Goal: Information Seeking & Learning: Compare options

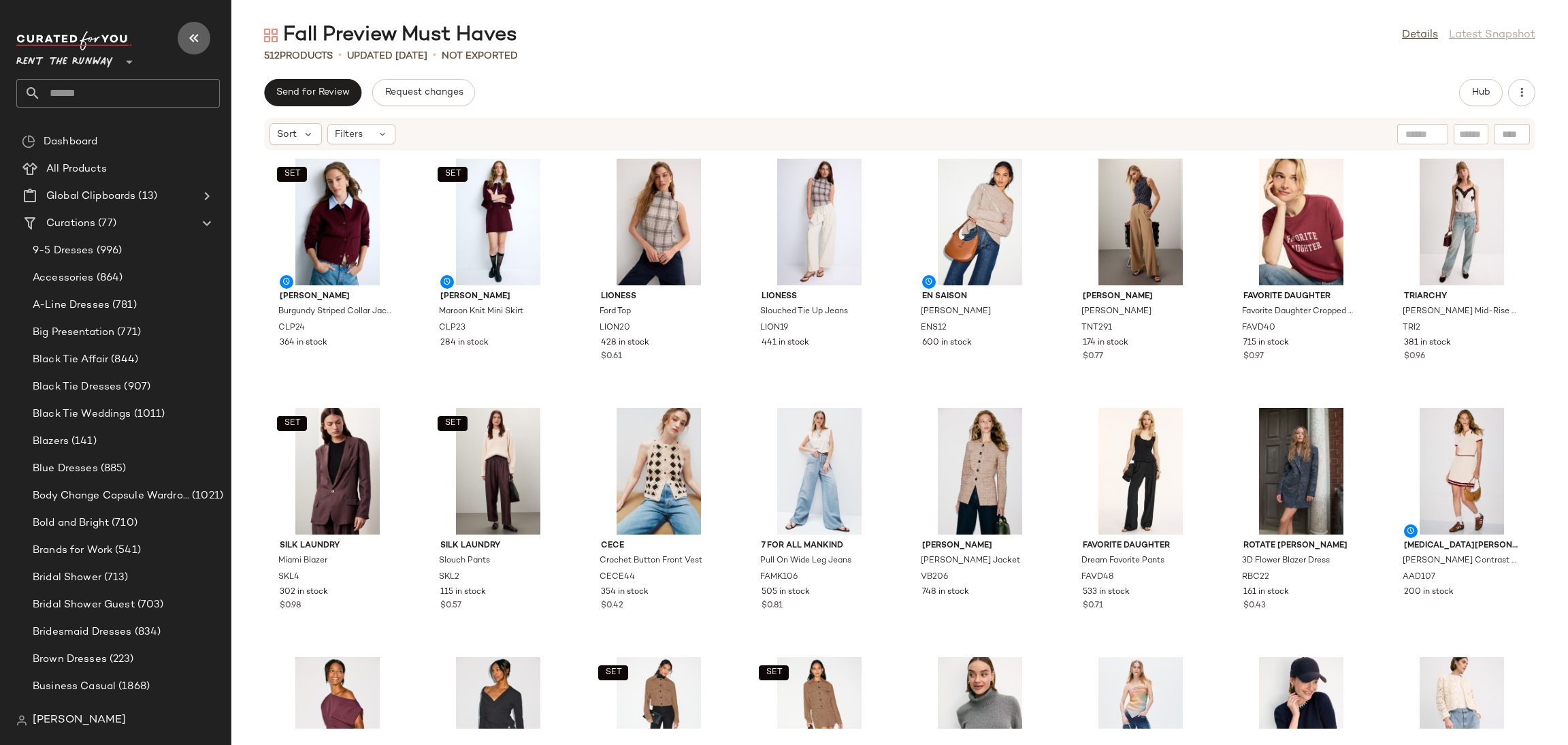
click at [188, 35] on icon "button" at bounding box center [194, 38] width 16 height 16
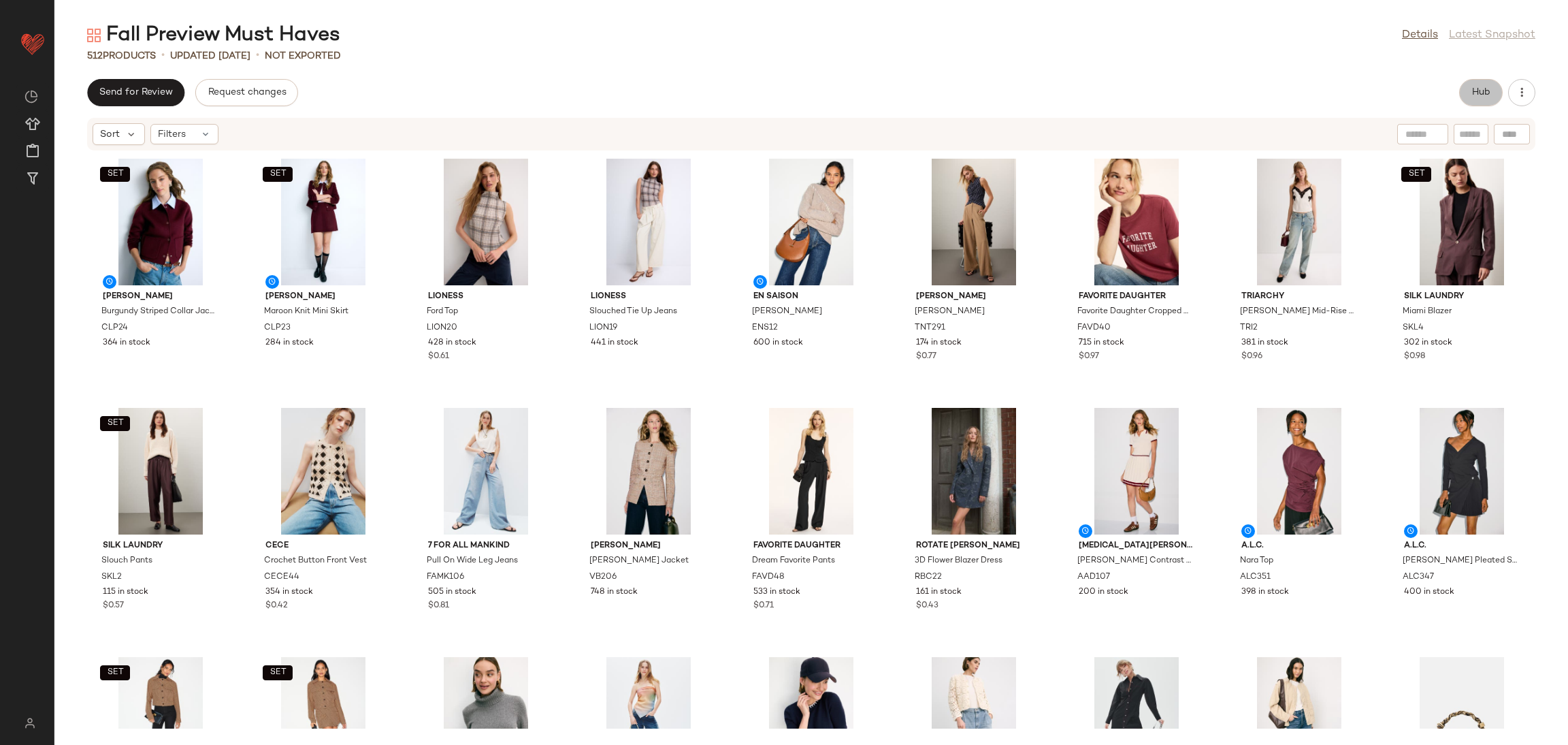
click at [1496, 86] on button "Hub" at bounding box center [1481, 93] width 44 height 27
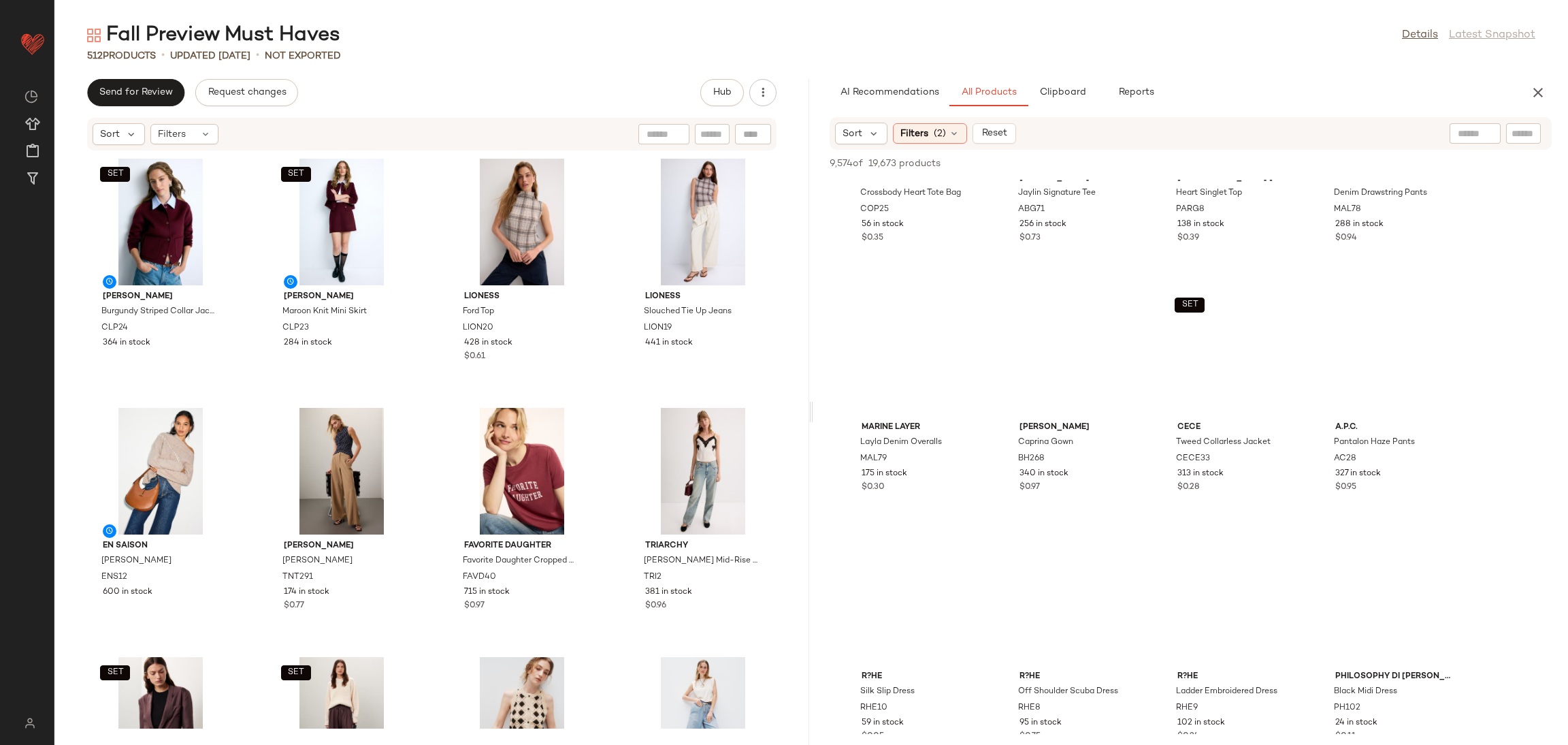
scroll to position [9617, 0]
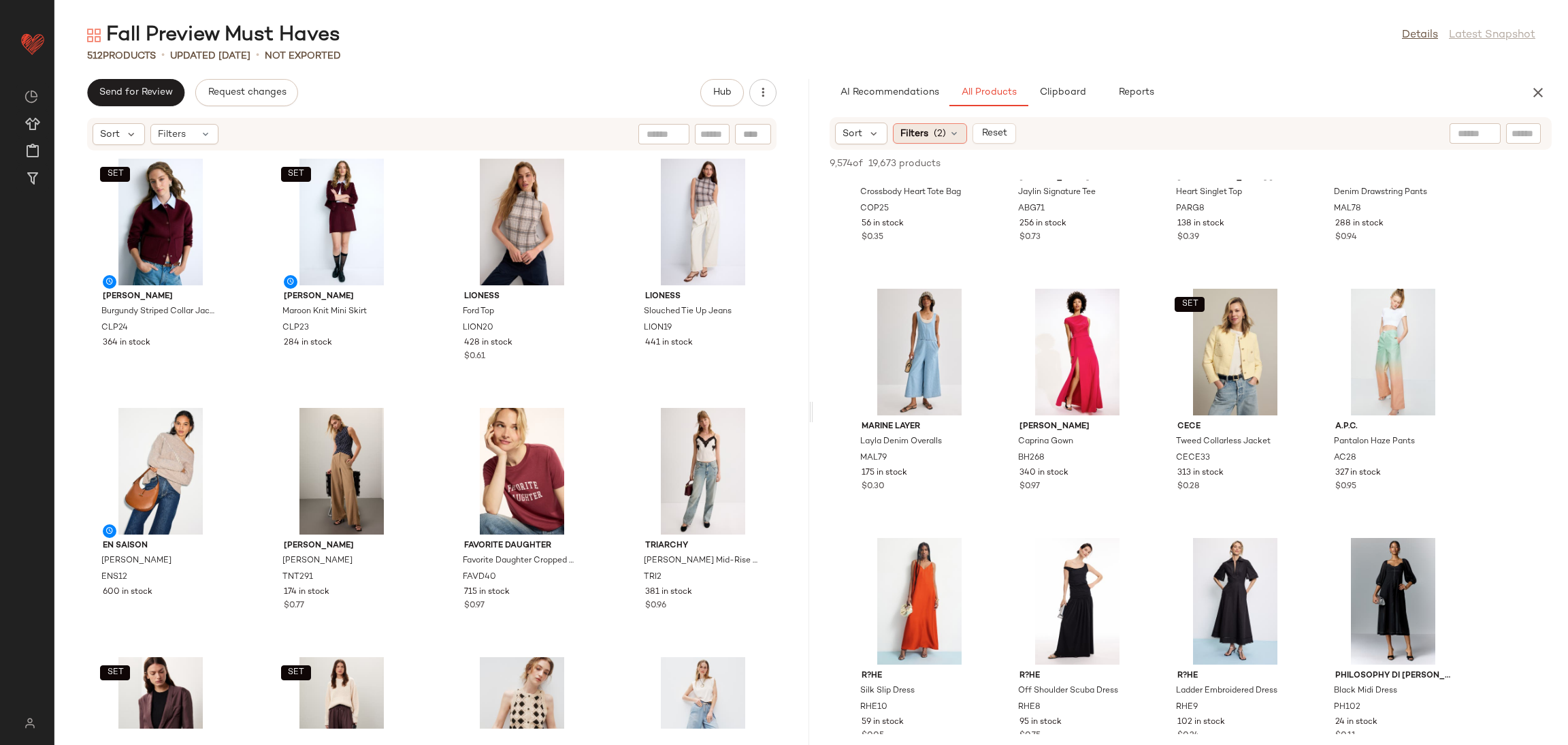
click at [919, 137] on span "Filters" at bounding box center [914, 134] width 28 height 14
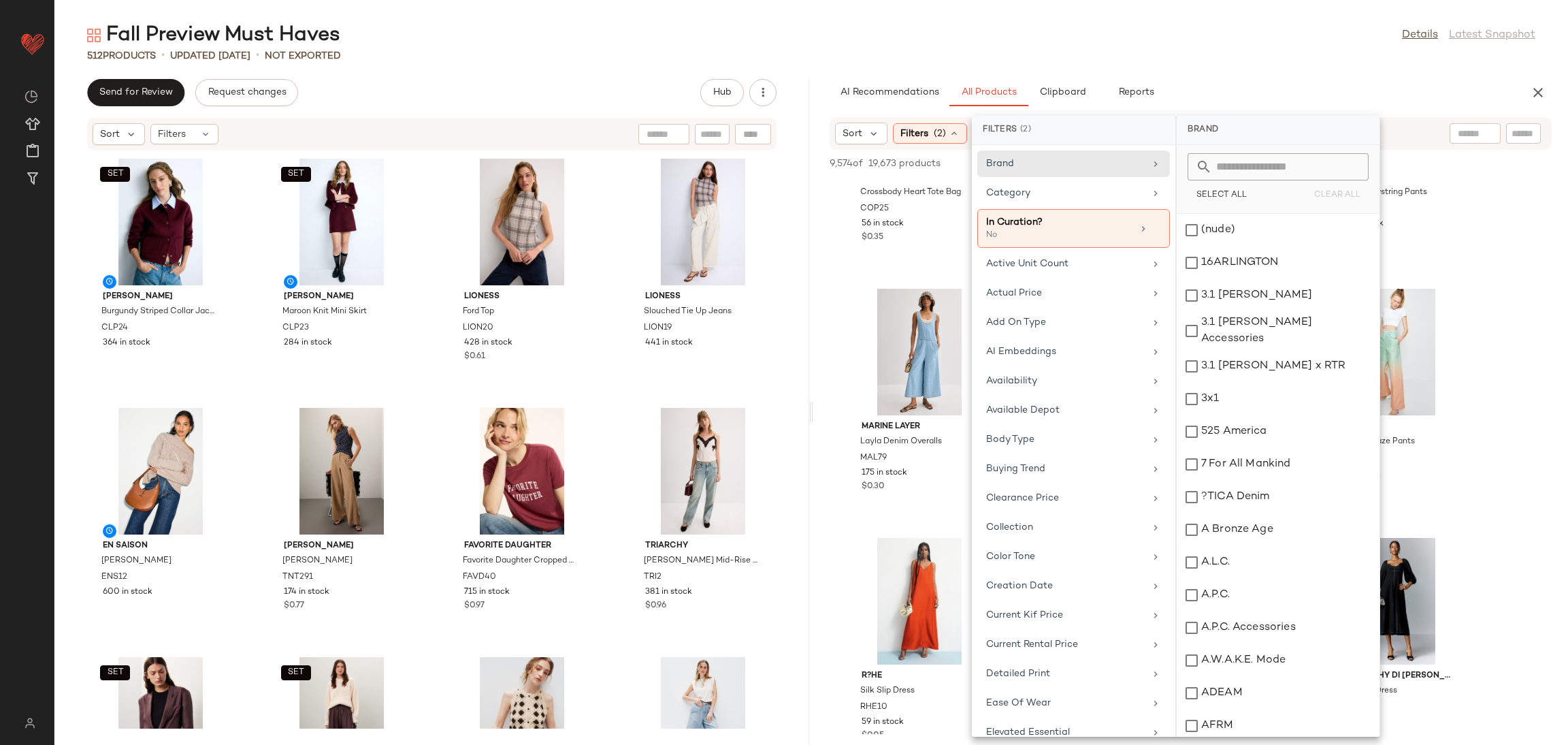
click at [919, 137] on span "Filters" at bounding box center [914, 134] width 28 height 14
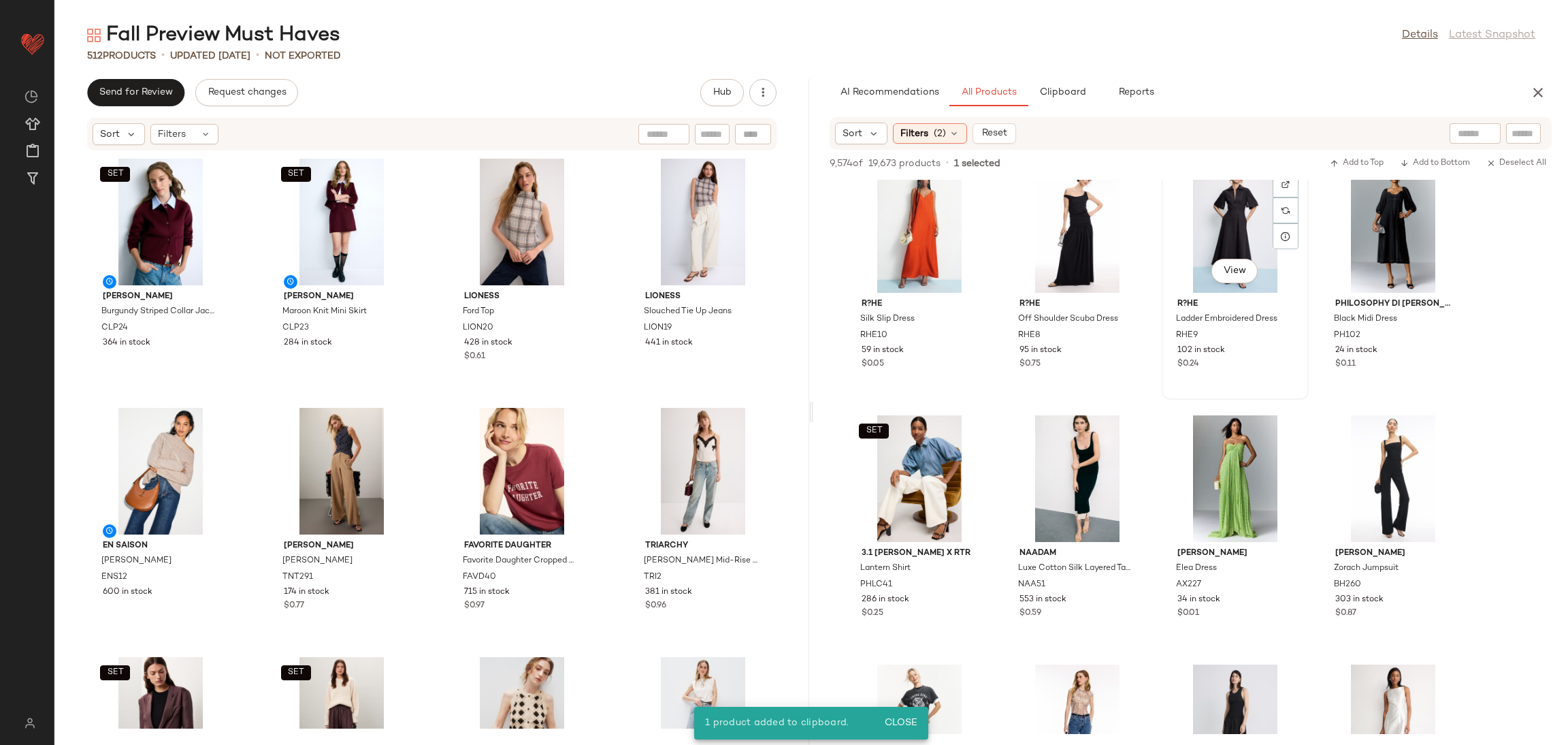
scroll to position [10071, 0]
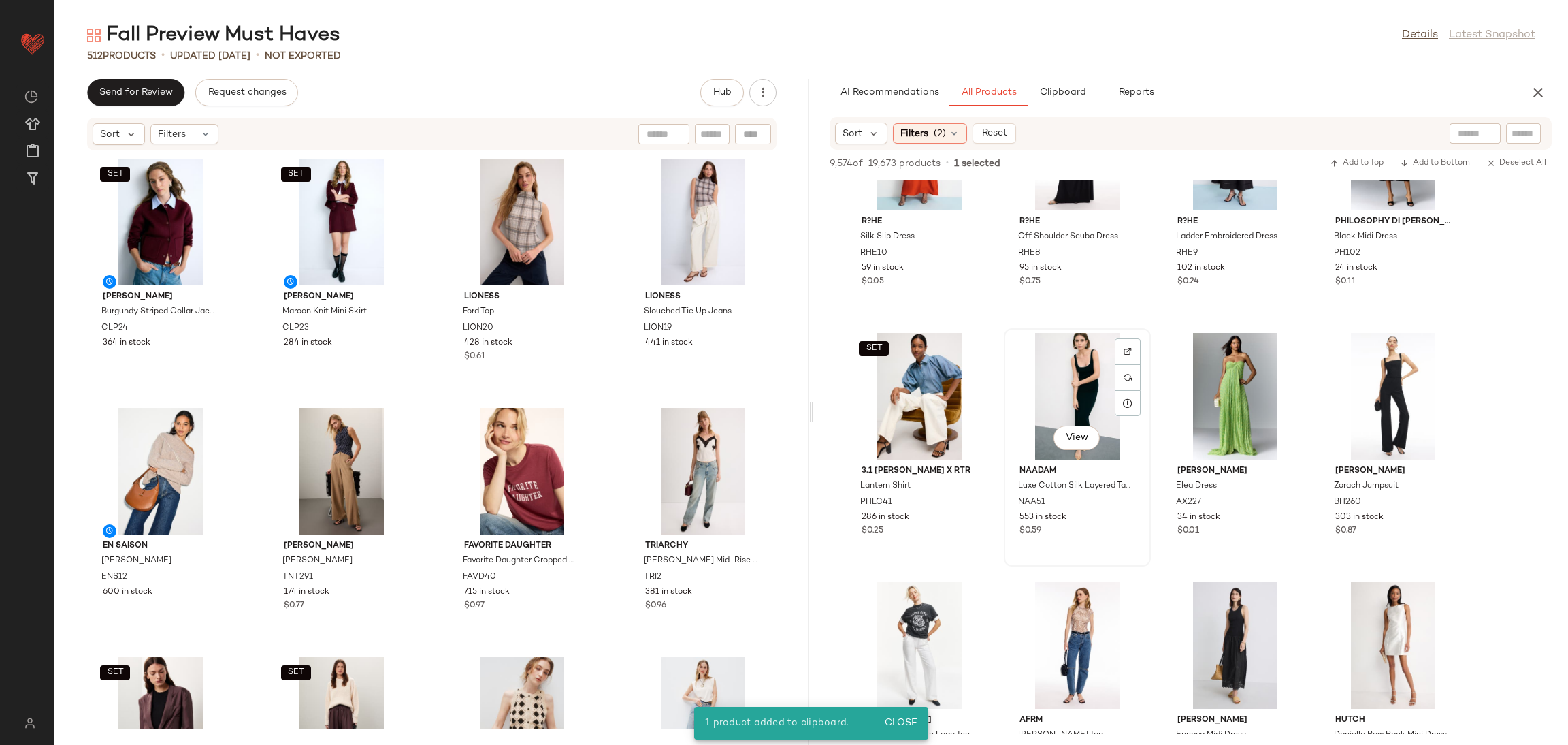
click at [1071, 393] on div "View" at bounding box center [1077, 396] width 137 height 127
click at [914, 385] on div "SET View" at bounding box center [919, 396] width 137 height 127
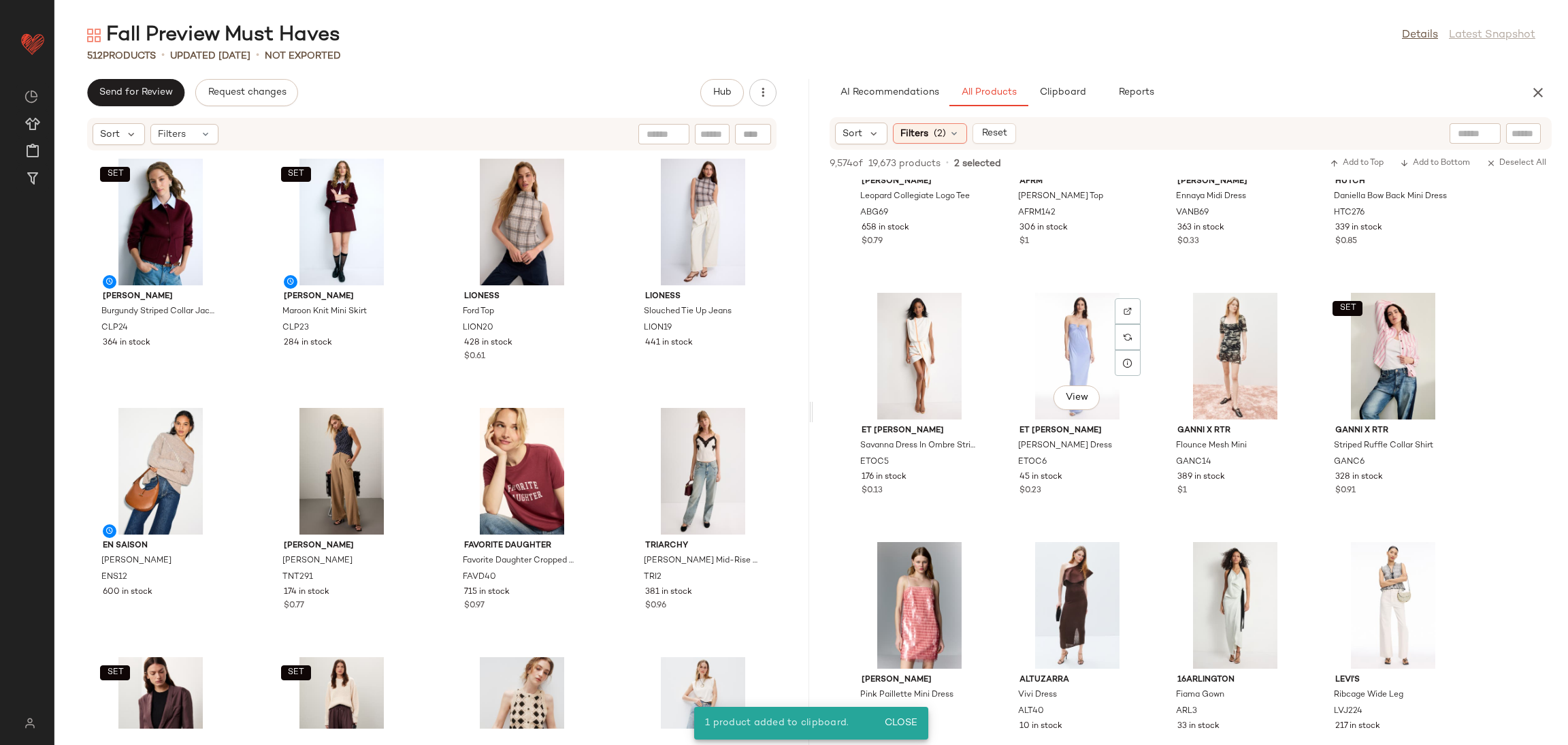
scroll to position [10613, 0]
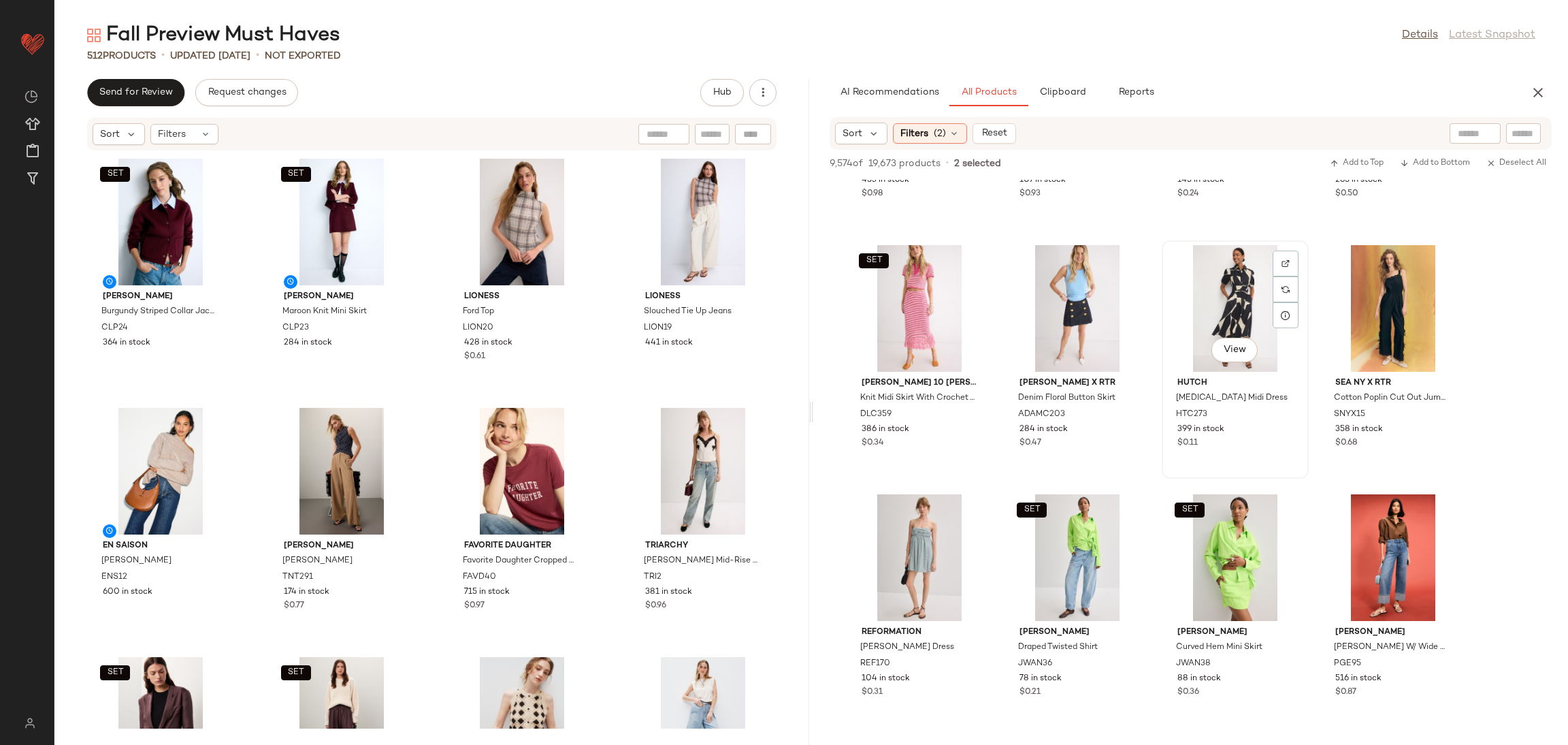
click at [1222, 300] on div "View" at bounding box center [1235, 308] width 137 height 127
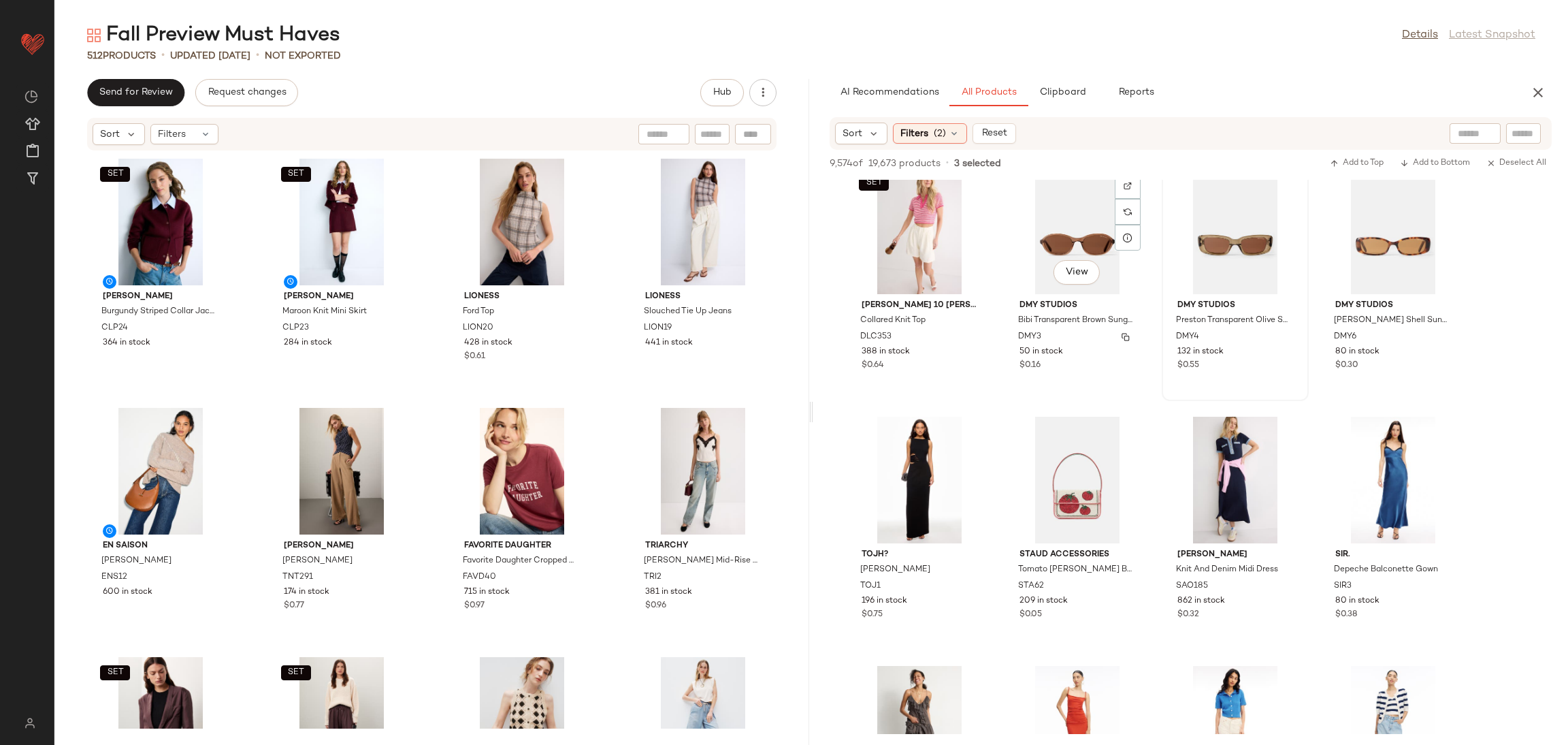
scroll to position [12501, 0]
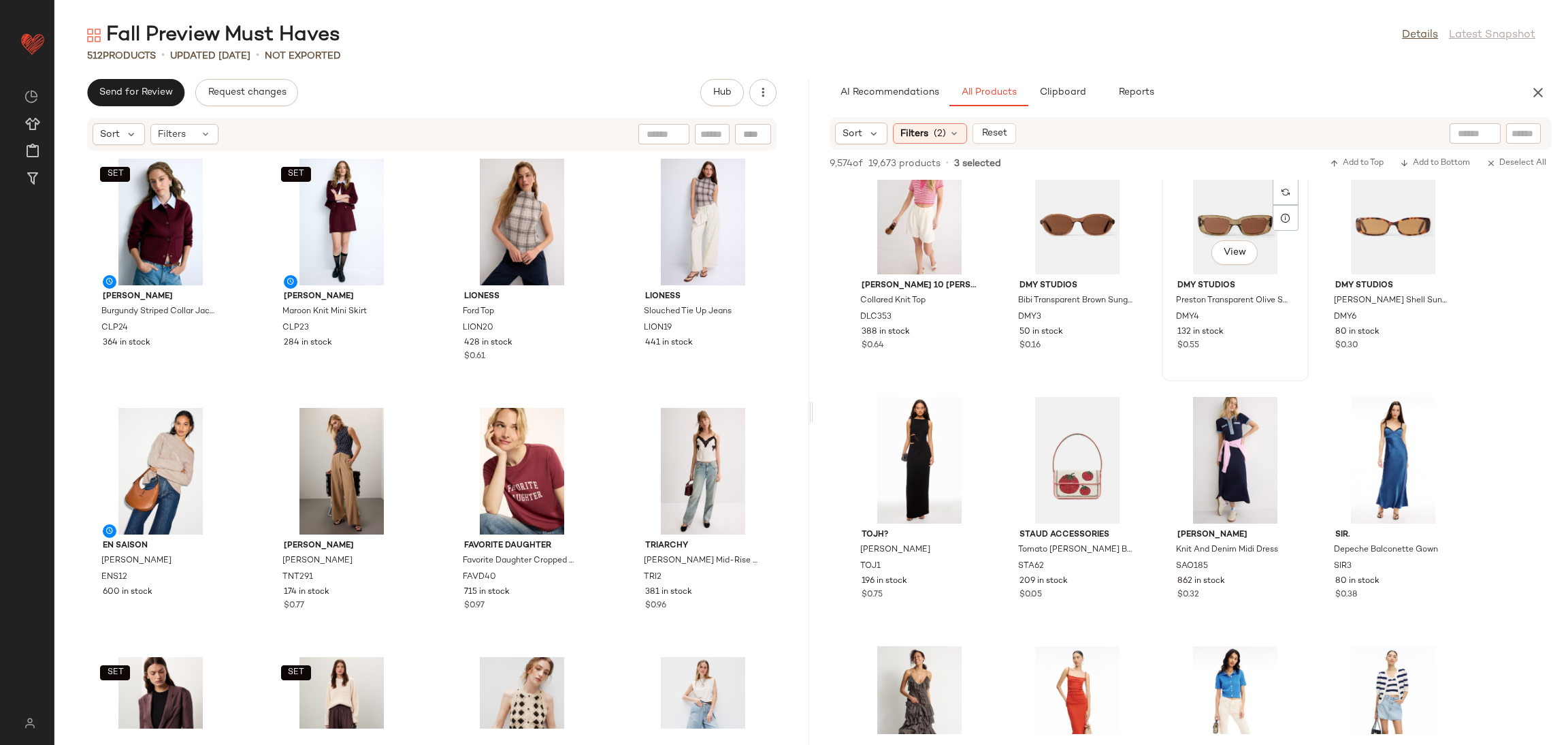
click at [1232, 228] on div "View" at bounding box center [1235, 211] width 137 height 127
click at [1363, 216] on div "View" at bounding box center [1393, 211] width 137 height 127
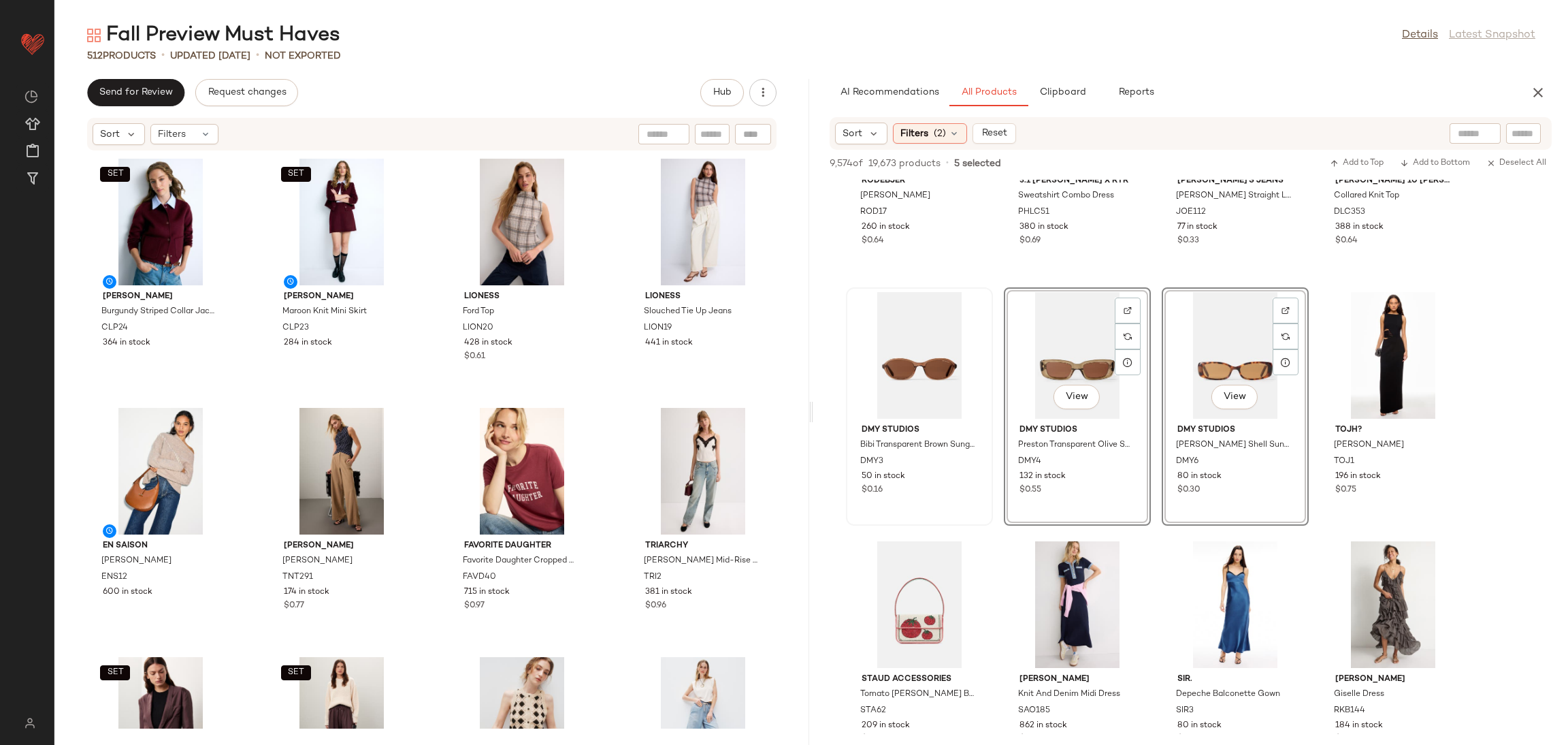
scroll to position [12354, 0]
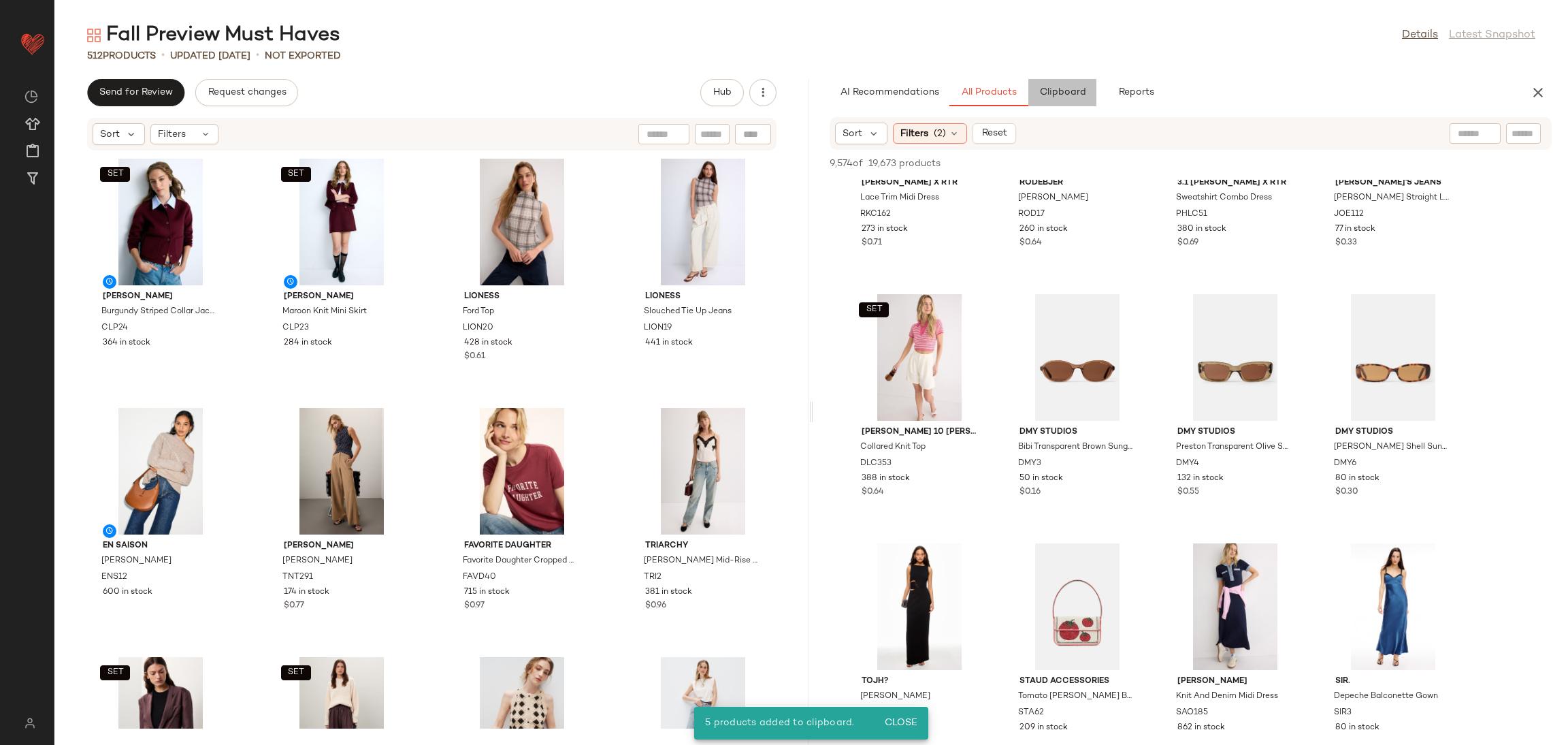
click at [1090, 86] on button "Clipboard" at bounding box center [1062, 93] width 68 height 27
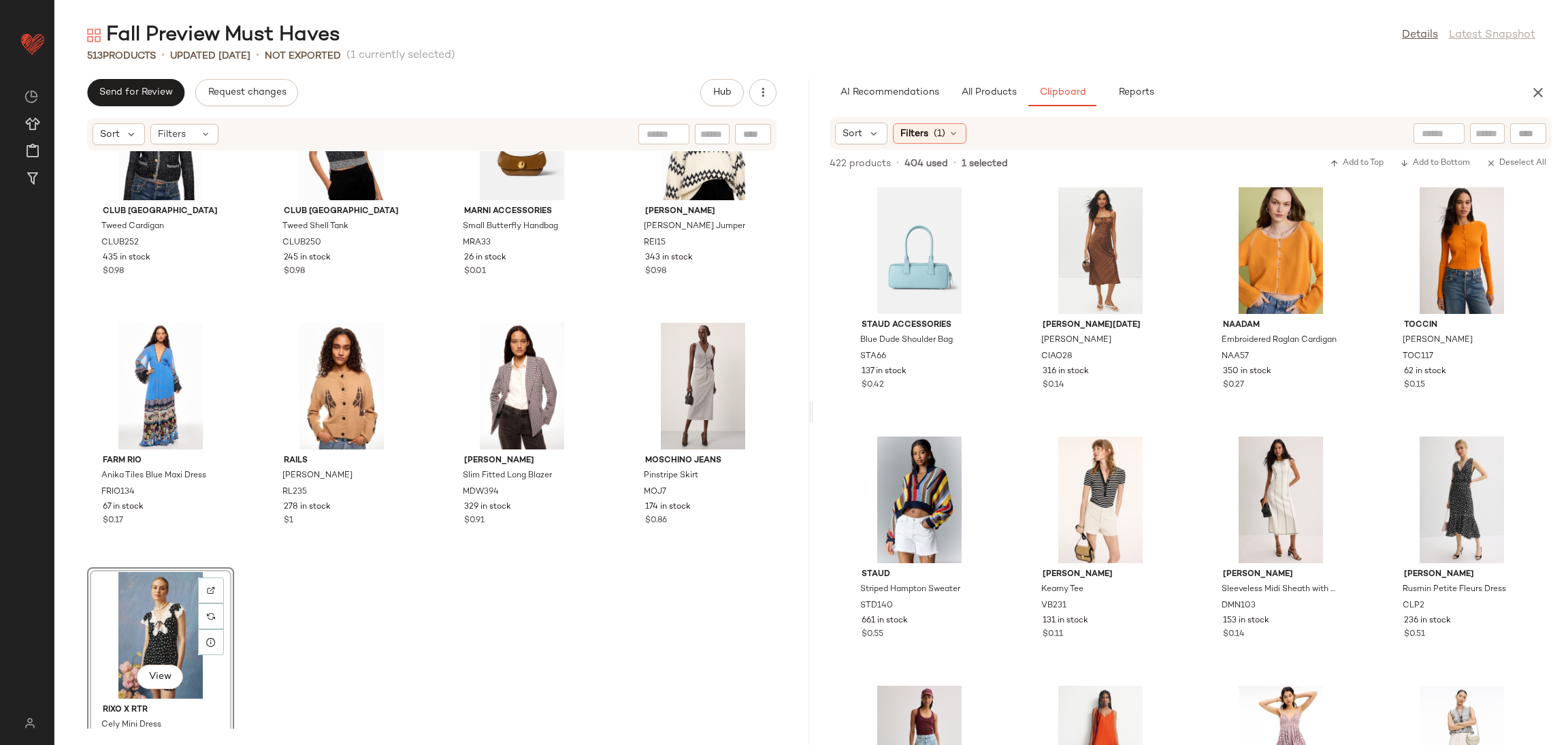
scroll to position [31580, 0]
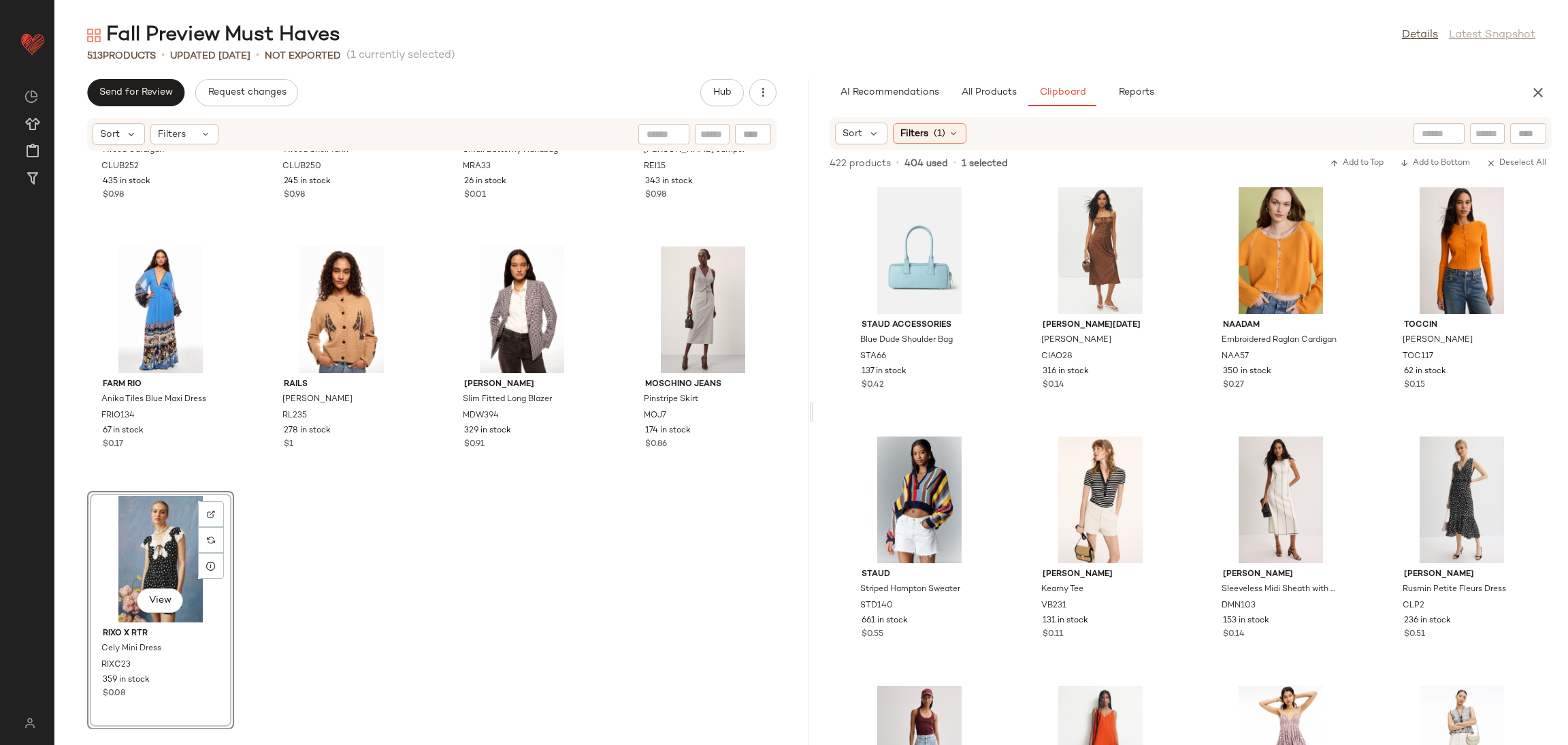
click at [421, 625] on div "SET Club Monaco Tweed Cardigan CLUB252 435 in stock $0.98 SET Club Monaco Tweed…" at bounding box center [432, 439] width 755 height 577
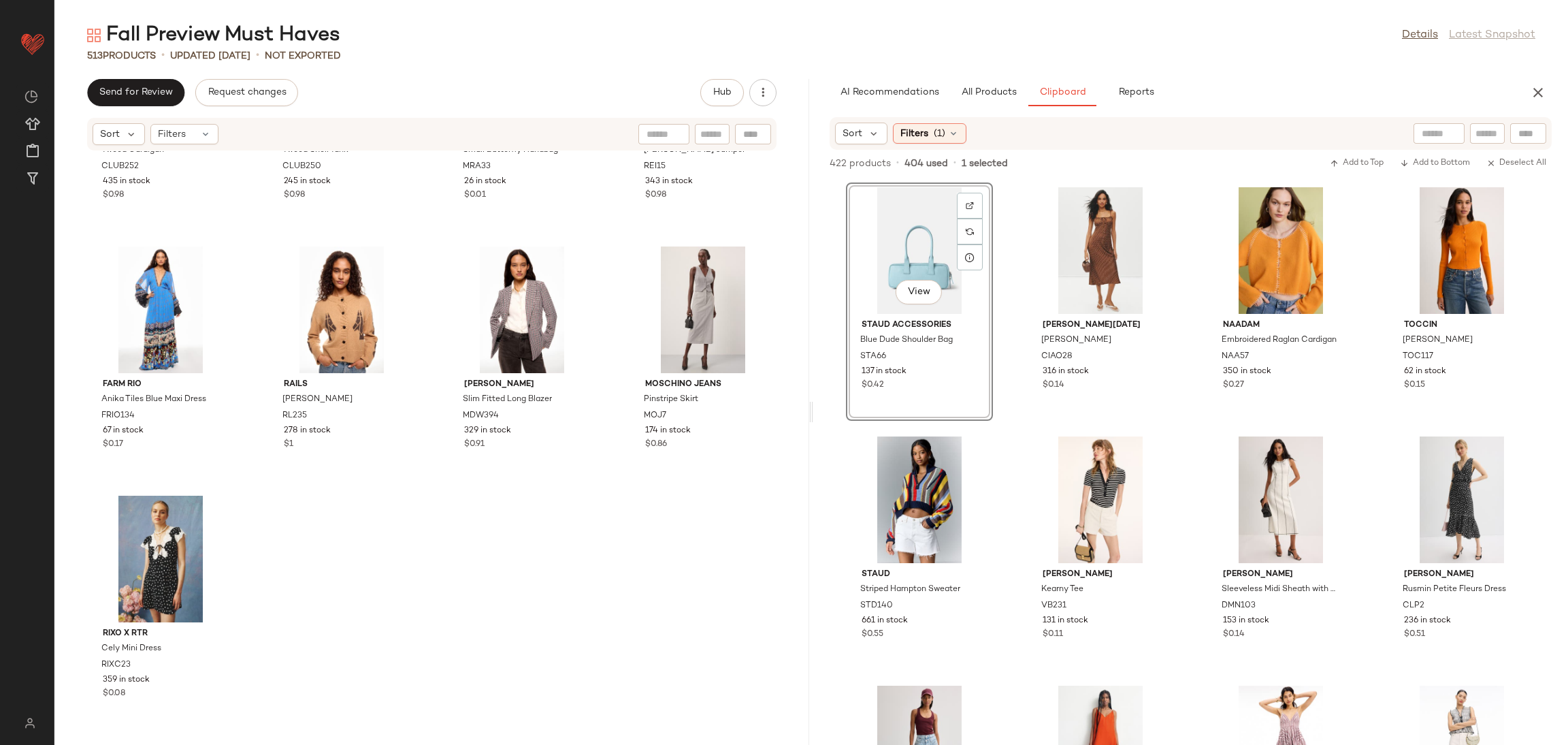
click at [369, 567] on div "SET Club Monaco Tweed Cardigan CLUB252 435 in stock $0.98 SET Club Monaco Tweed…" at bounding box center [432, 439] width 755 height 577
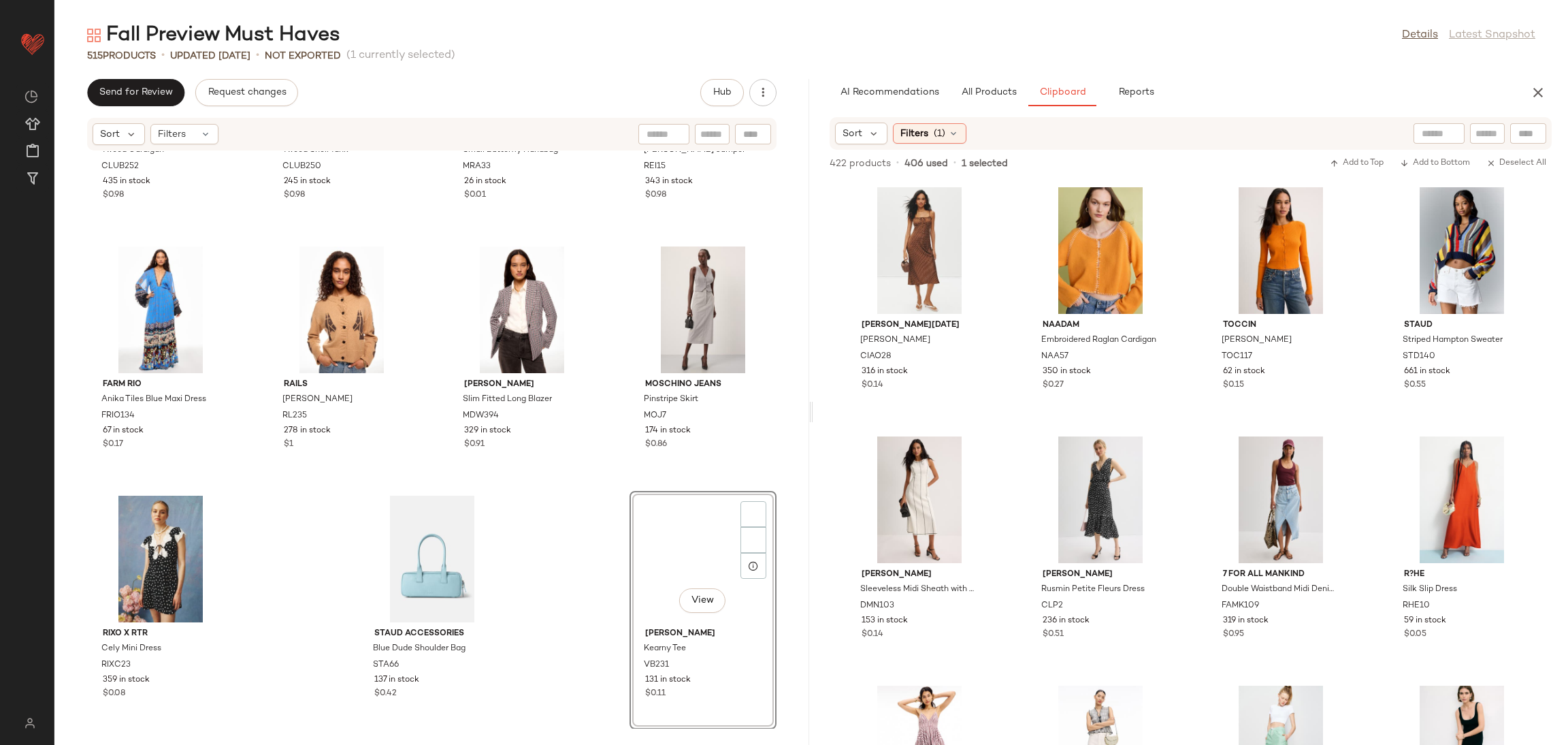
click at [600, 569] on div "SET Club Monaco Tweed Cardigan CLUB252 435 in stock $0.98 SET Club Monaco Tweed…" at bounding box center [432, 439] width 755 height 577
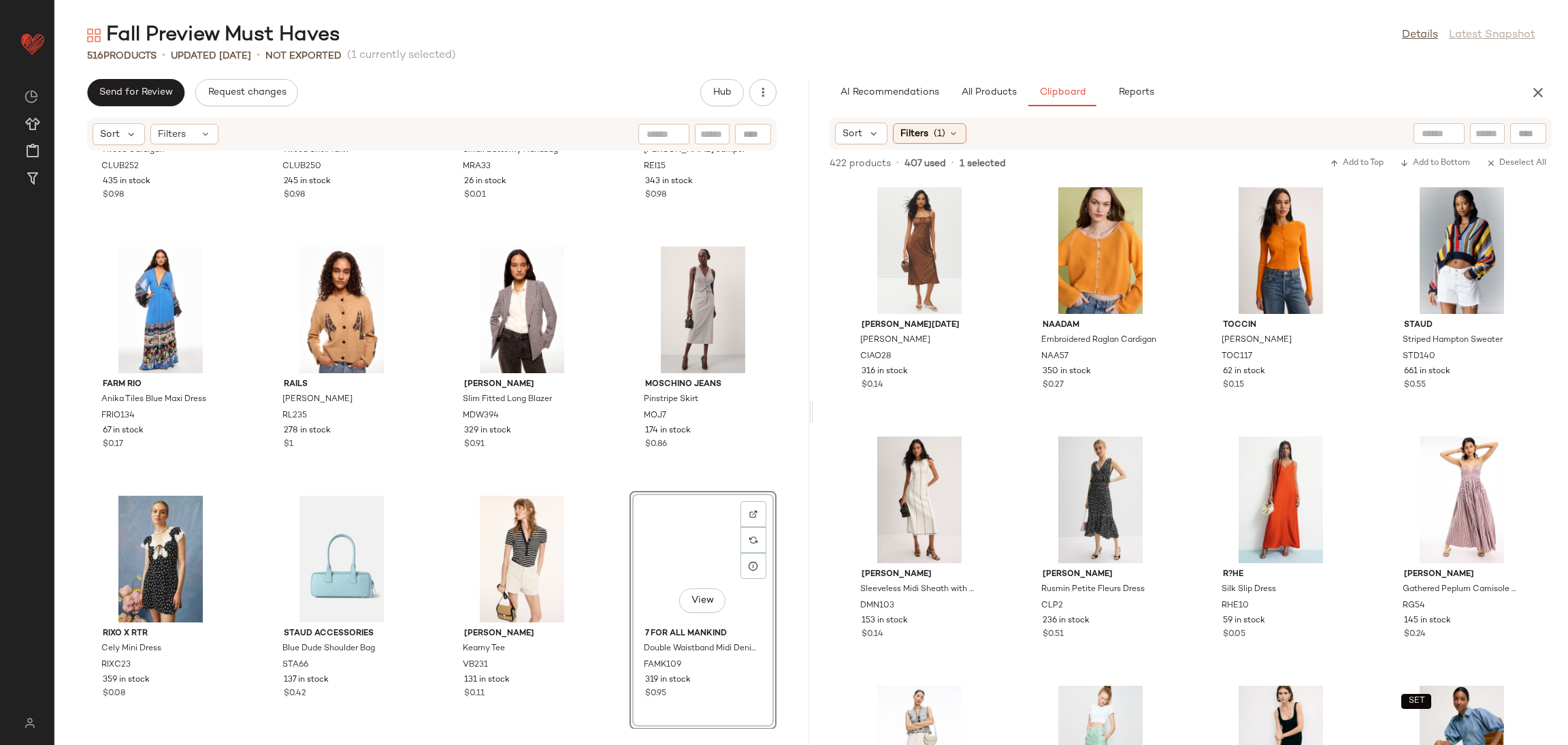
click at [601, 484] on div "SET Club Monaco Tweed Cardigan CLUB252 435 in stock $0.98 SET Club Monaco Tweed…" at bounding box center [432, 439] width 755 height 577
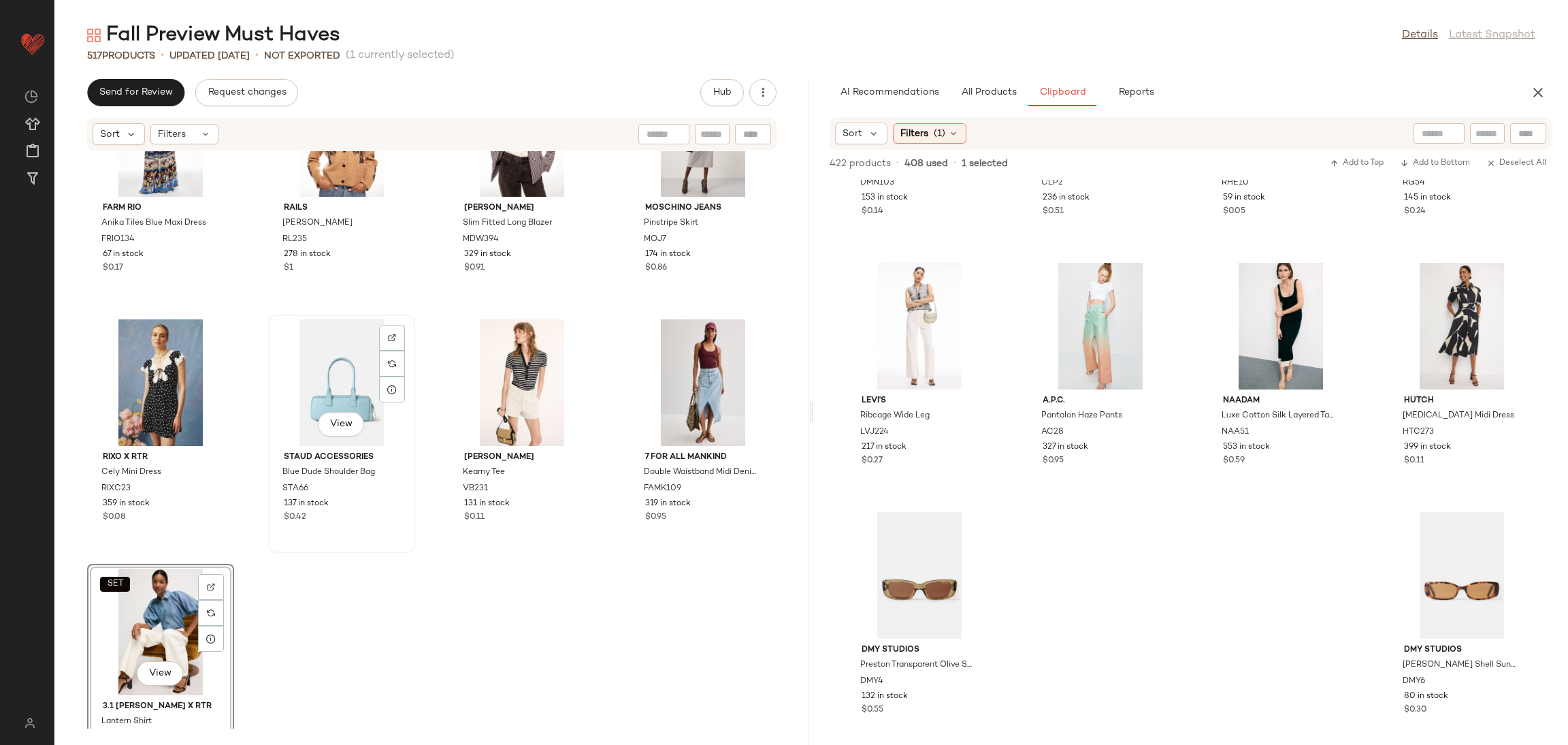
scroll to position [31830, 0]
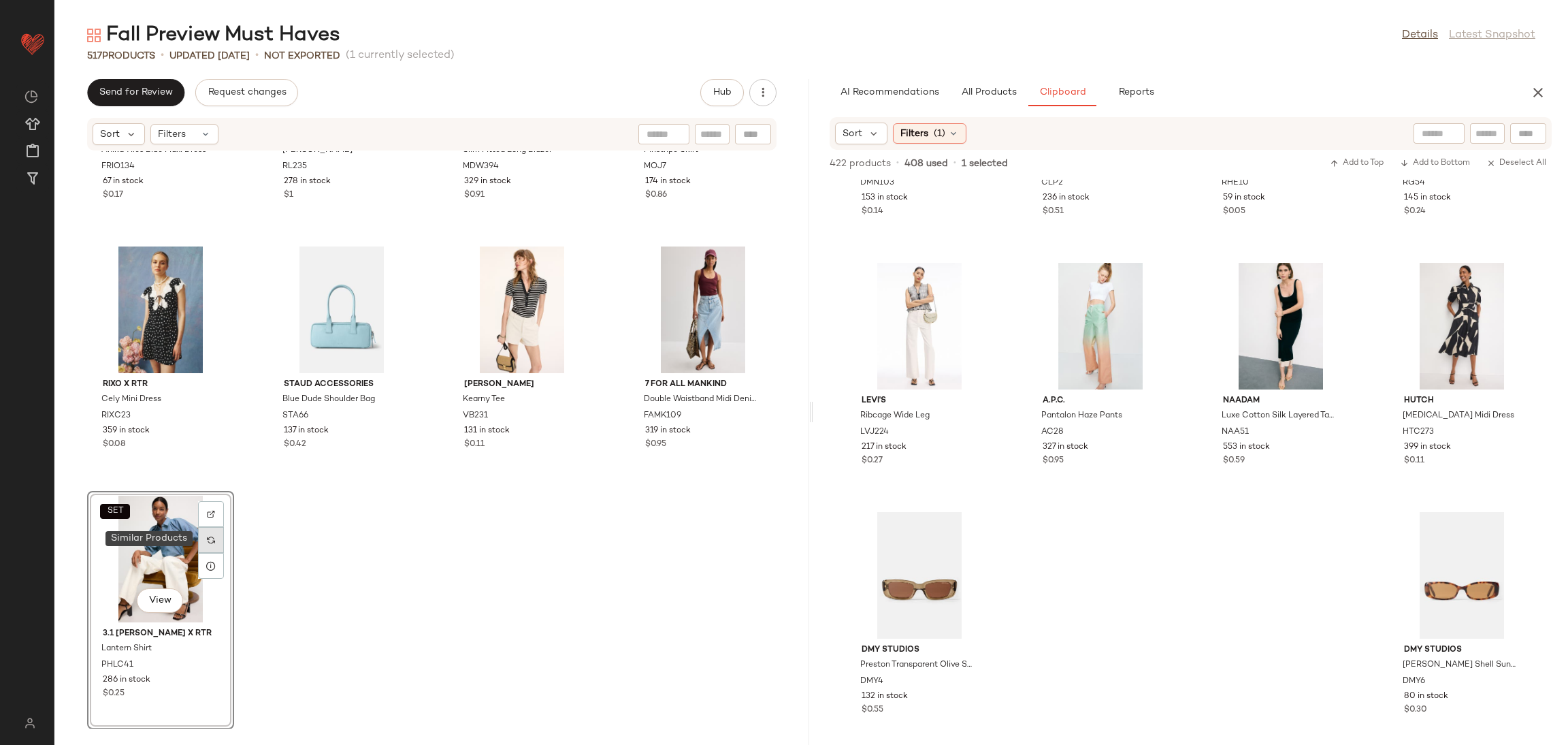
click at [217, 541] on div at bounding box center [211, 540] width 26 height 26
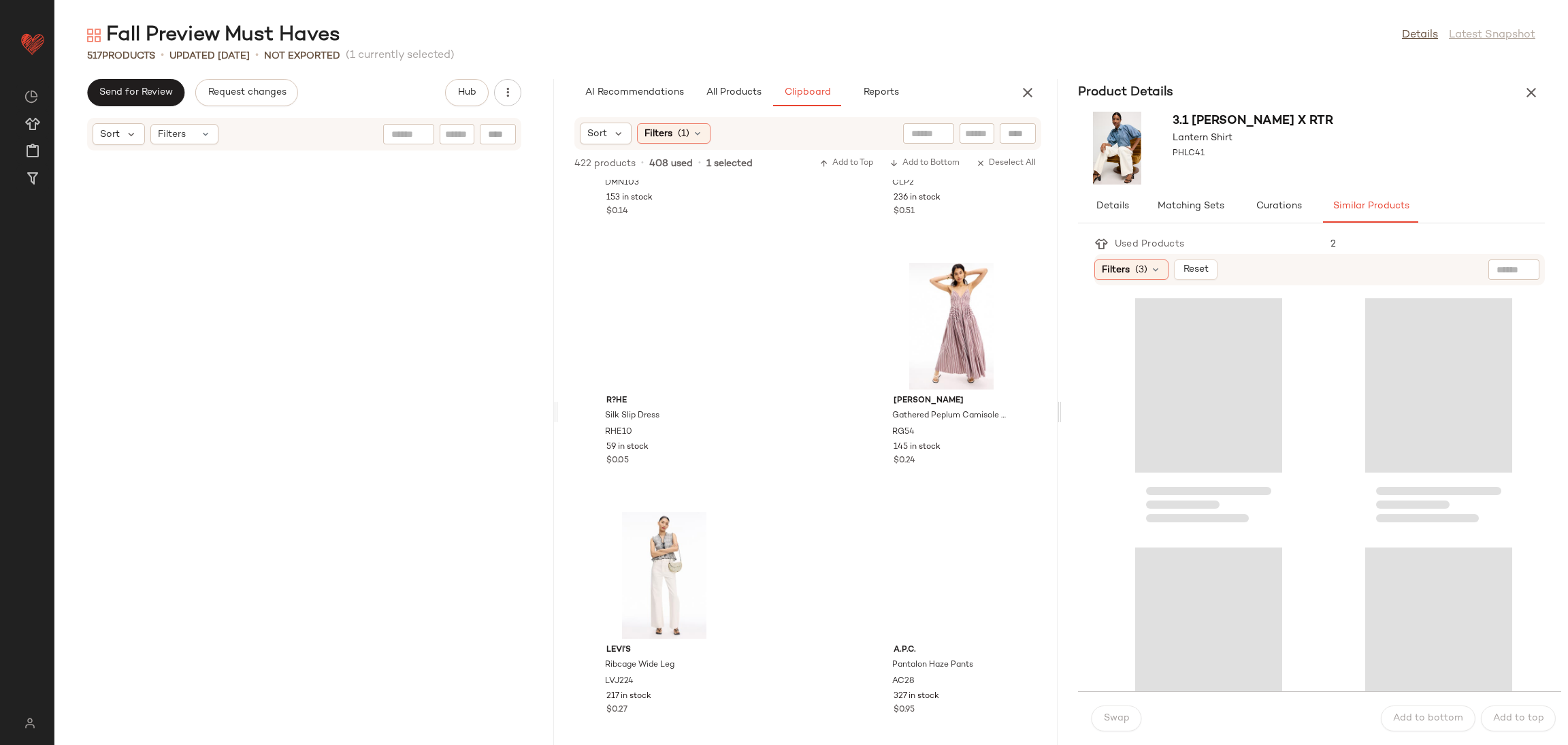
scroll to position [63985, 0]
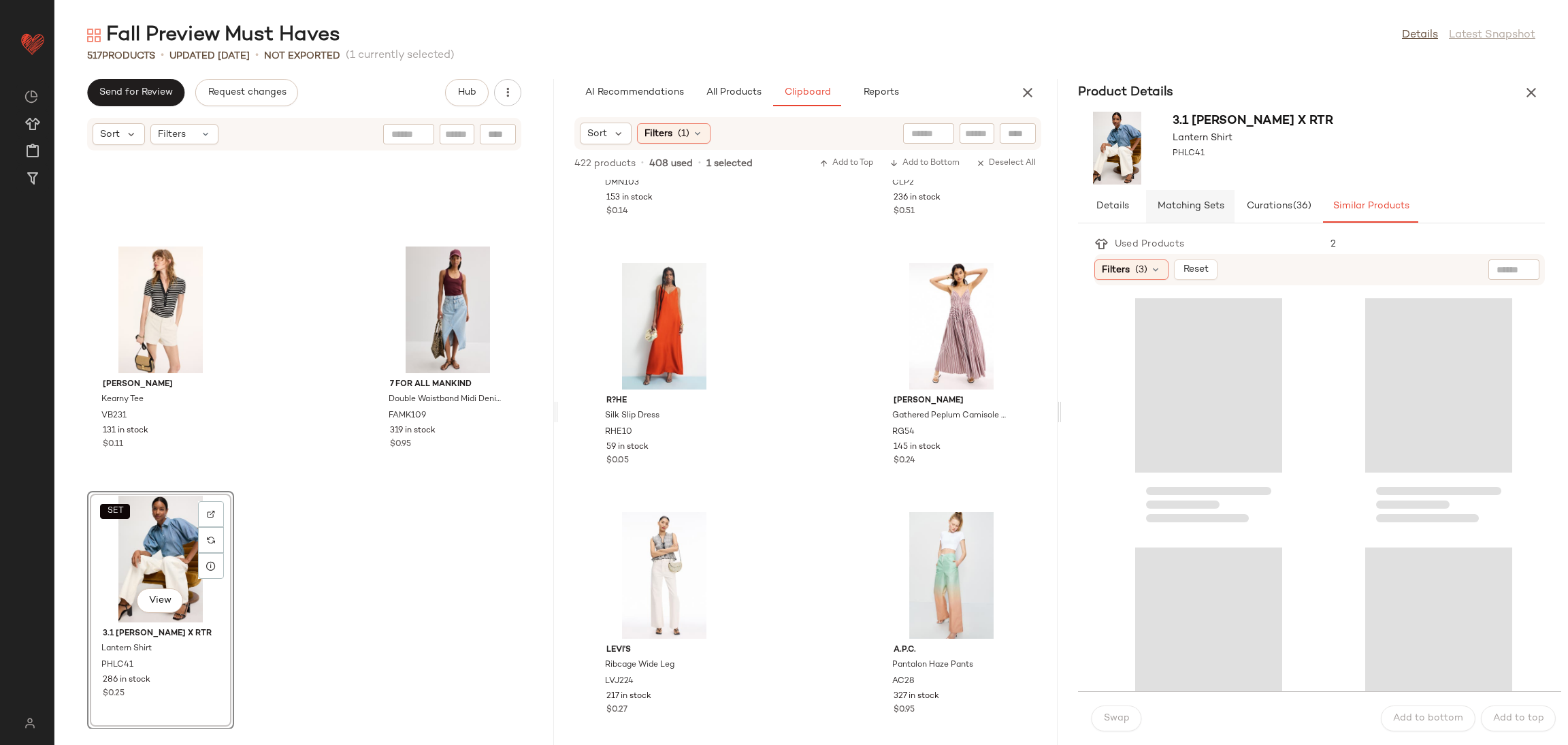
click at [1323, 212] on button "Matching Sets" at bounding box center [1370, 206] width 95 height 33
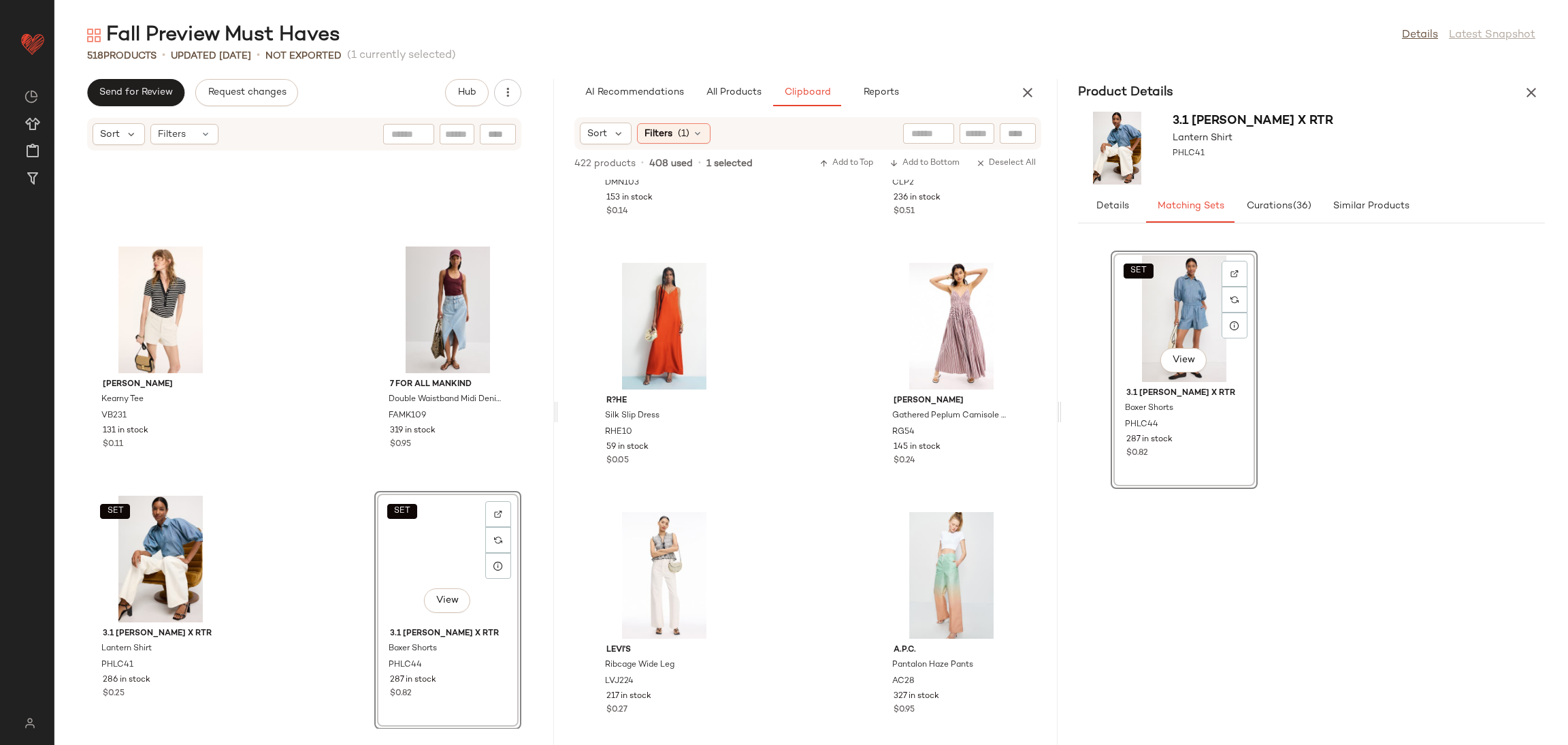
click at [320, 535] on div "Veronica Beard Kearny Tee VB231 131 in stock $0.11 7 For All Mankind Double Wai…" at bounding box center [304, 439] width 500 height 577
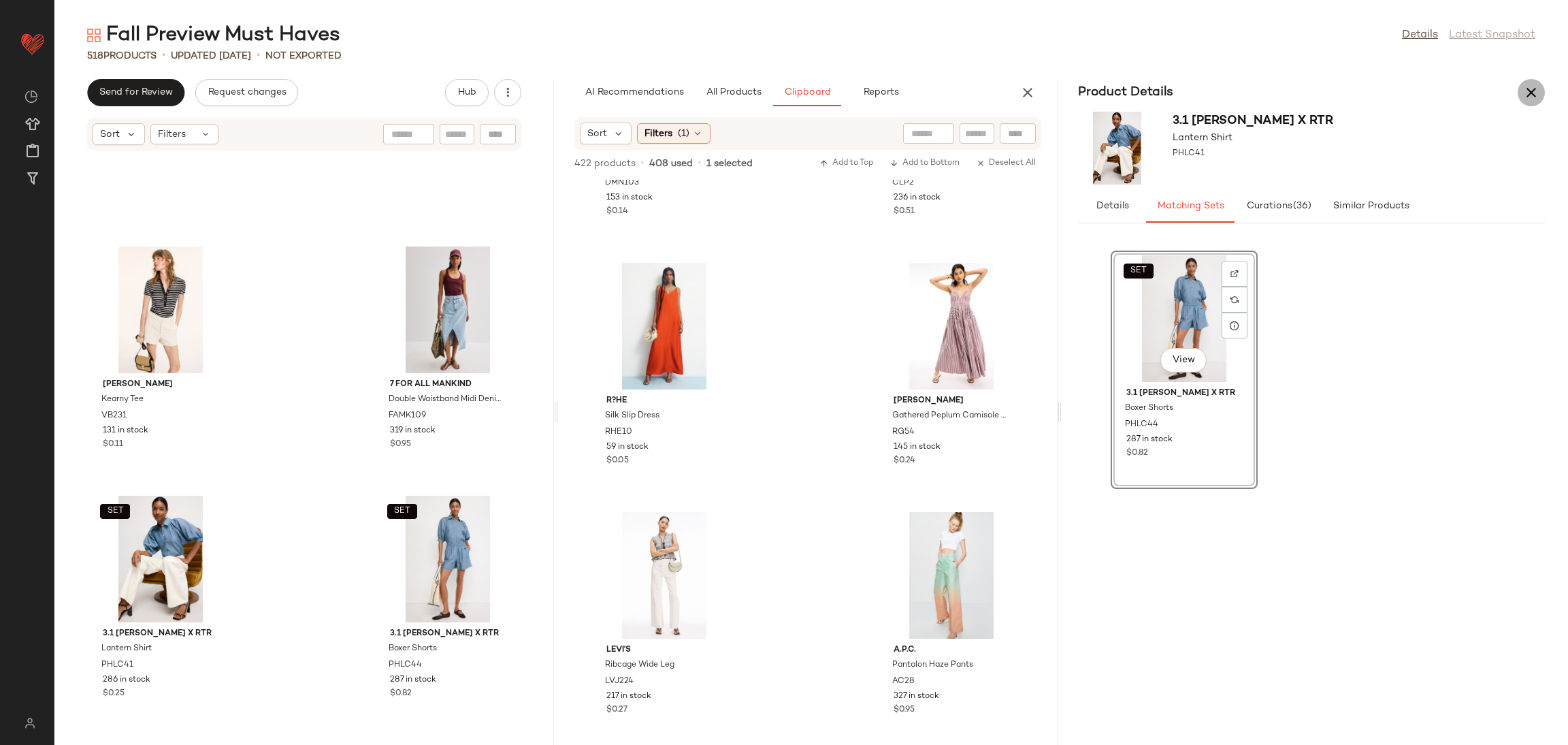
click at [1535, 99] on icon "button" at bounding box center [1531, 93] width 16 height 16
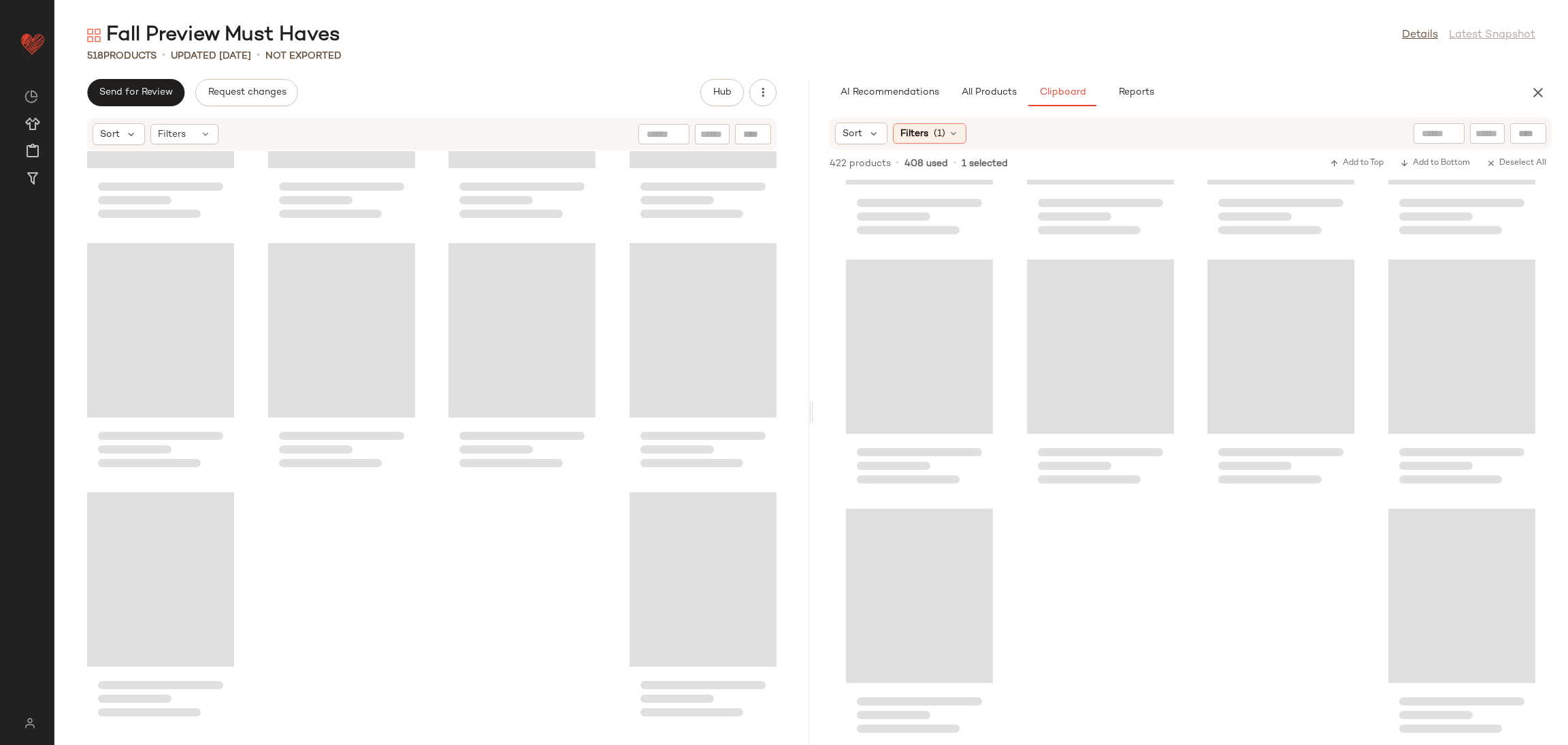
scroll to position [434, 0]
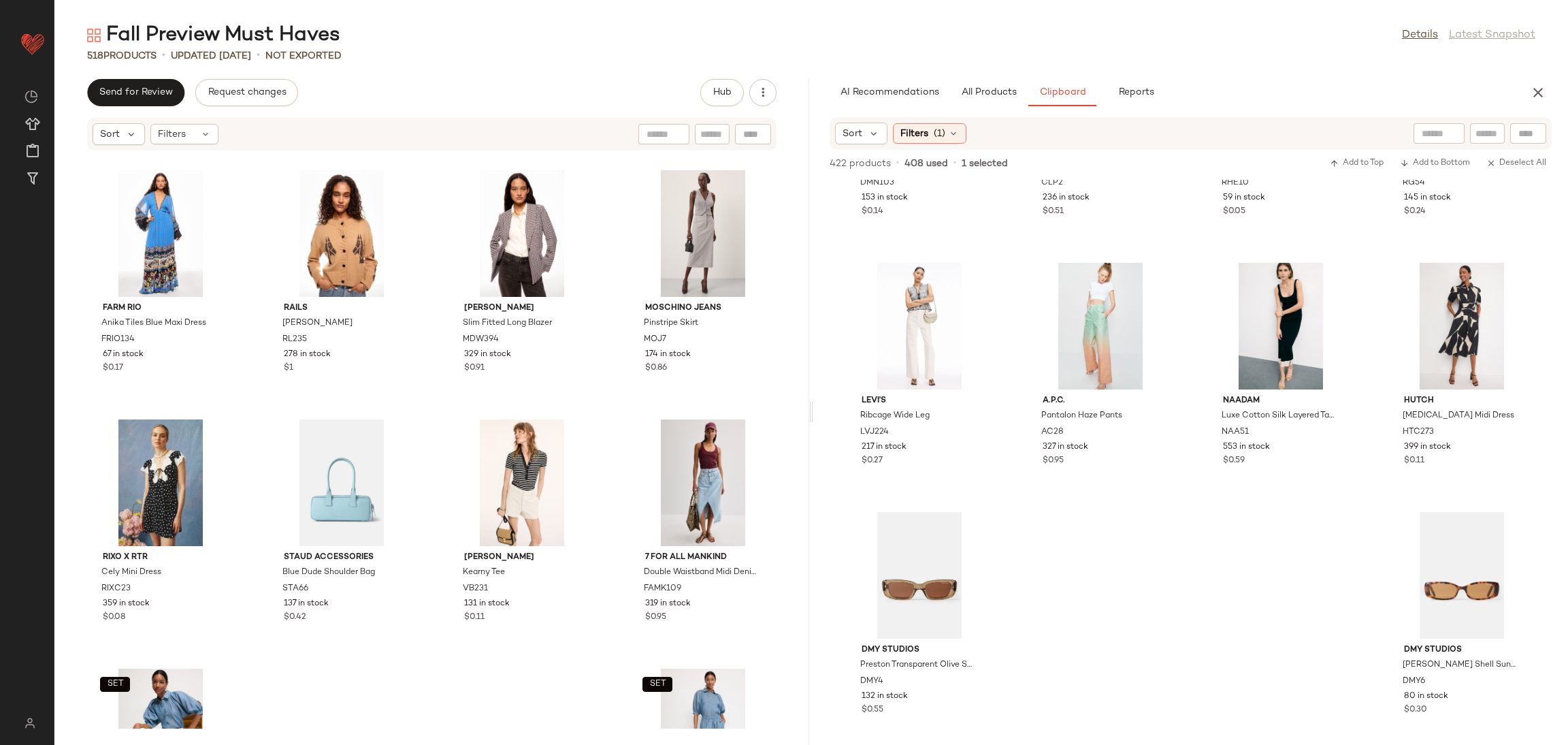
click at [563, 674] on div "FARM Rio Anika Tiles Blue Maxi Dress FRIO134 67 in stock $0.17 Rails Mavie Card…" at bounding box center [432, 439] width 755 height 577
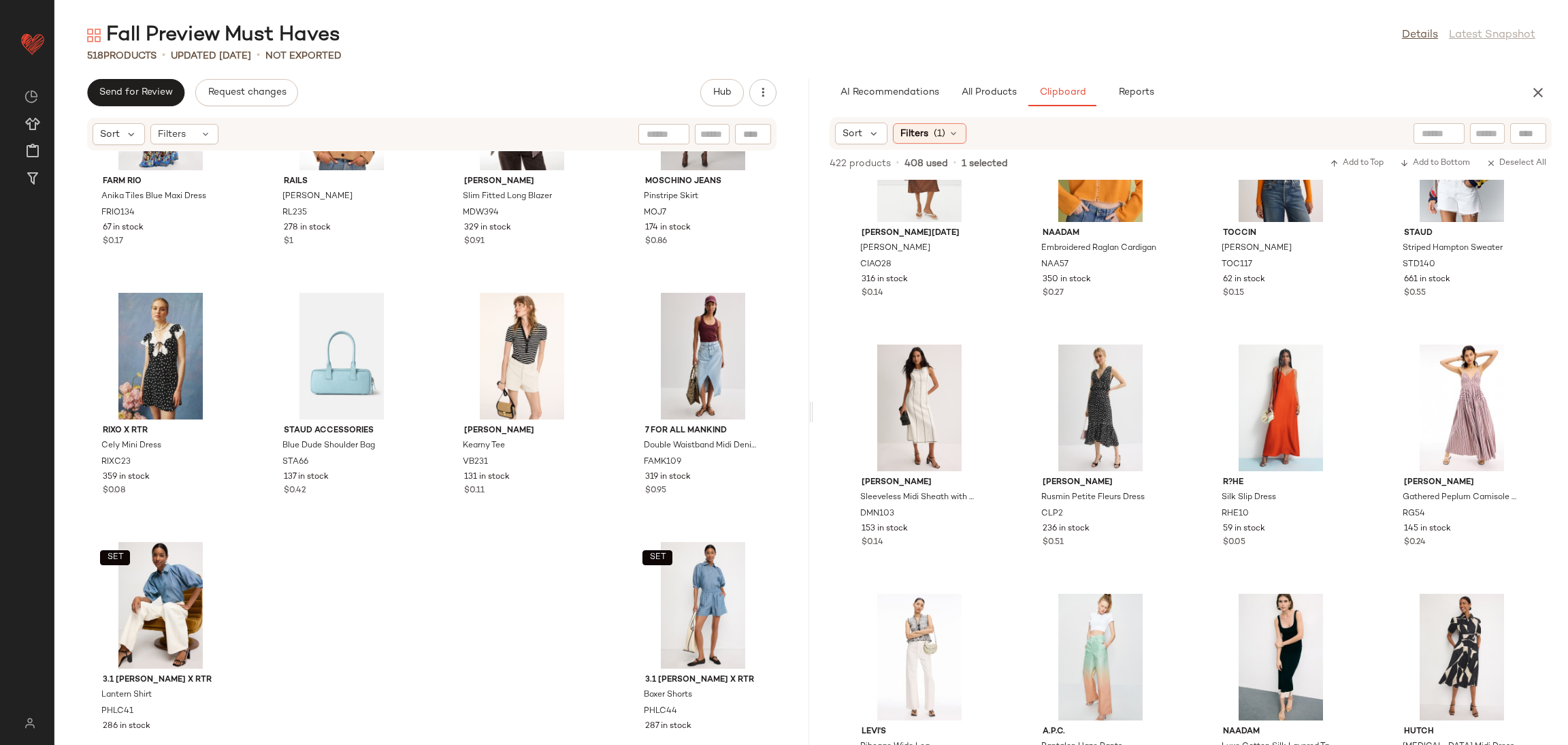
scroll to position [0, 0]
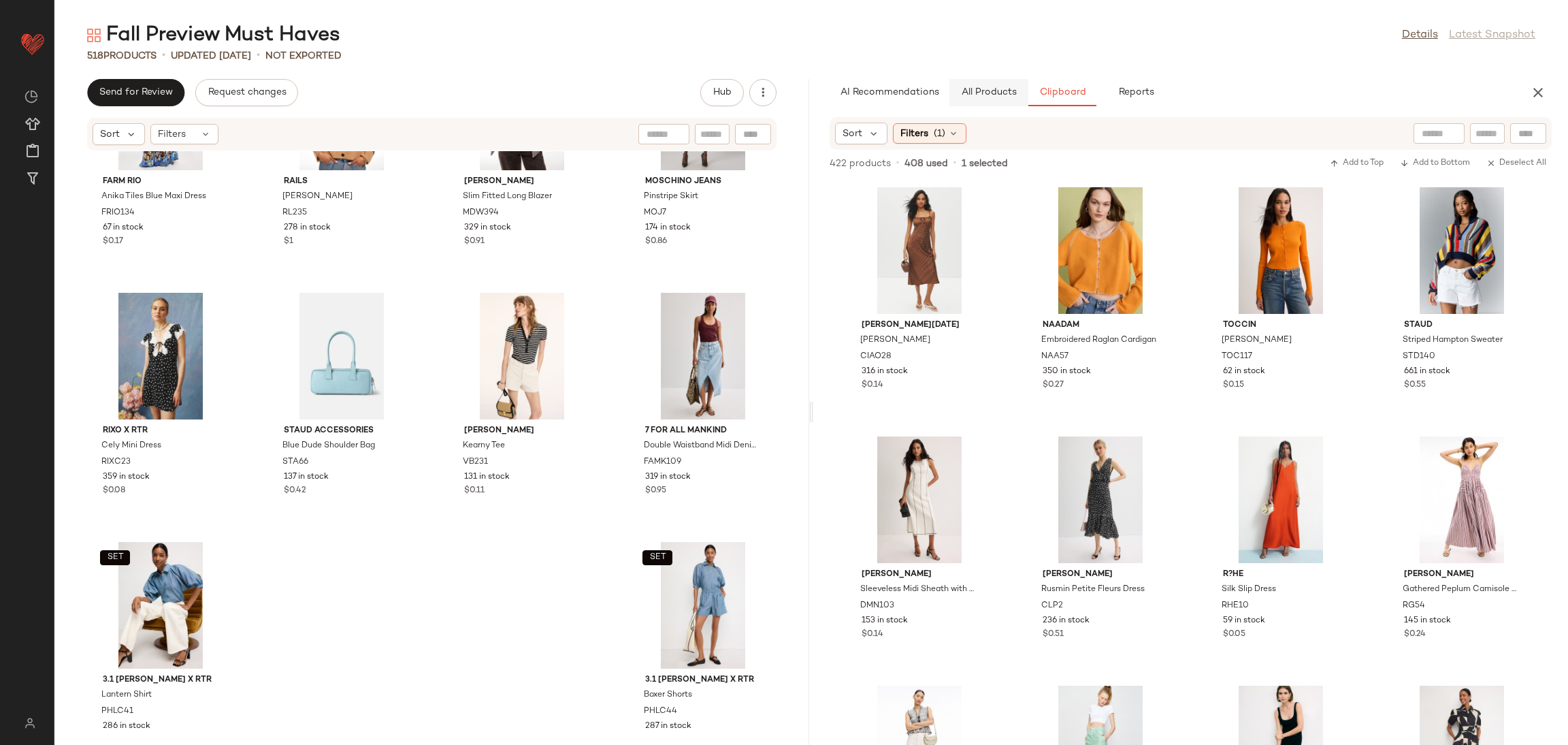
click at [979, 95] on span "All Products" at bounding box center [989, 93] width 56 height 11
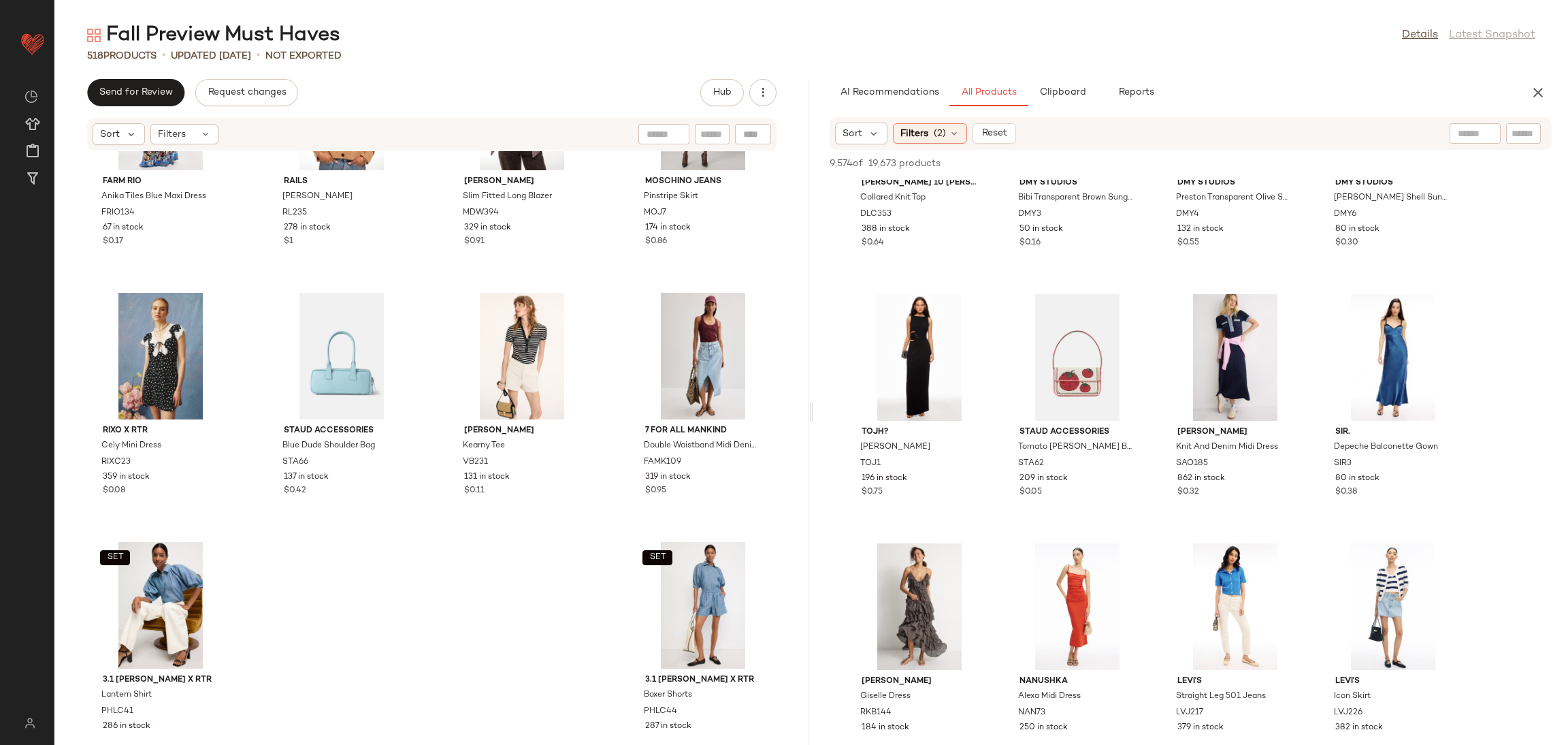
click at [1056, 92] on span "Clipboard" at bounding box center [1062, 93] width 47 height 11
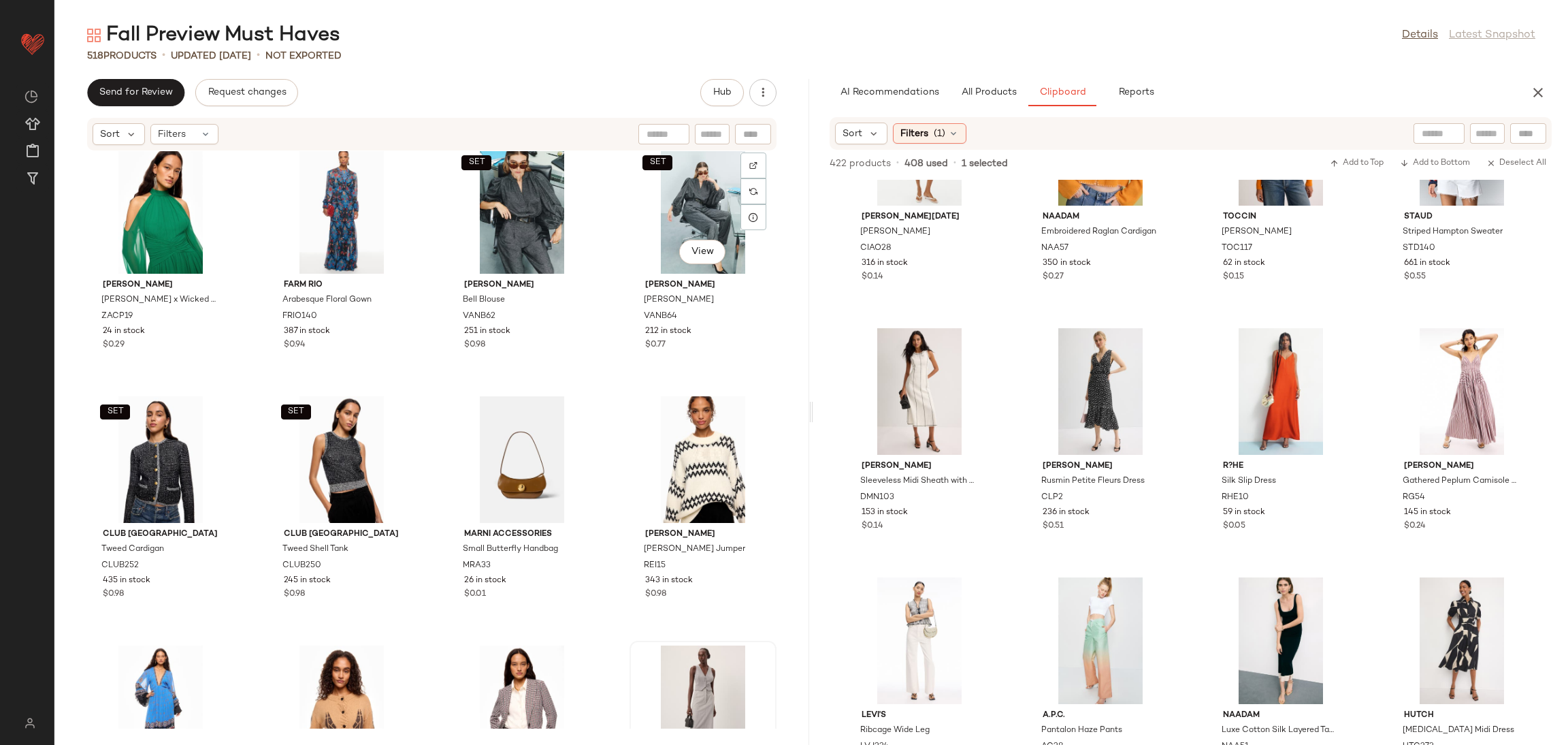
scroll to position [31830, 0]
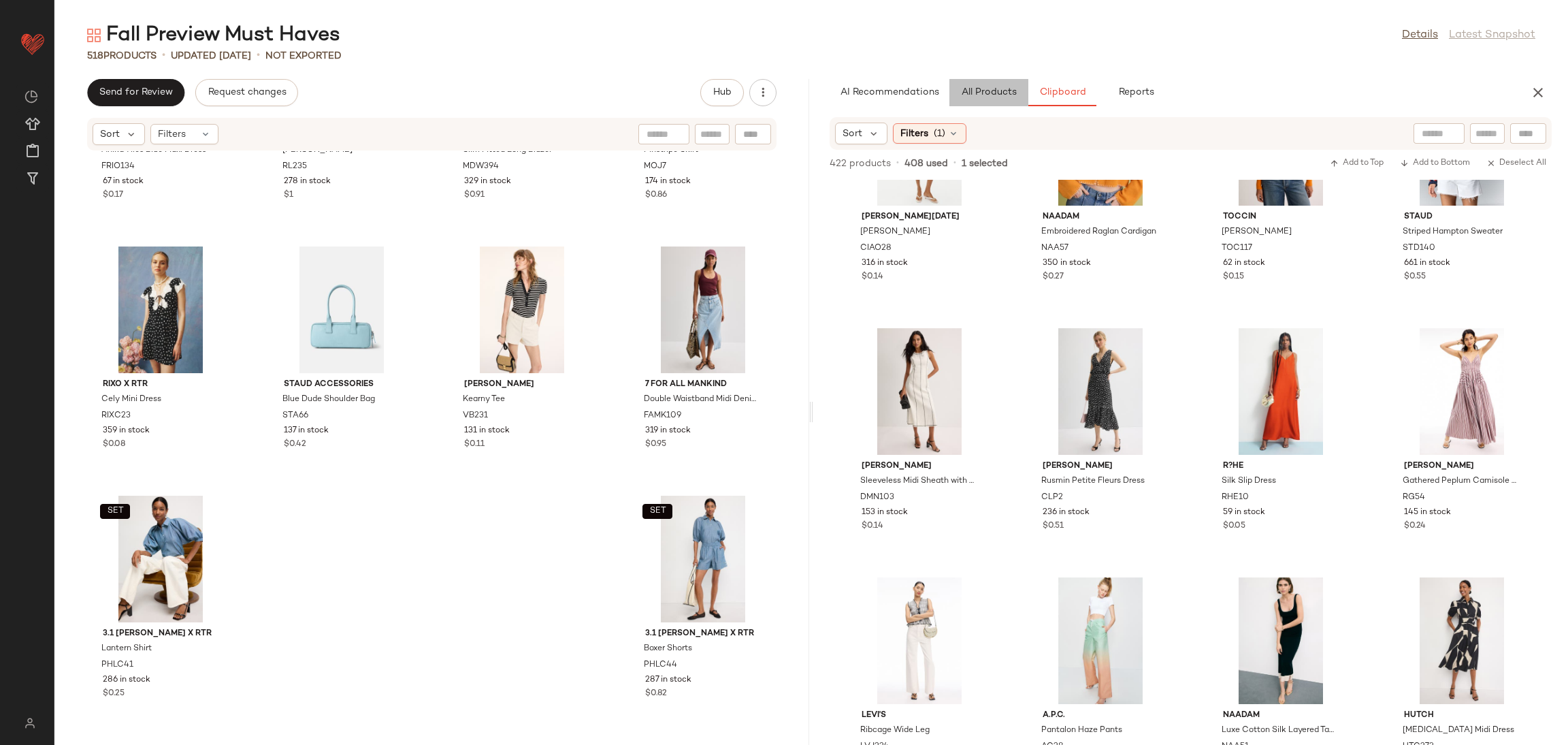
click at [986, 101] on button "All Products" at bounding box center [989, 93] width 79 height 27
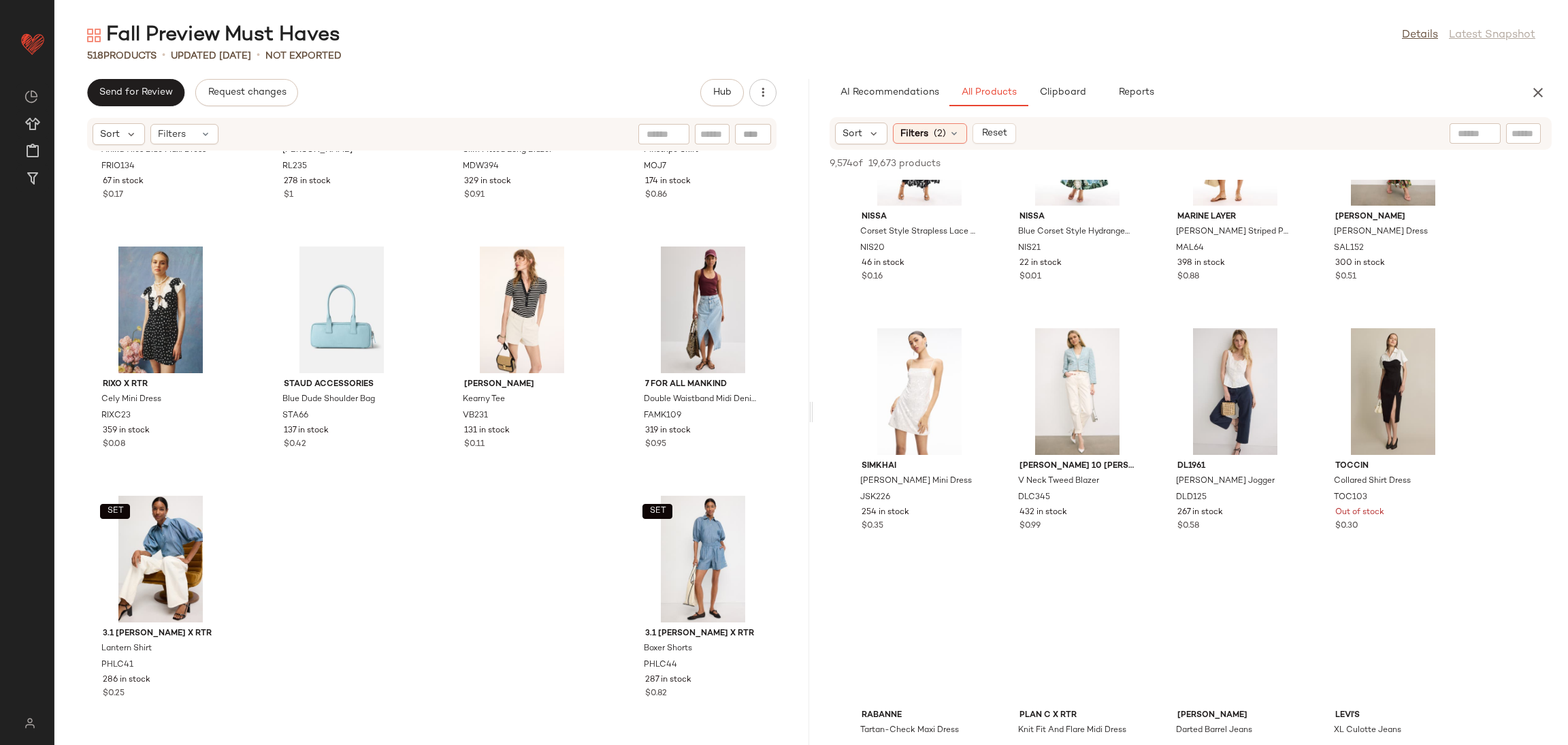
scroll to position [27615, 0]
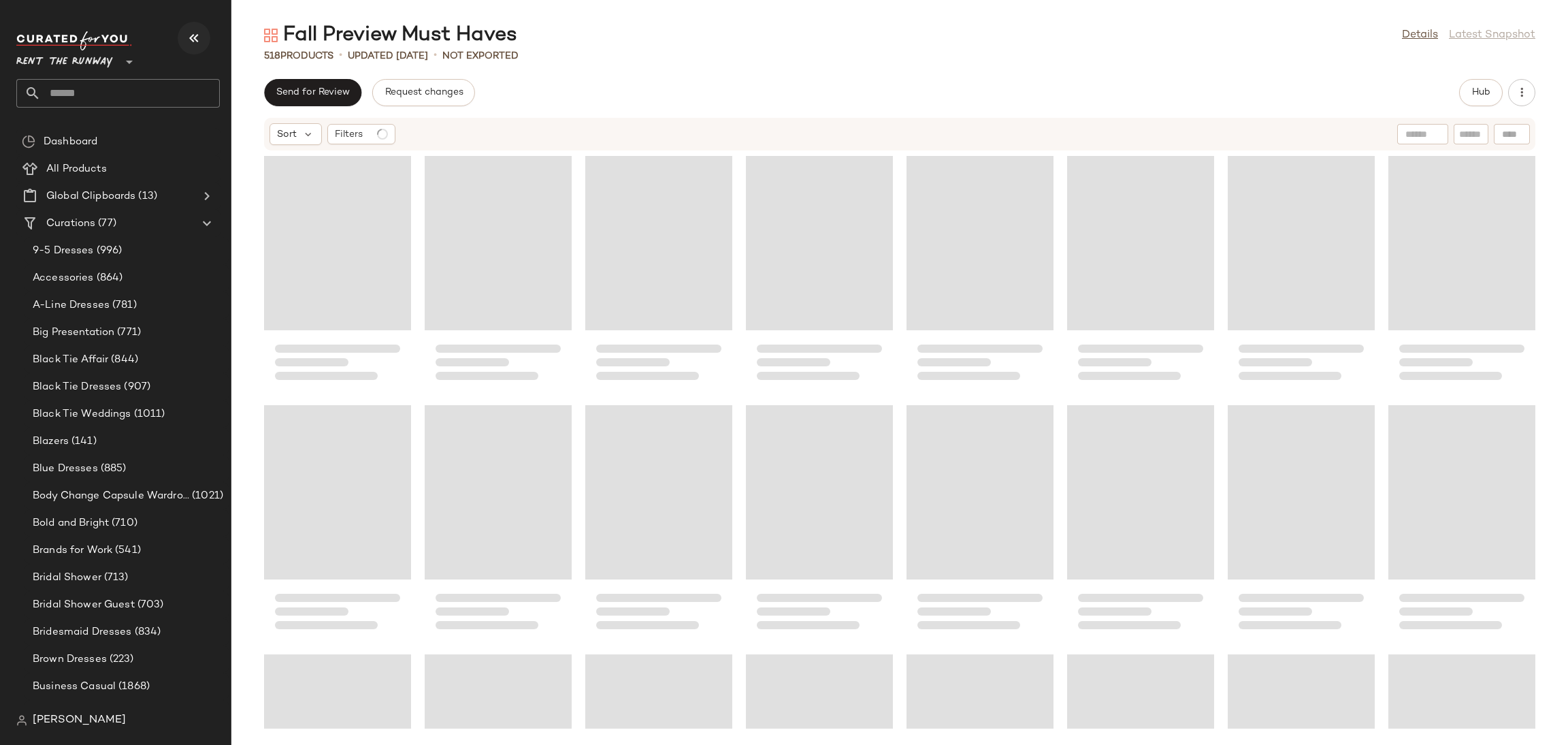
click at [190, 48] on button "button" at bounding box center [194, 38] width 33 height 33
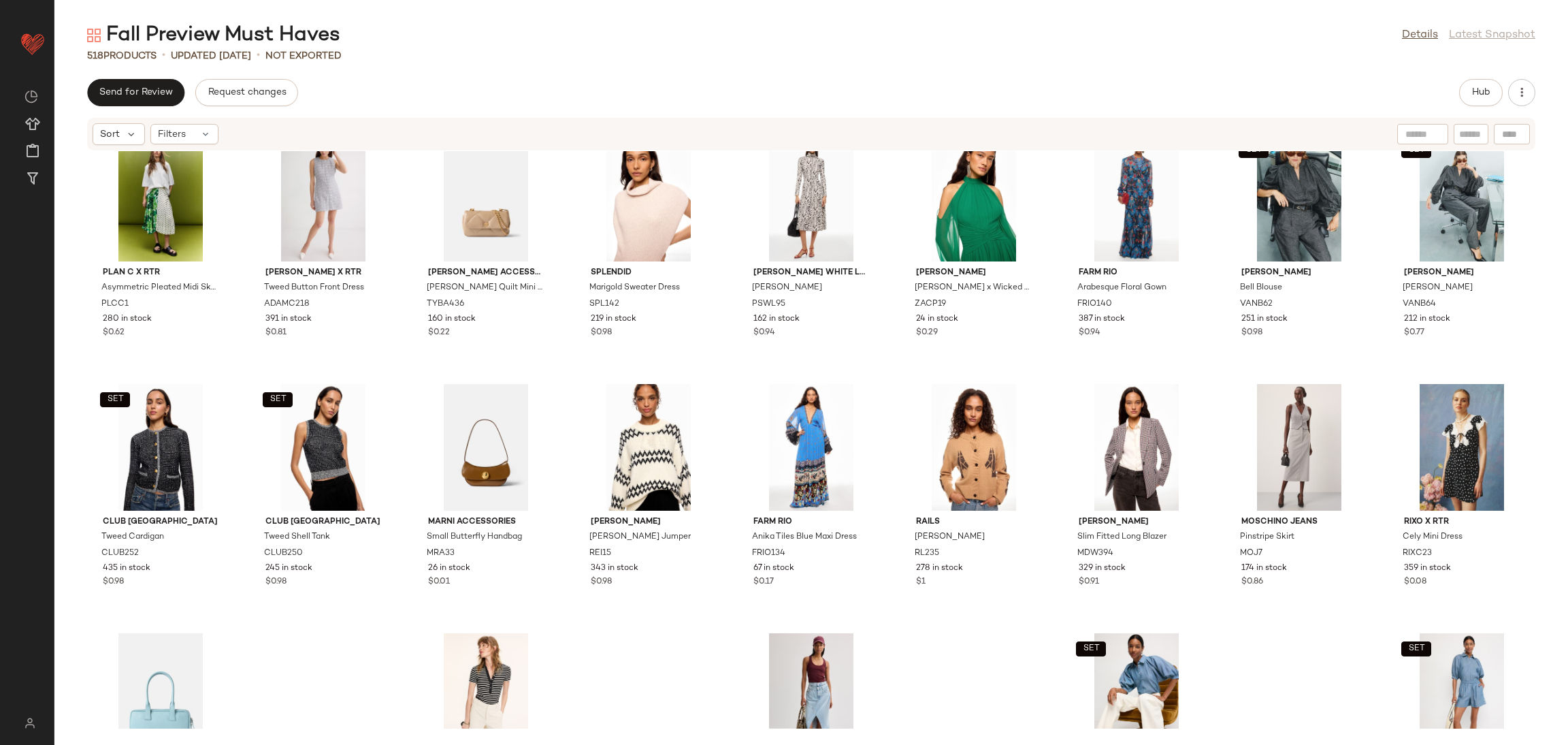
scroll to position [13882, 0]
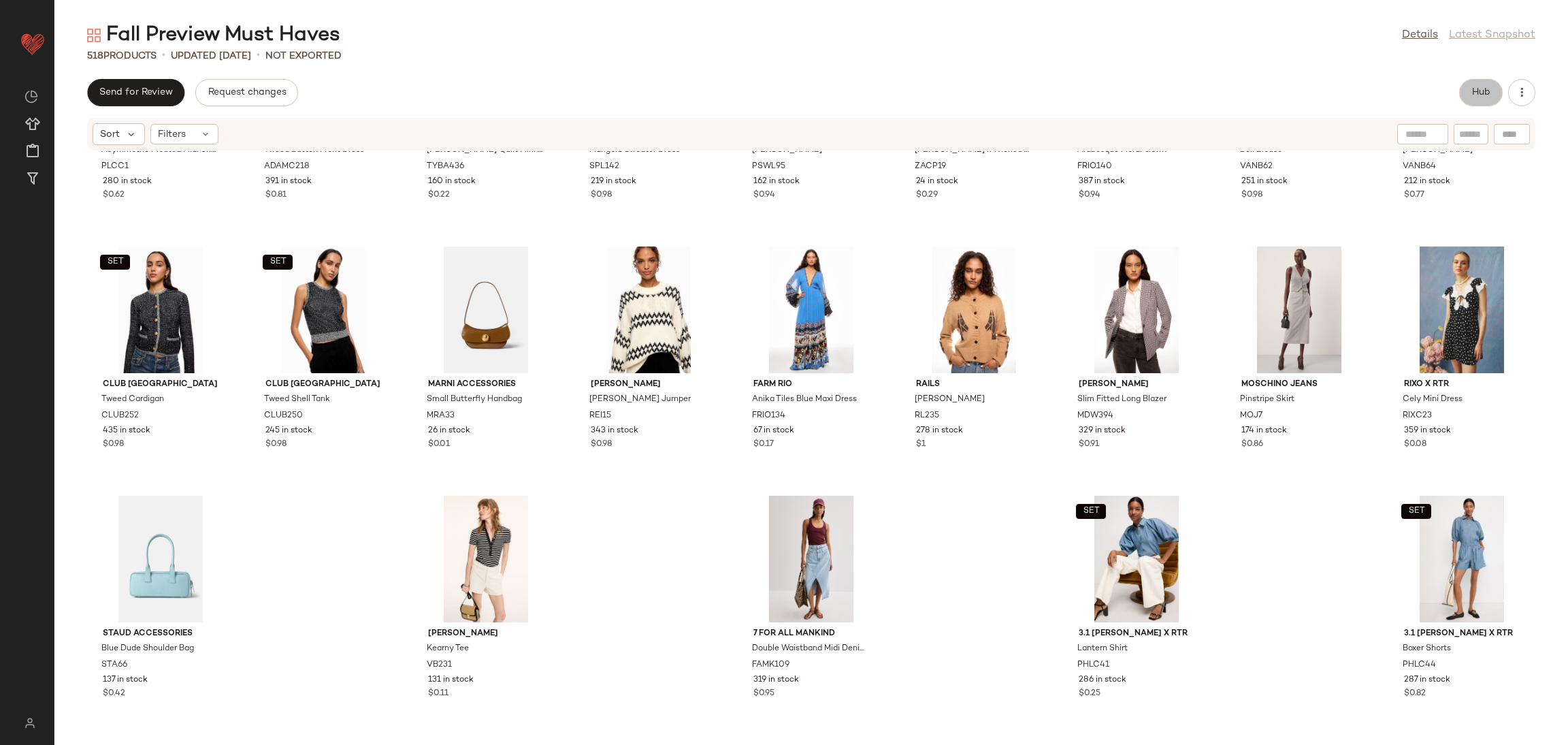
click at [1488, 85] on button "Hub" at bounding box center [1481, 93] width 44 height 27
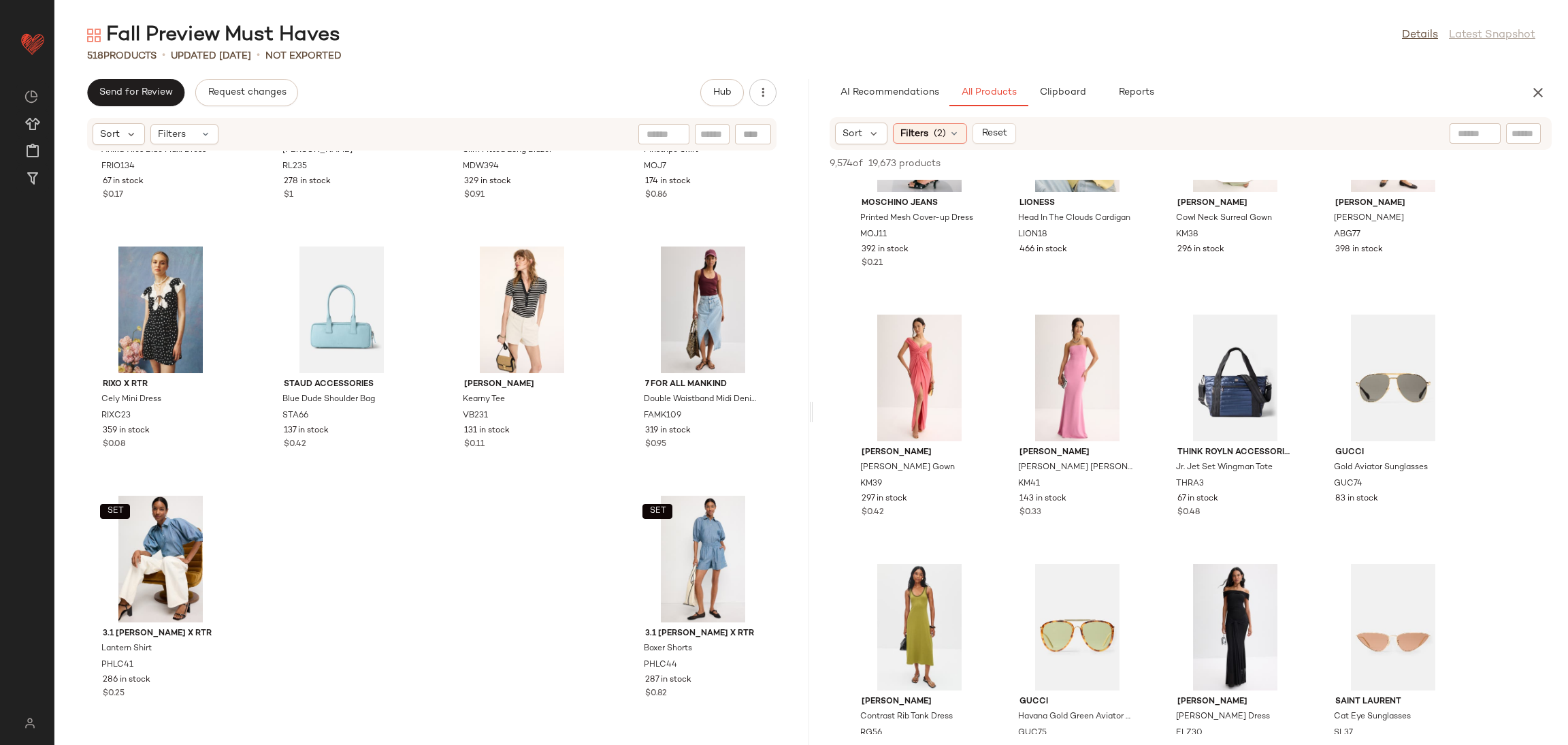
scroll to position [0, 0]
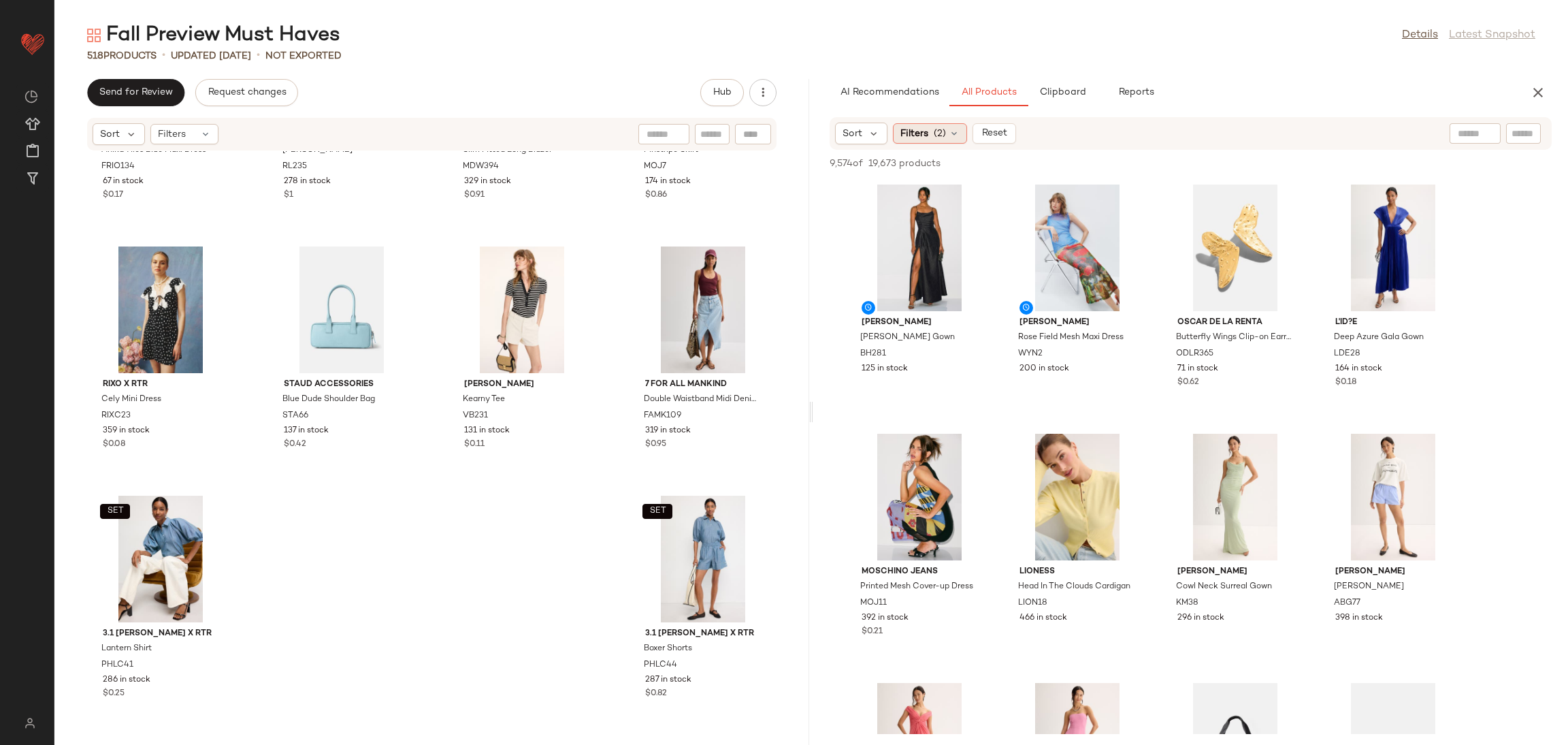
click at [899, 139] on div "Filters (2)" at bounding box center [930, 133] width 74 height 21
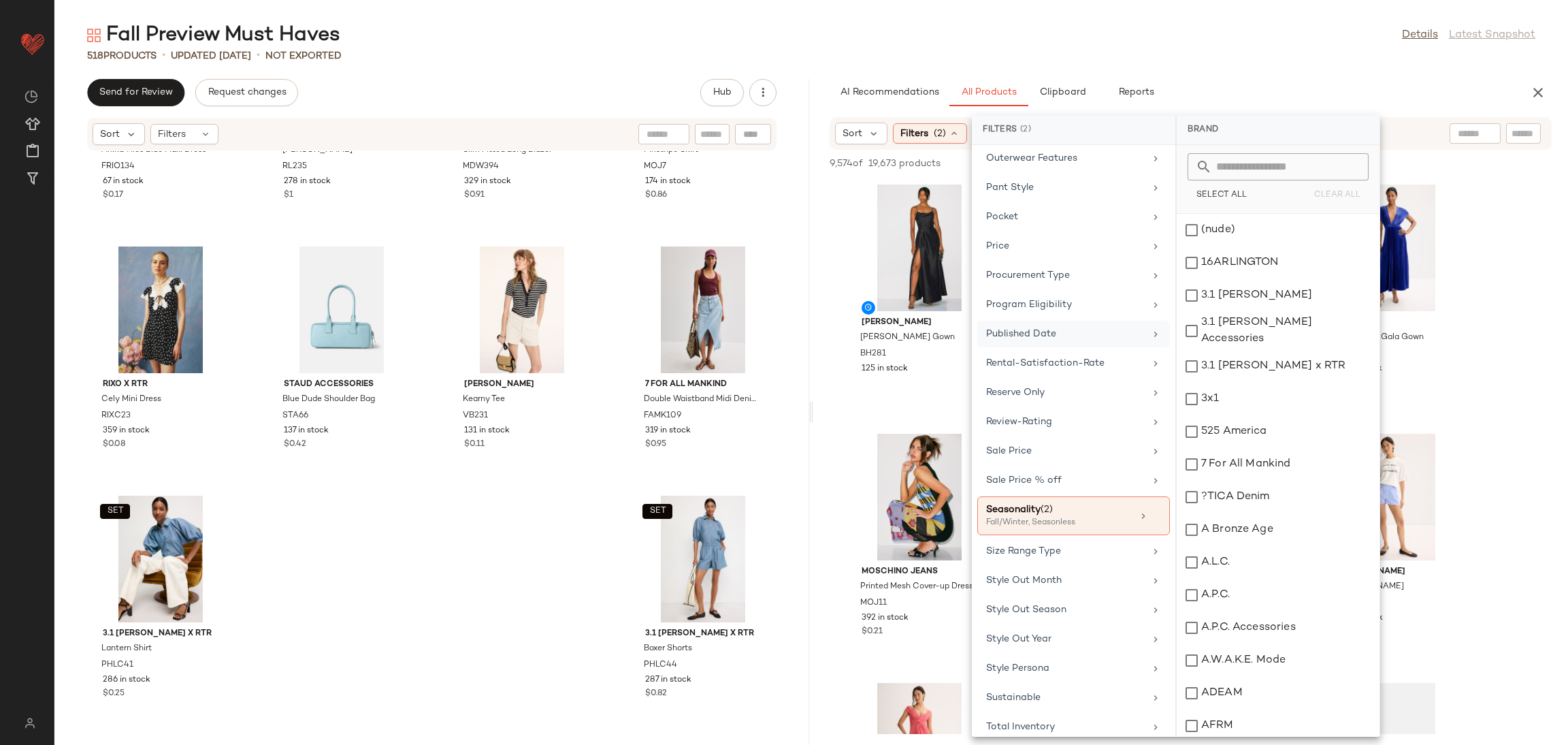
scroll to position [1245, 0]
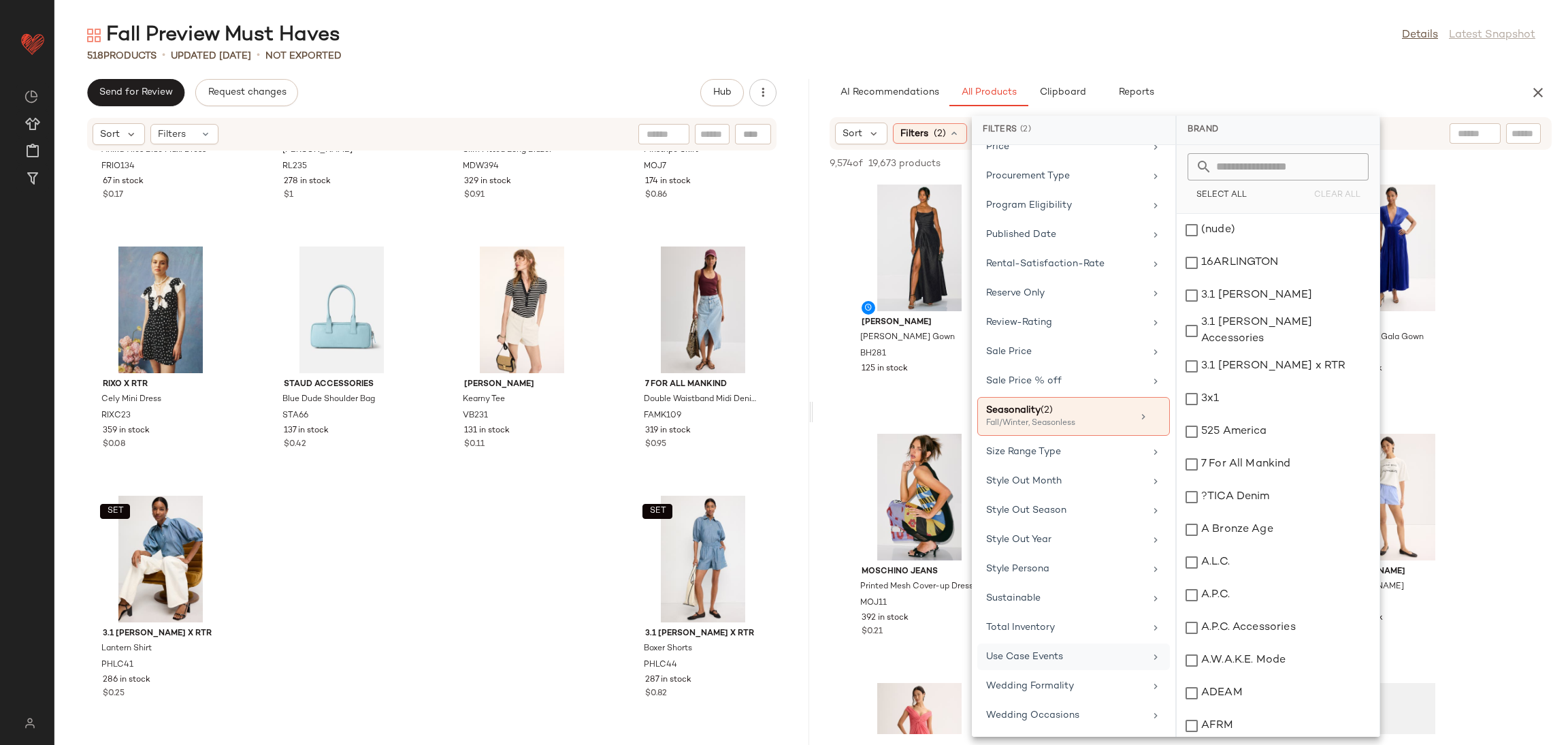
click at [1052, 673] on div "Use Case Events" at bounding box center [1073, 686] width 192 height 26
click at [1253, 345] on div "Daytime Event" at bounding box center [1278, 361] width 203 height 33
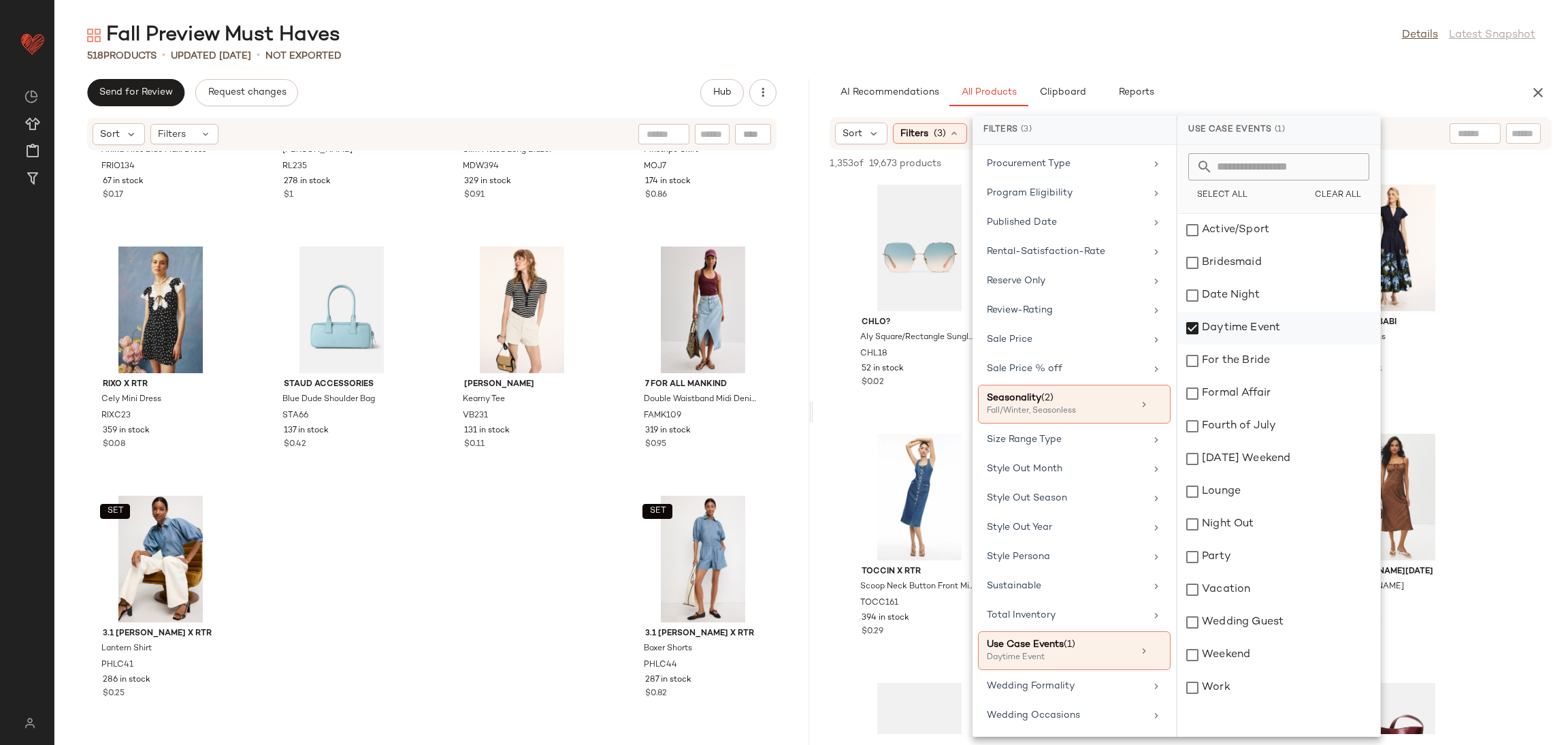
click at [1282, 345] on div "Daytime Event" at bounding box center [1279, 361] width 203 height 33
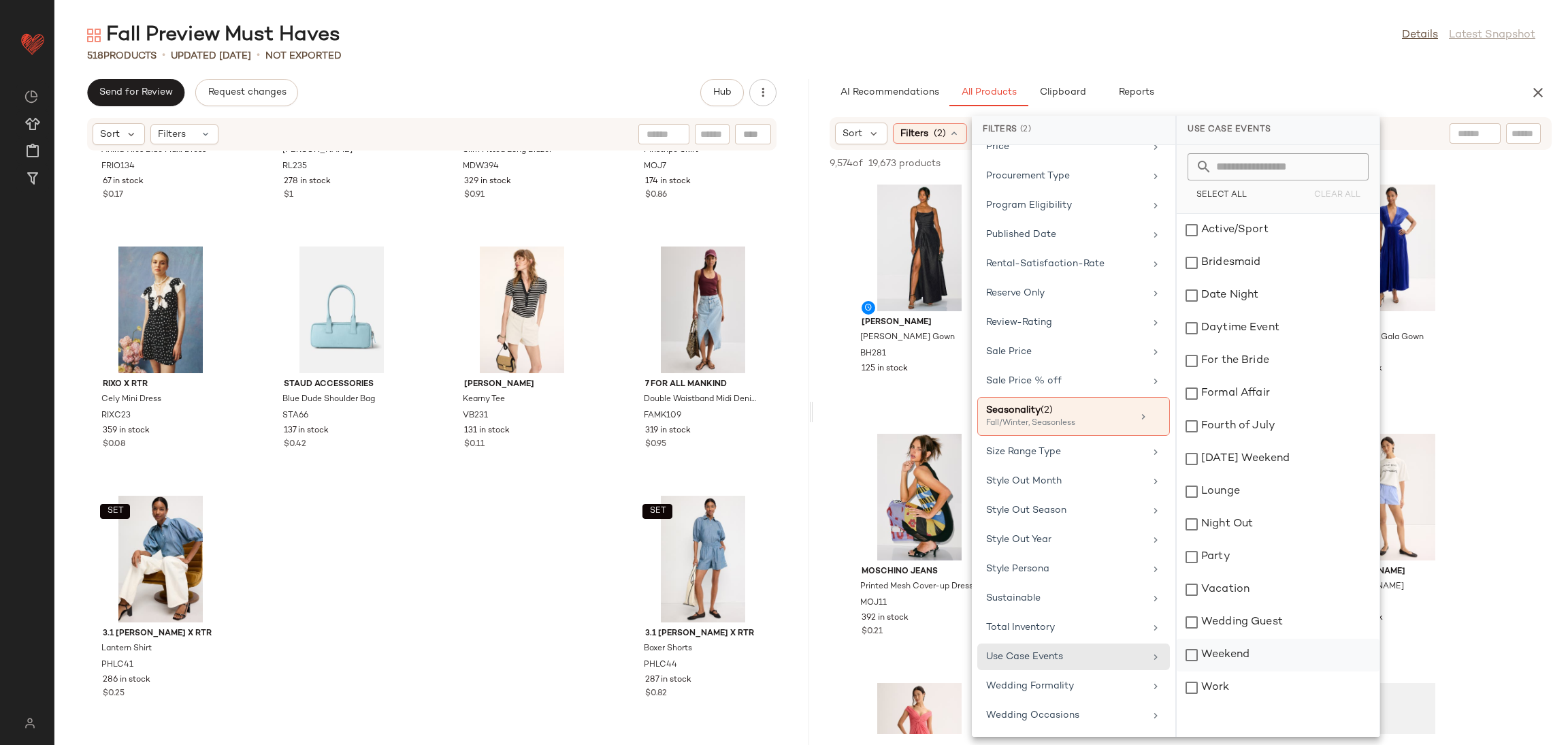
click at [1284, 672] on div "Weekend" at bounding box center [1278, 688] width 203 height 33
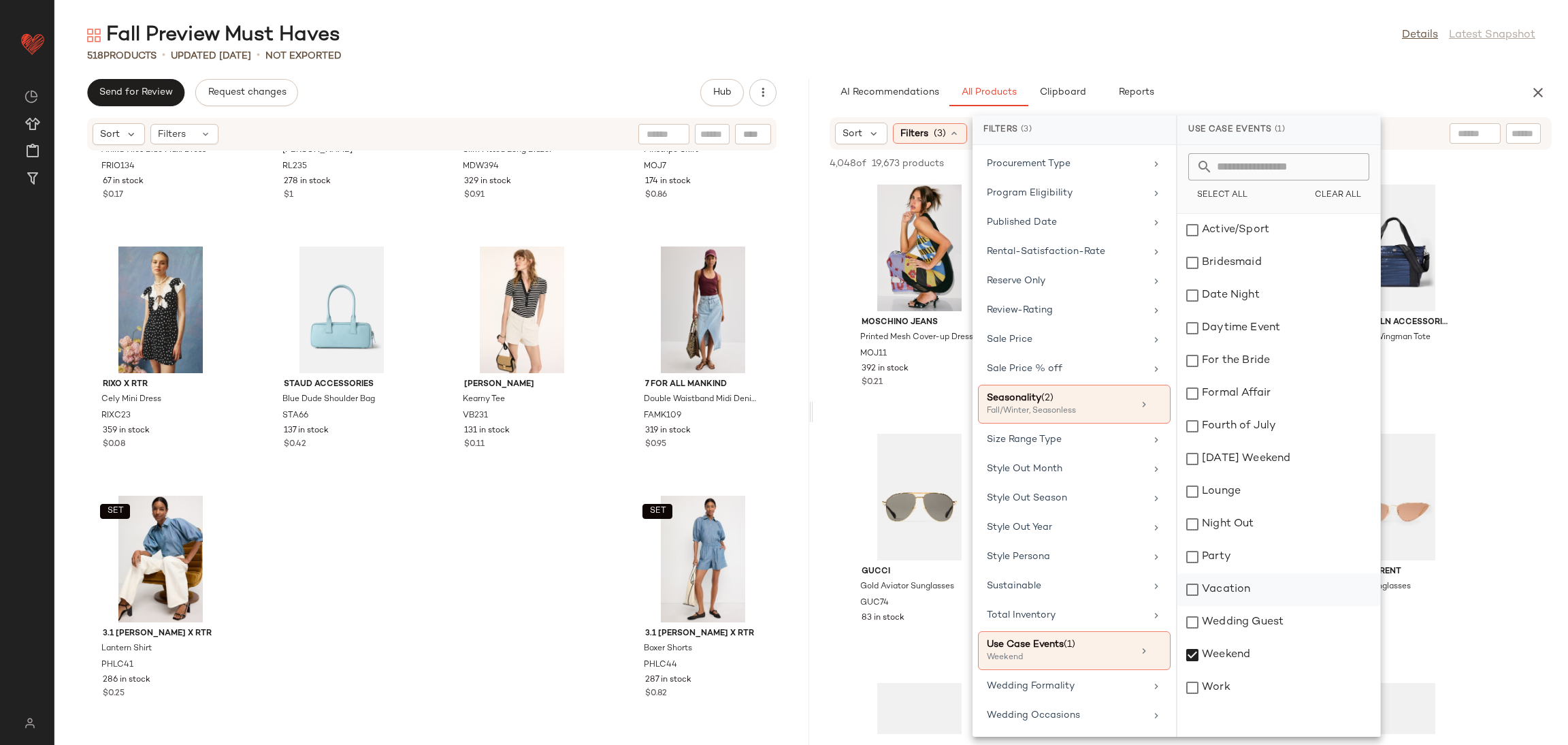
drag, startPoint x: 1261, startPoint y: 664, endPoint x: 1289, endPoint y: 598, distance: 71.7
click at [1261, 672] on div "Weekend" at bounding box center [1279, 688] width 203 height 33
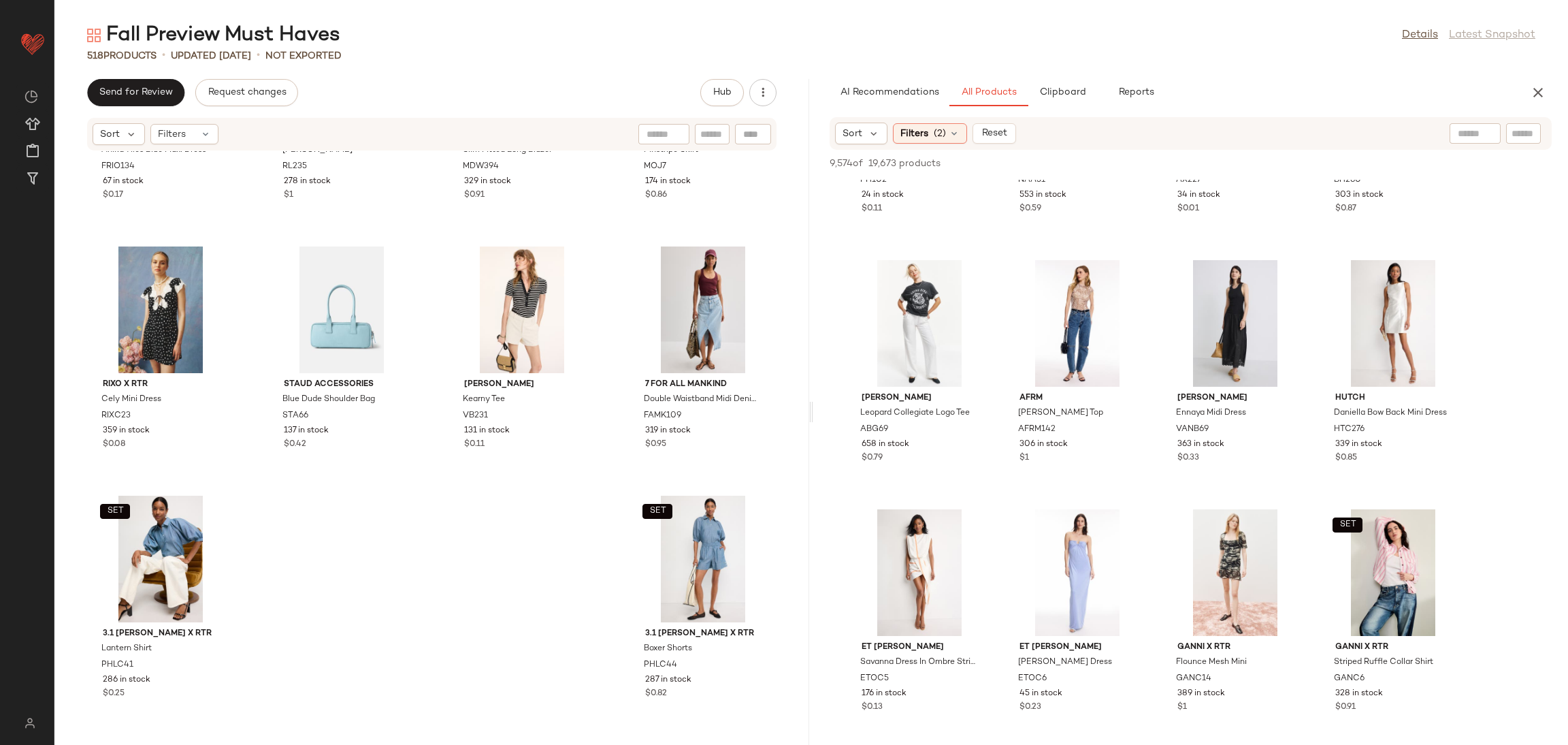
scroll to position [10145, 0]
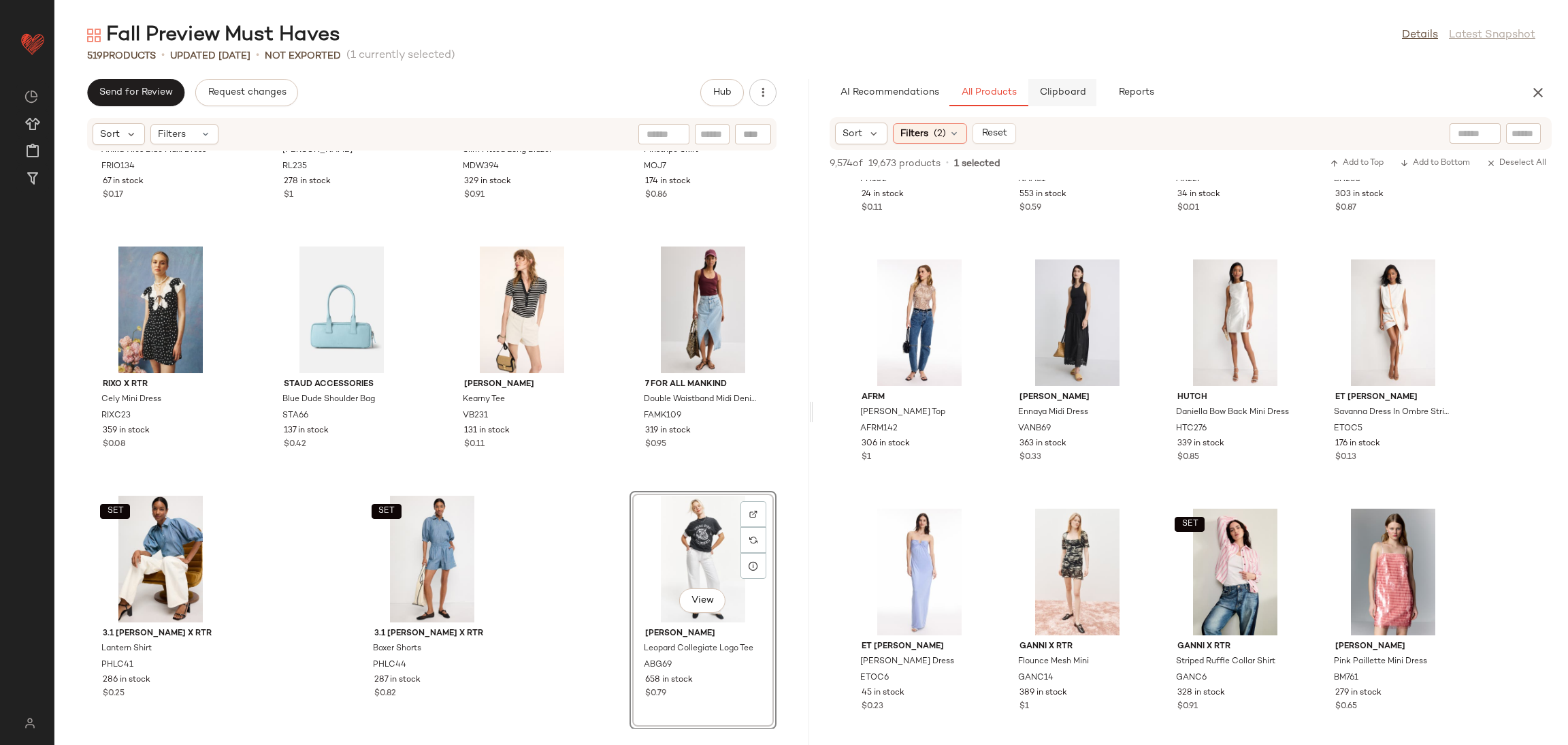
click at [1056, 88] on span "Clipboard" at bounding box center [1062, 93] width 47 height 11
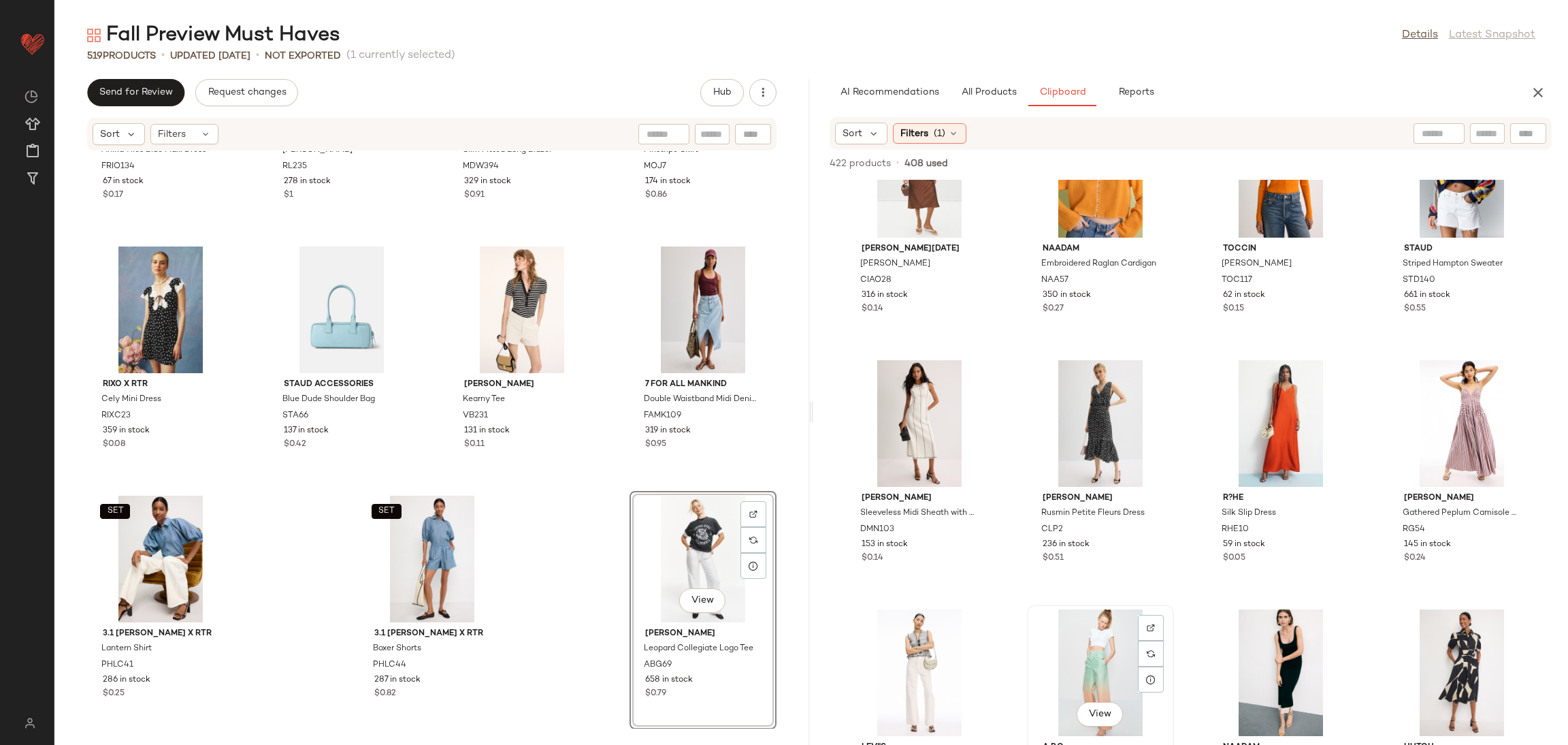
scroll to position [82, 0]
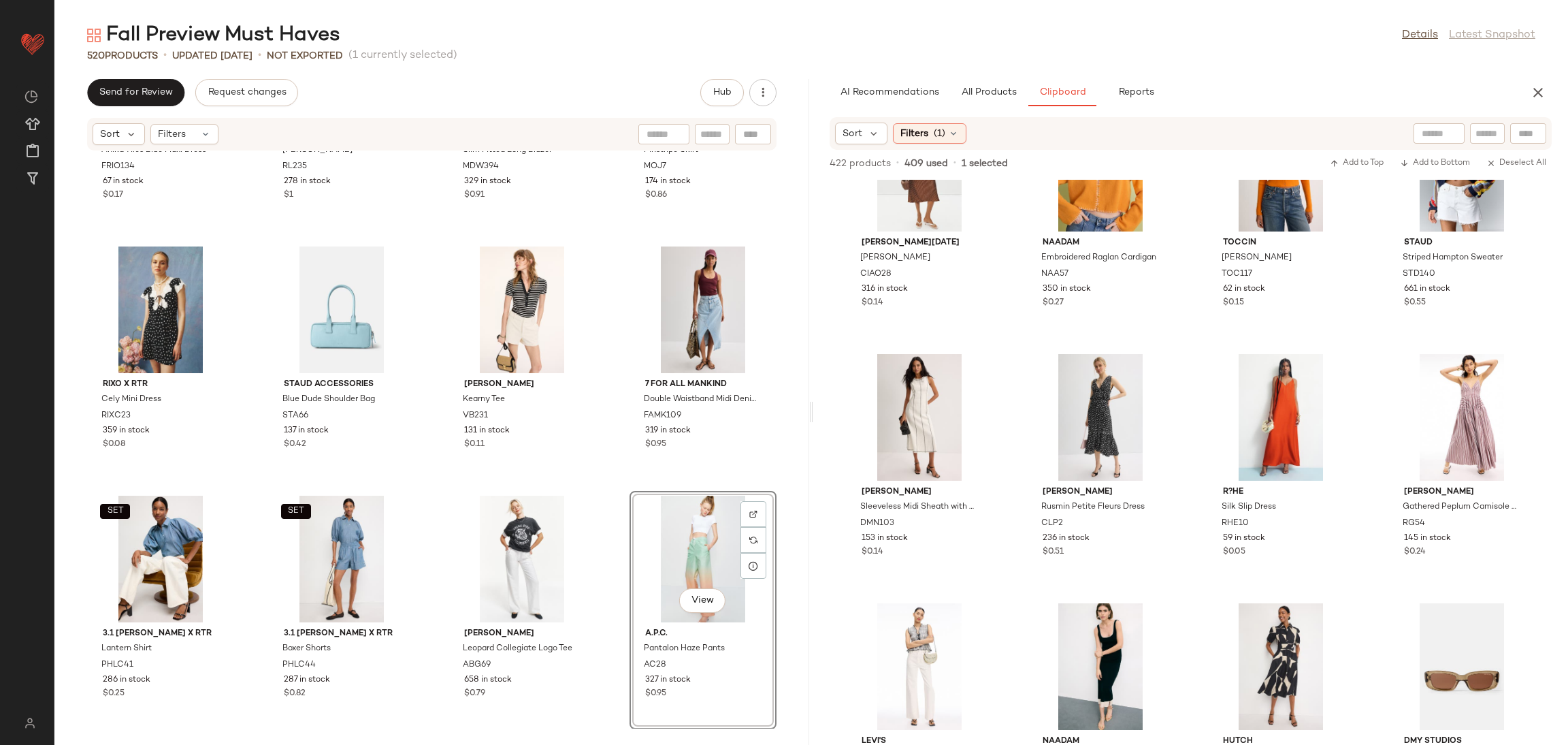
click at [601, 480] on div "FARM Rio Anika Tiles Blue Maxi Dress FRIO134 67 in stock $0.17 Rails Mavie Card…" at bounding box center [432, 439] width 755 height 577
click at [968, 79] on button "All Products" at bounding box center [989, 93] width 79 height 27
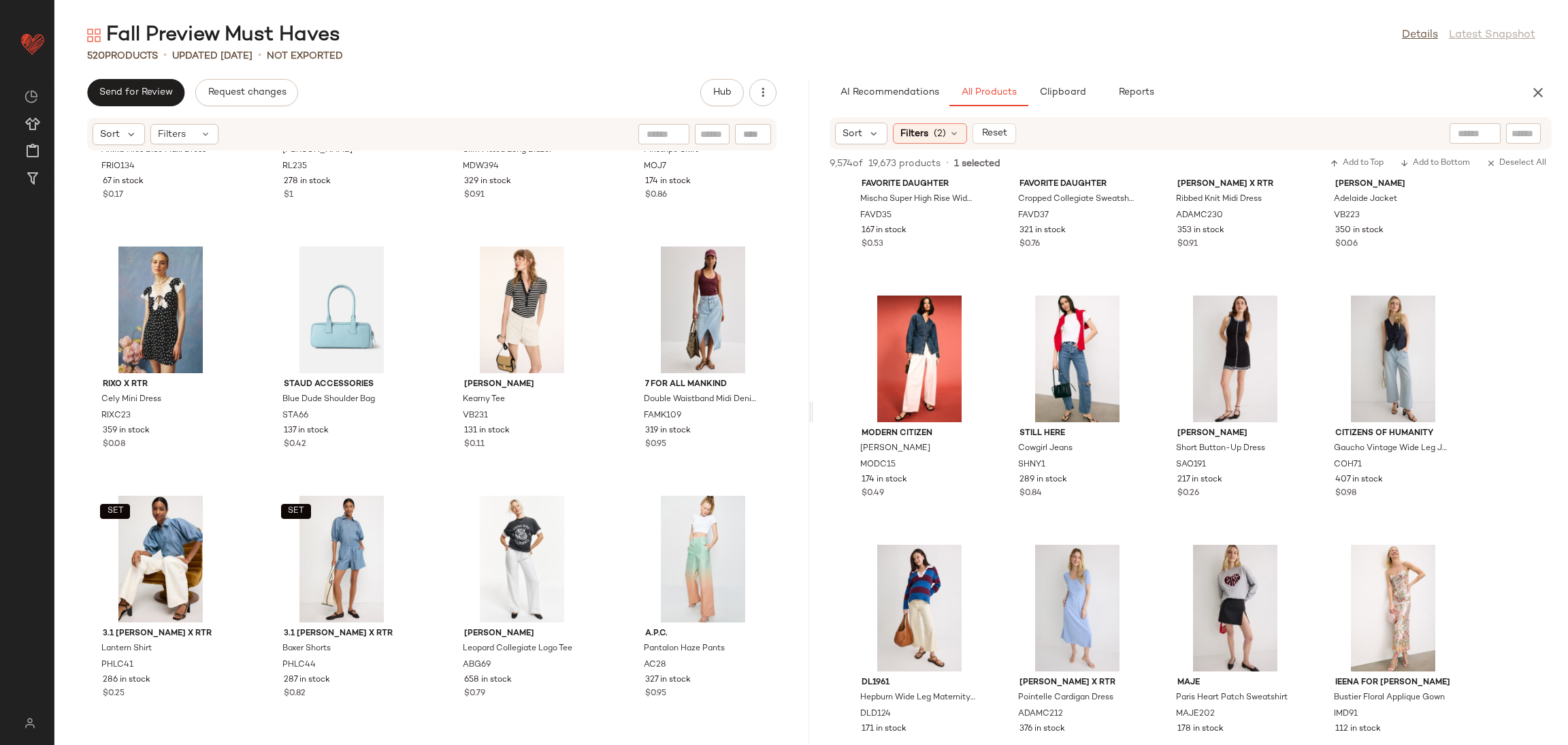
scroll to position [24807, 0]
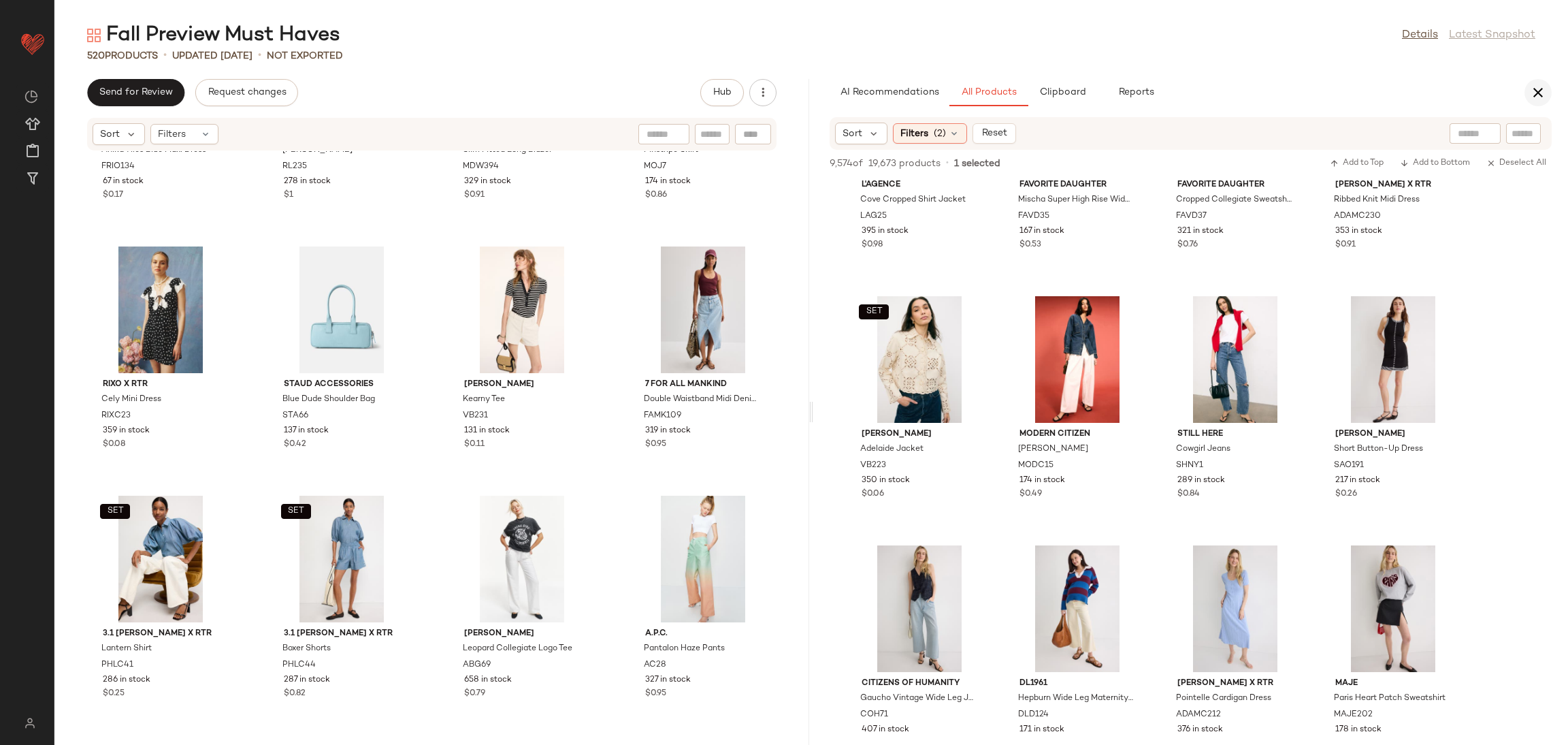
click at [1541, 85] on icon "button" at bounding box center [1538, 93] width 16 height 16
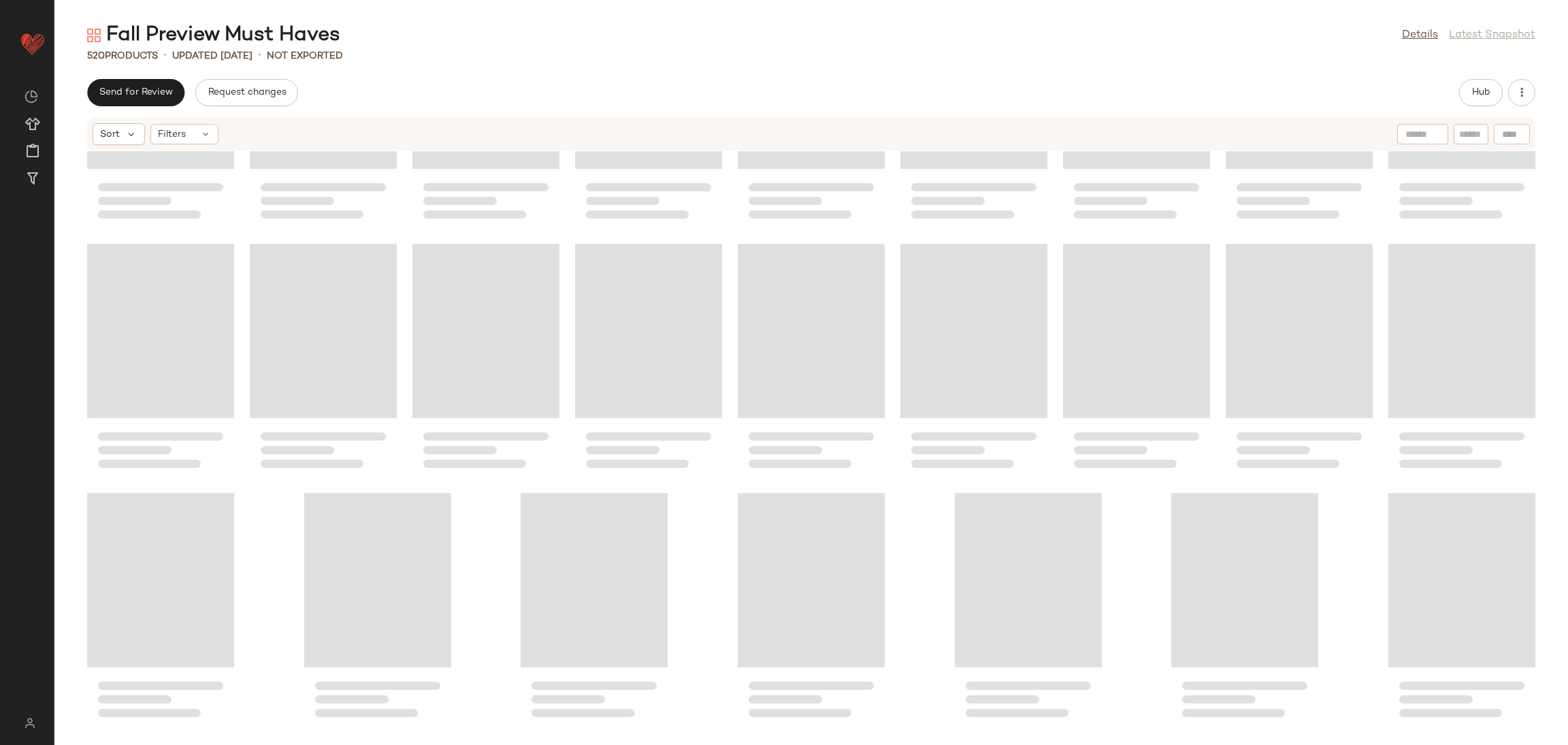
scroll to position [13709, 0]
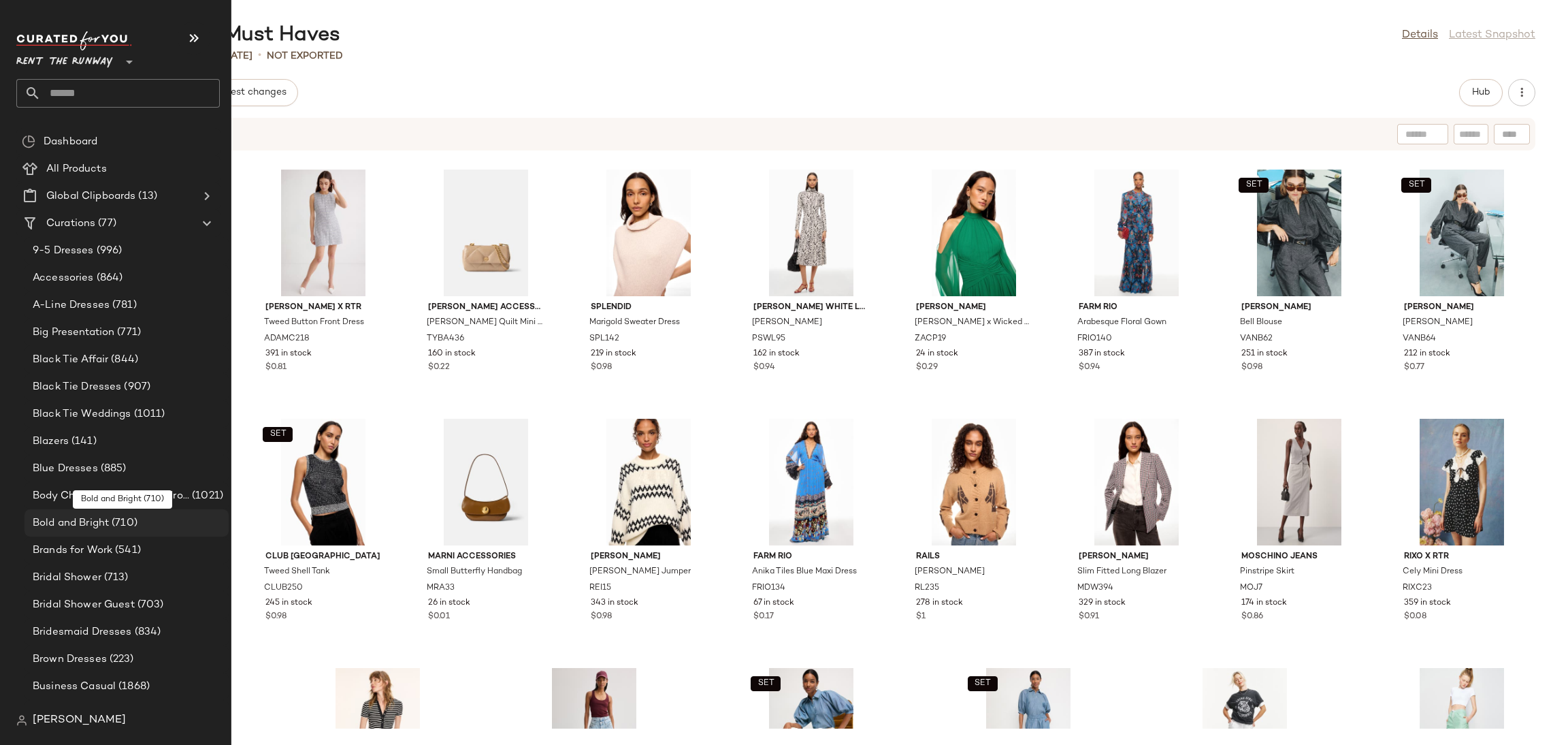
click at [104, 522] on span "Bold and Bright" at bounding box center [71, 524] width 77 height 16
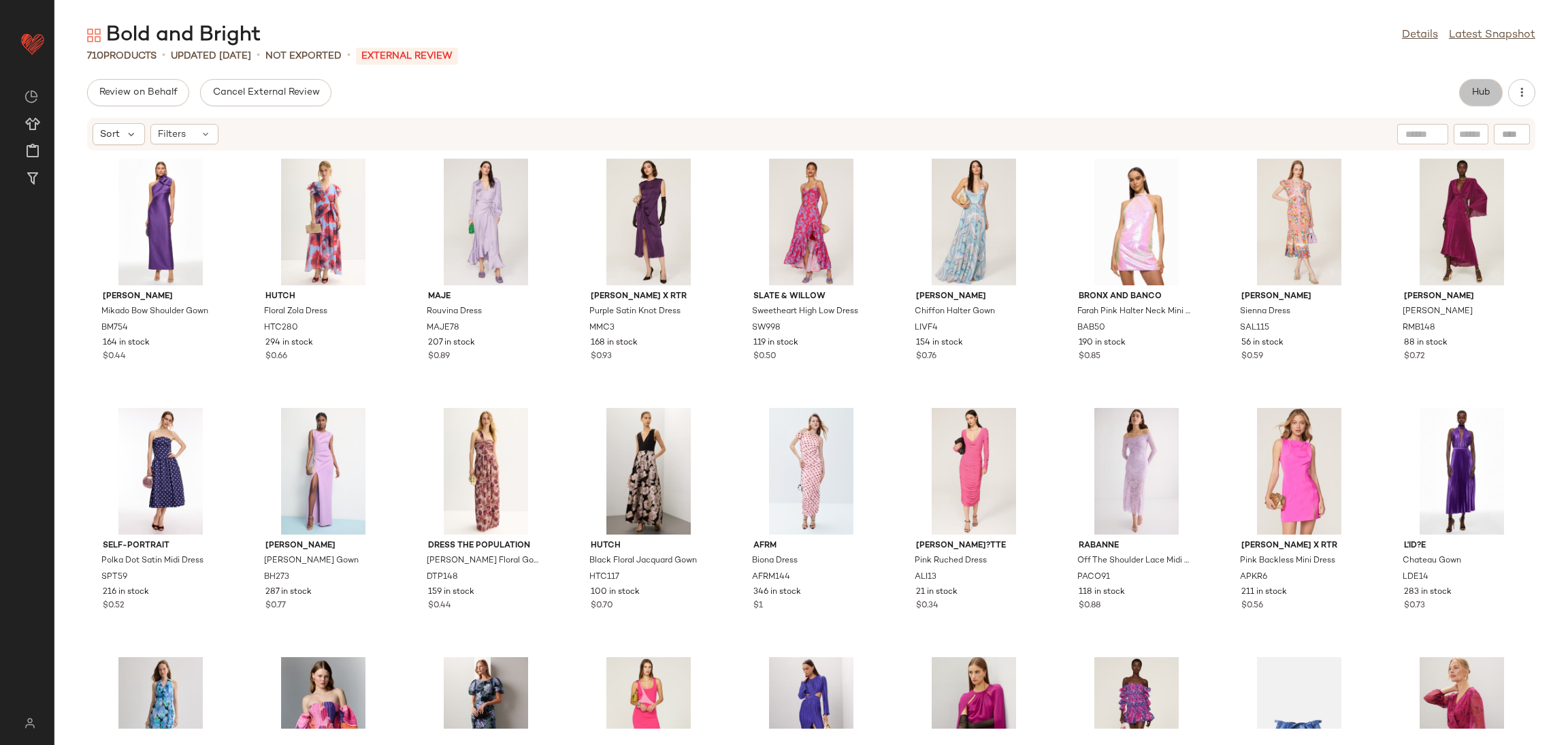
click at [1488, 87] on span "Hub" at bounding box center [1481, 93] width 19 height 11
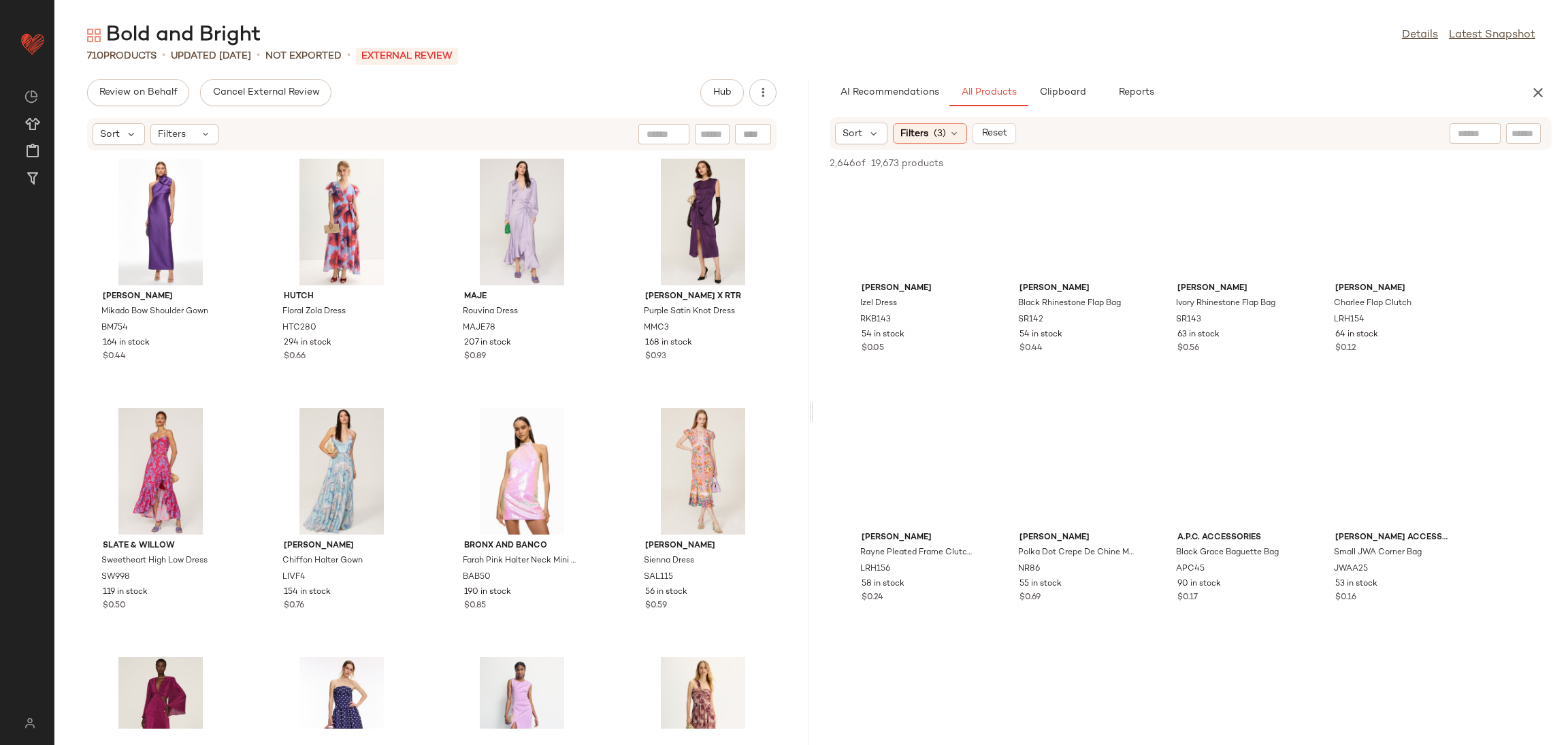
scroll to position [19045, 0]
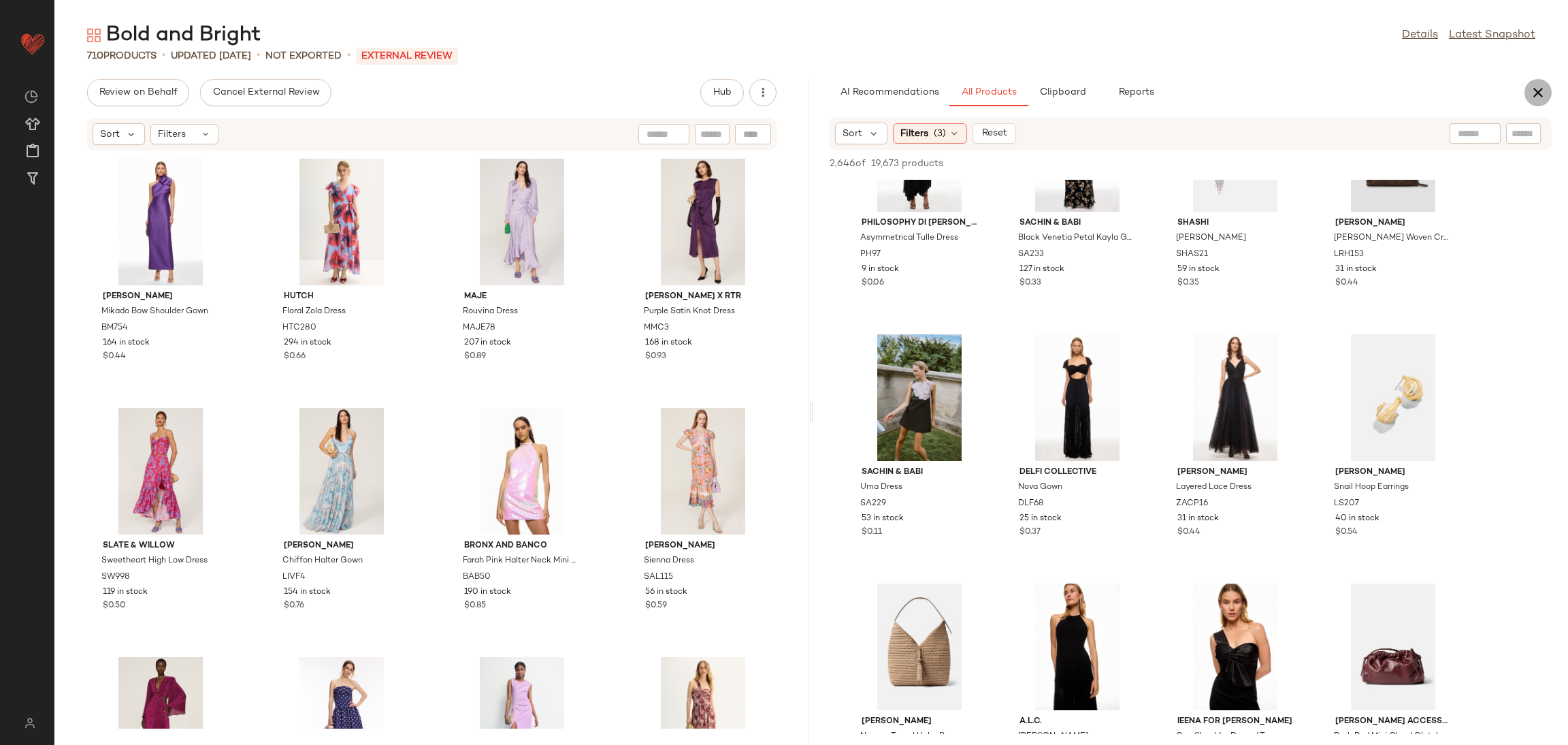
click at [1537, 90] on icon "button" at bounding box center [1538, 93] width 16 height 16
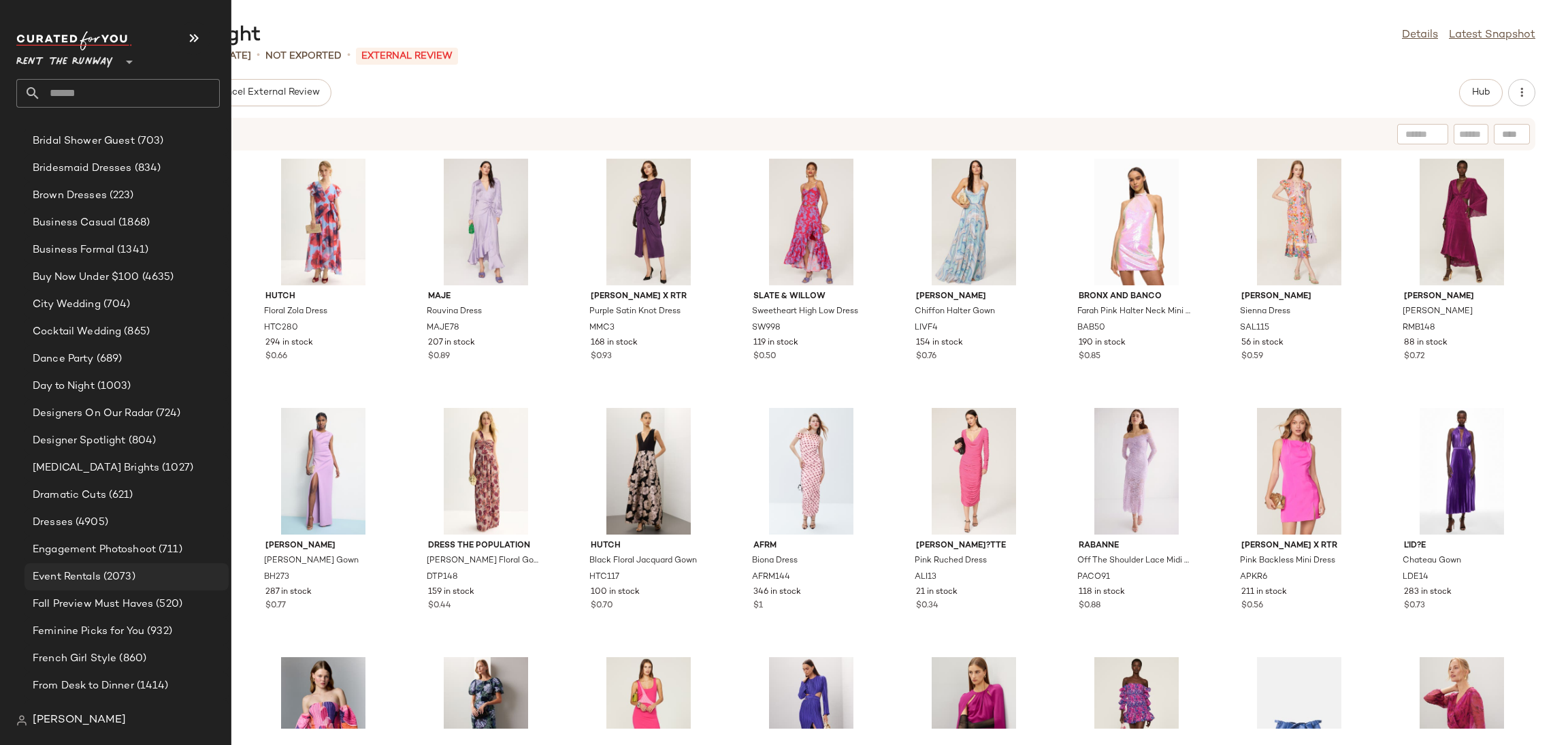
scroll to position [485, 0]
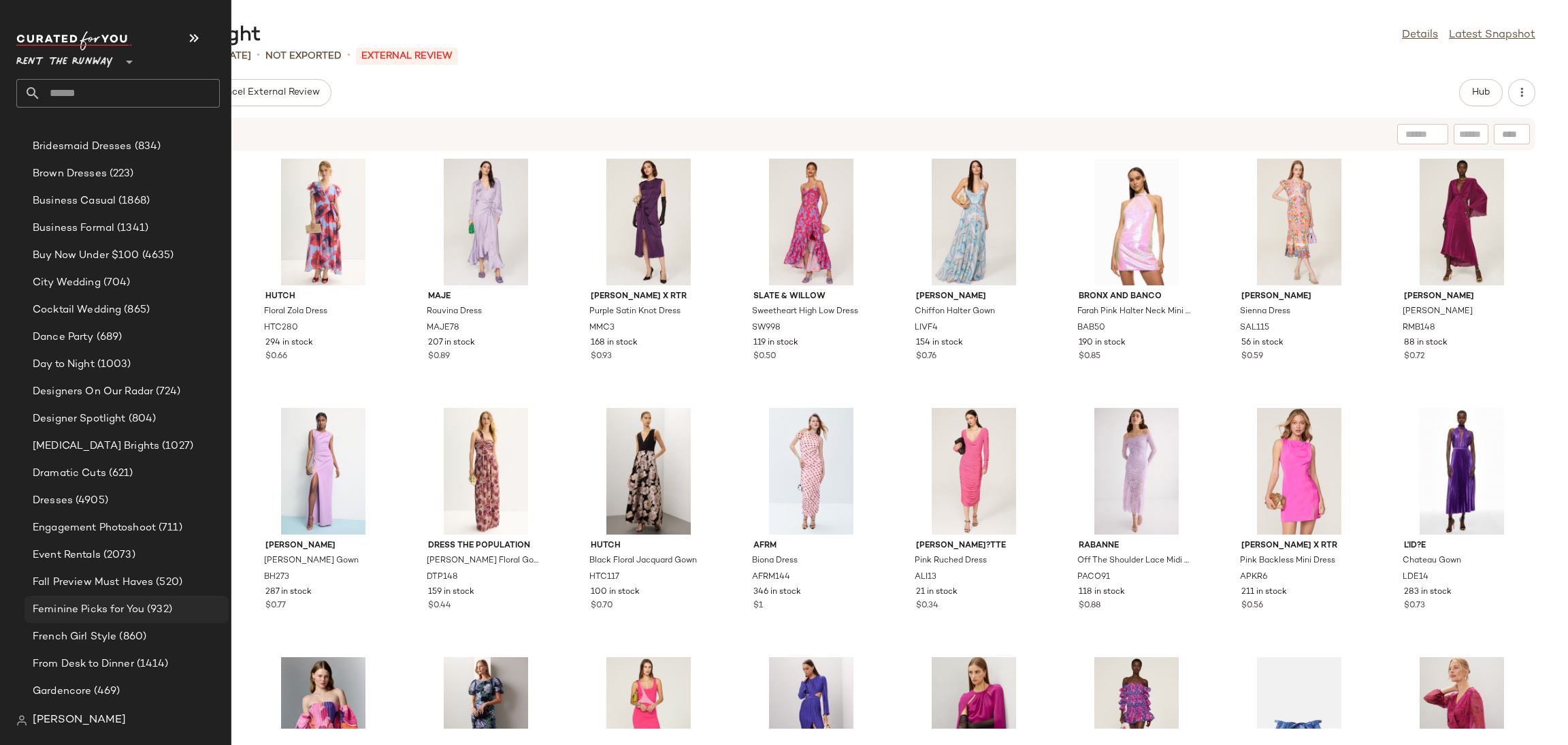
click at [104, 596] on div "Feminine Picks for You (932)" at bounding box center [127, 609] width 204 height 27
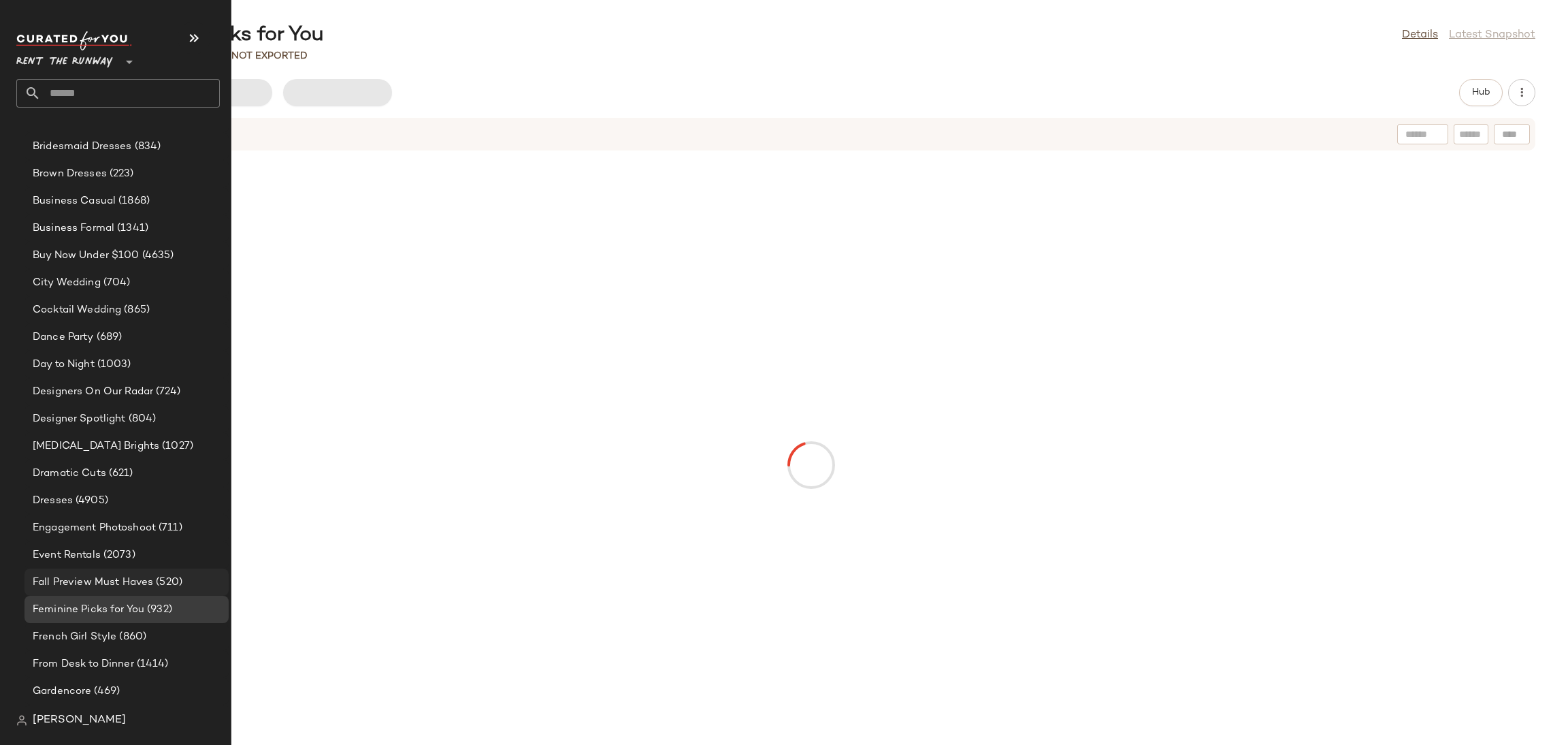
click at [105, 585] on span "Fall Preview Must Haves" at bounding box center [93, 583] width 120 height 16
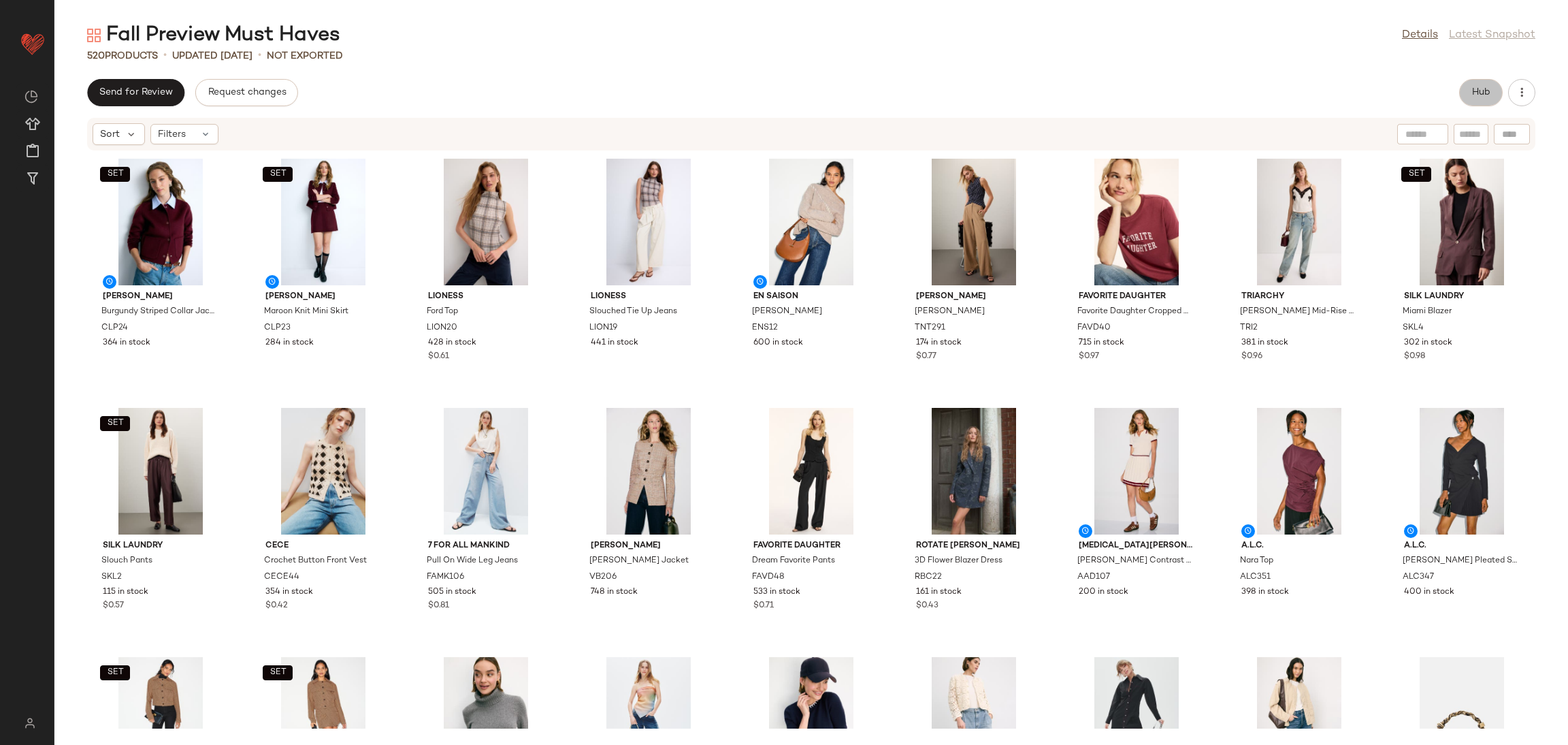
click at [1471, 90] on span "Hub" at bounding box center [1481, 93] width 19 height 11
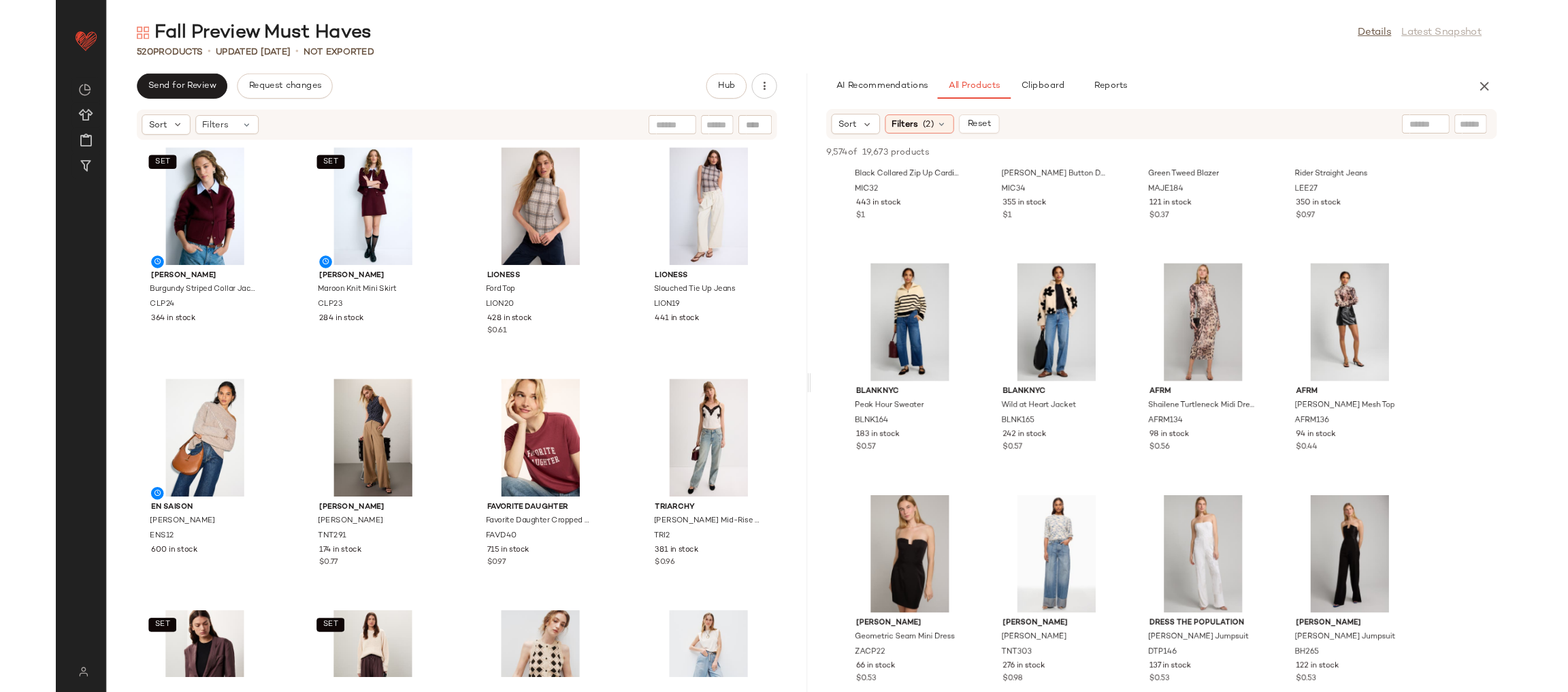
scroll to position [31936, 0]
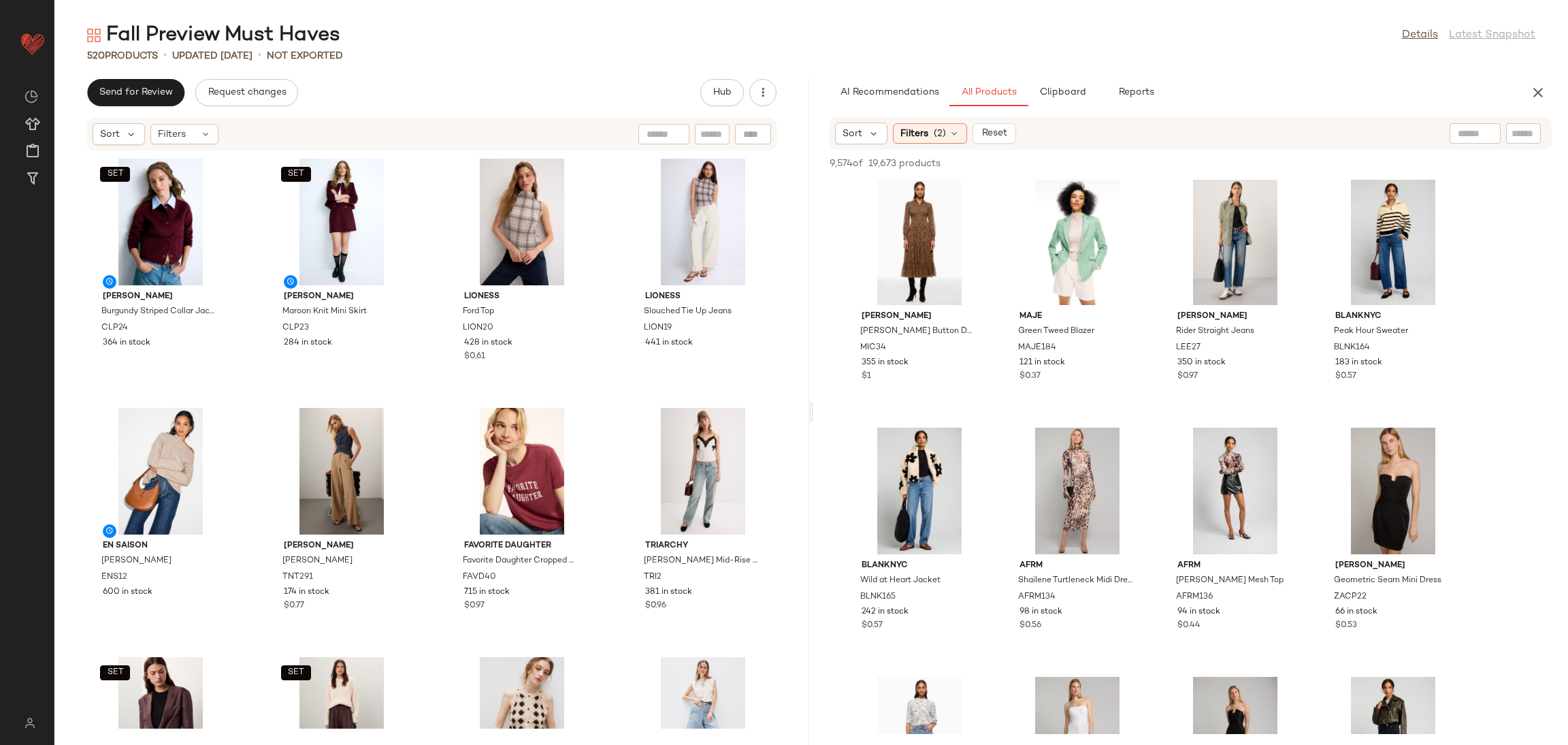
click at [793, 40] on div "Fall Preview Must Haves Details Latest Snapshot" at bounding box center [811, 35] width 1514 height 27
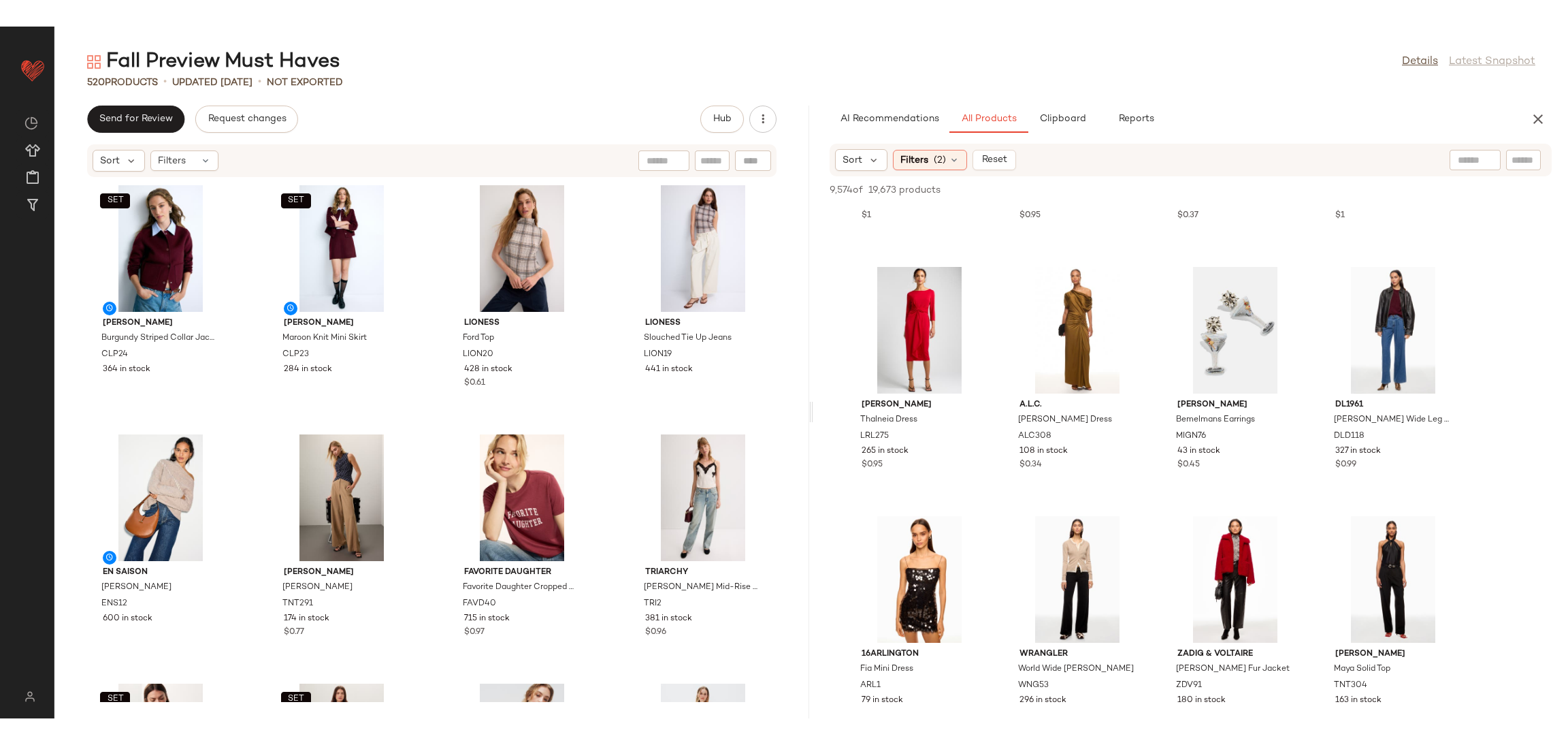
scroll to position [40242, 0]
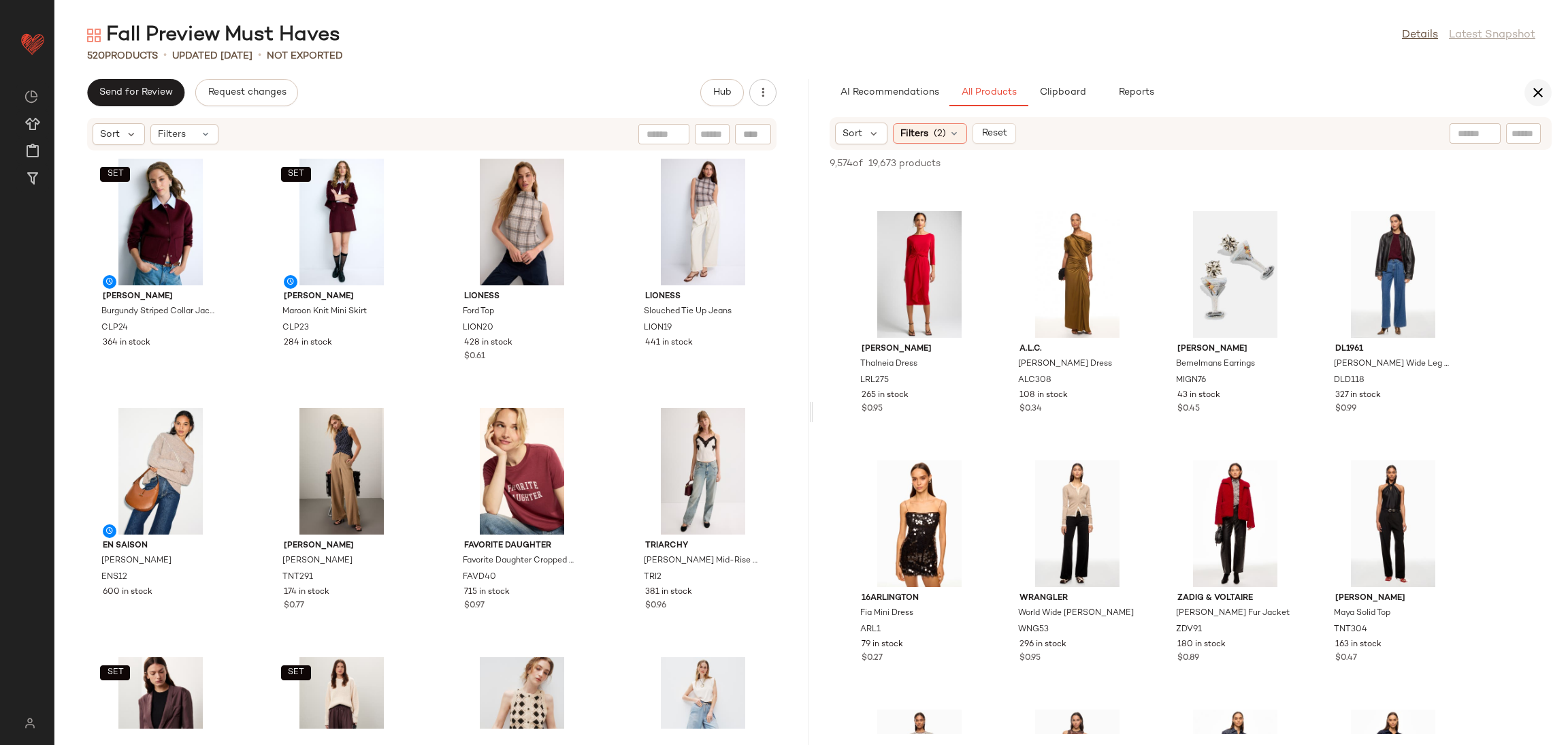
click at [1527, 96] on button "button" at bounding box center [1538, 93] width 27 height 27
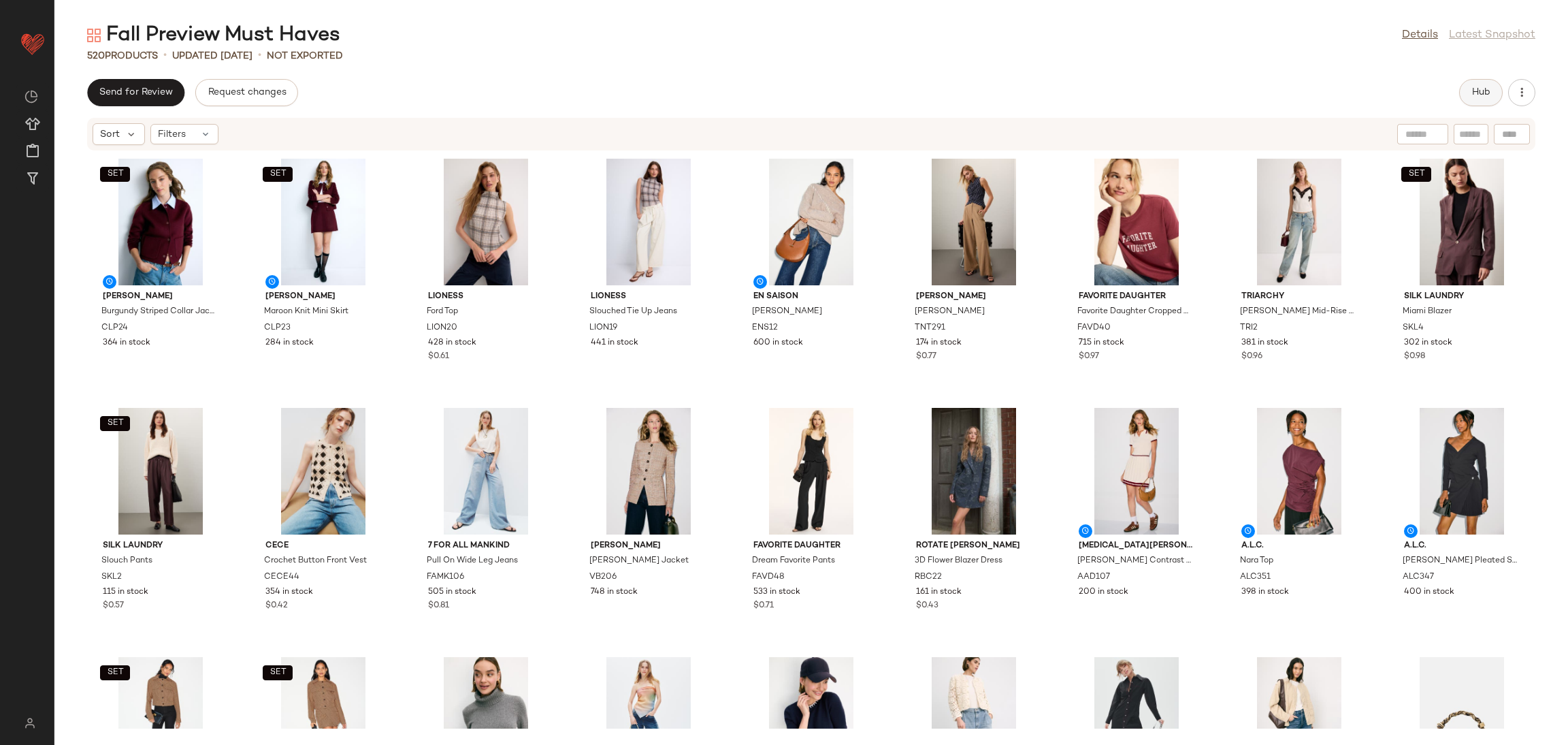
click at [1473, 89] on span "Hub" at bounding box center [1481, 93] width 19 height 11
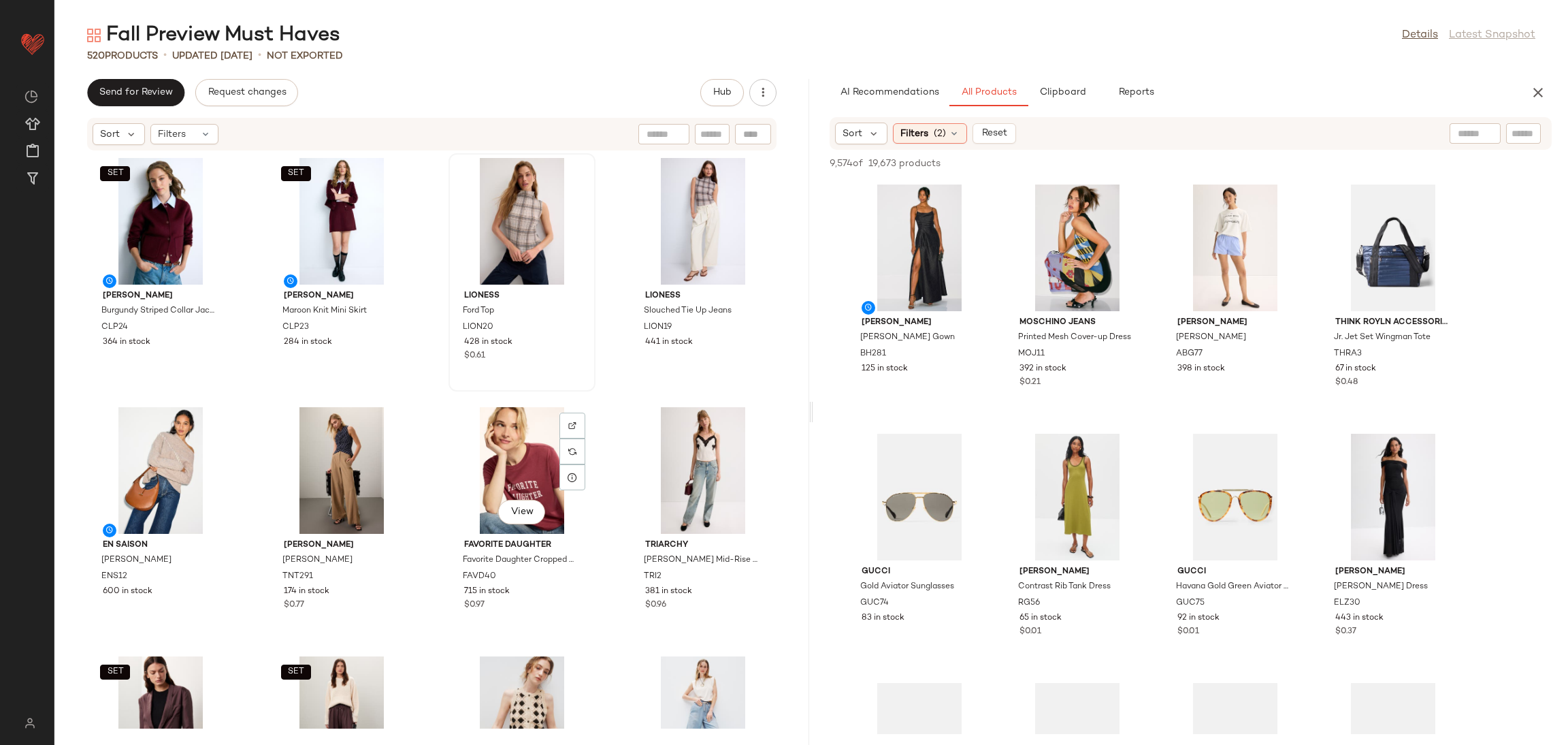
scroll to position [0, 0]
click at [1547, 91] on button "button" at bounding box center [1538, 93] width 27 height 27
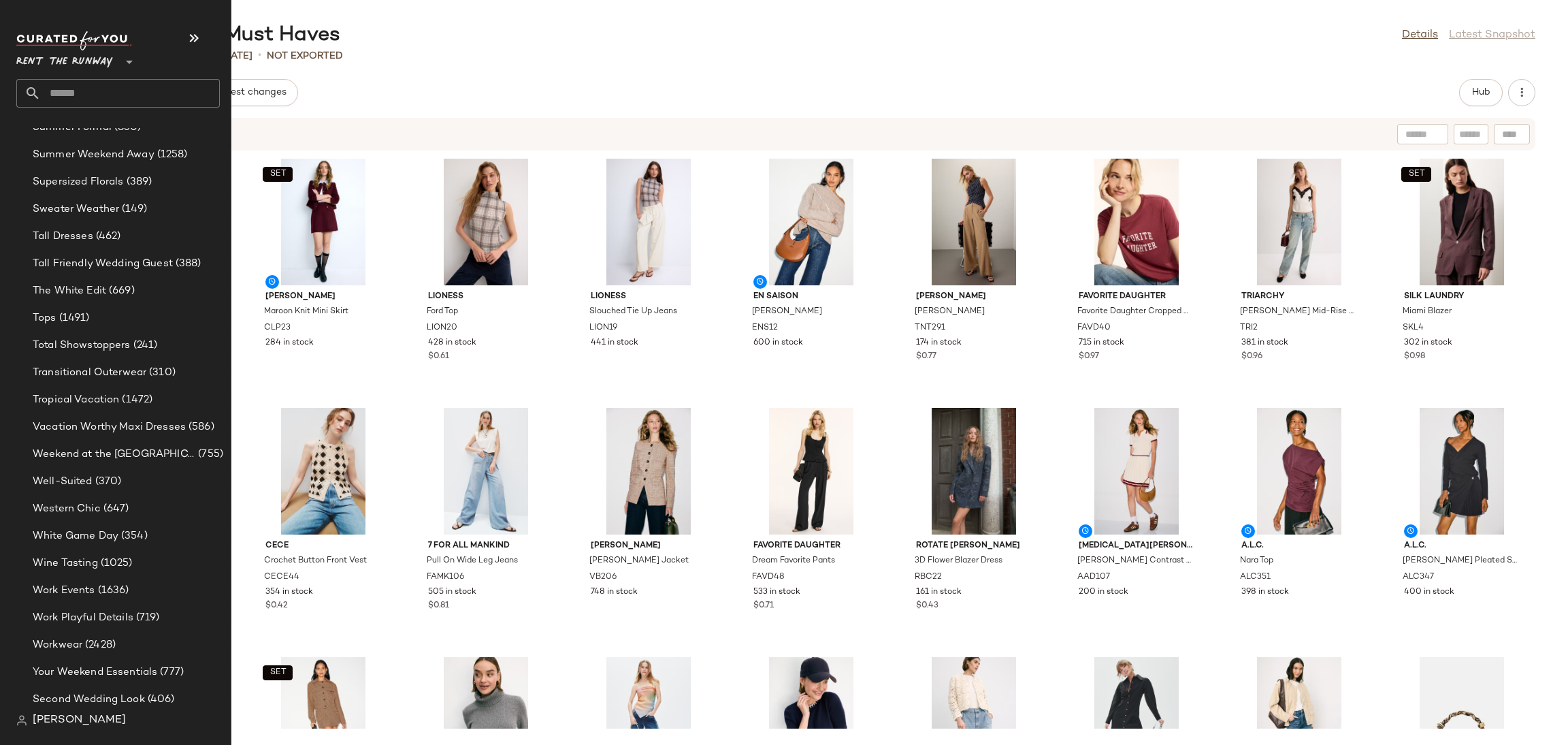
scroll to position [2361, 0]
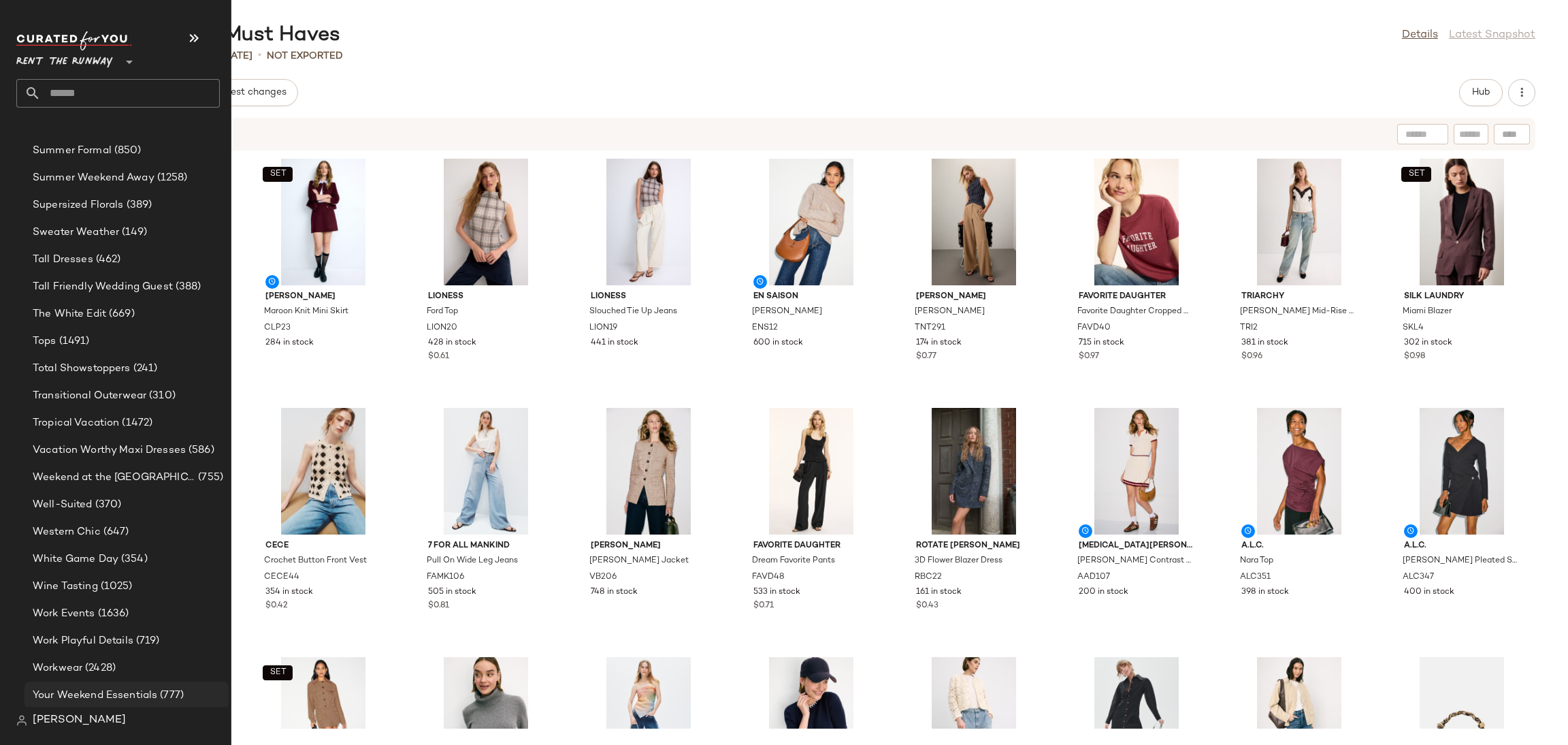
click at [132, 695] on span "Your Weekend Essentials" at bounding box center [95, 695] width 124 height 16
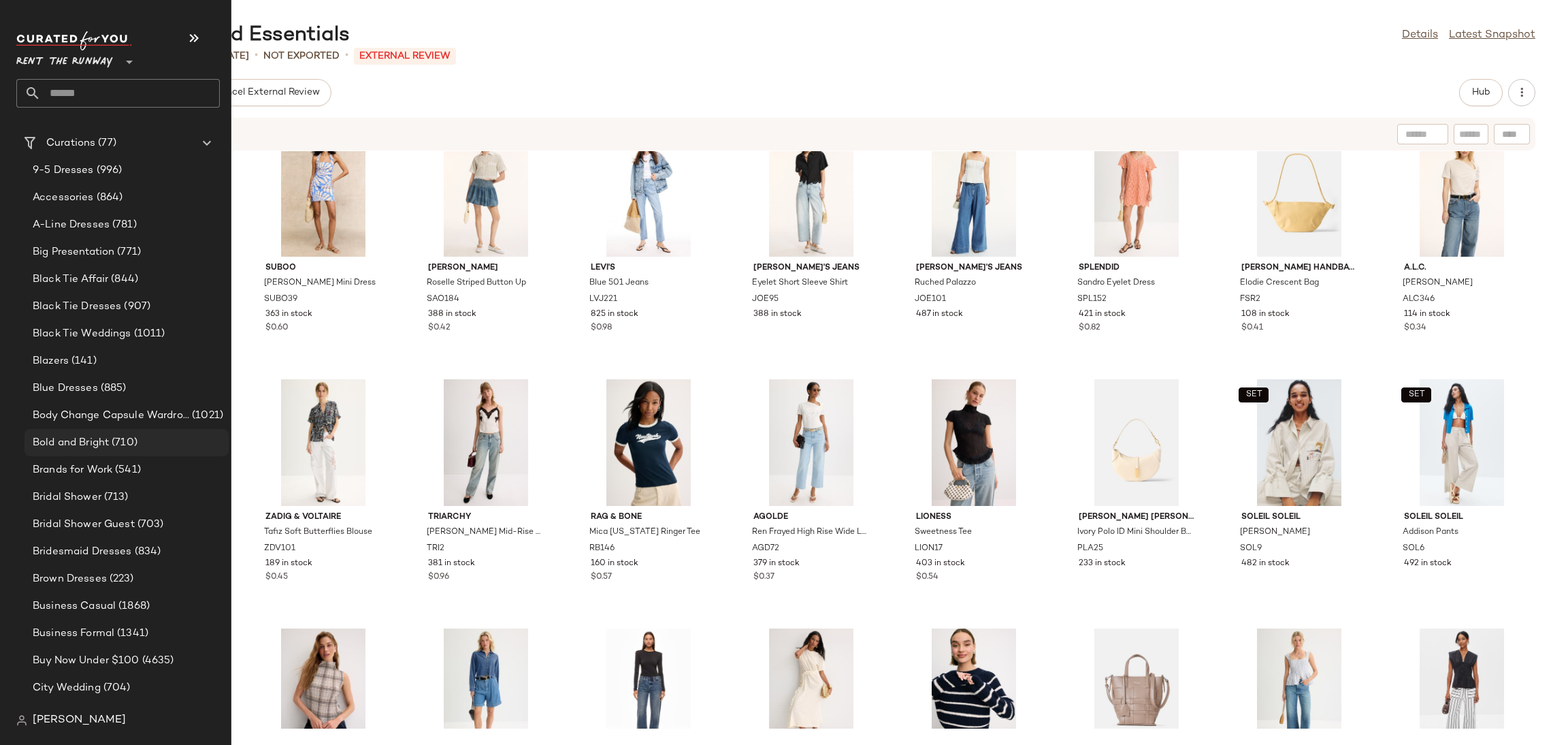
scroll to position [60, 0]
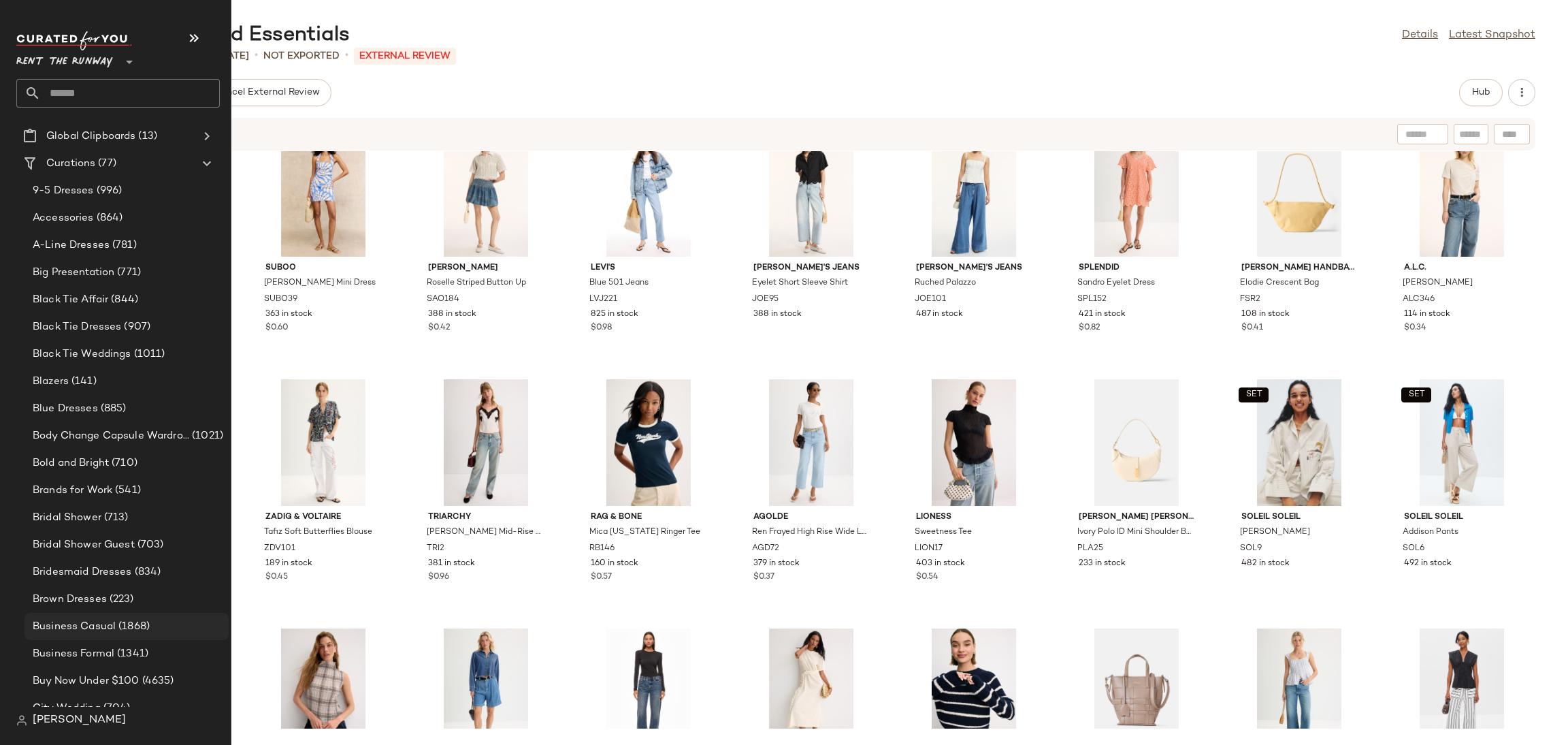
click at [118, 628] on span "(1868)" at bounding box center [132, 627] width 34 height 16
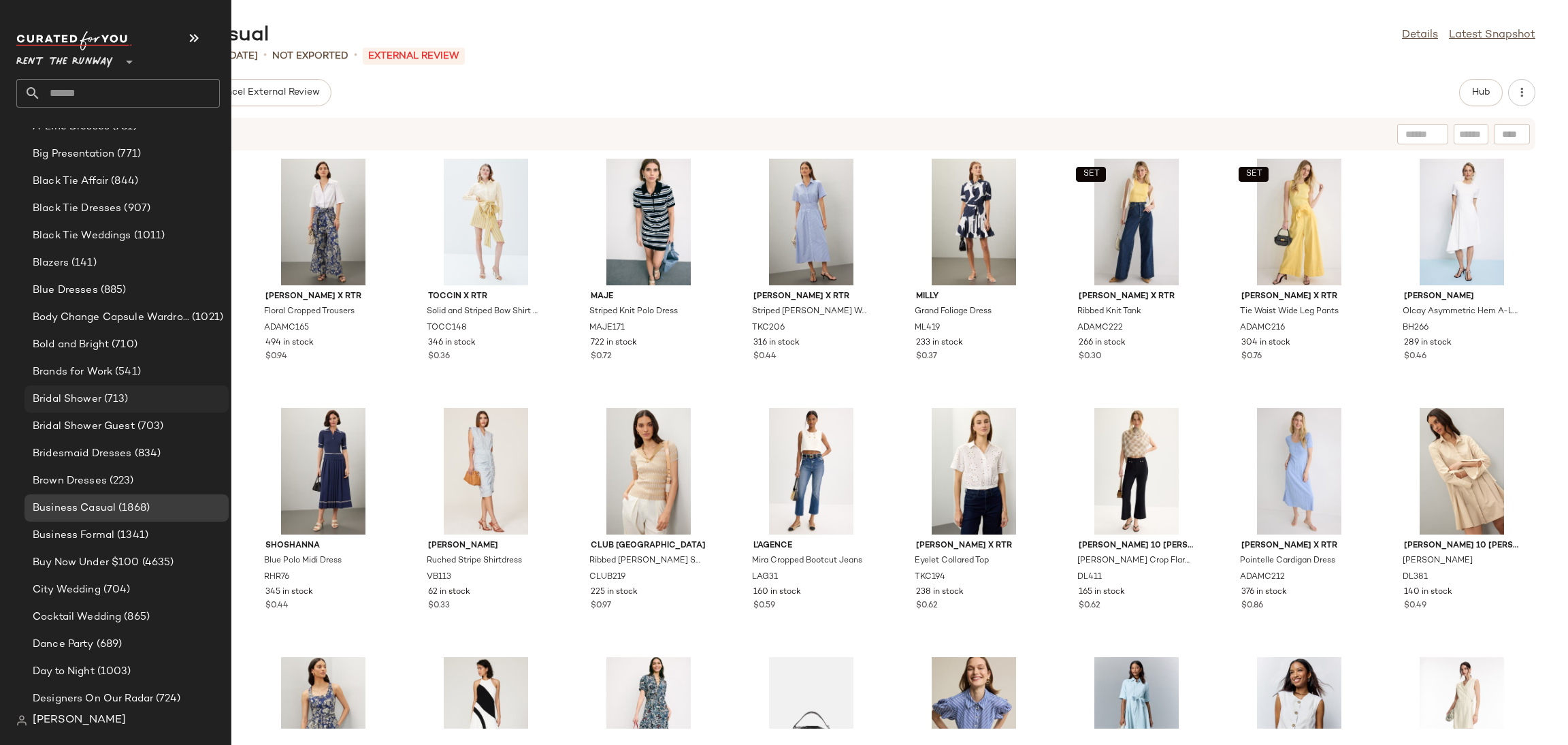
scroll to position [254, 0]
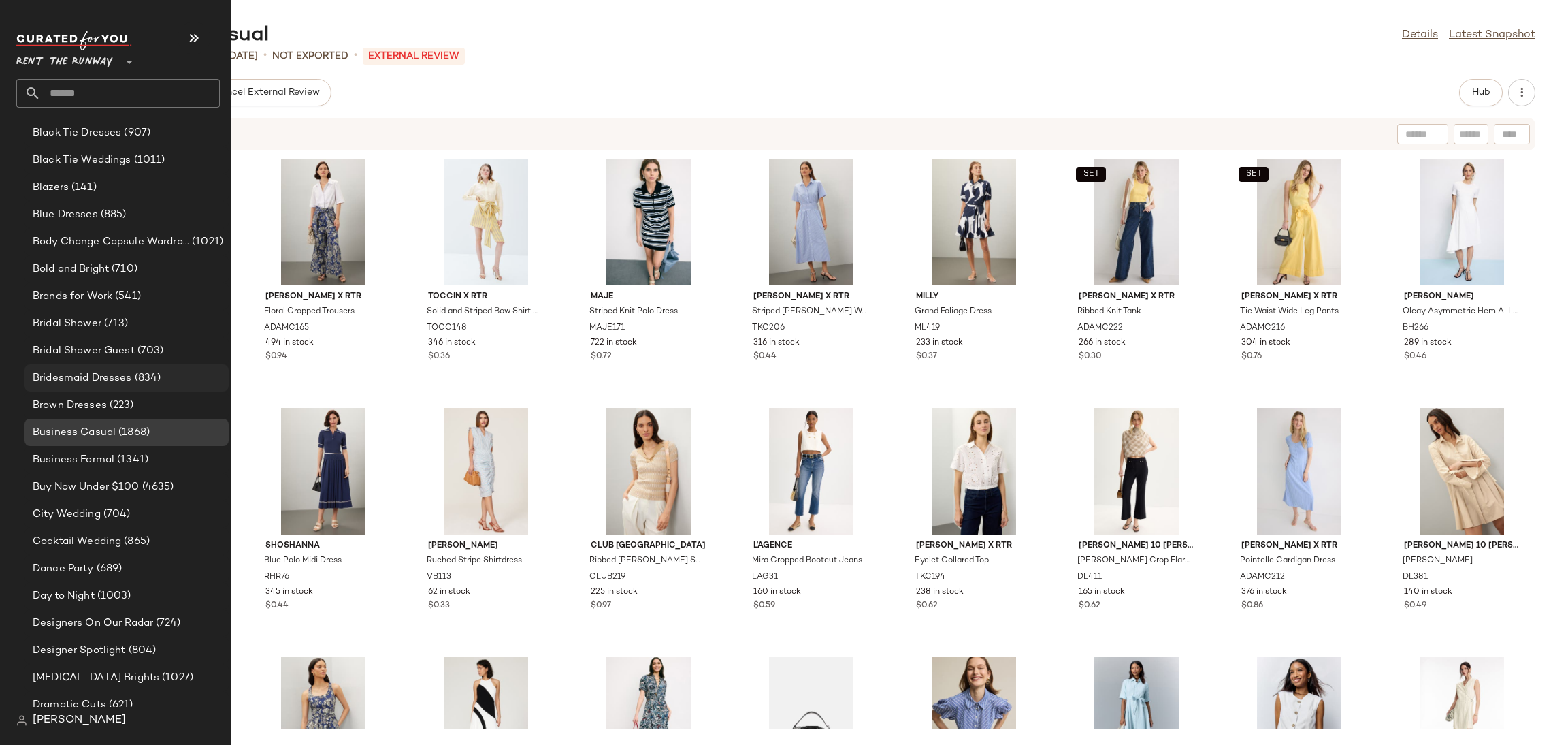
click at [120, 383] on span "Bridesmaid Dresses" at bounding box center [82, 378] width 100 height 16
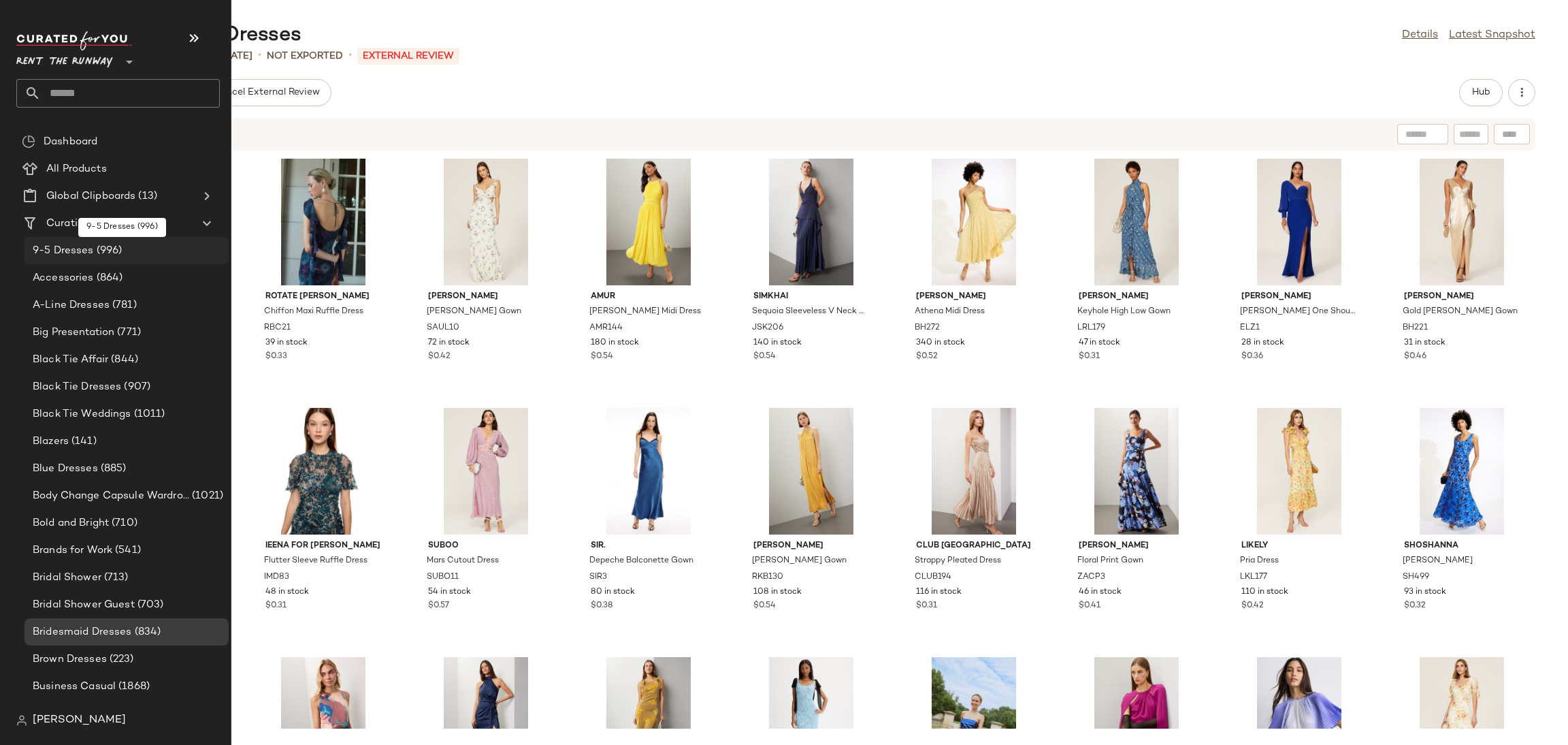
click at [76, 249] on span "9-5 Dresses" at bounding box center [63, 251] width 61 height 16
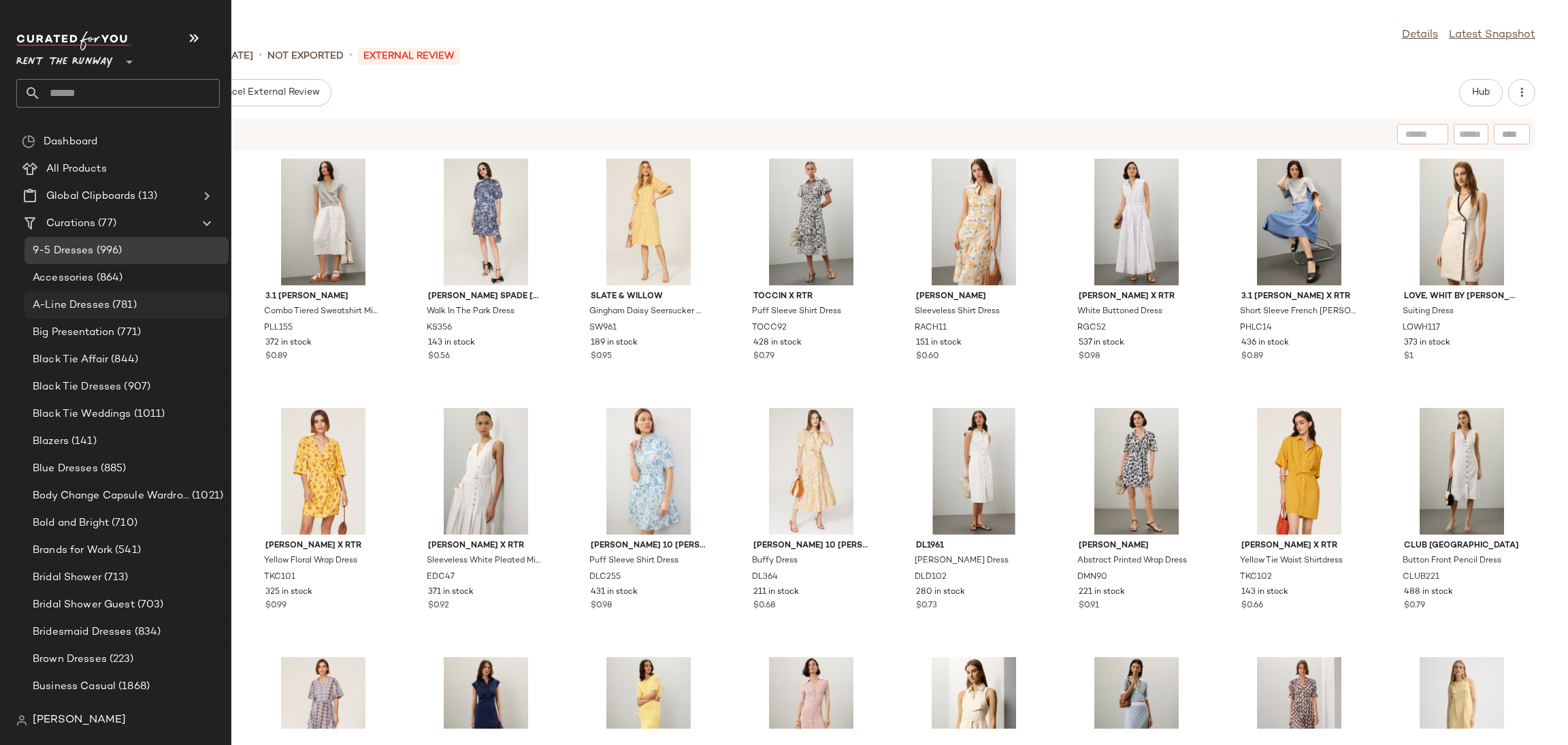
click at [94, 301] on span "A-Line Dresses" at bounding box center [71, 306] width 77 height 16
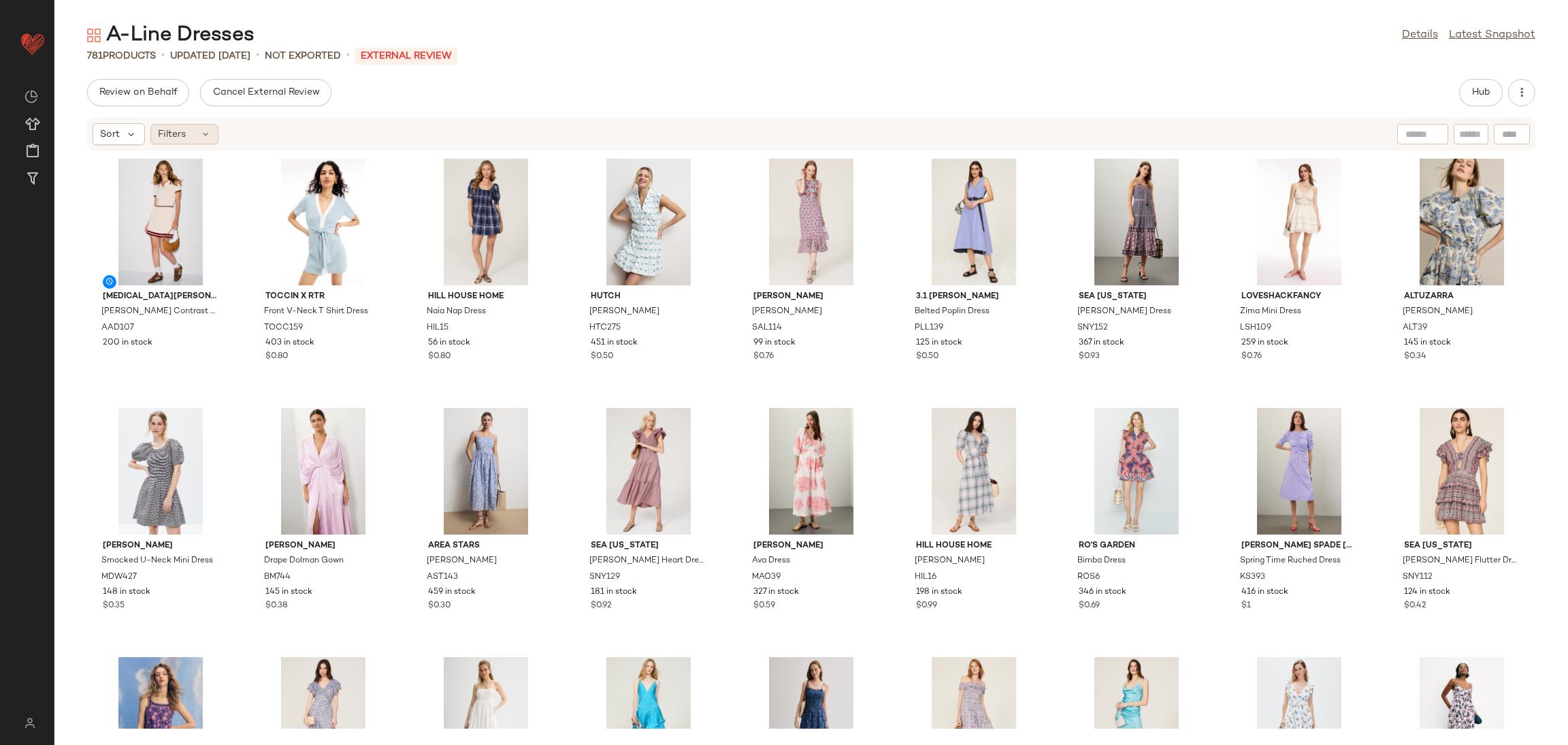
click at [192, 139] on div "Filters" at bounding box center [184, 134] width 68 height 21
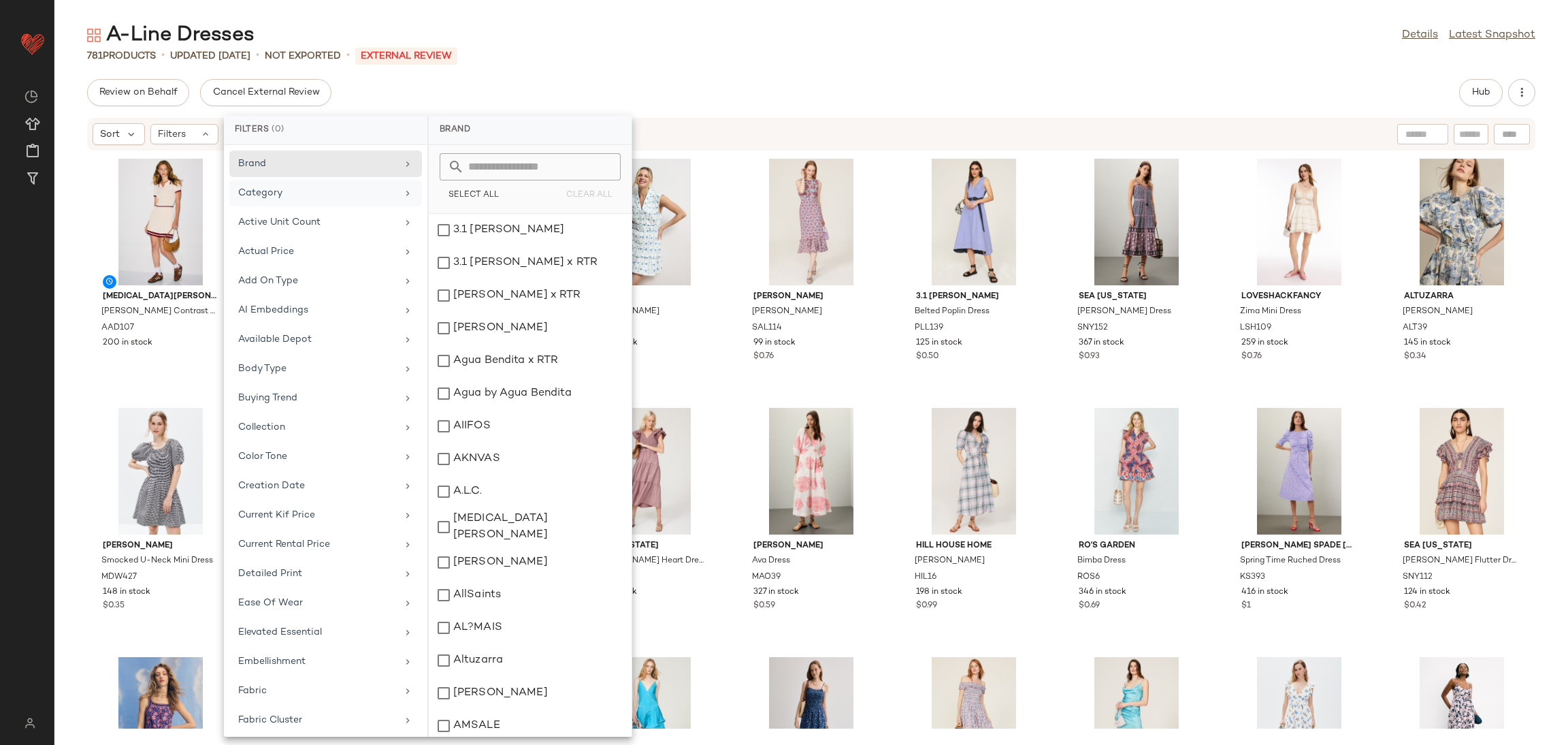
click at [263, 186] on div "Category" at bounding box center [318, 193] width 159 height 14
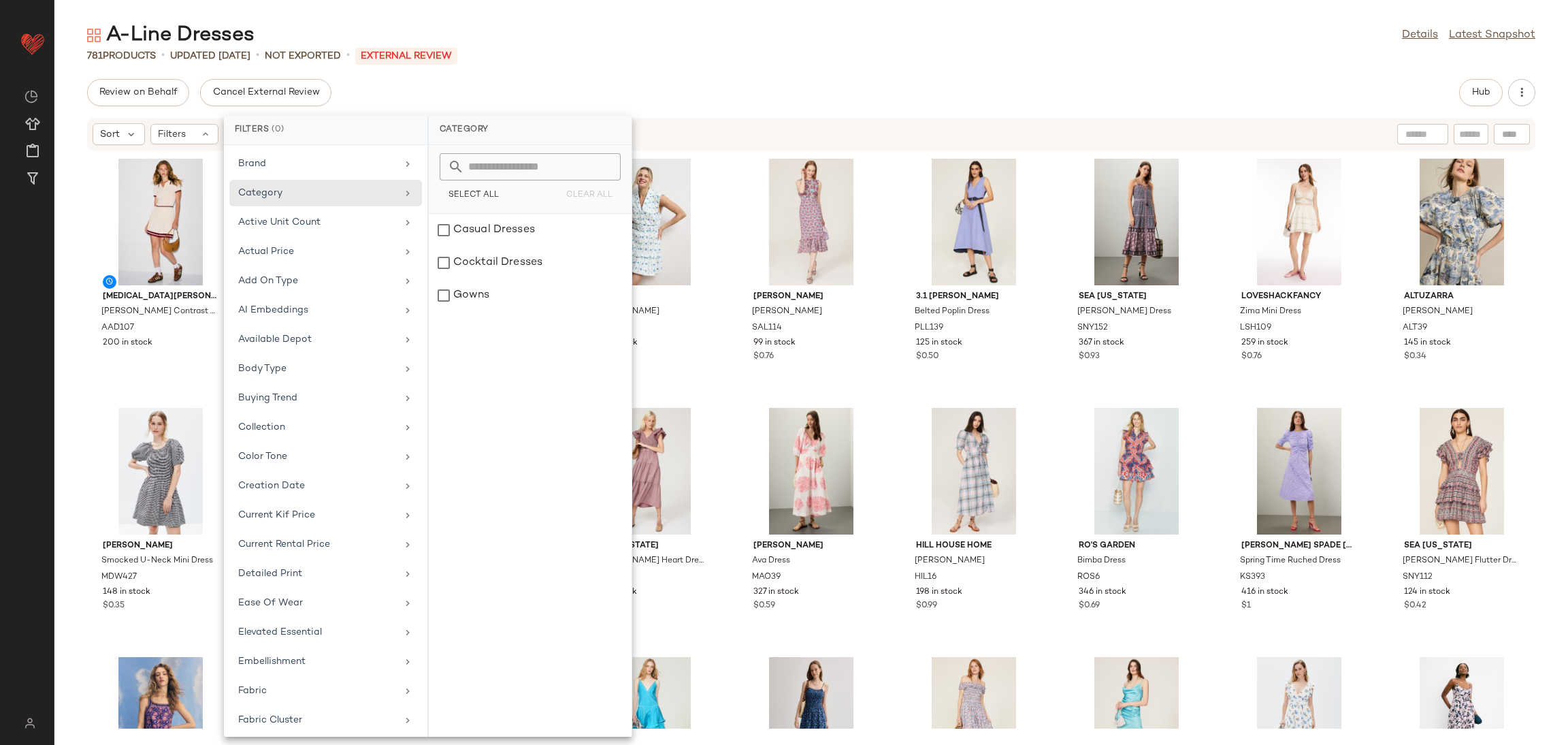
click at [724, 397] on div "Alexia Admor Jasmine Collar Contrast Piping Dress AAD107 200 in stock TOCCIN X …" at bounding box center [811, 439] width 1514 height 577
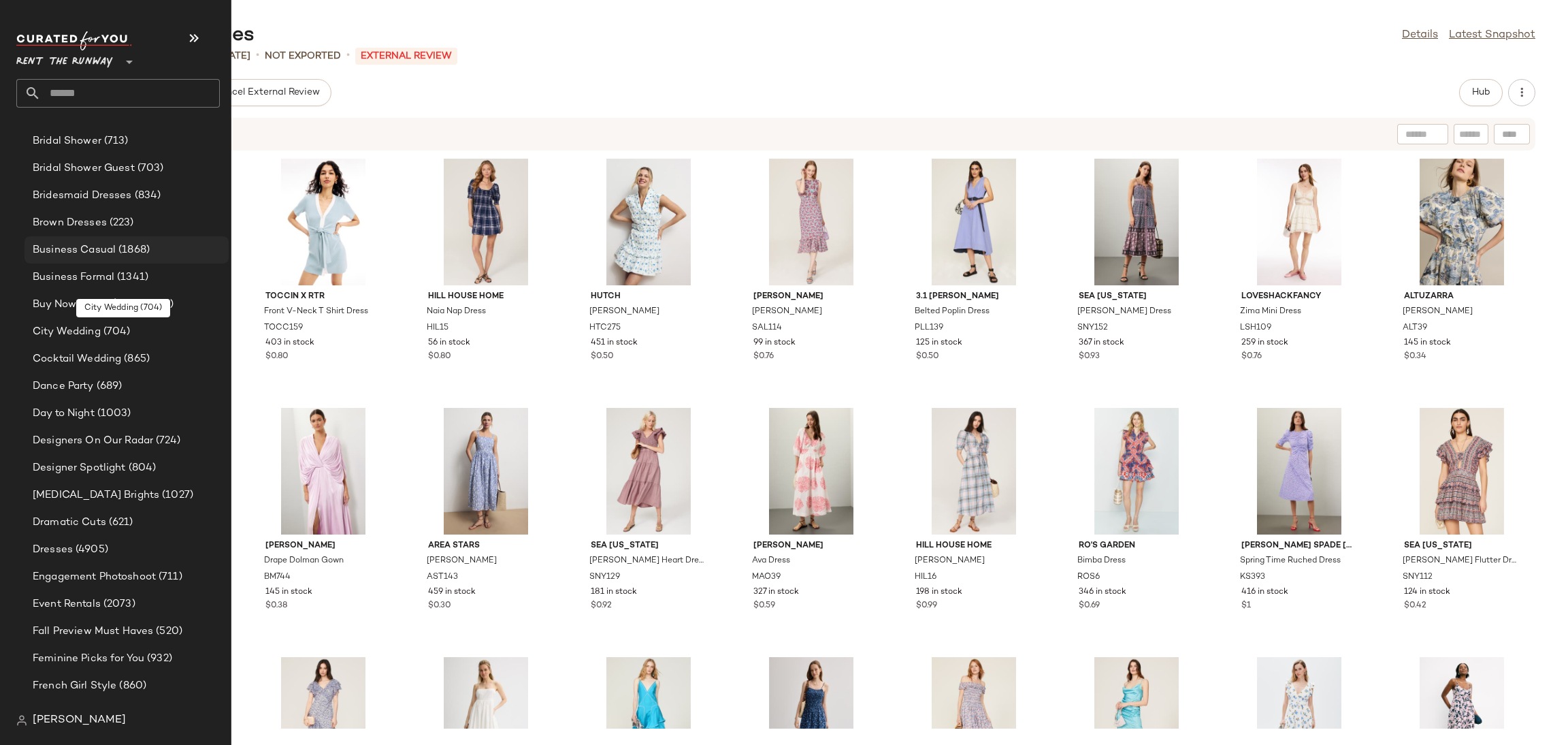
scroll to position [454, 0]
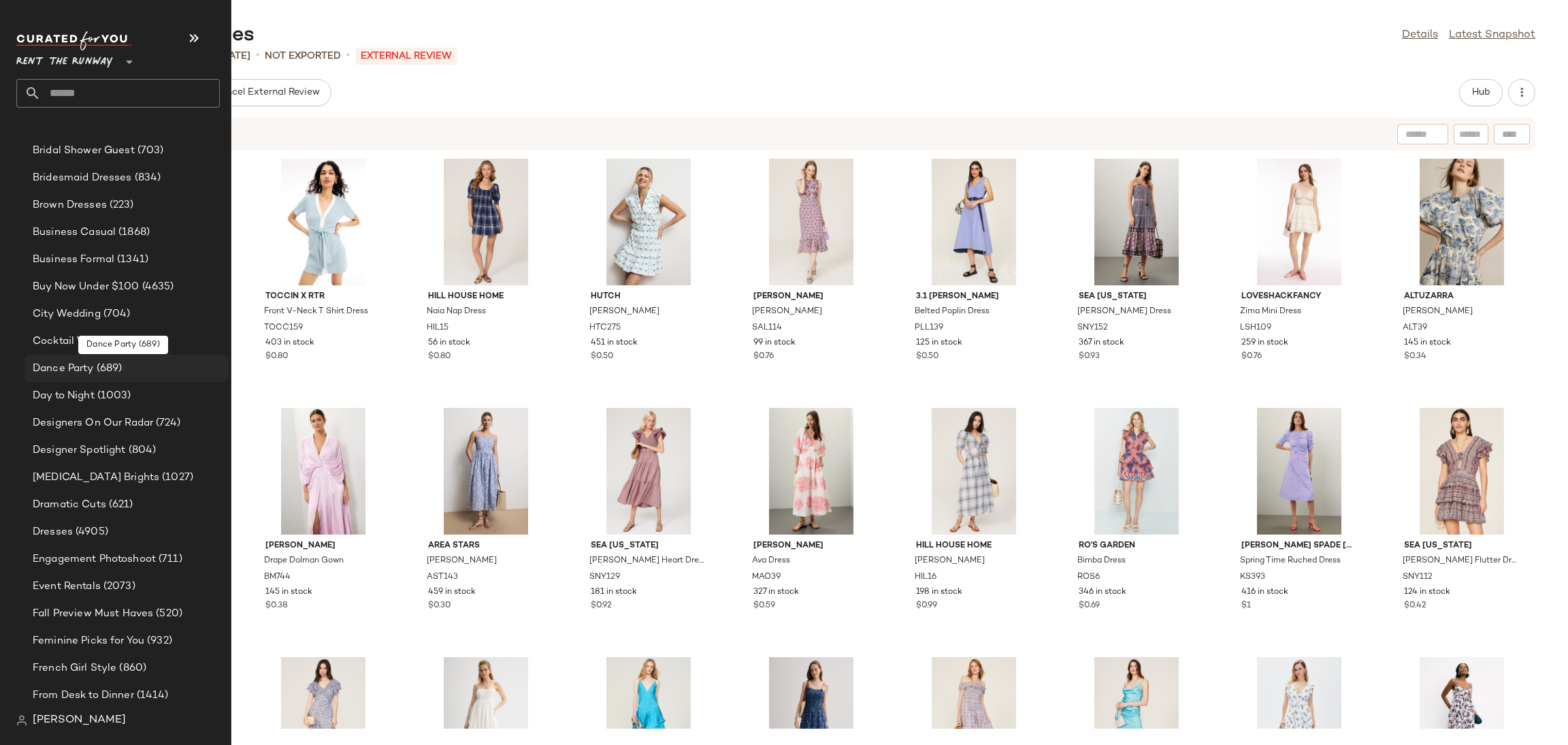
click at [91, 359] on div "Dance Party (689)" at bounding box center [127, 368] width 204 height 27
click at [85, 370] on span "Dance Party" at bounding box center [63, 369] width 61 height 16
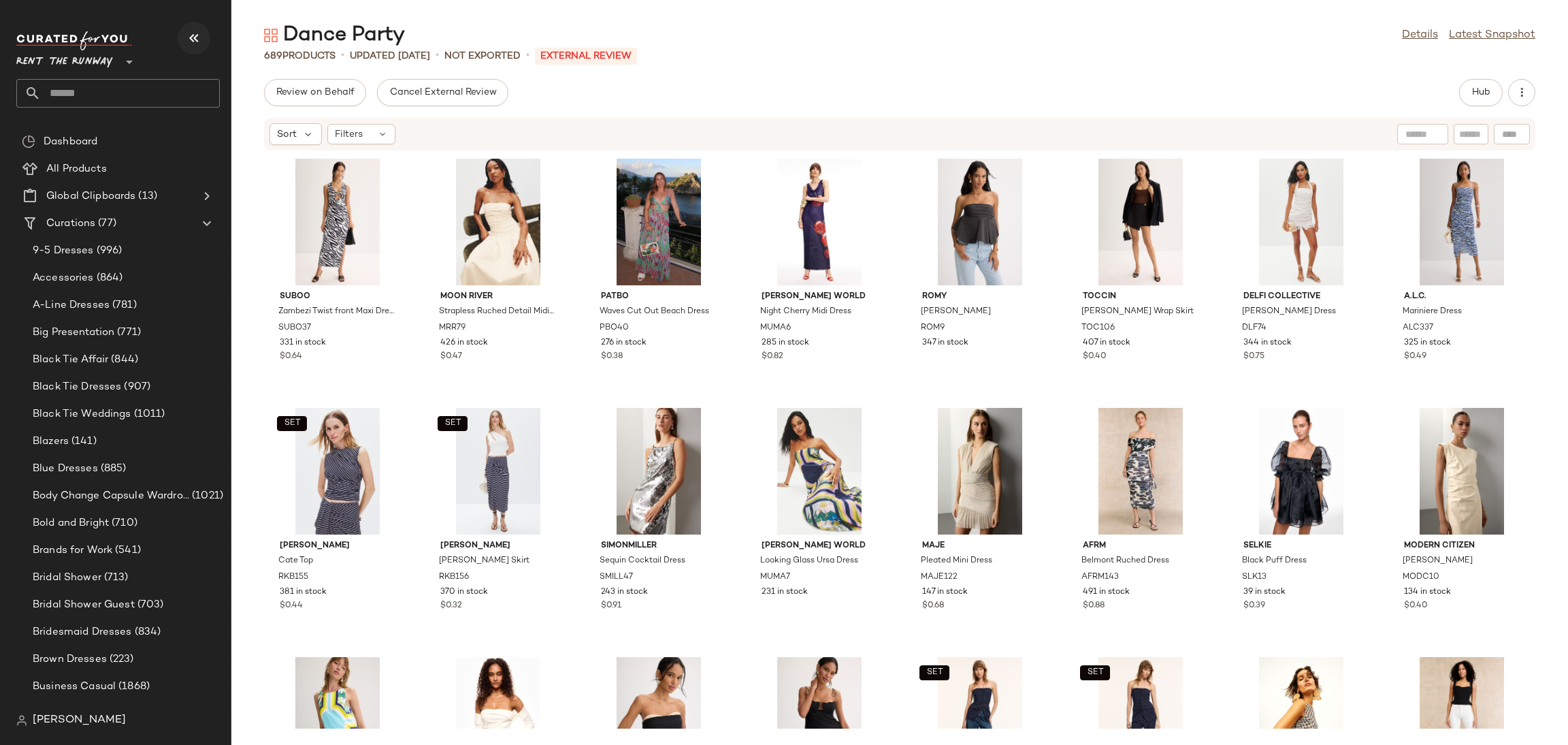
click at [201, 33] on icon "button" at bounding box center [194, 38] width 16 height 16
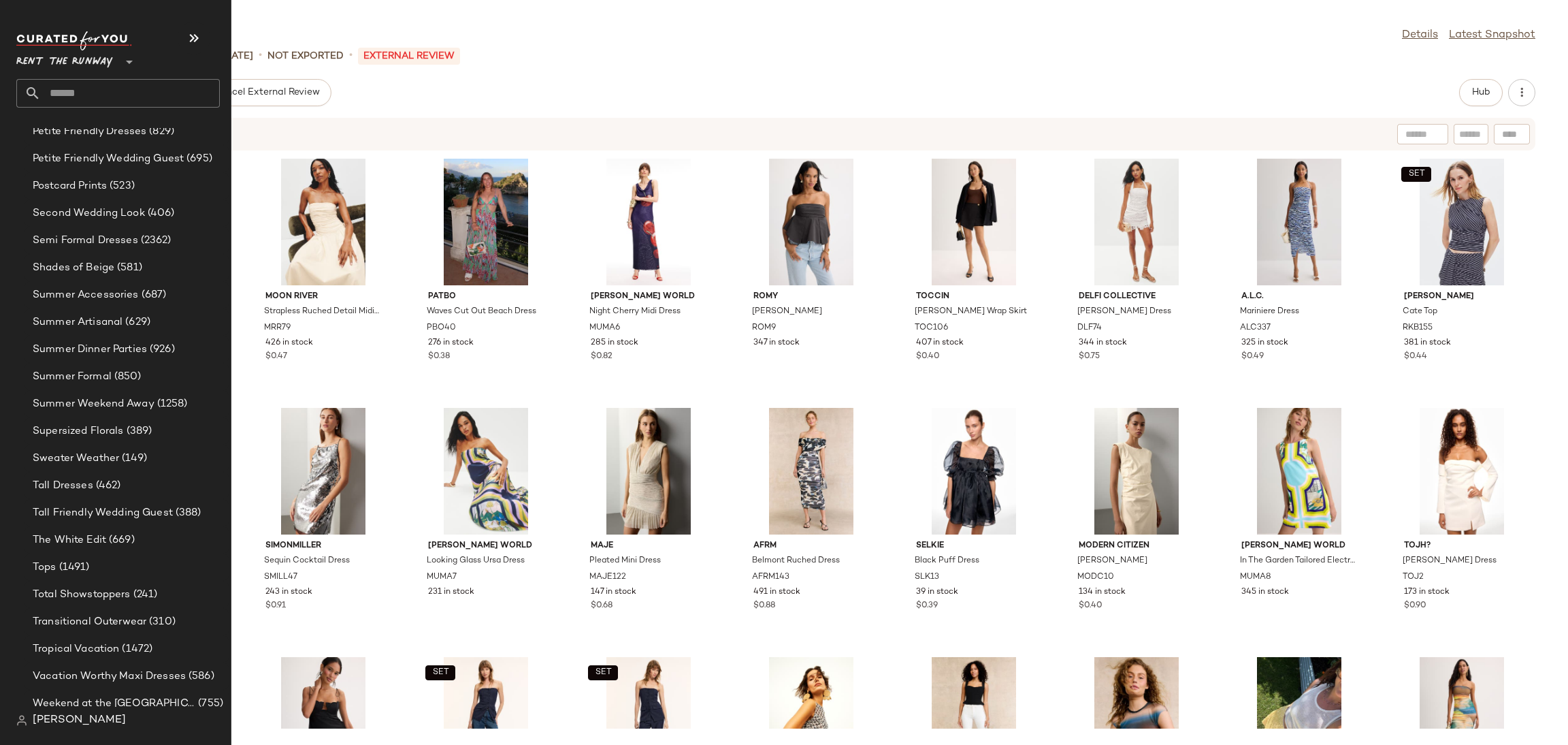
scroll to position [1627, 0]
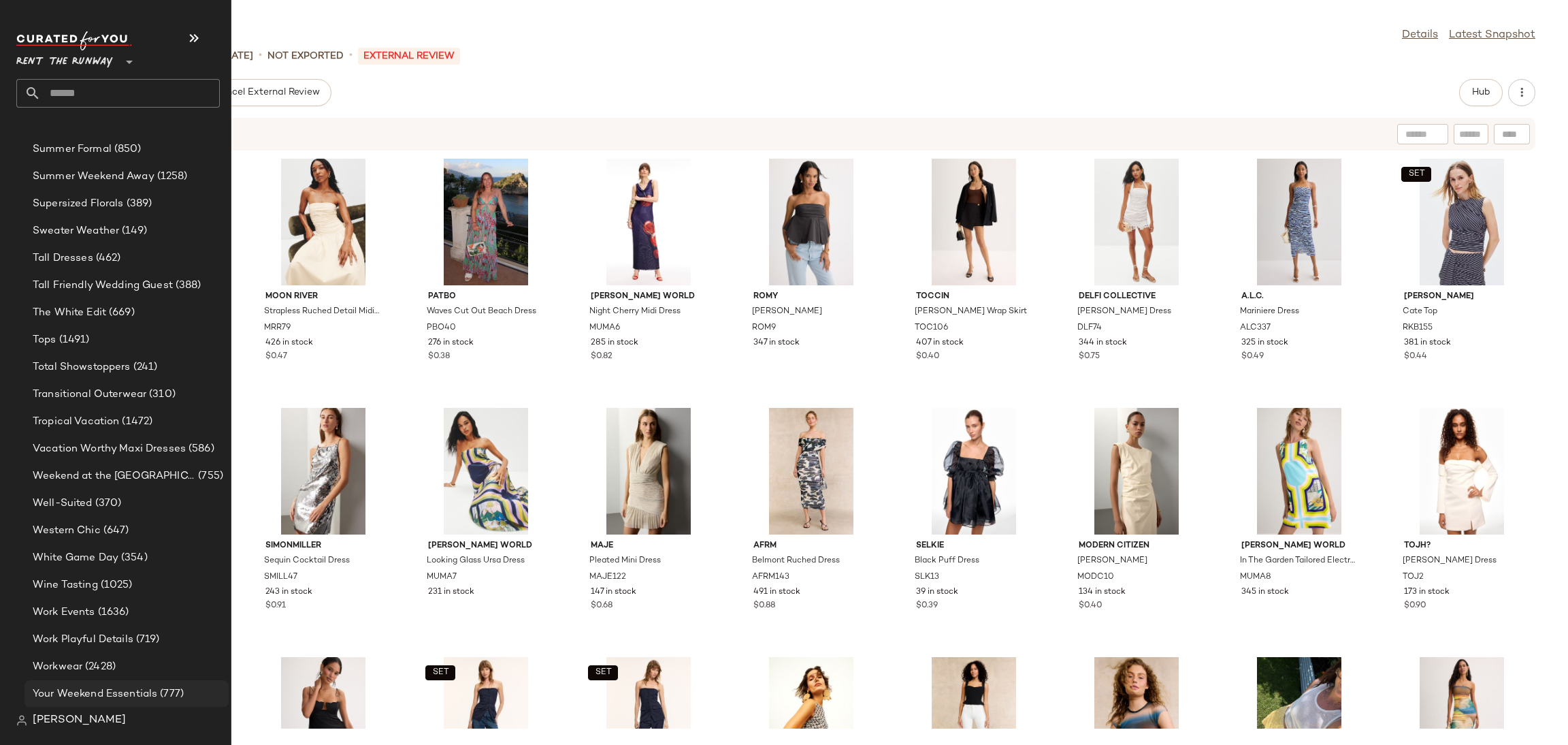
click at [150, 688] on span "Your Weekend Essentials" at bounding box center [95, 695] width 124 height 16
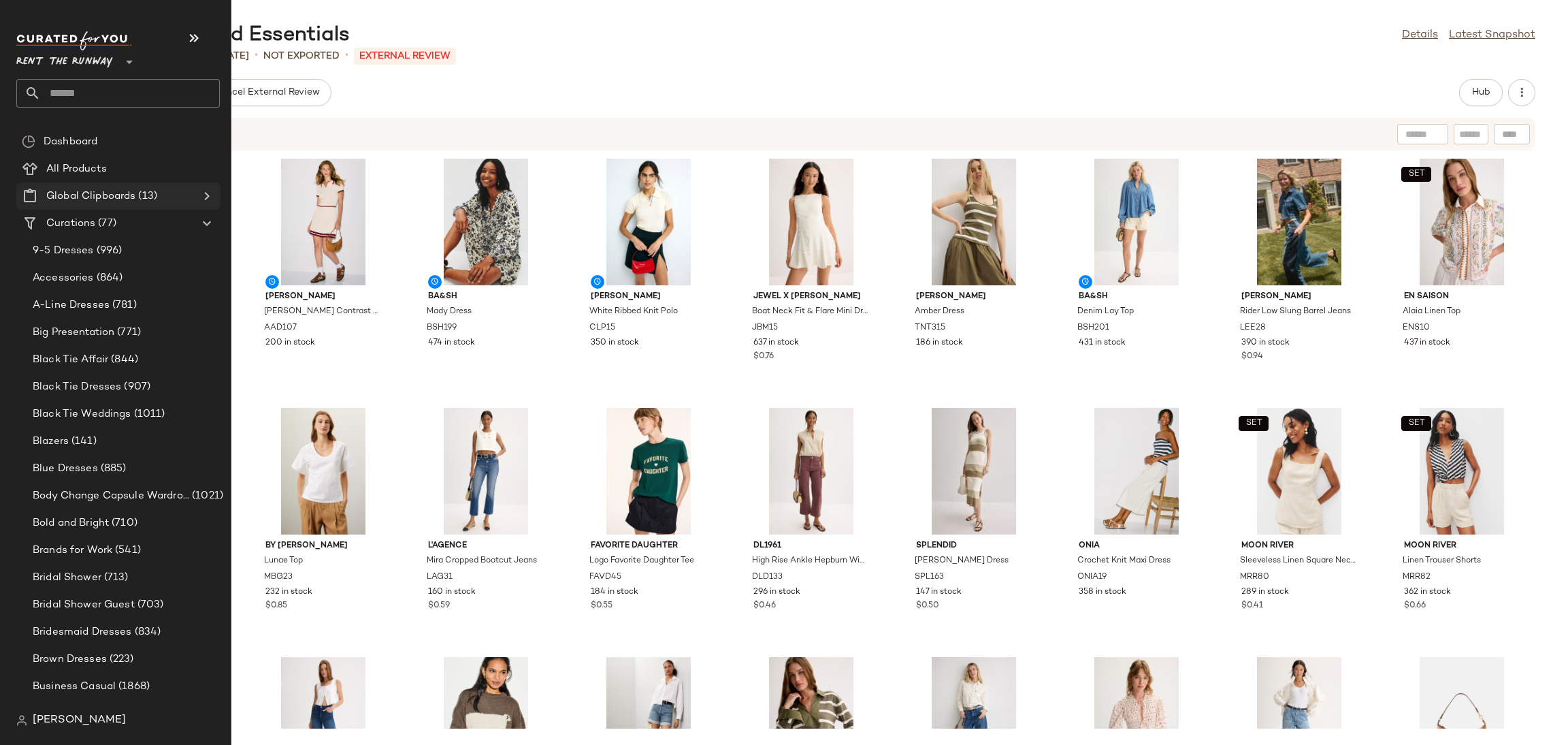
click at [202, 200] on icon at bounding box center [207, 196] width 16 height 16
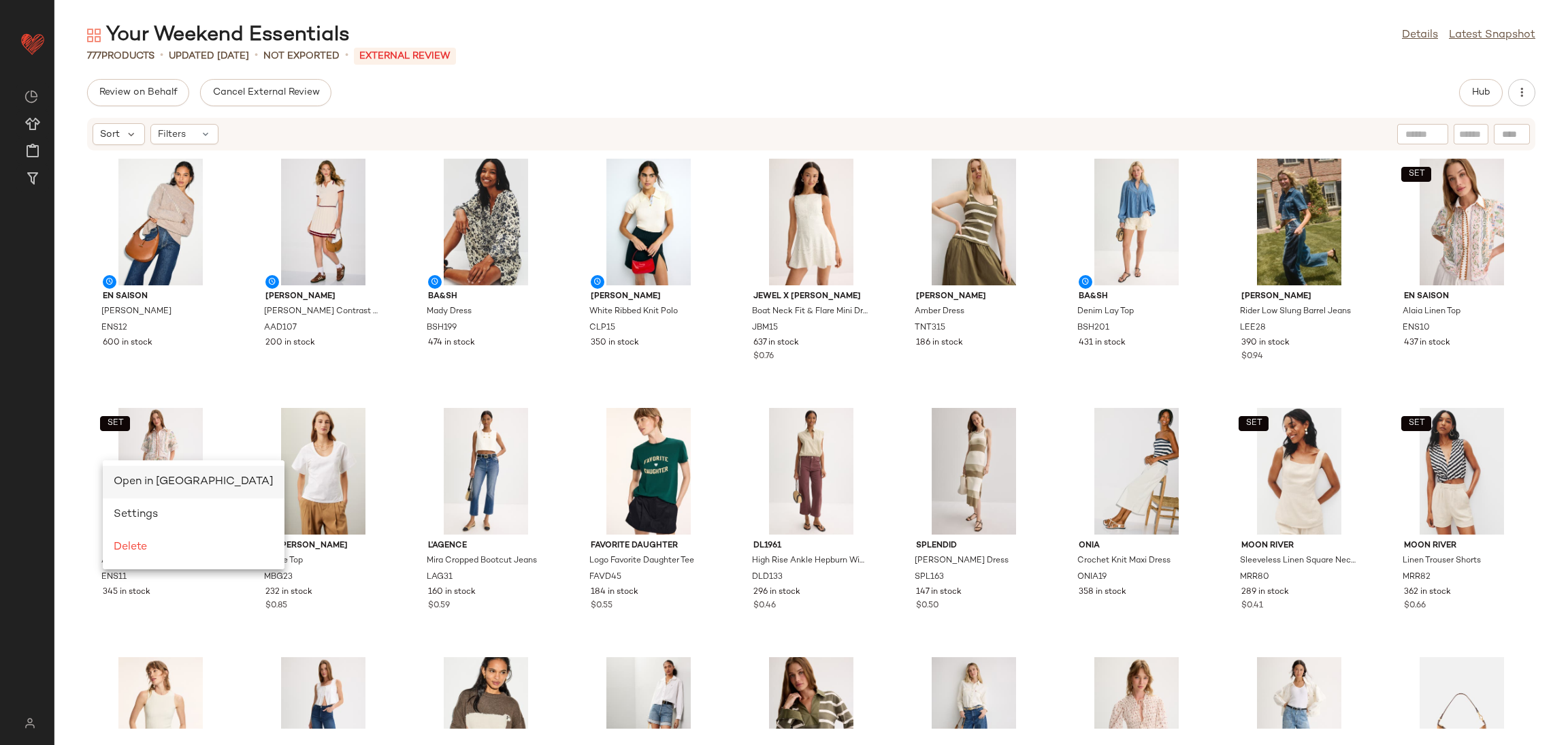
click at [125, 476] on span "Open in [GEOGRAPHIC_DATA]" at bounding box center [193, 481] width 160 height 11
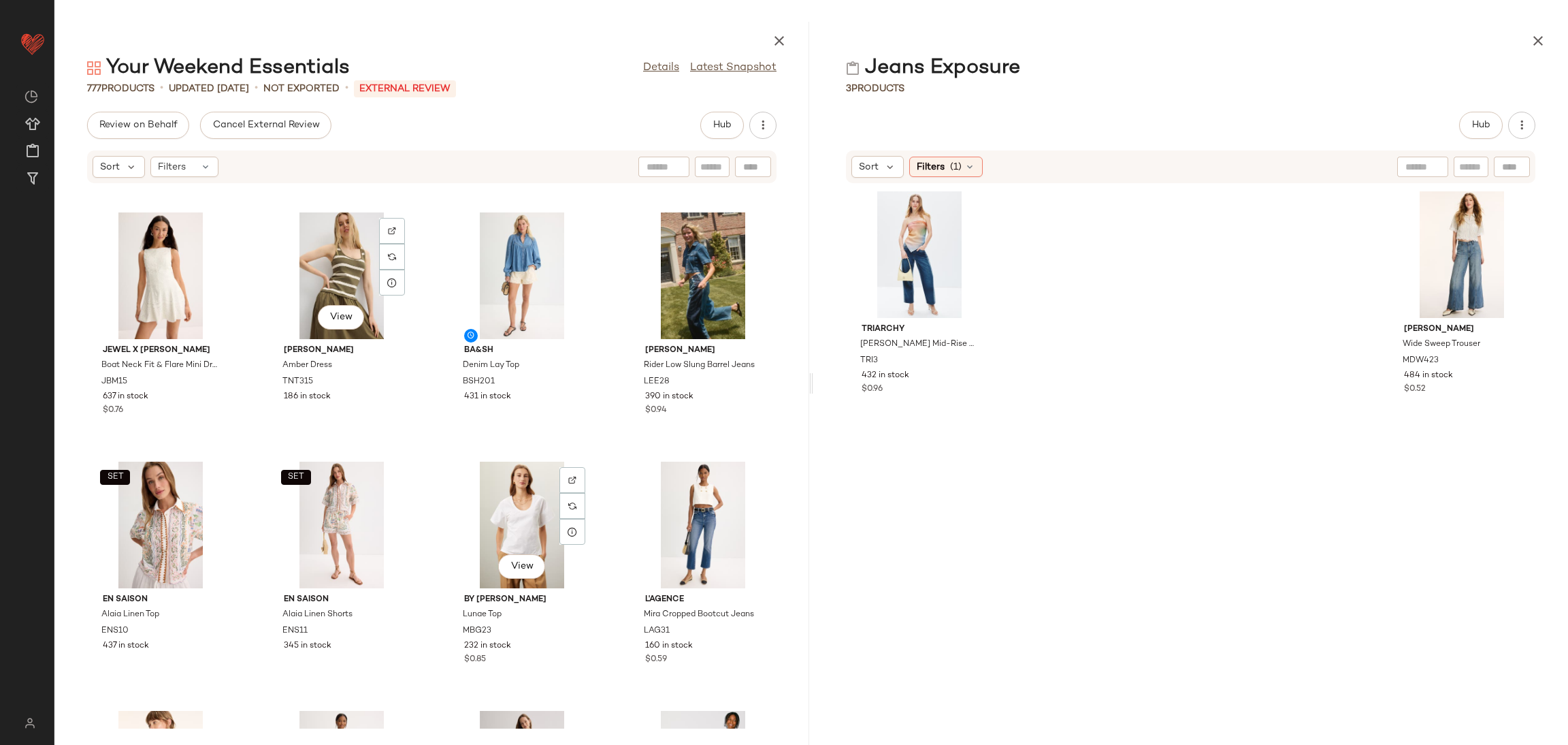
scroll to position [299, 0]
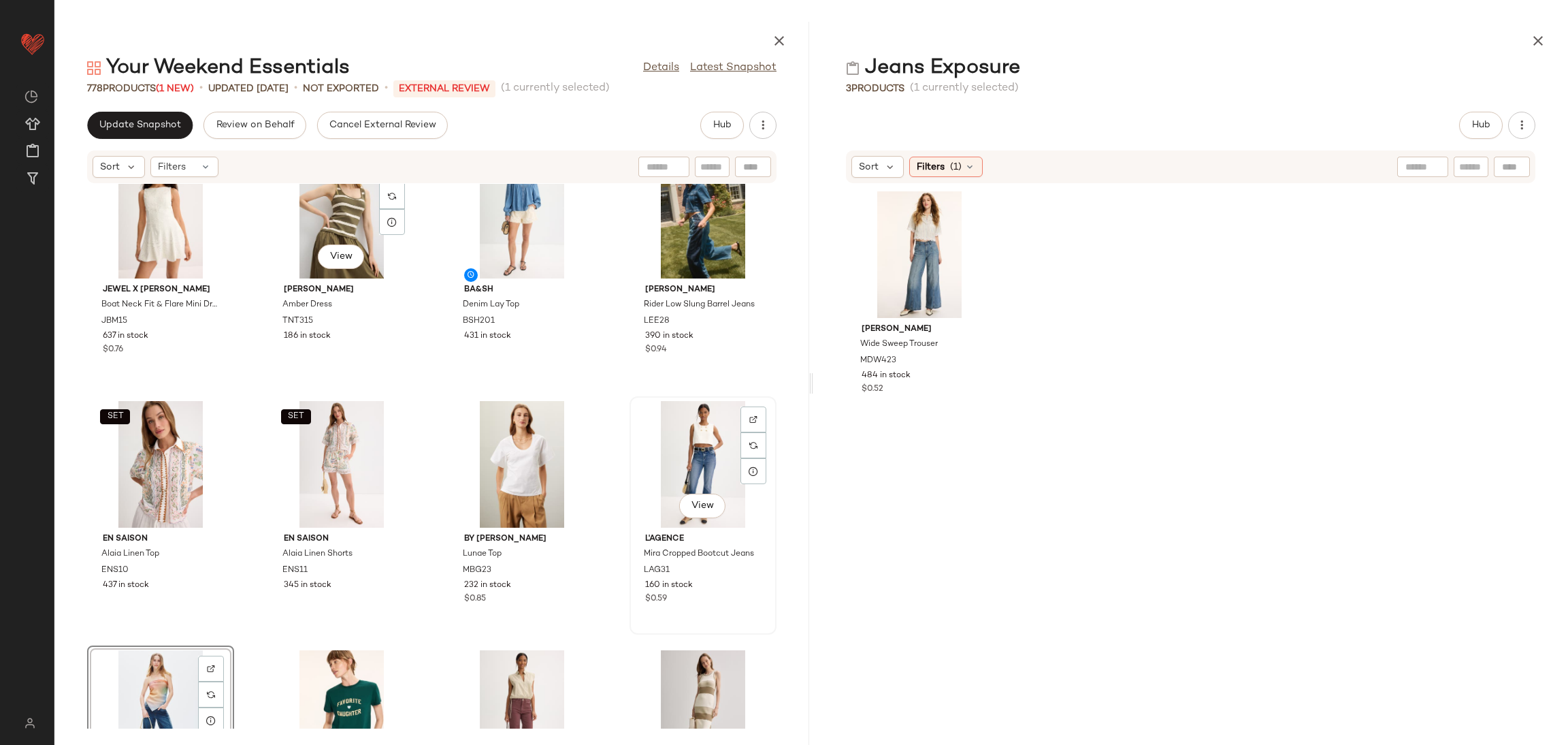
click at [676, 456] on div "View" at bounding box center [703, 464] width 137 height 127
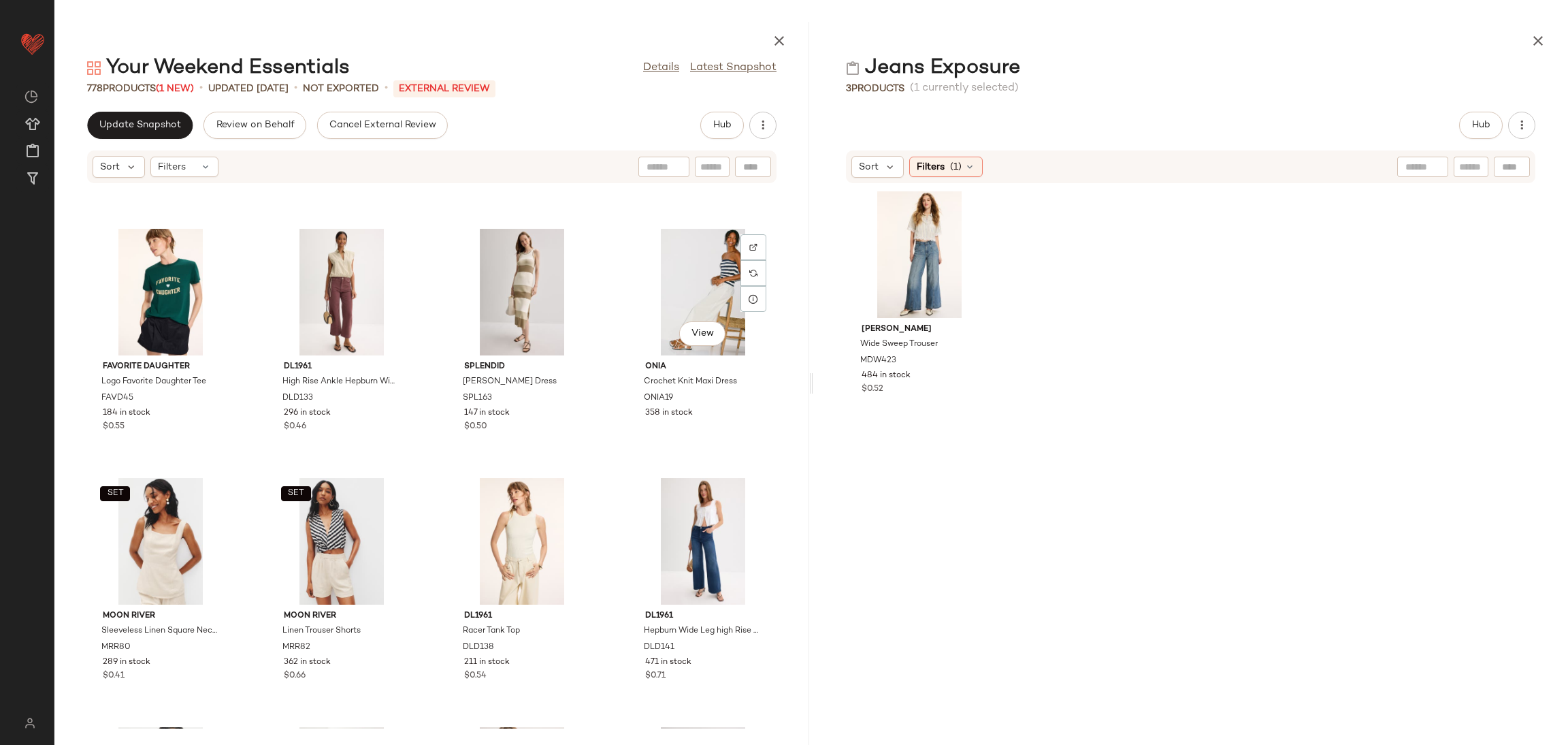
scroll to position [733, 0]
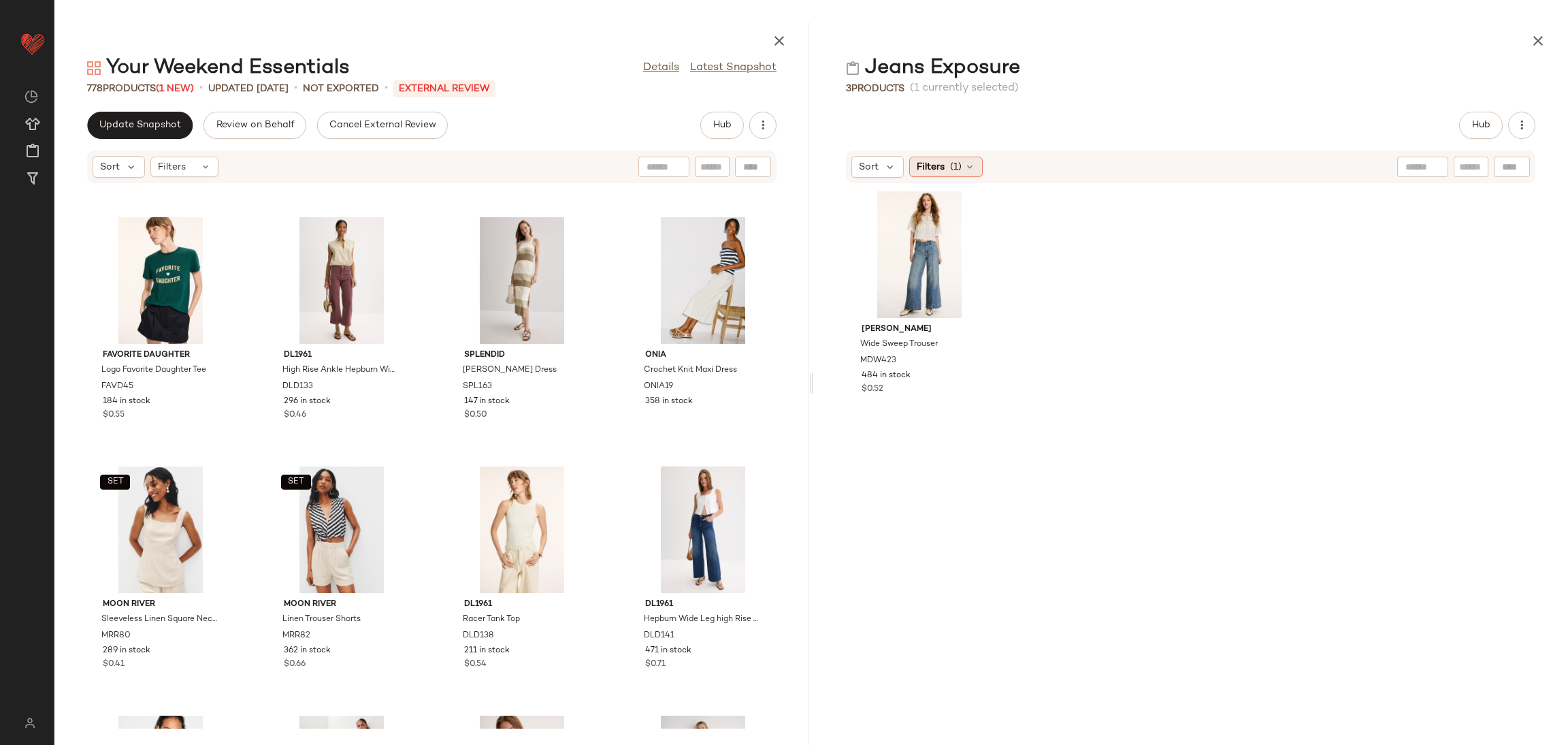
click at [925, 164] on span "Filters" at bounding box center [930, 167] width 28 height 14
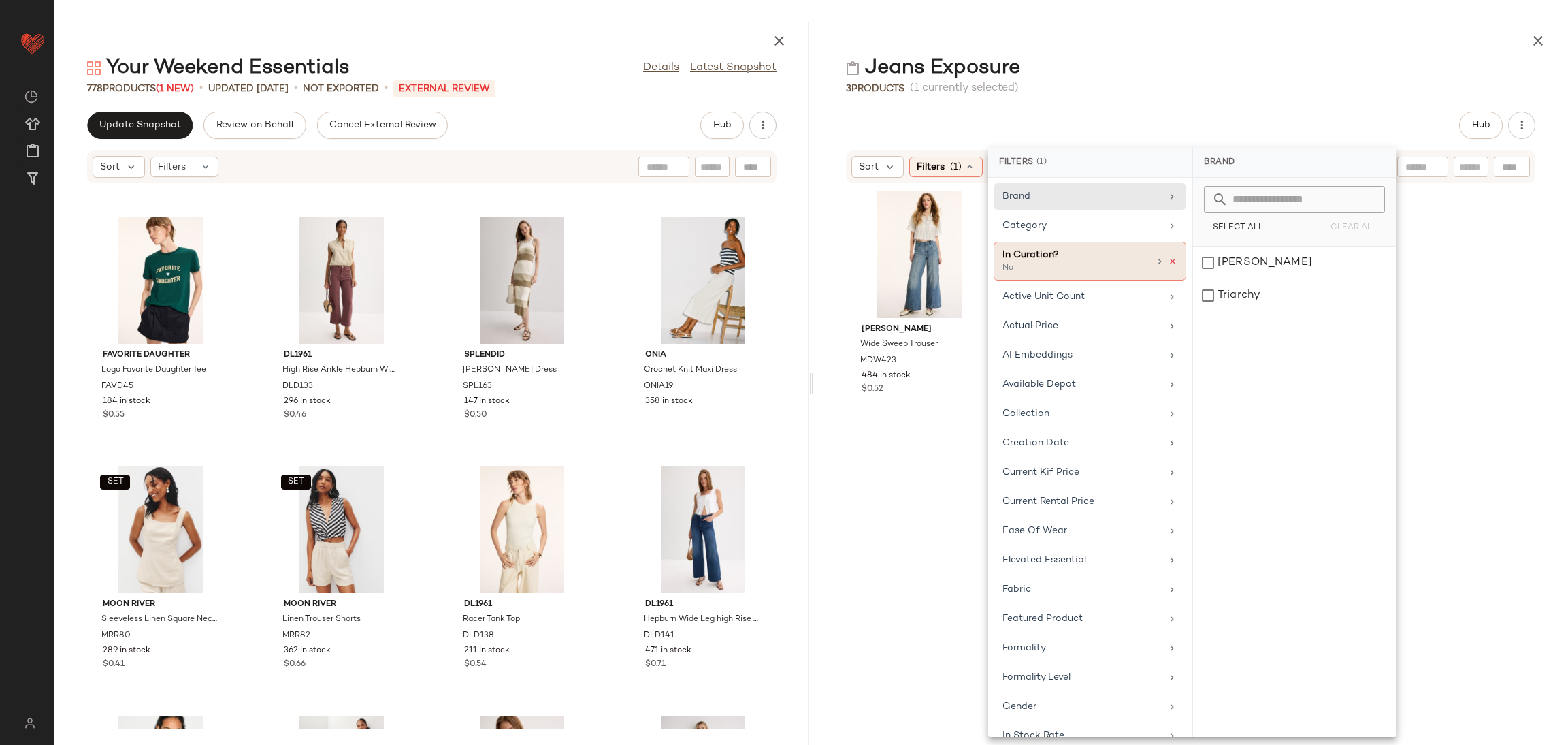
click at [1168, 260] on icon at bounding box center [1173, 262] width 10 height 10
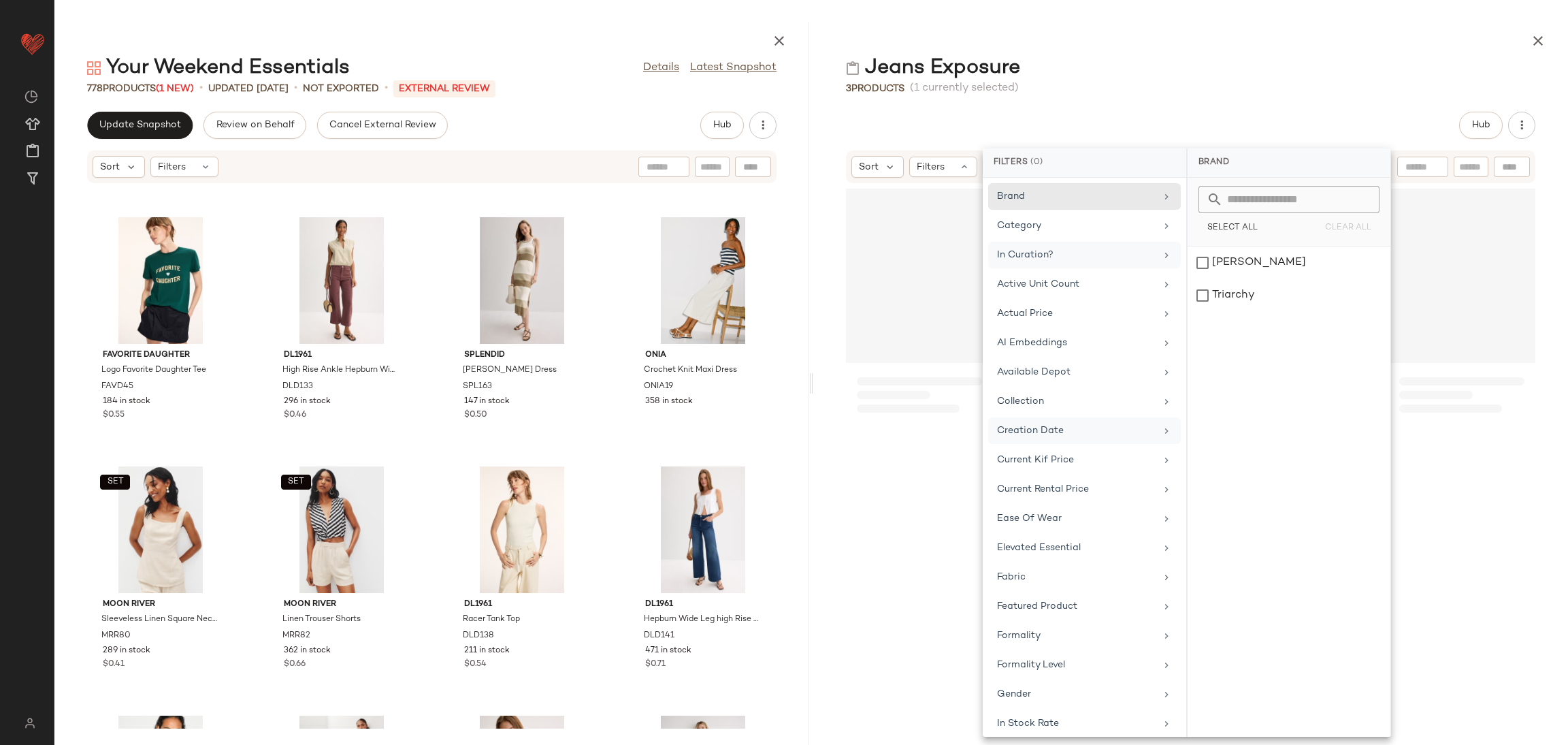
click at [1388, 470] on div at bounding box center [1462, 458] width 147 height 542
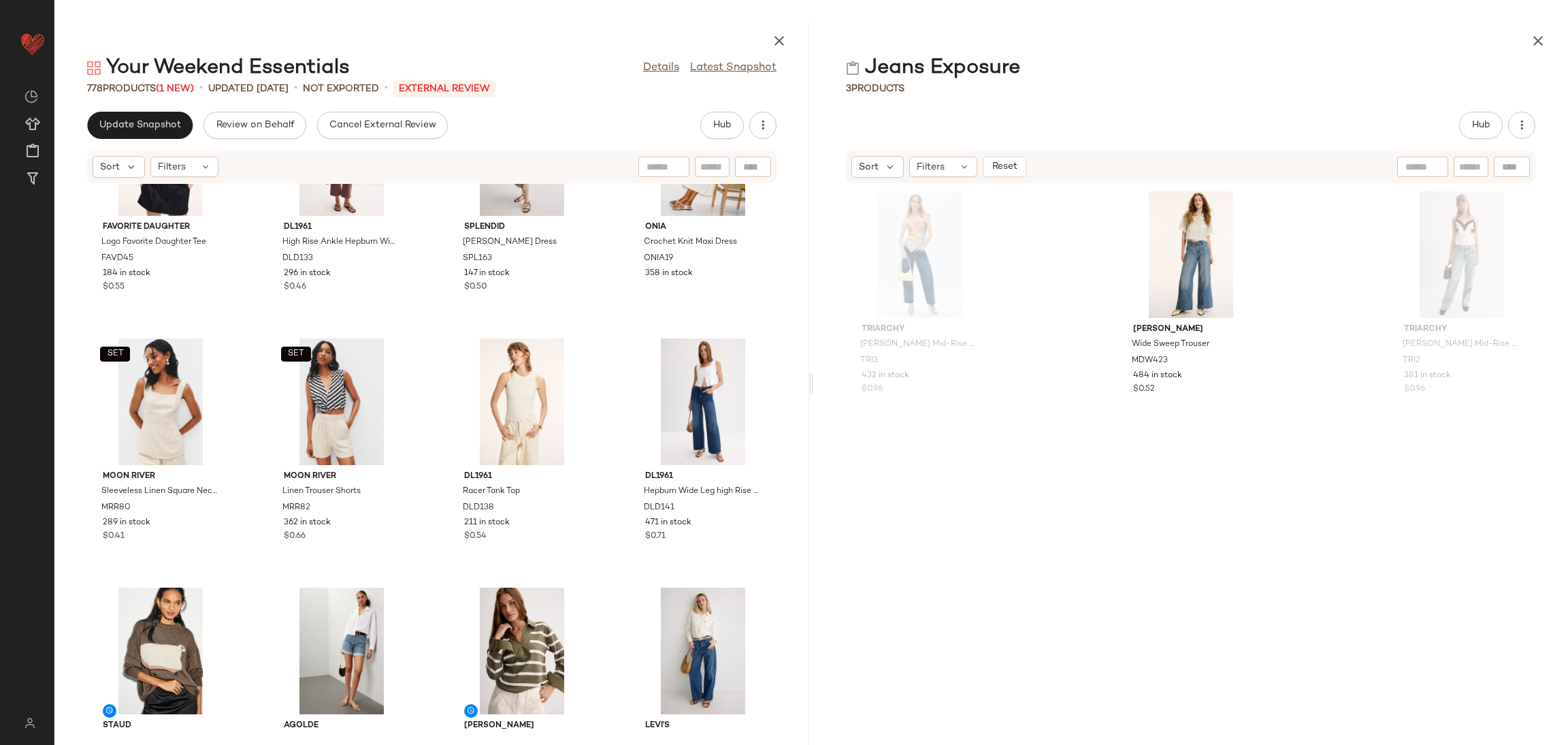
scroll to position [874, 0]
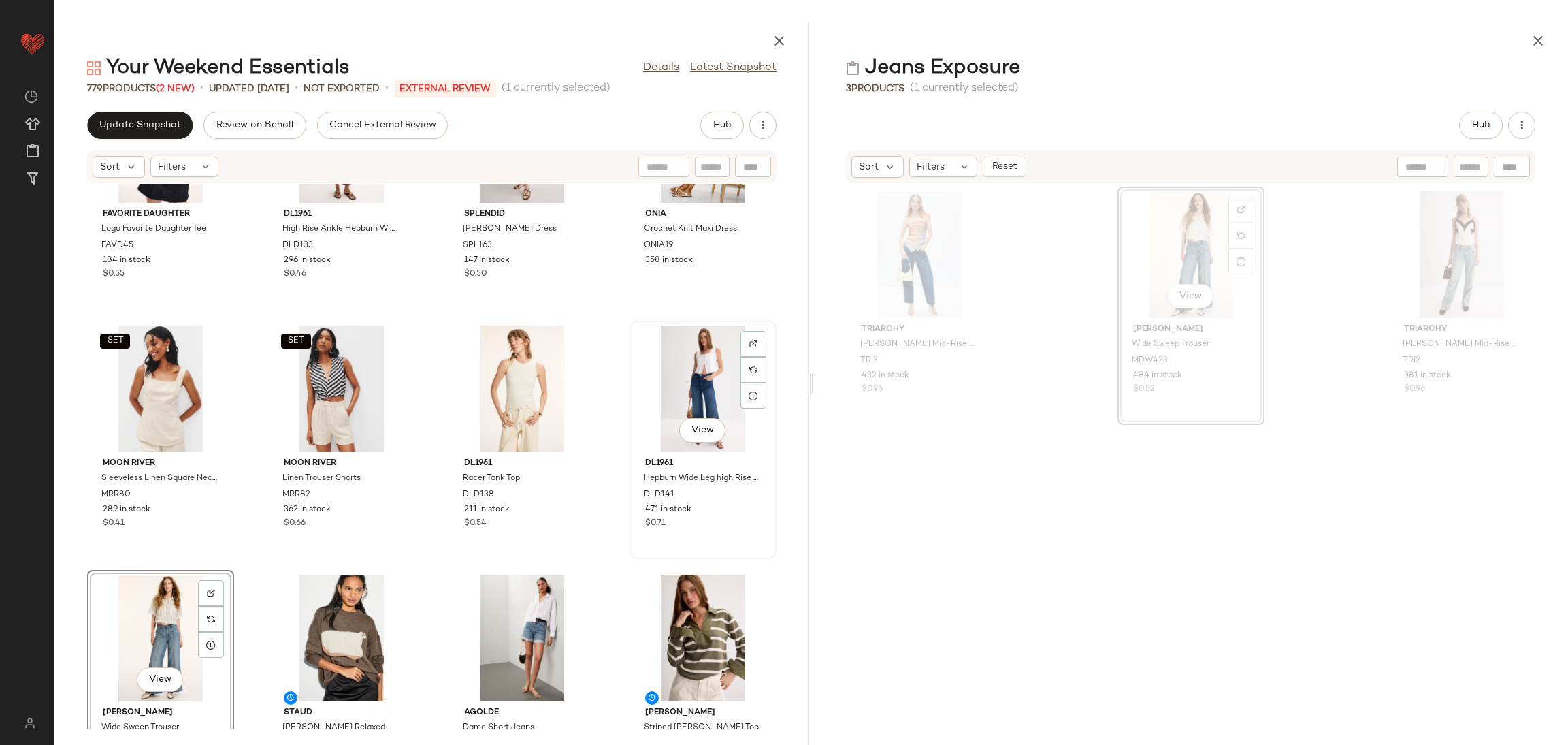
click at [689, 382] on div "View" at bounding box center [703, 389] width 137 height 127
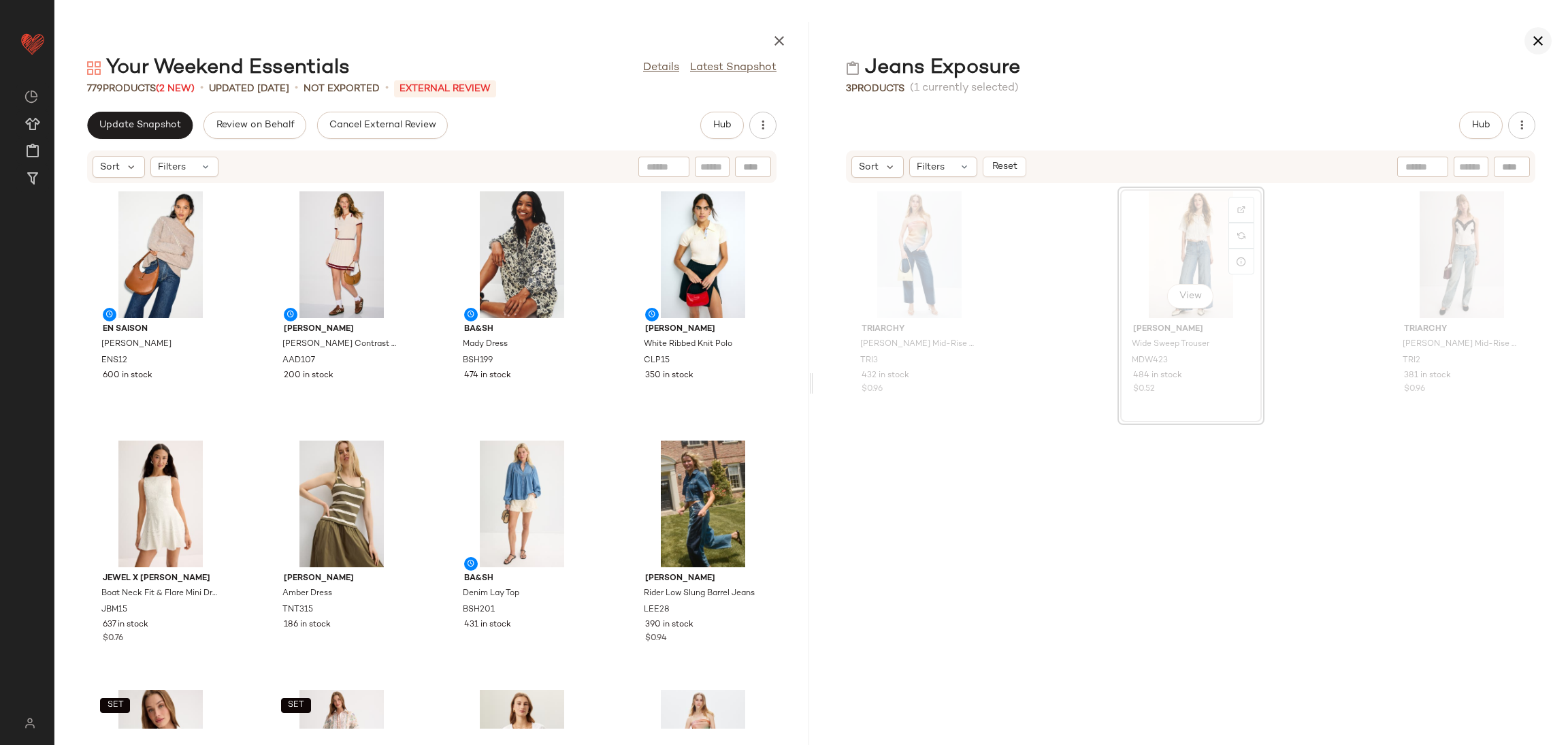
click at [1546, 41] on button "button" at bounding box center [1538, 41] width 27 height 27
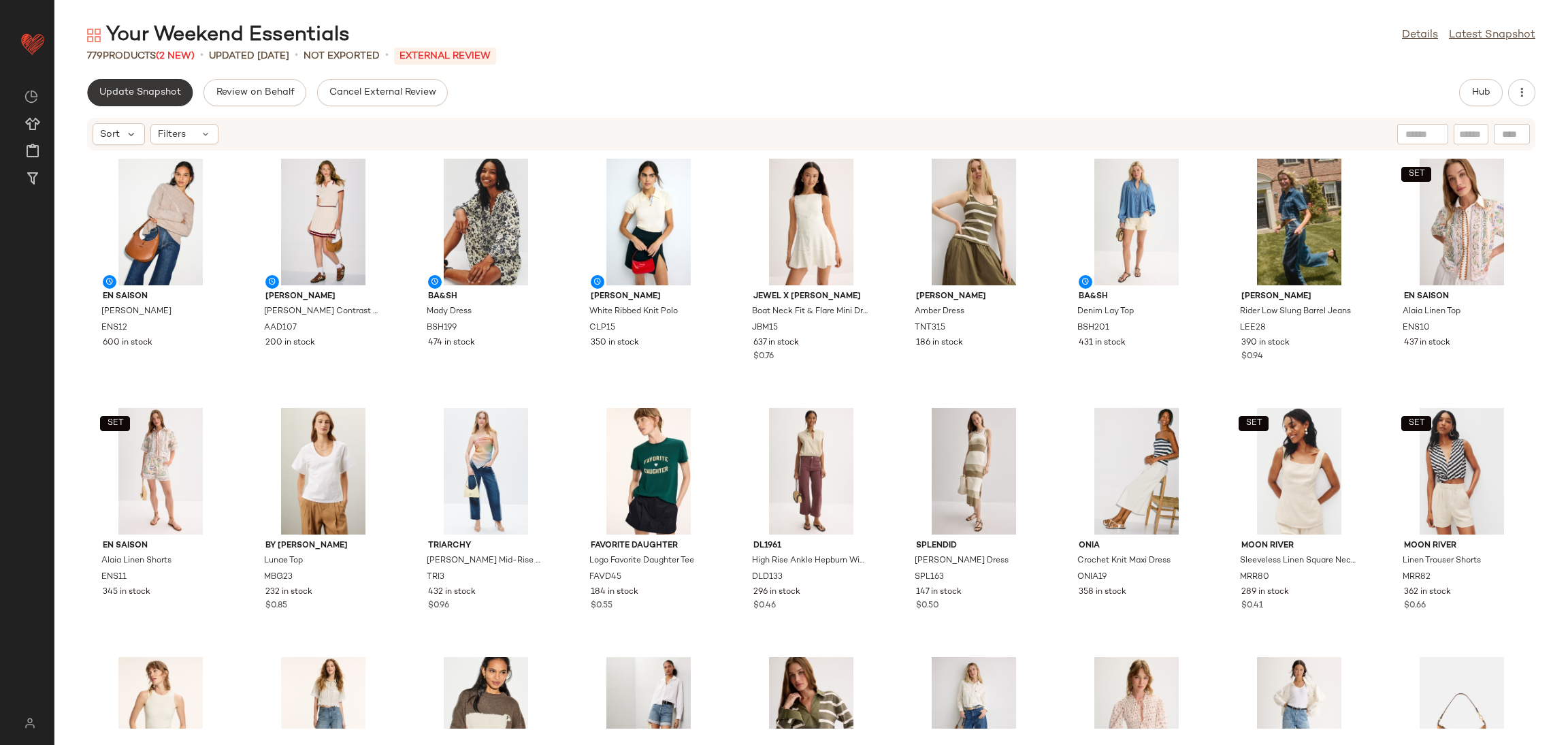
click at [128, 96] on span "Update Snapshot" at bounding box center [140, 93] width 82 height 11
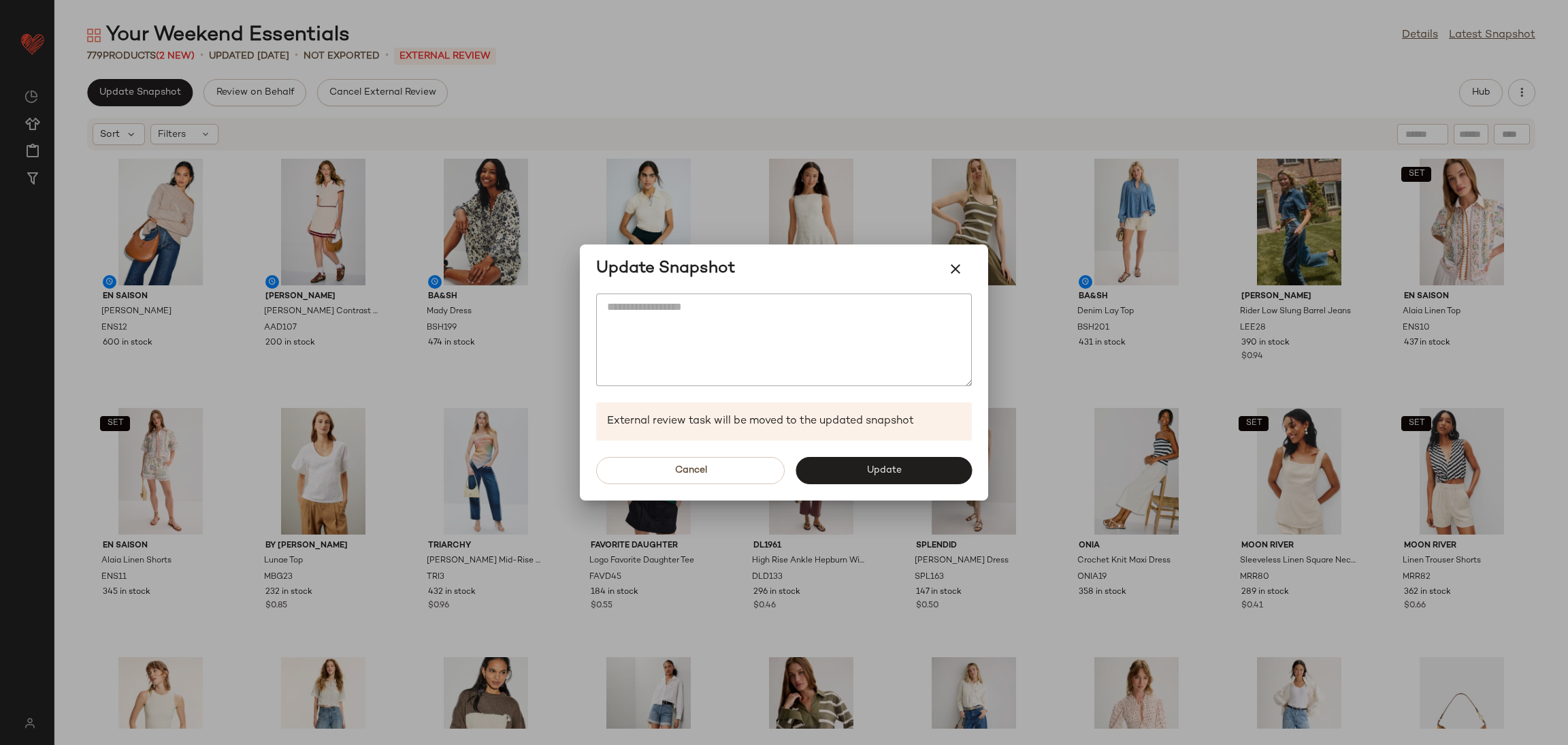
click at [891, 486] on div "Cancel Update" at bounding box center [784, 470] width 409 height 60
click at [882, 469] on span "Update" at bounding box center [883, 471] width 35 height 11
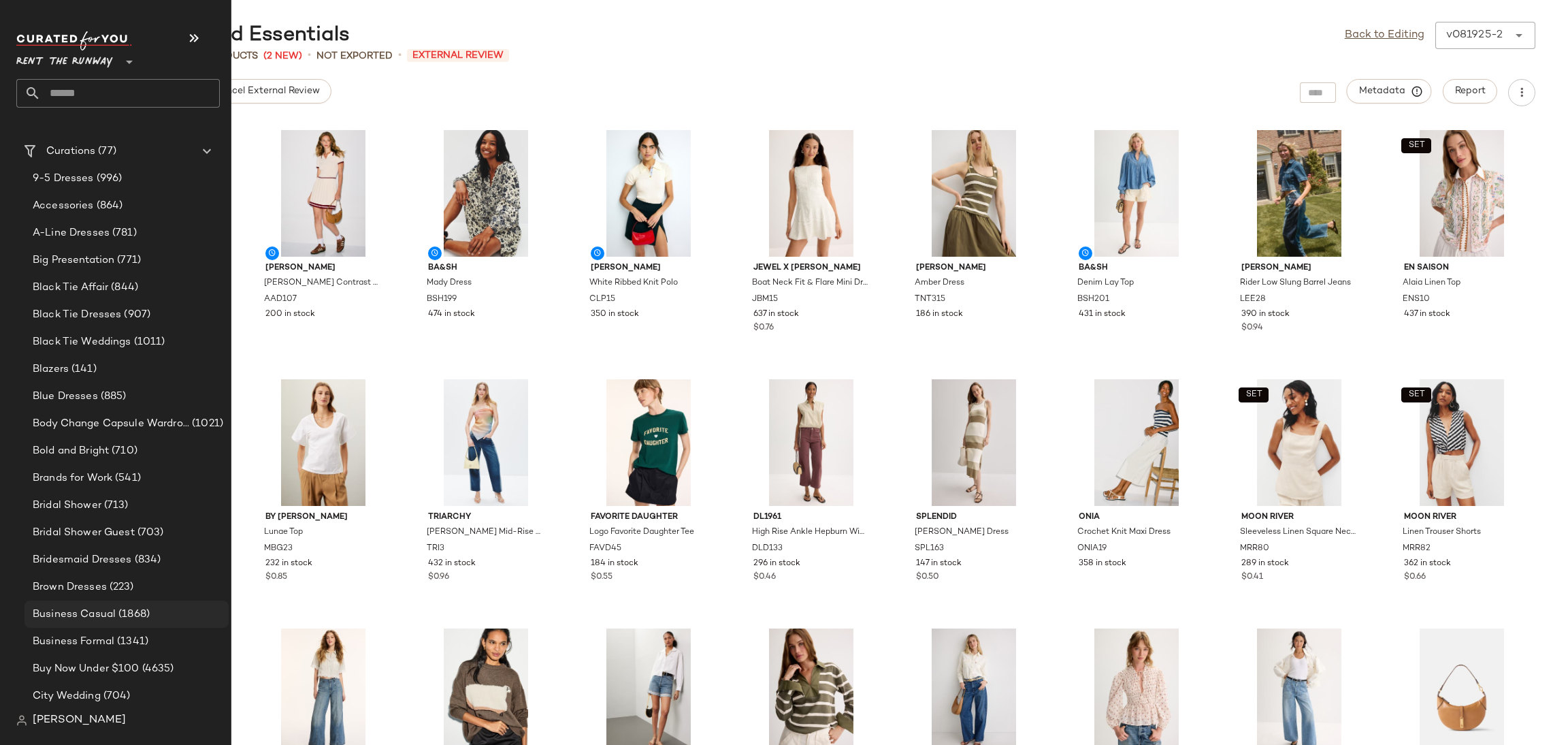
scroll to position [432, 0]
click at [110, 604] on span "Business Casual" at bounding box center [74, 609] width 83 height 16
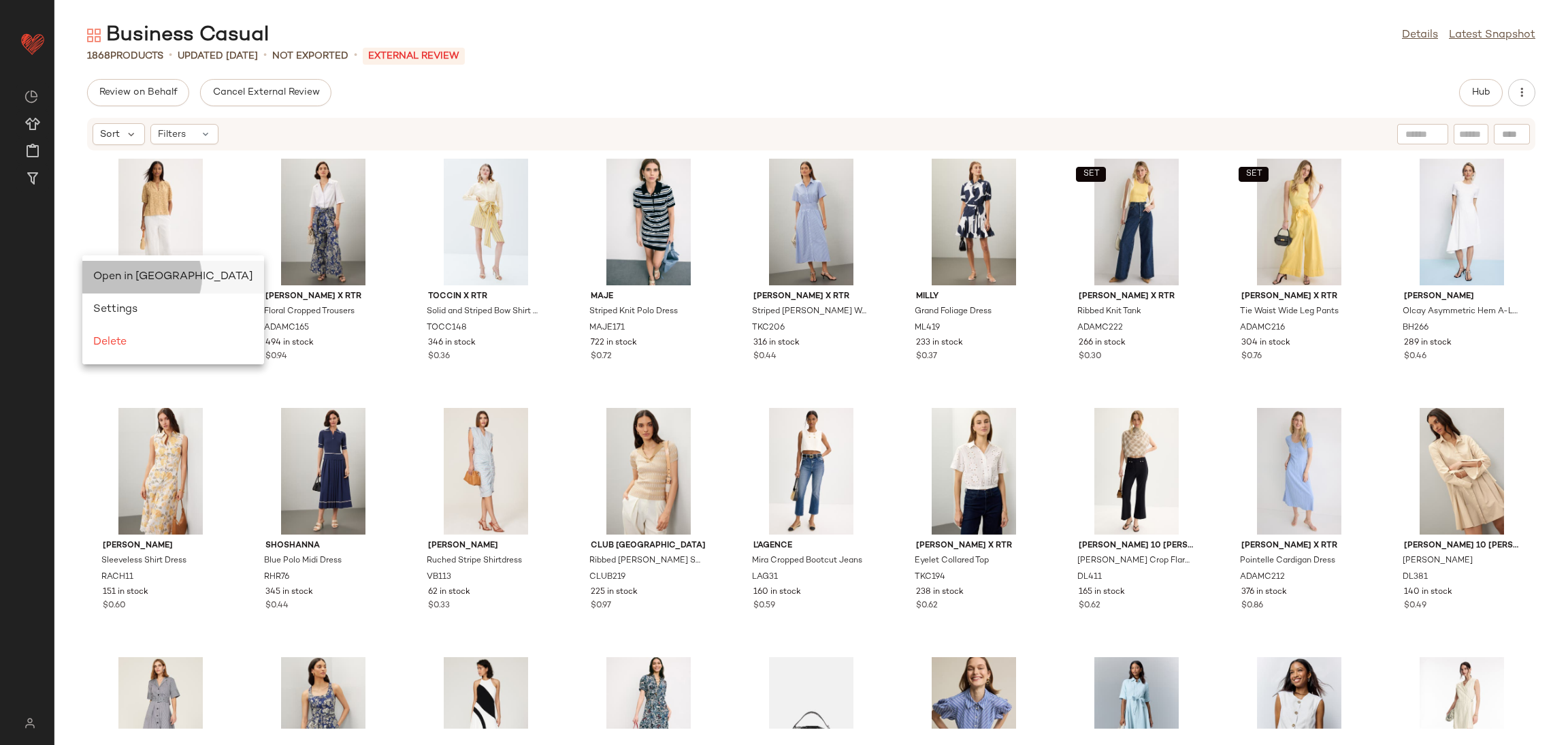
click at [122, 283] on div "Open in [GEOGRAPHIC_DATA]" at bounding box center [173, 277] width 160 height 16
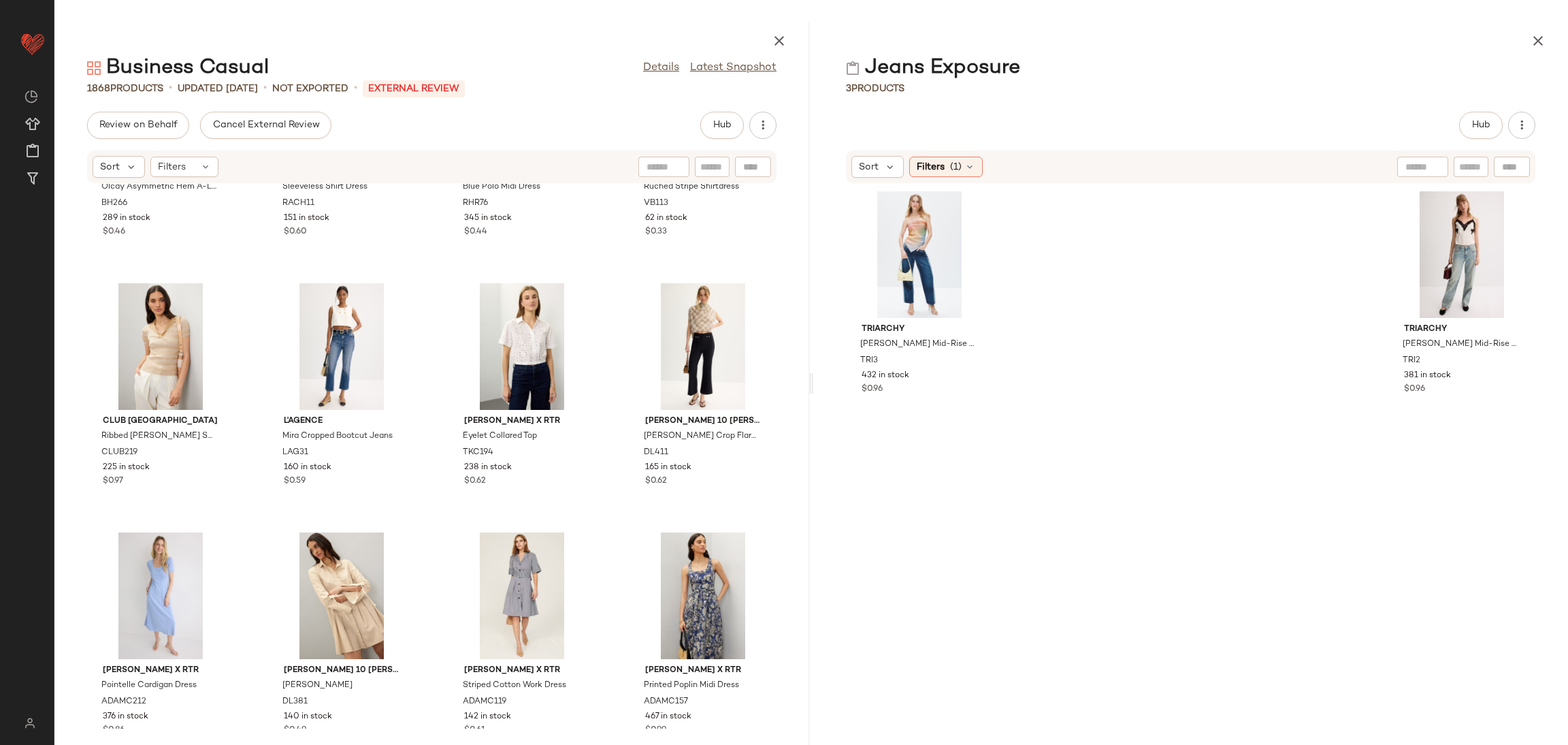
scroll to position [652, 0]
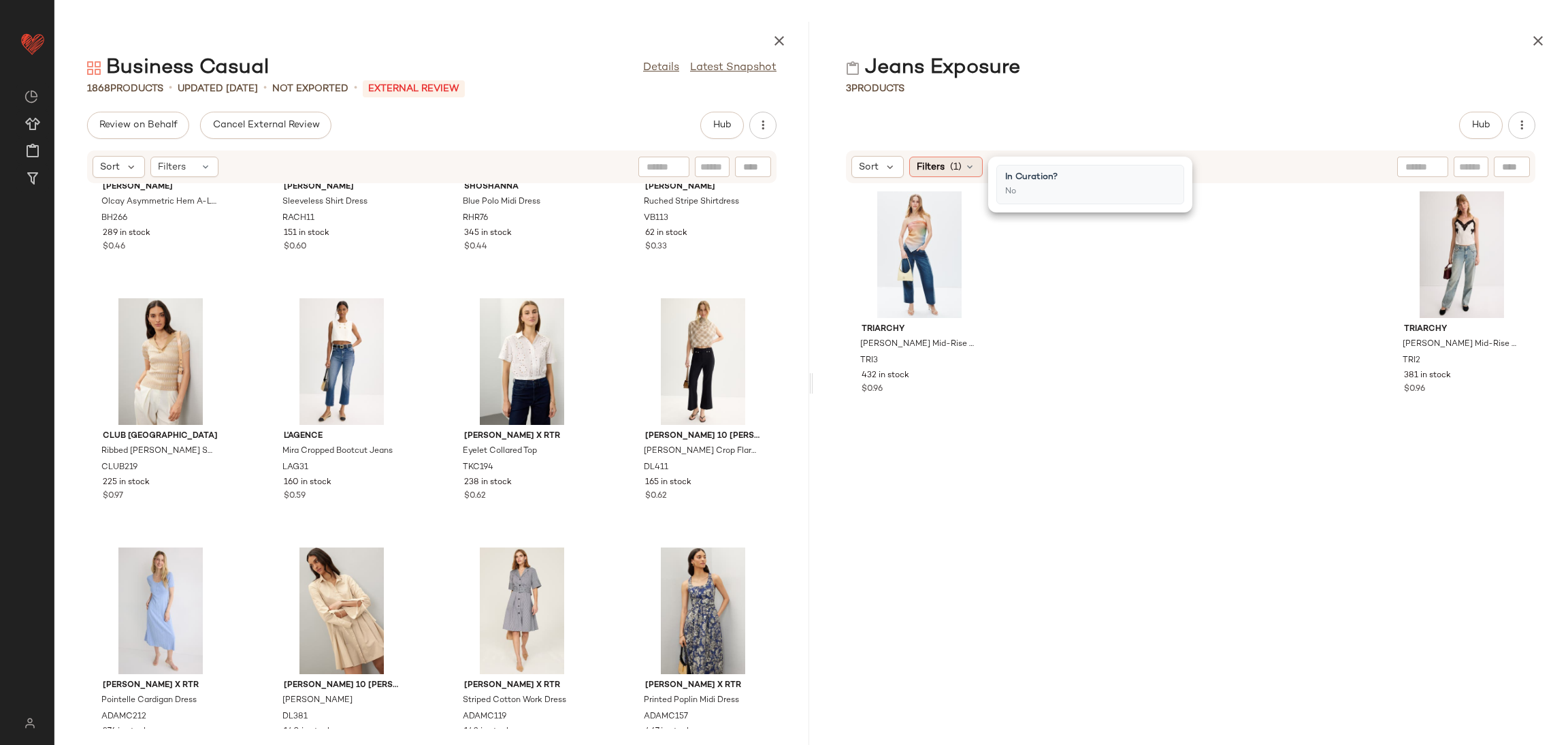
click at [942, 171] on span "Filters" at bounding box center [930, 167] width 28 height 14
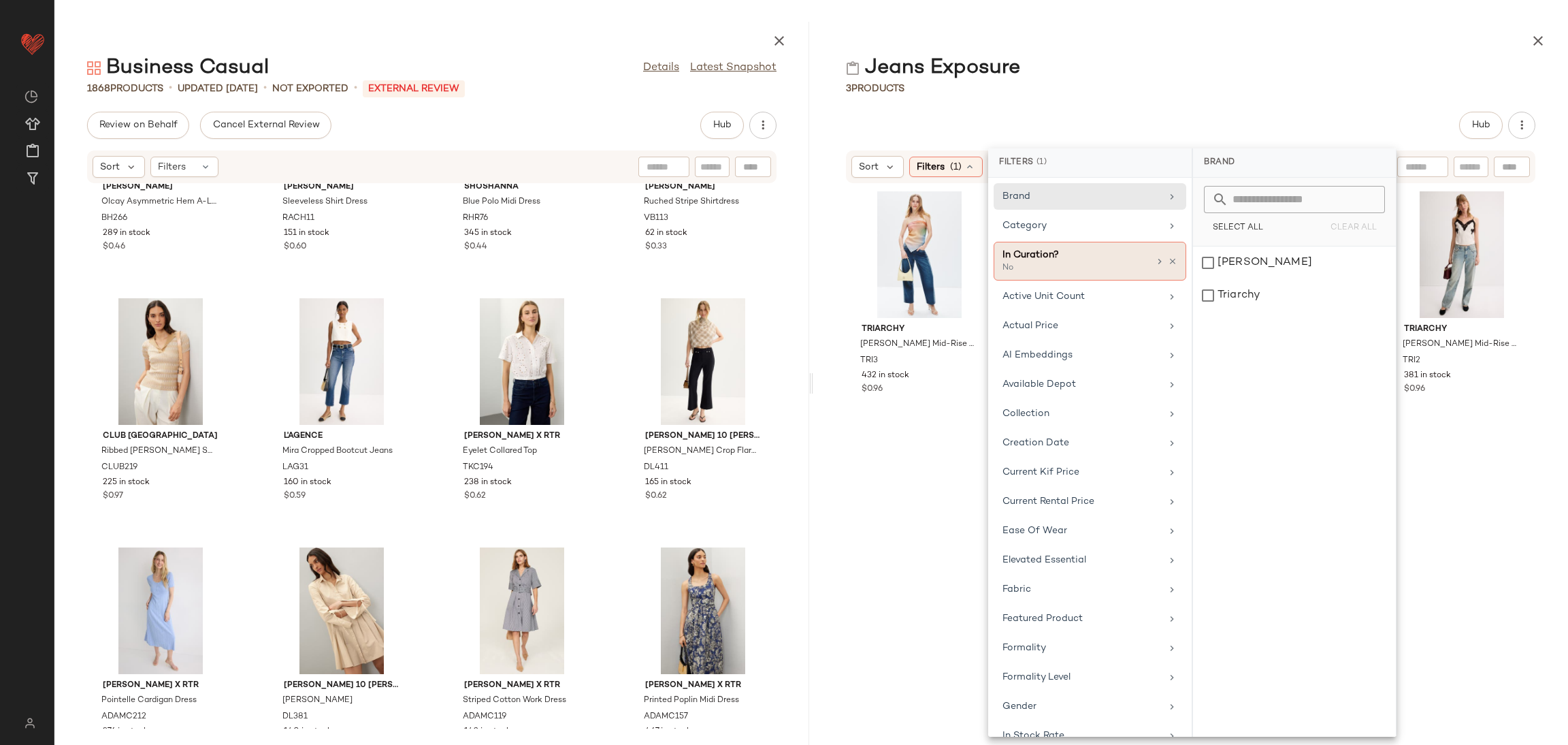
click at [1161, 262] on div at bounding box center [1166, 262] width 23 height 11
click at [1168, 266] on icon at bounding box center [1173, 262] width 10 height 10
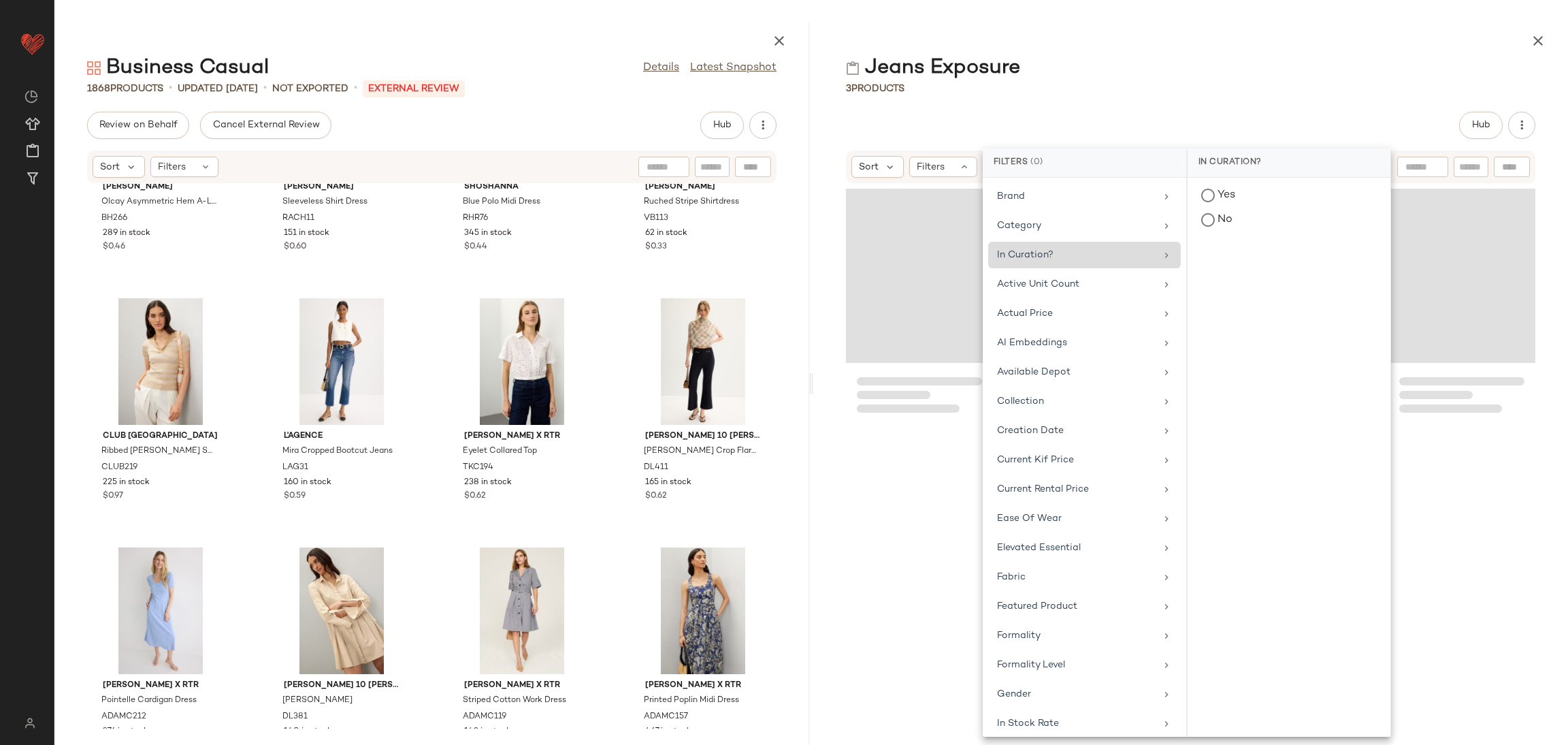
click at [1388, 463] on div at bounding box center [1462, 458] width 147 height 542
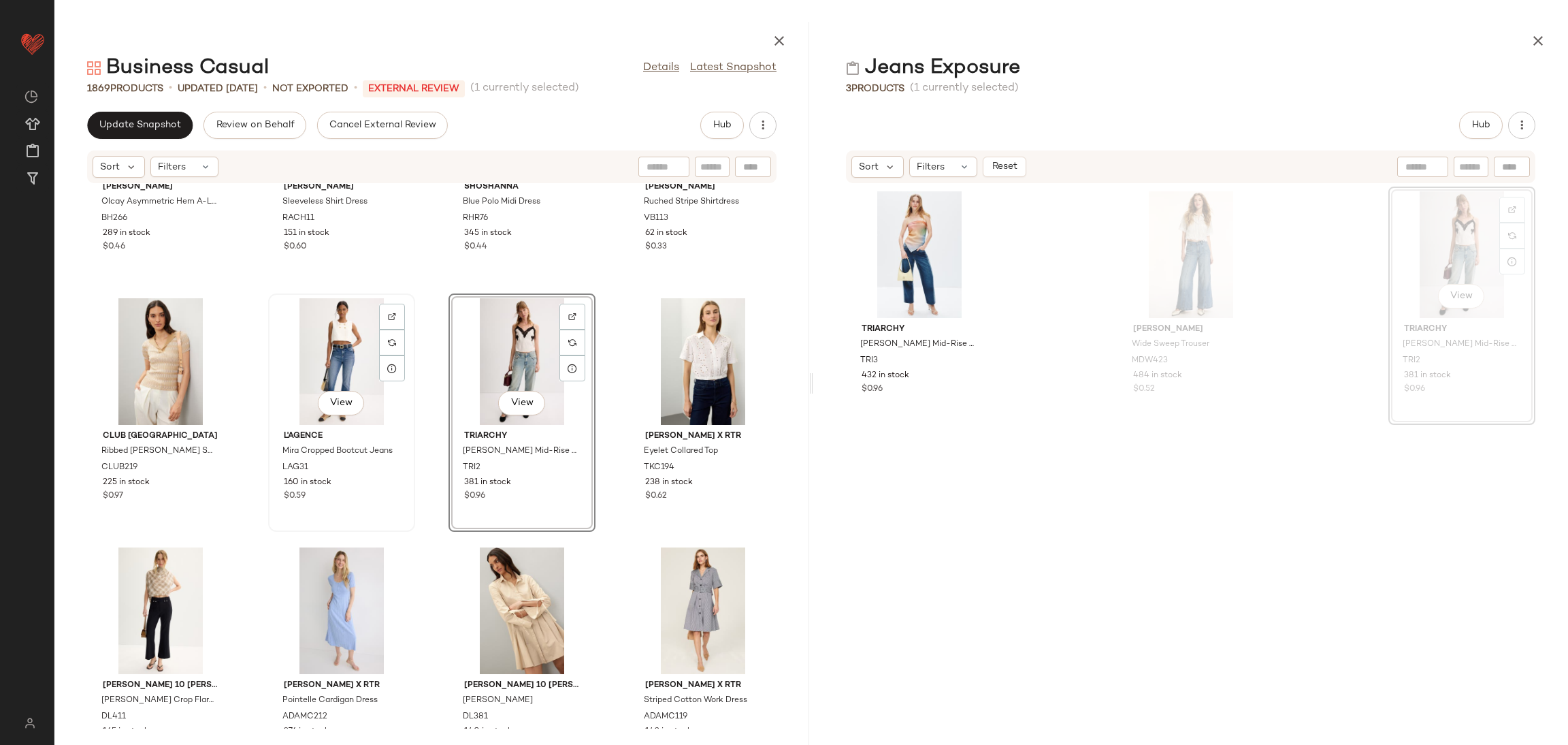
click at [345, 369] on div "View" at bounding box center [342, 362] width 137 height 127
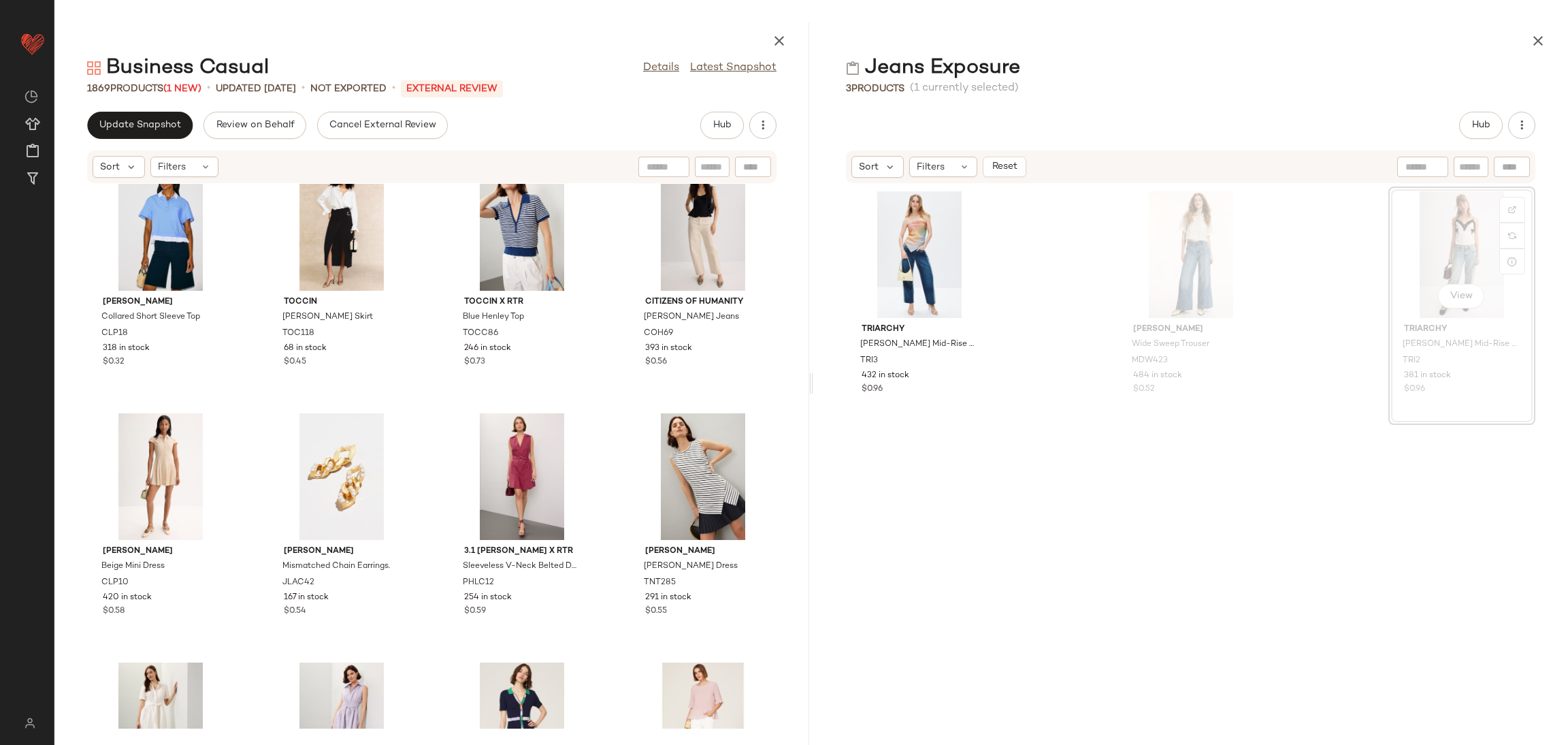
scroll to position [4357, 0]
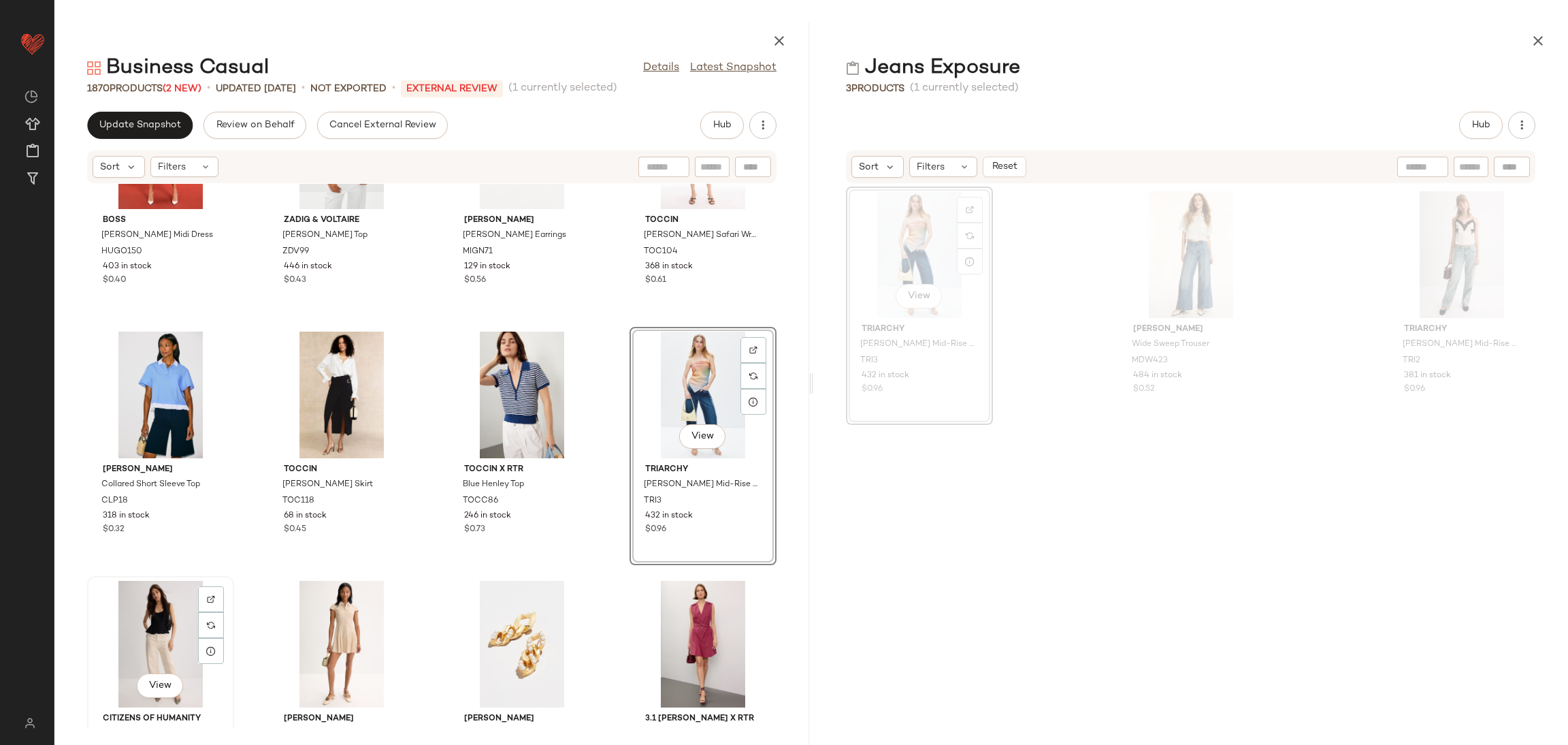
click at [168, 628] on div "View" at bounding box center [160, 644] width 137 height 127
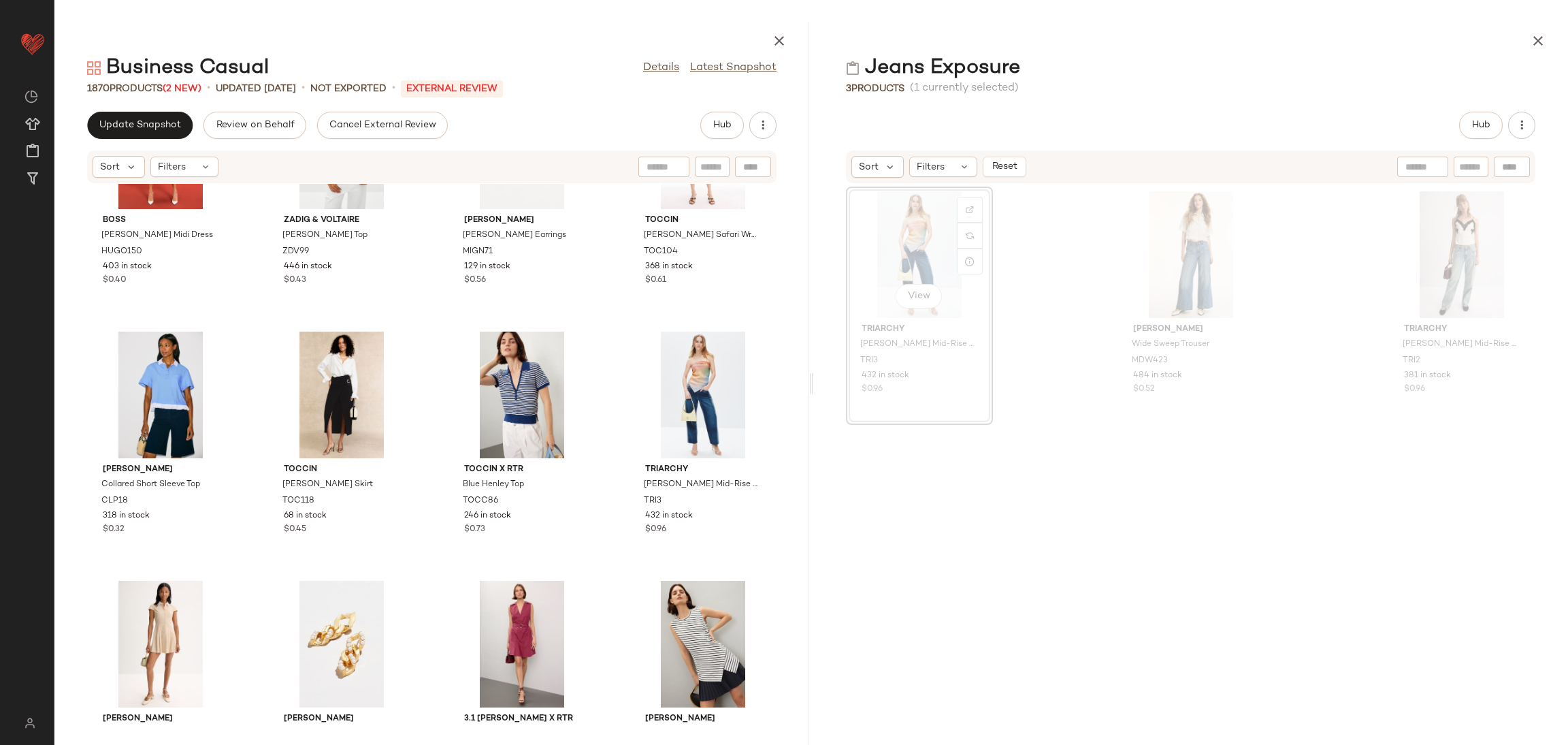
click at [1534, 56] on div "Jeans Exposure" at bounding box center [1191, 68] width 755 height 27
click at [602, 323] on div "BOSS [PERSON_NAME] Midi Dress HUGO150 403 in stock $0.40 [PERSON_NAME] & [PERSO…" at bounding box center [432, 456] width 755 height 545
drag, startPoint x: 1525, startPoint y: 30, endPoint x: 1528, endPoint y: 38, distance: 8.5
click at [1525, 34] on div at bounding box center [1191, 38] width 755 height 33
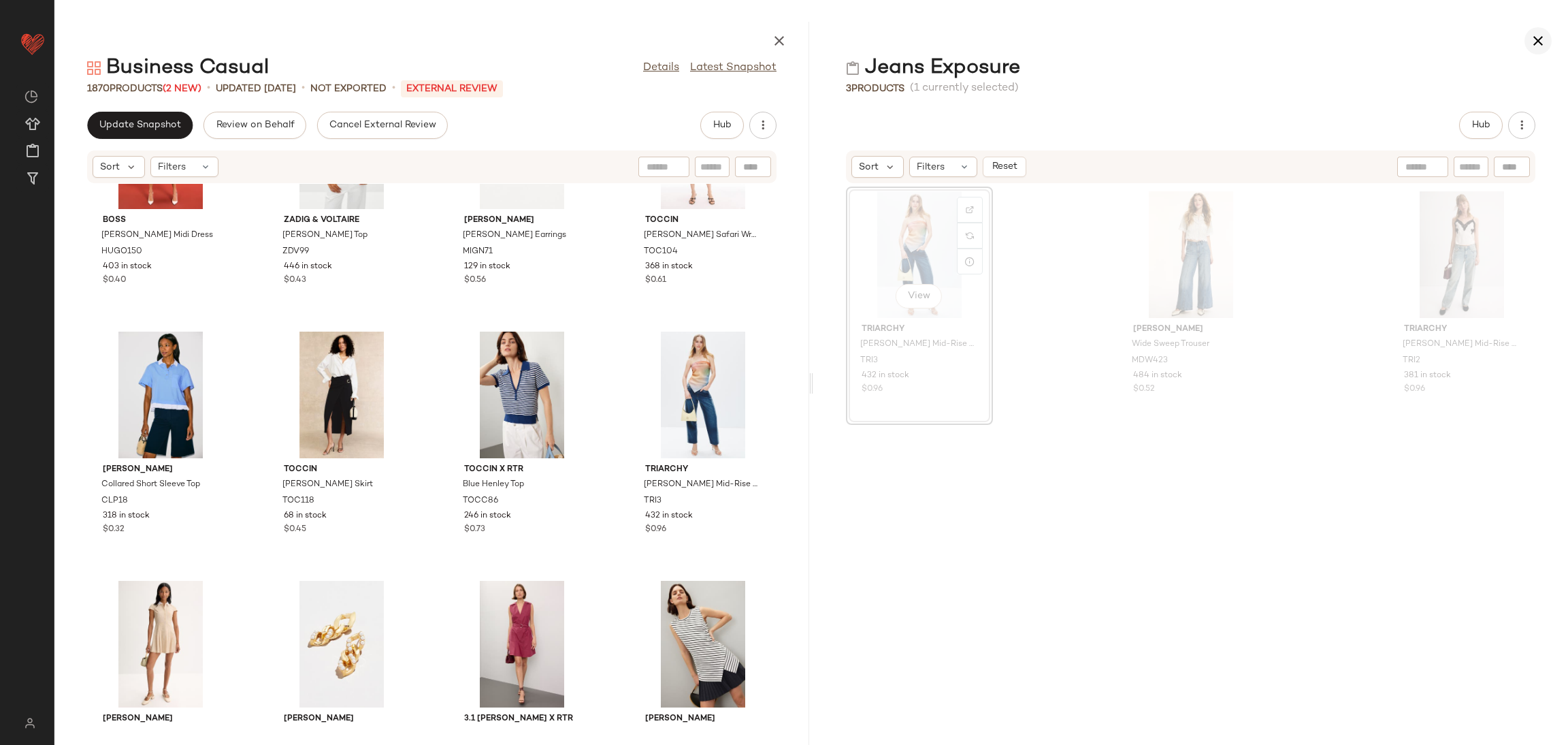
click at [1531, 44] on icon "button" at bounding box center [1538, 41] width 16 height 16
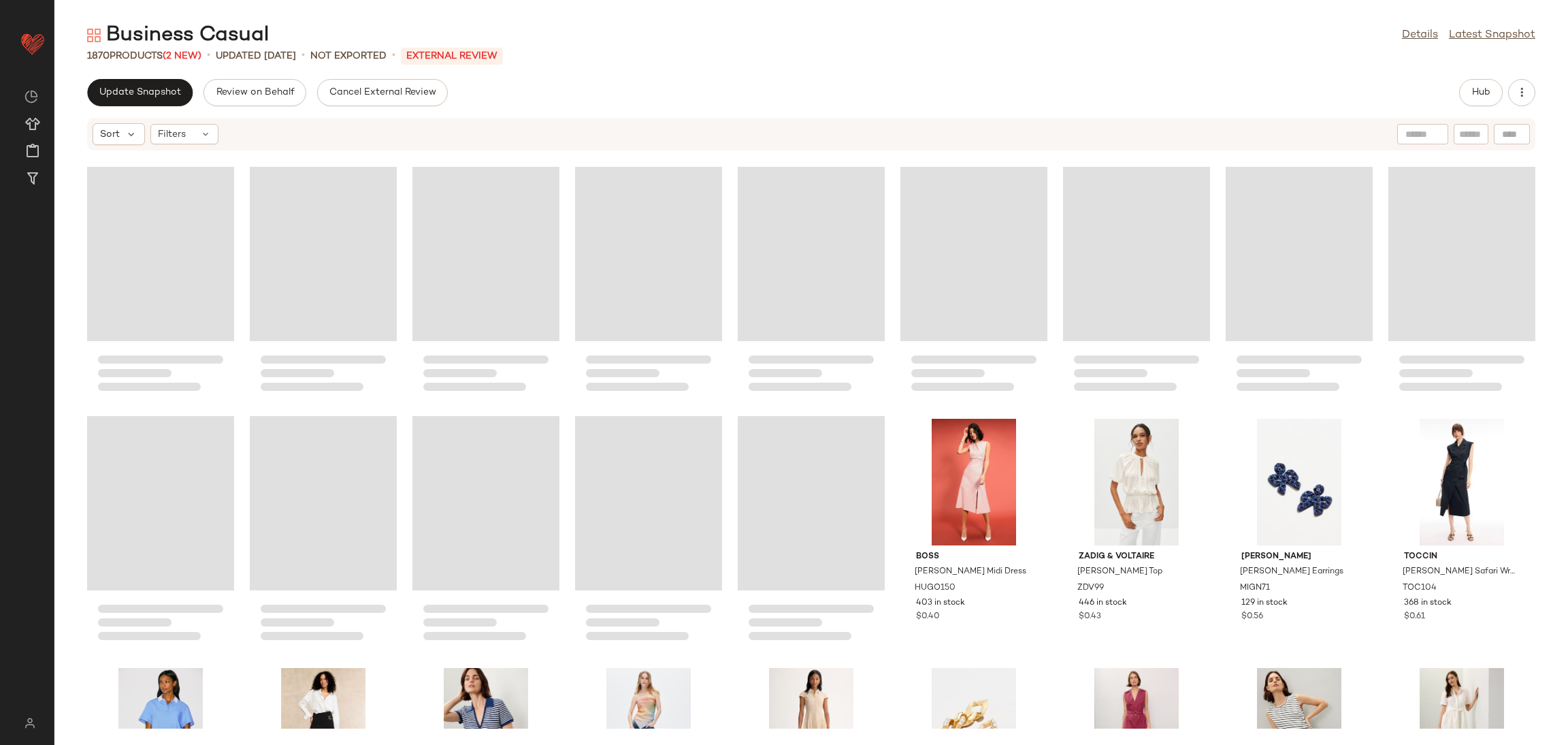
click at [398, 339] on div "BOSS [PERSON_NAME] Midi Dress HUGO150 403 in stock $0.40 [PERSON_NAME] & [PERSO…" at bounding box center [811, 439] width 1514 height 577
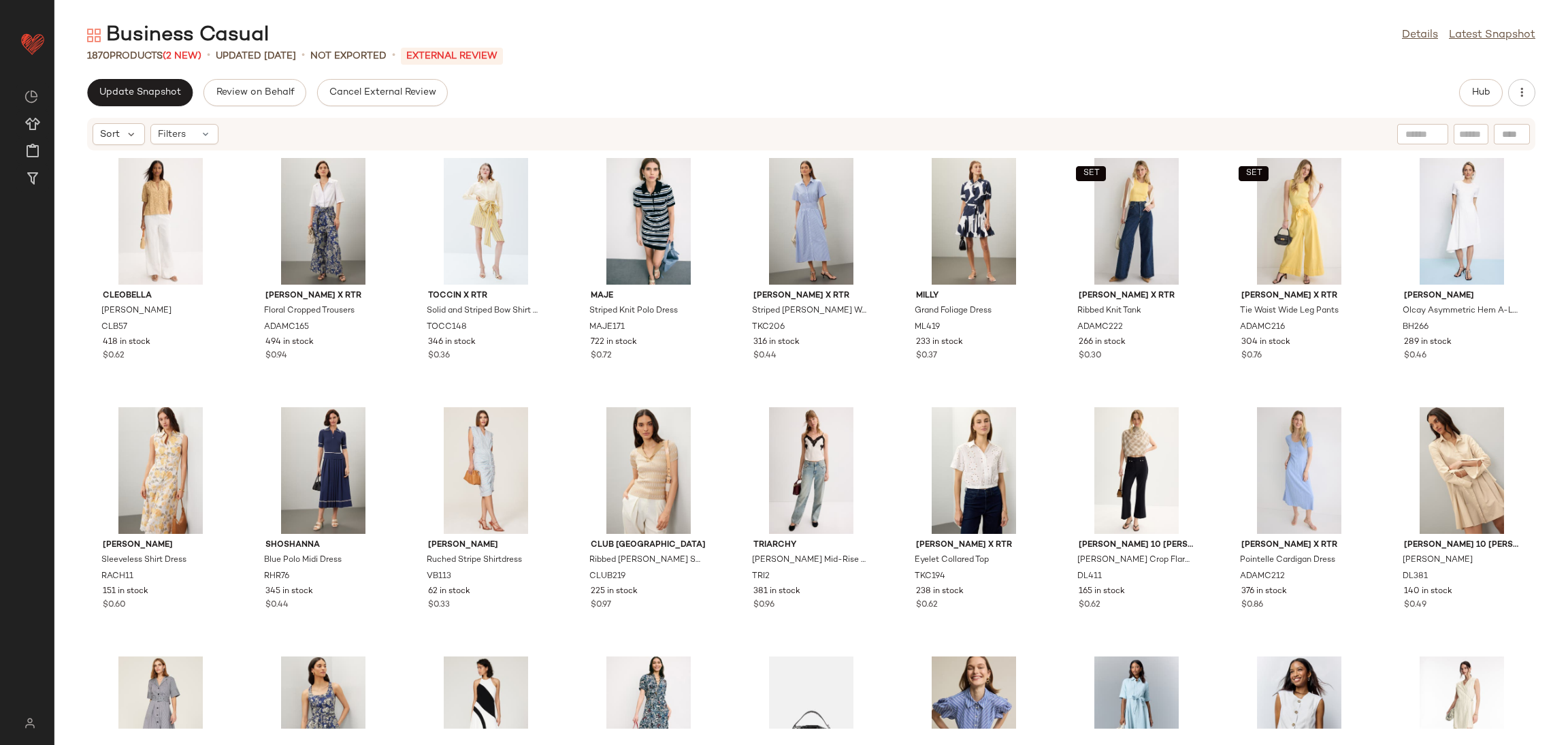
scroll to position [0, 0]
click at [120, 106] on div "Update Snapshot Review on Behalf Cancel External Review Hub Sort Filters Cleobe…" at bounding box center [811, 412] width 1514 height 666
click at [133, 98] on button "Update Snapshot" at bounding box center [140, 93] width 105 height 27
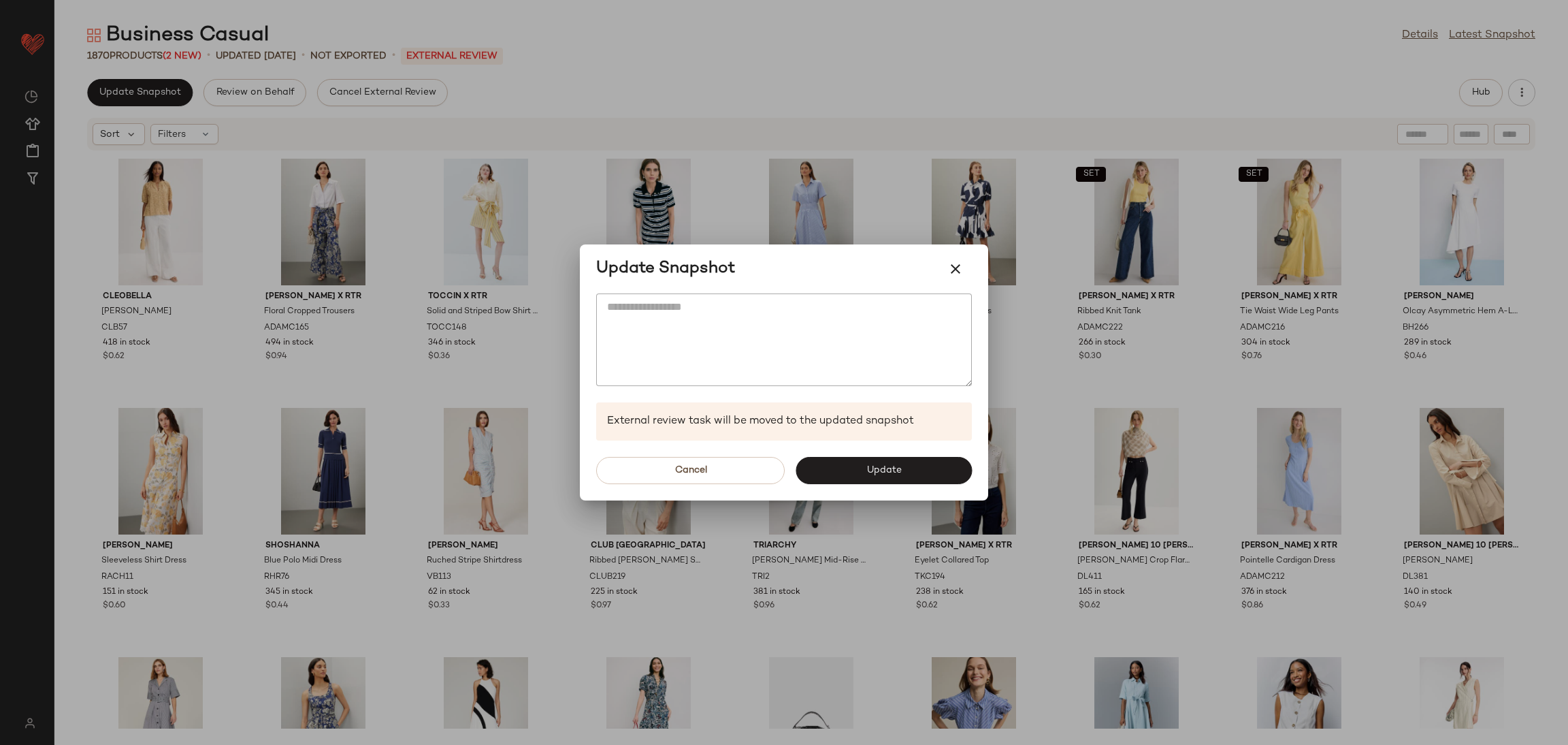
click at [890, 454] on div "Cancel Update" at bounding box center [784, 470] width 409 height 60
click at [887, 473] on span "Update" at bounding box center [883, 471] width 35 height 11
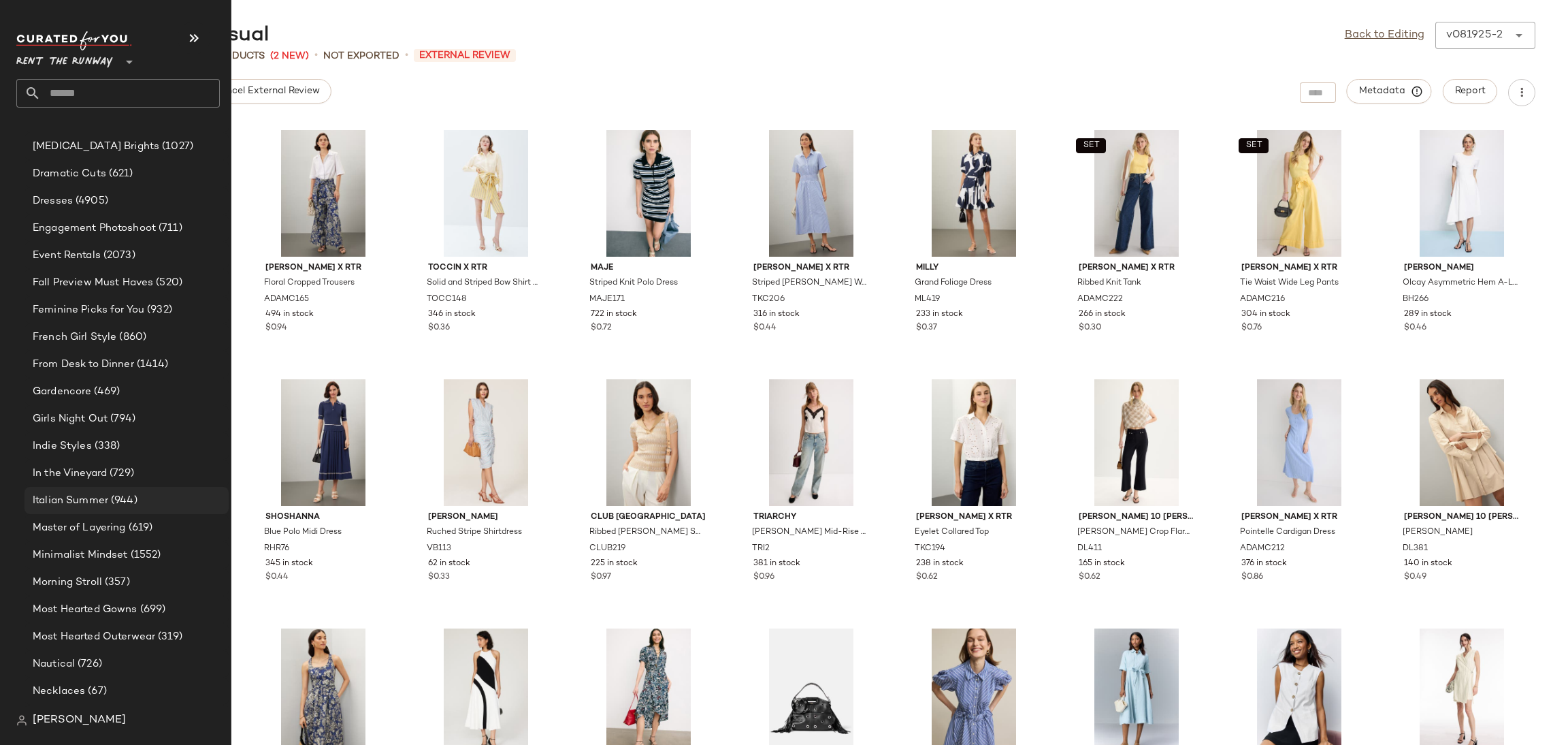
scroll to position [1141, 0]
click at [101, 553] on span "Minimalist Mindset" at bounding box center [80, 554] width 95 height 16
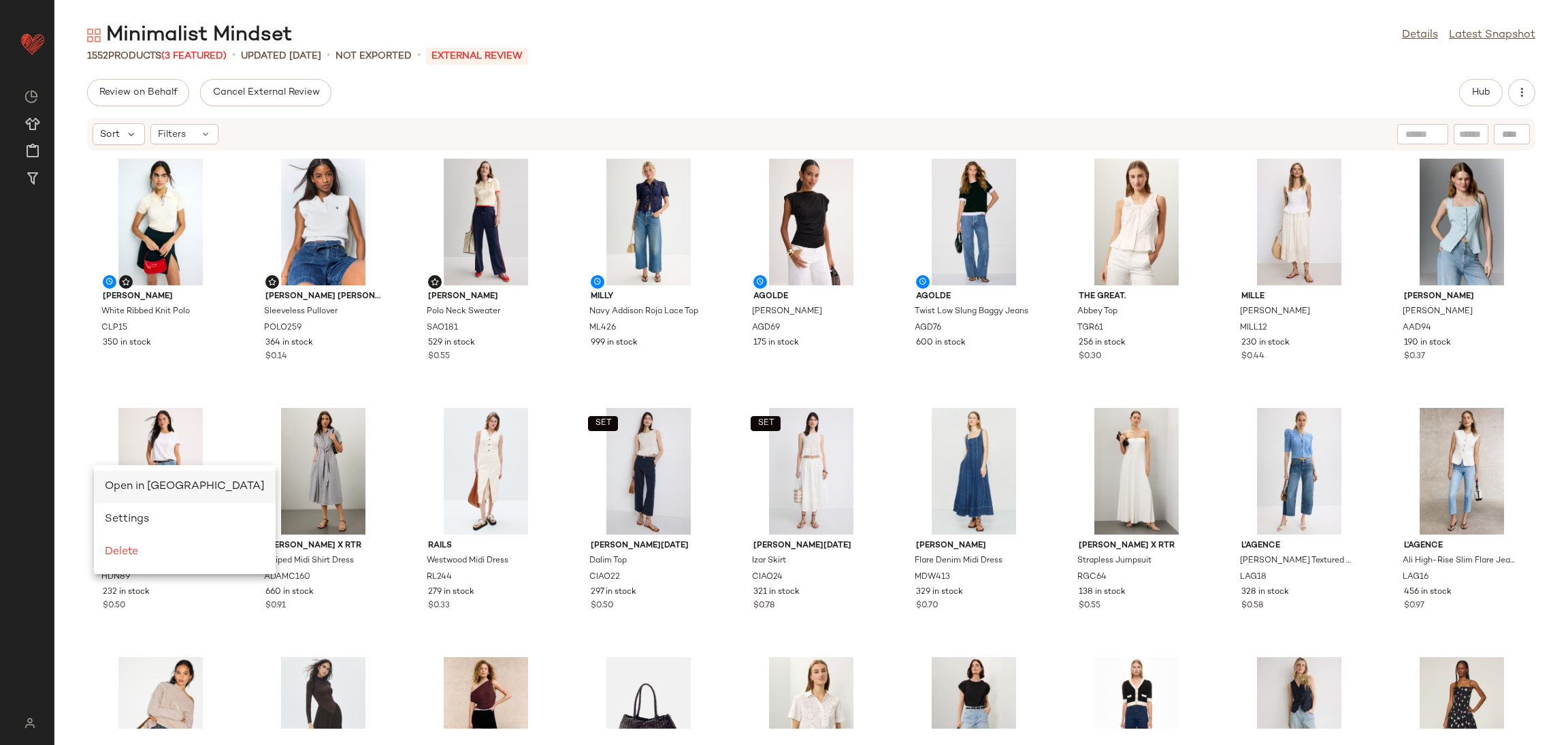
click at [140, 481] on span "Open in [GEOGRAPHIC_DATA]" at bounding box center [184, 486] width 160 height 11
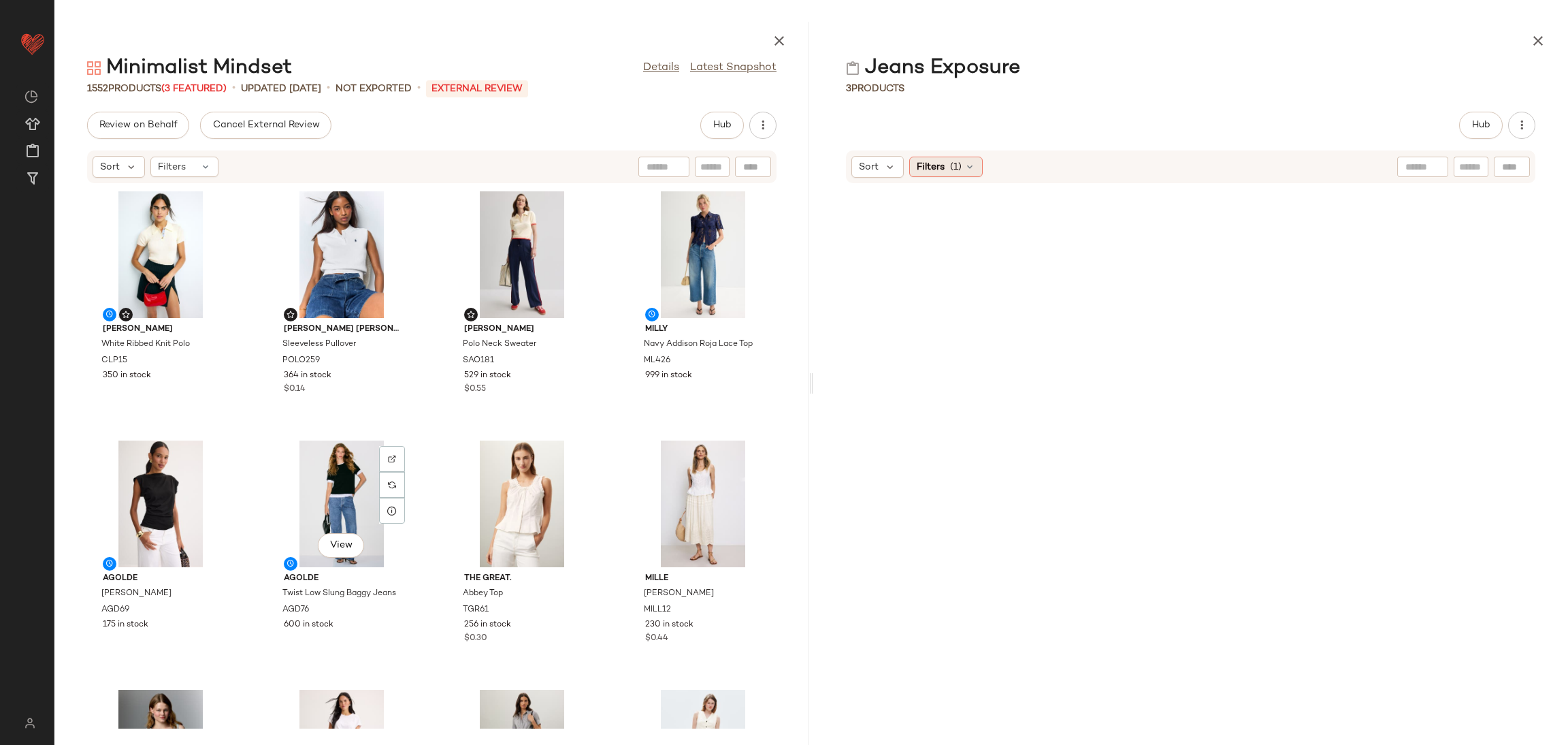
click at [944, 173] on span "Filters" at bounding box center [930, 167] width 28 height 14
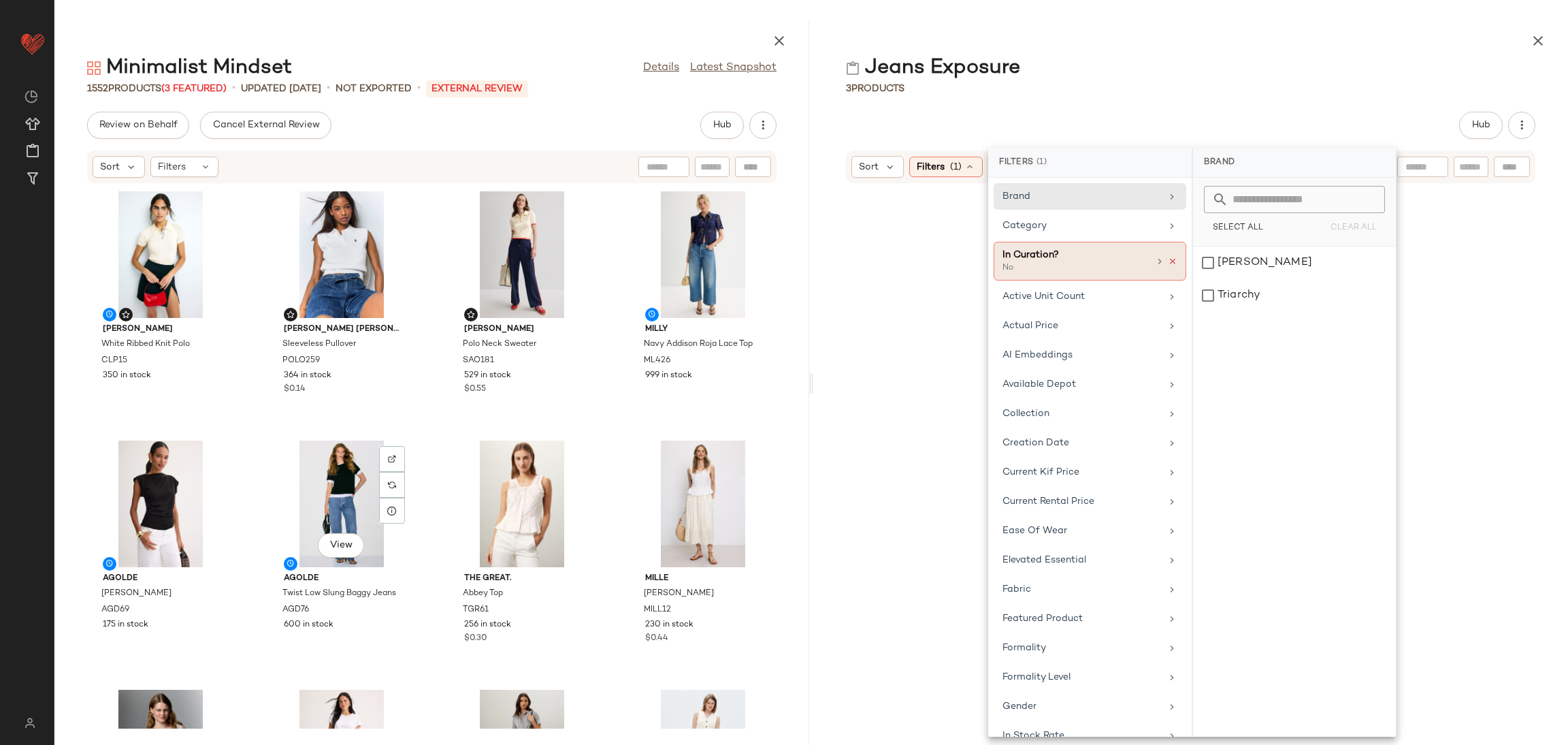
click at [1168, 262] on icon at bounding box center [1173, 262] width 10 height 10
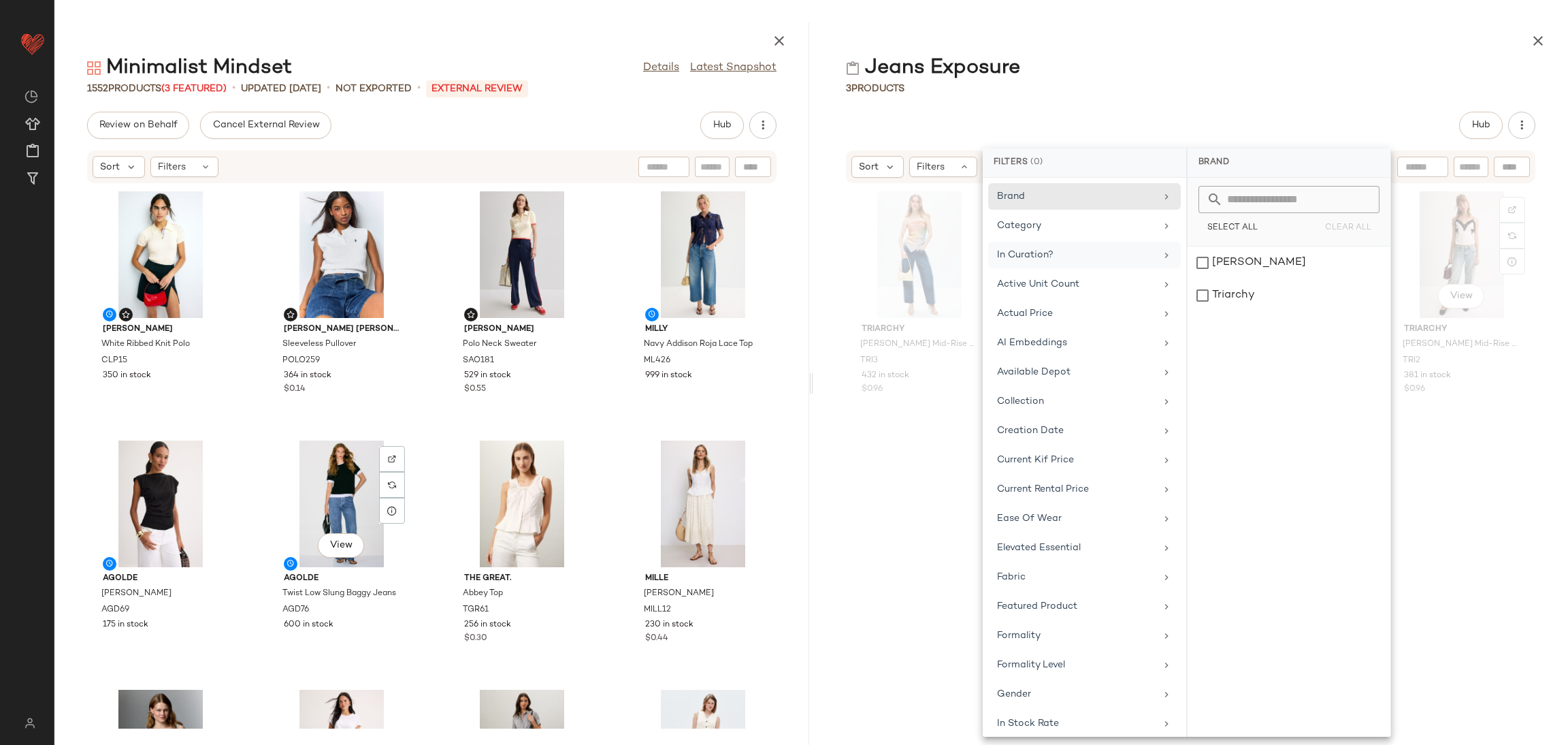
click at [1495, 412] on div "View Triarchy [PERSON_NAME] Mid-Rise Darted Straight Leg Jeans TRI2 381 in stoc…" at bounding box center [1462, 305] width 144 height 236
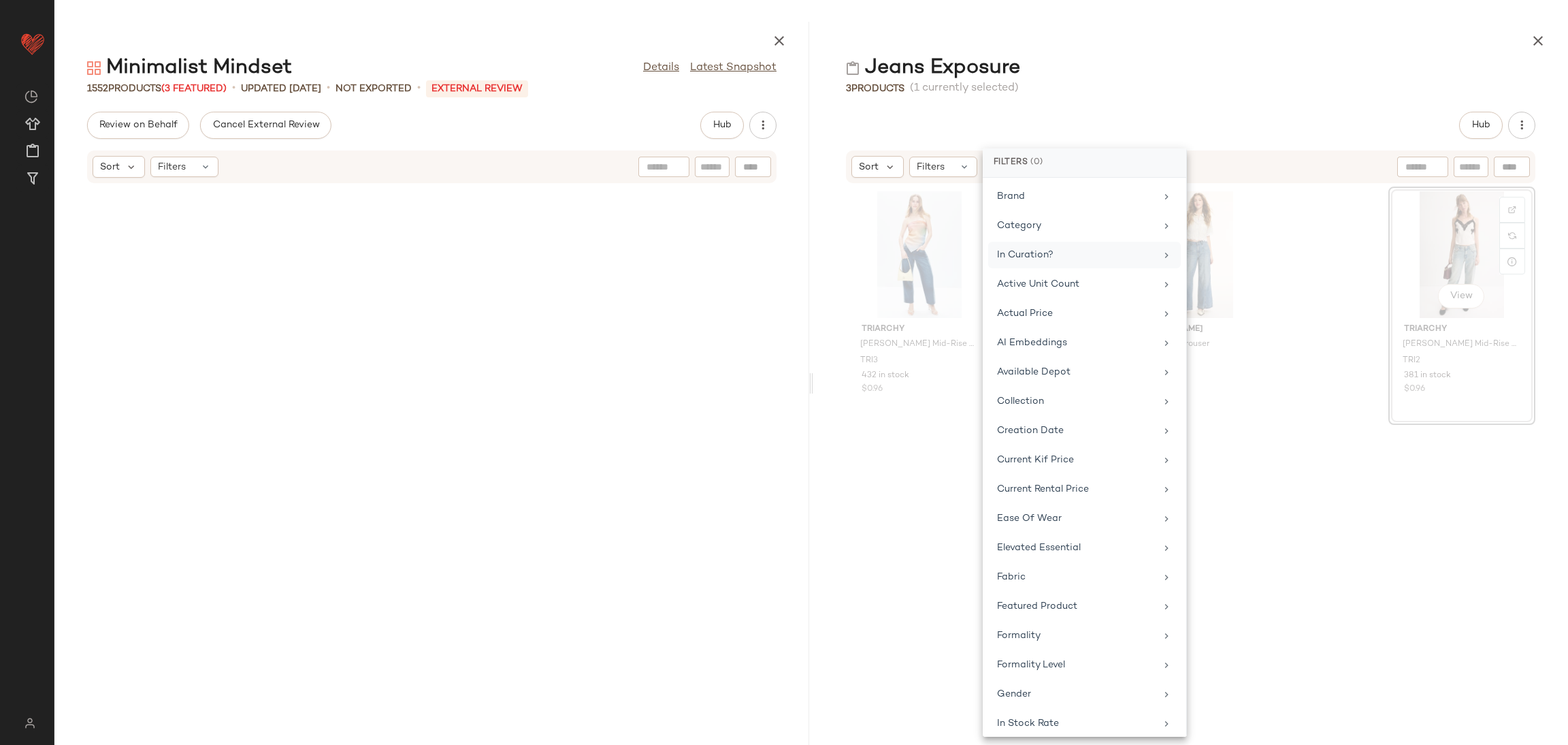
scroll to position [19443, 0]
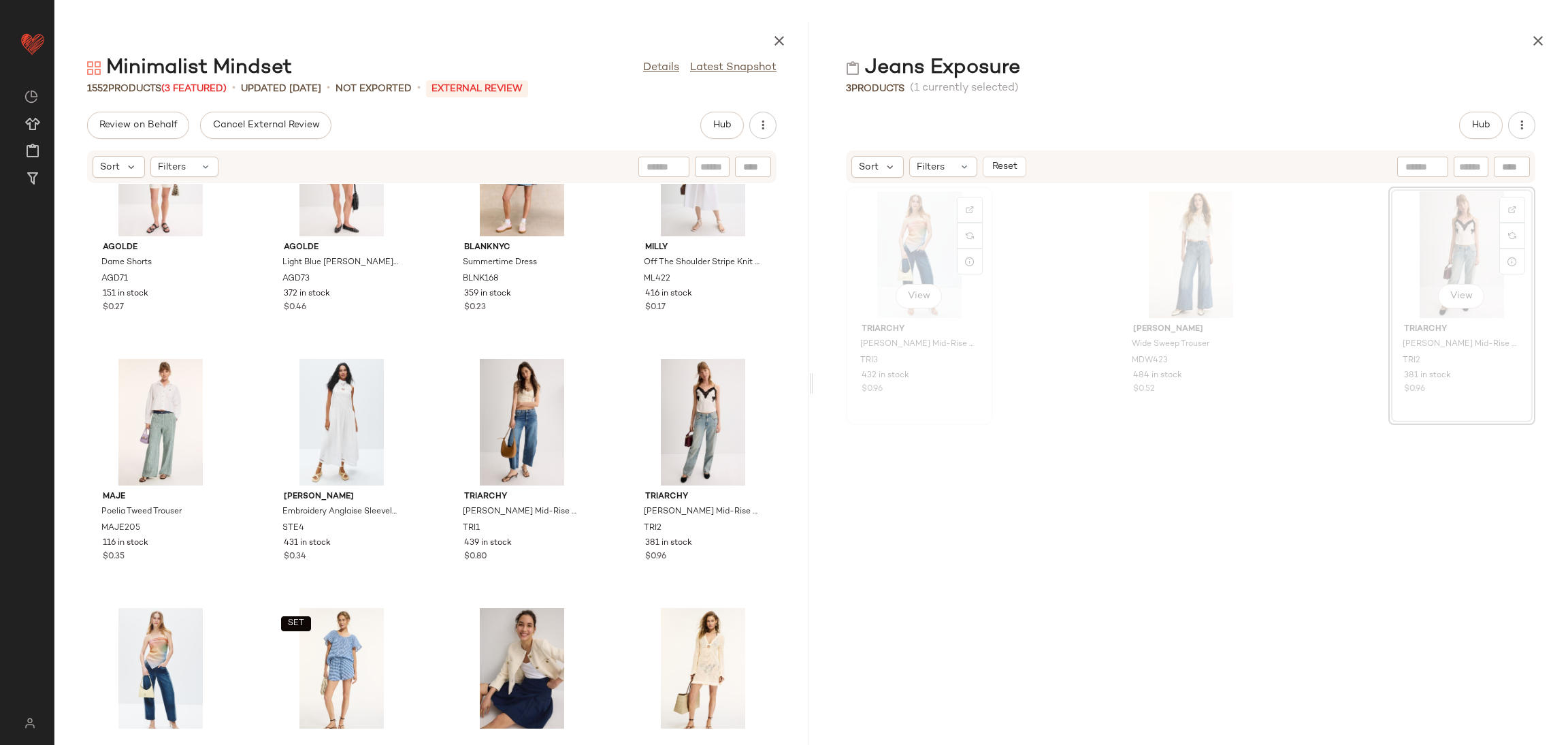
click at [912, 237] on div "View" at bounding box center [919, 255] width 137 height 127
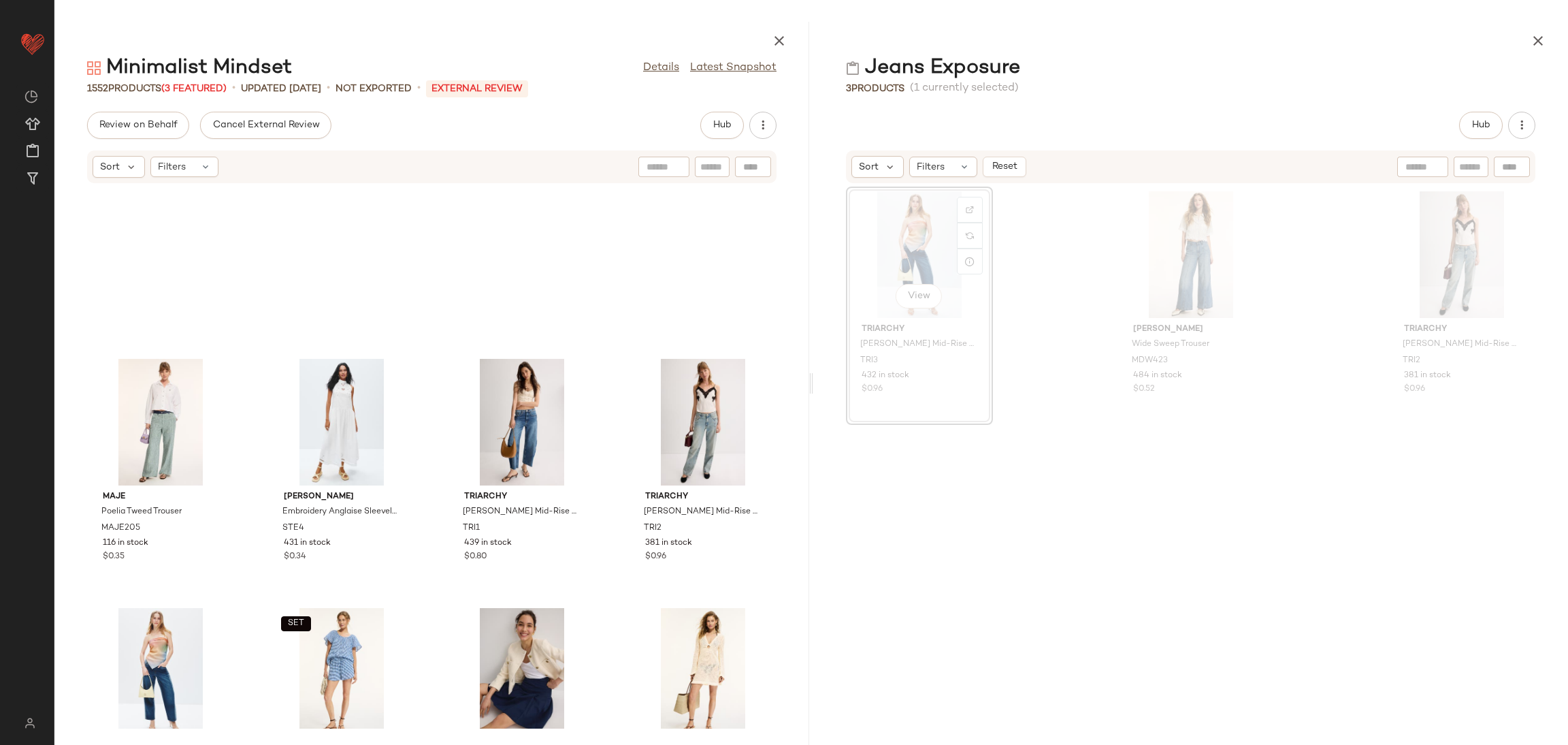
scroll to position [19692, 0]
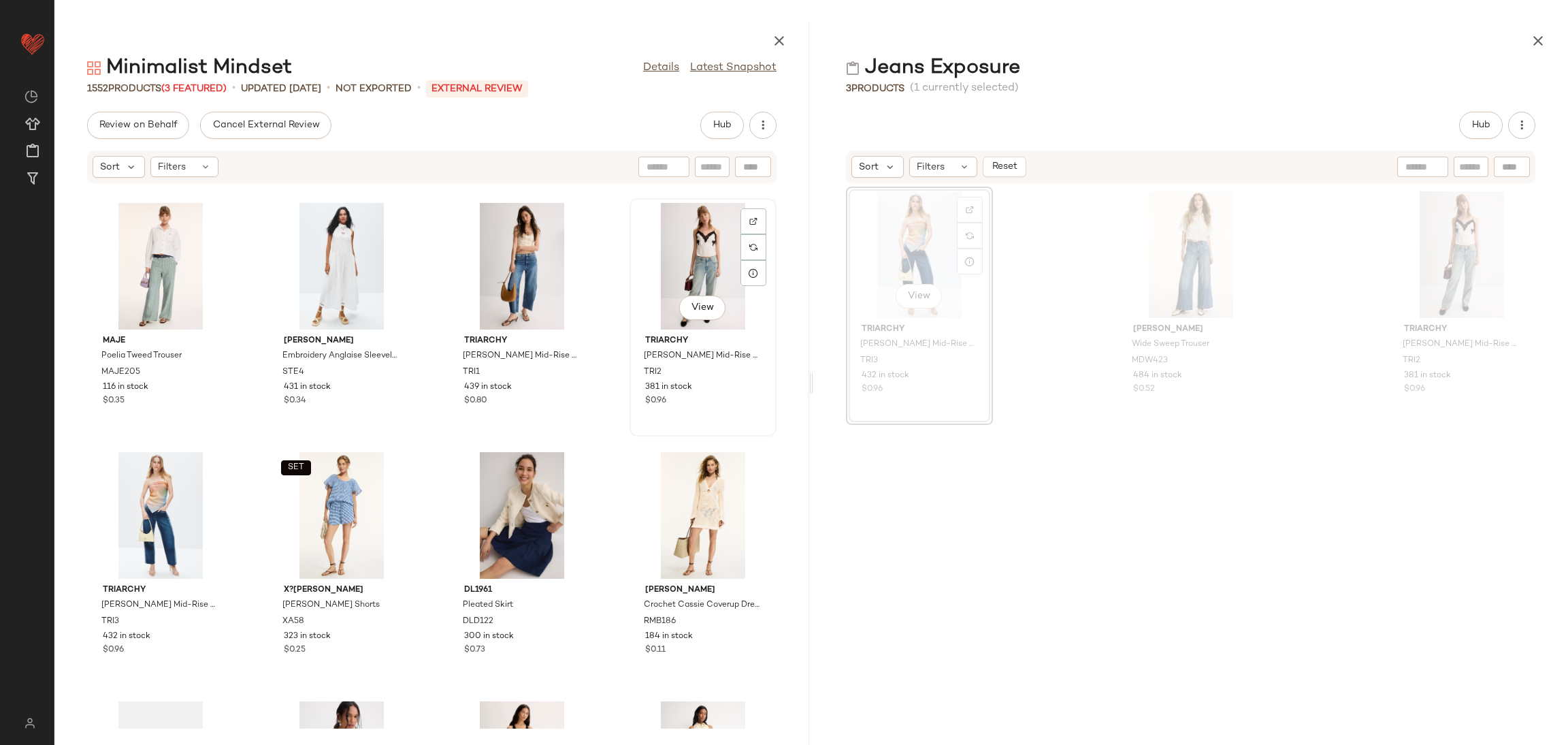
click at [685, 256] on div "View" at bounding box center [703, 266] width 137 height 127
click at [141, 489] on div "View" at bounding box center [160, 515] width 137 height 127
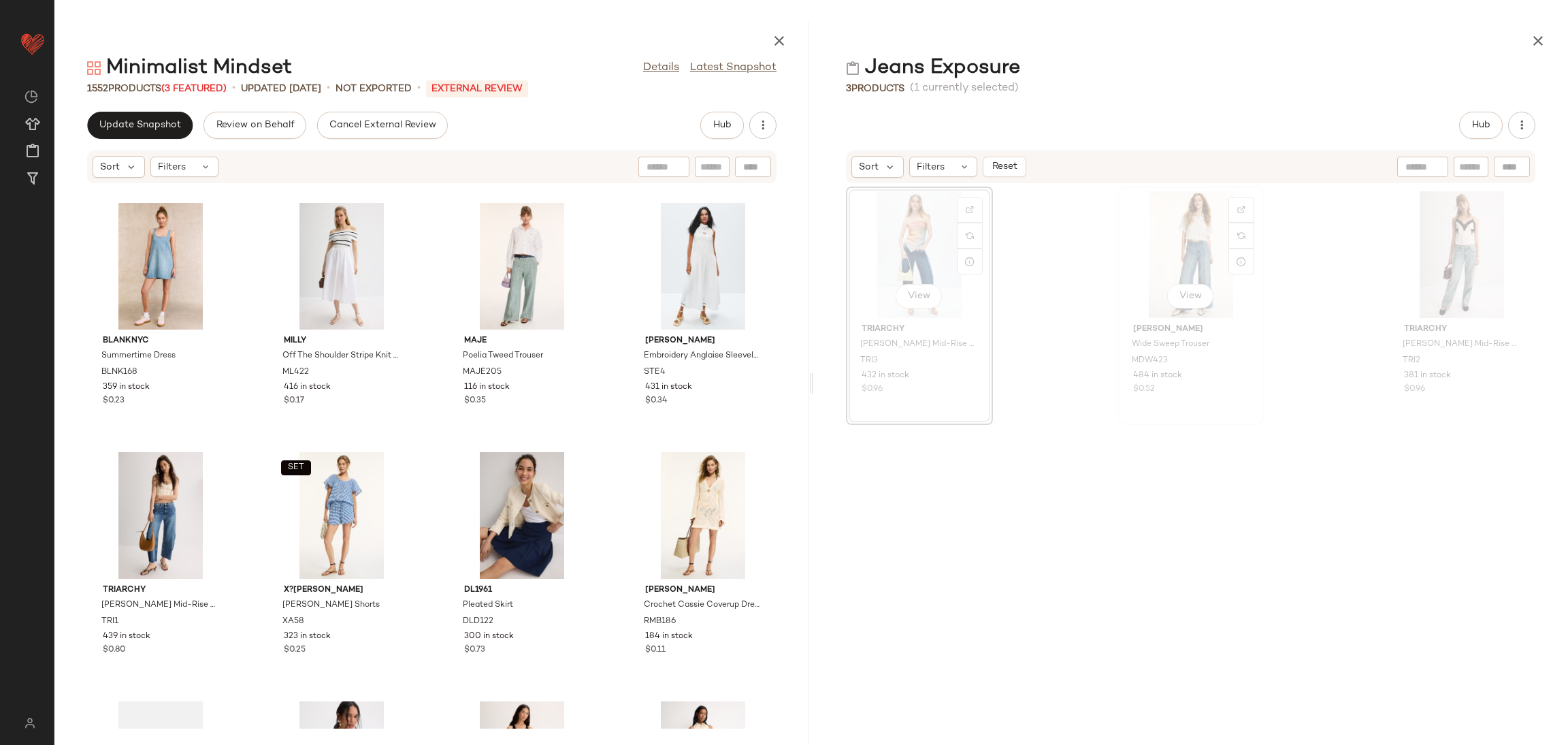
click at [1175, 256] on div "View" at bounding box center [1191, 255] width 137 height 127
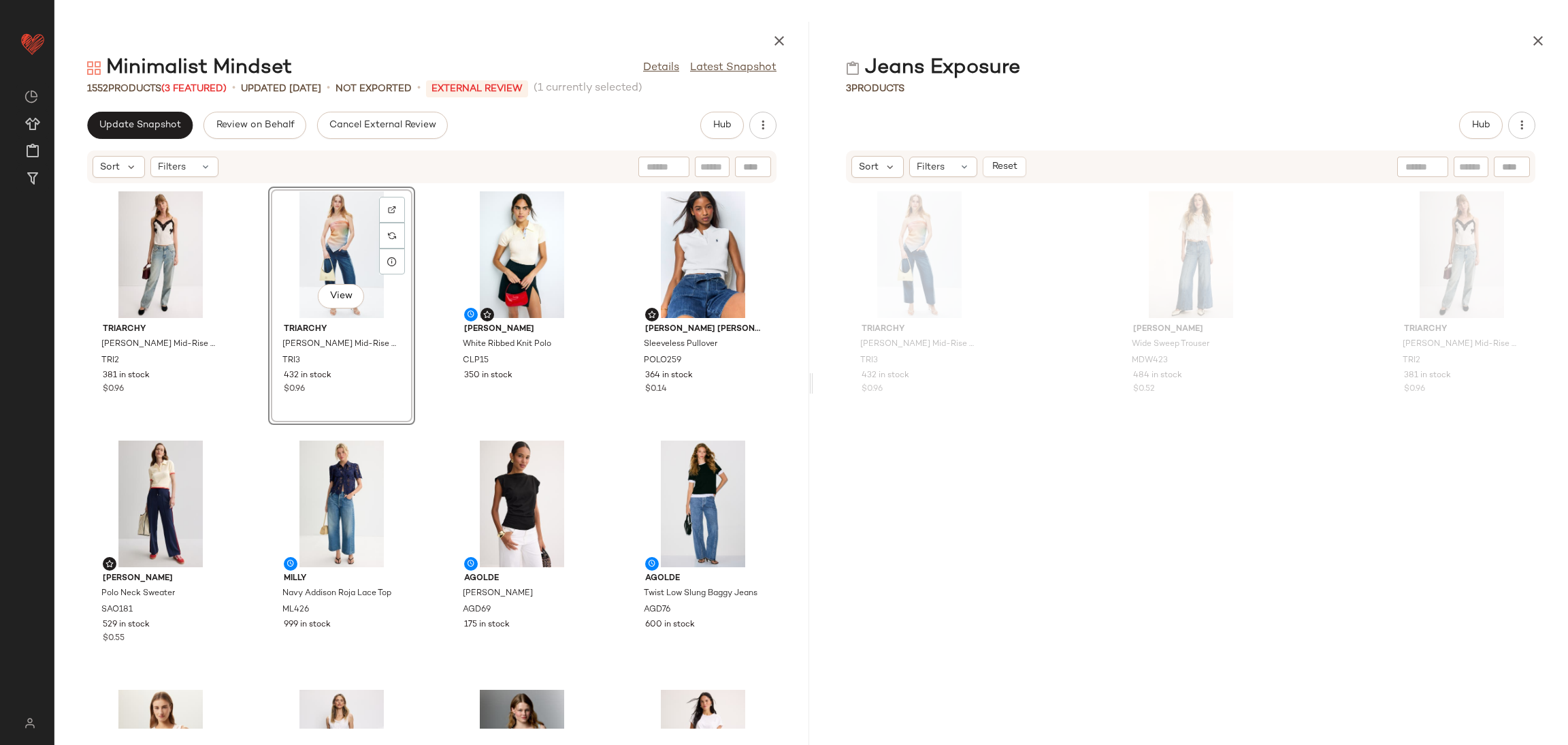
click at [286, 248] on div "View" at bounding box center [342, 255] width 137 height 127
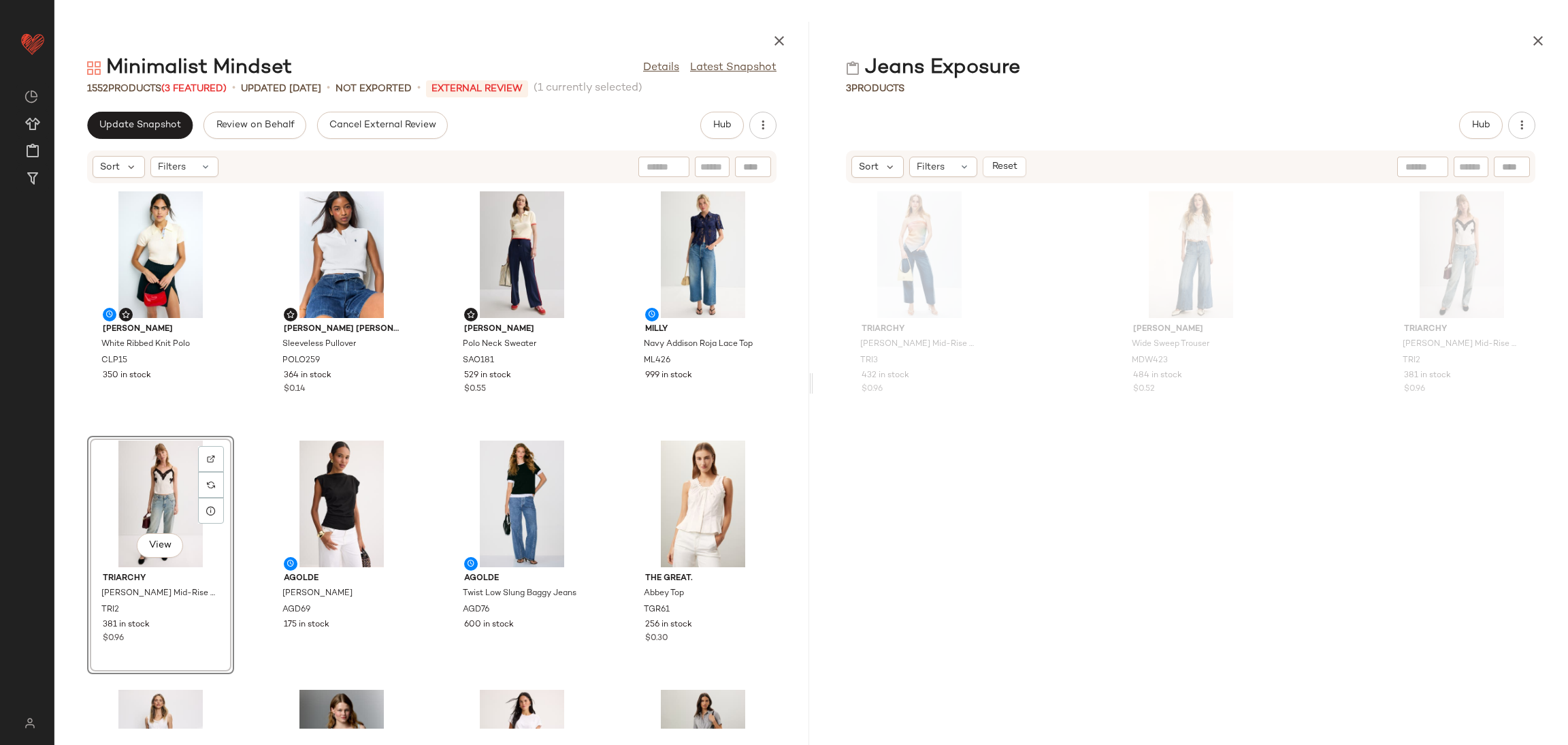
click at [249, 458] on div "[PERSON_NAME] White Ribbed Knit Polo CLP15 350 in stock [PERSON_NAME] [PERSON_N…" at bounding box center [432, 456] width 755 height 545
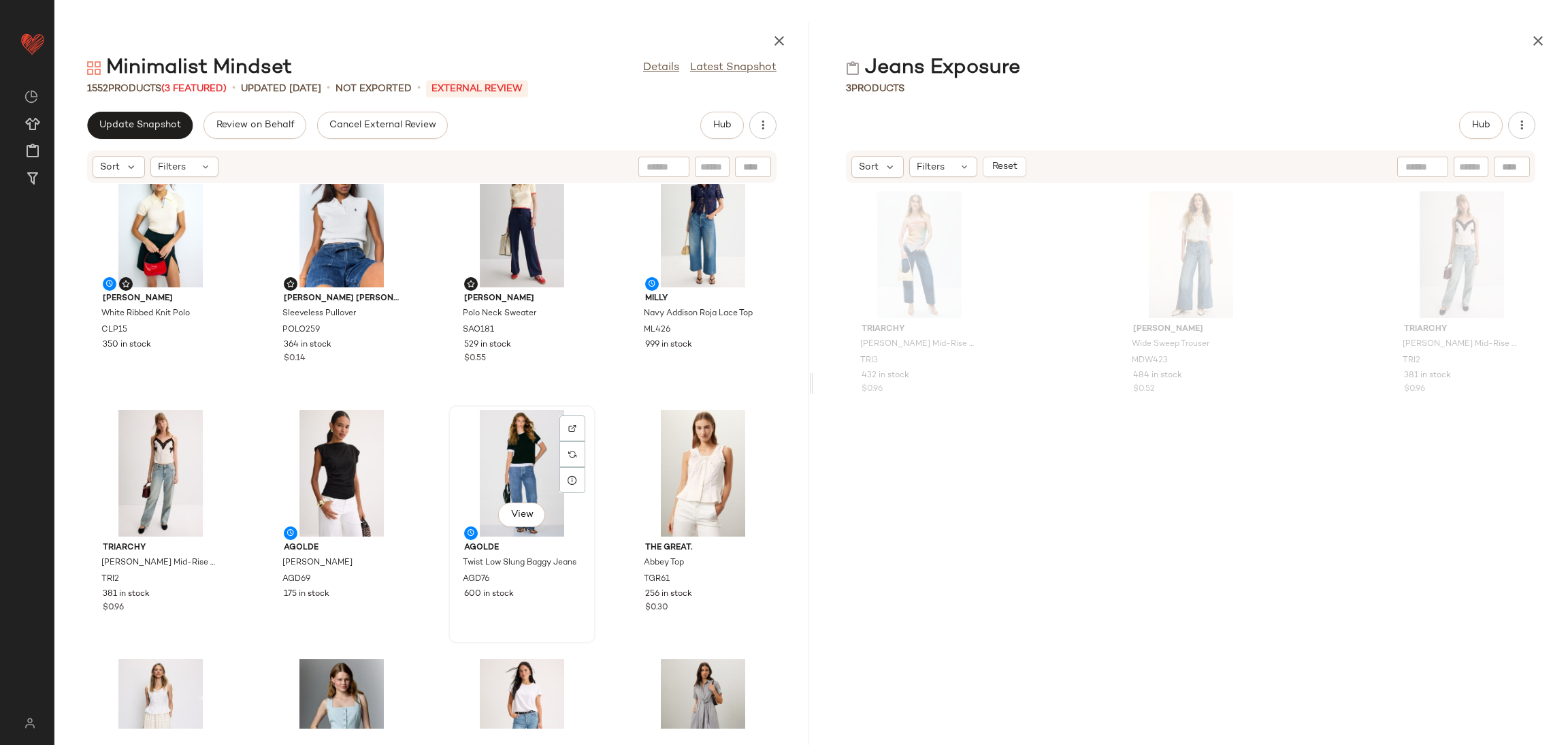
scroll to position [31, 0]
click at [1537, 50] on button "button" at bounding box center [1538, 41] width 27 height 27
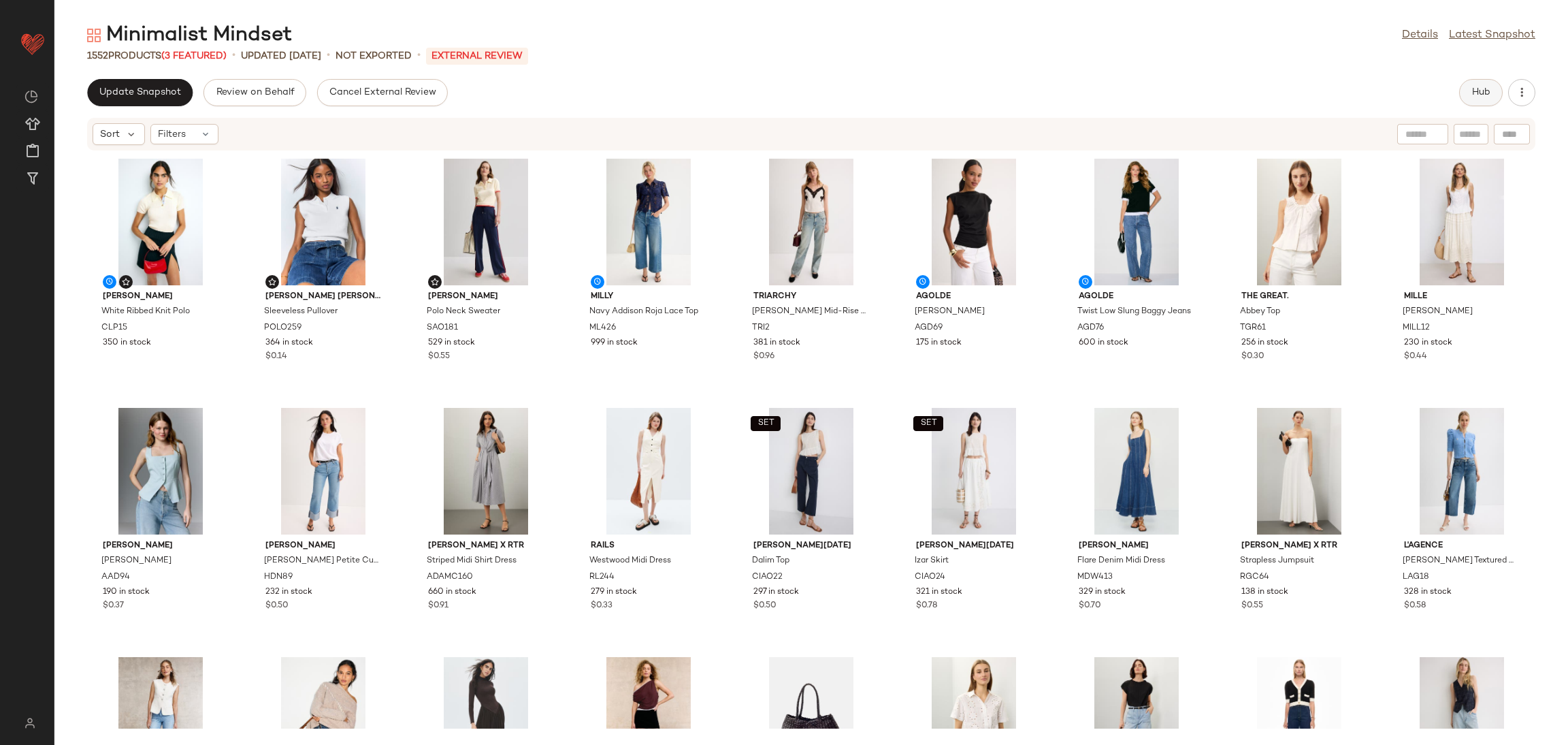
click at [1487, 96] on span "Hub" at bounding box center [1481, 93] width 19 height 11
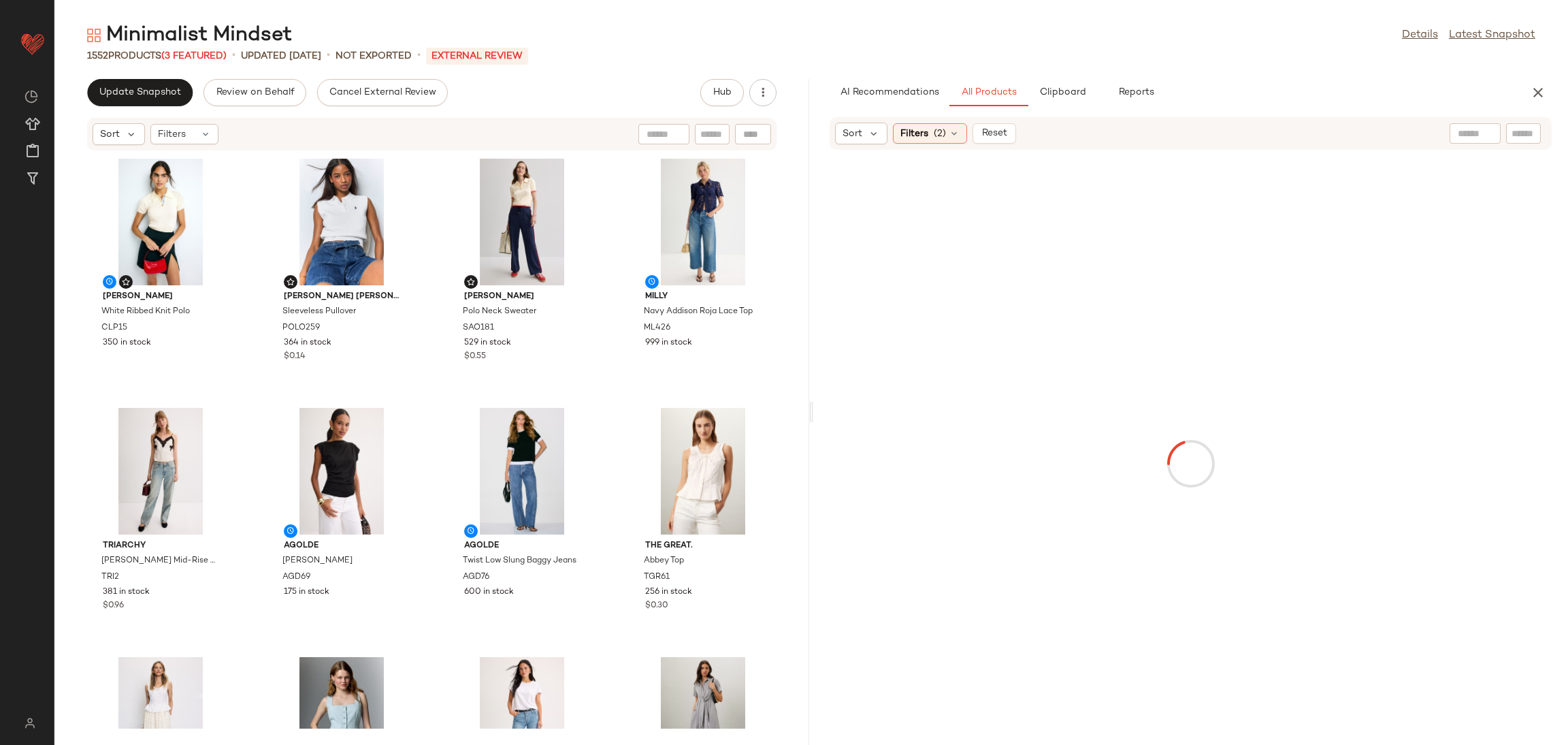
click at [436, 398] on div "[PERSON_NAME] Ribbed Knit Polo CLP15 350 in stock [PERSON_NAME] [PERSON_NAME] S…" at bounding box center [432, 439] width 755 height 577
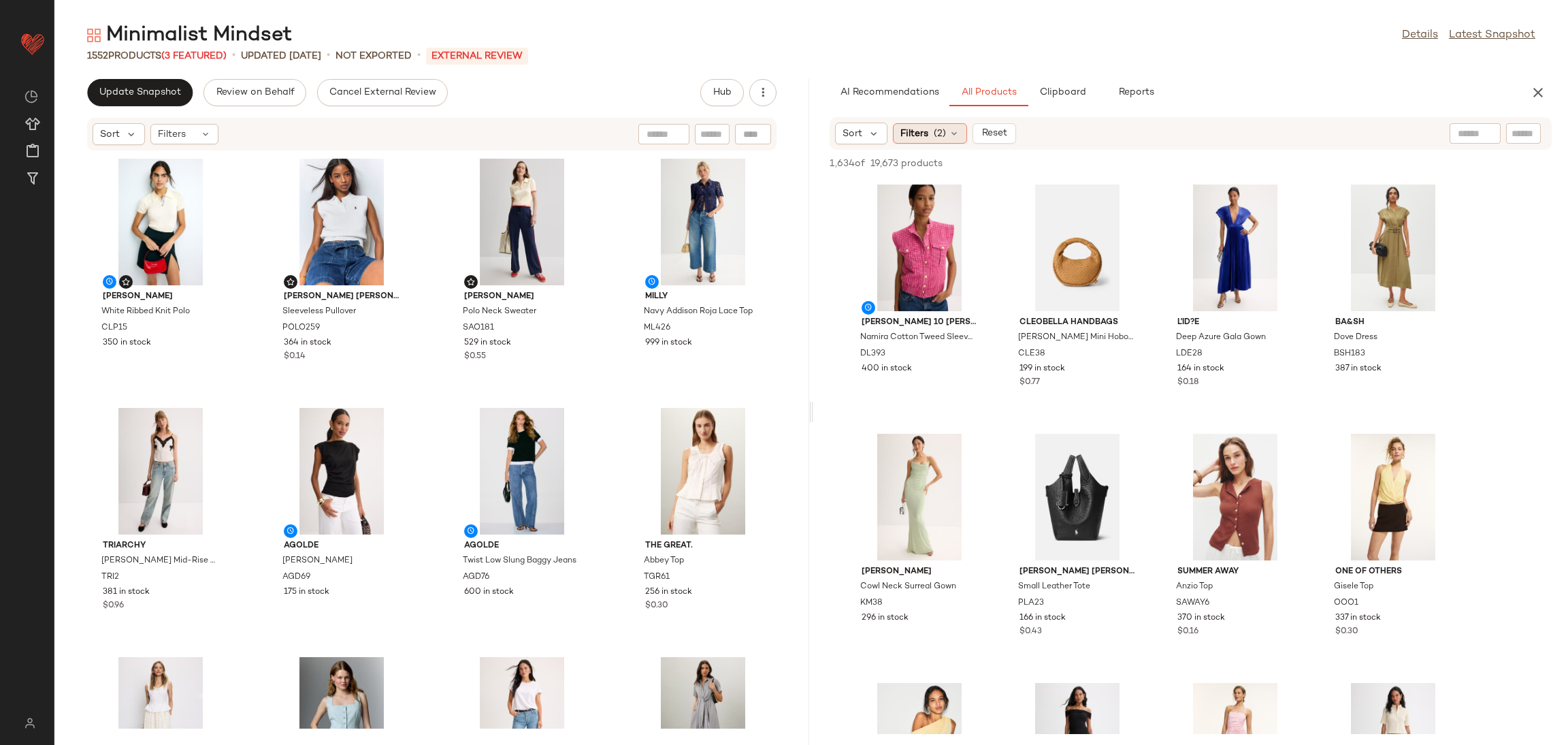
click at [917, 137] on span "Filters" at bounding box center [914, 134] width 28 height 14
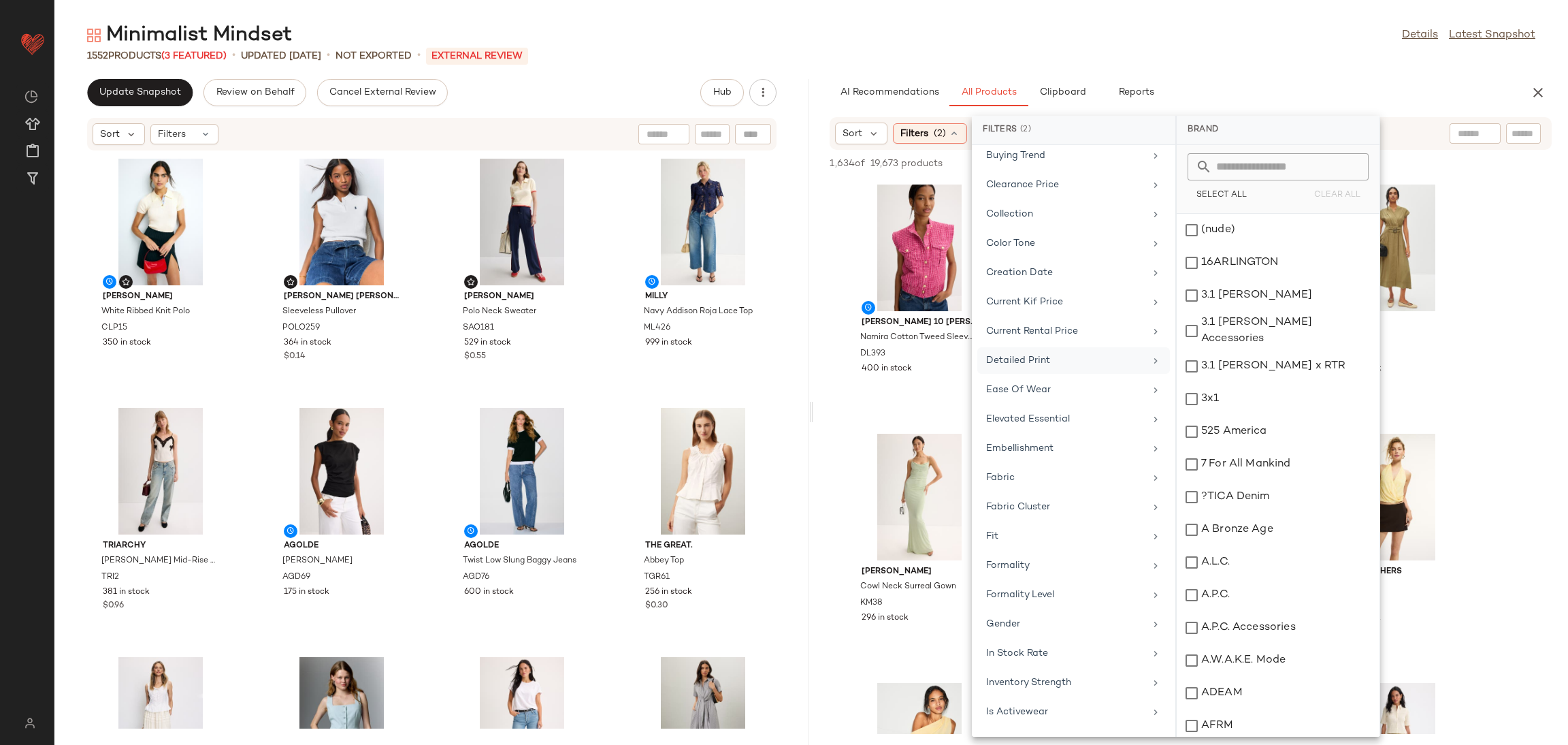
scroll to position [1245, 0]
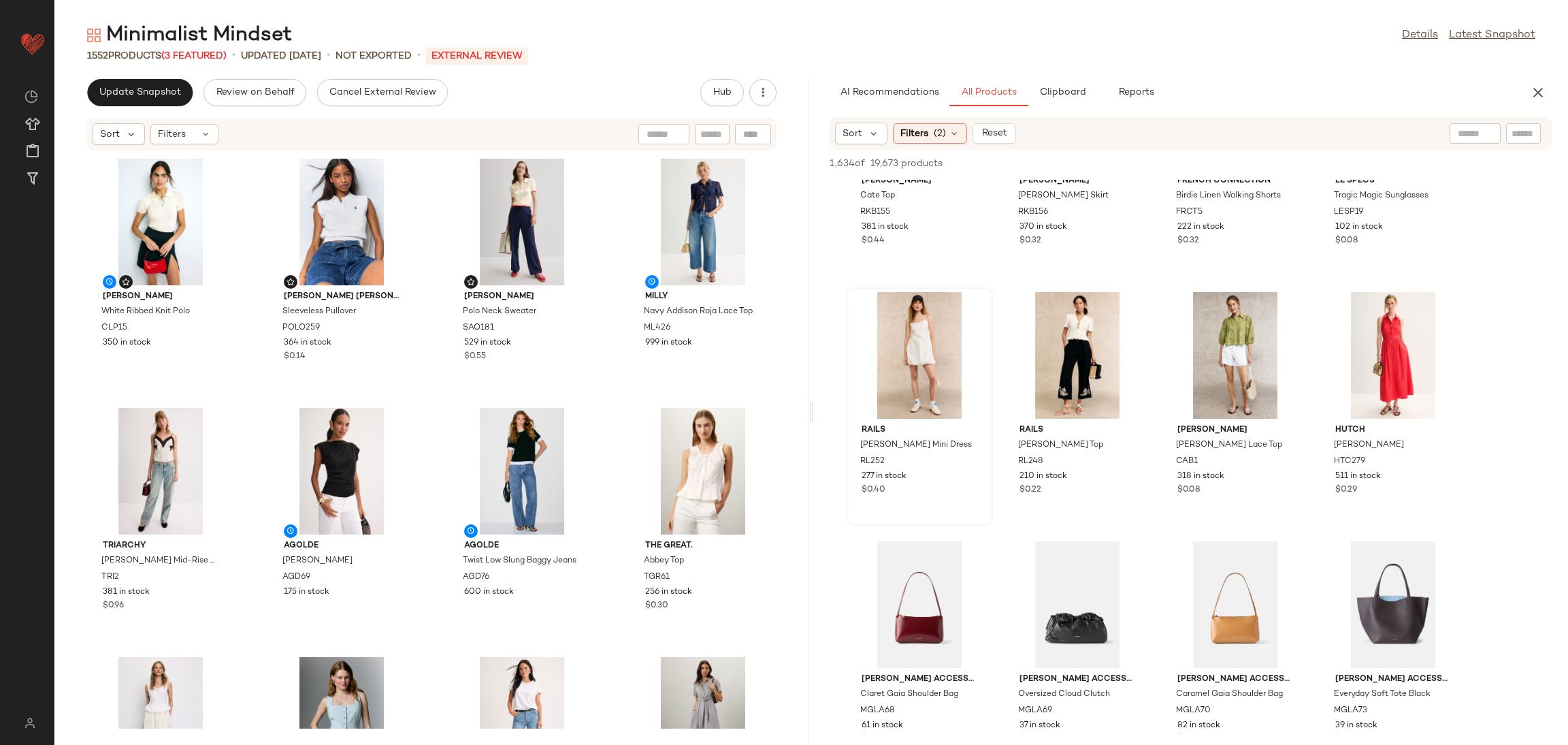
scroll to position [1901, 0]
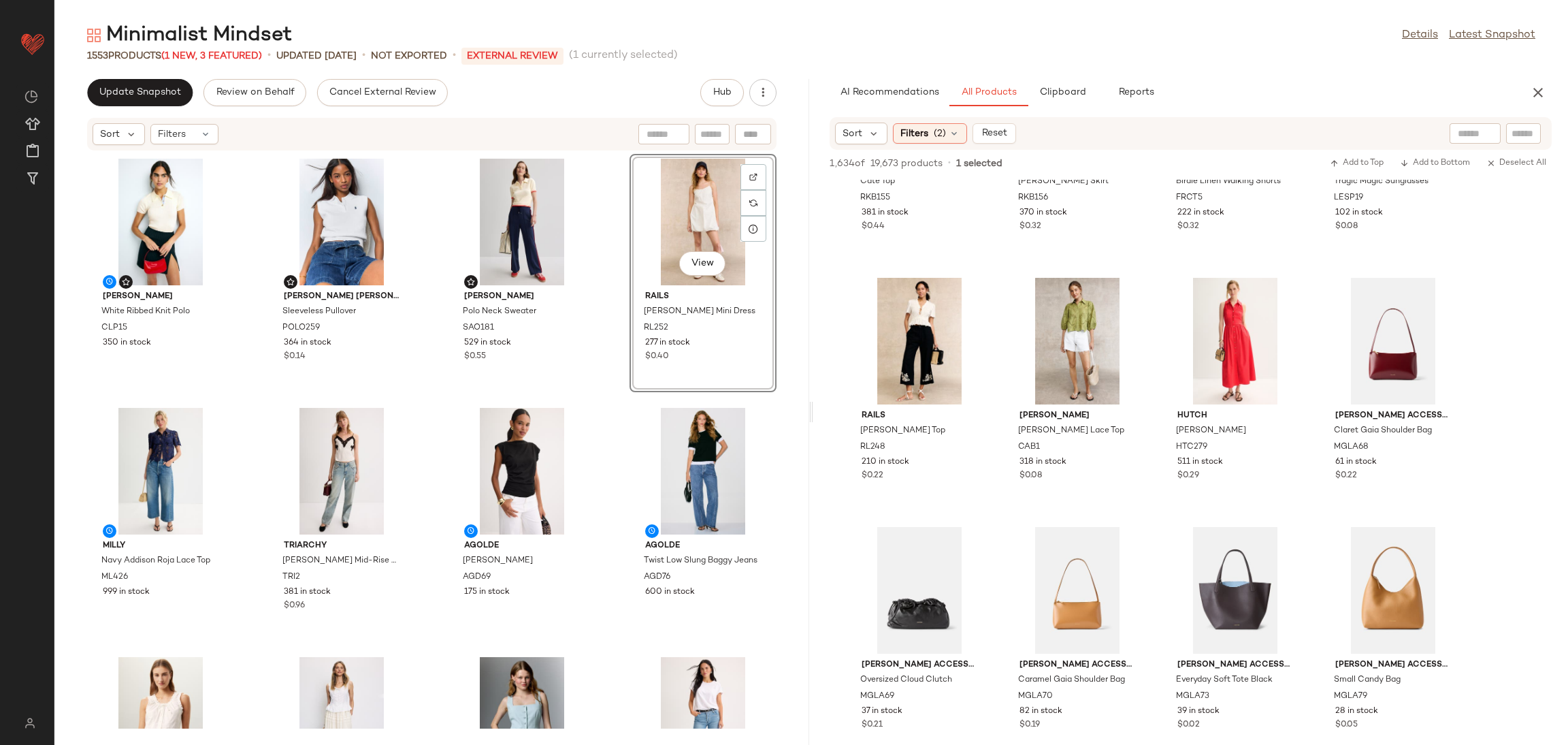
click at [605, 411] on div "Claudie Pierlot White Ribbed Knit Polo CLP15 350 in stock Polo Ralph Lauren Sle…" at bounding box center [432, 439] width 755 height 577
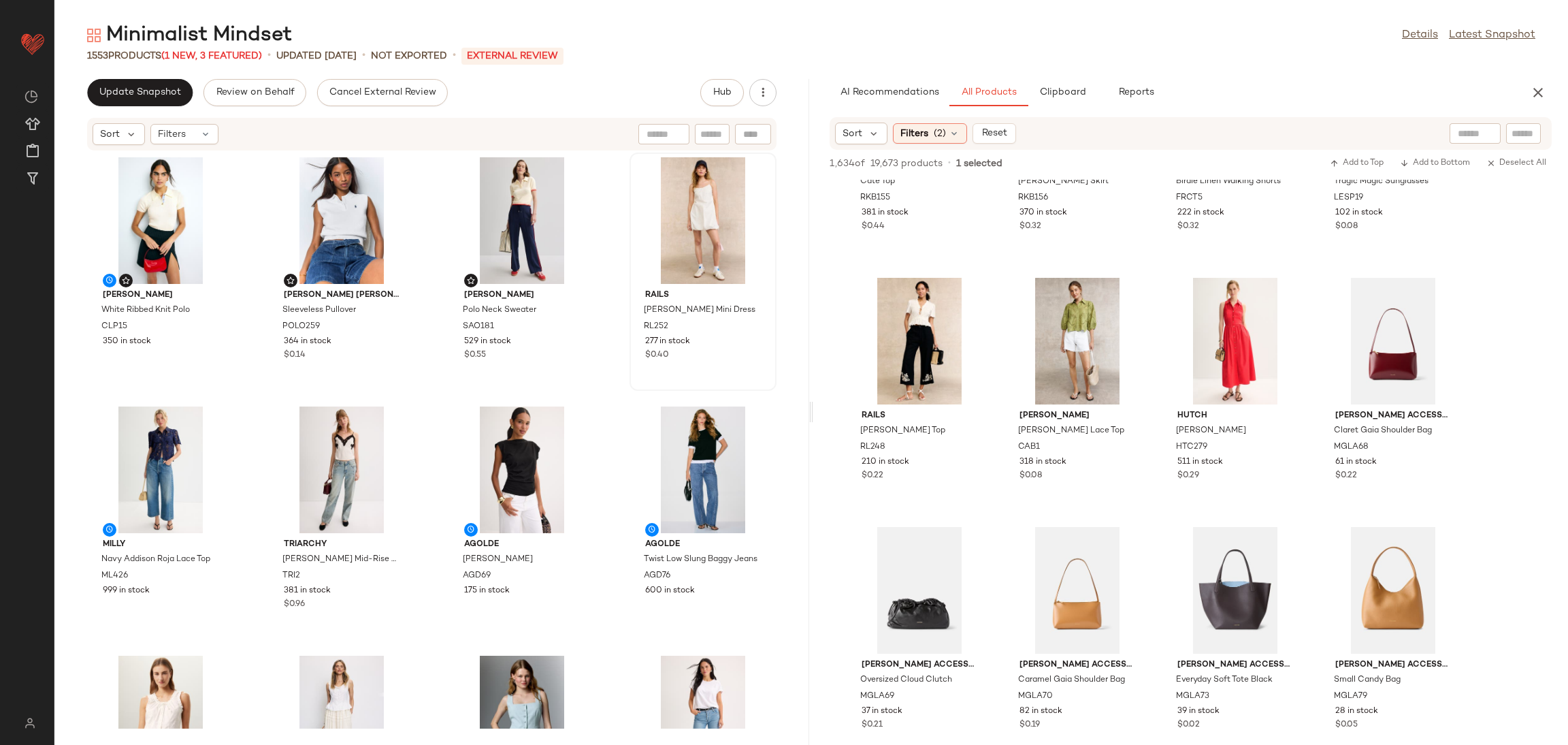
scroll to position [0, 0]
click at [1543, 91] on icon "button" at bounding box center [1538, 93] width 16 height 16
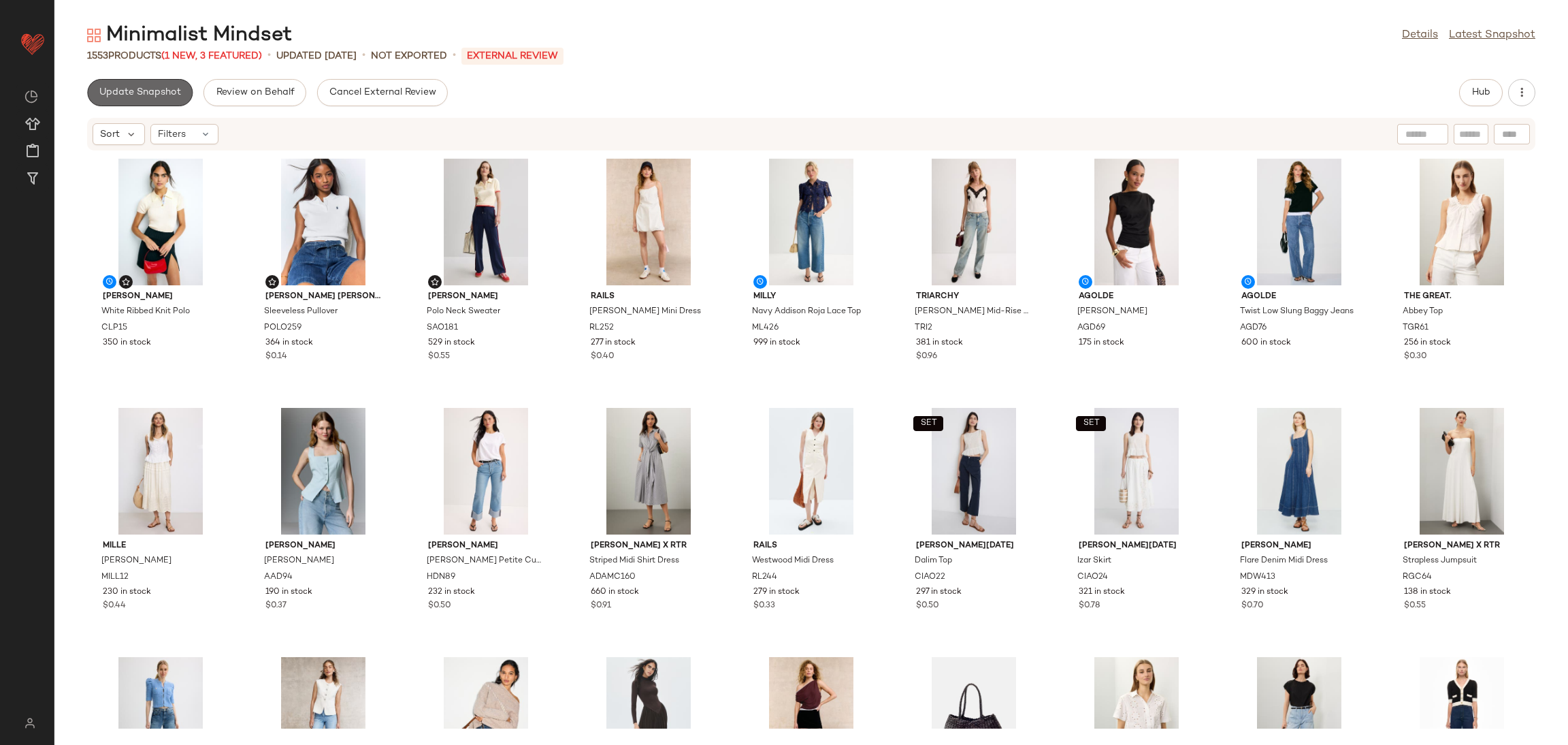
click at [148, 93] on span "Update Snapshot" at bounding box center [140, 93] width 82 height 11
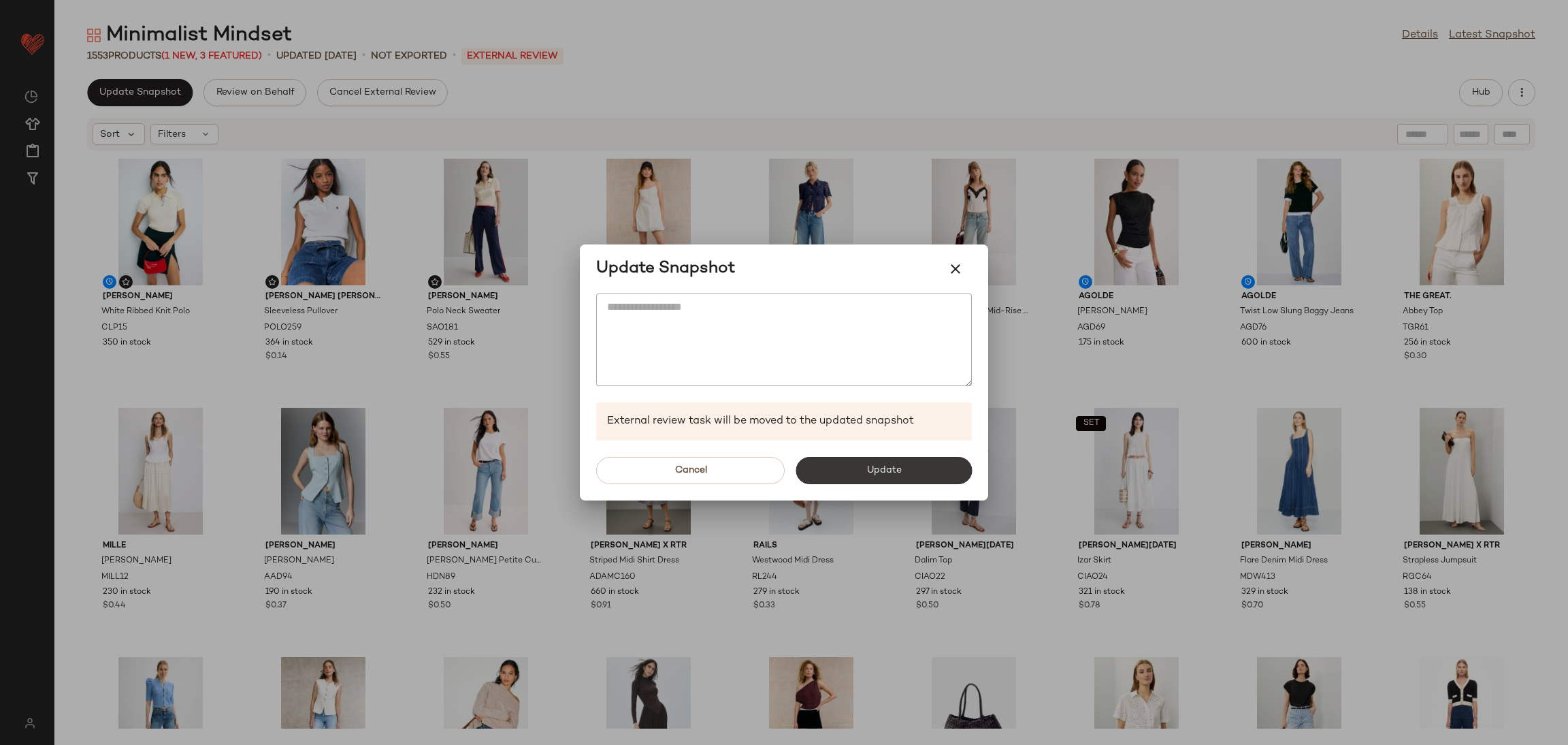
click at [885, 461] on button "Update" at bounding box center [883, 470] width 176 height 27
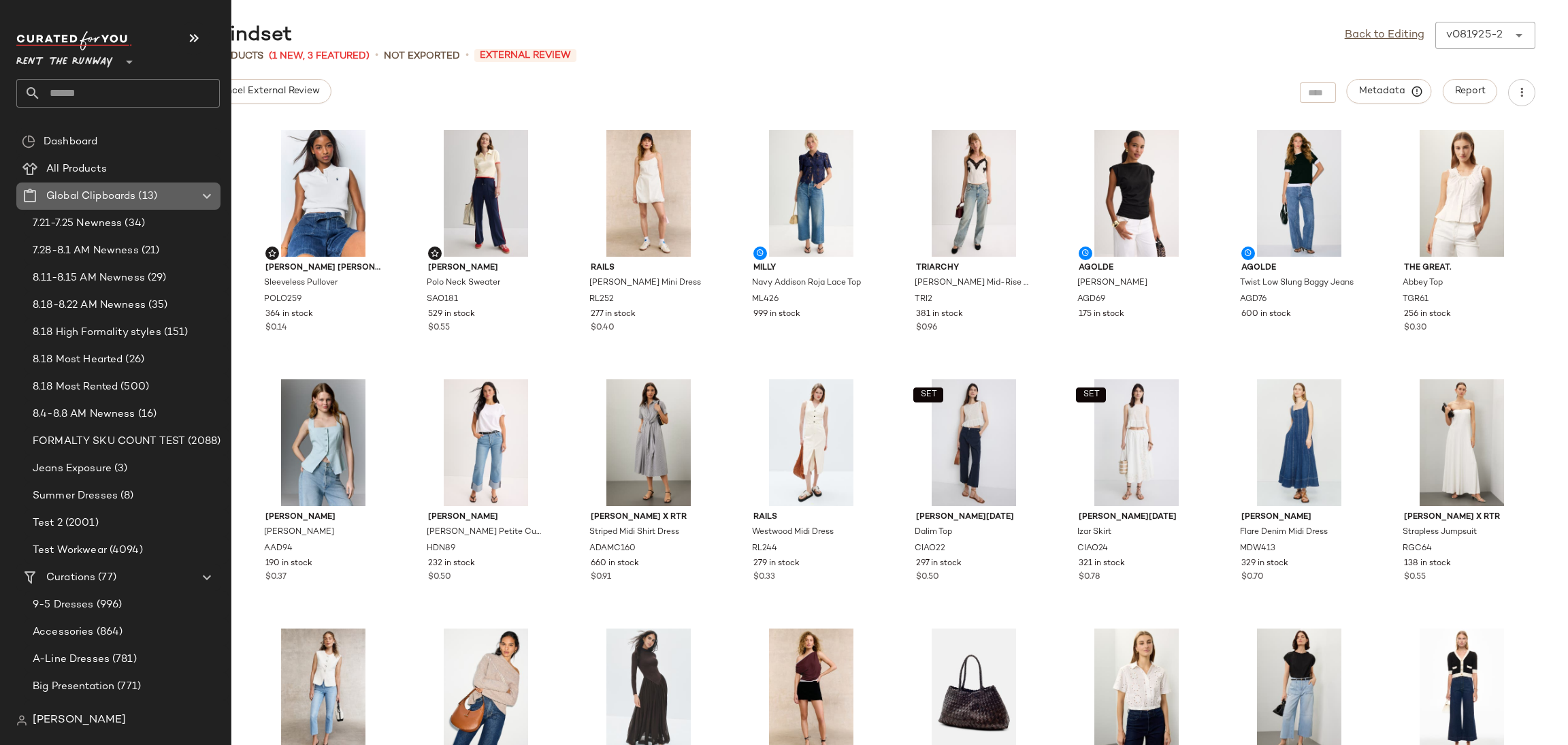
click at [206, 194] on icon at bounding box center [207, 196] width 16 height 16
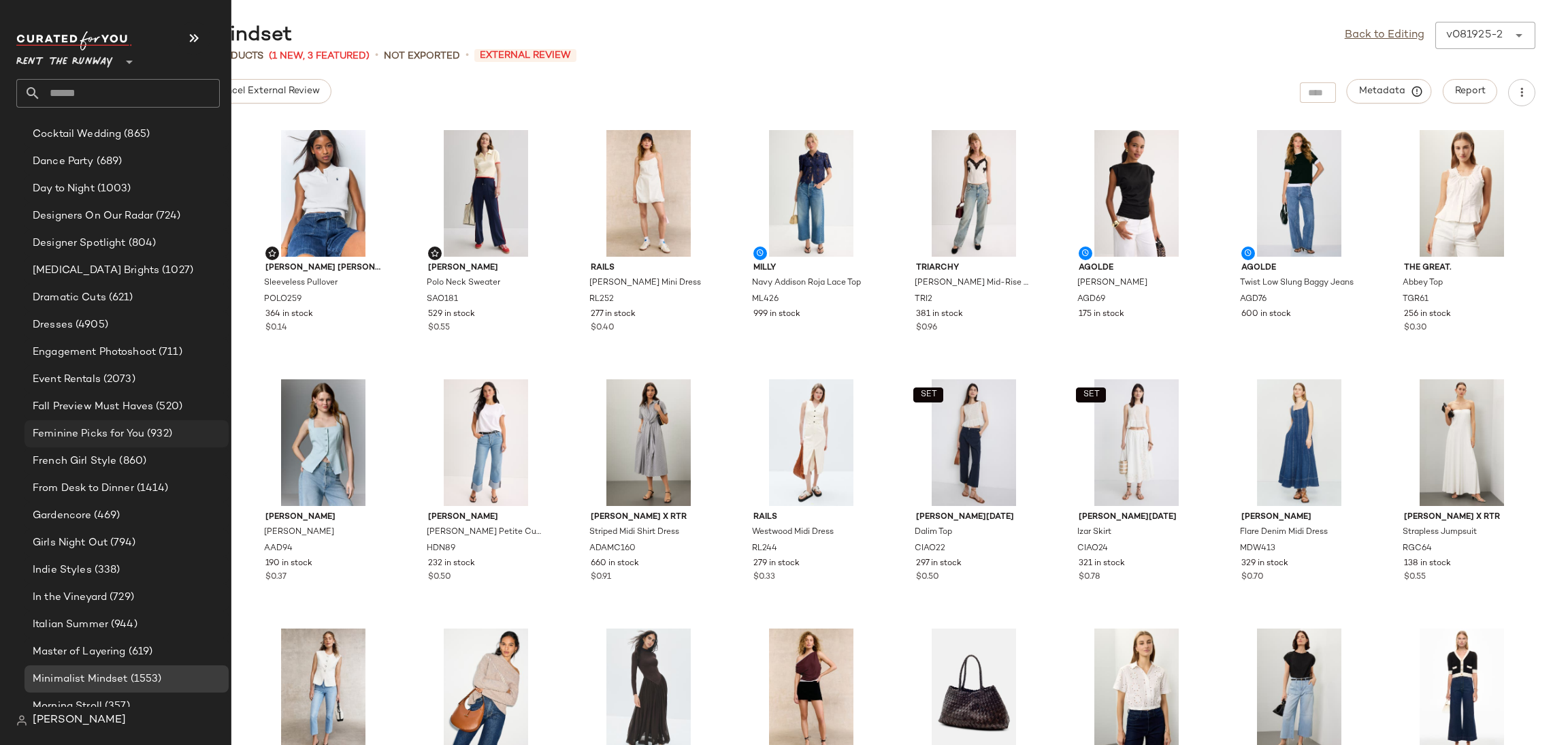
scroll to position [693, 0]
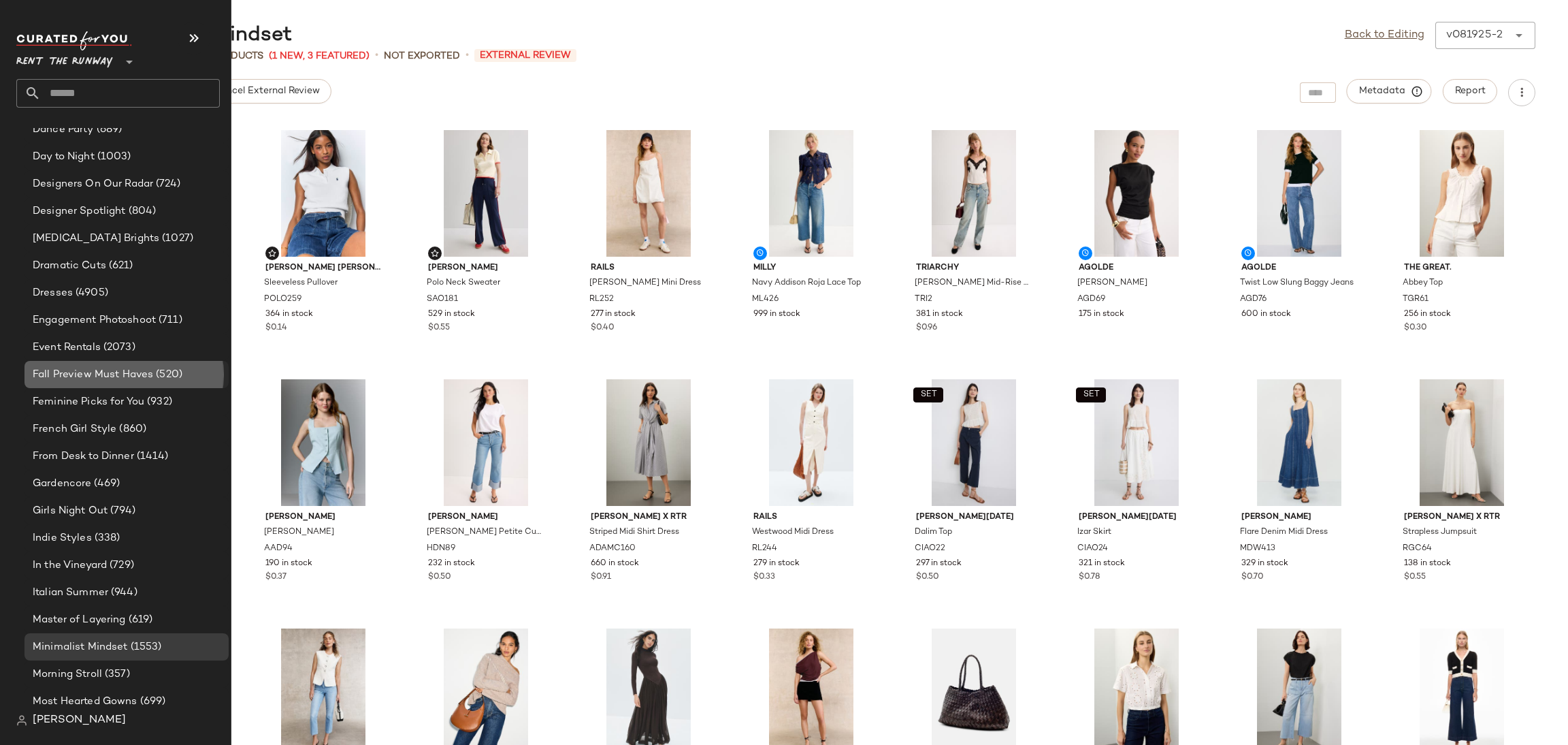
click at [104, 379] on span "Fall Preview Must Haves" at bounding box center [93, 375] width 120 height 16
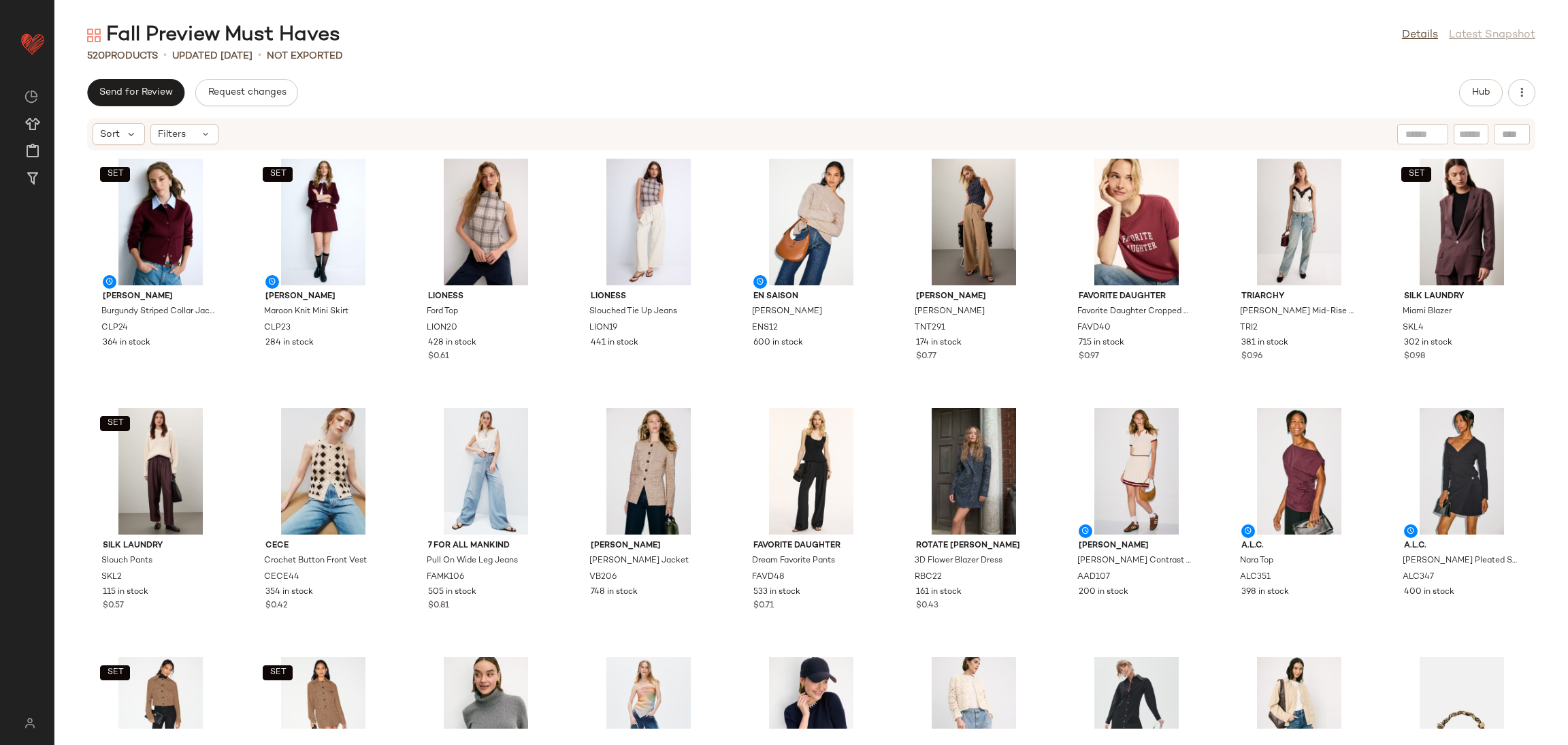
click at [1484, 77] on div "Fall Preview Must Haves Details Latest Snapshot 520 Products • updated Aug 19th…" at bounding box center [811, 383] width 1514 height 723
click at [1486, 80] on button "Hub" at bounding box center [1481, 93] width 44 height 27
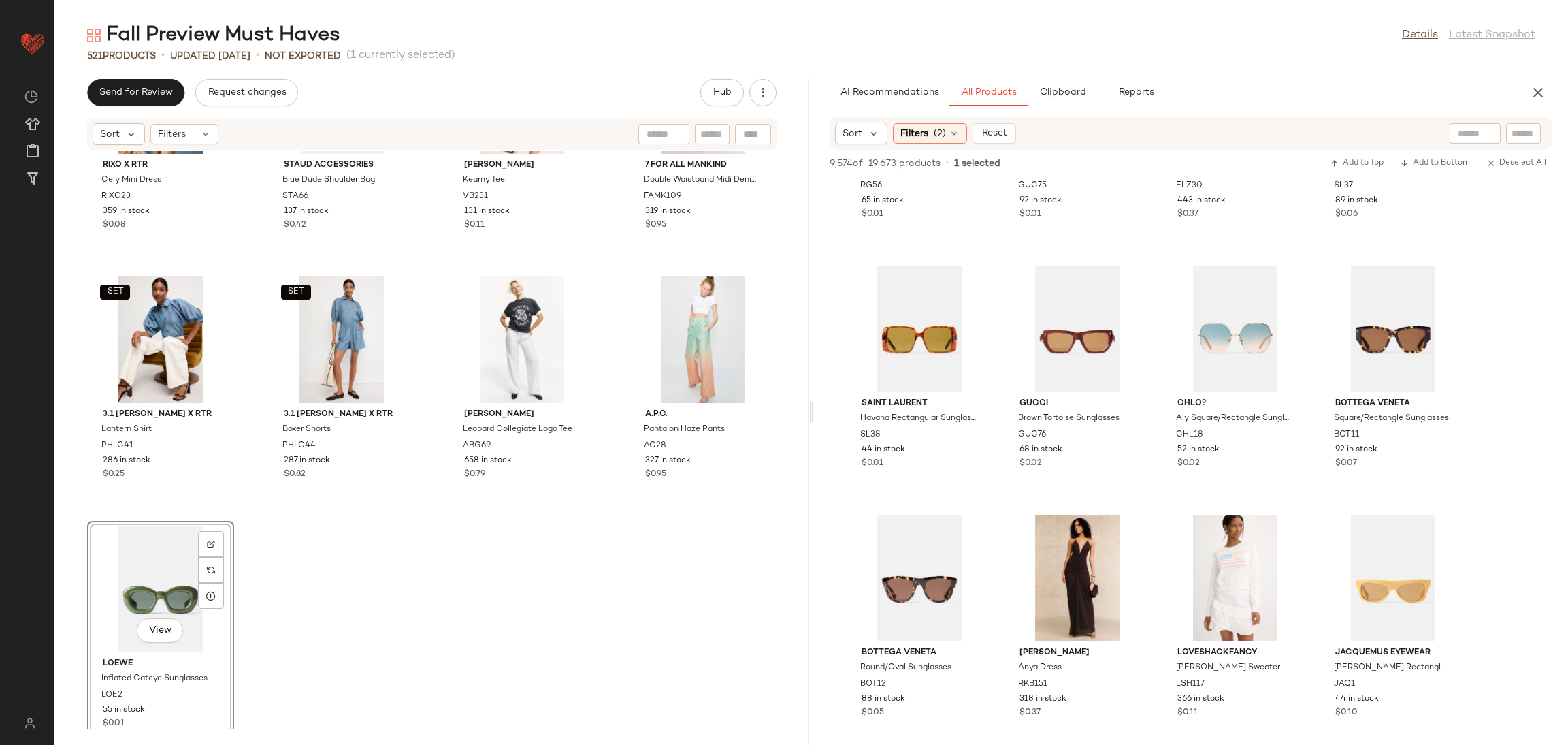
scroll to position [32079, 0]
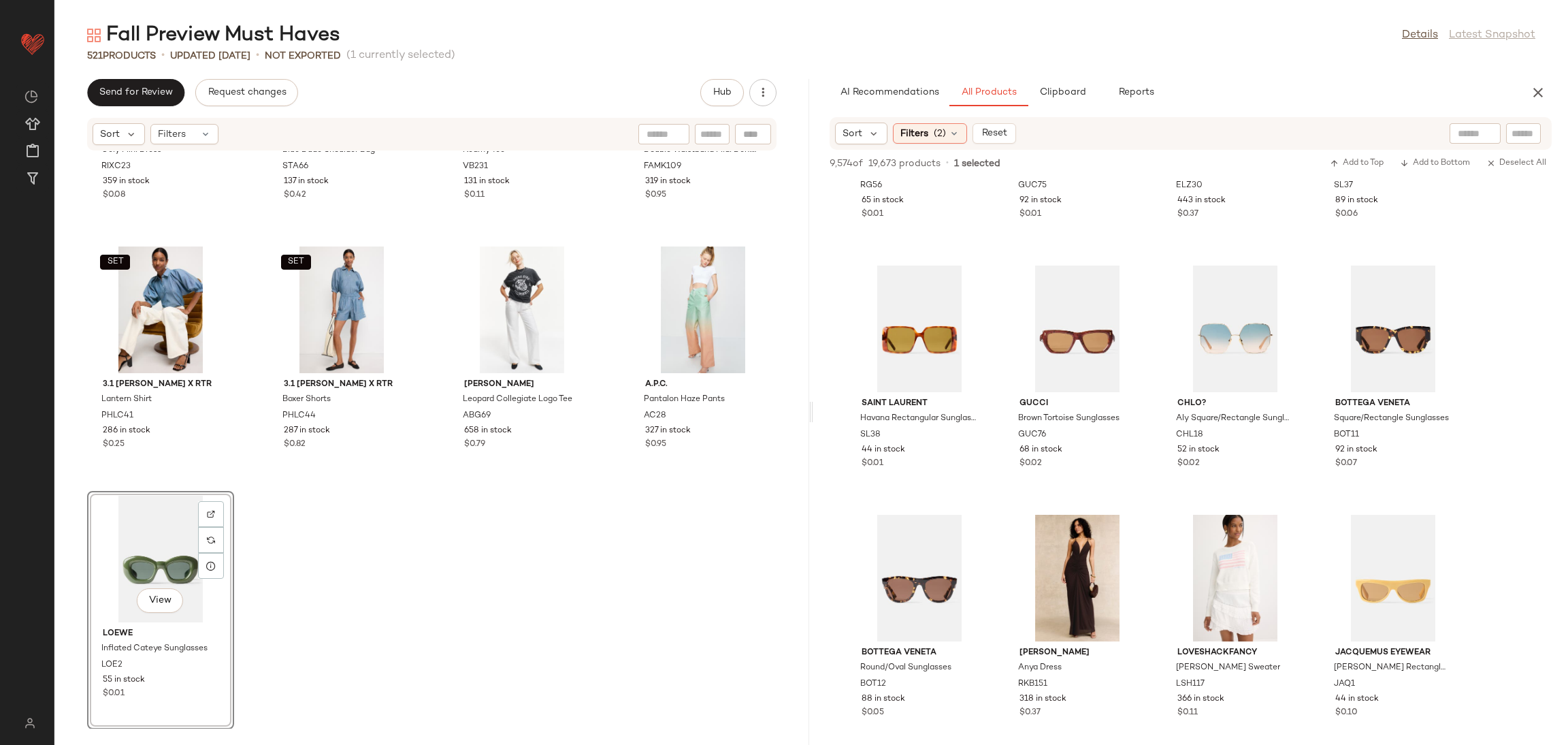
click at [343, 686] on div "Rixo x RTR Cely Mini Dress RIXC23 359 in stock $0.08 Staud Accessories Blue Dud…" at bounding box center [432, 439] width 755 height 577
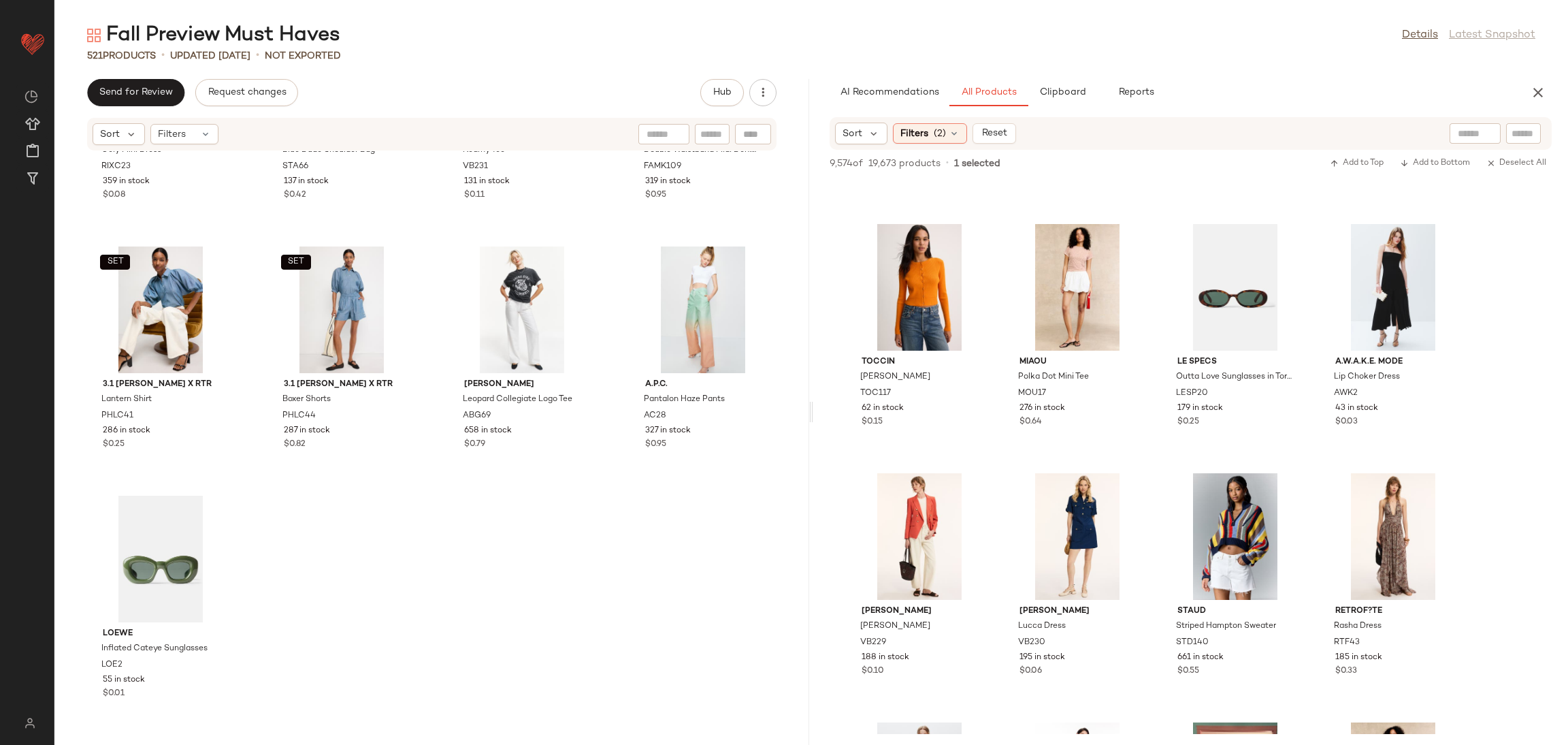
scroll to position [5907, 0]
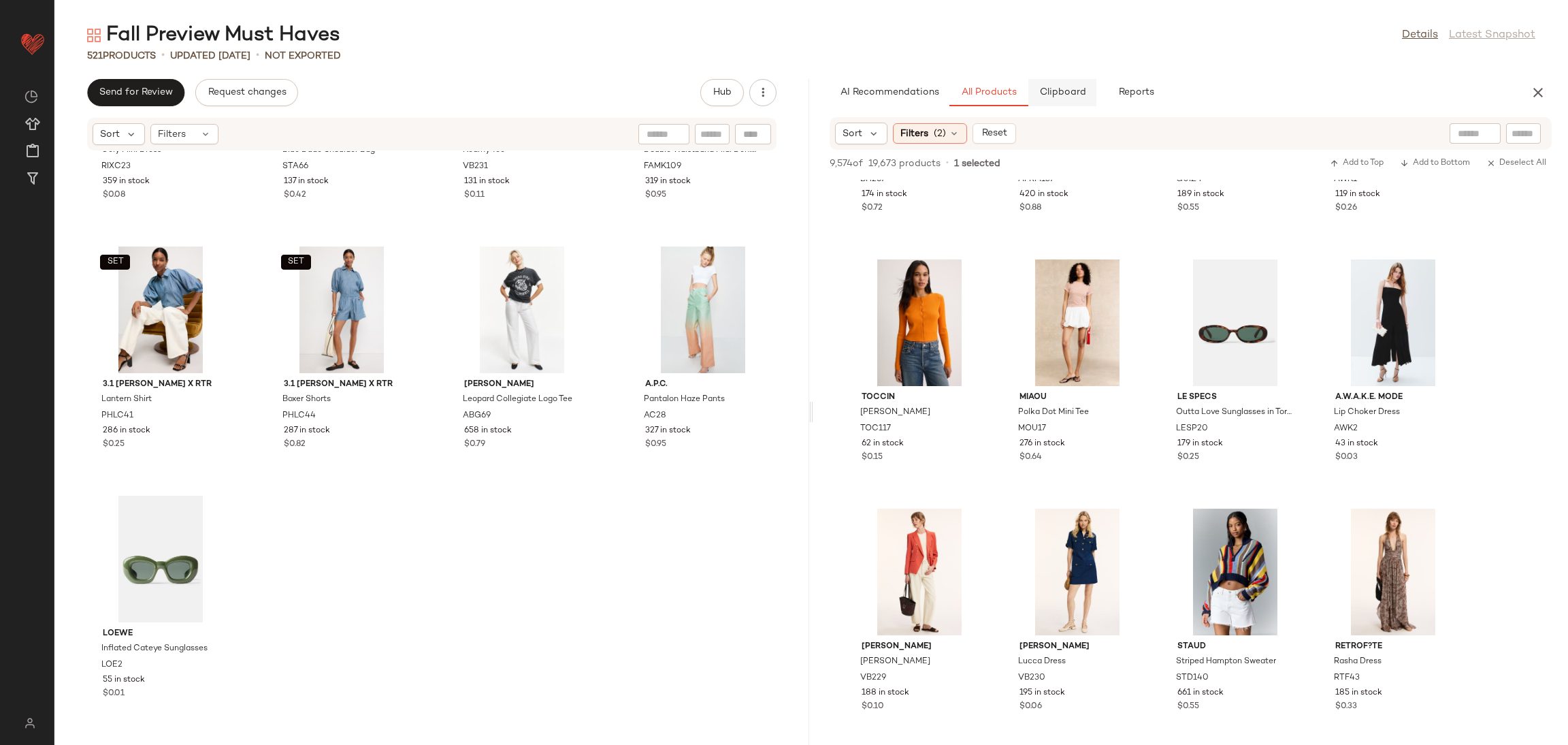
click at [1064, 82] on button "Clipboard" at bounding box center [1062, 93] width 68 height 27
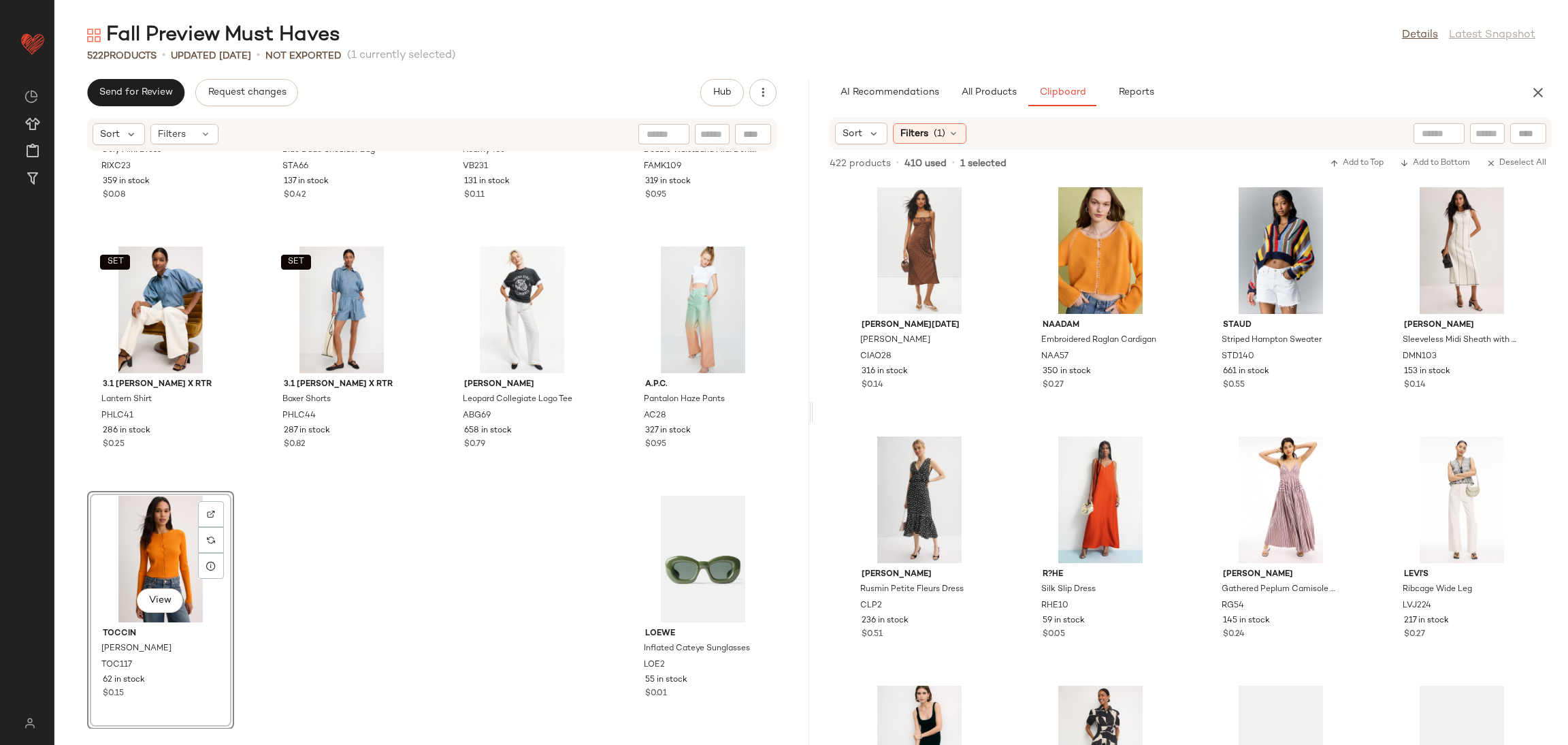
click at [326, 565] on div "Rixo x RTR Cely Mini Dress RIXC23 359 in stock $0.08 Staud Accessories Blue Dud…" at bounding box center [432, 439] width 755 height 577
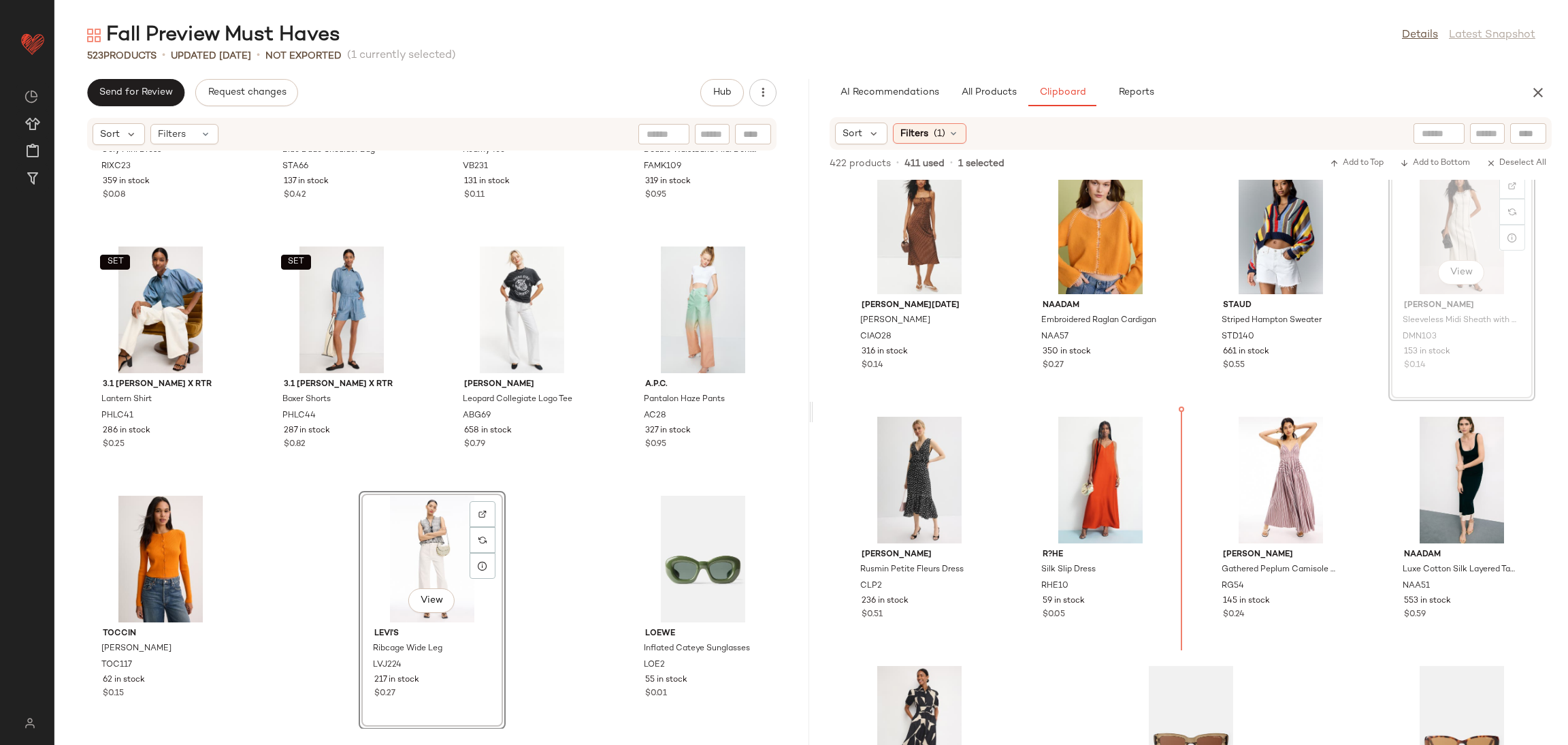
scroll to position [19, 0]
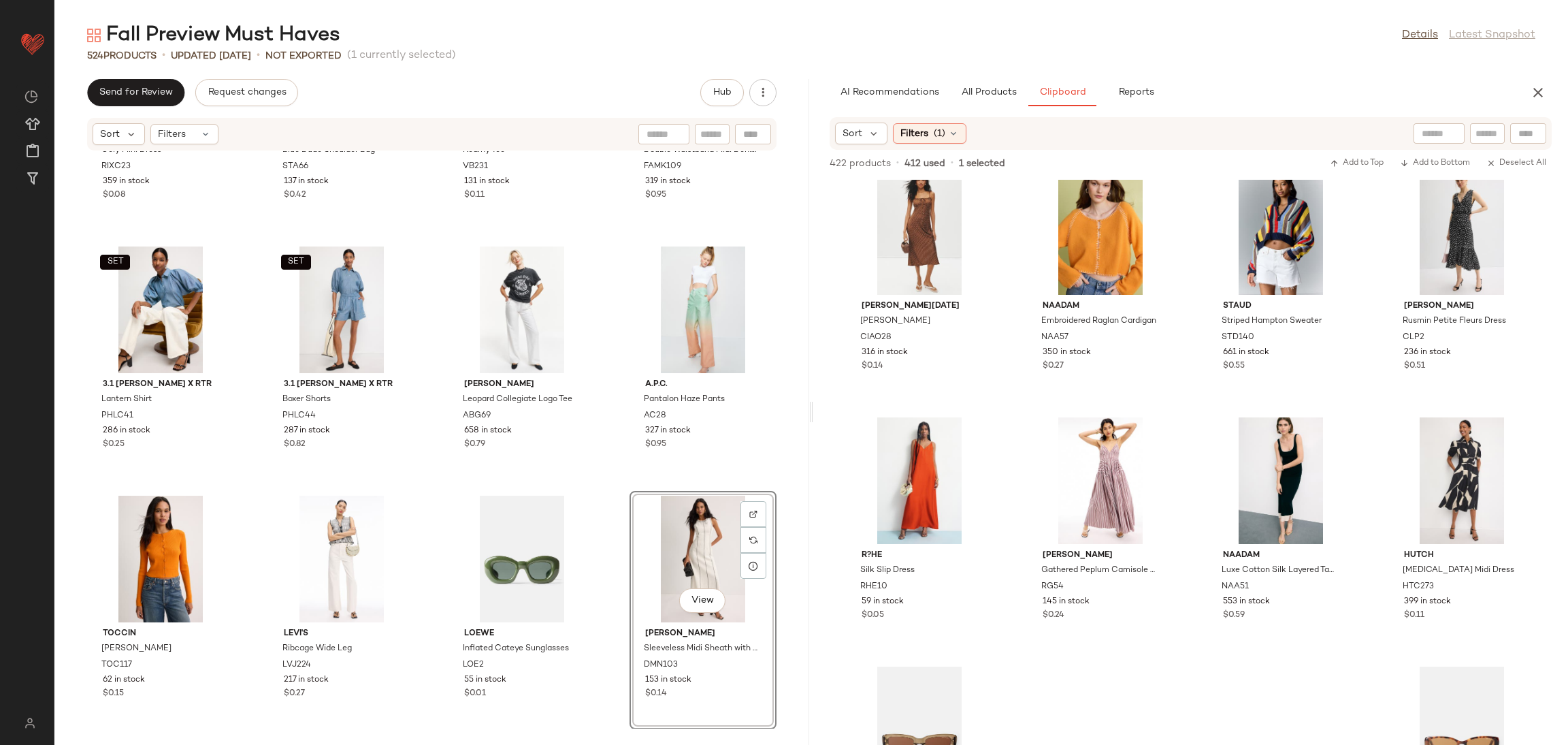
click at [586, 485] on div "Rixo x RTR Cely Mini Dress RIXC23 359 in stock $0.08 Staud Accessories Blue Dud…" at bounding box center [432, 439] width 755 height 577
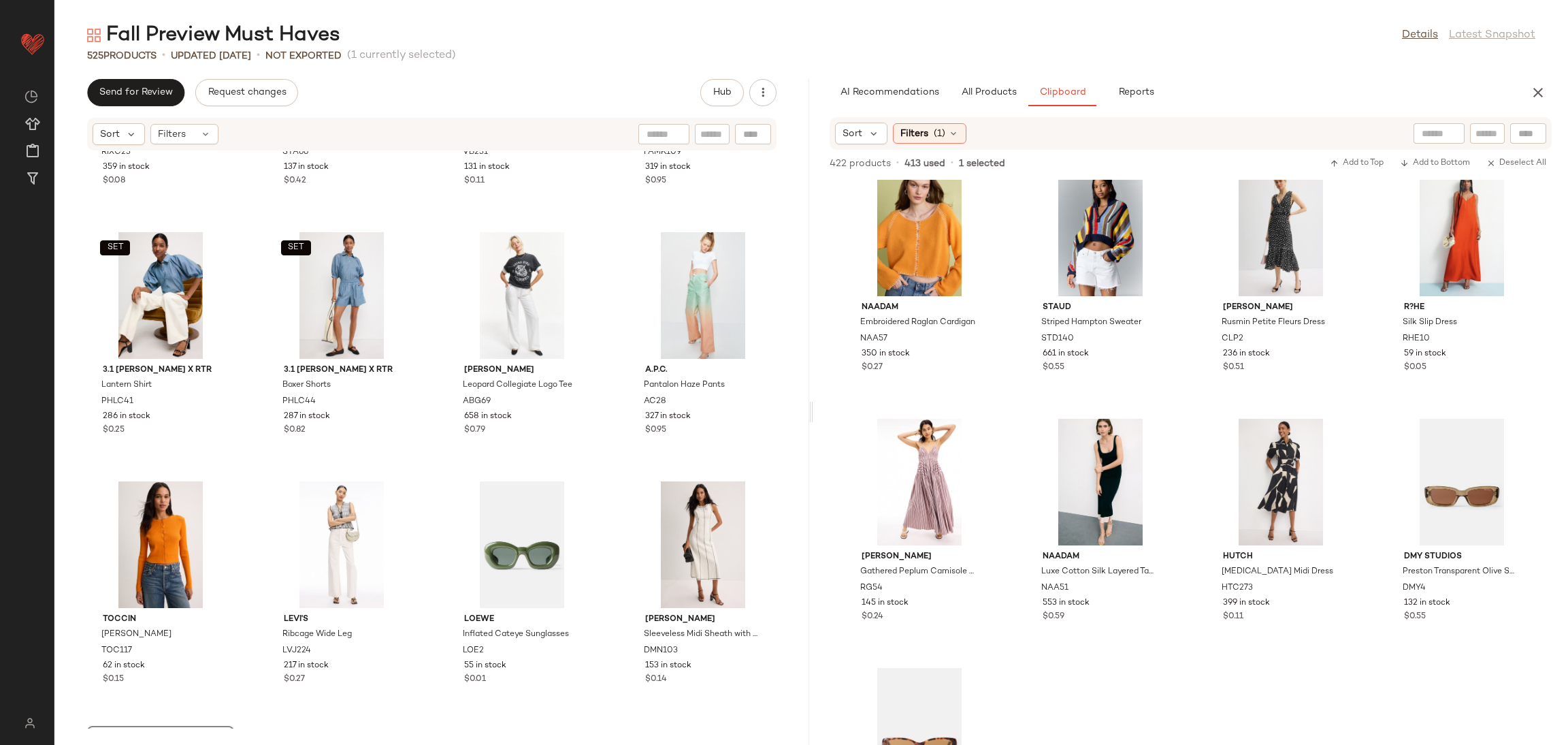
scroll to position [32328, 0]
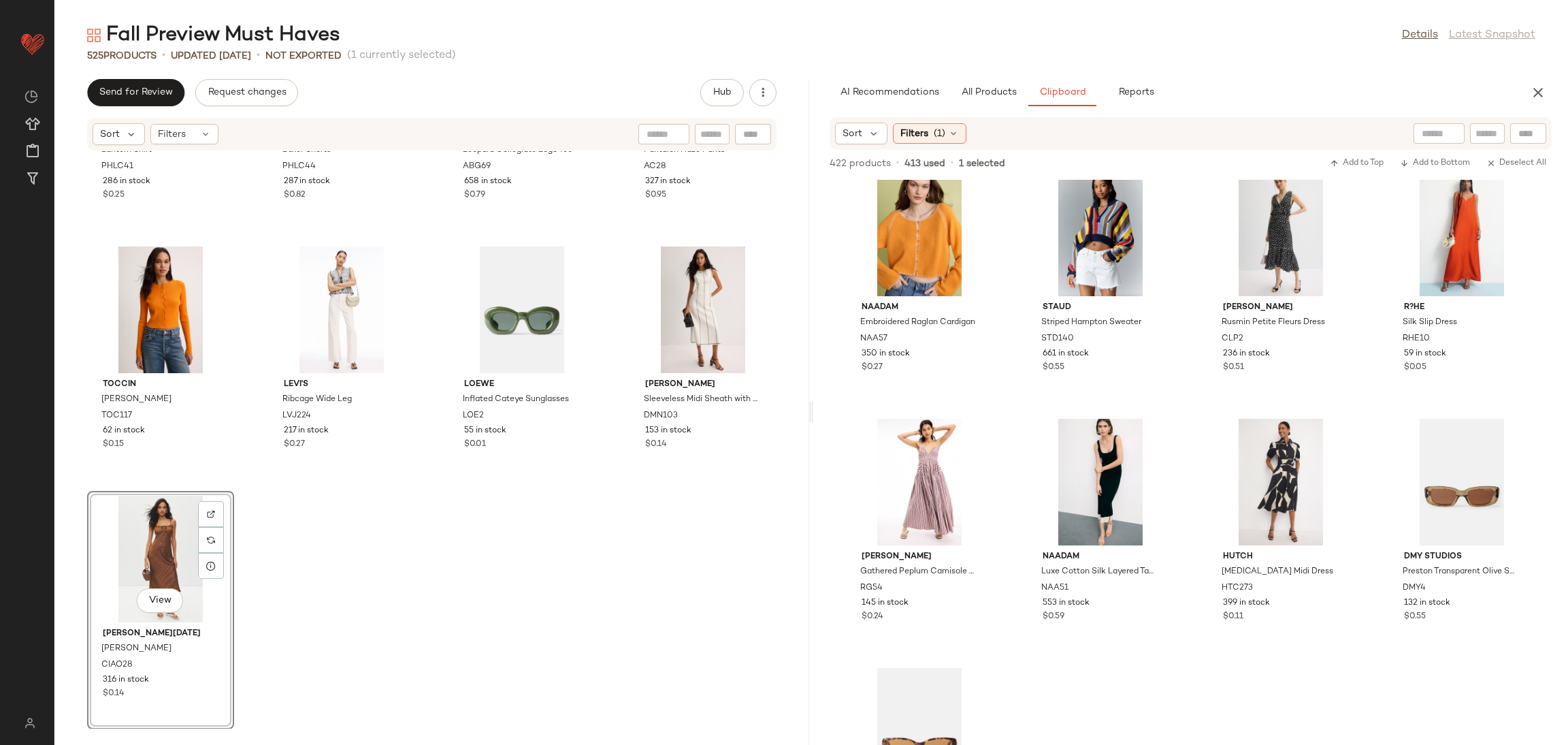
click at [594, 594] on div "SET 3.1 Phillip Lim x RTR Lantern Shirt PHLC41 286 in stock $0.25 SET 3.1 Phill…" at bounding box center [432, 439] width 755 height 577
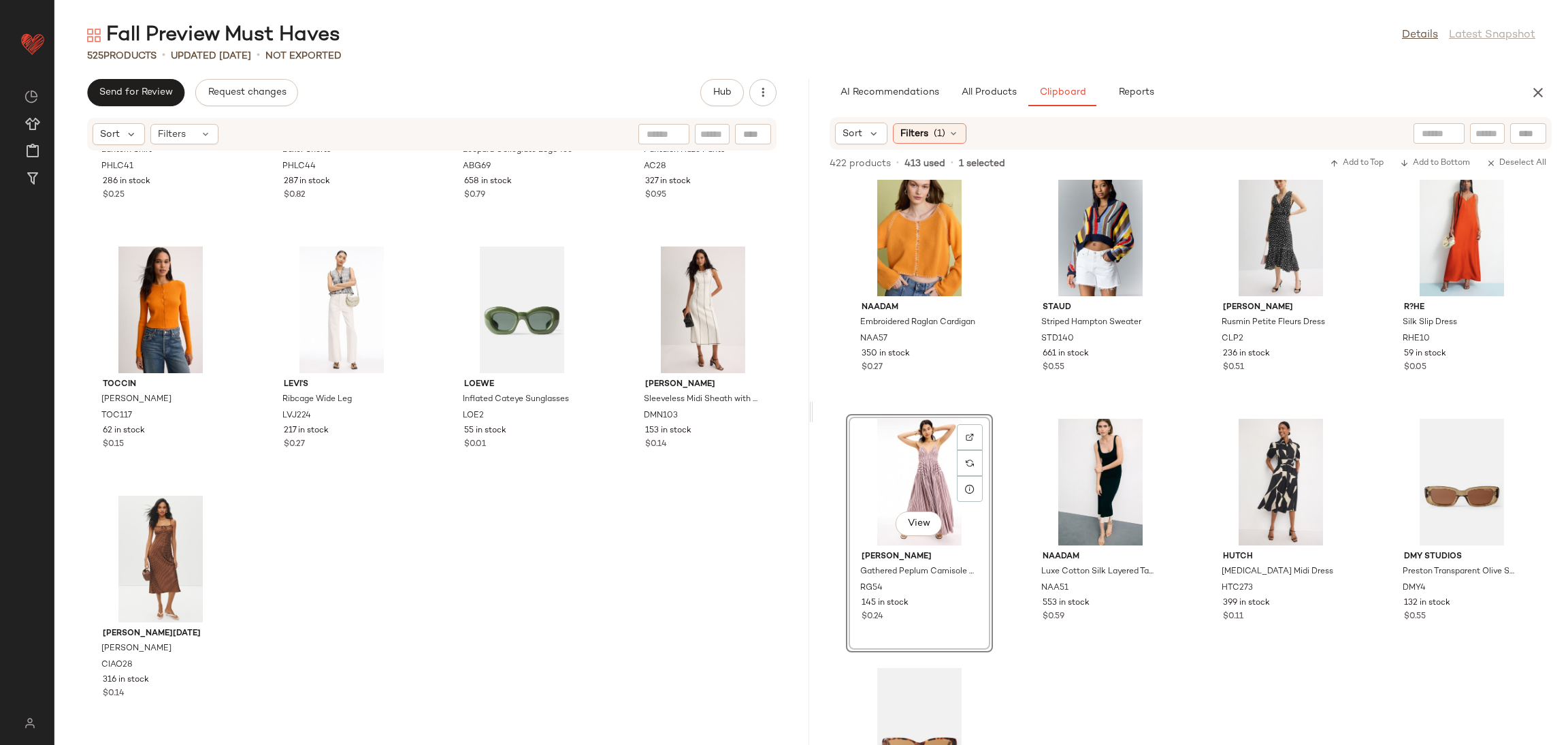
scroll to position [0, 0]
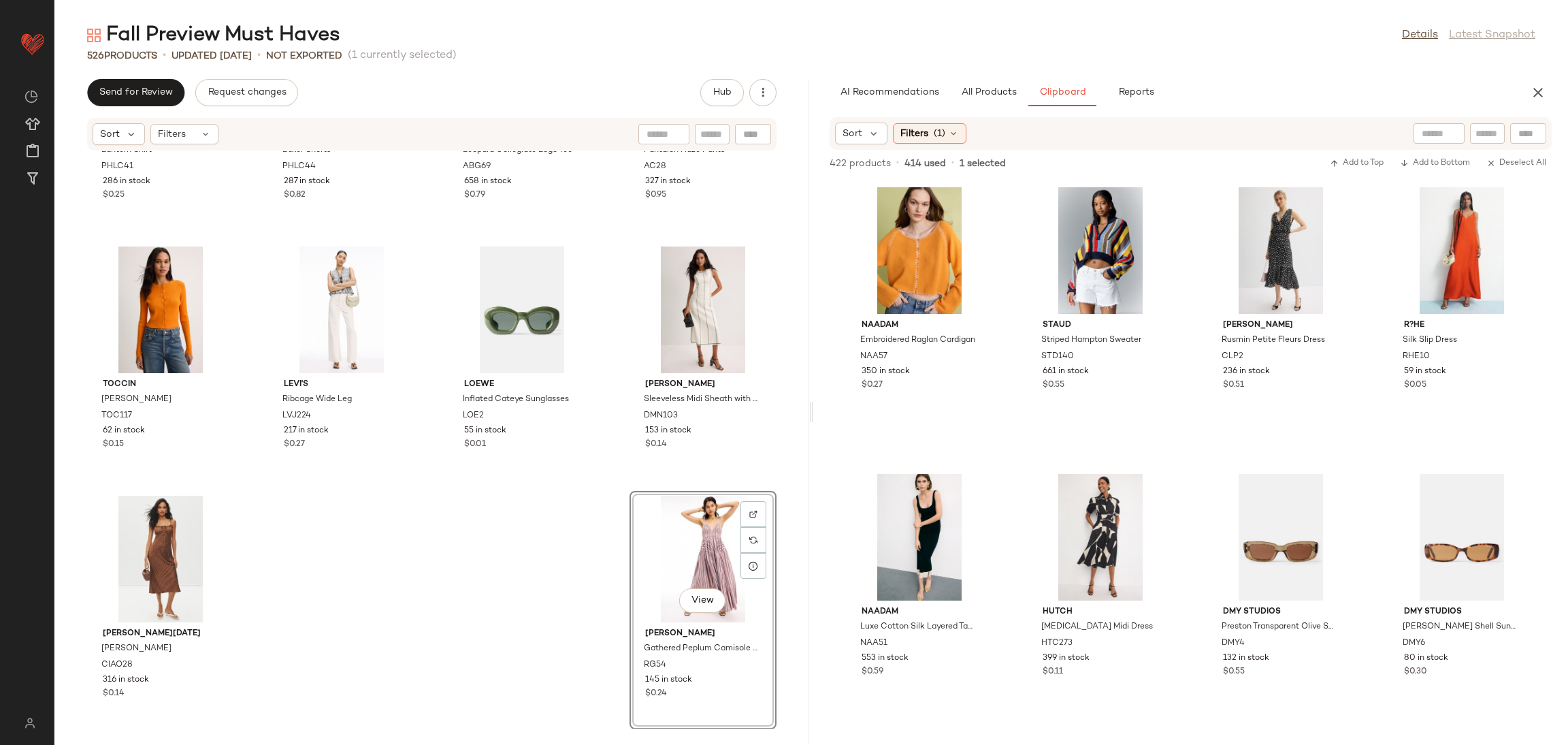
click at [547, 541] on div "SET 3.1 Phillip Lim x RTR Lantern Shirt PHLC41 286 in stock $0.25 SET 3.1 Phill…" at bounding box center [432, 439] width 755 height 577
click at [979, 97] on span "All Products" at bounding box center [989, 93] width 56 height 11
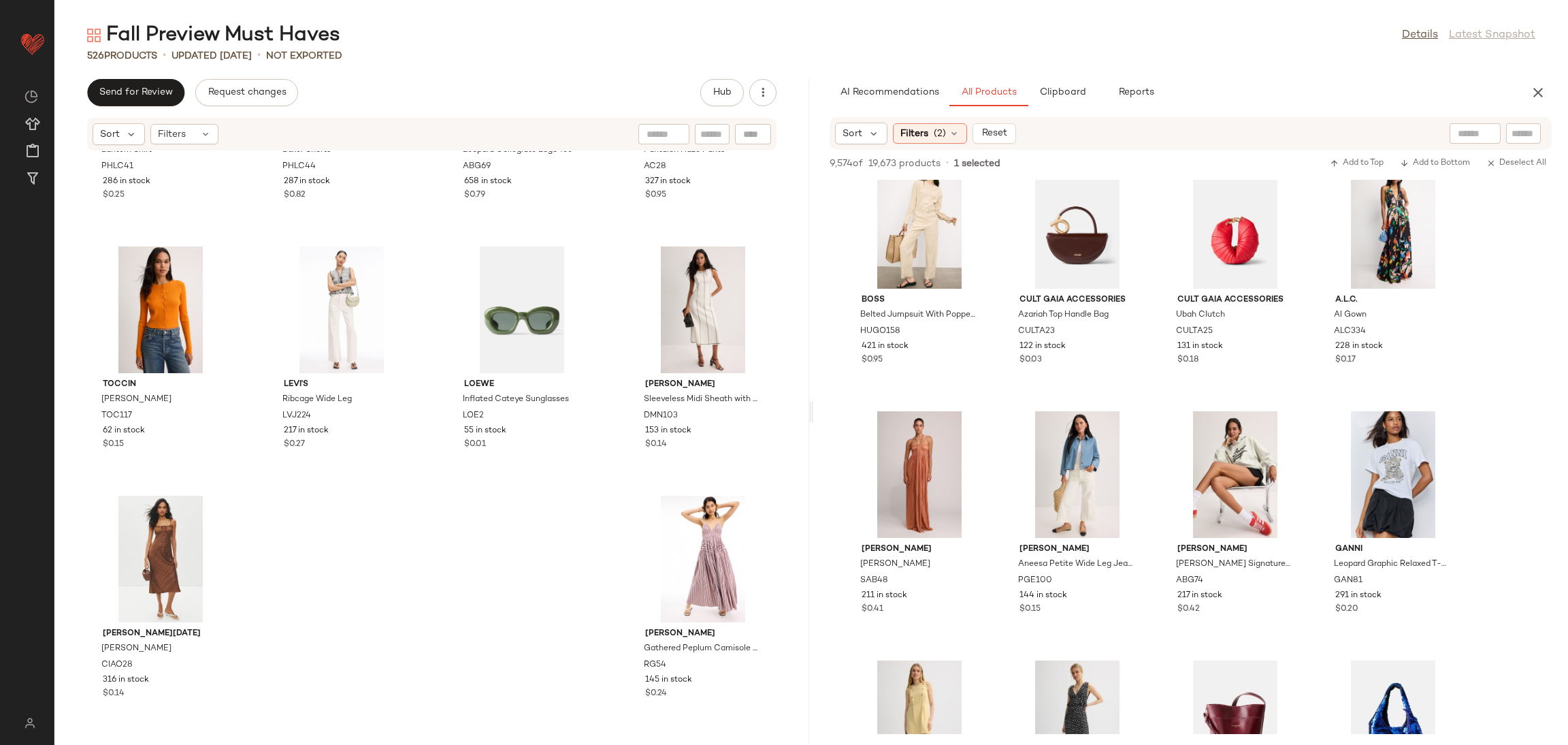
scroll to position [7509, 0]
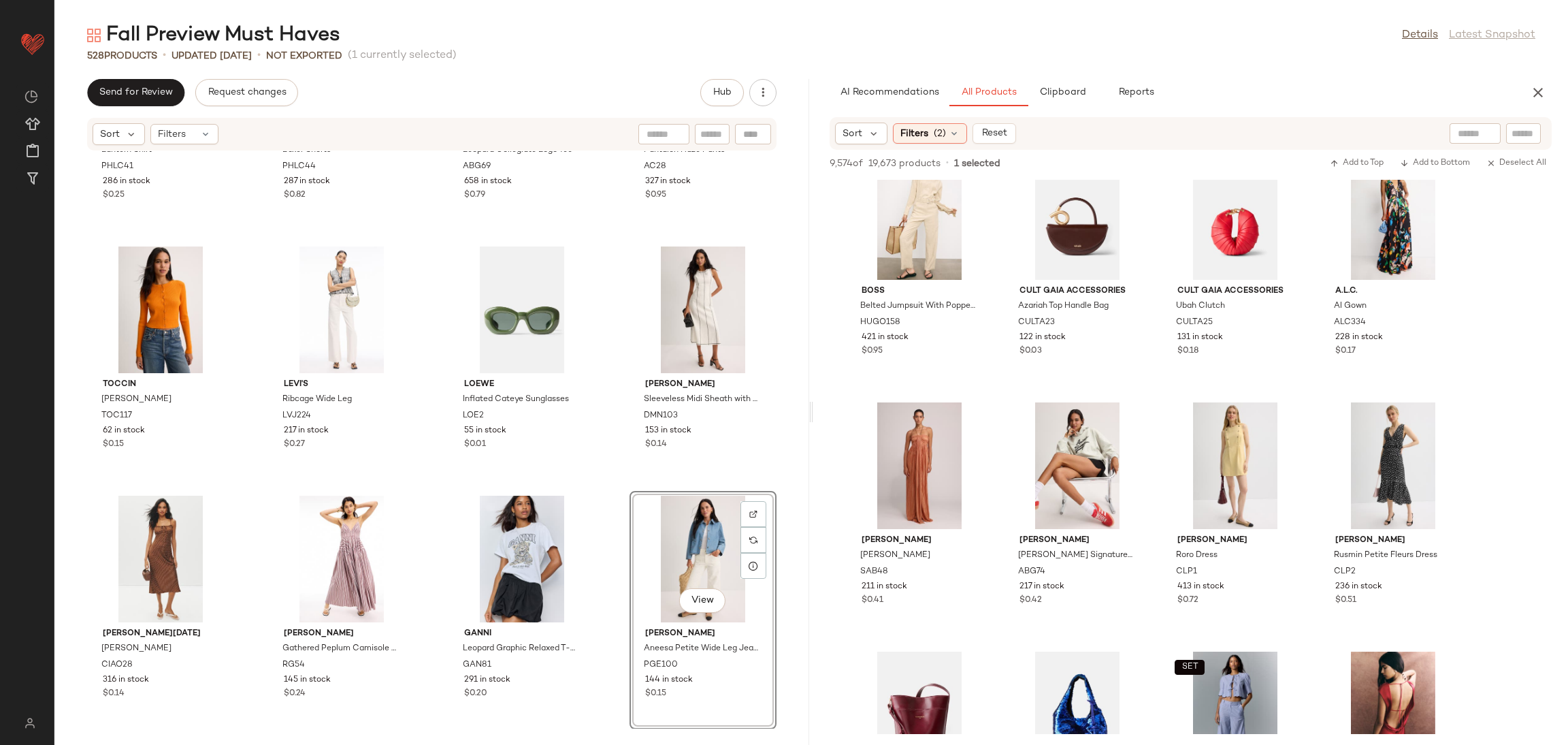
click at [600, 483] on div "SET 3.1 Phillip Lim x RTR Lantern Shirt PHLC41 286 in stock $0.25 SET 3.1 Phill…" at bounding box center [432, 439] width 755 height 577
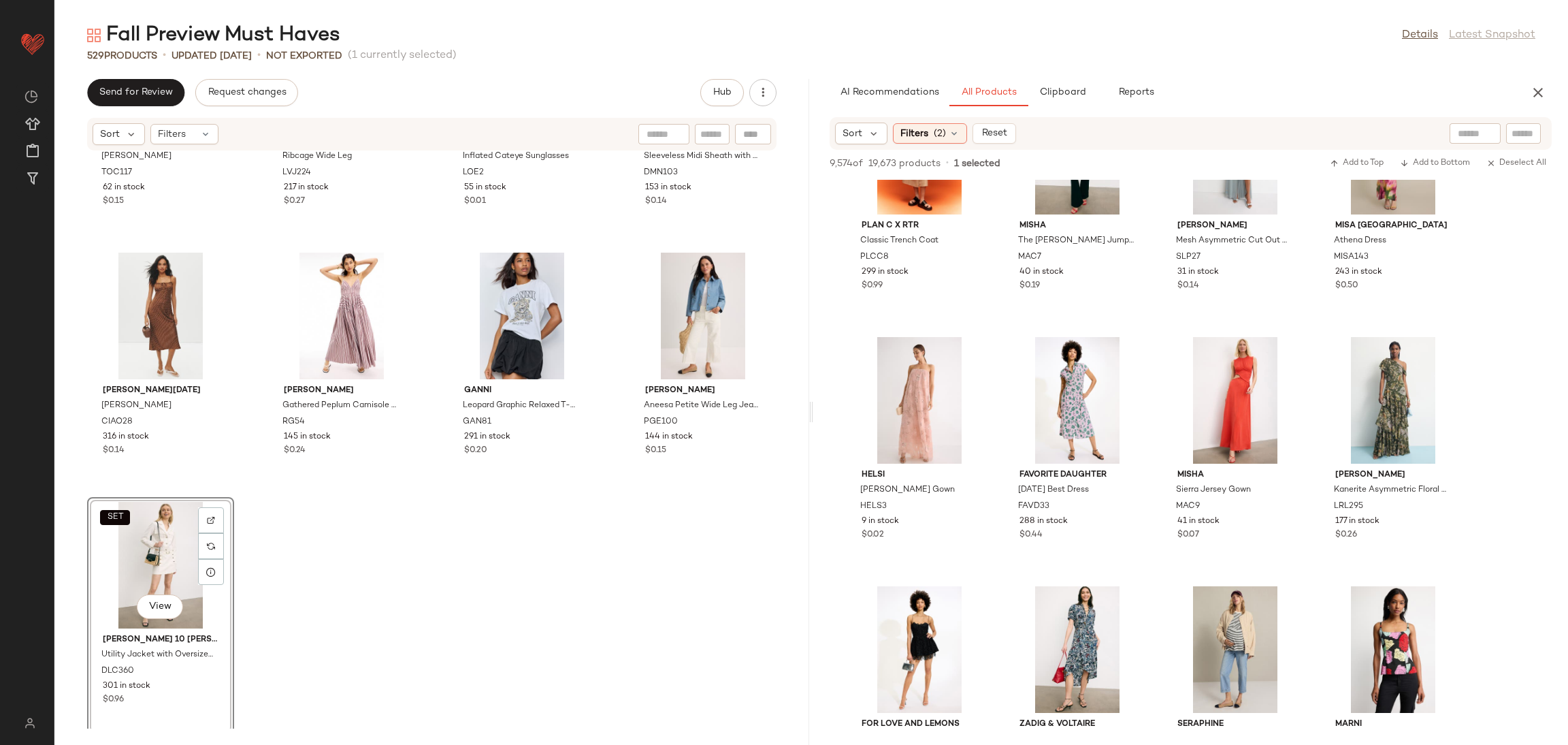
scroll to position [32577, 0]
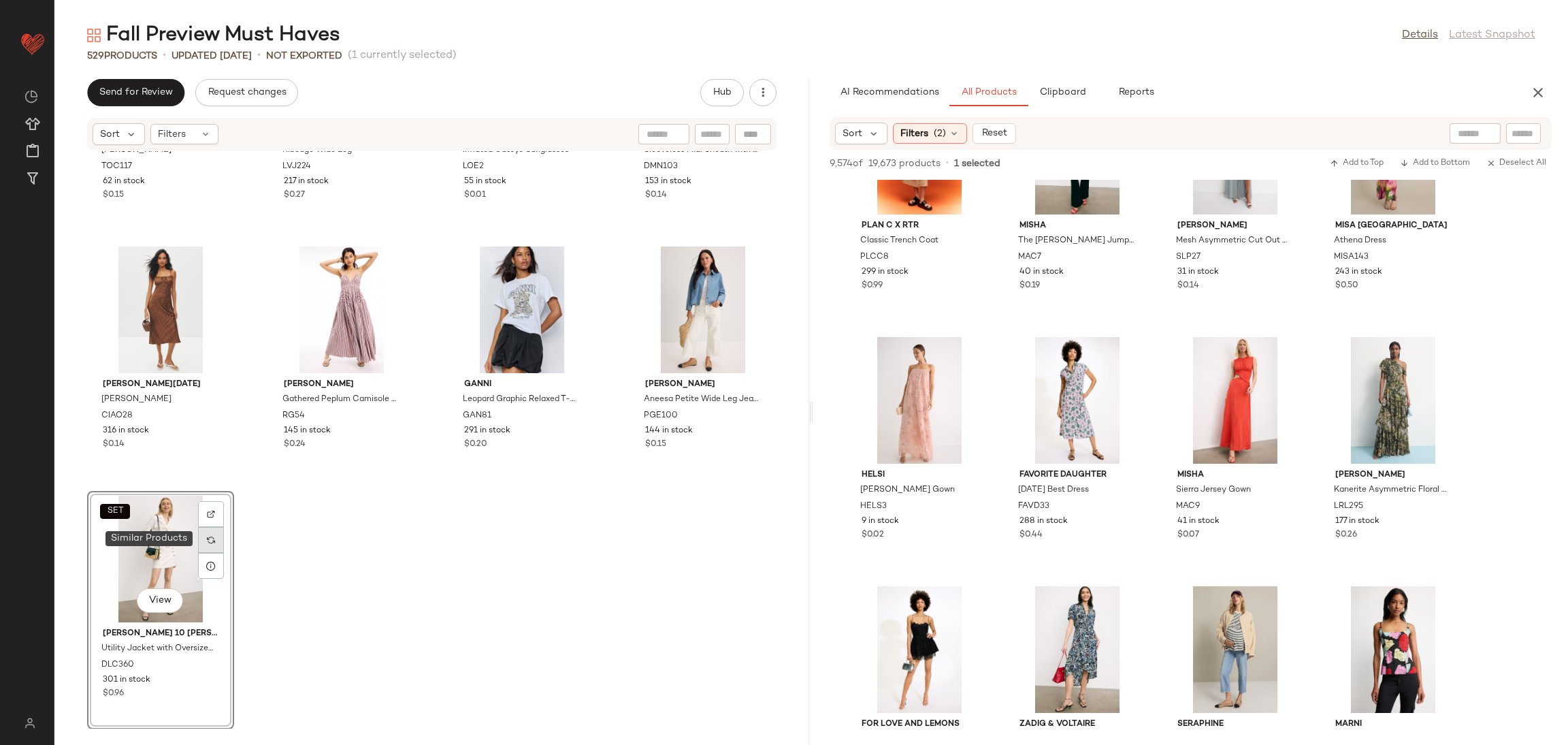
click at [215, 542] on img at bounding box center [211, 540] width 8 height 8
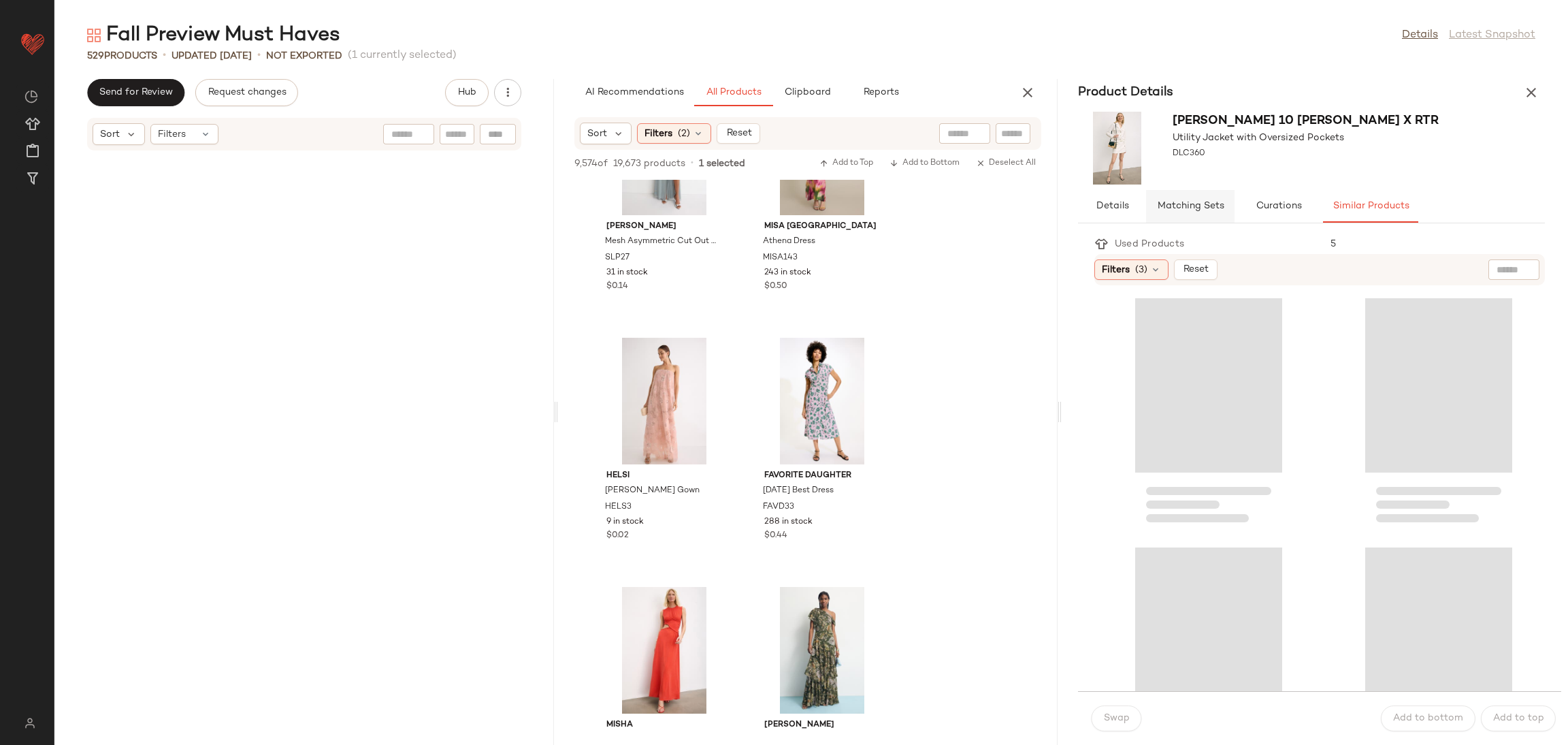
scroll to position [65481, 0]
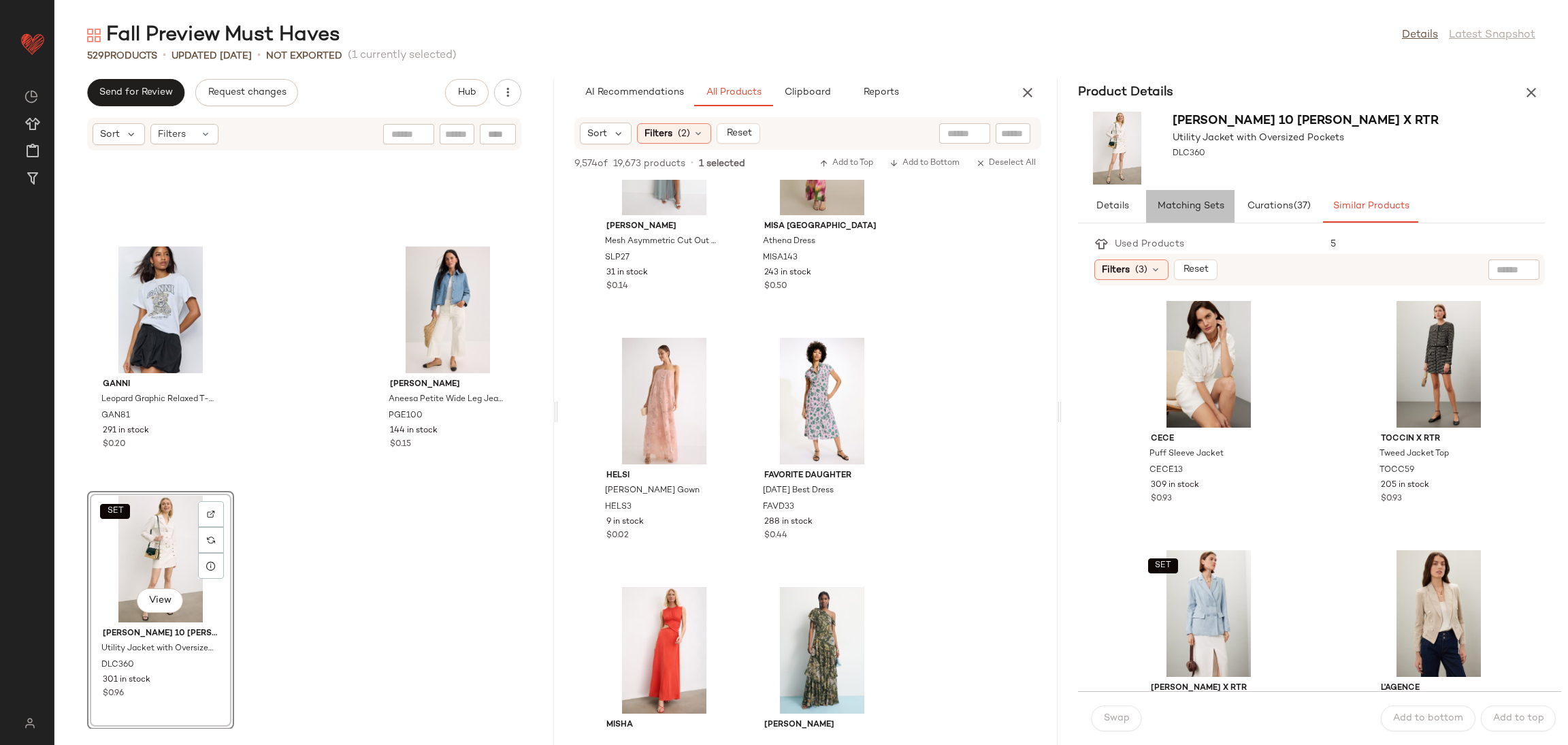
click at [1191, 208] on span "Matching Sets" at bounding box center [1190, 207] width 67 height 11
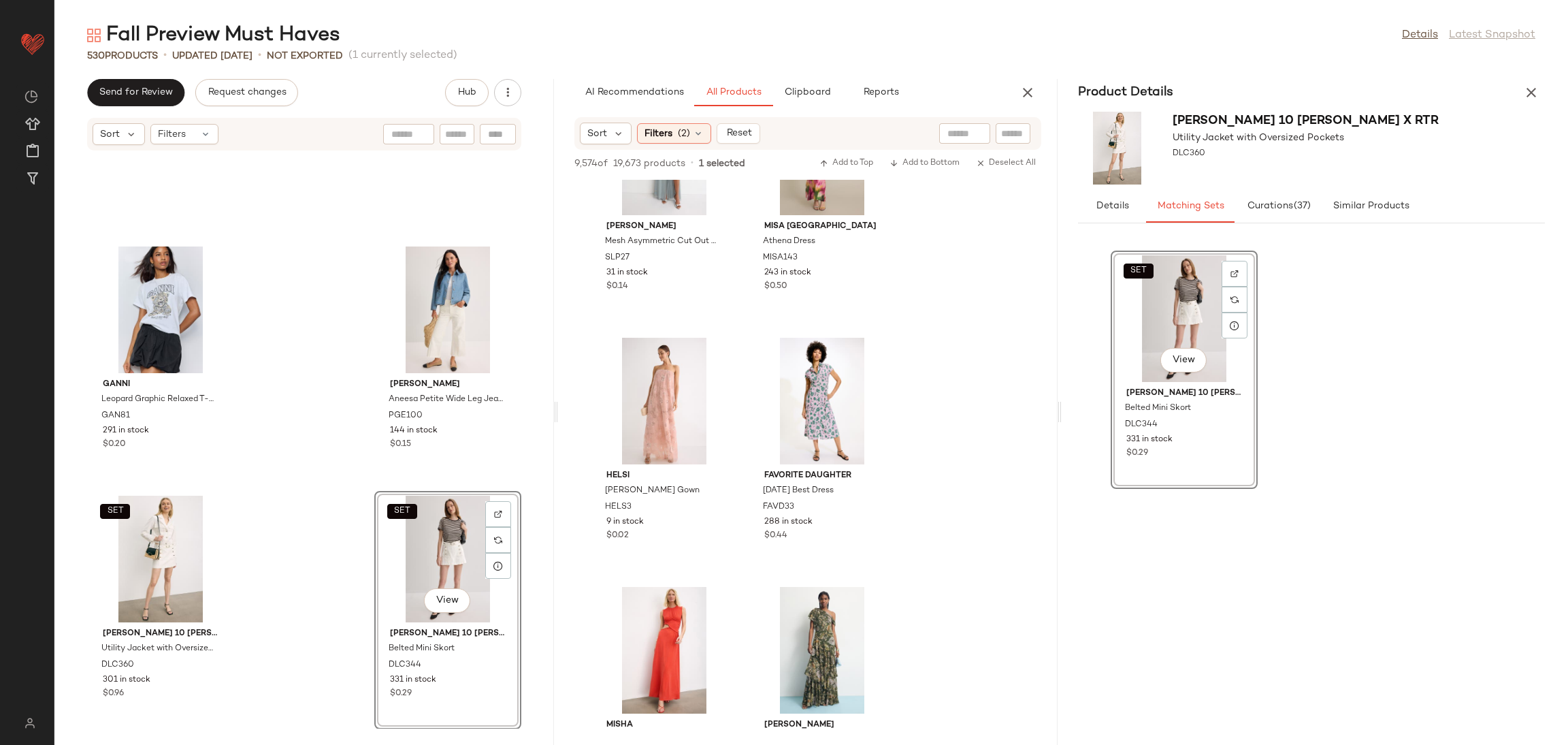
click at [1534, 122] on div "Derek Lam 10 Crosby x RTR Utility Jacket with Oversized Pockets DLC360" at bounding box center [1312, 148] width 500 height 84
click at [1527, 105] on button "button" at bounding box center [1531, 93] width 27 height 27
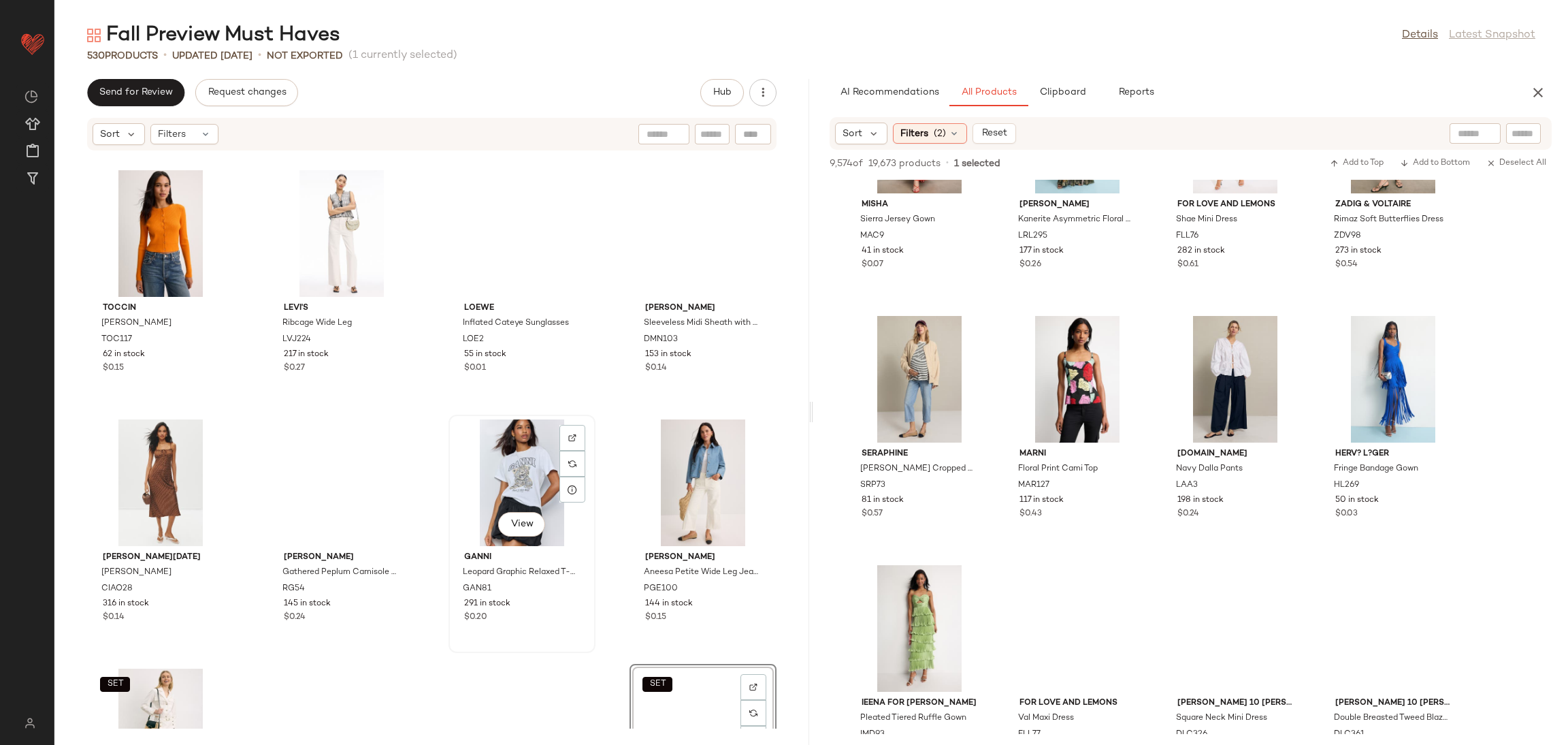
scroll to position [18782, 0]
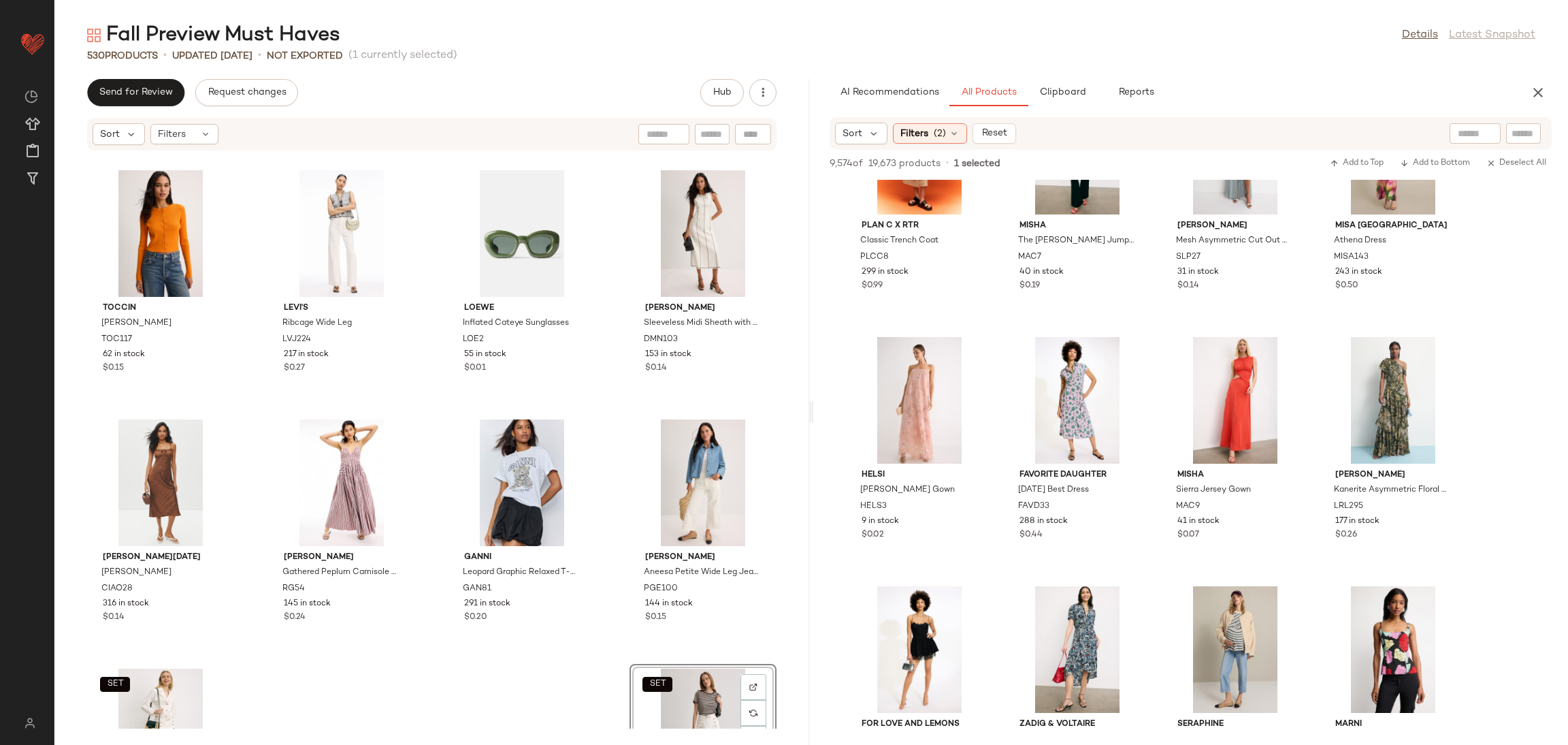
click at [520, 664] on div "Toccin Zoe Cardigan TOC117 62 in stock $0.15 Levi's Ribcage Wide Leg LVJ224 217…" at bounding box center [432, 439] width 755 height 577
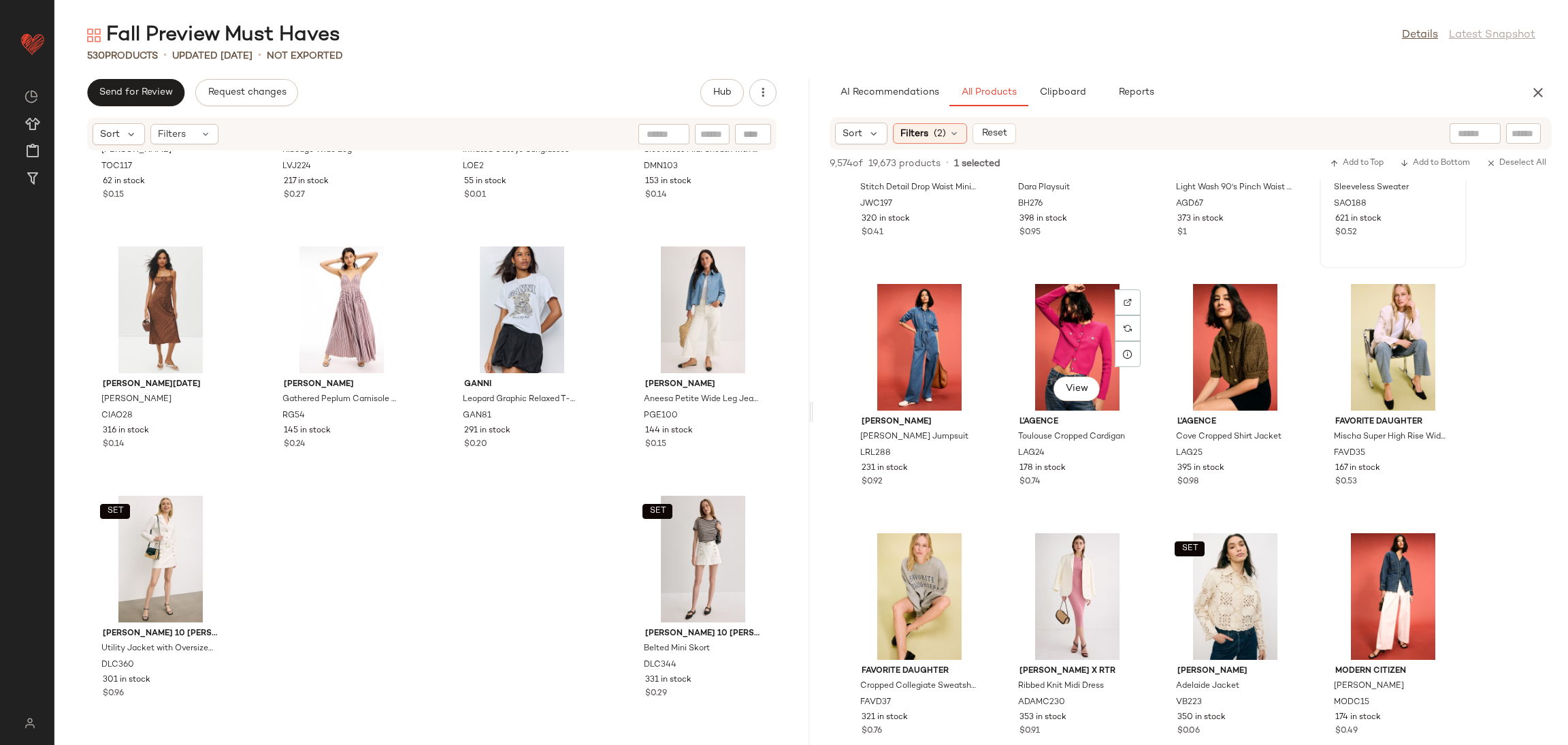
scroll to position [23008, 0]
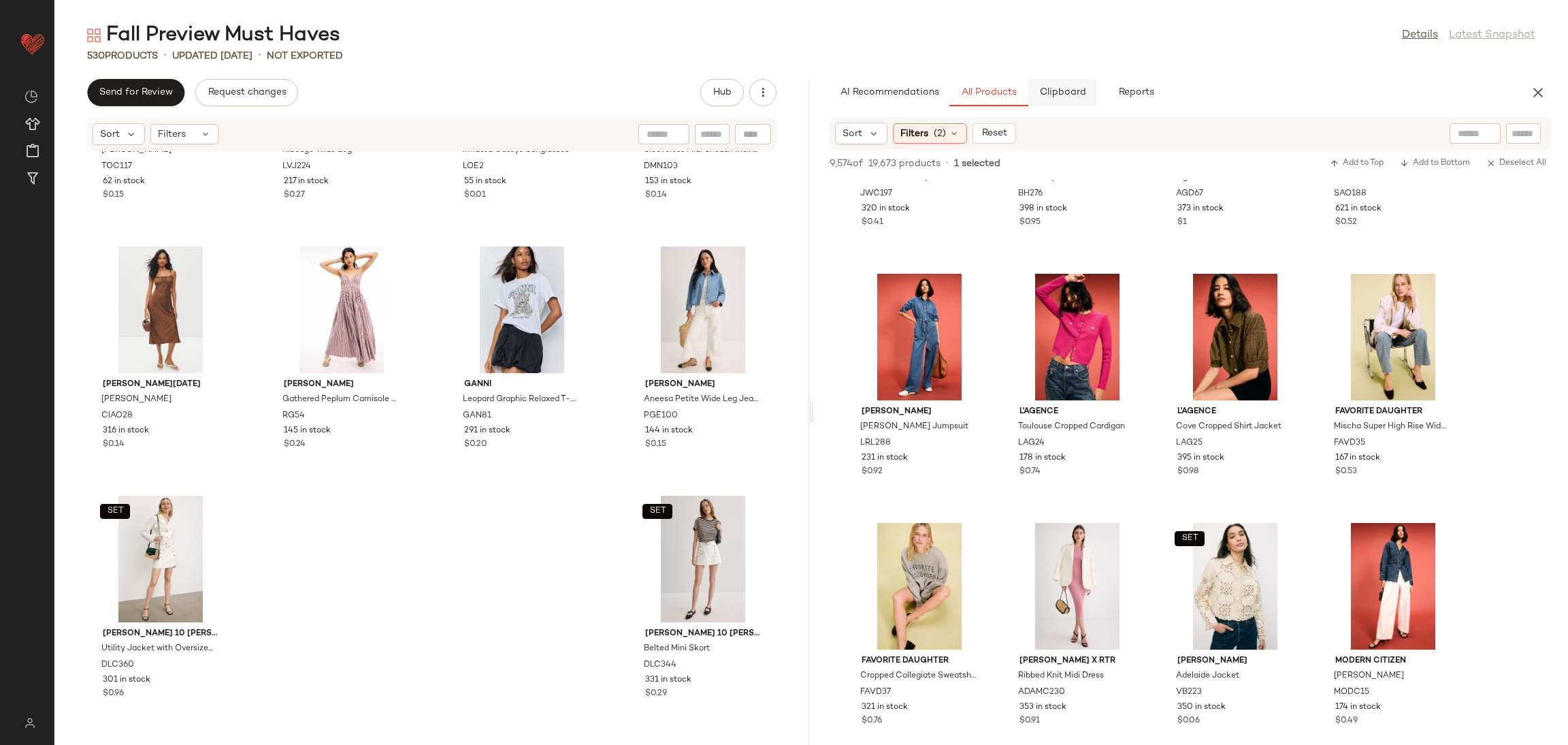
click at [1067, 85] on button "Clipboard" at bounding box center [1062, 93] width 68 height 27
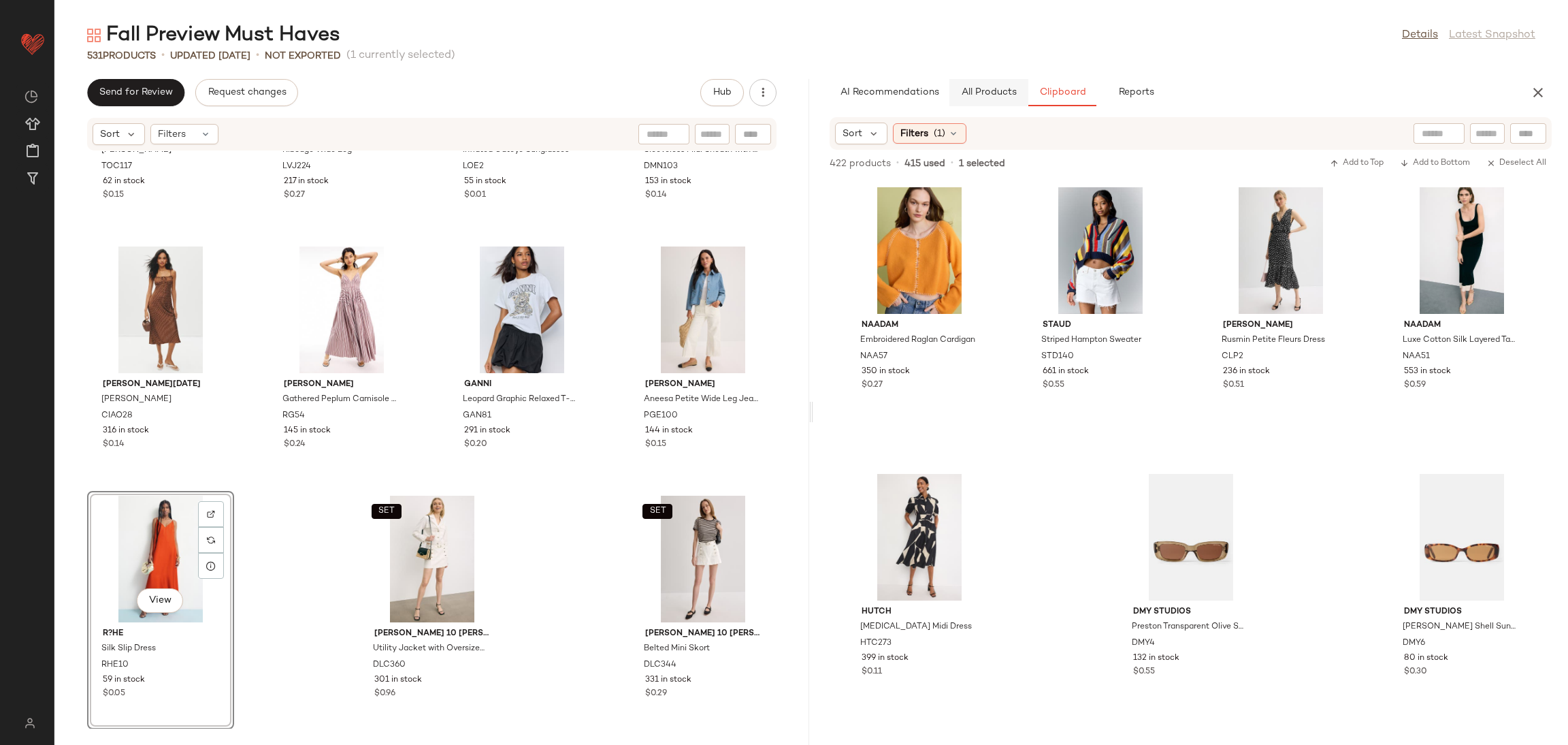
click at [991, 101] on button "All Products" at bounding box center [989, 93] width 79 height 27
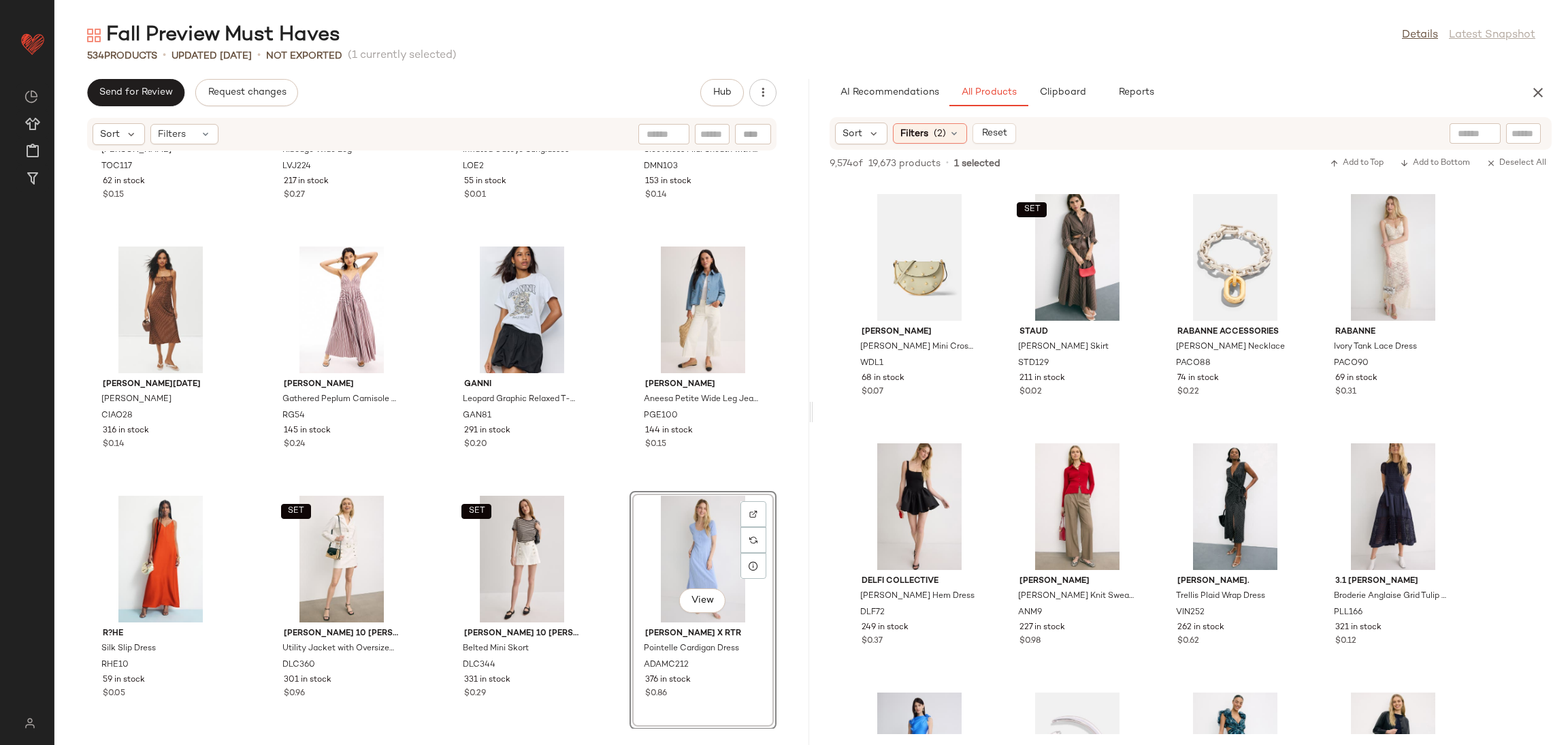
scroll to position [32705, 0]
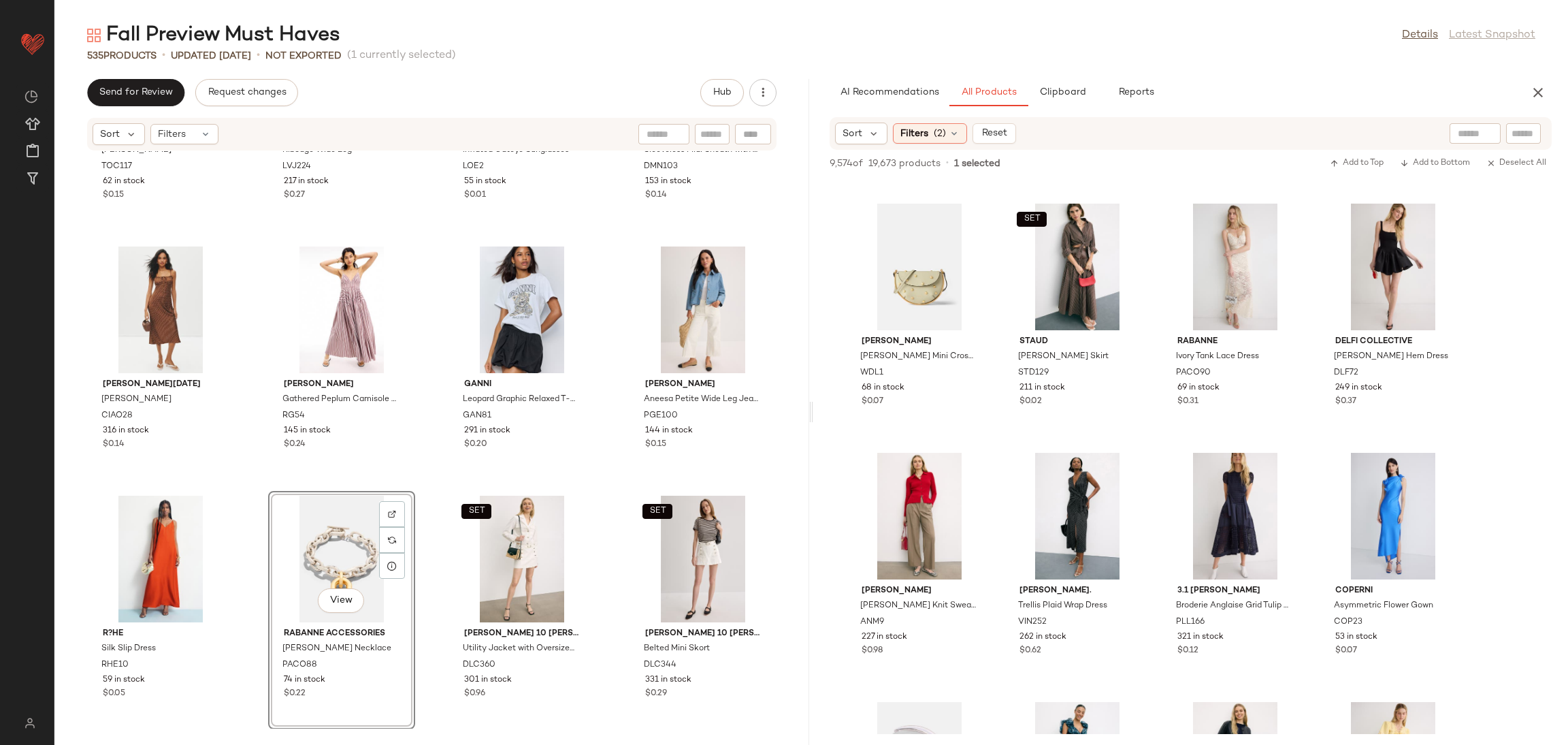
click at [437, 488] on div "Toccin Zoe Cardigan TOC117 62 in stock $0.15 Levi's Ribcage Wide Leg LVJ224 217…" at bounding box center [432, 439] width 755 height 577
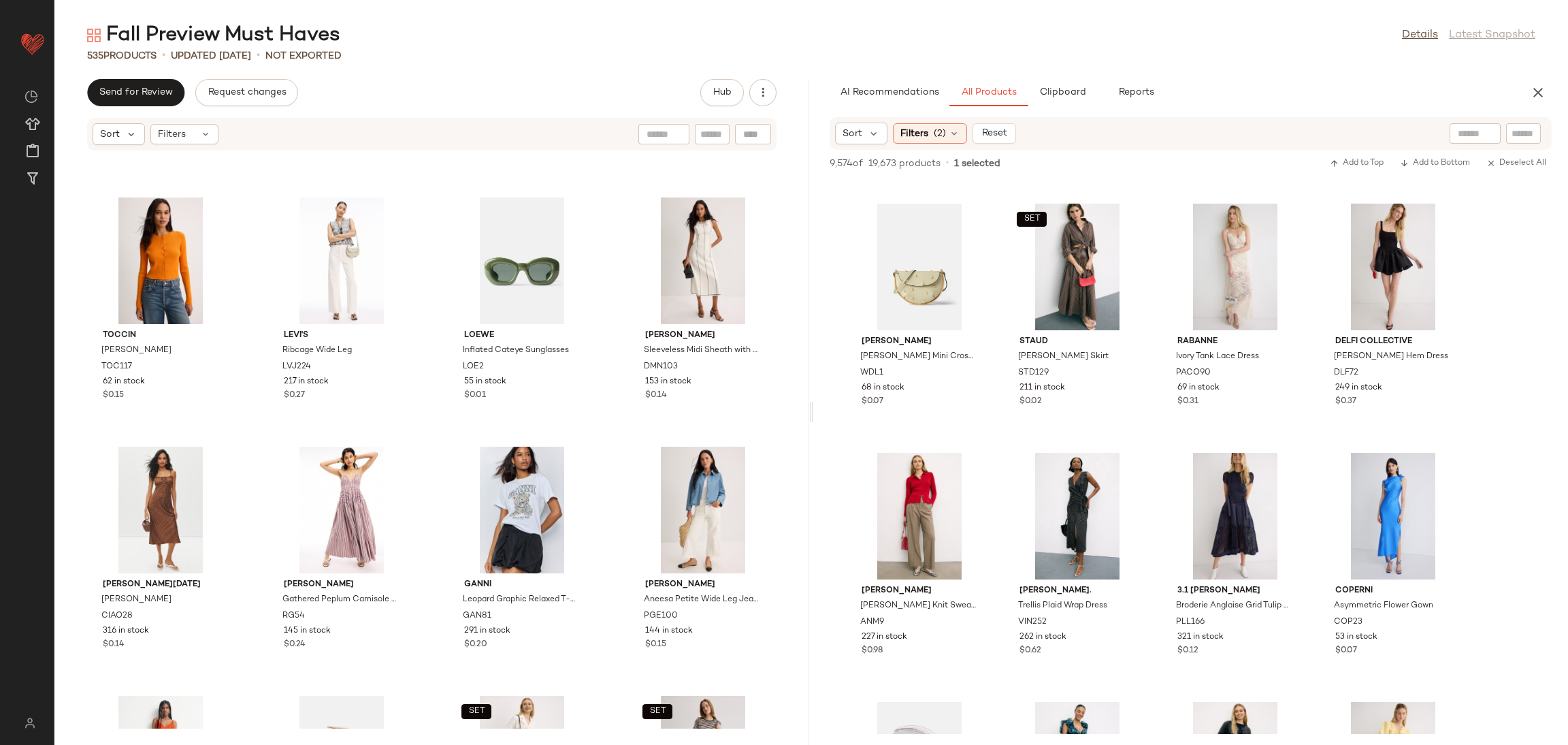
scroll to position [32826, 0]
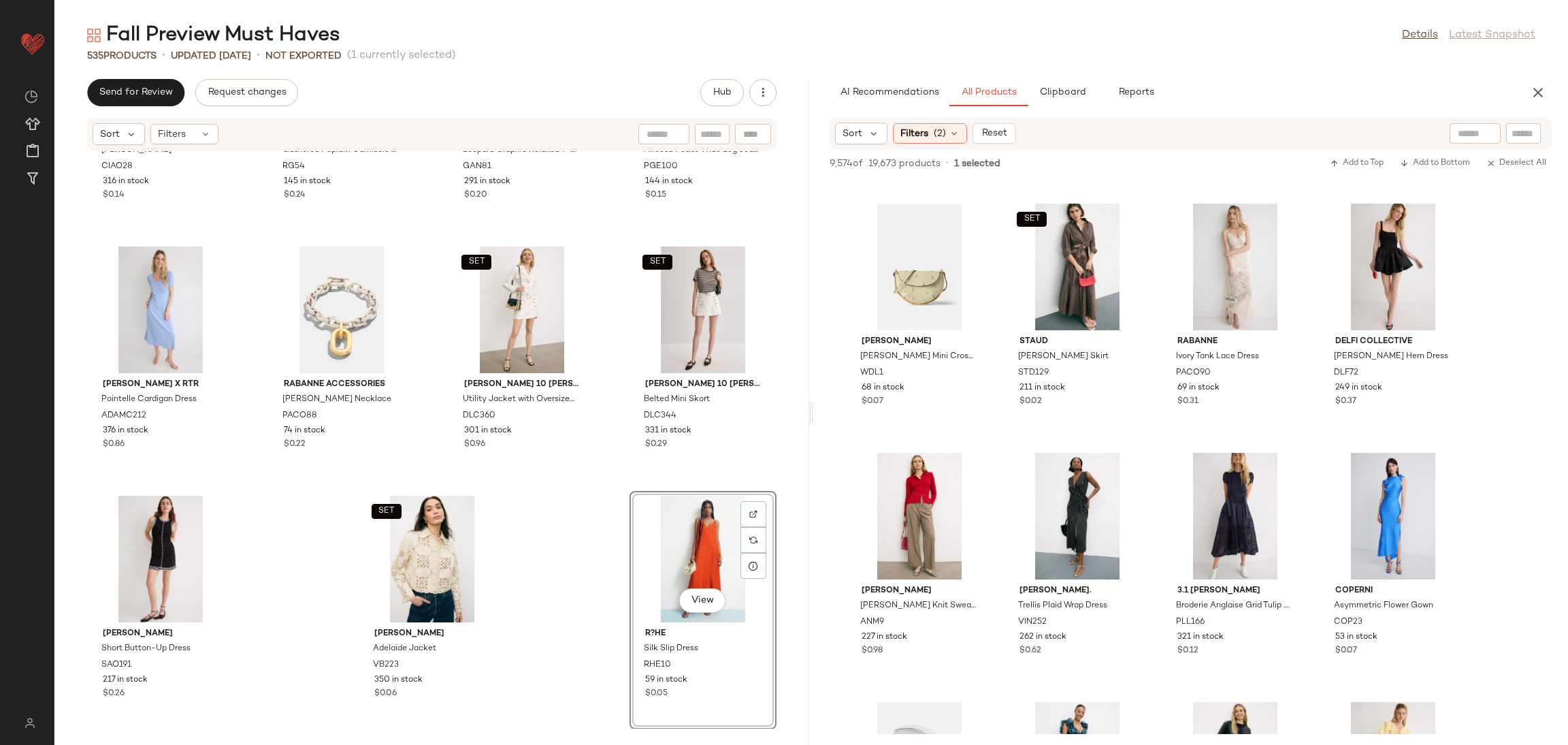
click at [589, 540] on div "Ciao Lucia Leo Dress CIAO28 316 in stock $0.14 Rosetta Getty Gathered Peplum Ca…" at bounding box center [432, 439] width 755 height 577
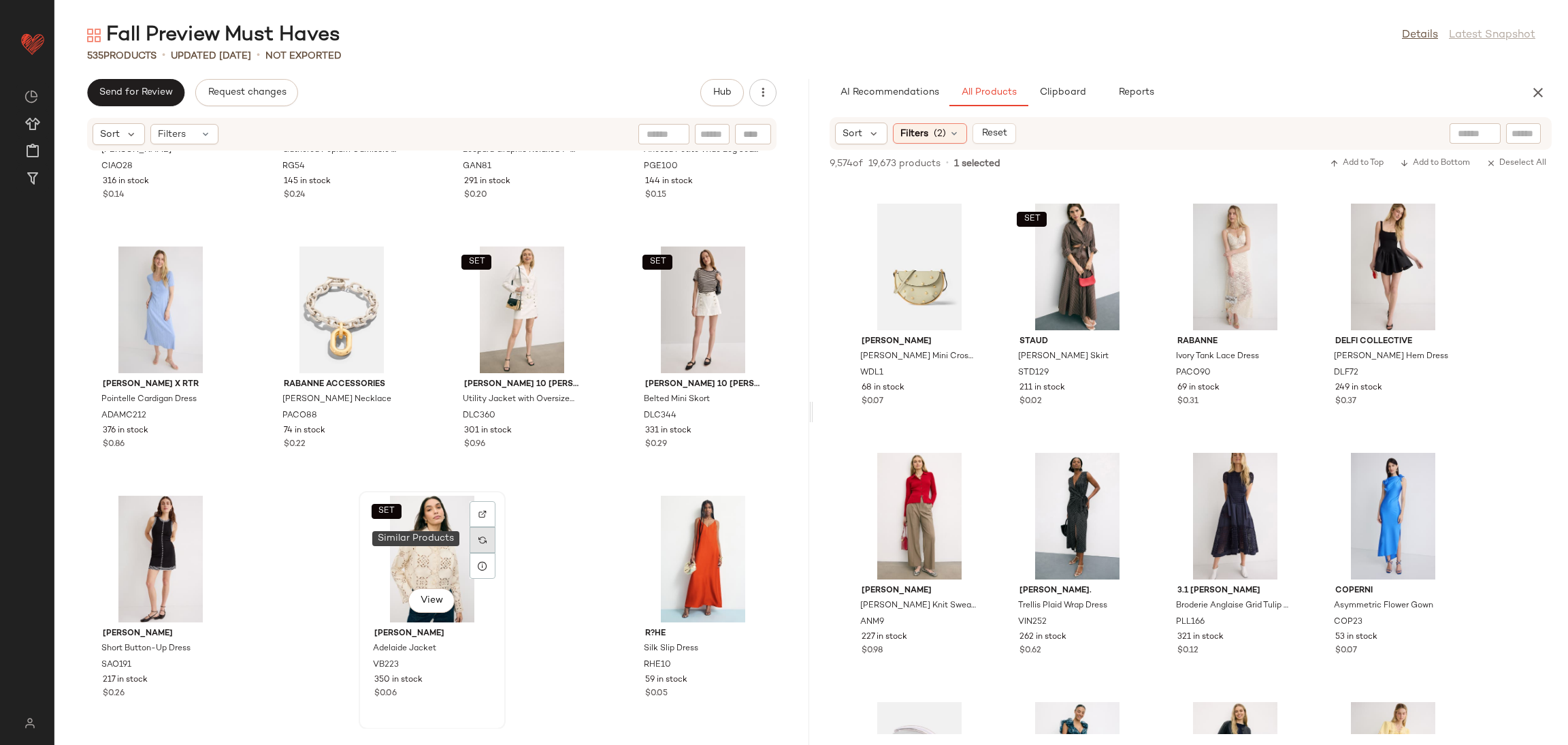
click at [483, 543] on img at bounding box center [483, 540] width 8 height 8
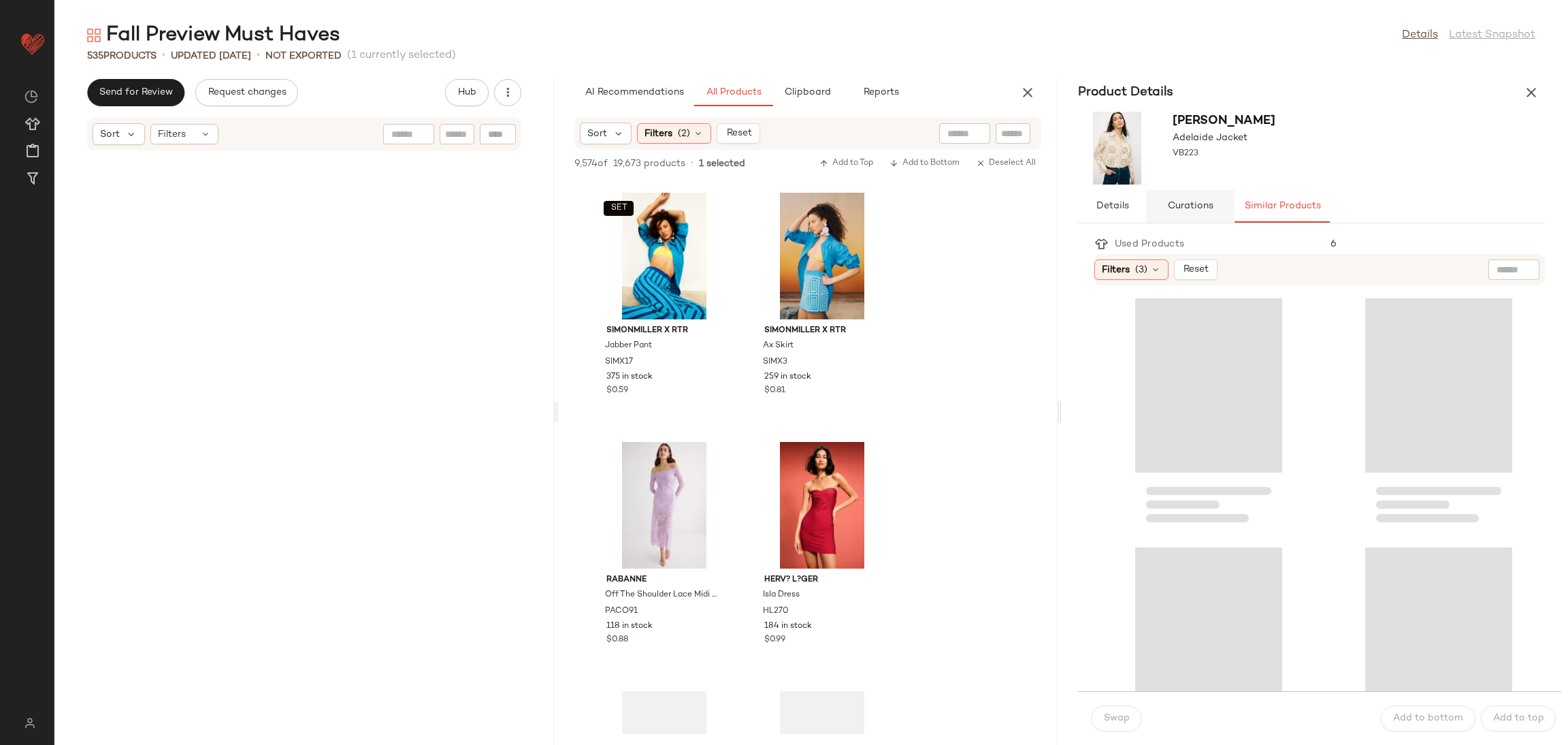
scroll to position [66056, 0]
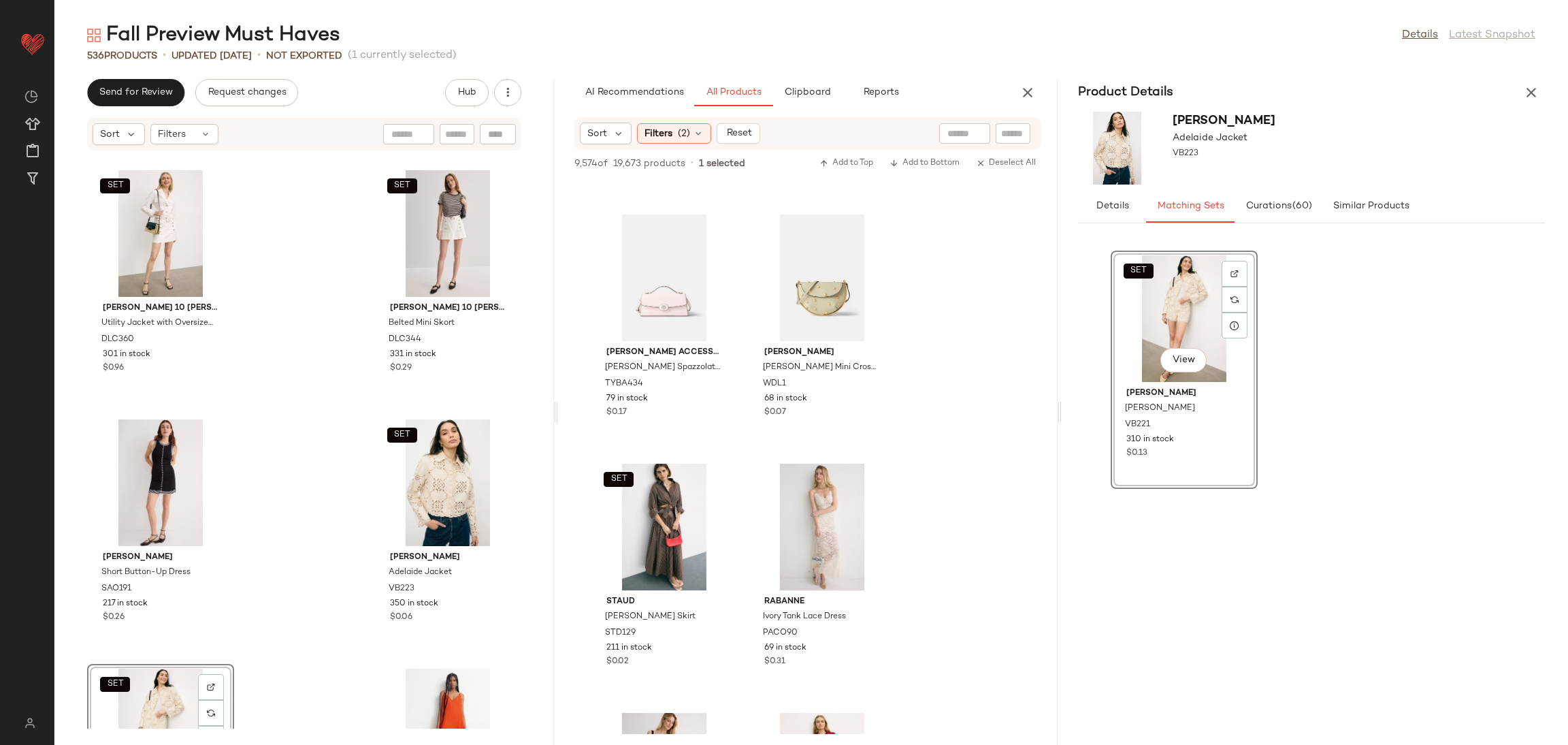
click at [1513, 93] on div "Product Details" at bounding box center [1312, 93] width 500 height 27
click at [1521, 101] on button "button" at bounding box center [1531, 93] width 27 height 27
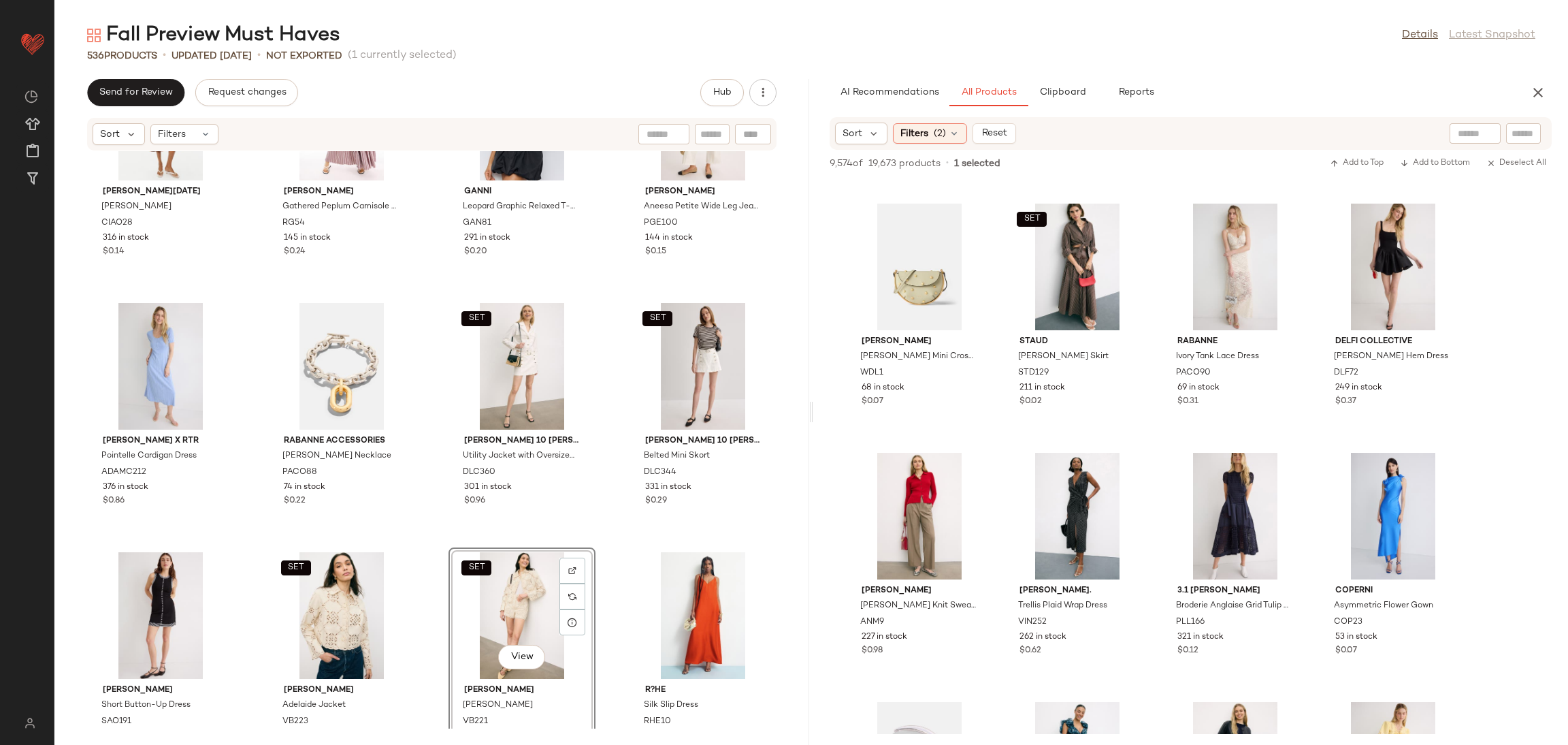
scroll to position [32826, 0]
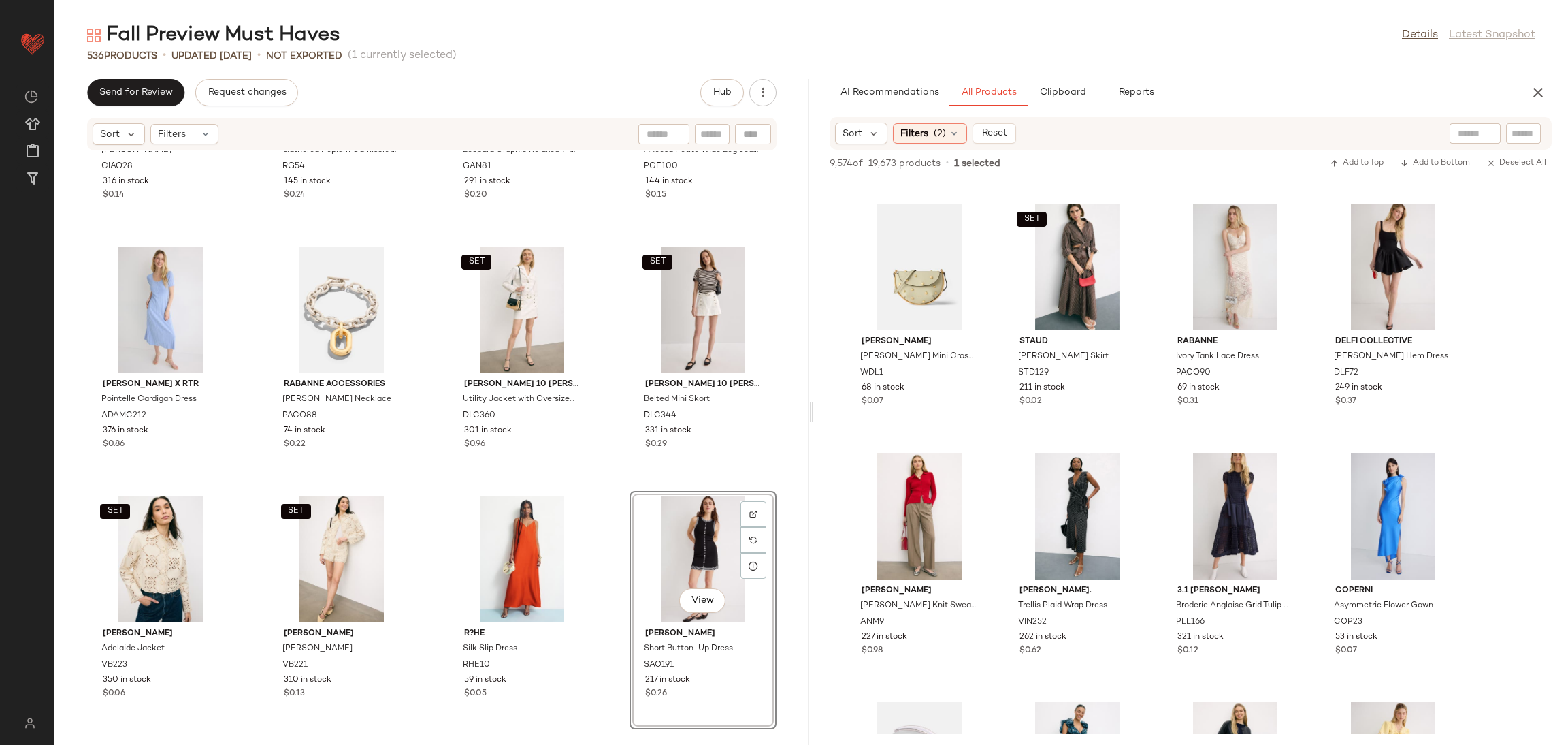
click at [604, 484] on div "Ciao Lucia Leo Dress CIAO28 316 in stock $0.14 Rosetta Getty Gathered Peplum Ca…" at bounding box center [432, 439] width 755 height 577
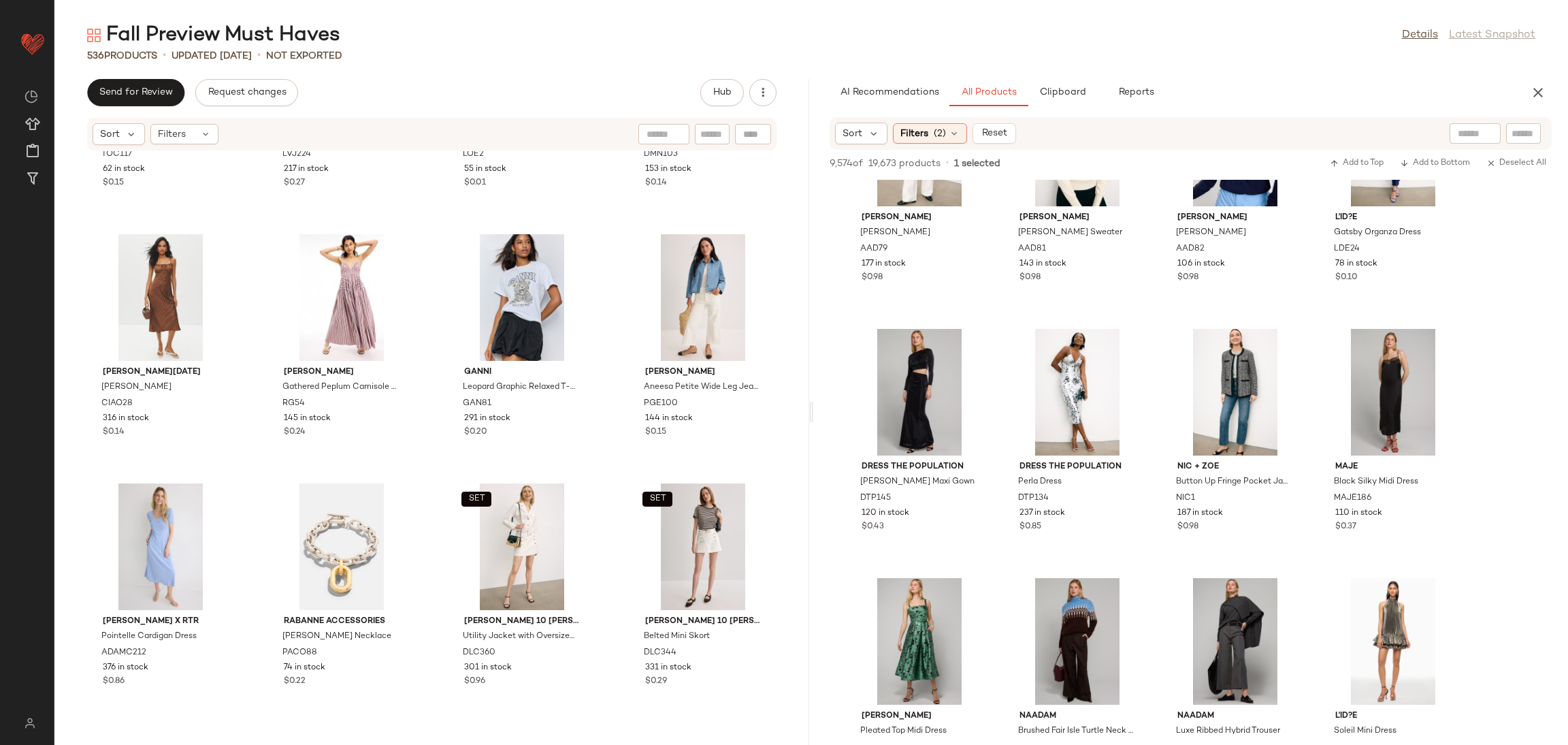
scroll to position [32826, 0]
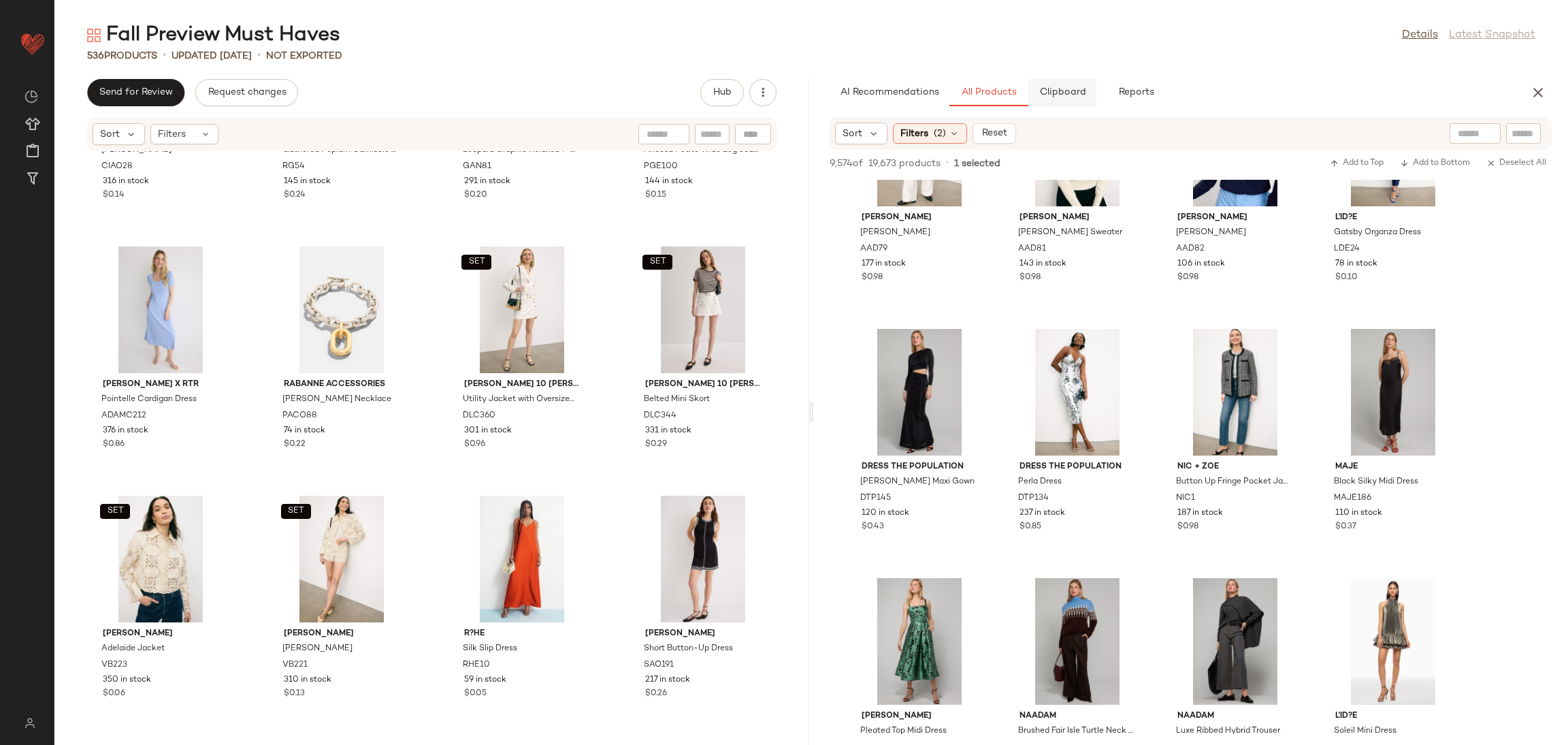
click at [1072, 97] on span "Clipboard" at bounding box center [1062, 93] width 47 height 11
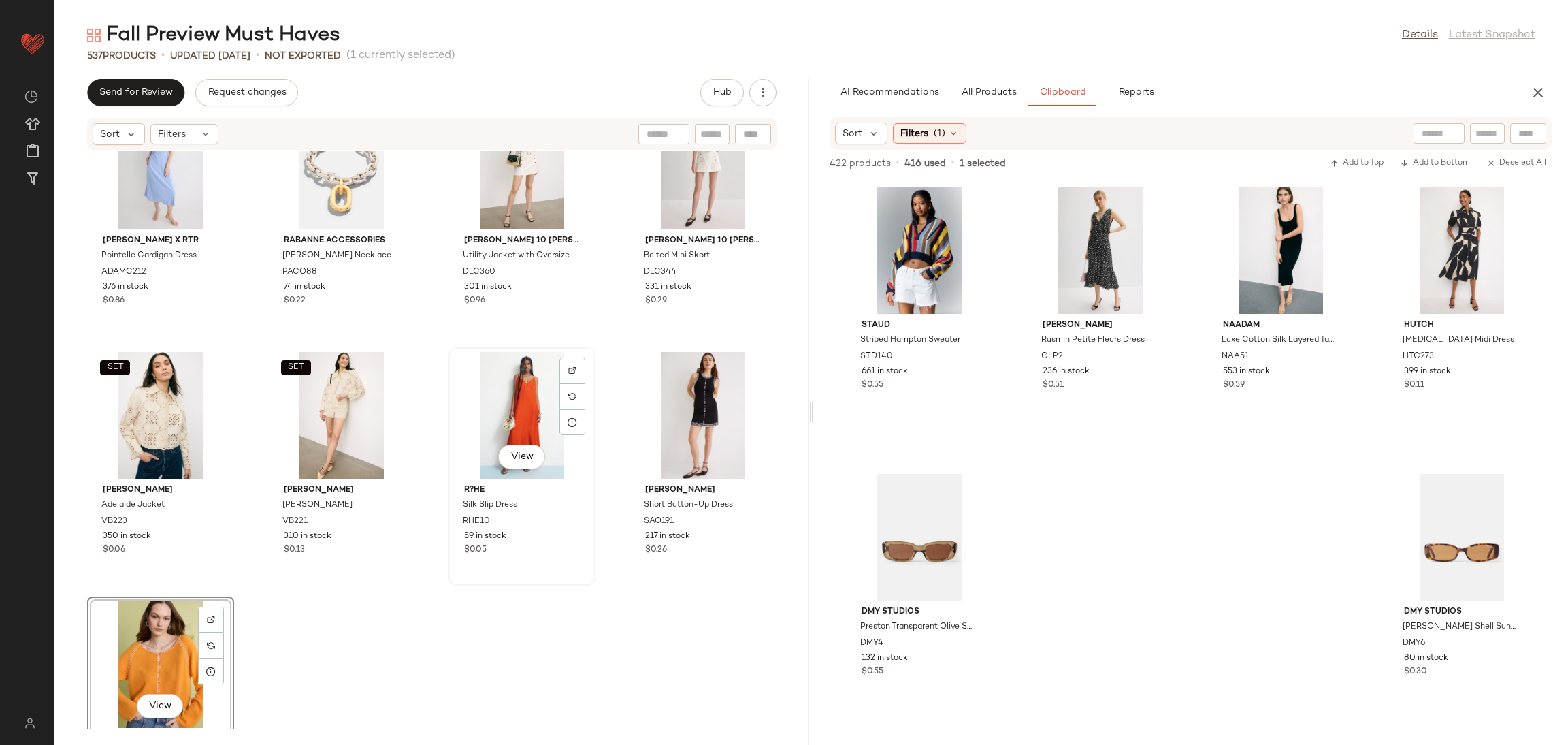
scroll to position [33075, 0]
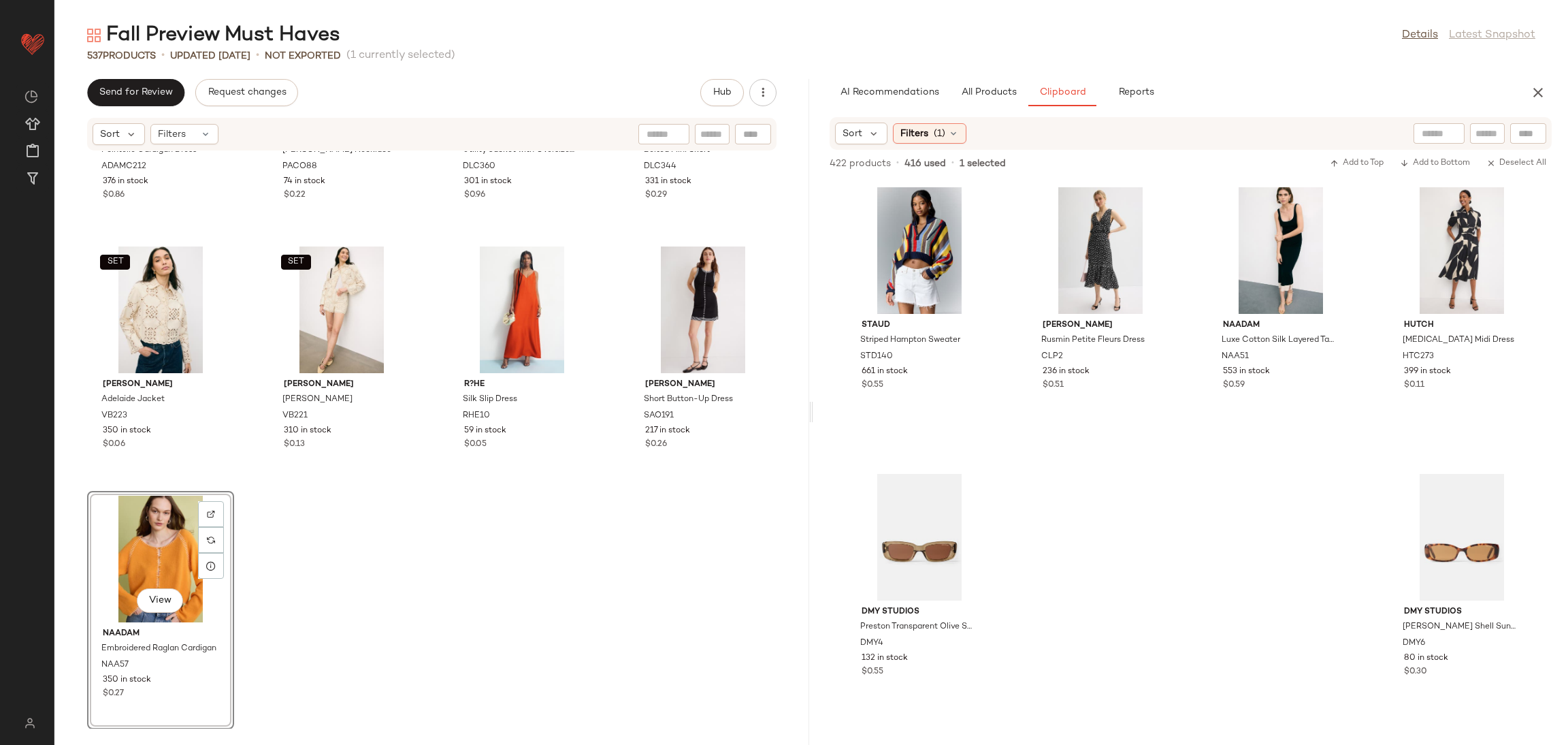
click at [546, 585] on div "Adam Lippes x RTR Pointelle Cardigan Dress ADAMC212 376 in stock $0.86 Rabanne …" at bounding box center [432, 439] width 755 height 577
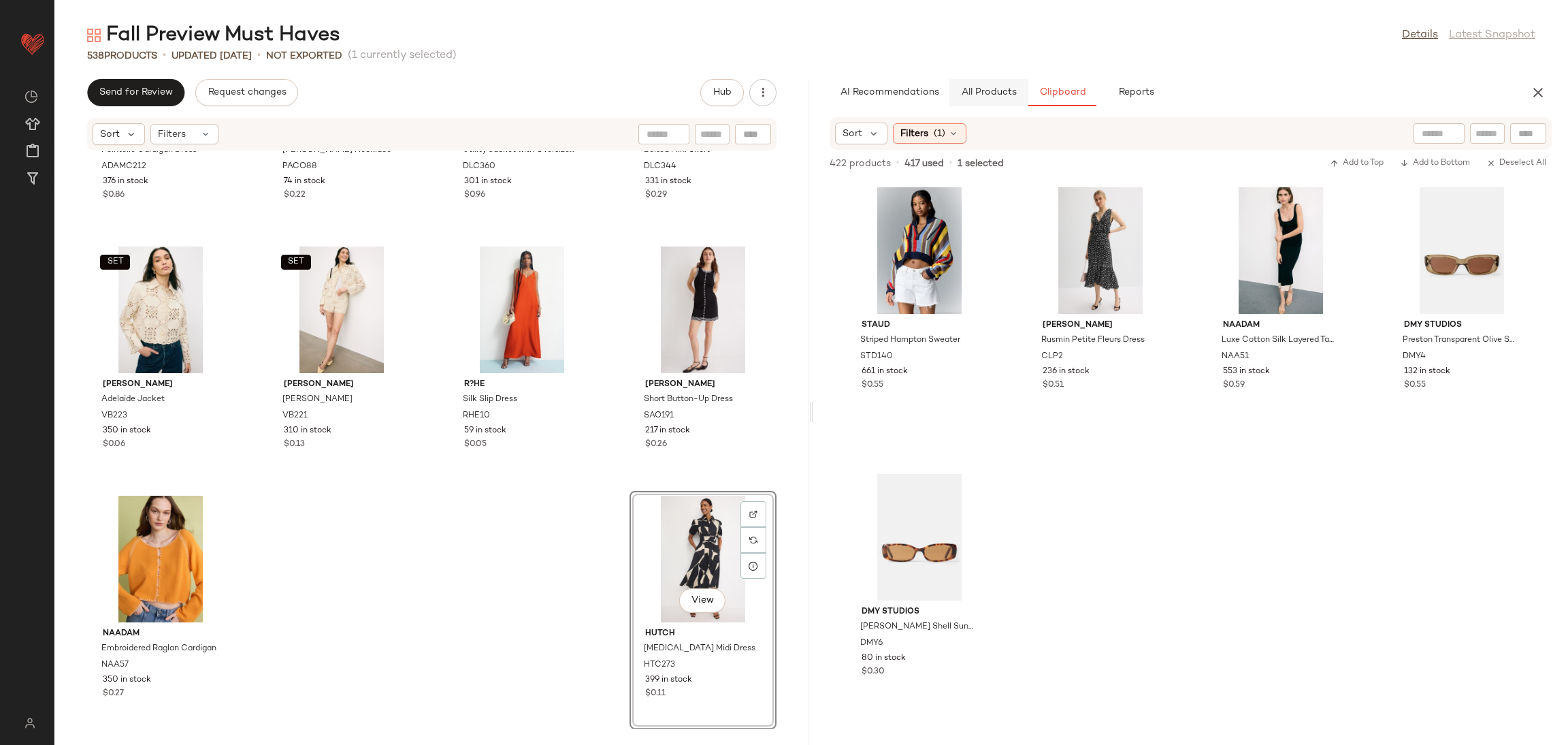
click at [1009, 85] on button "All Products" at bounding box center [989, 93] width 79 height 27
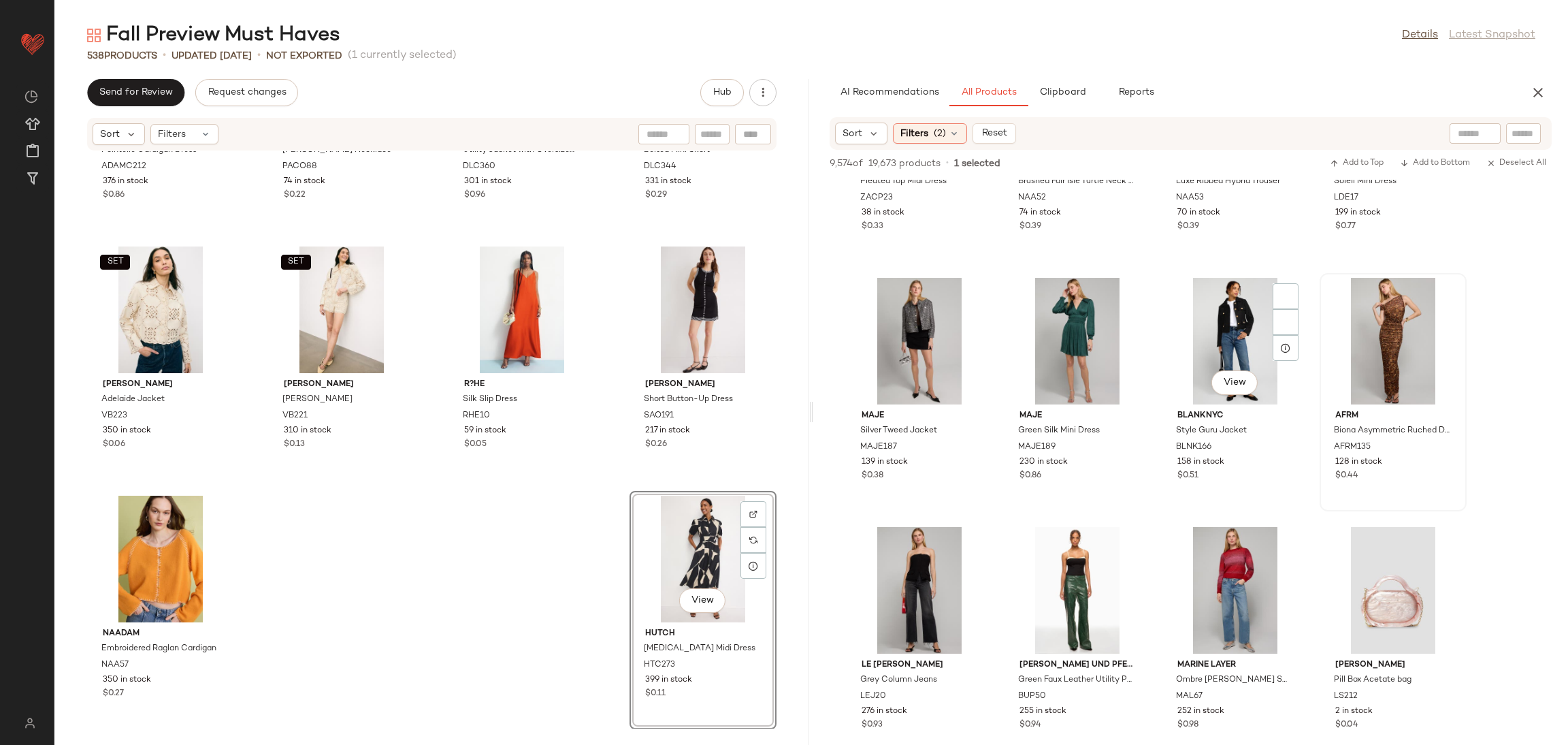
scroll to position [39146, 0]
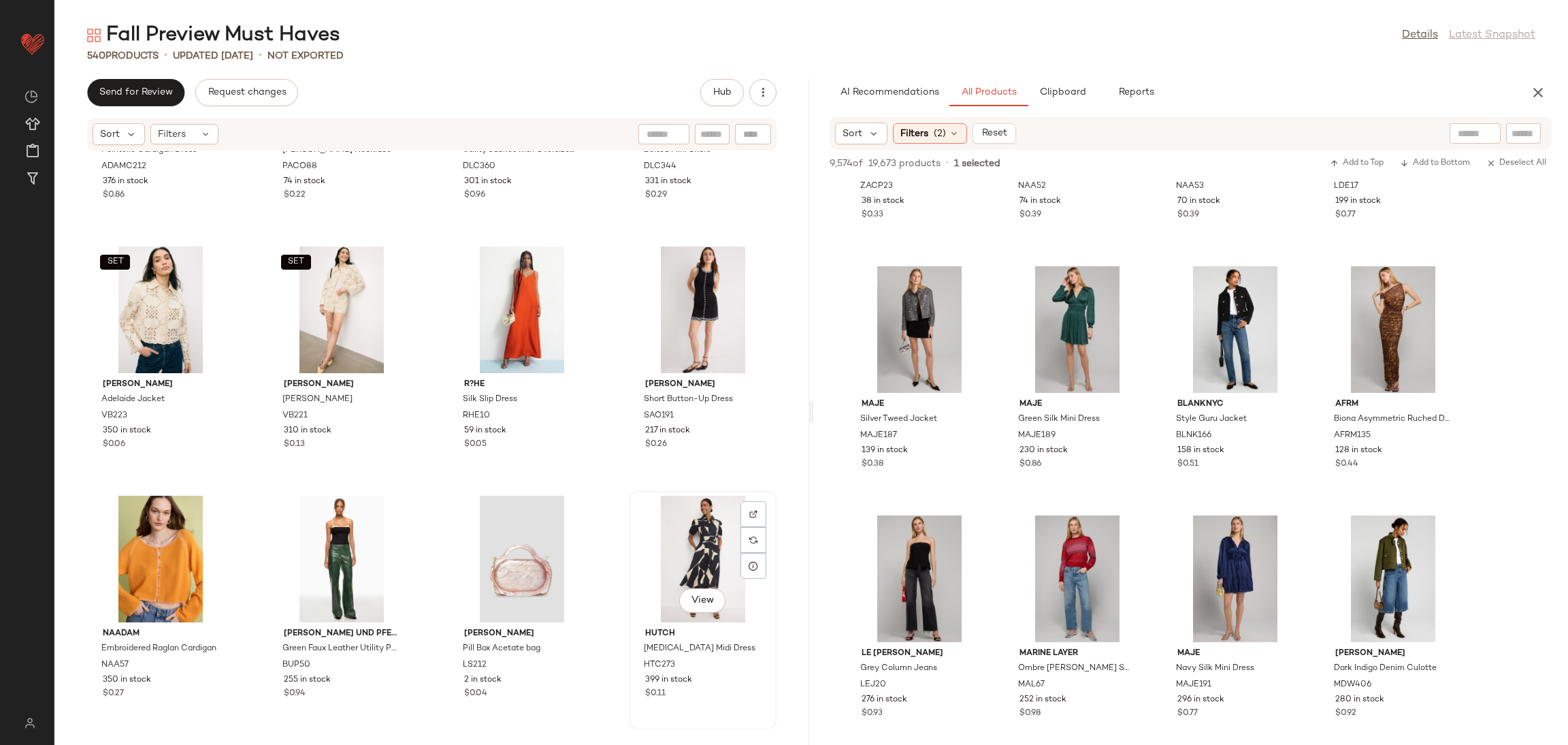
click at [634, 507] on div "View" at bounding box center [703, 559] width 137 height 127
click at [610, 491] on div "Adam Lippes x RTR Pointelle Cardigan Dress ADAMC212 376 in stock $0.86 Rabanne …" at bounding box center [432, 439] width 755 height 577
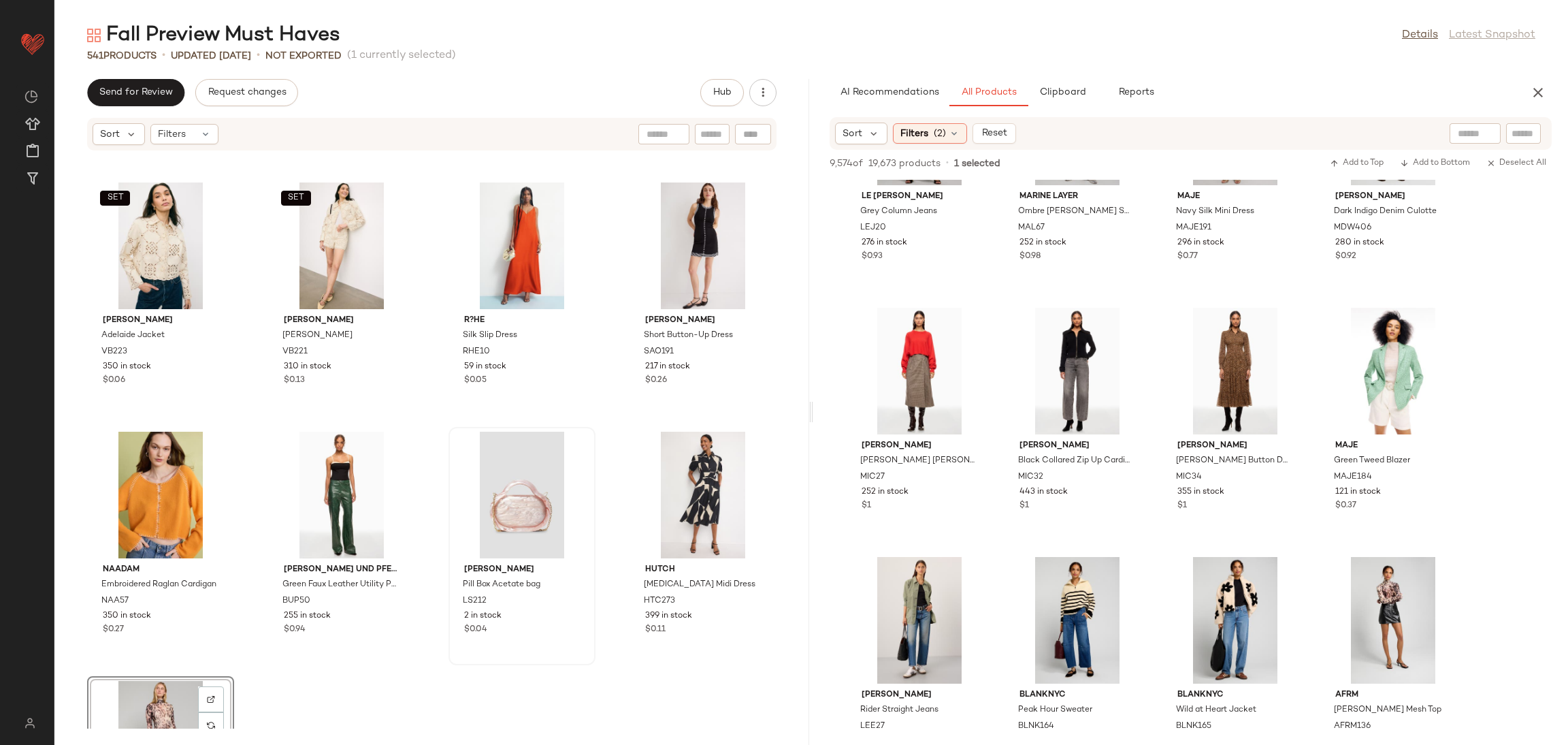
scroll to position [33325, 0]
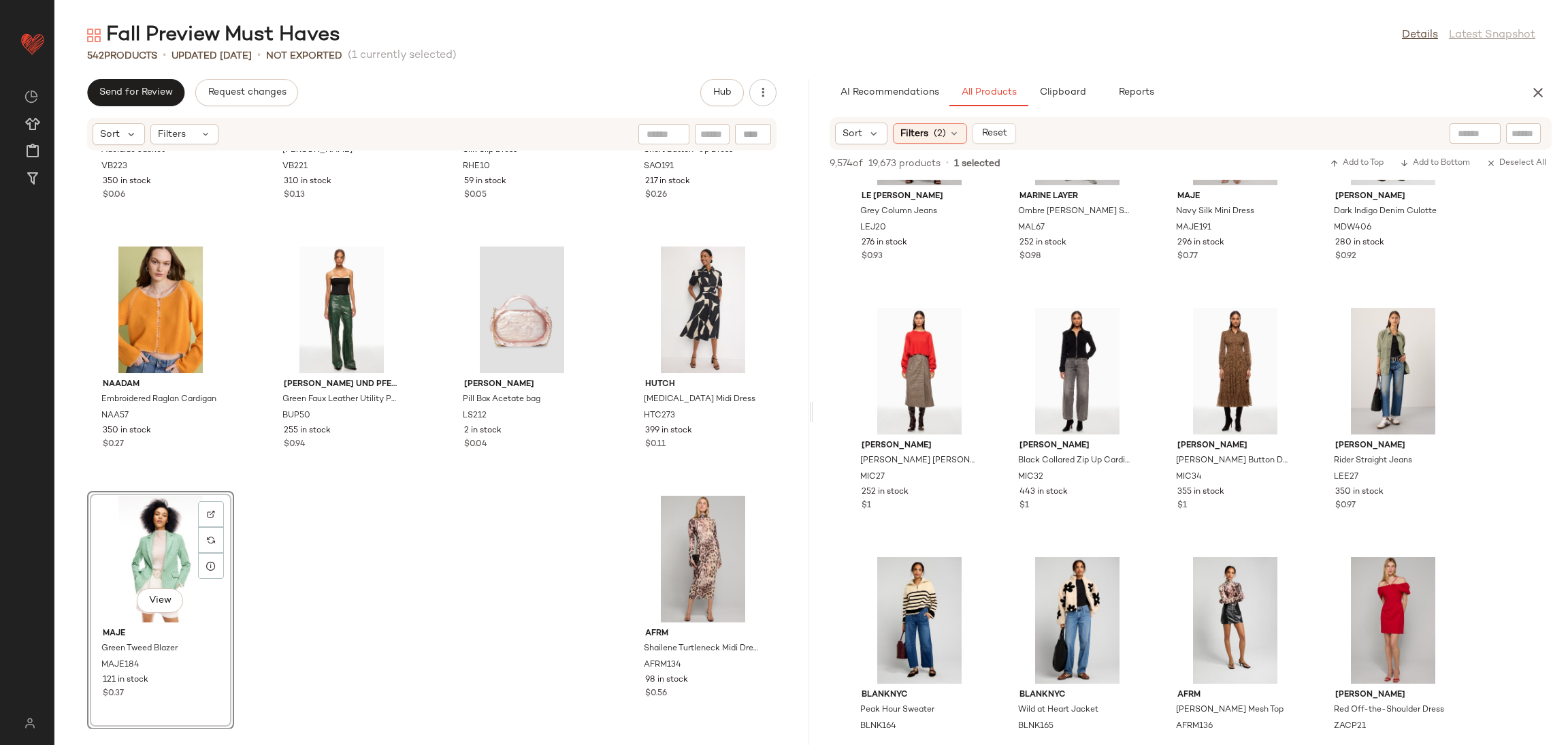
click at [429, 587] on div "SET Veronica Beard Adelaide Jacket VB223 350 in stock $0.06 SET Veronica Beard …" at bounding box center [432, 439] width 755 height 577
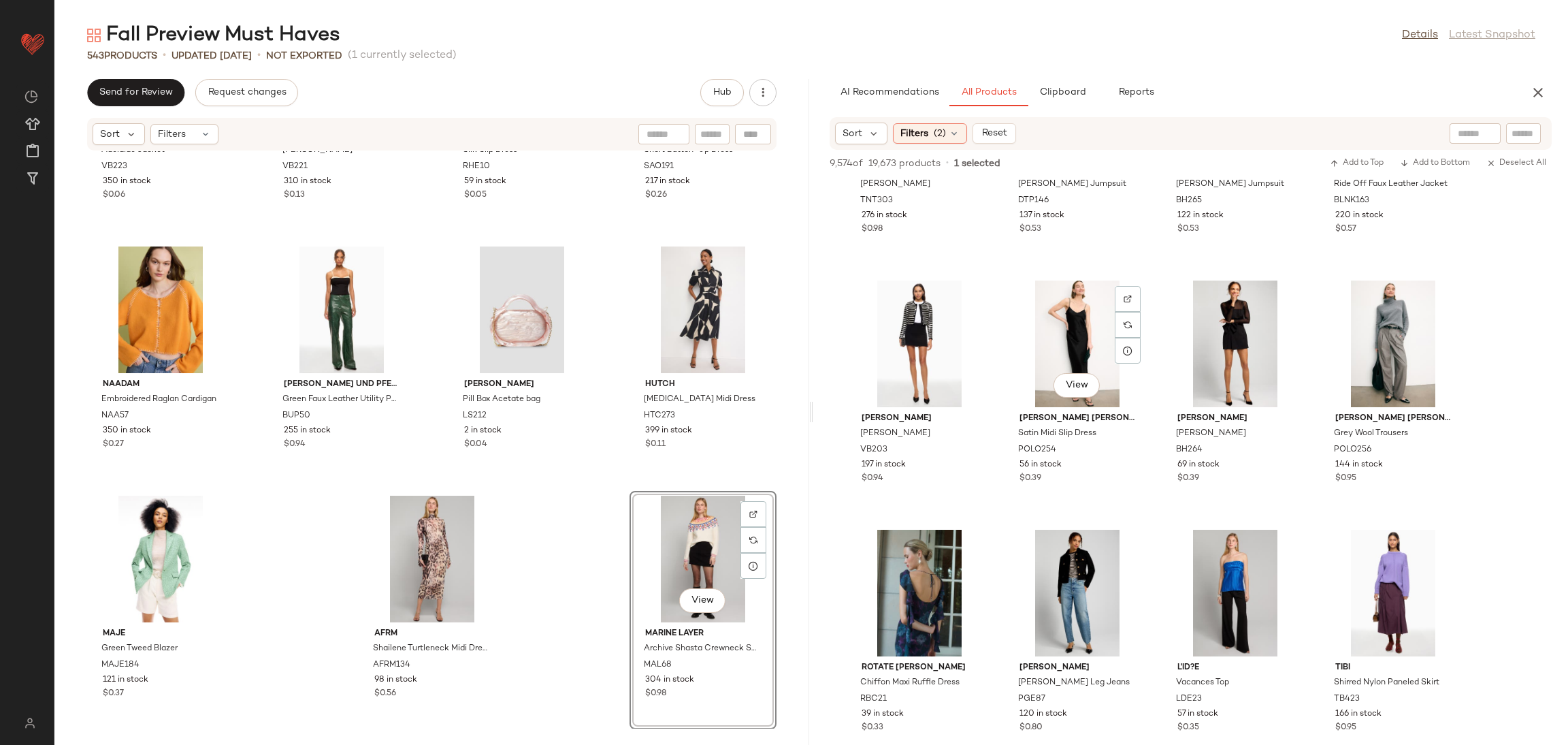
scroll to position [41735, 0]
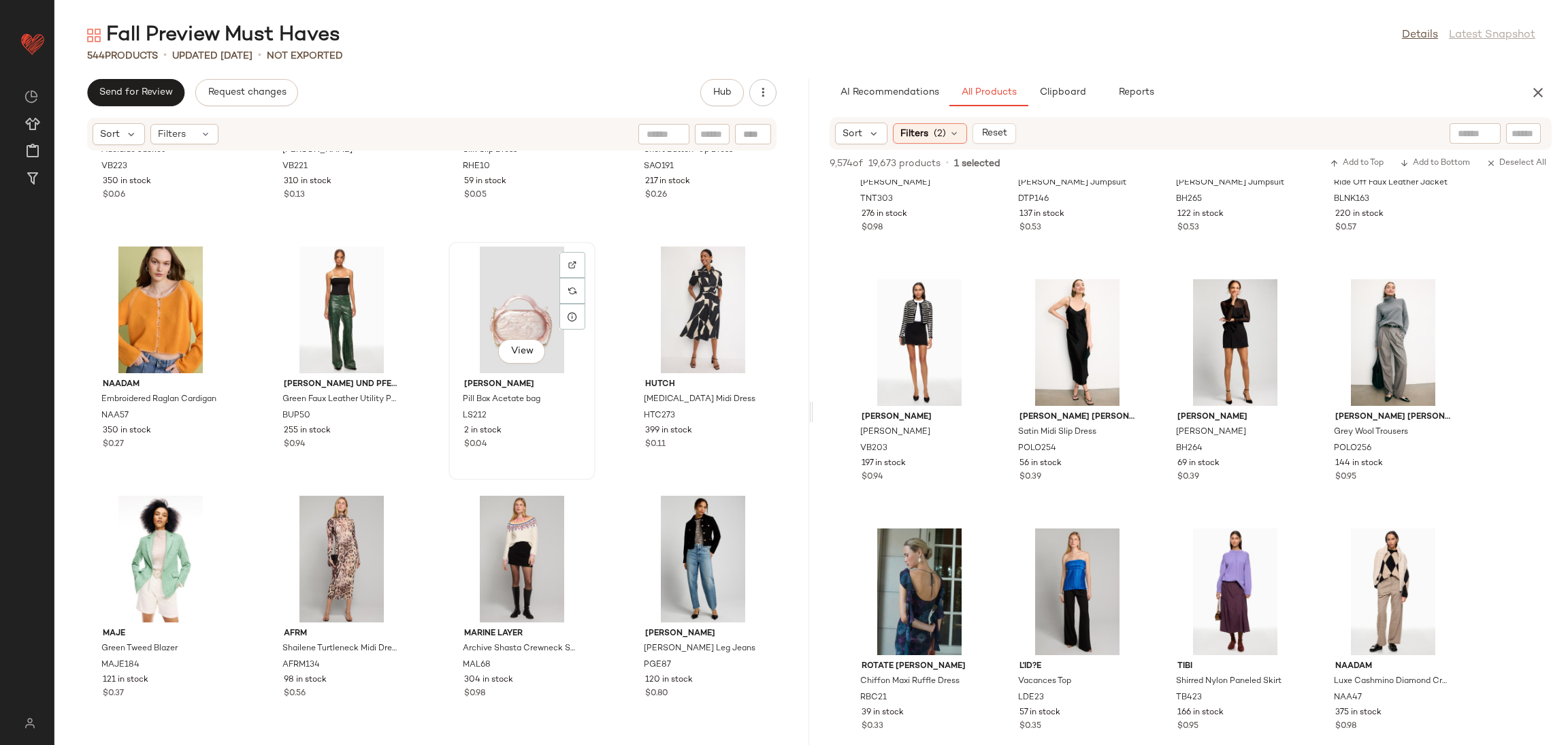
click at [581, 479] on div "View Lele Sadoughi Pill Box Acetate bag LS212 2 in stock $0.04" at bounding box center [522, 361] width 147 height 239
click at [588, 453] on div "View Lele Sadoughi Pill Box Acetate bag LS212 2 in stock $0.04" at bounding box center [522, 360] width 144 height 236
click at [598, 466] on div "SET Veronica Beard Adelaide Jacket VB223 350 in stock $0.06 SET Veronica Beard …" at bounding box center [432, 439] width 755 height 577
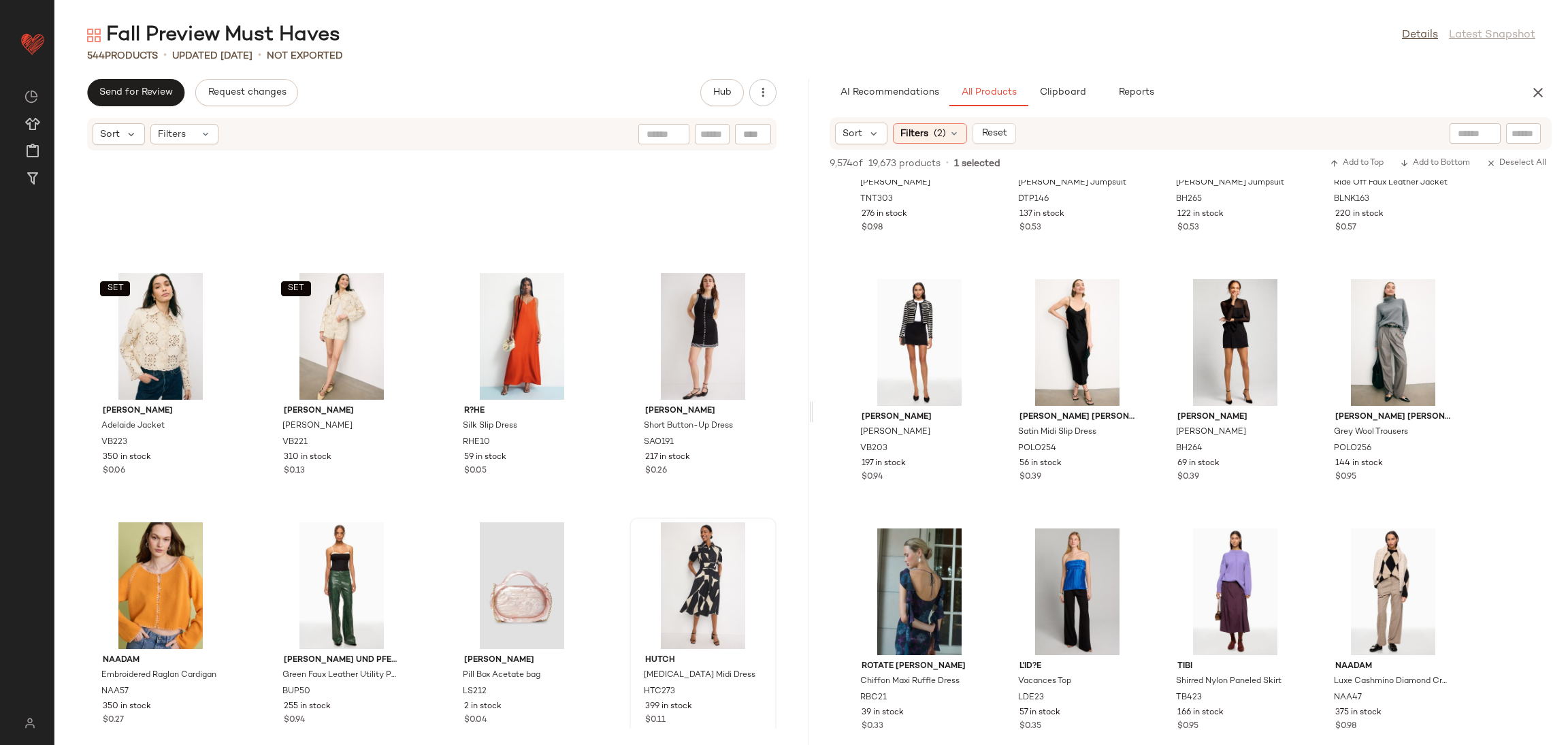
scroll to position [33325, 0]
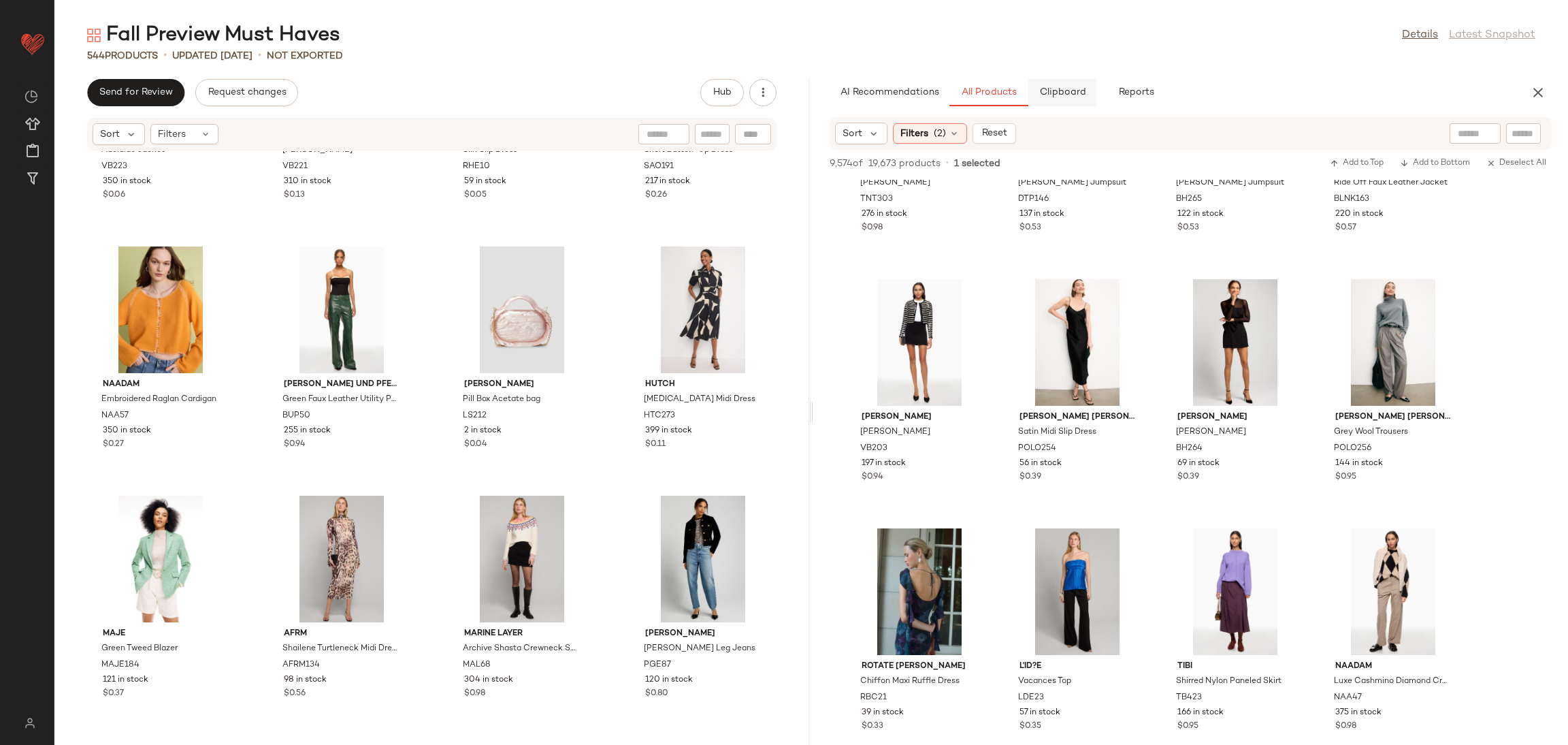
click at [1051, 96] on span "Clipboard" at bounding box center [1062, 93] width 47 height 11
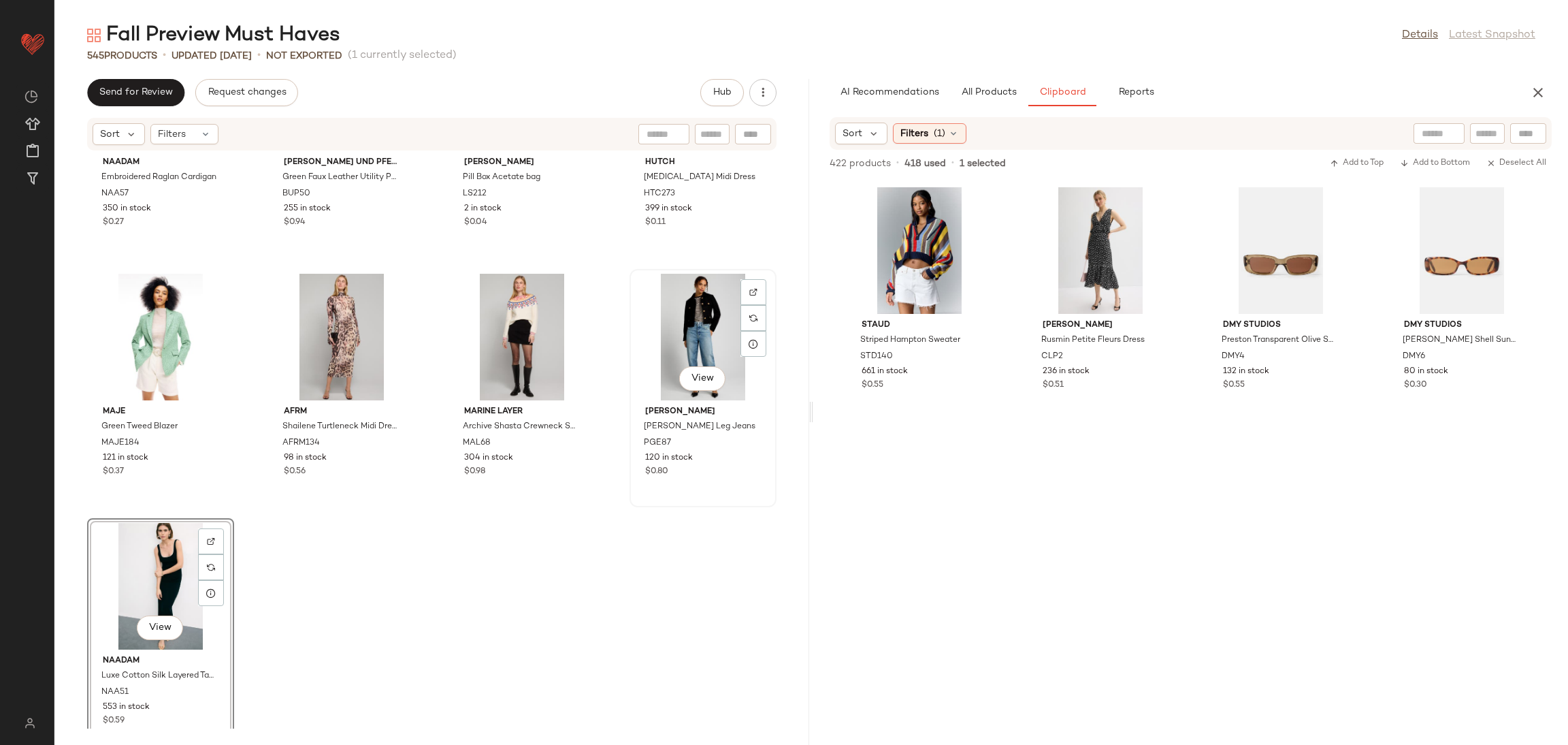
scroll to position [33575, 0]
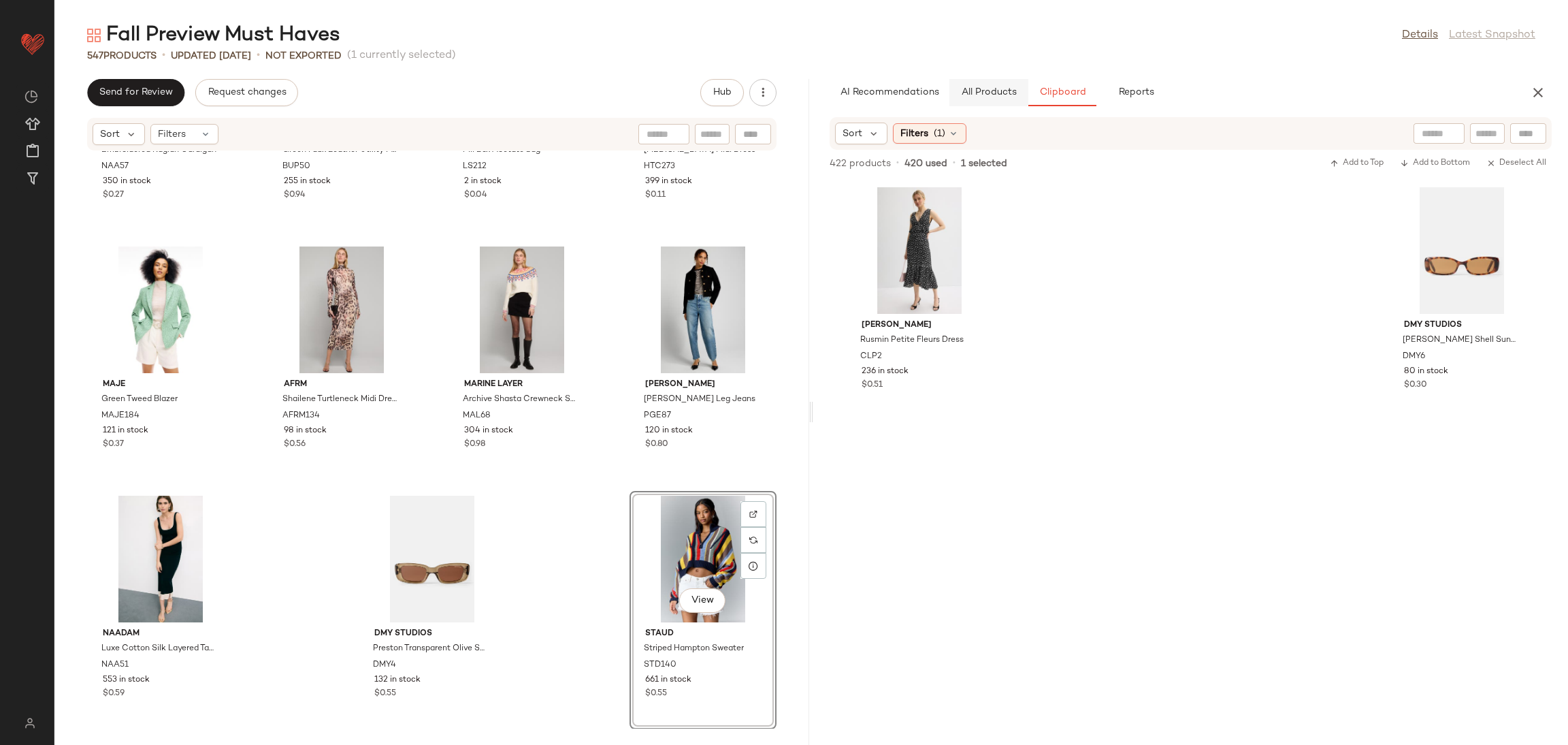
click at [983, 89] on span "All Products" at bounding box center [989, 93] width 56 height 11
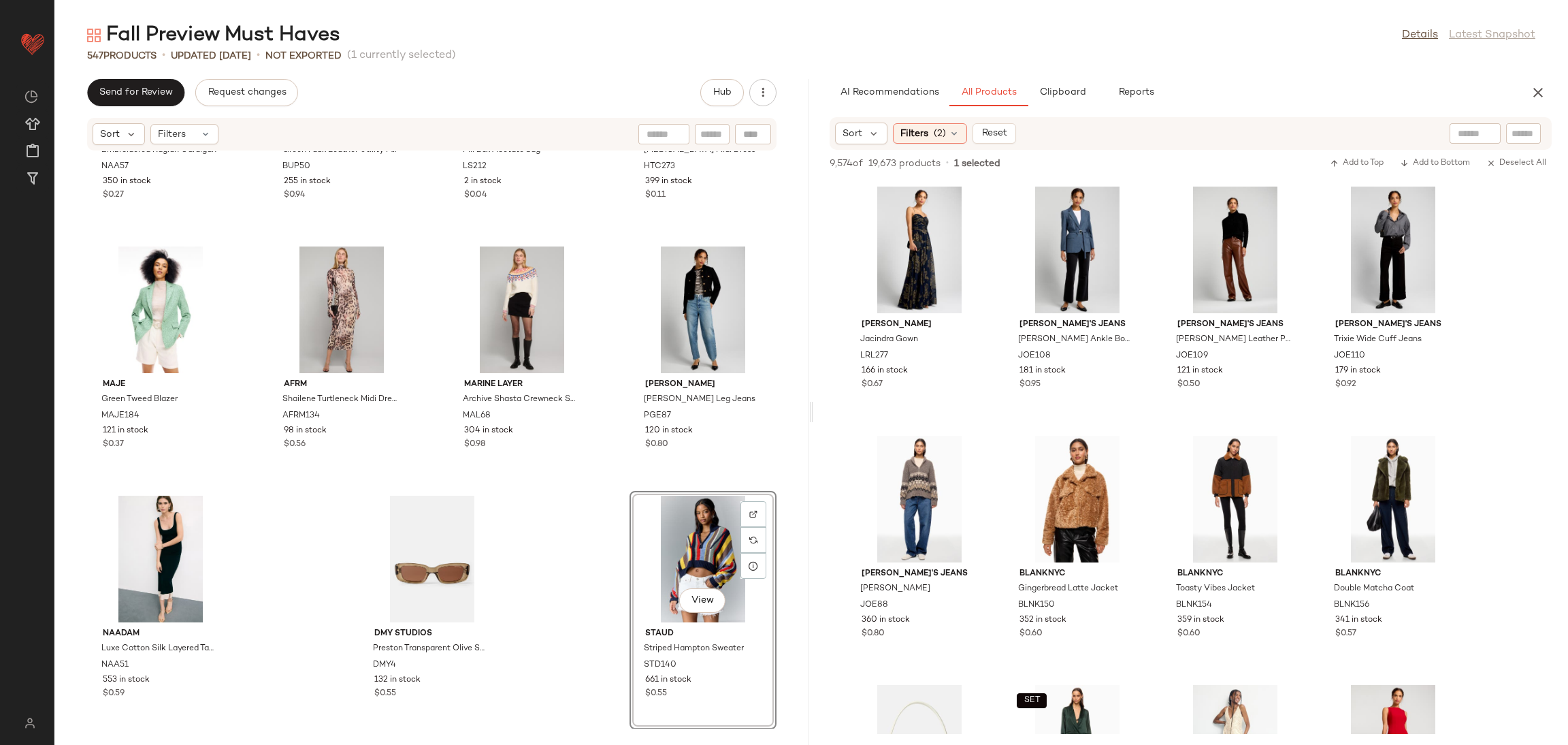
scroll to position [44429, 0]
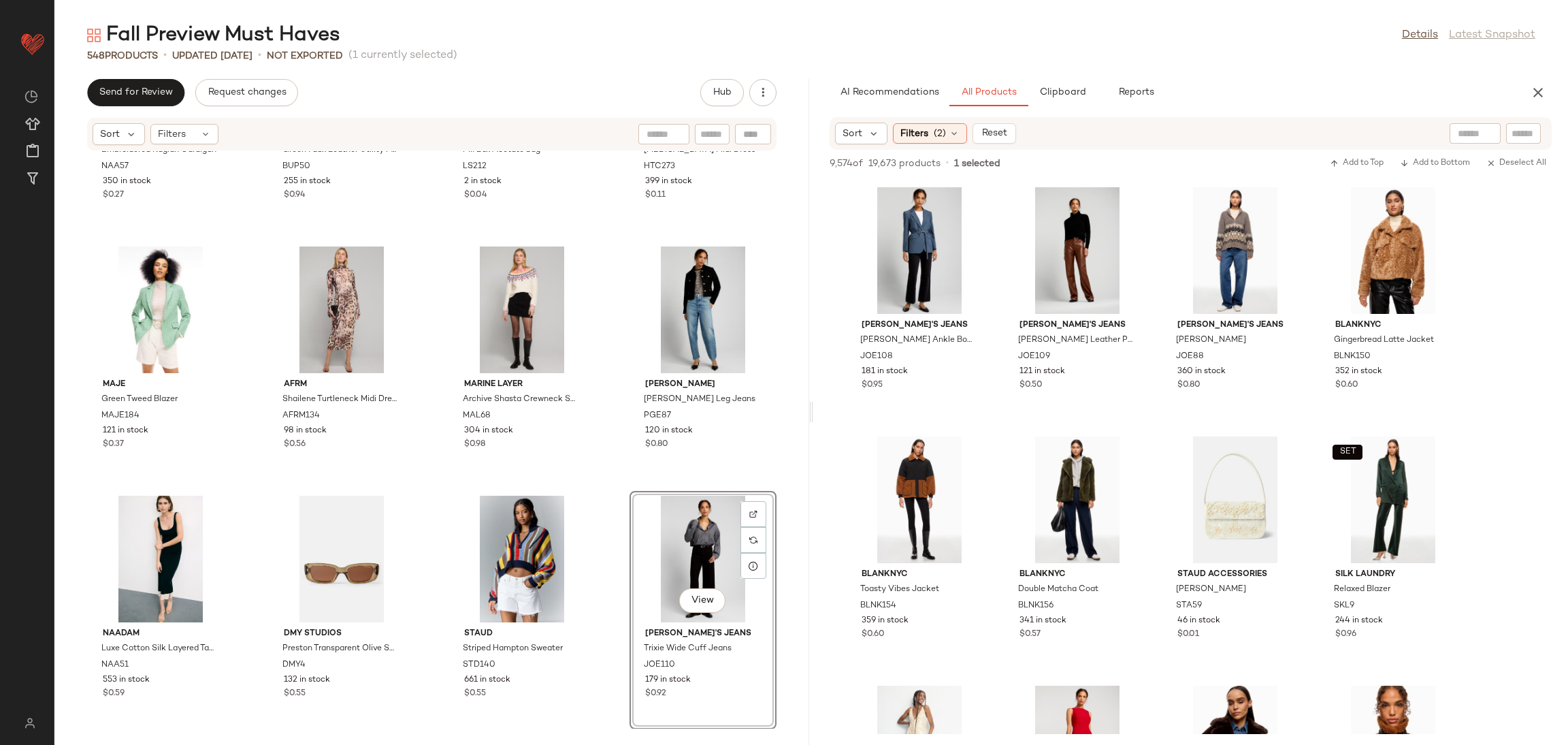
click at [618, 485] on div "NAADAM Embroidered Raglan Cardigan NAA57 350 in stock $0.27 Baum und Pferdgarte…" at bounding box center [432, 439] width 755 height 577
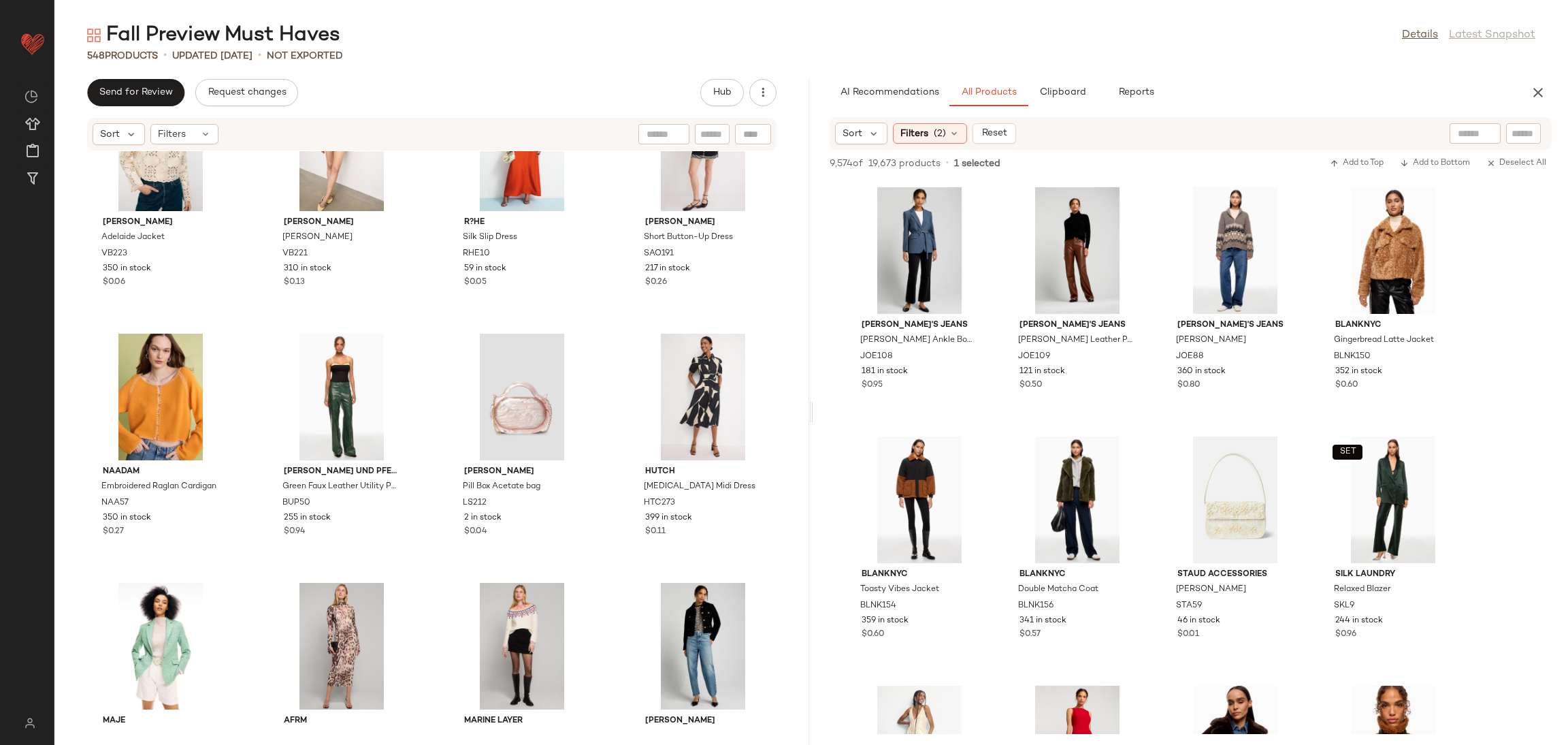
scroll to position [33274, 0]
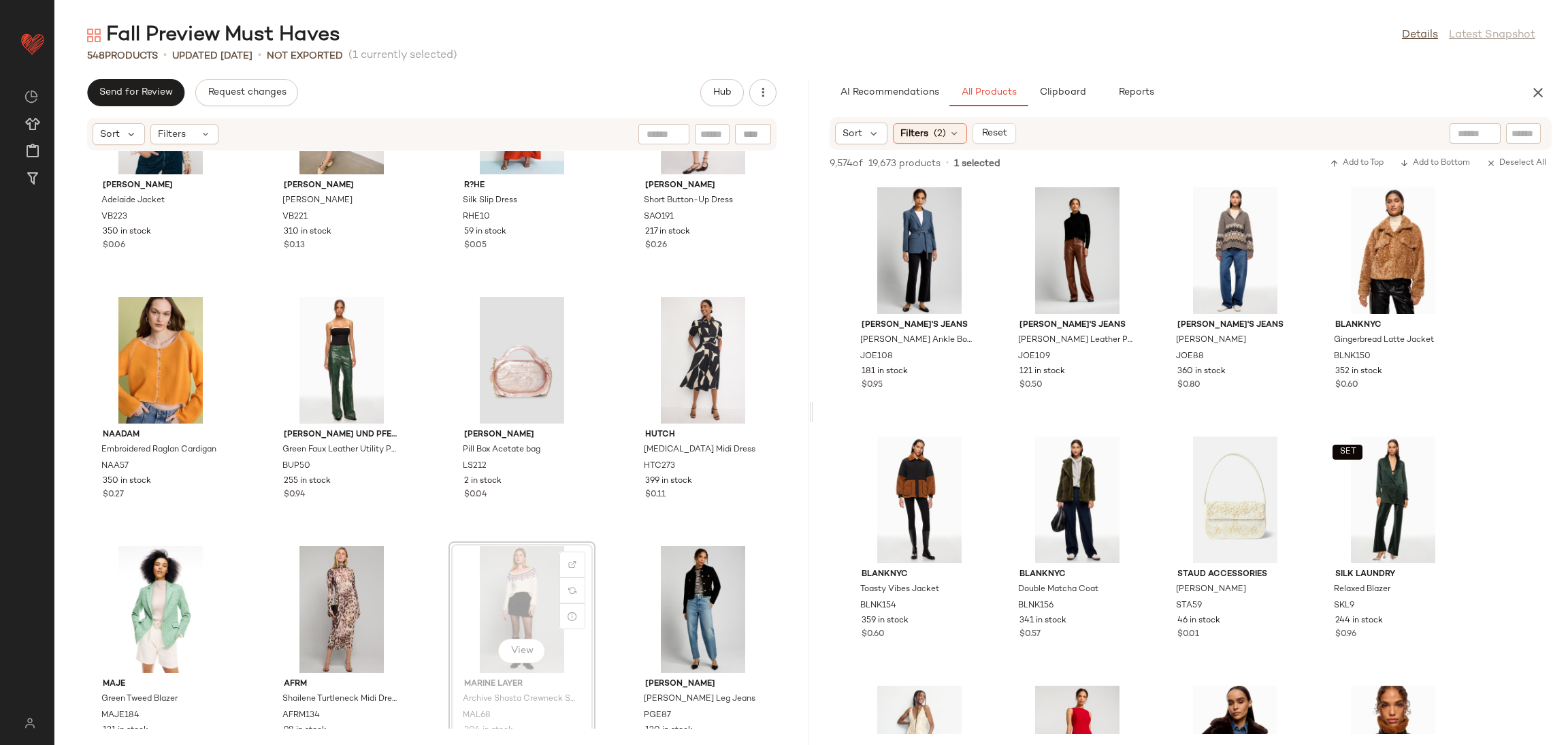
scroll to position [33277, 0]
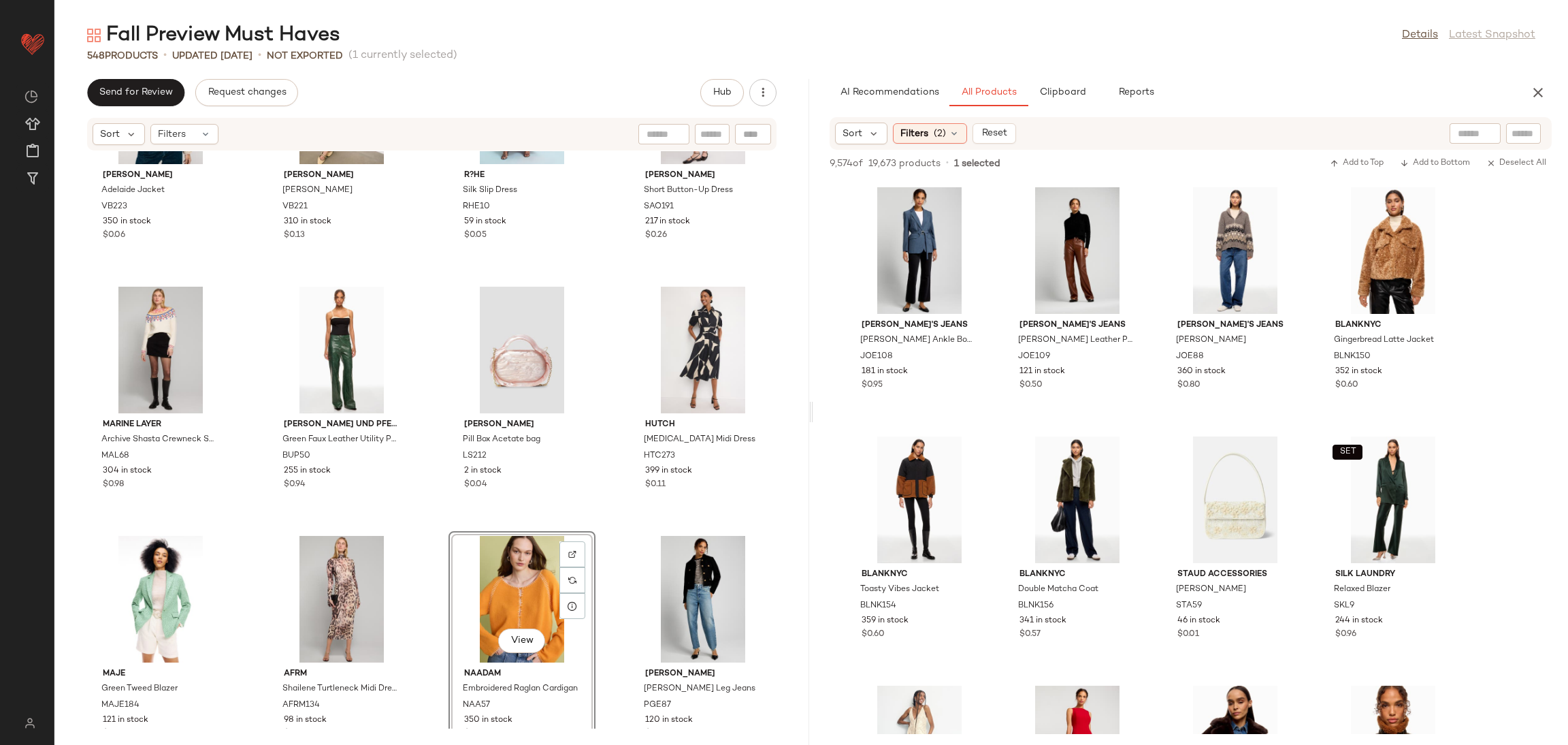
click at [640, 529] on div "SET Veronica Beard Adelaide Jacket VB223 350 in stock $0.06 SET Veronica Beard …" at bounding box center [432, 439] width 755 height 577
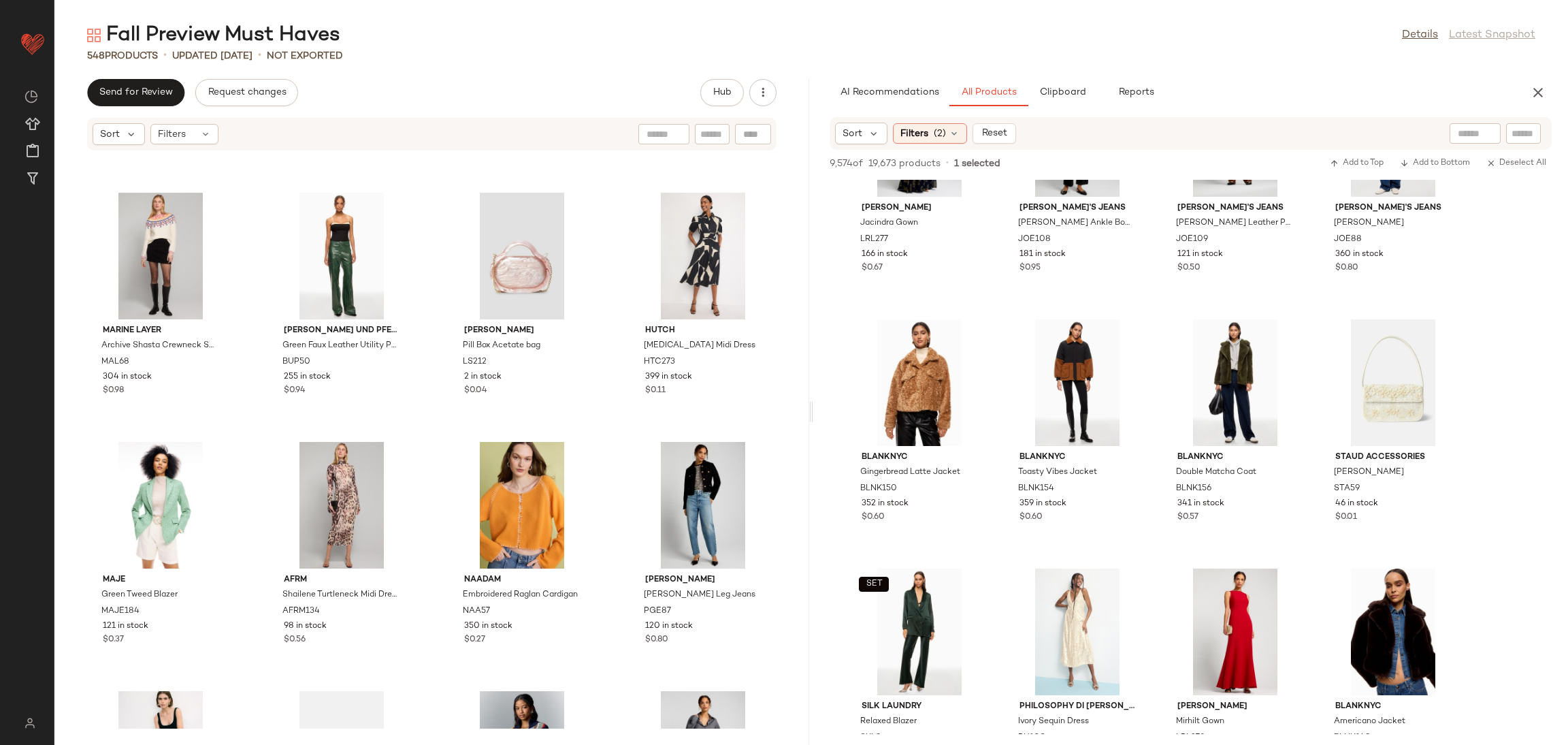
scroll to position [33317, 0]
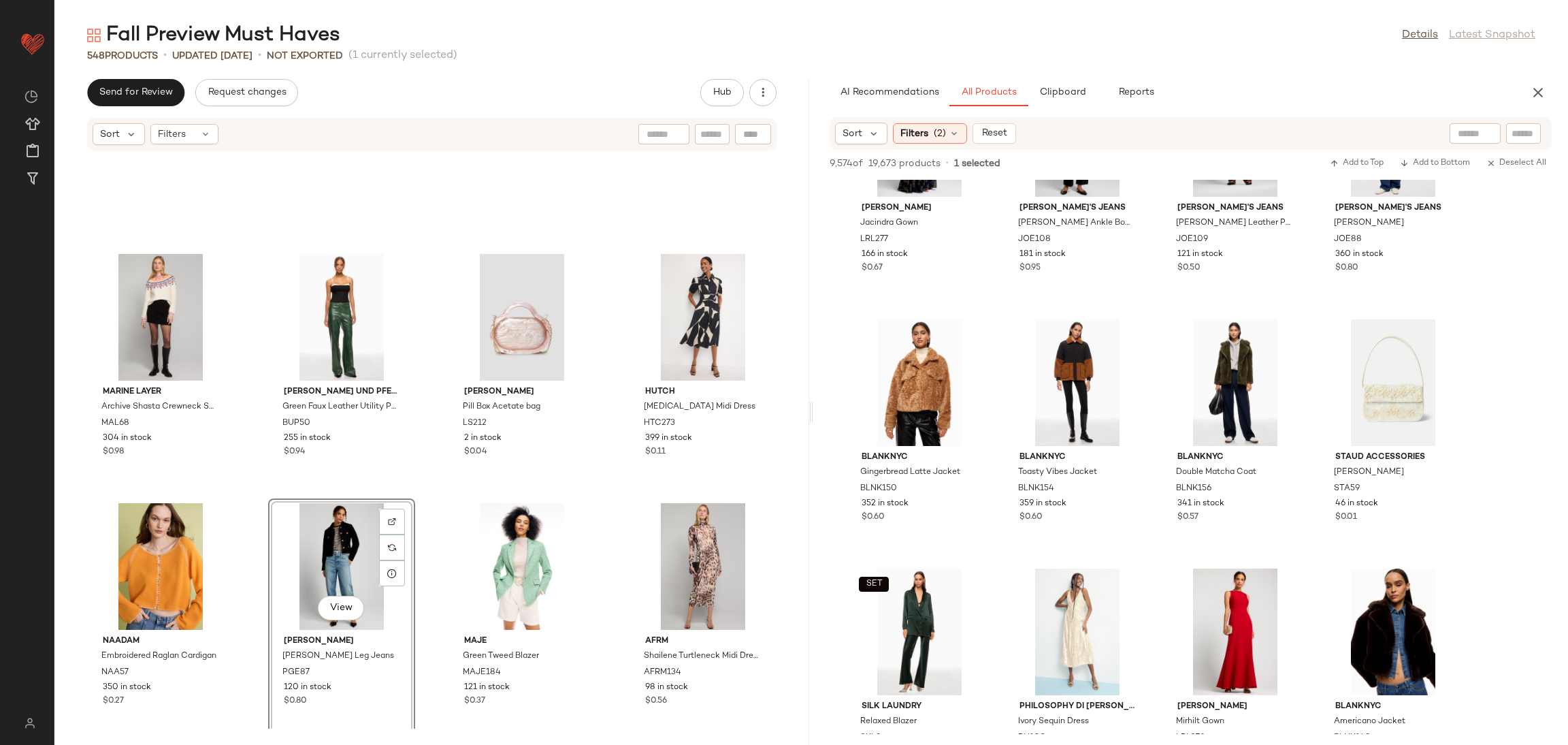
click at [428, 497] on div "Marine Layer Archive Shasta Crewneck Sweater MAL68 304 in stock $0.98 Baum und …" at bounding box center [432, 439] width 755 height 577
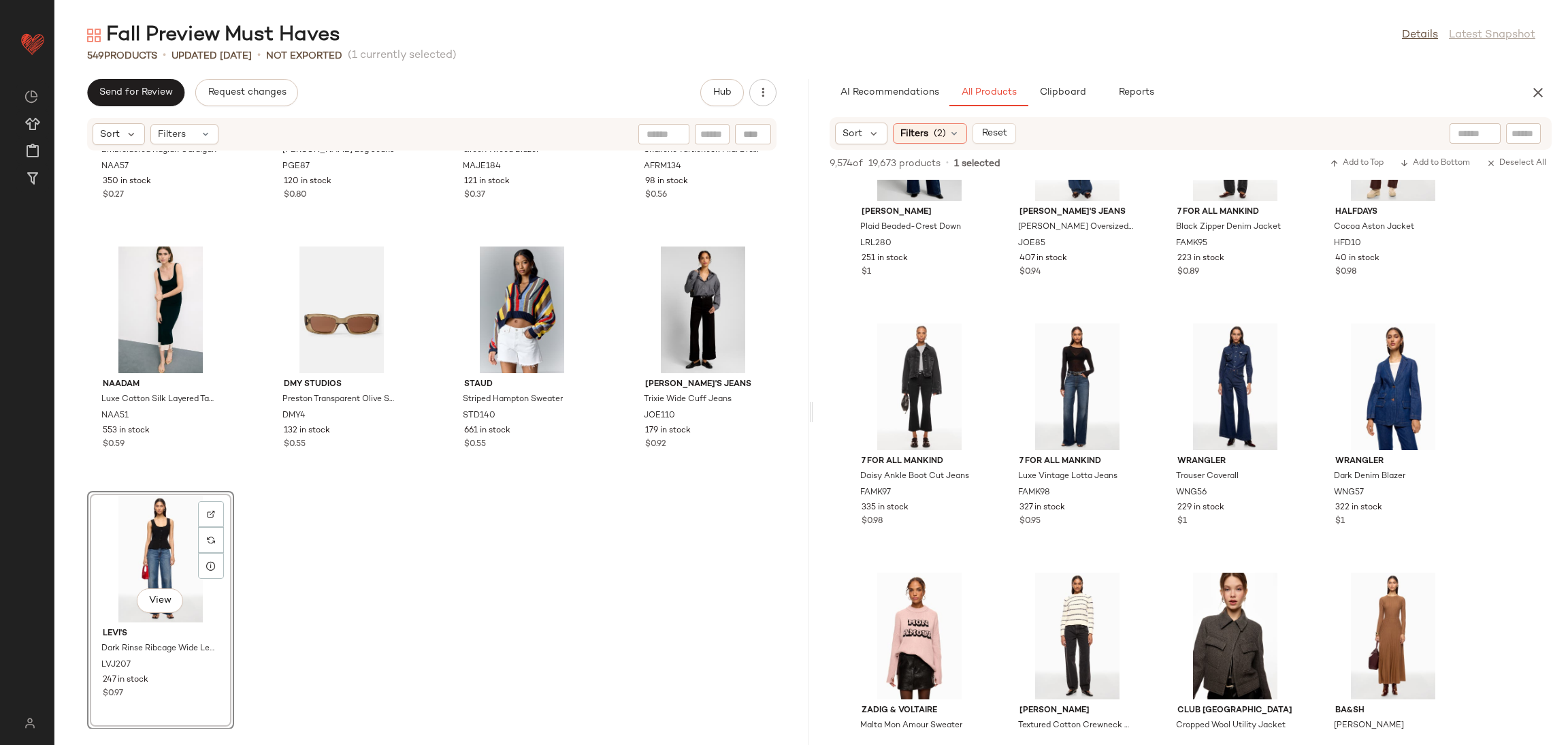
scroll to position [48977, 0]
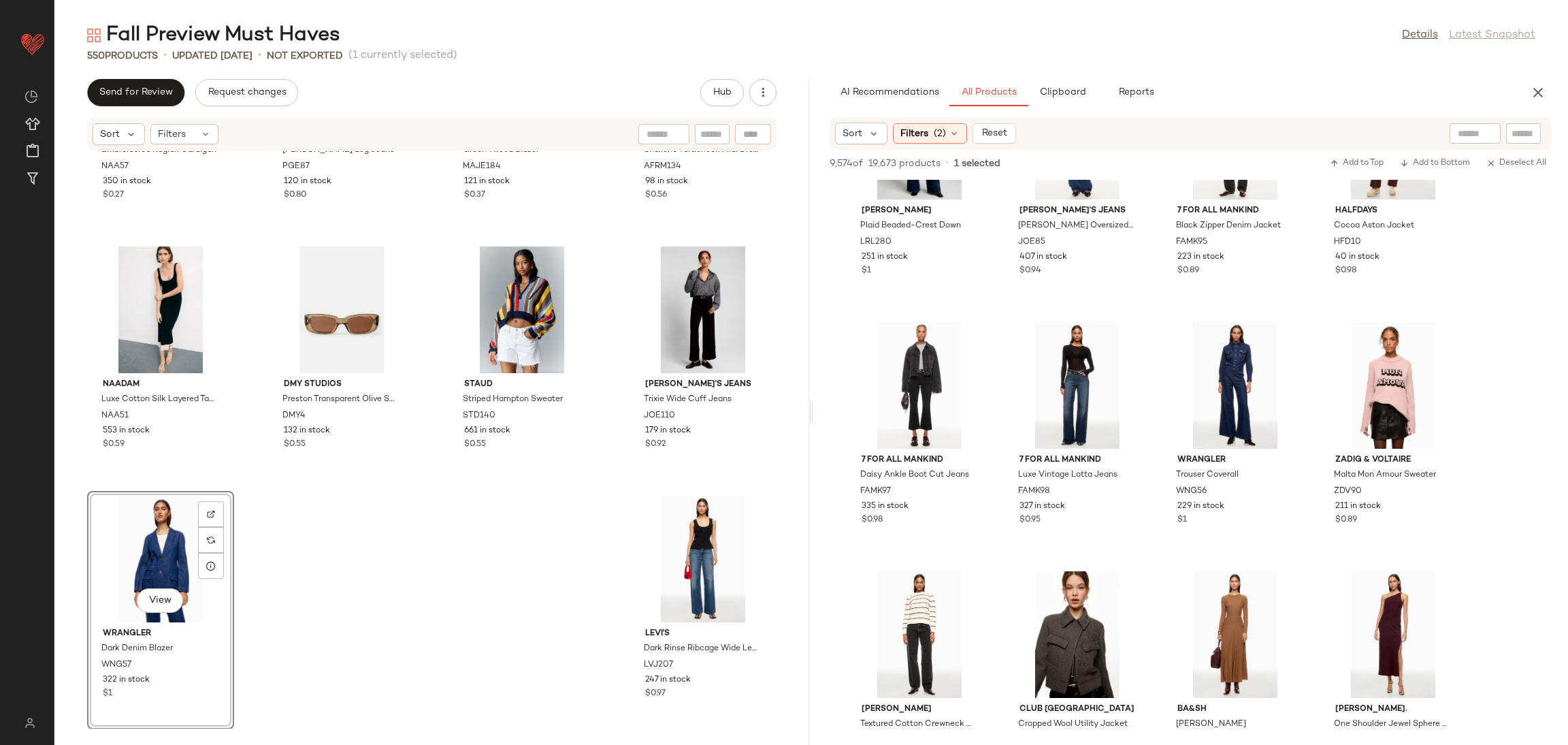
click at [262, 580] on div "NAADAM Embroidered Raglan Cardigan NAA57 350 in stock $0.27 PAIGE Alexis Barrel…" at bounding box center [432, 439] width 755 height 577
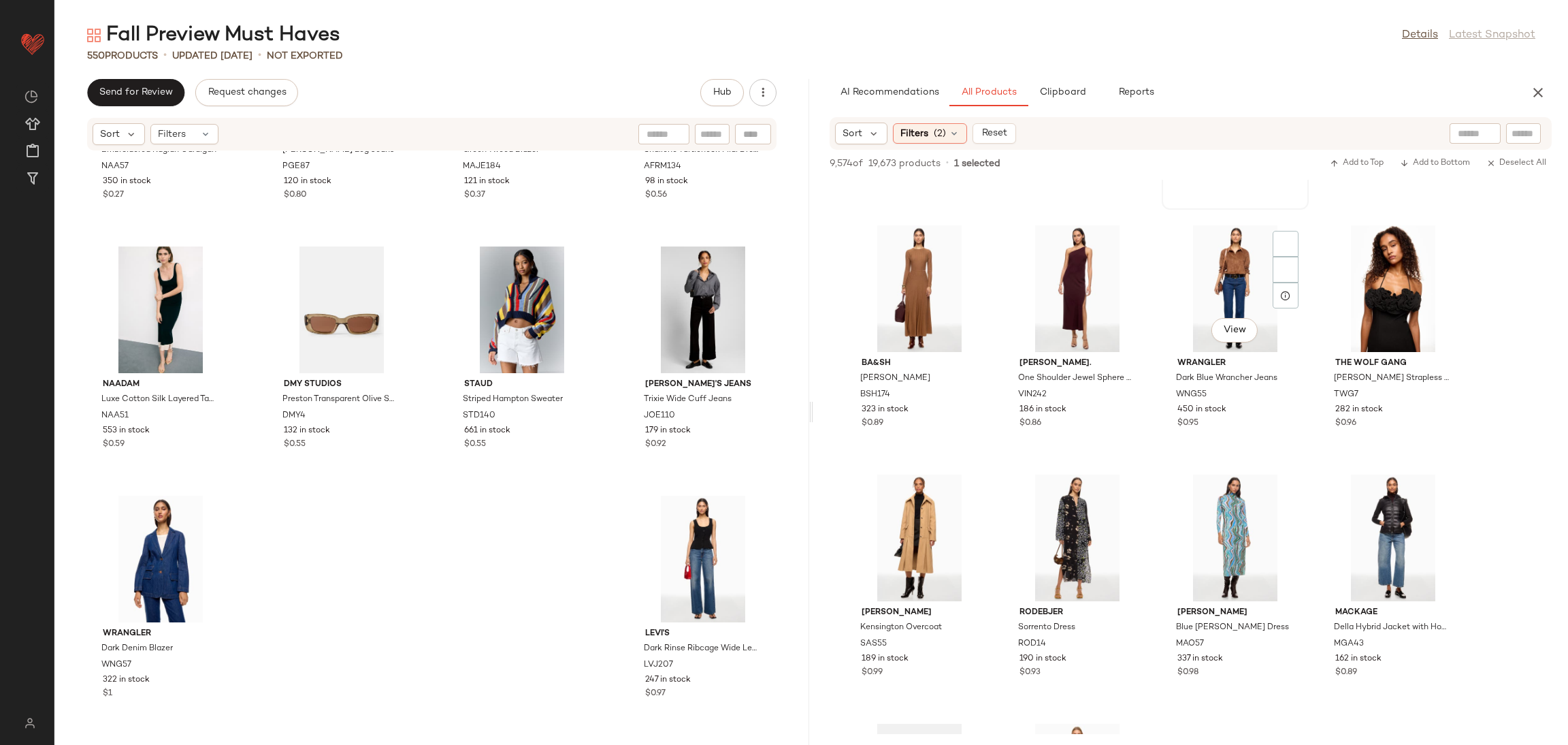
scroll to position [49593, 0]
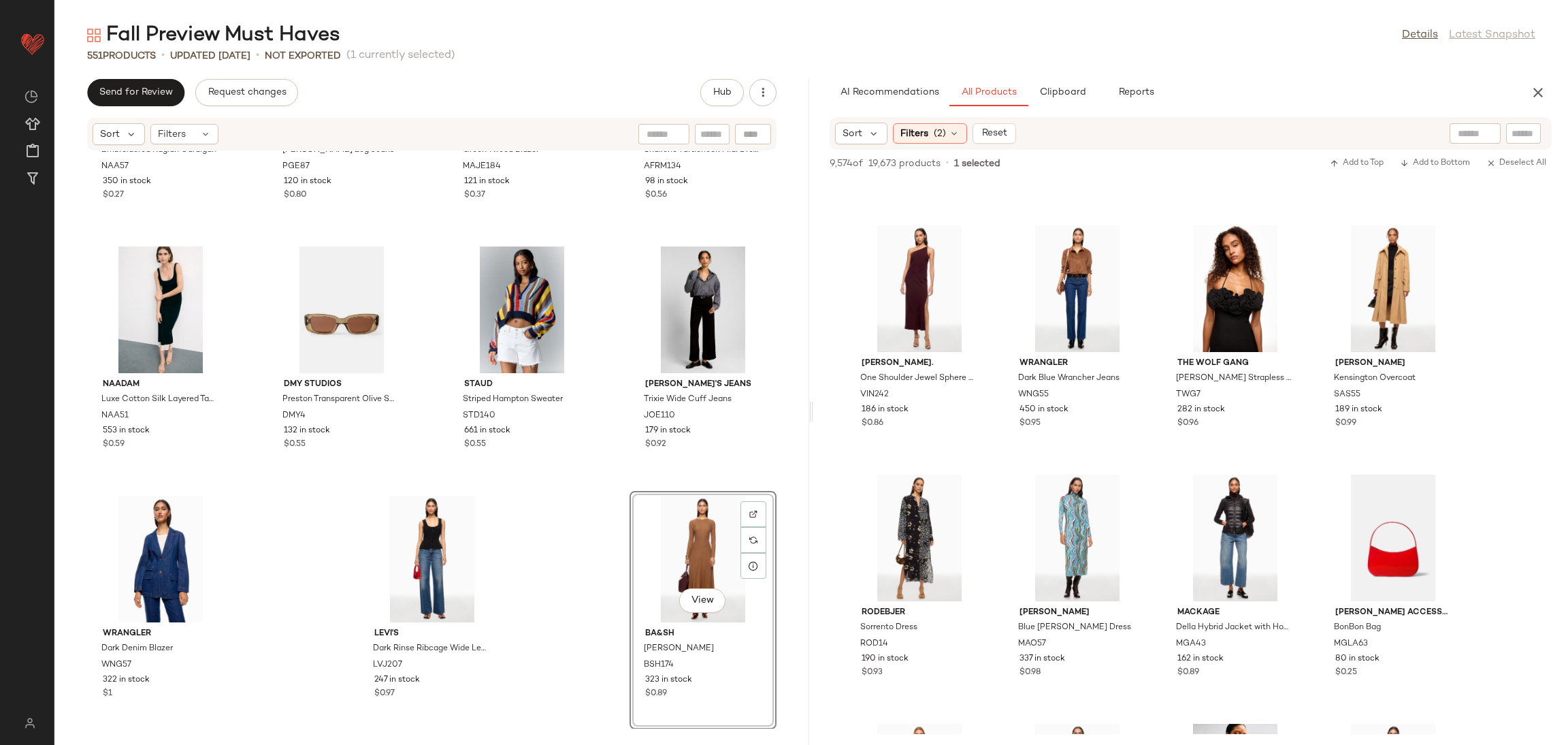
click at [558, 557] on div "NAADAM Embroidered Raglan Cardigan NAA57 350 in stock $0.27 PAIGE Alexis Barrel…" at bounding box center [432, 439] width 755 height 577
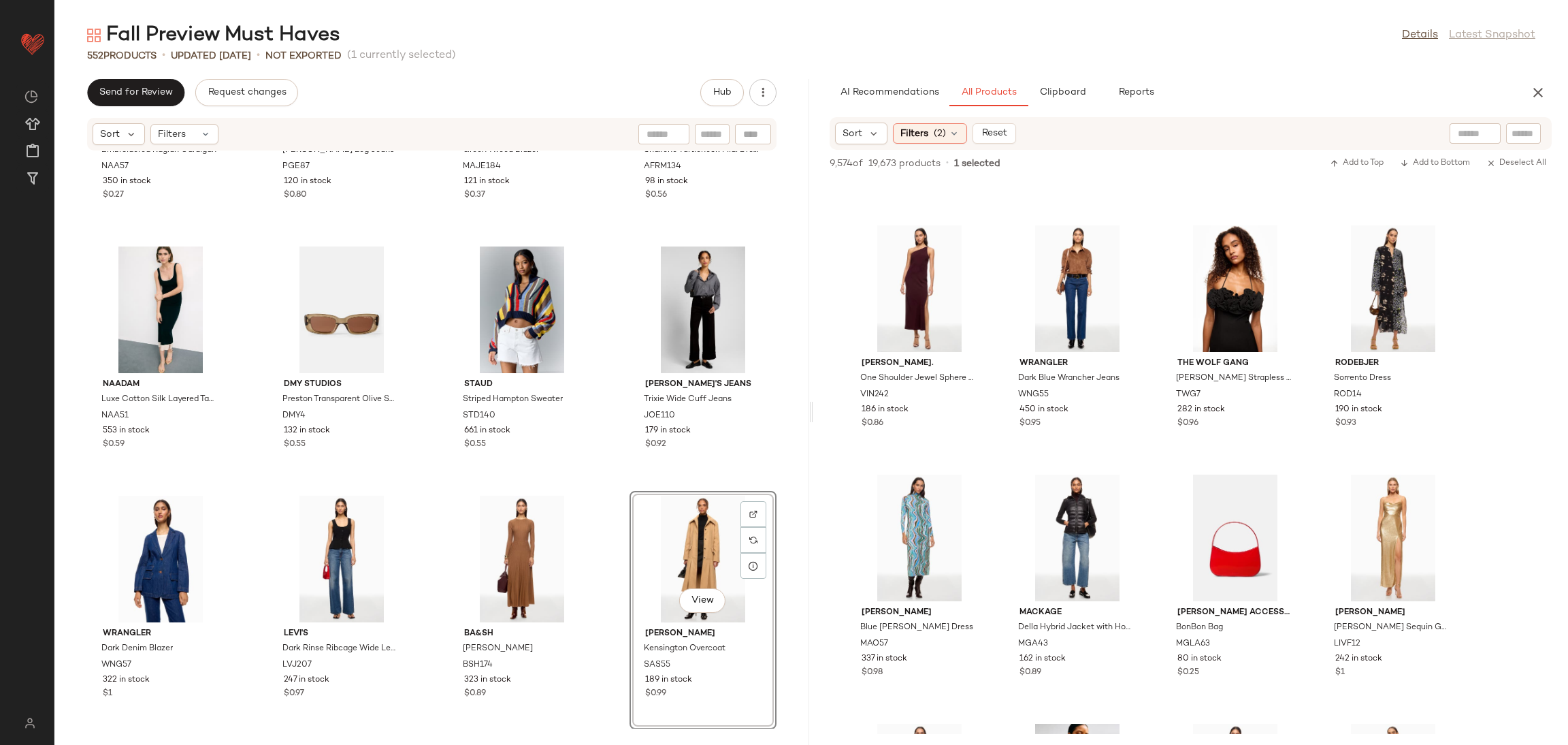
click at [600, 483] on div "NAADAM Embroidered Raglan Cardigan NAA57 350 in stock $0.27 PAIGE Alexis Barrel…" at bounding box center [432, 439] width 755 height 577
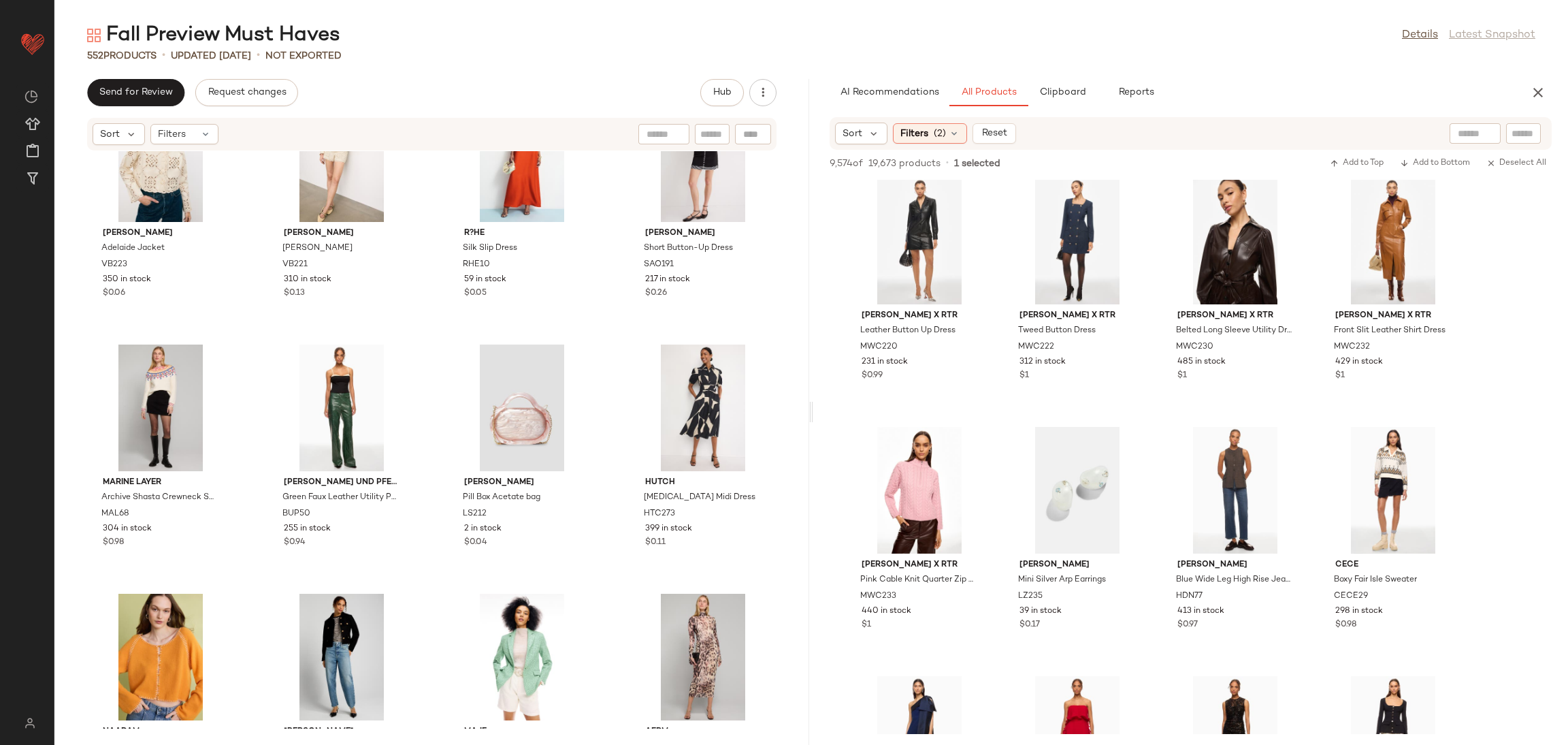
scroll to position [33824, 0]
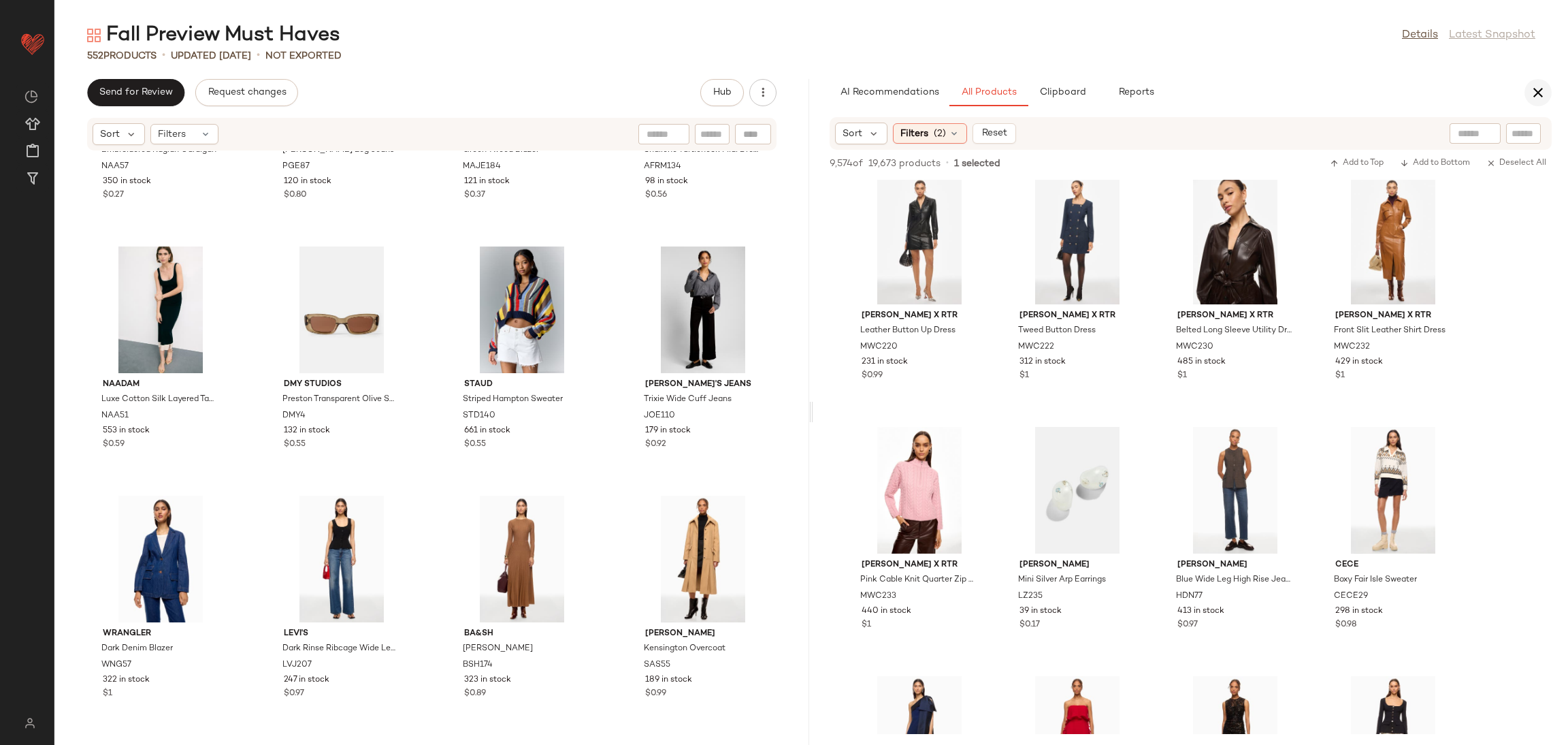
click at [1533, 85] on icon "button" at bounding box center [1538, 93] width 16 height 16
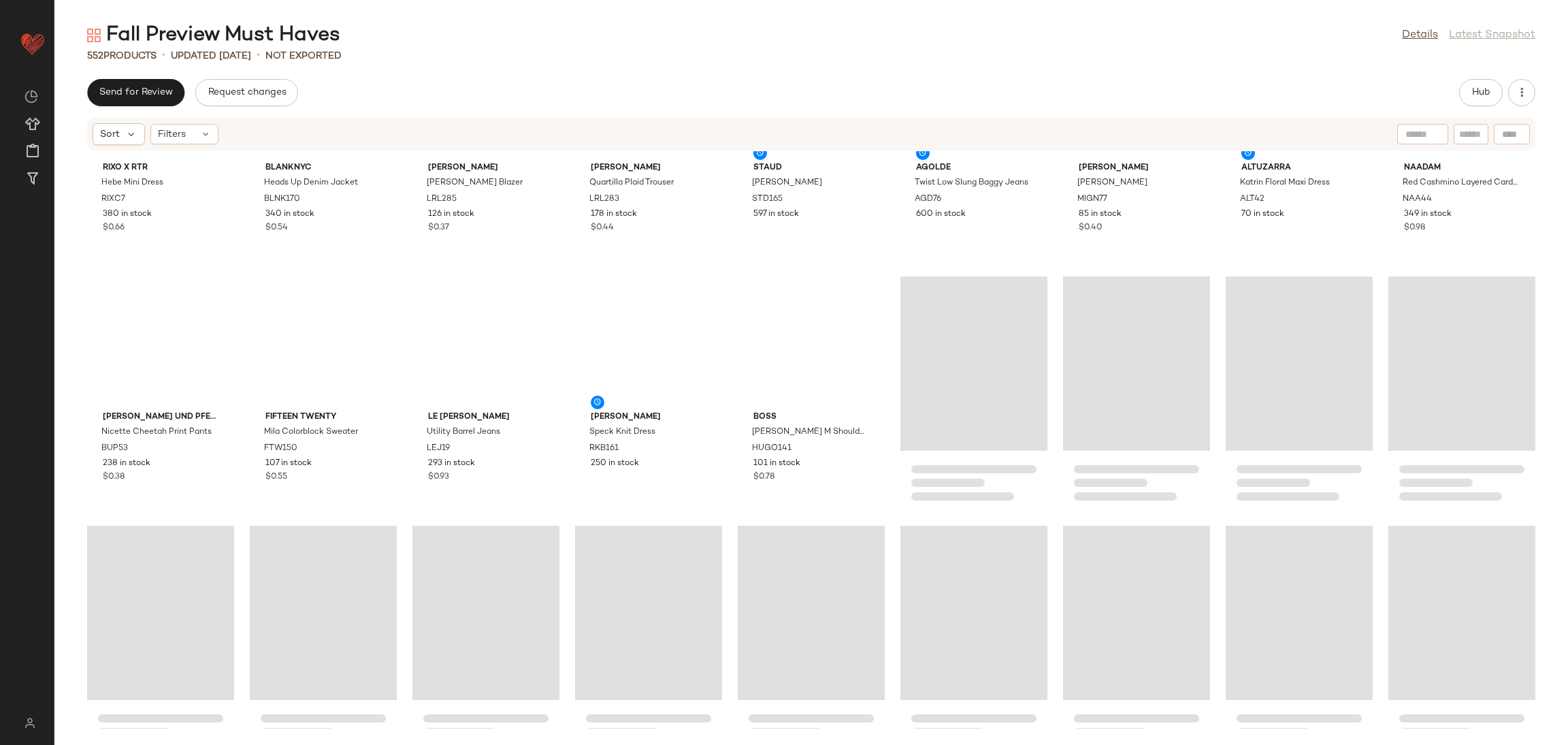
scroll to position [0, 0]
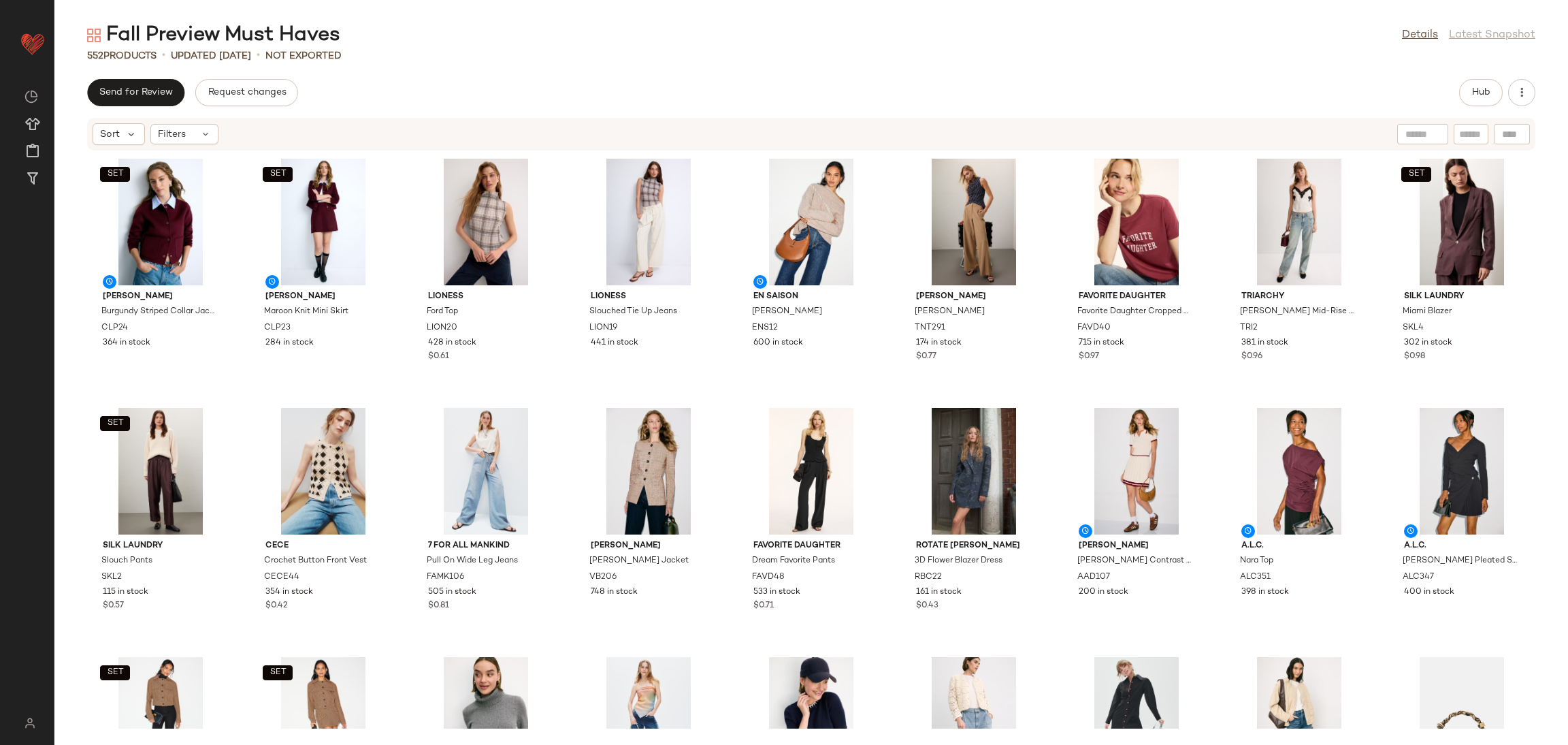
click at [563, 398] on div "SET [PERSON_NAME] Striped Collar Jacket CLP24 364 in stock SET [PERSON_NAME] Kn…" at bounding box center [811, 439] width 1514 height 577
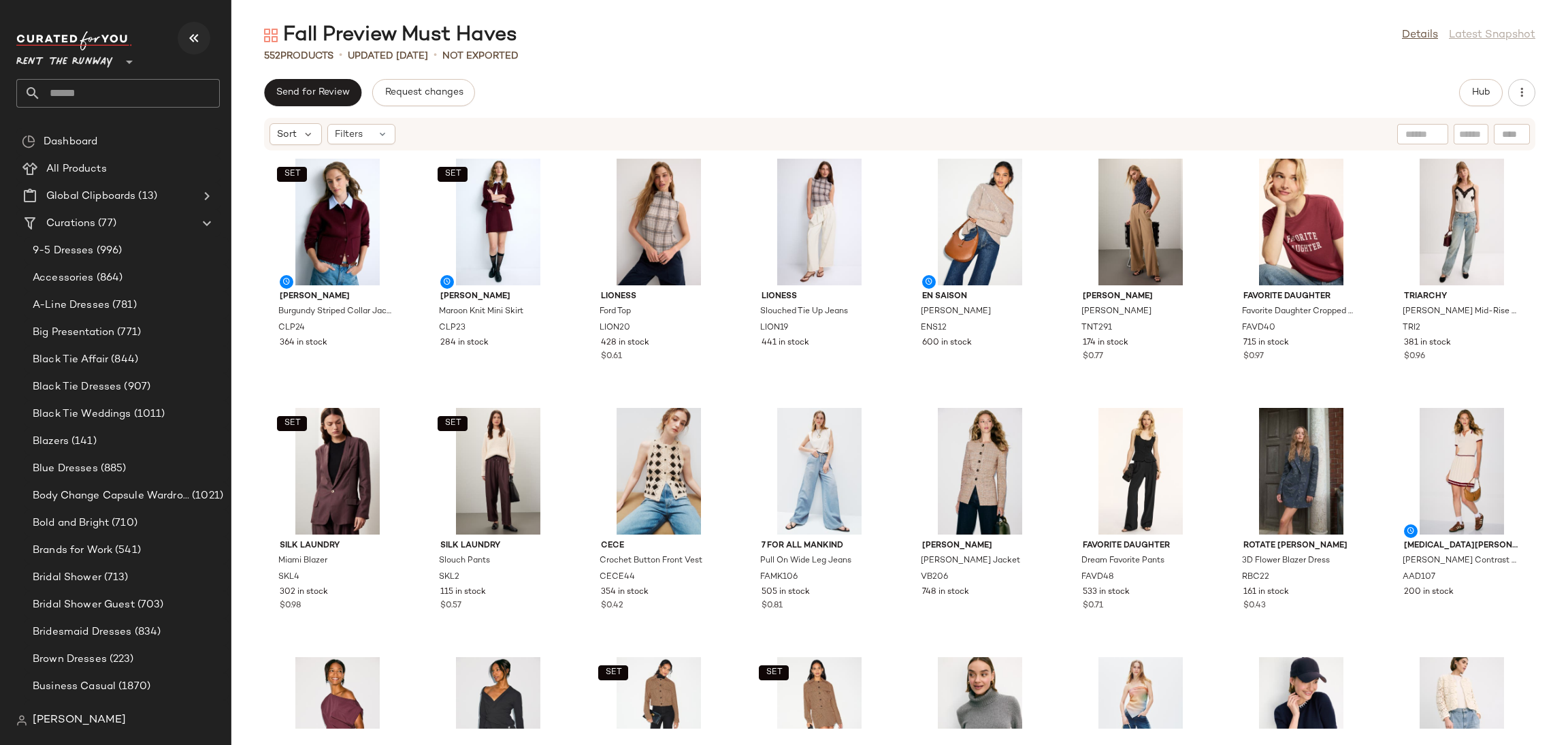
click at [189, 30] on icon "button" at bounding box center [194, 38] width 16 height 16
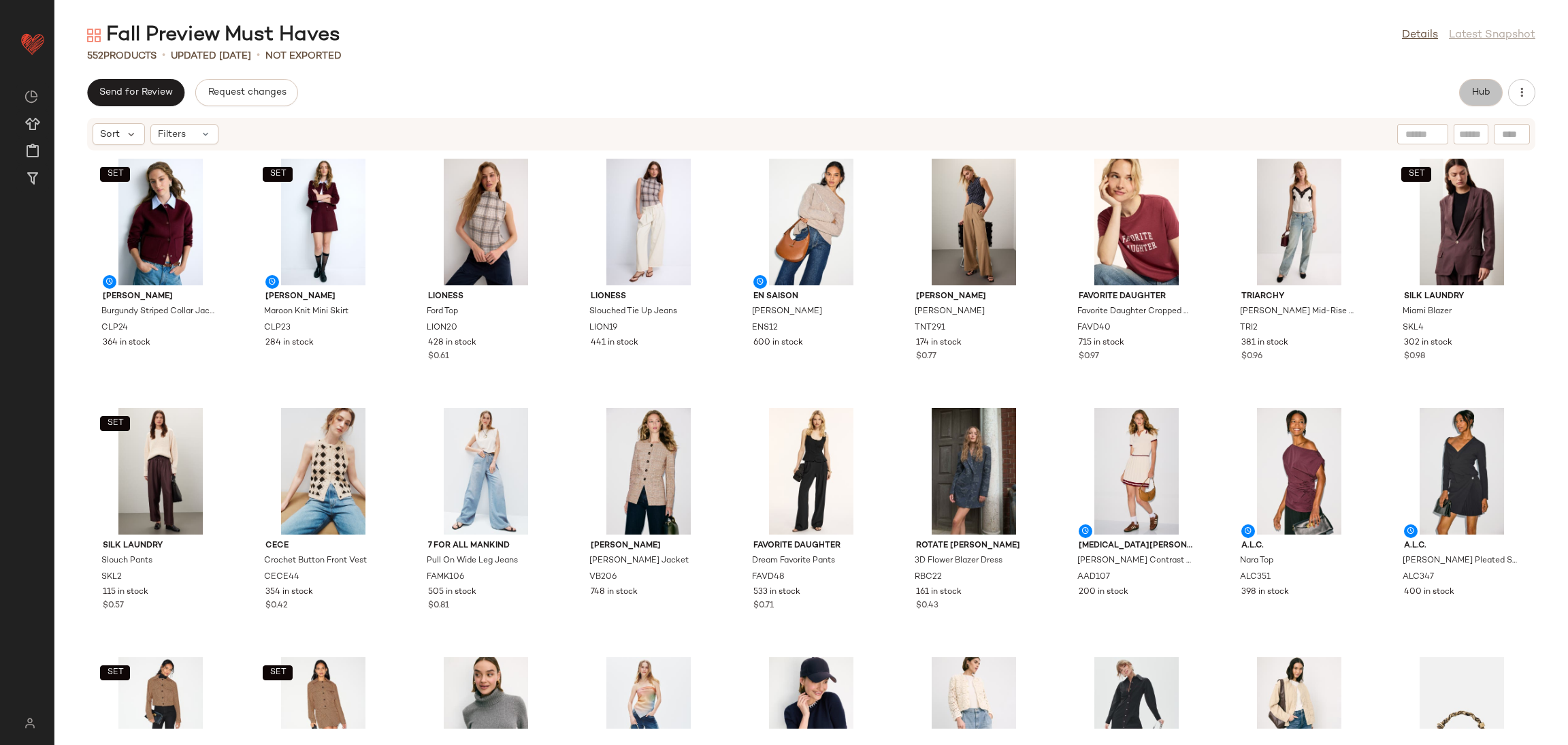
click at [1467, 90] on button "Hub" at bounding box center [1481, 93] width 44 height 27
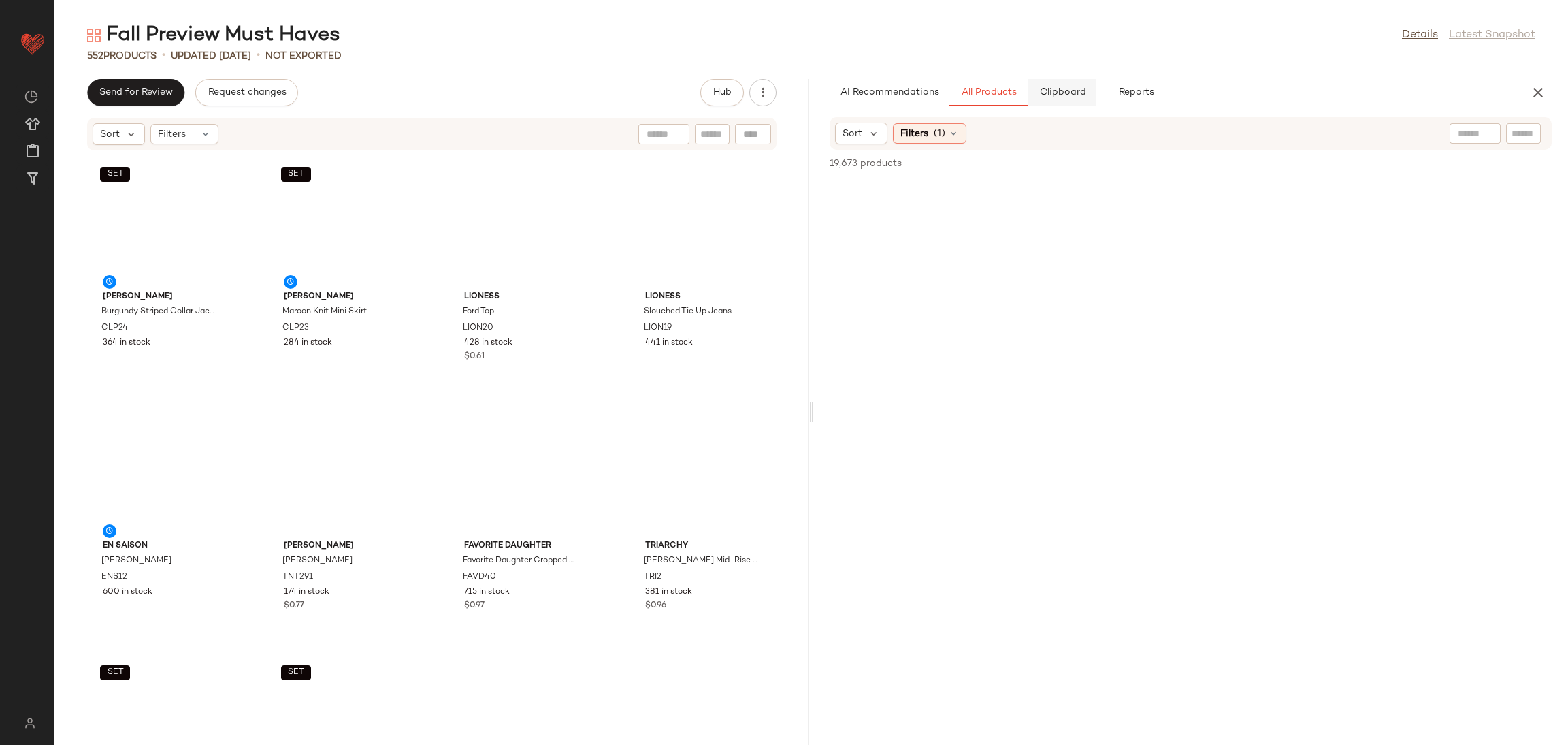
click at [1063, 85] on button "Clipboard" at bounding box center [1062, 93] width 68 height 27
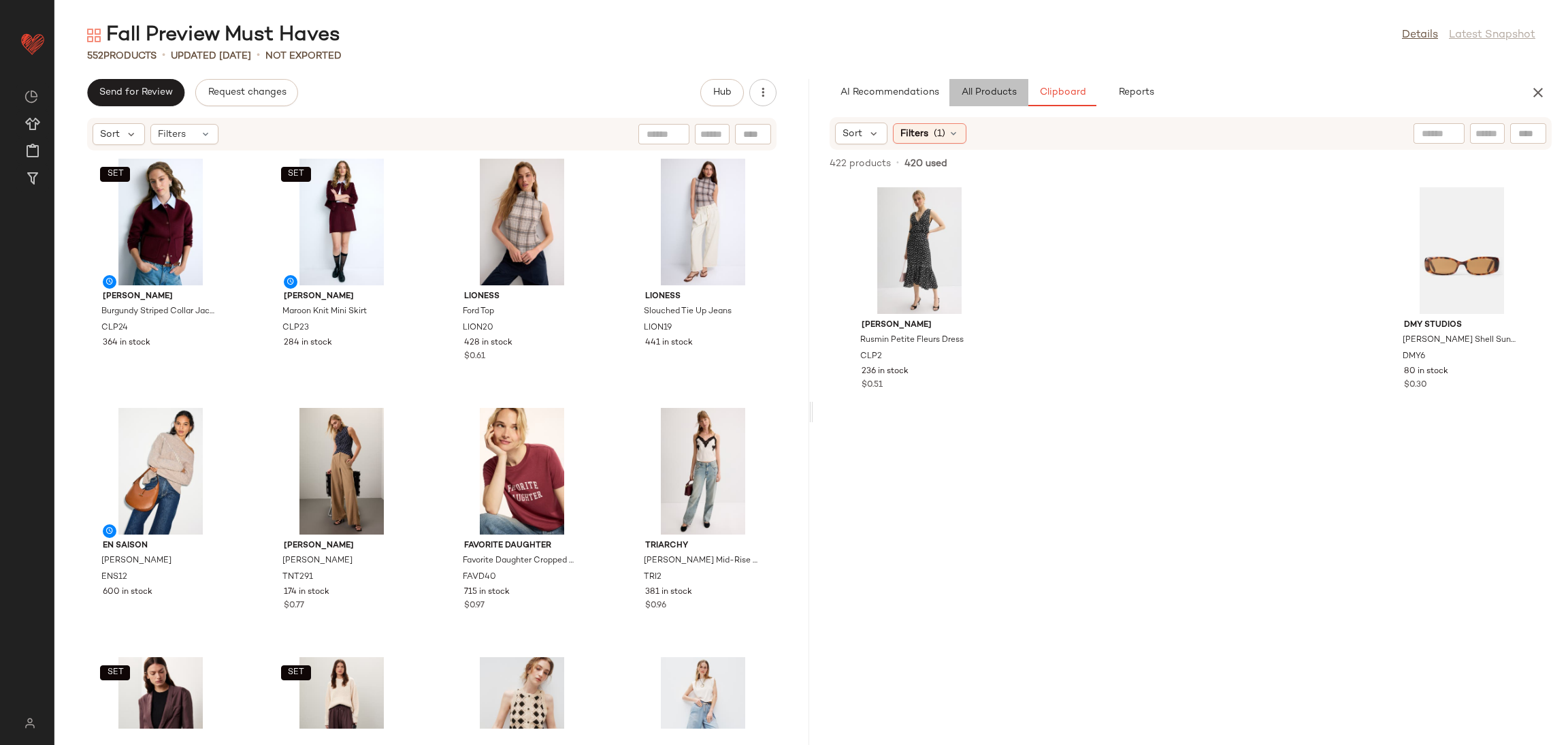
click at [992, 84] on button "All Products" at bounding box center [989, 93] width 79 height 27
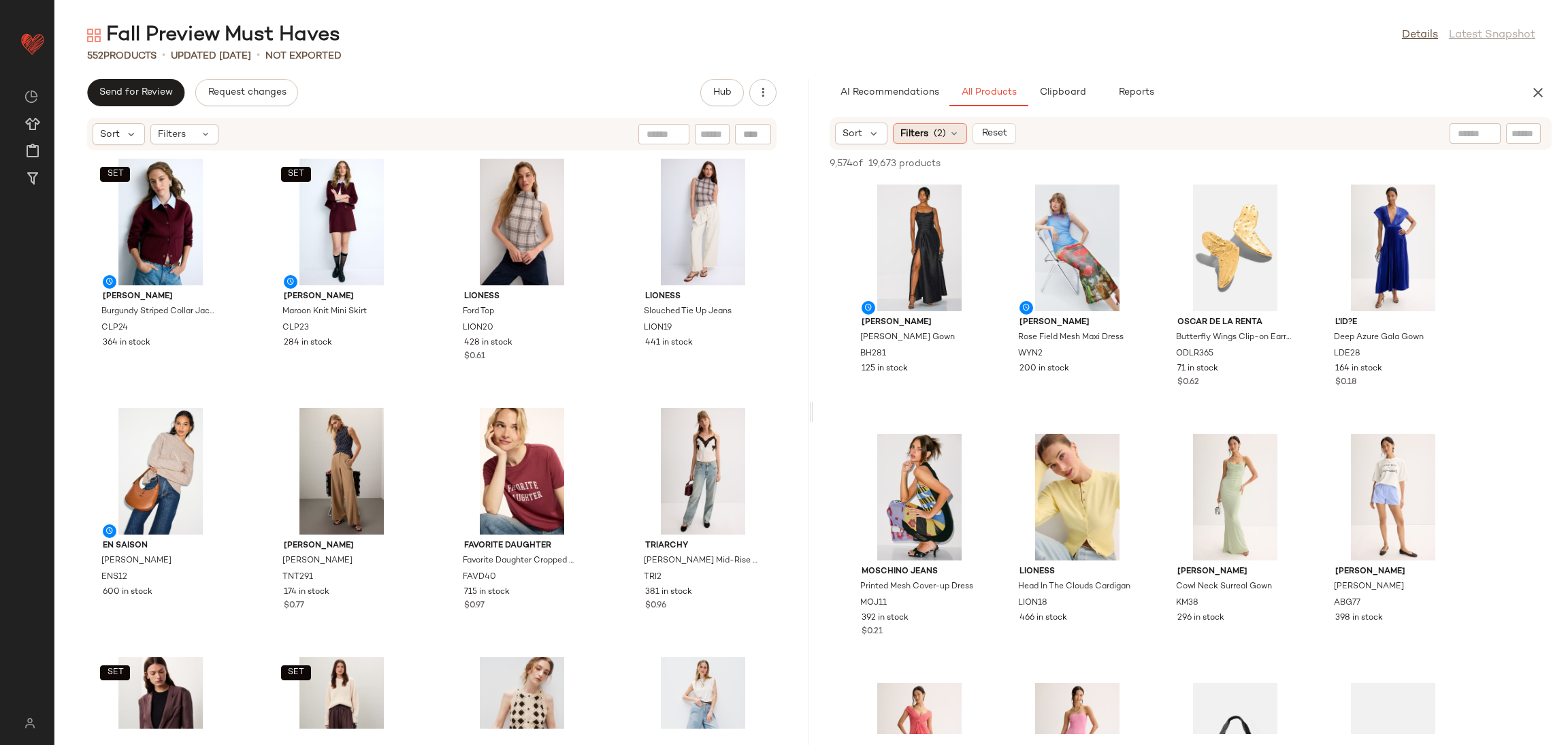
click at [943, 127] on span "(2)" at bounding box center [939, 134] width 12 height 14
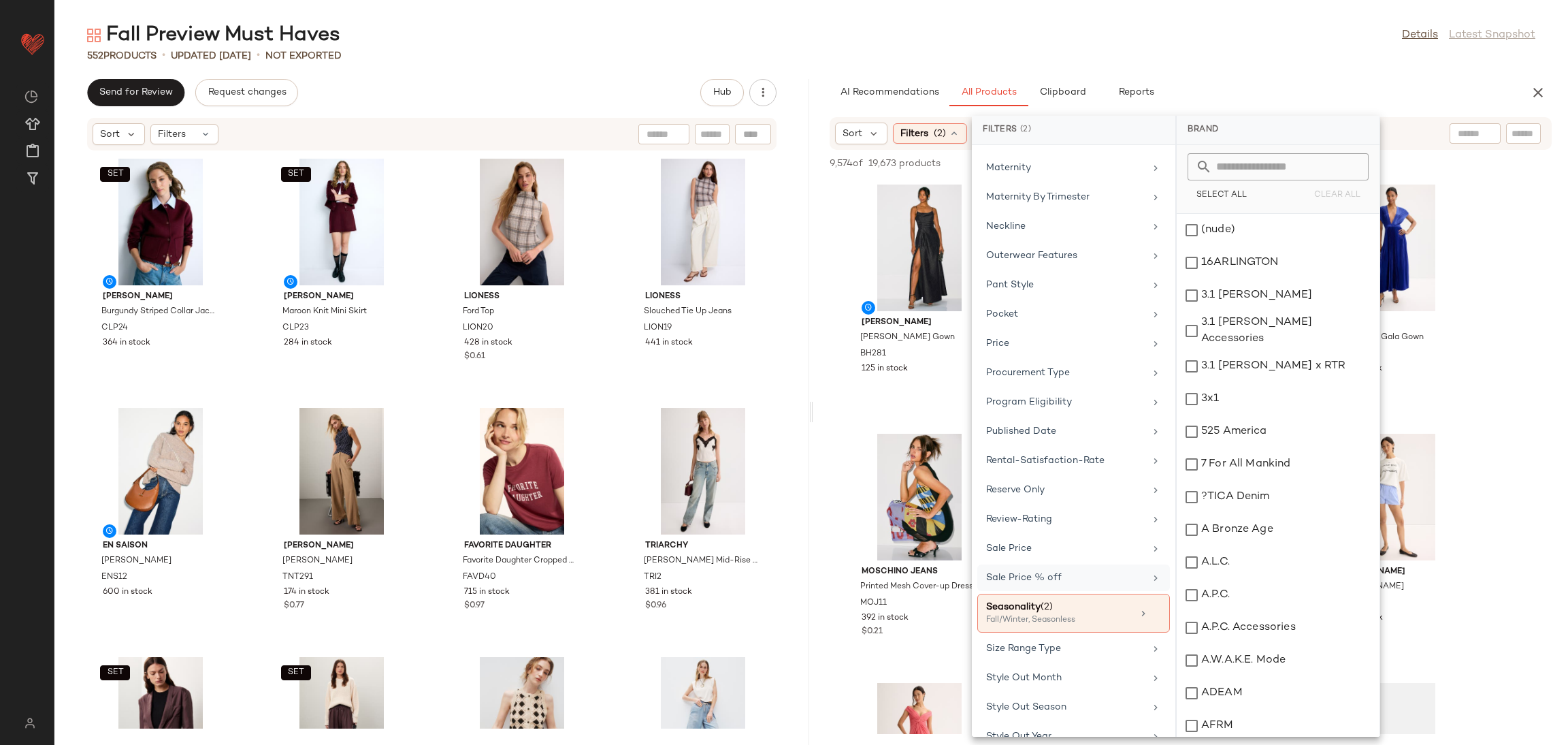
scroll to position [1245, 0]
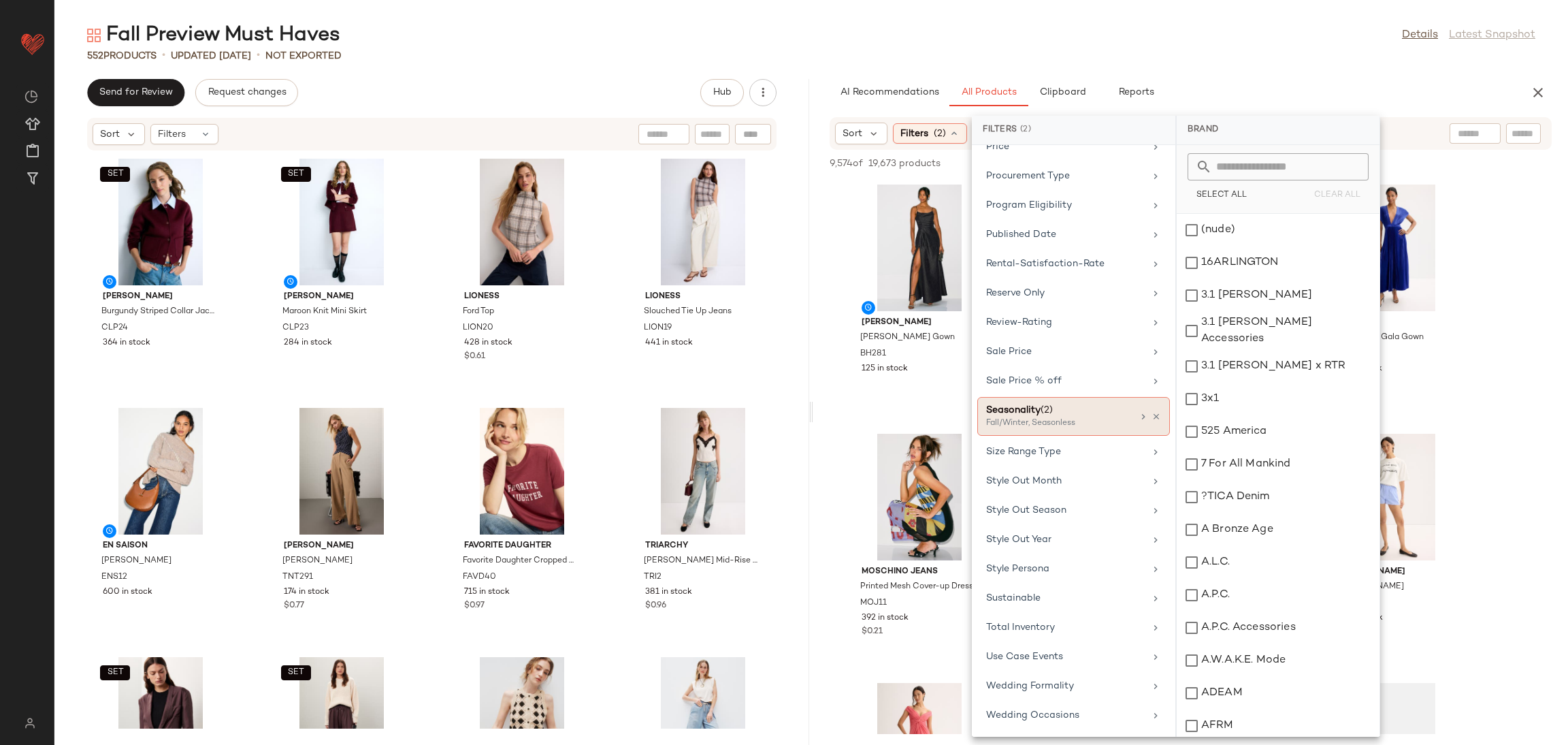
click at [1104, 412] on div "Seasonality (2)" at bounding box center [1059, 410] width 146 height 14
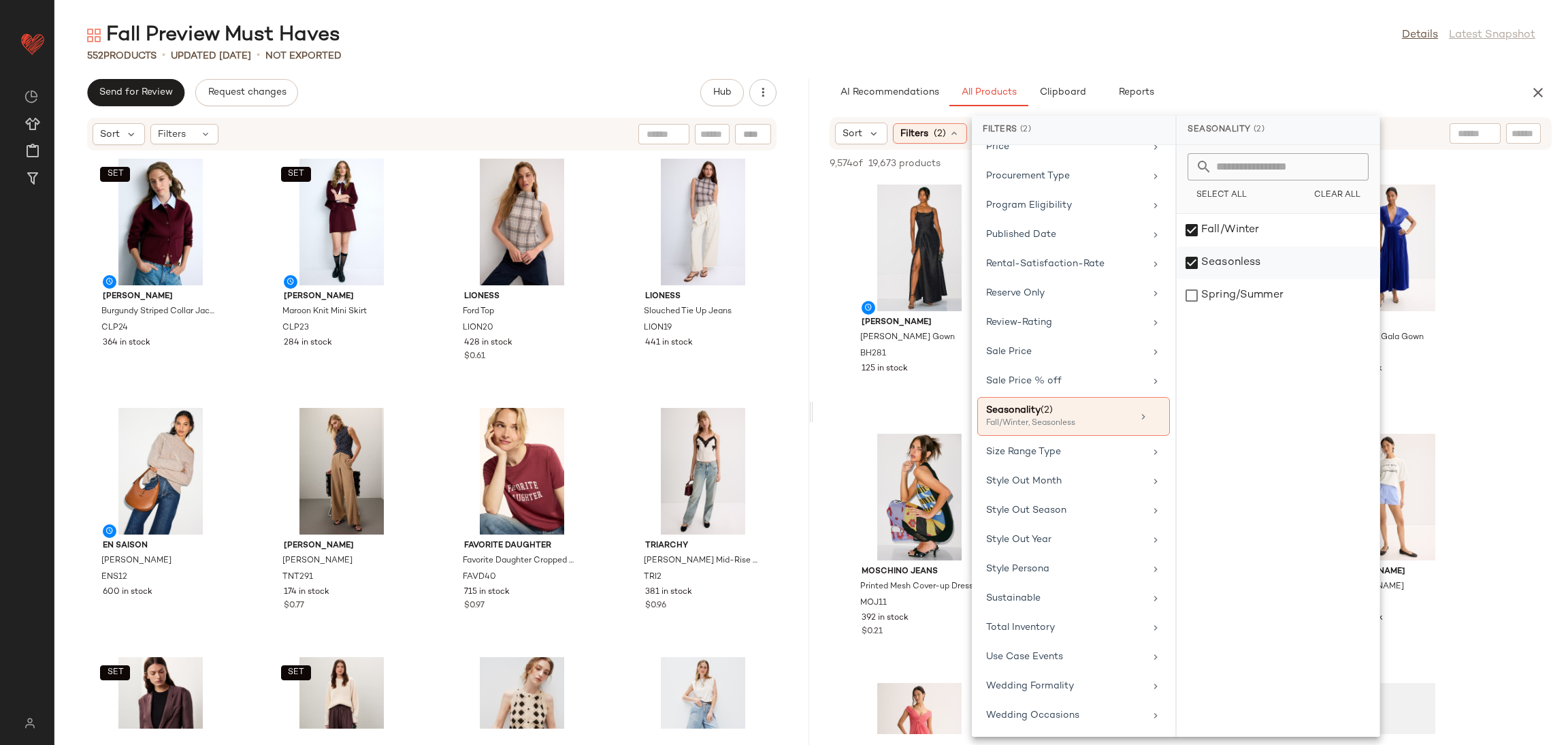
click at [1270, 279] on div "Seasonless" at bounding box center [1278, 295] width 203 height 33
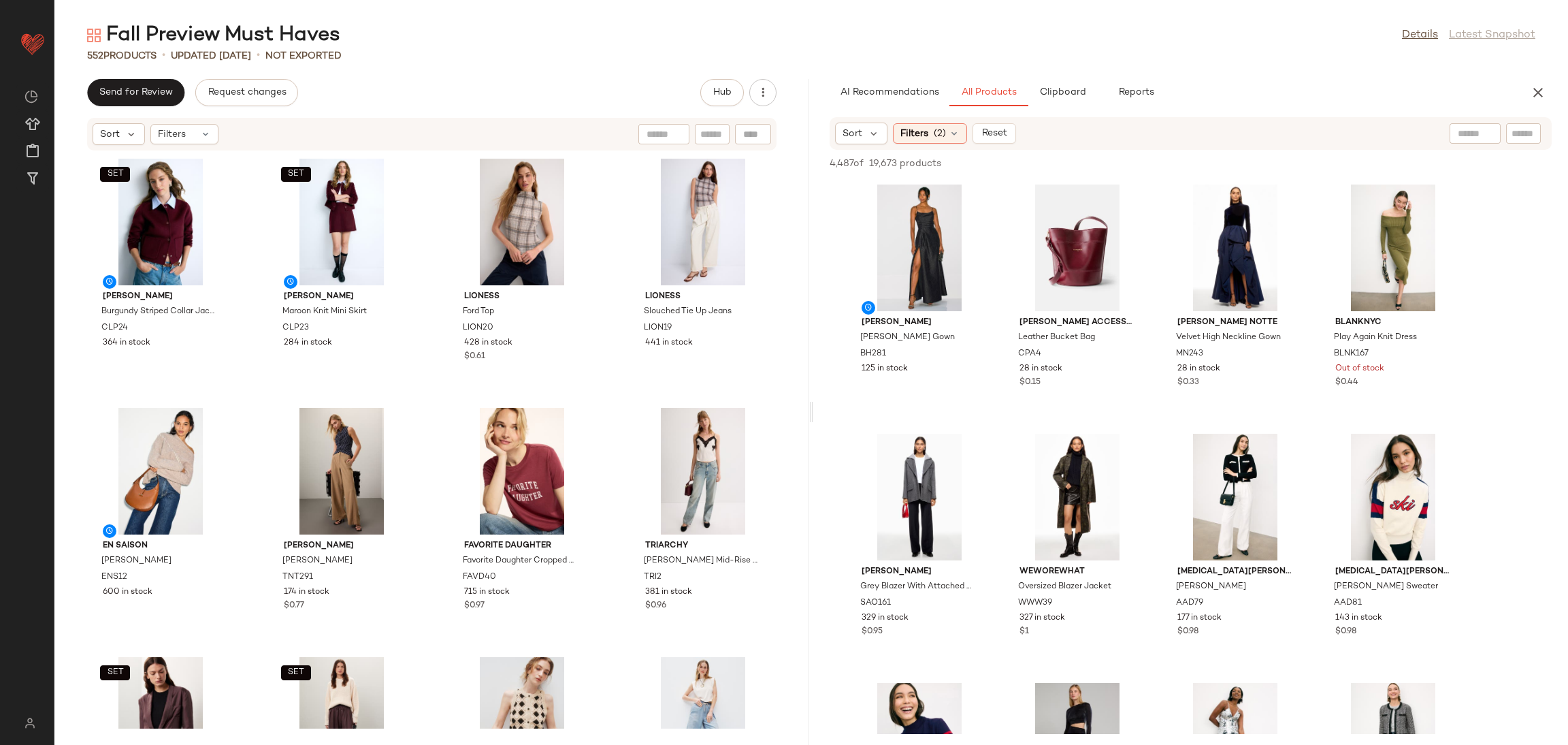
click at [187, 123] on div "Sort Filters" at bounding box center [156, 133] width 126 height 22
click at [185, 128] on span "Filters" at bounding box center [172, 134] width 28 height 14
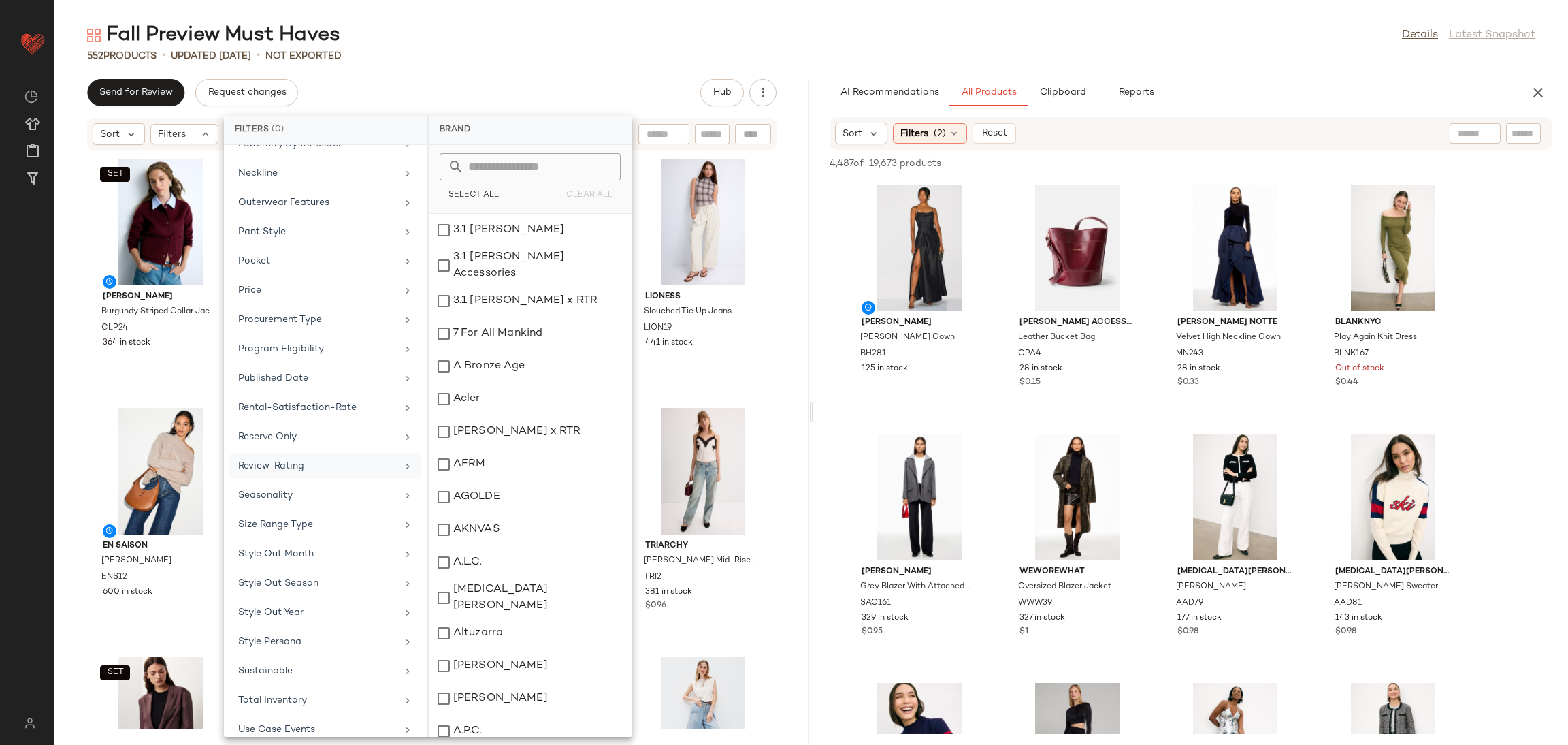
scroll to position [1044, 0]
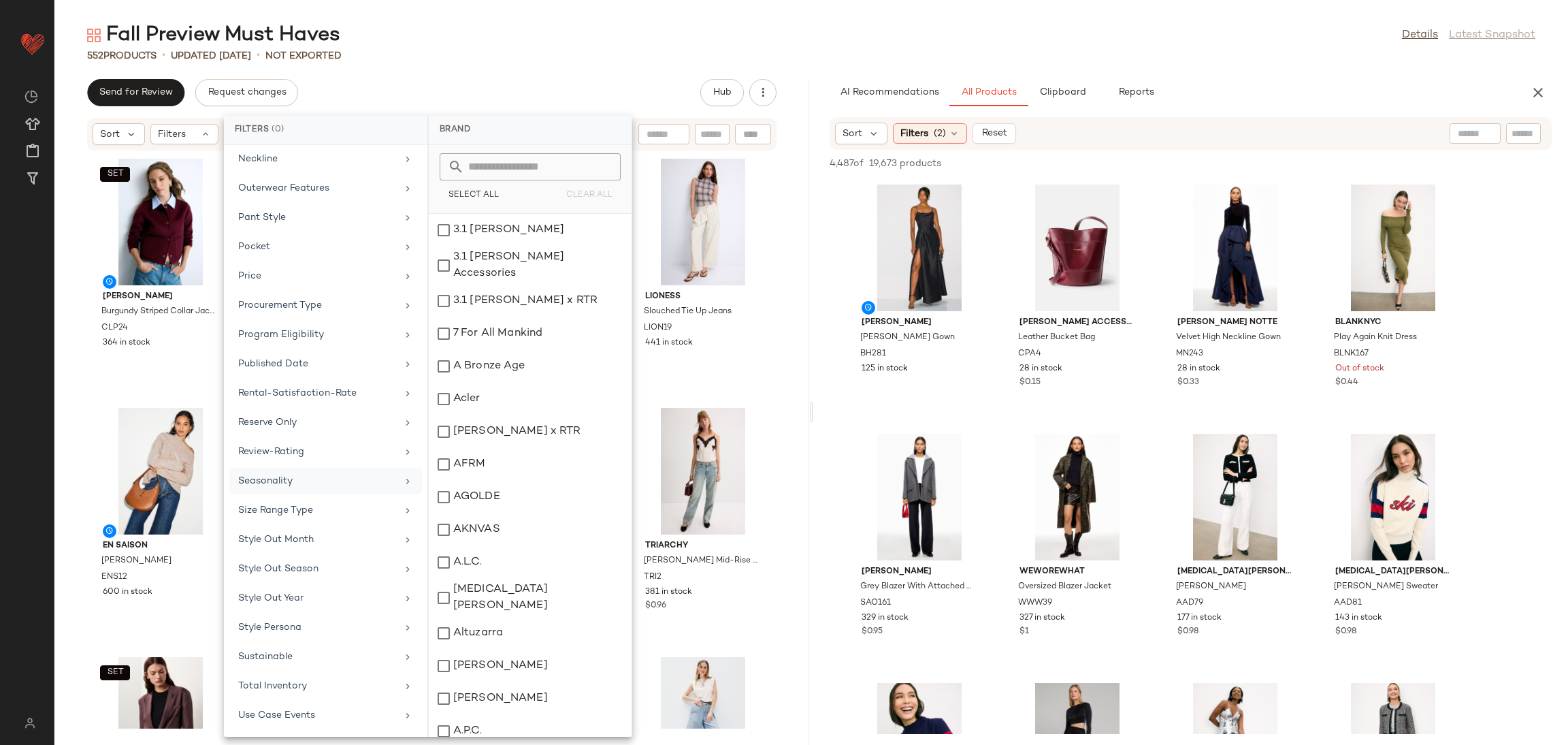
click at [303, 482] on div "Seasonality" at bounding box center [318, 481] width 159 height 14
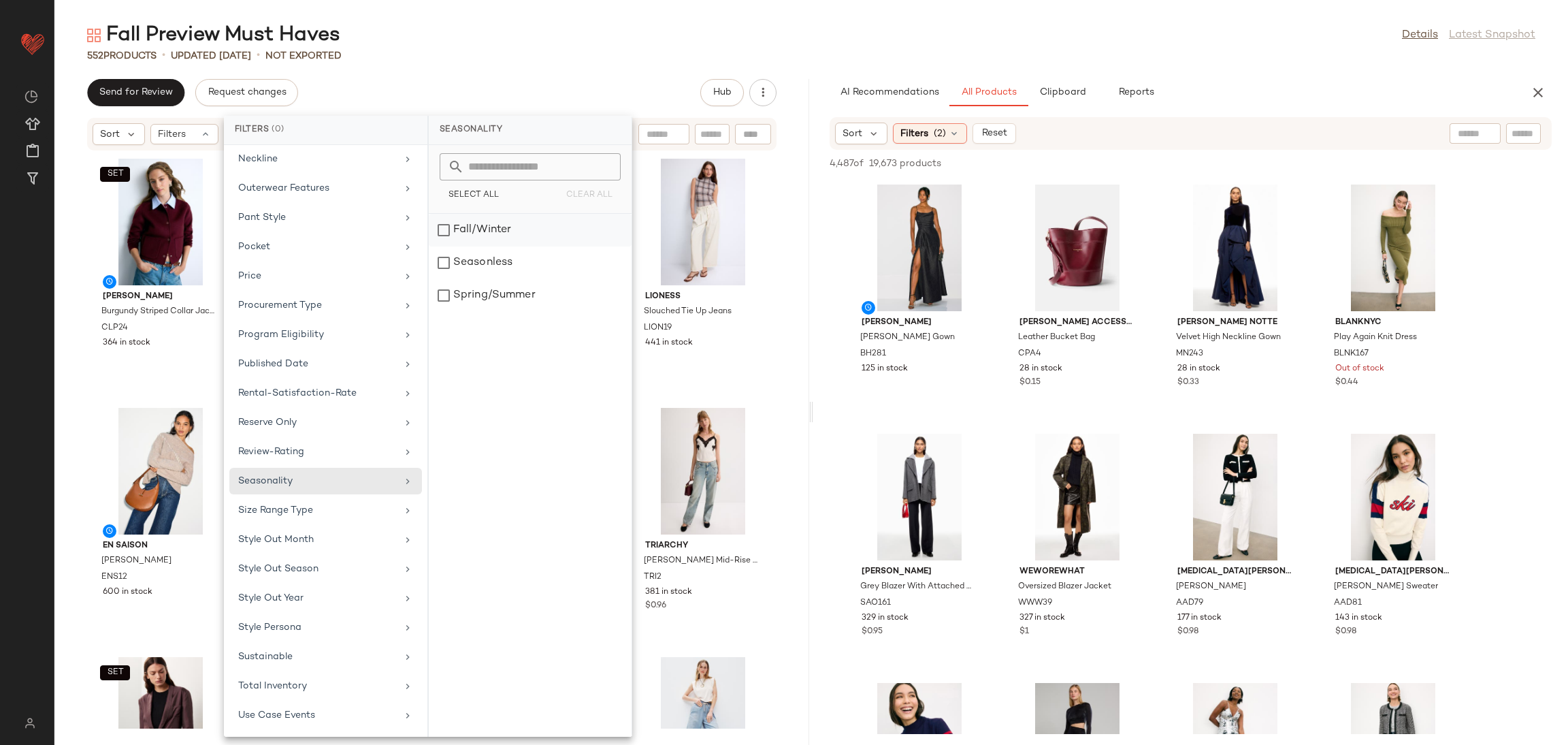
click at [494, 247] on div "Fall/Winter" at bounding box center [530, 263] width 203 height 33
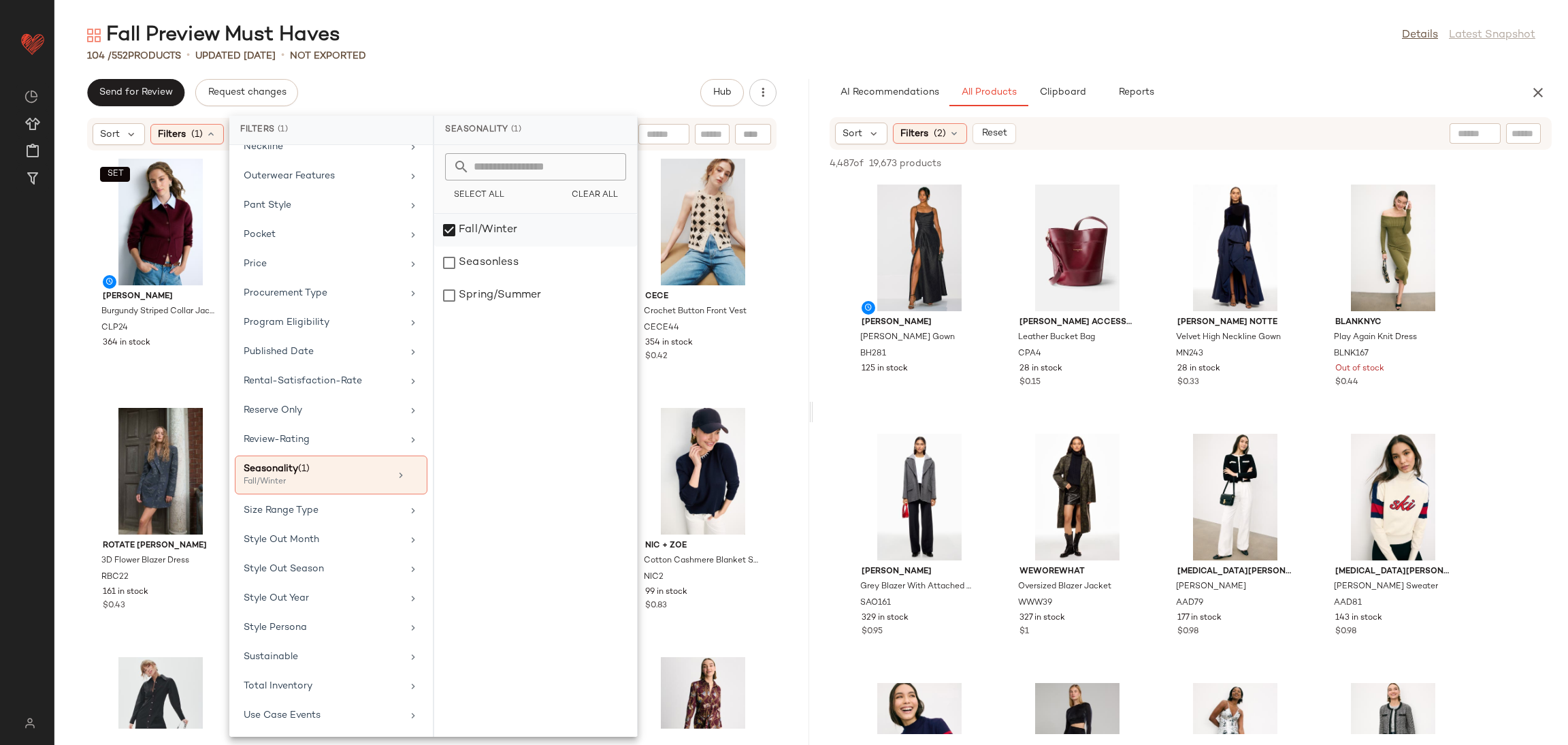
click at [494, 247] on div "Fall/Winter" at bounding box center [535, 263] width 203 height 33
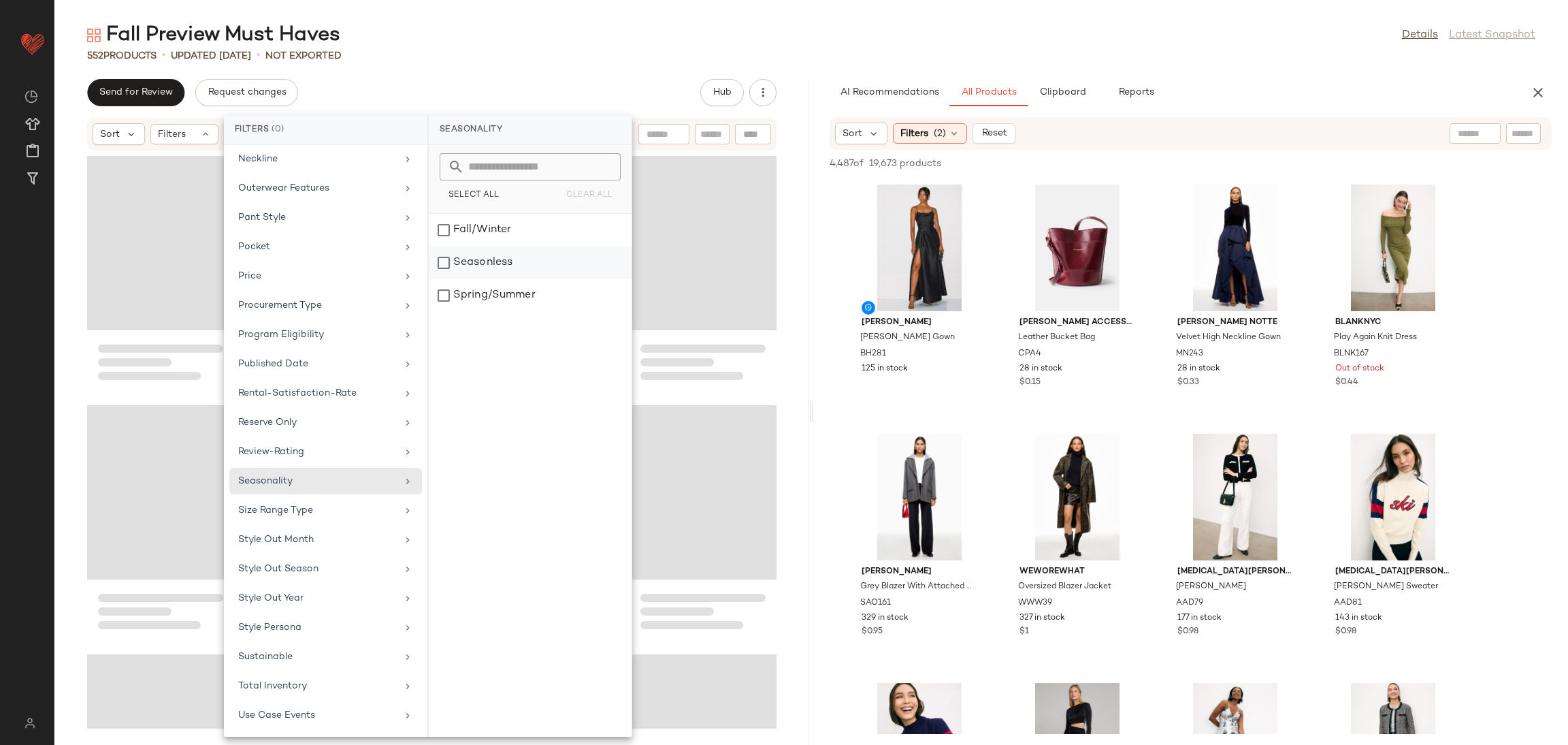
click at [474, 279] on div "Seasonless" at bounding box center [530, 295] width 203 height 33
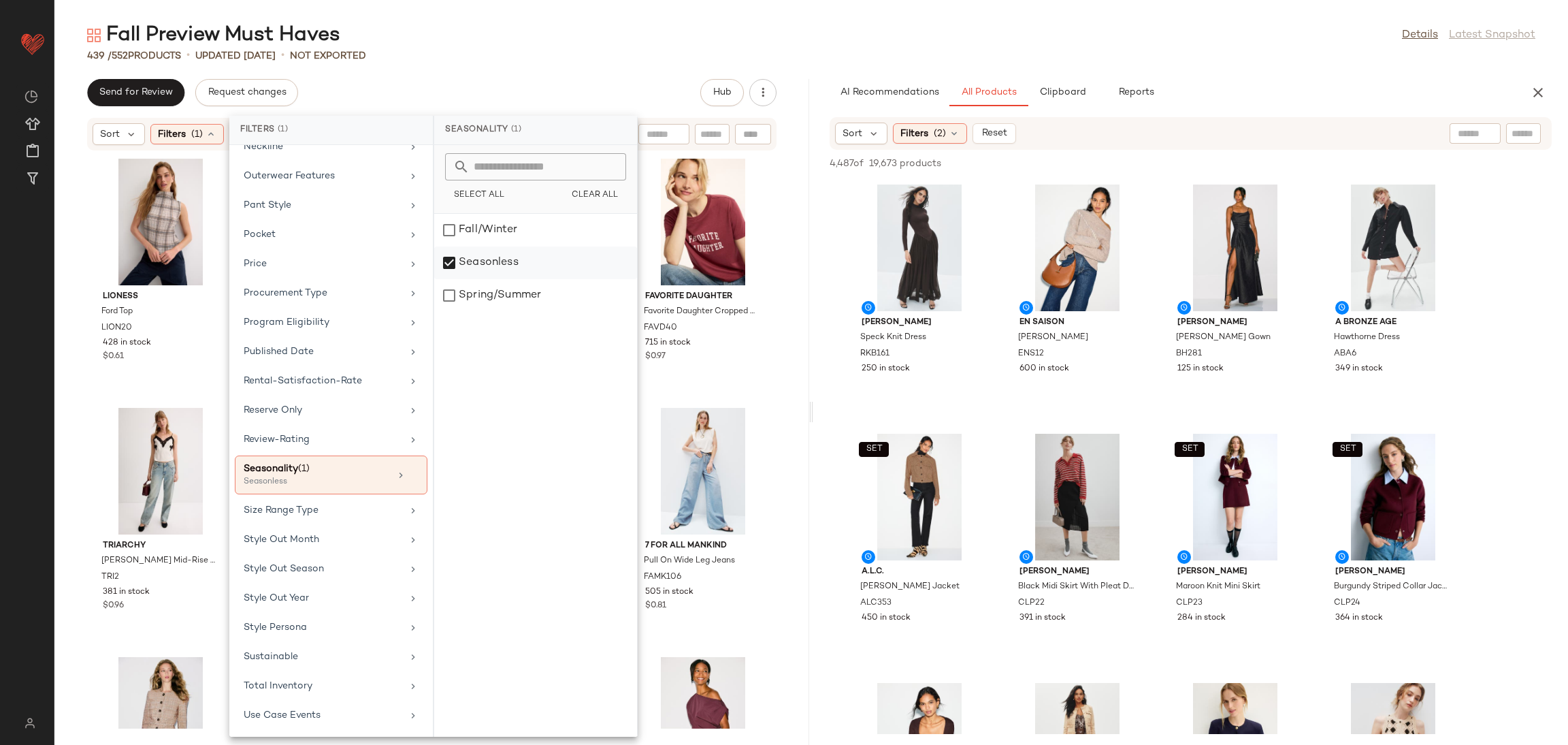
click at [474, 279] on div "Seasonless" at bounding box center [535, 295] width 203 height 33
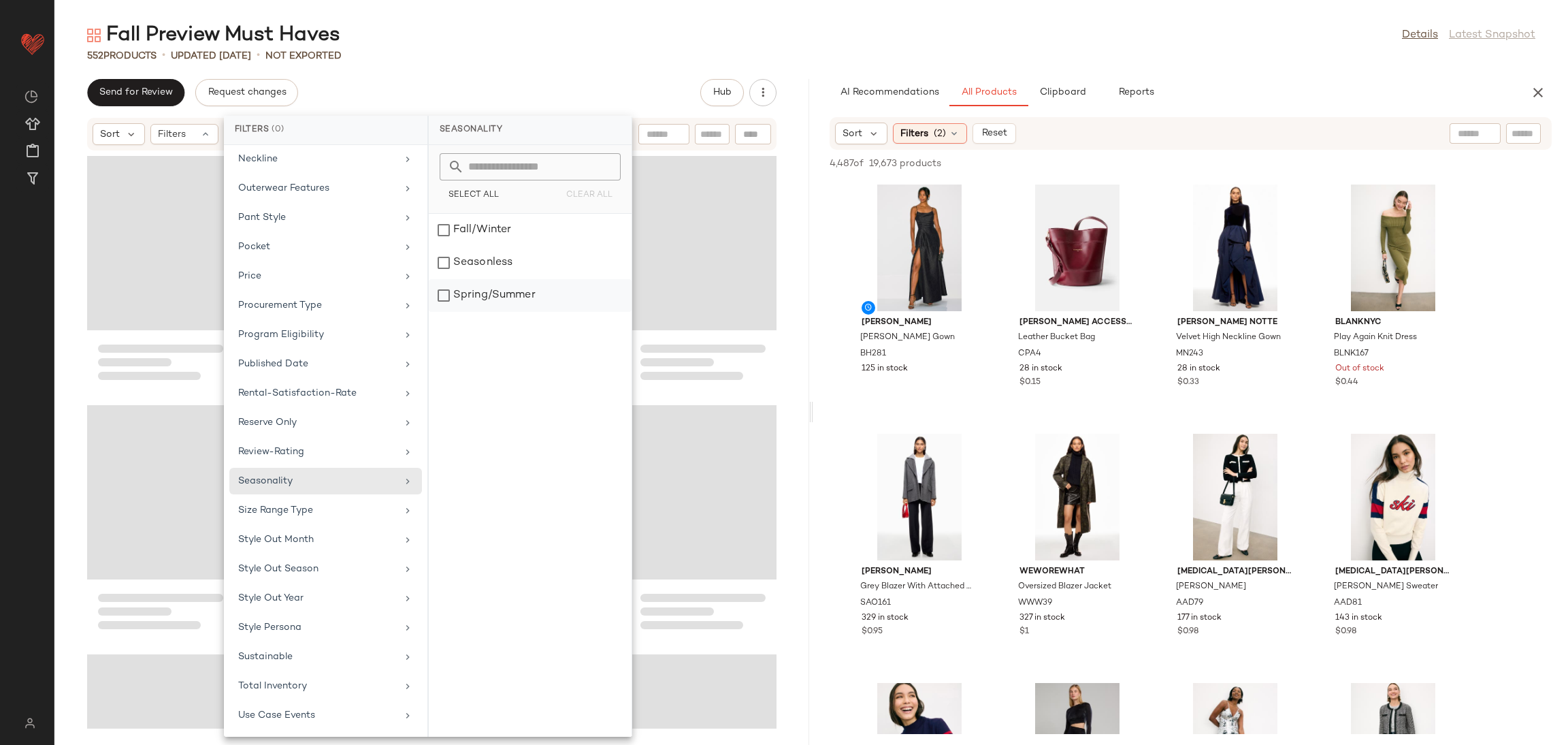
click at [472, 299] on div "Spring/Summer" at bounding box center [530, 295] width 203 height 33
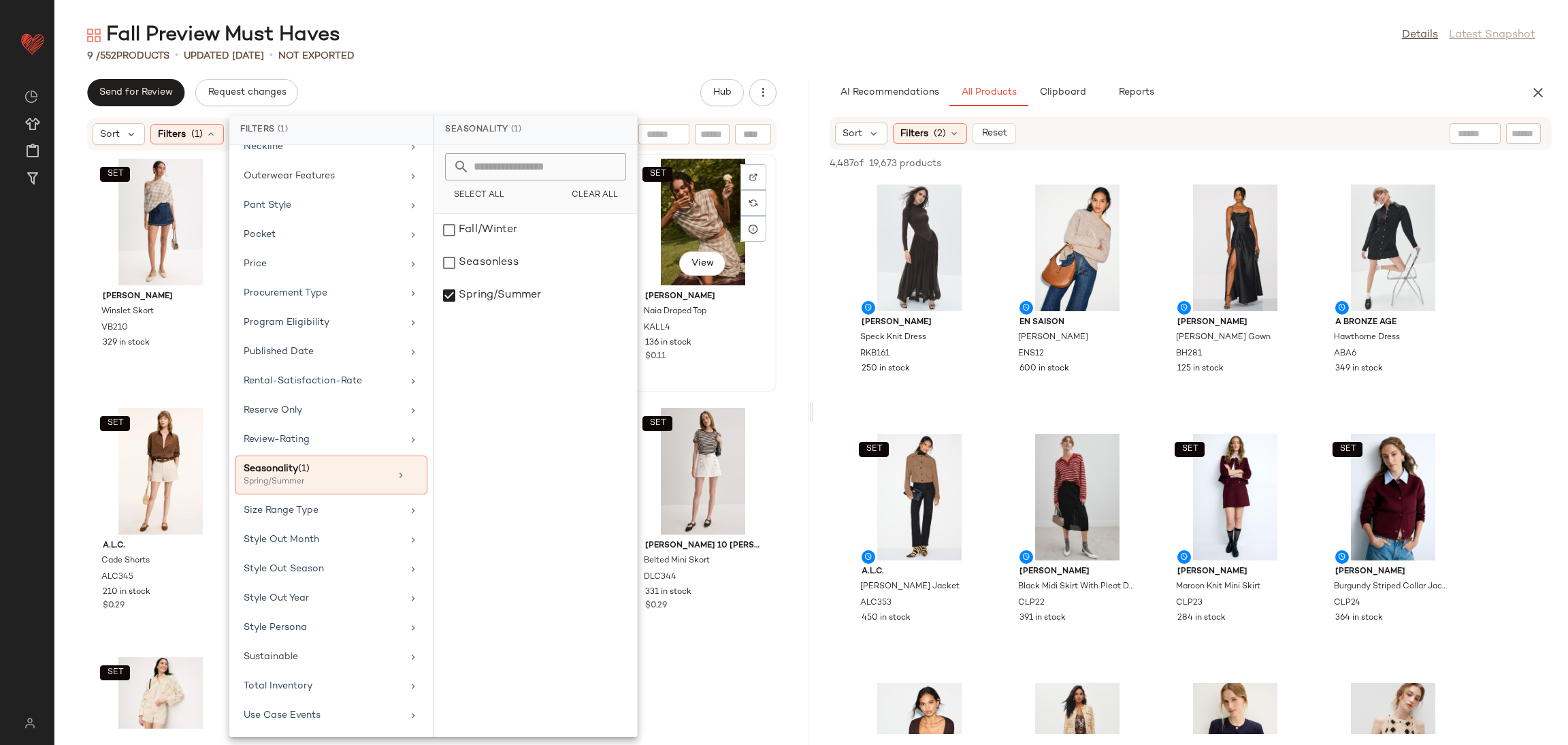
click at [685, 385] on div "SET View Kallmeyer Naia Draped Top KALL4 136 in stock $0.11" at bounding box center [703, 272] width 144 height 236
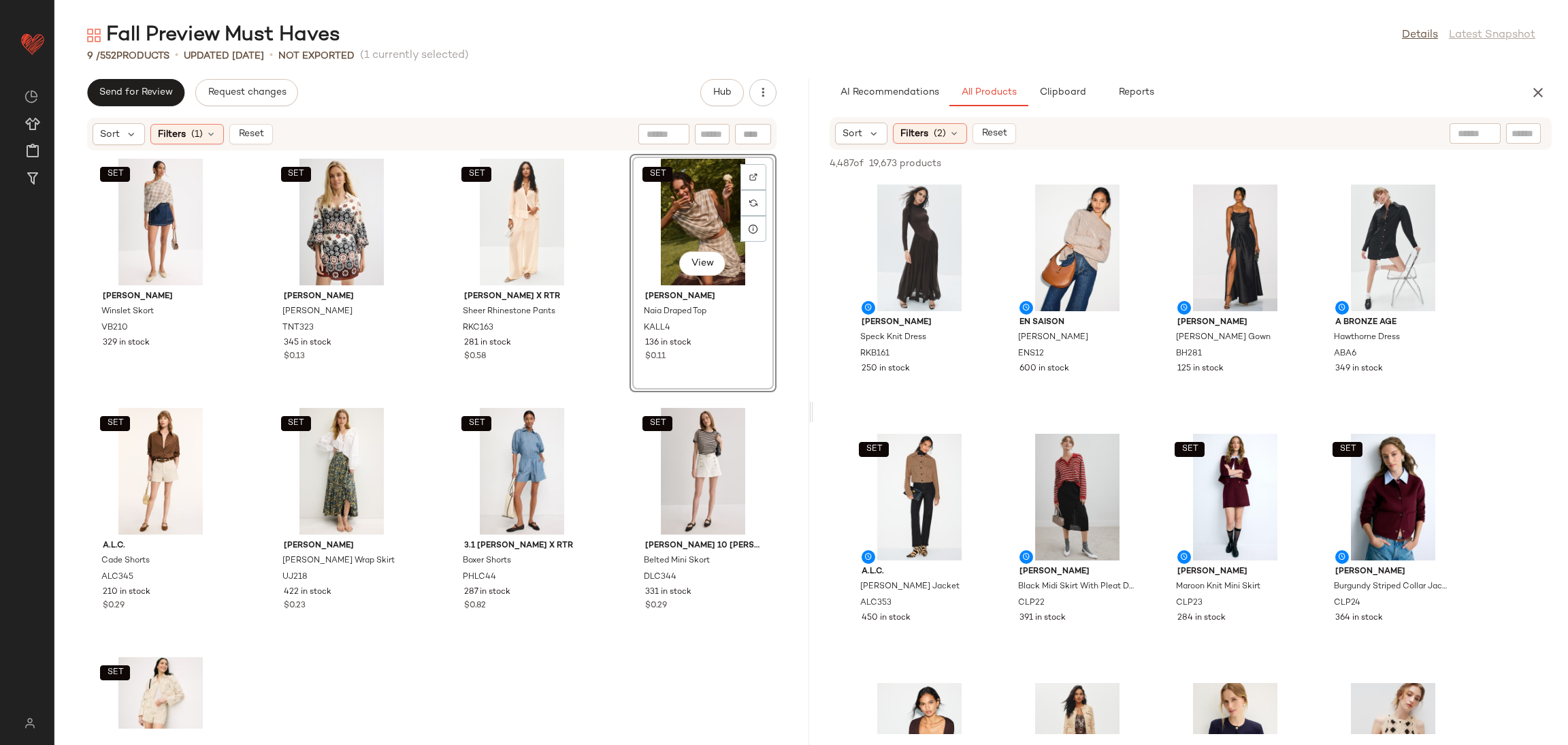
click at [686, 398] on div "SET Veronica Beard Winslet Skort VB210 329 in stock SET Tanya Taylor Lydia Skir…" at bounding box center [432, 439] width 755 height 577
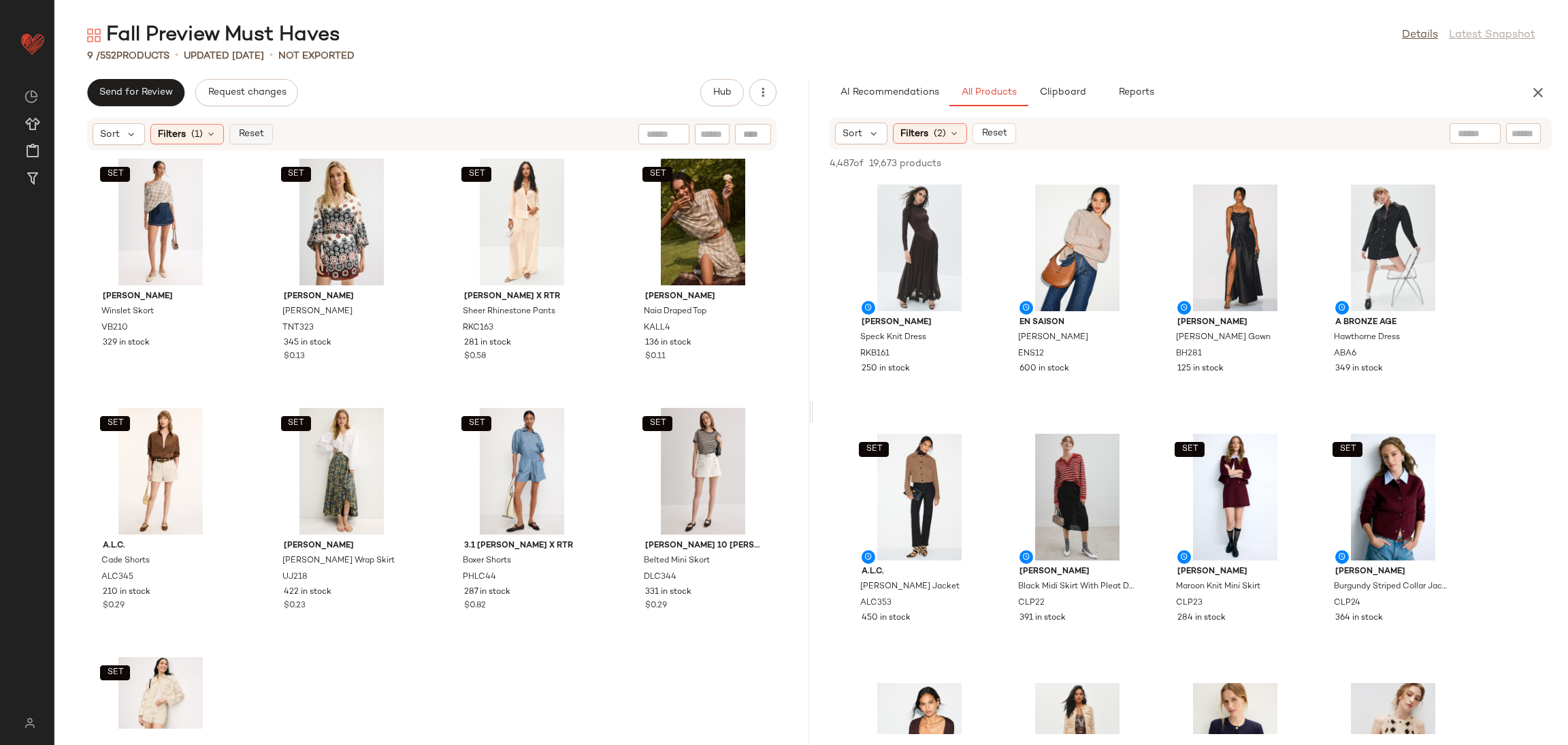
click at [245, 133] on span "Reset" at bounding box center [251, 134] width 26 height 11
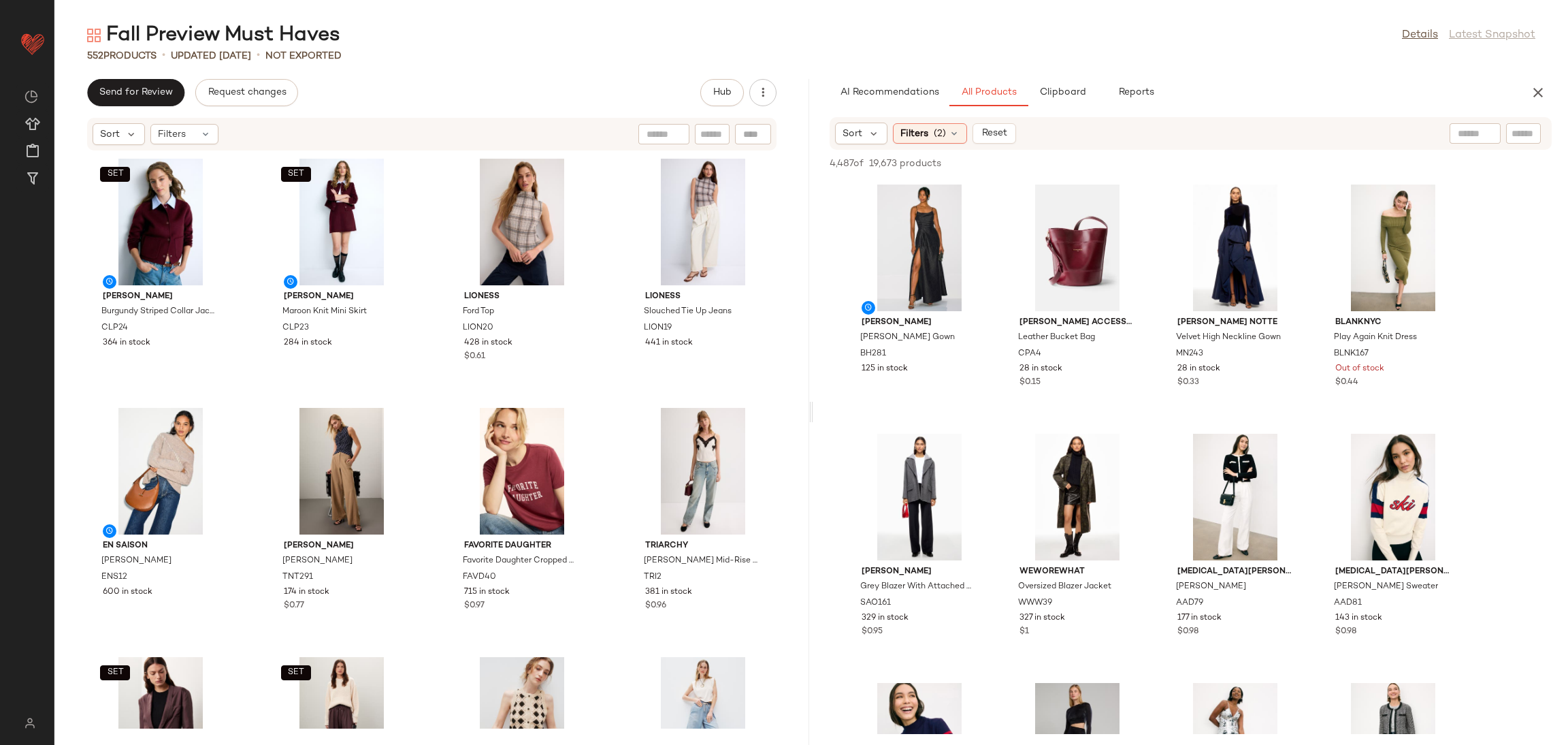
drag, startPoint x: 353, startPoint y: 184, endPoint x: 420, endPoint y: 217, distance: 74.7
click at [420, 217] on div "SET Claudie Pierlot Burgundy Striped Collar Jacket CLP24 364 in stock SET Claud…" at bounding box center [432, 439] width 755 height 577
click at [1134, 84] on button "Reports" at bounding box center [1136, 93] width 79 height 27
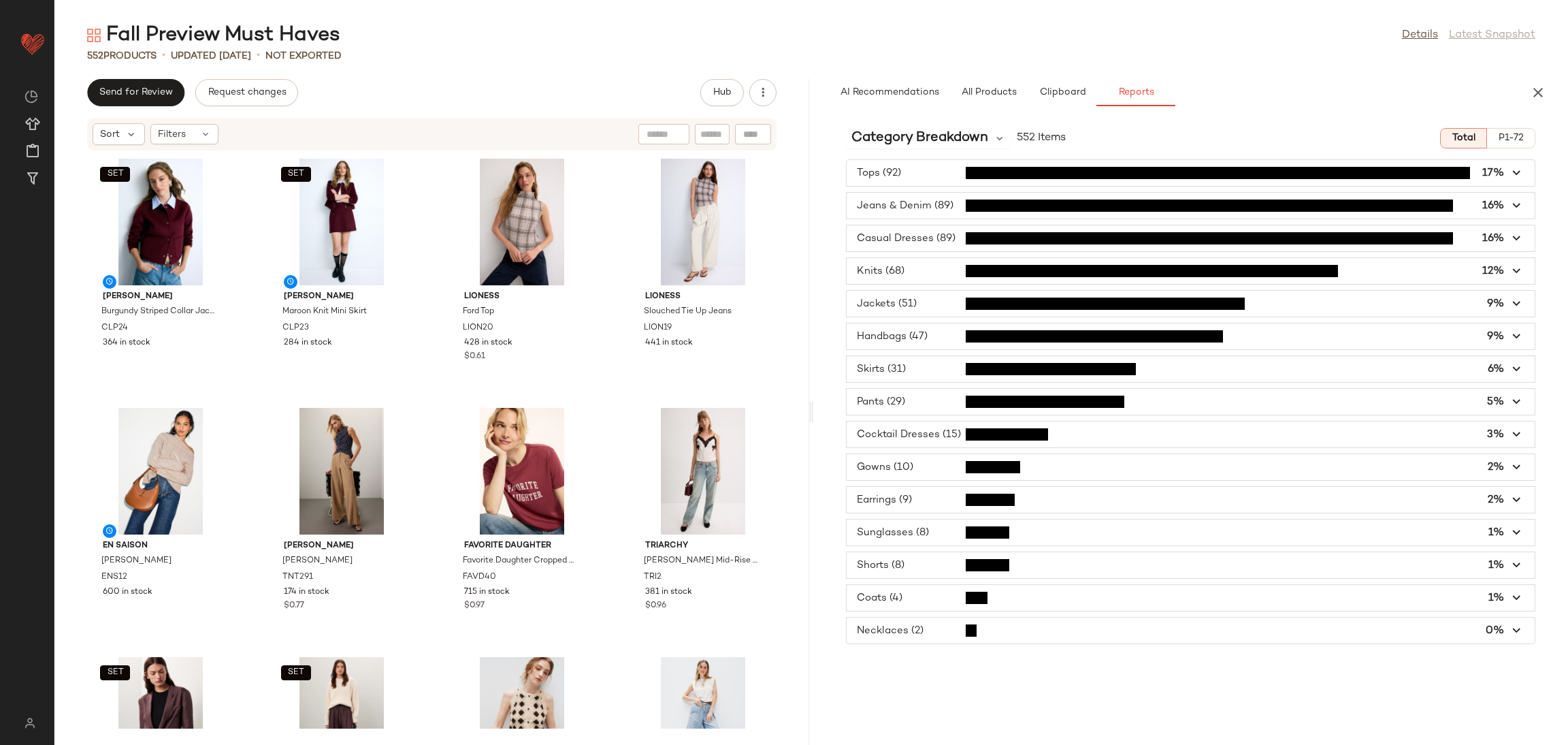
click at [862, 473] on span "button" at bounding box center [1191, 467] width 688 height 26
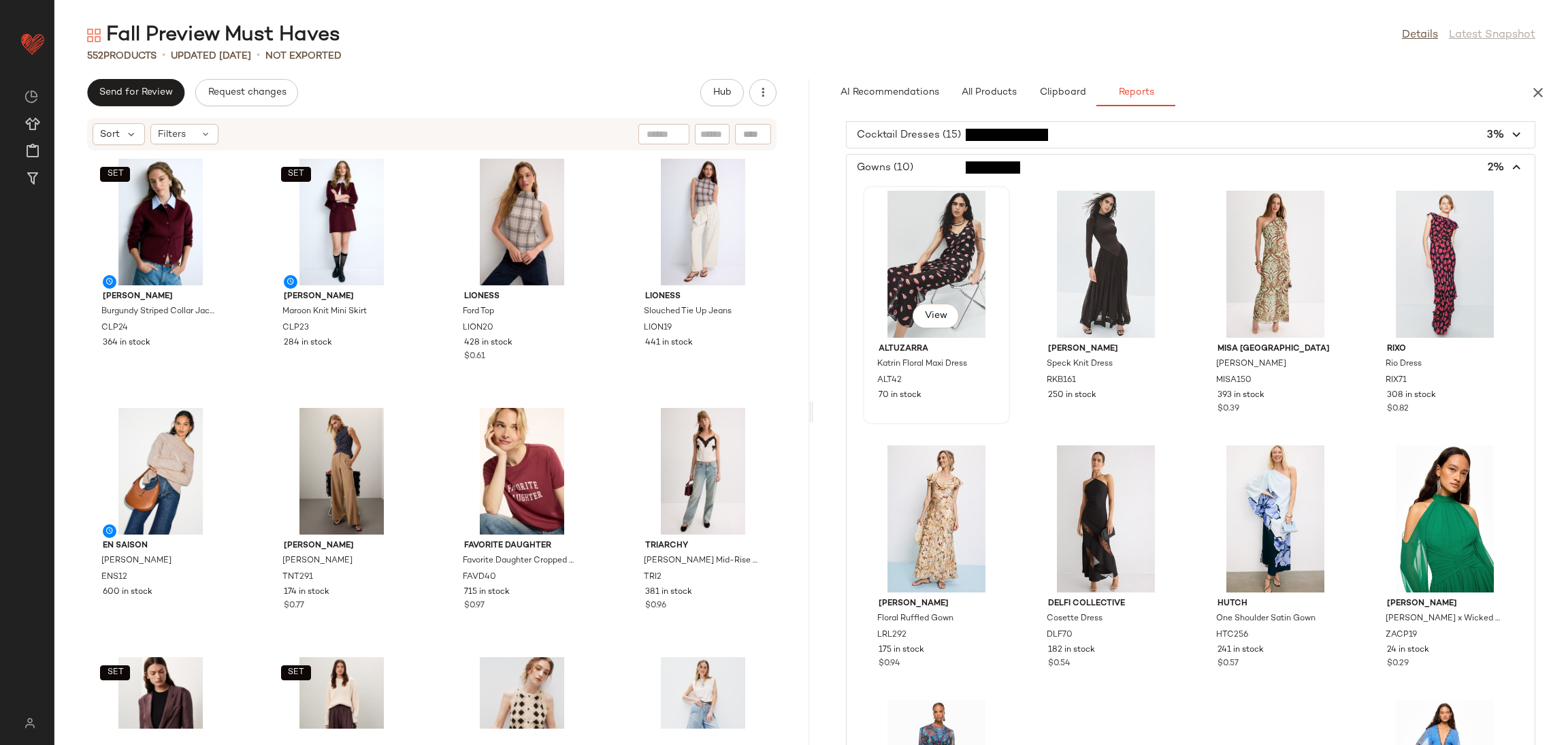
scroll to position [299, 0]
click at [1010, 176] on span "button" at bounding box center [1191, 168] width 688 height 26
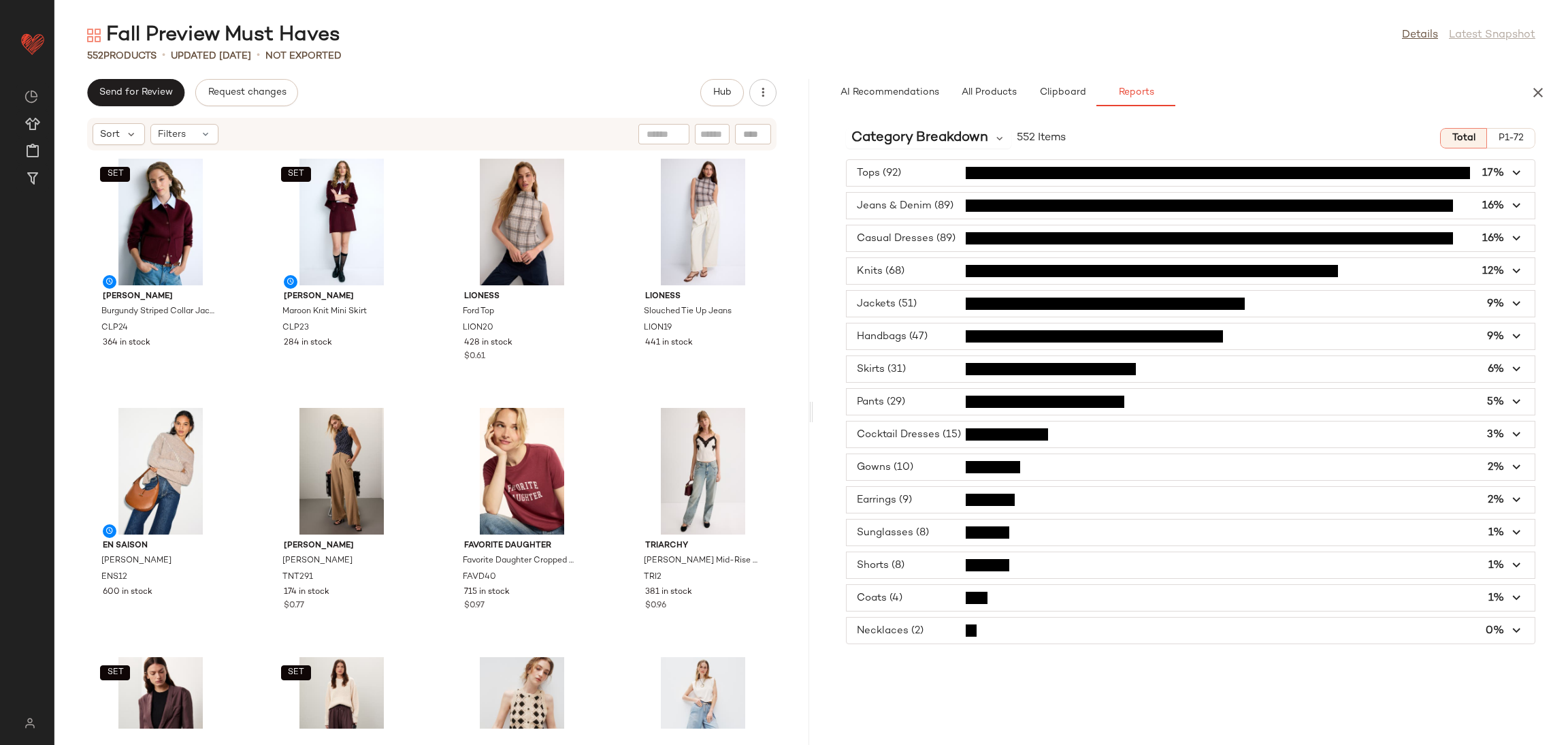
scroll to position [0, 0]
click at [945, 133] on span "Category Breakdown" at bounding box center [919, 138] width 136 height 21
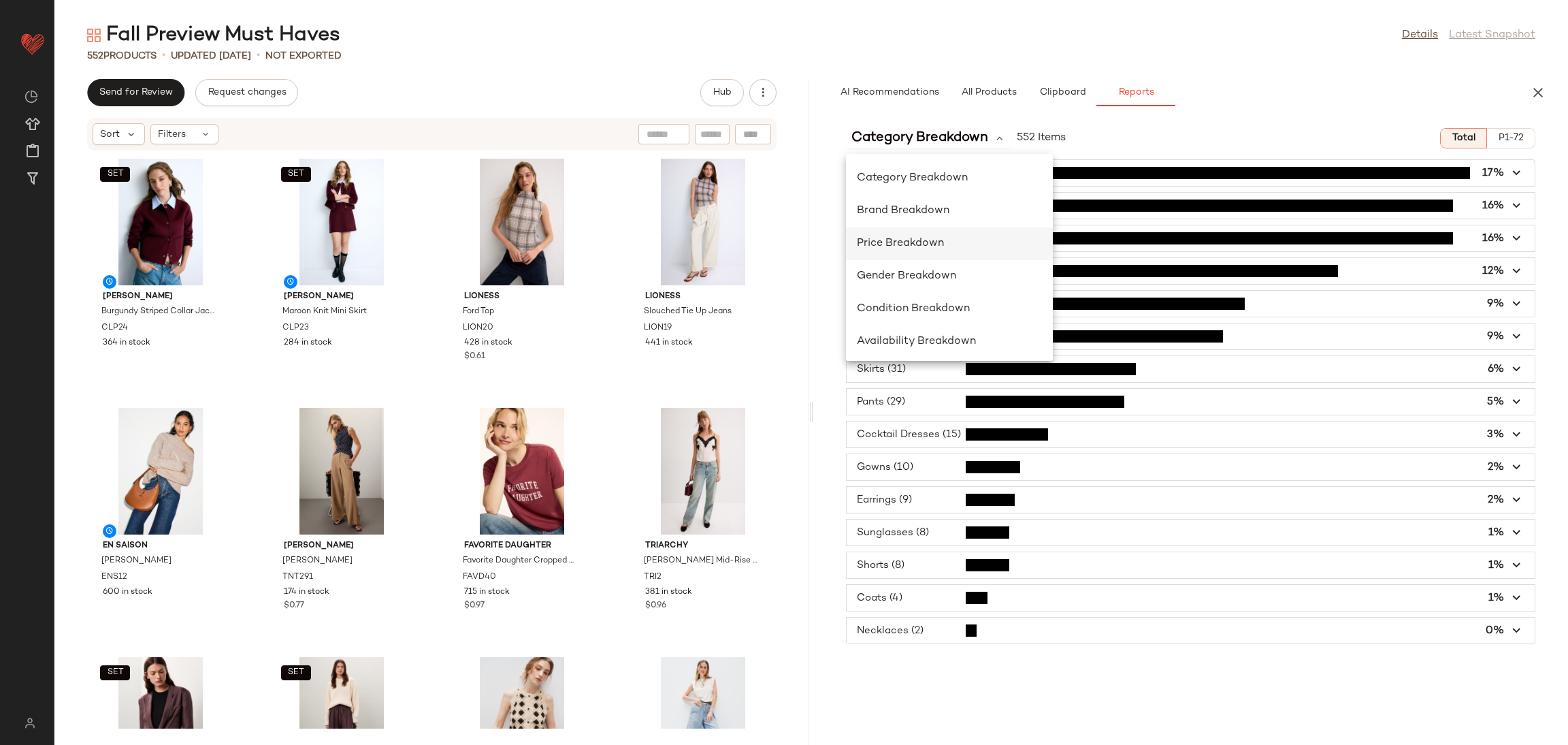
click at [895, 293] on div "Price Breakdown" at bounding box center [949, 309] width 207 height 33
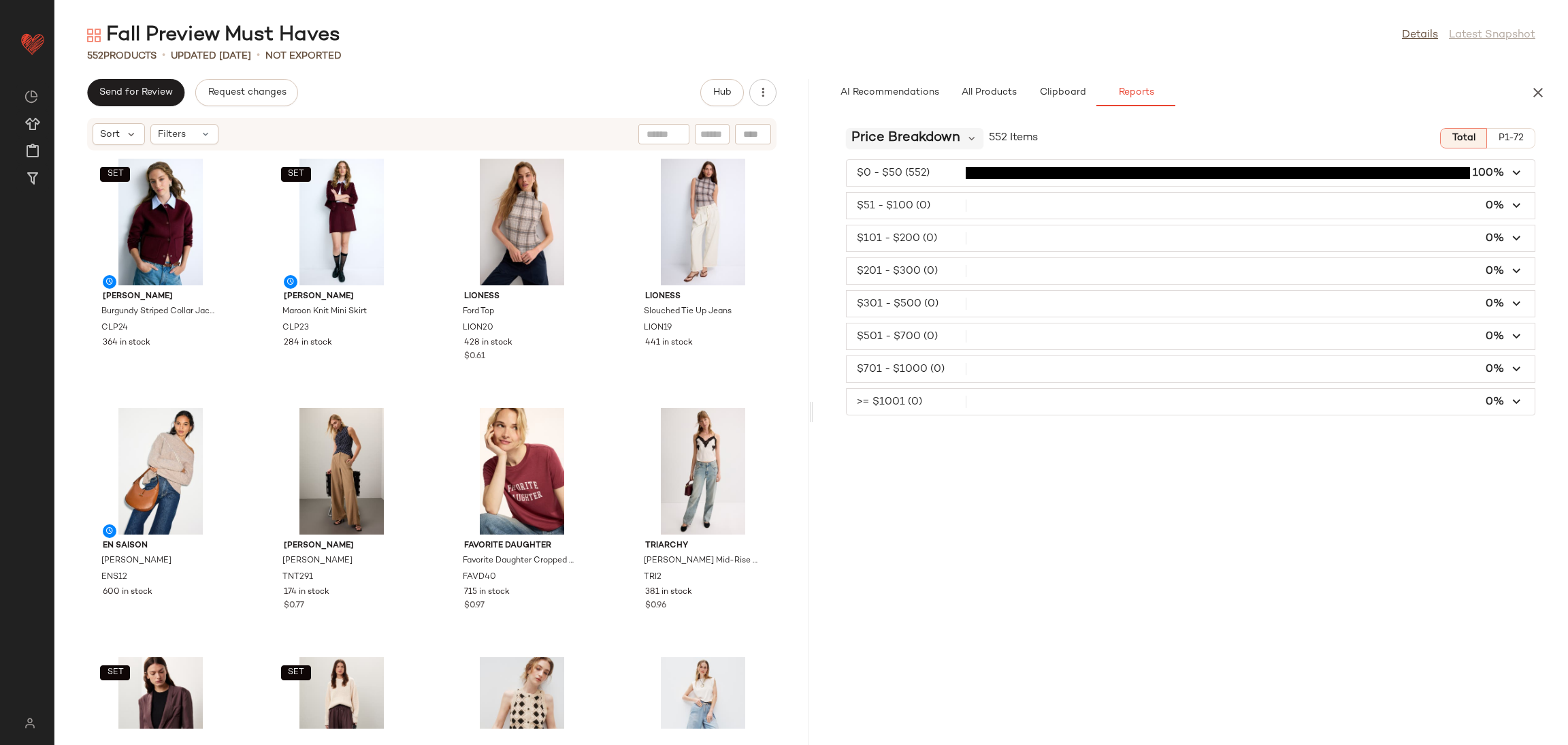
click at [952, 137] on span "Price Breakdown" at bounding box center [906, 138] width 109 height 21
click at [965, 175] on span "Category Breakdown" at bounding box center [912, 178] width 111 height 11
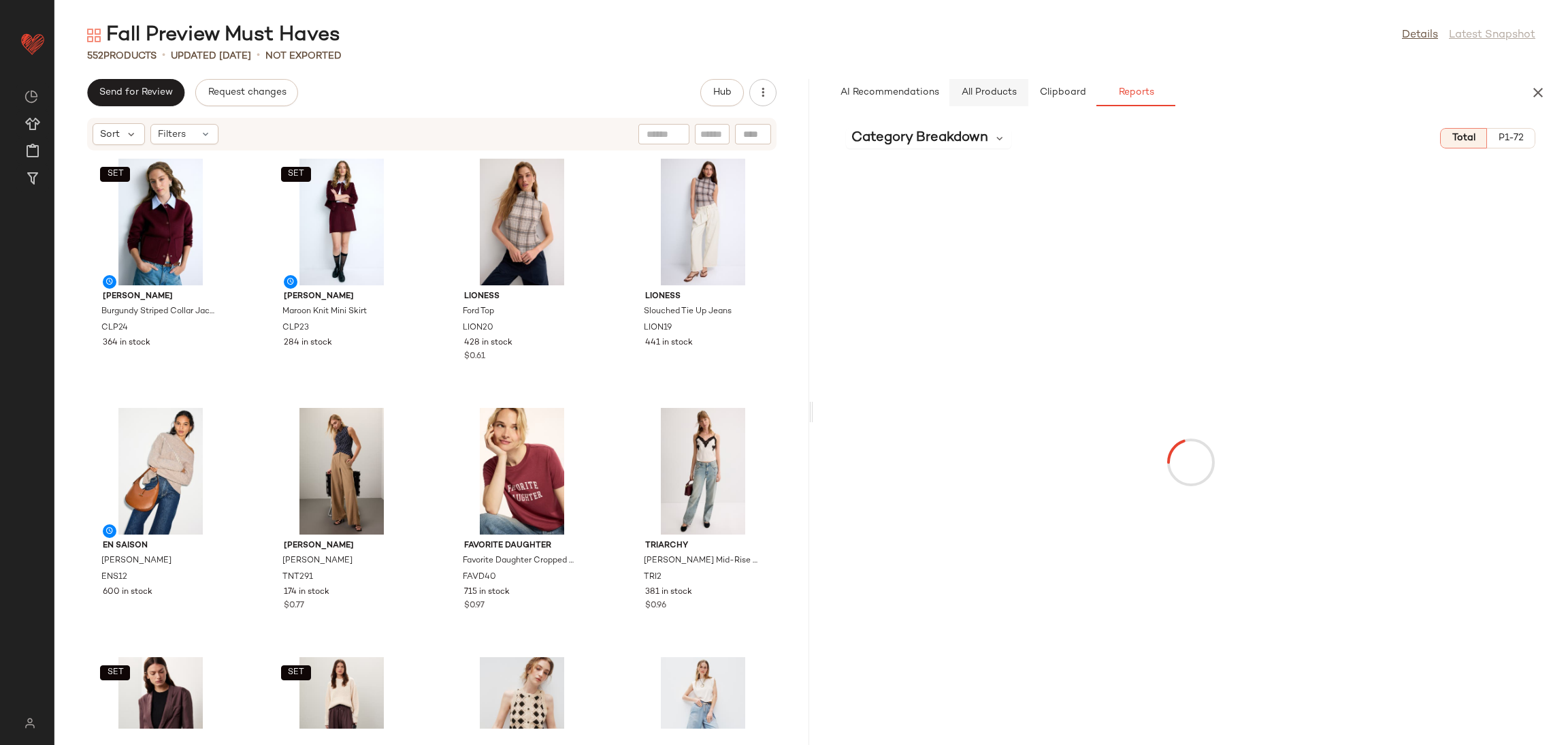
click at [983, 91] on span "All Products" at bounding box center [989, 93] width 56 height 11
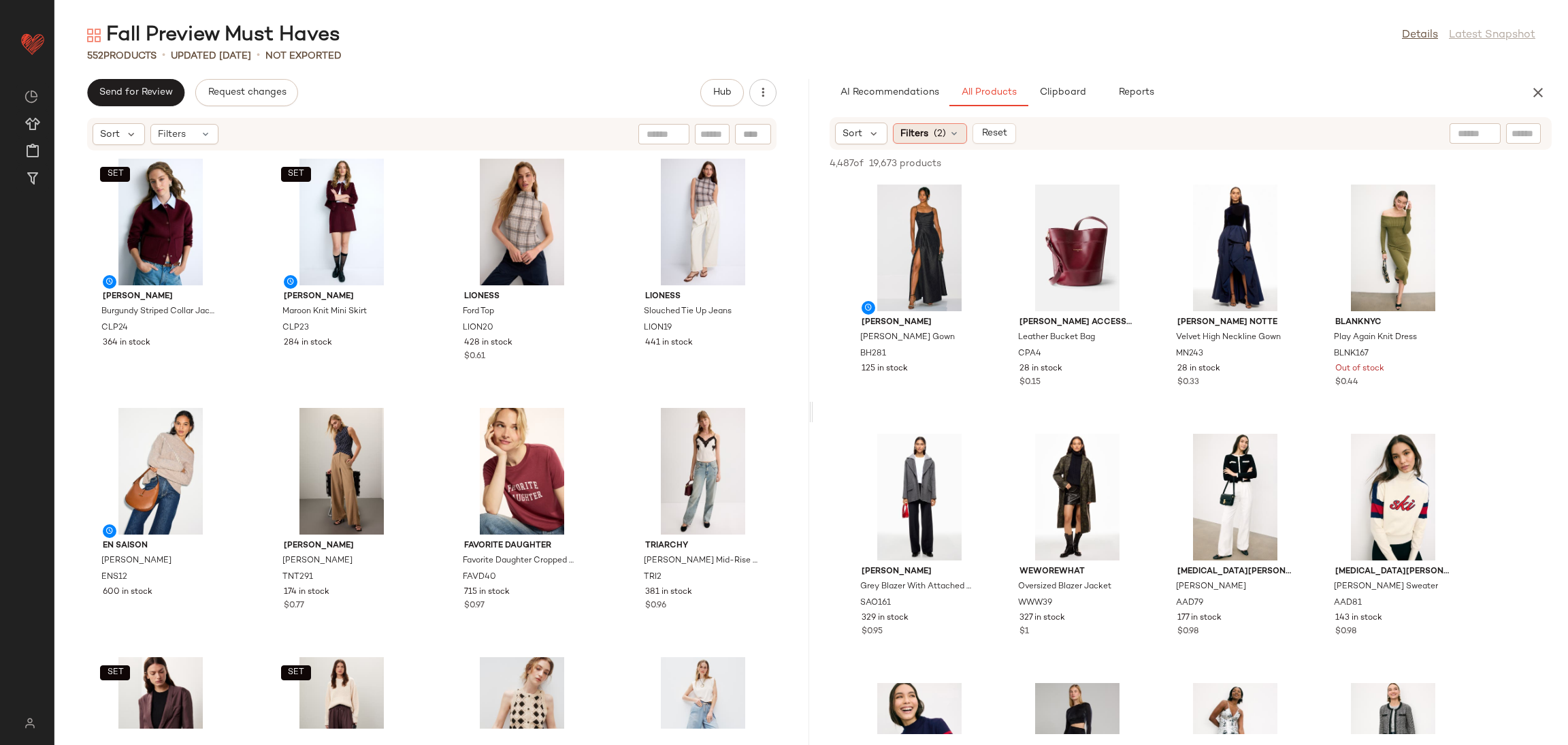
click at [914, 139] on span "Filters" at bounding box center [914, 134] width 28 height 14
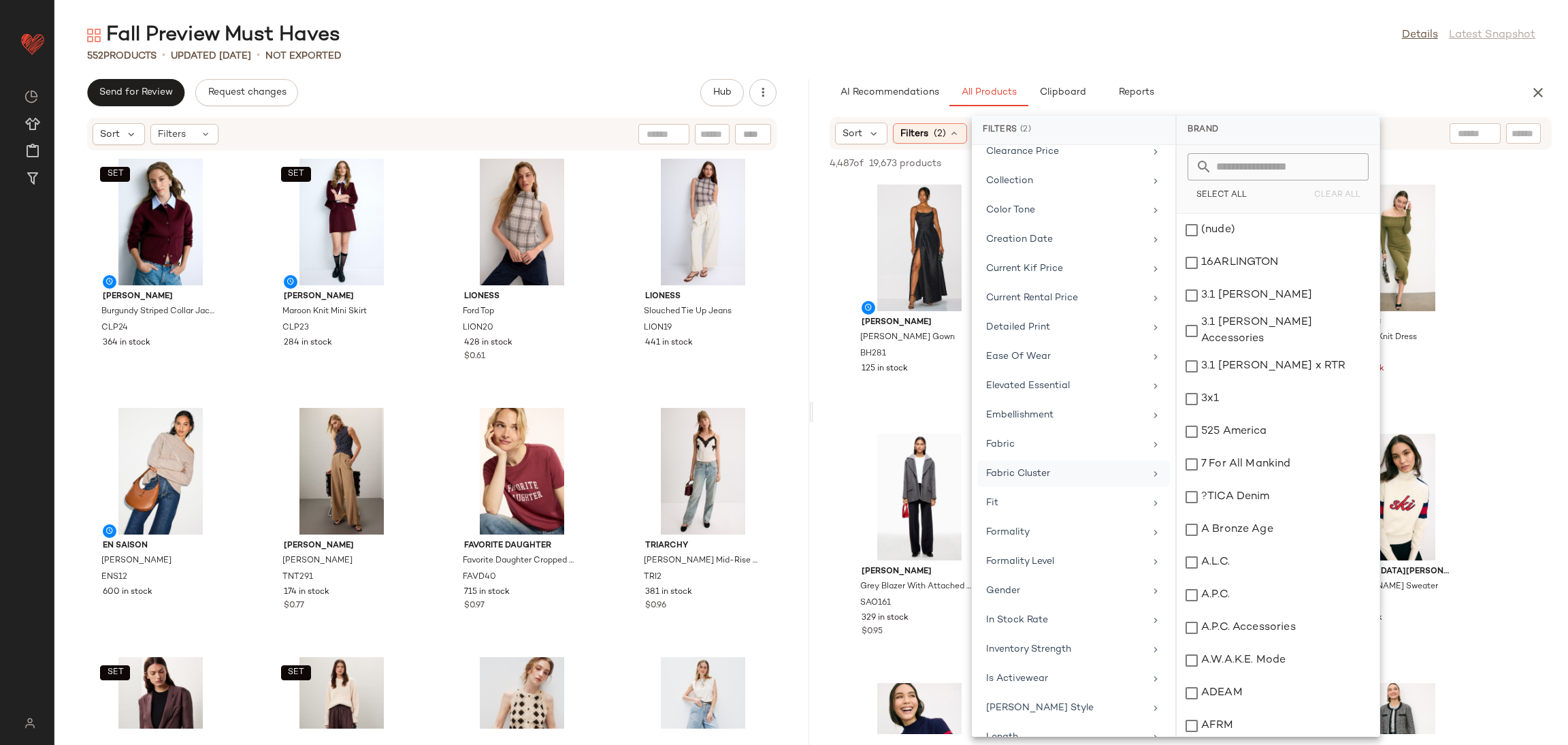
scroll to position [447, 0]
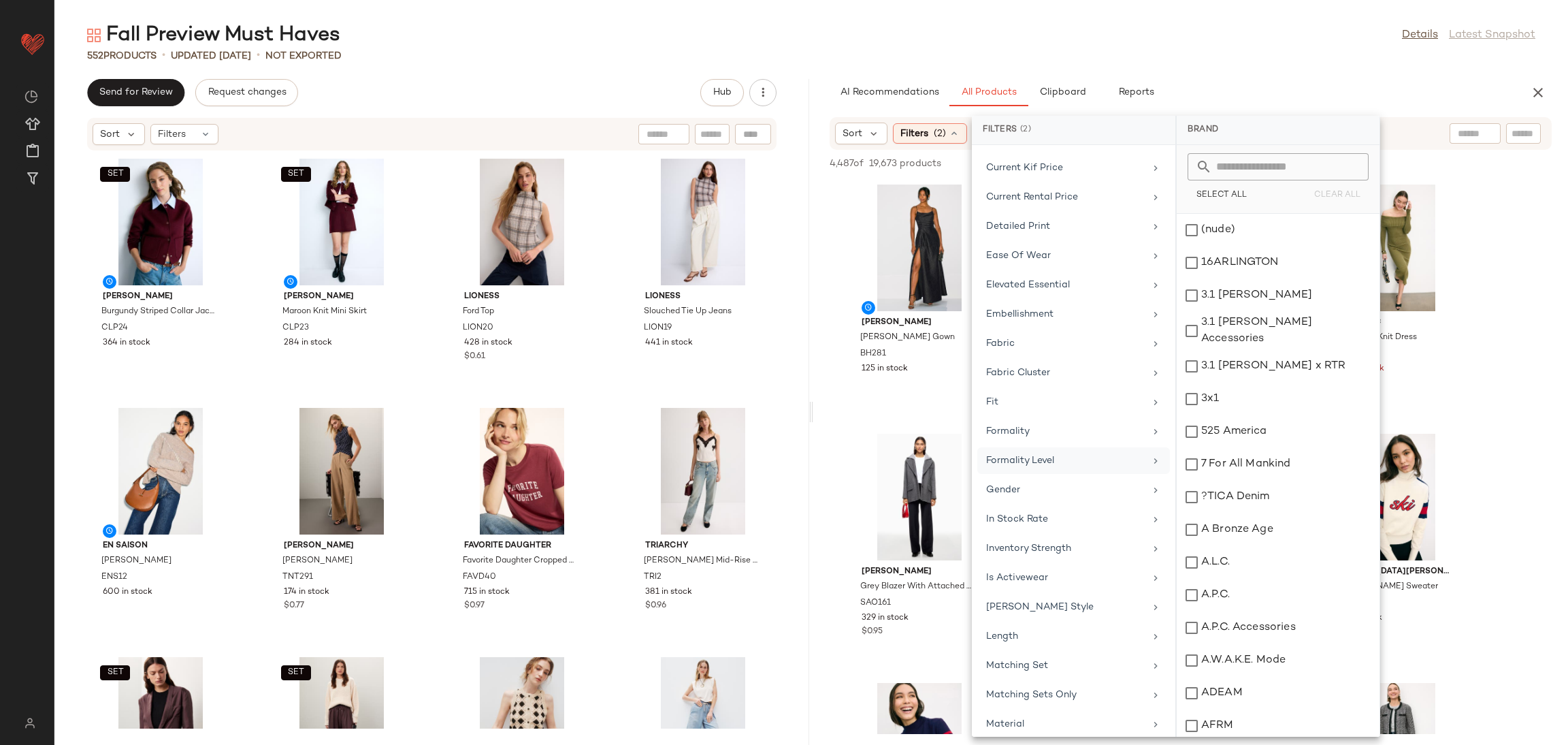
click at [1051, 468] on div "Formality Level" at bounding box center [1065, 461] width 159 height 14
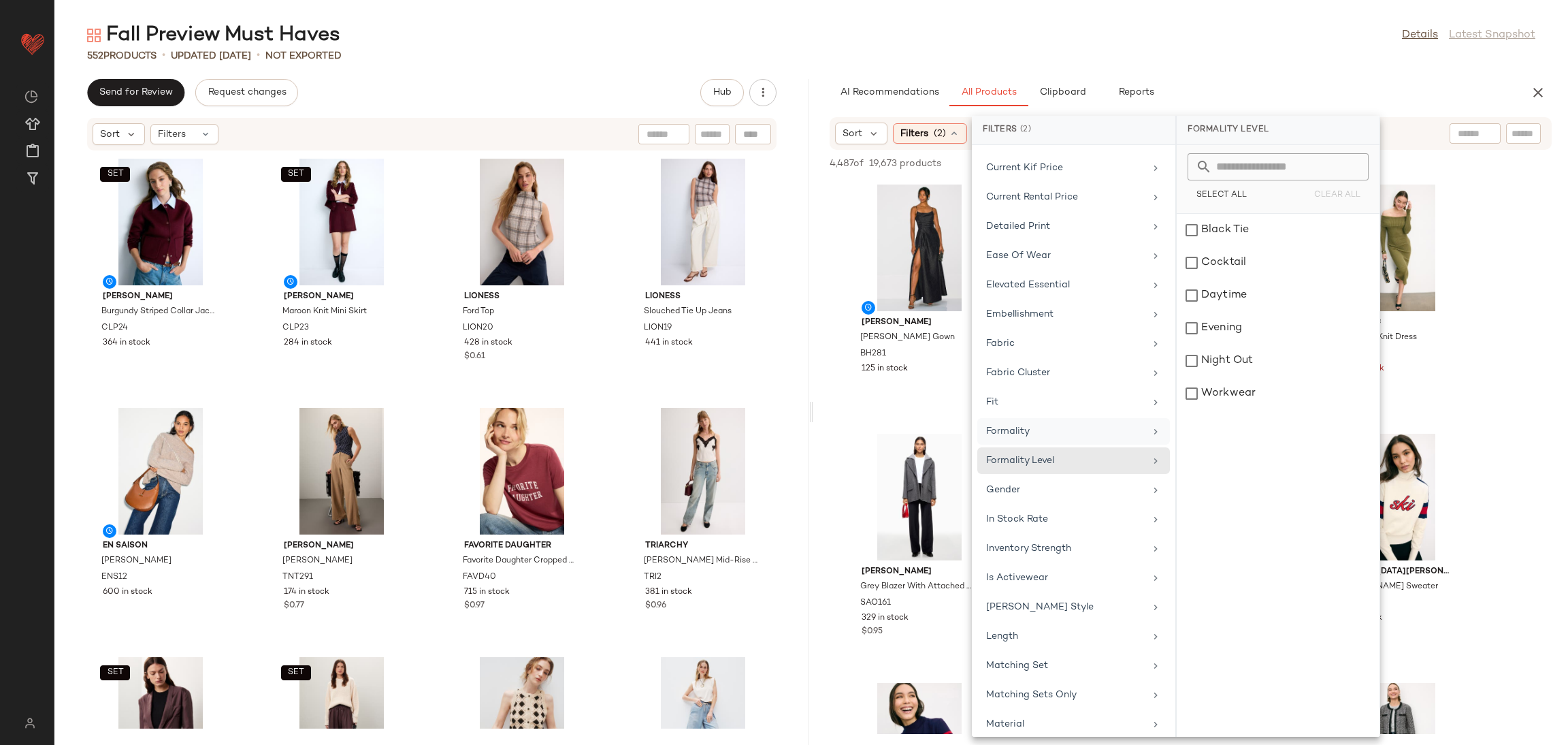
click at [1032, 447] on div "Formality" at bounding box center [1073, 460] width 192 height 26
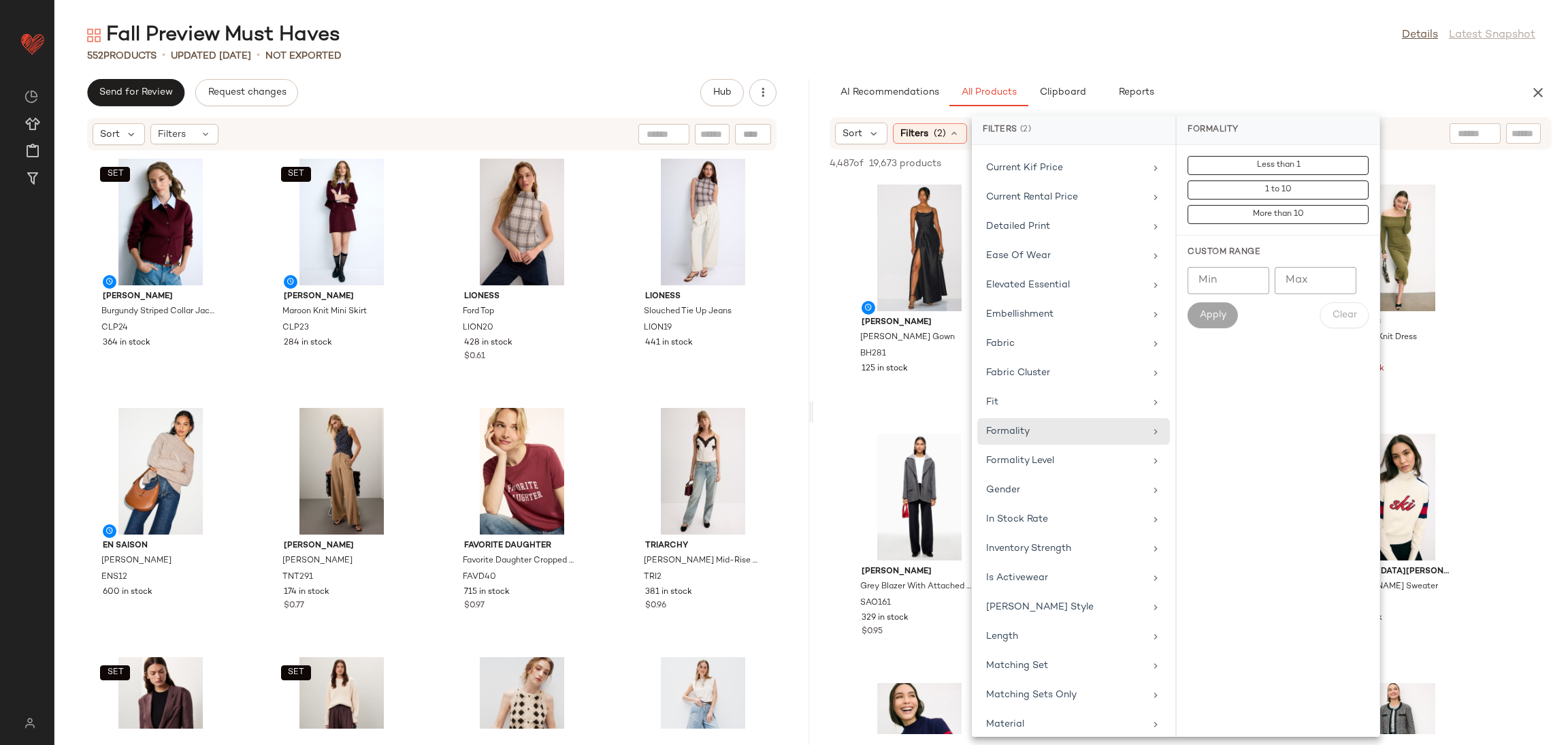
click at [1215, 279] on input "Min" at bounding box center [1228, 280] width 81 height 27
type input "*"
click at [1292, 287] on input "Max" at bounding box center [1316, 280] width 81 height 27
type input "*"
click at [1222, 323] on button "Apply" at bounding box center [1212, 315] width 50 height 26
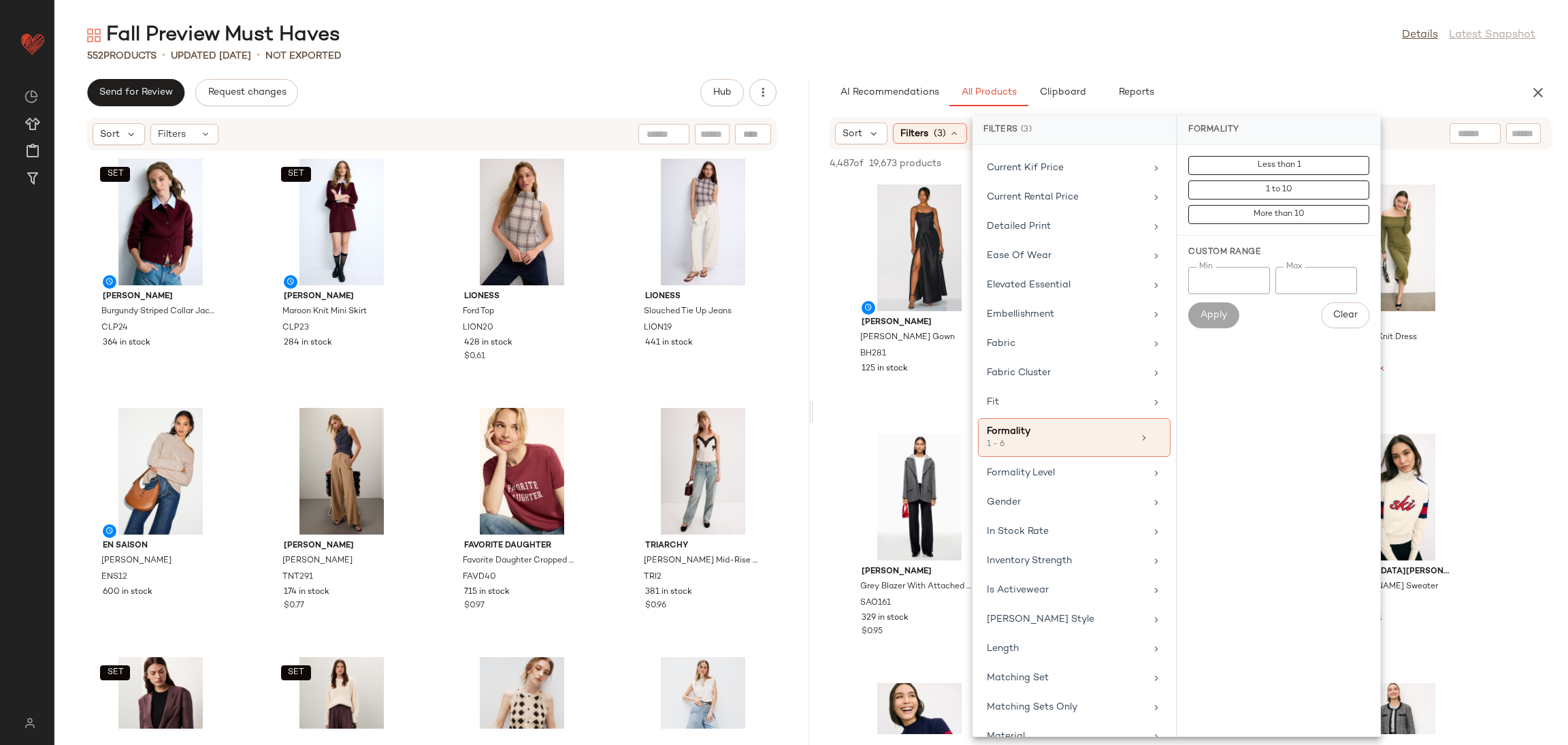
scroll to position [485, 0]
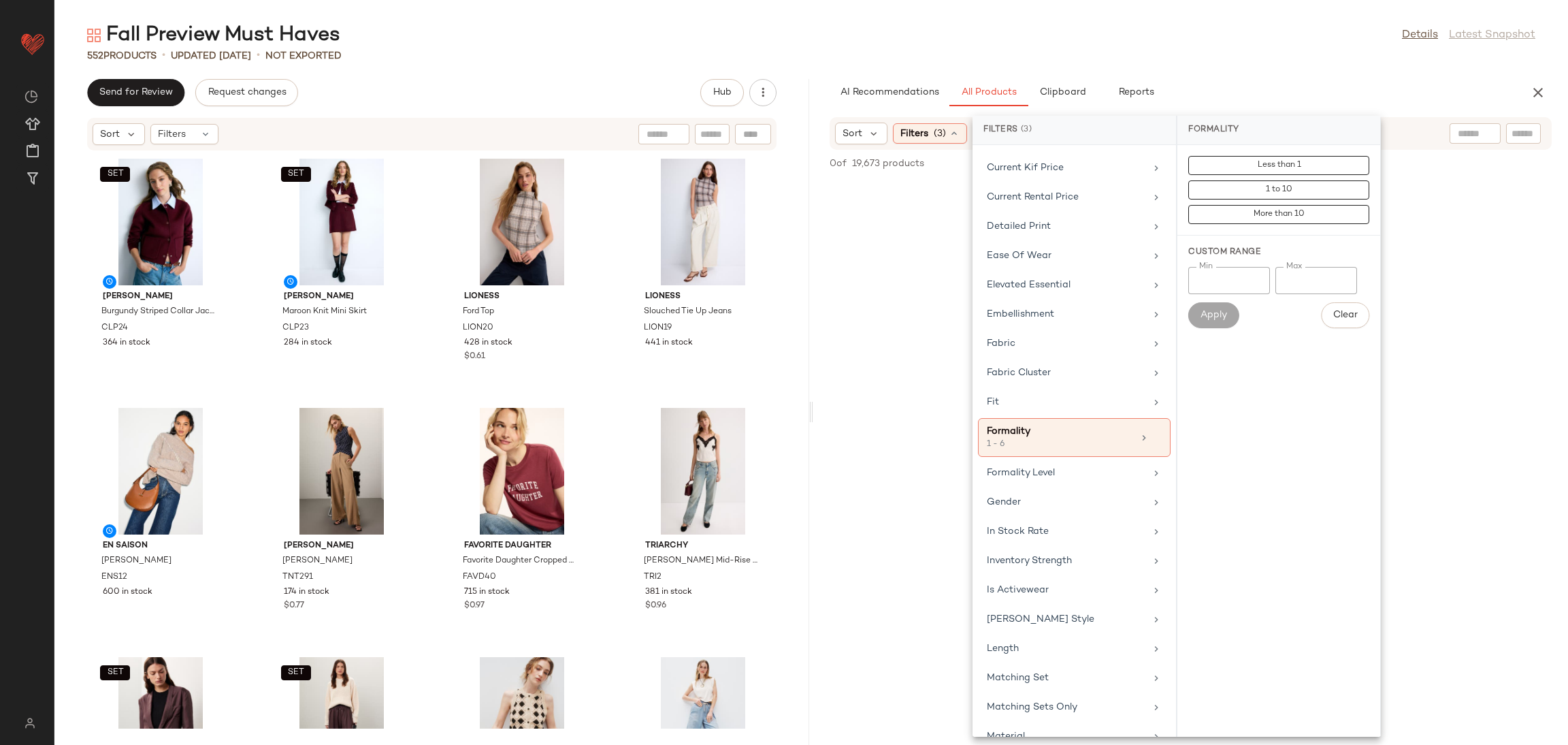
click at [1562, 263] on div "No Products Found No products match your current filters. Clear Filters" at bounding box center [1191, 457] width 755 height 554
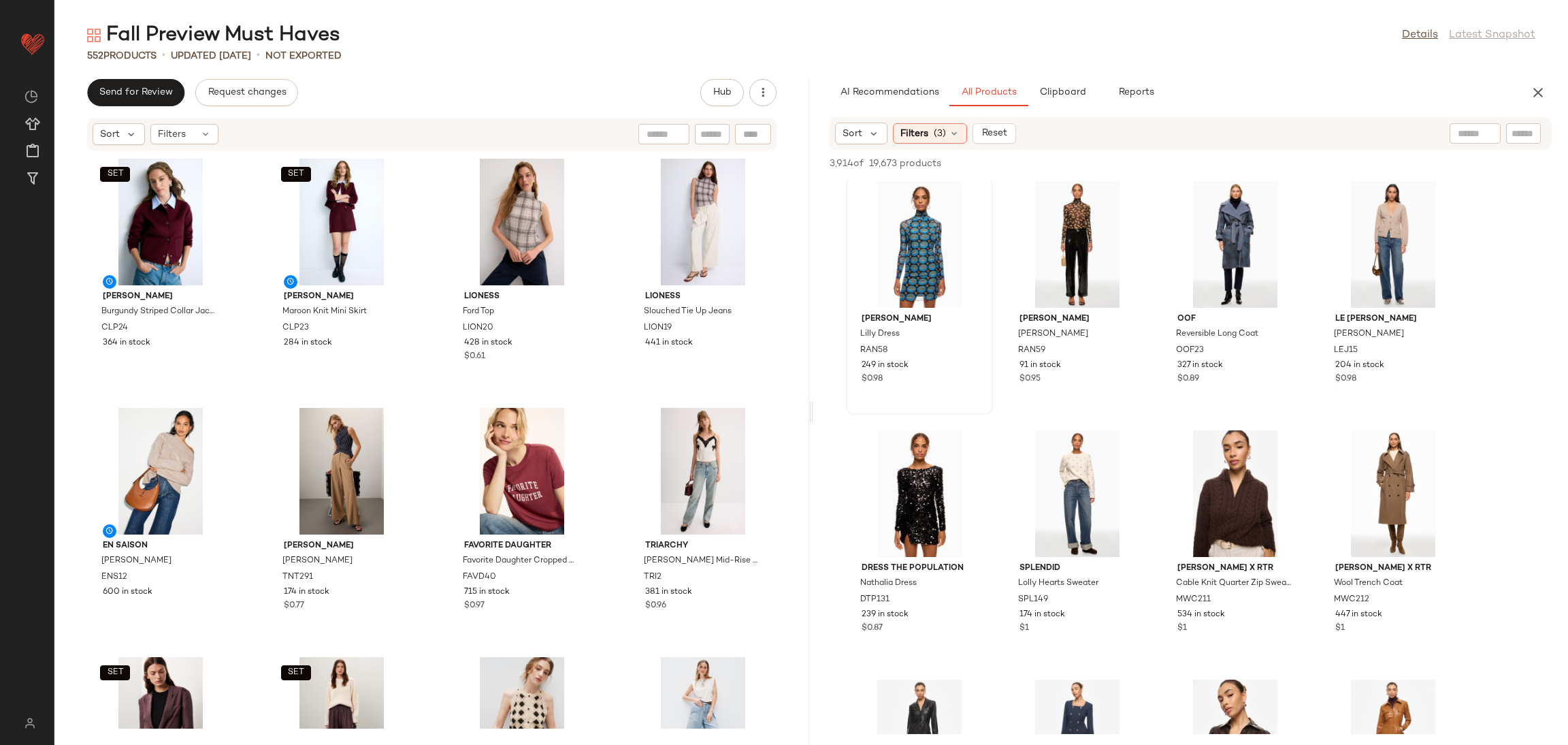
scroll to position [3990, 0]
click at [942, 228] on div "View" at bounding box center [919, 246] width 137 height 127
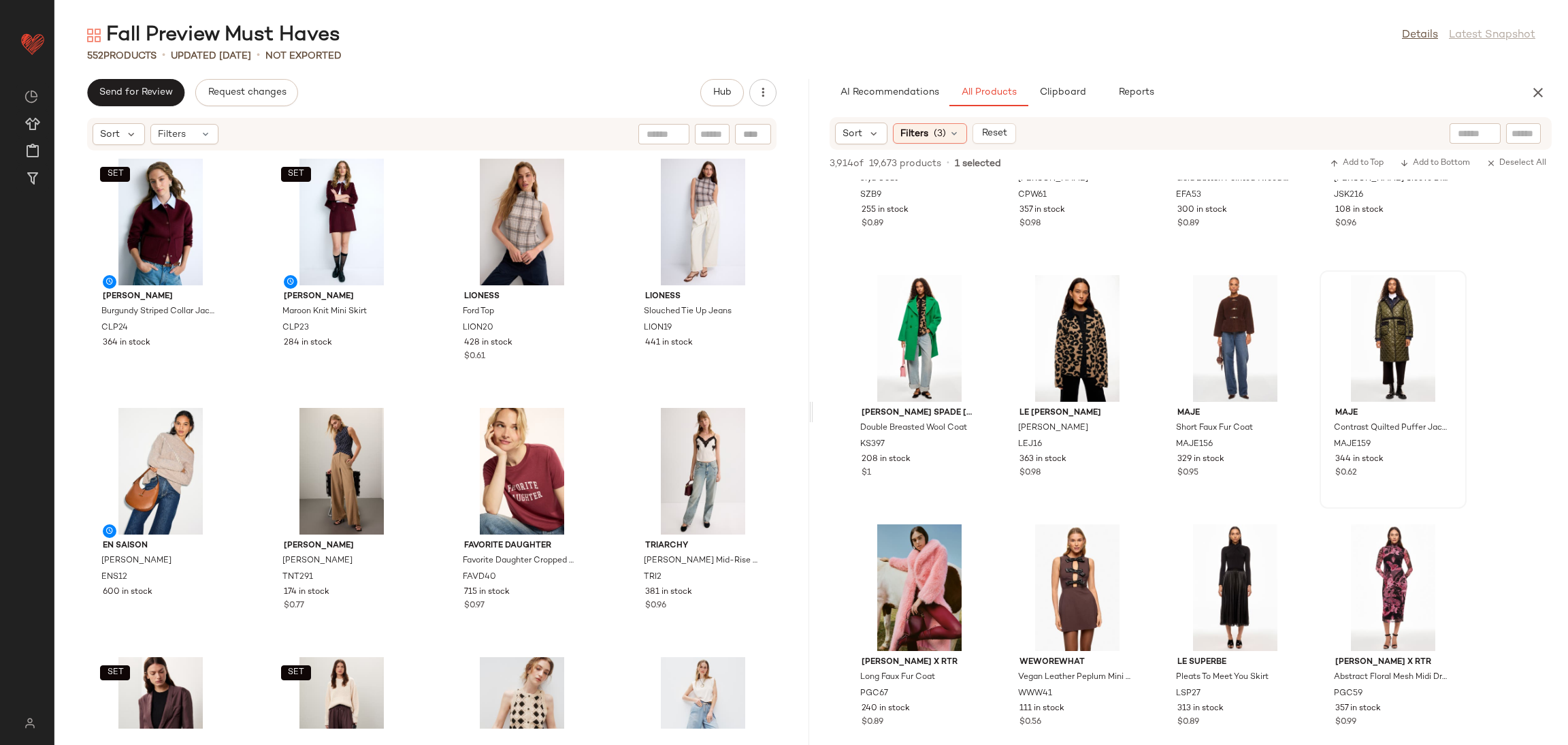
scroll to position [10876, 0]
click at [1353, 324] on div "View" at bounding box center [1393, 339] width 137 height 127
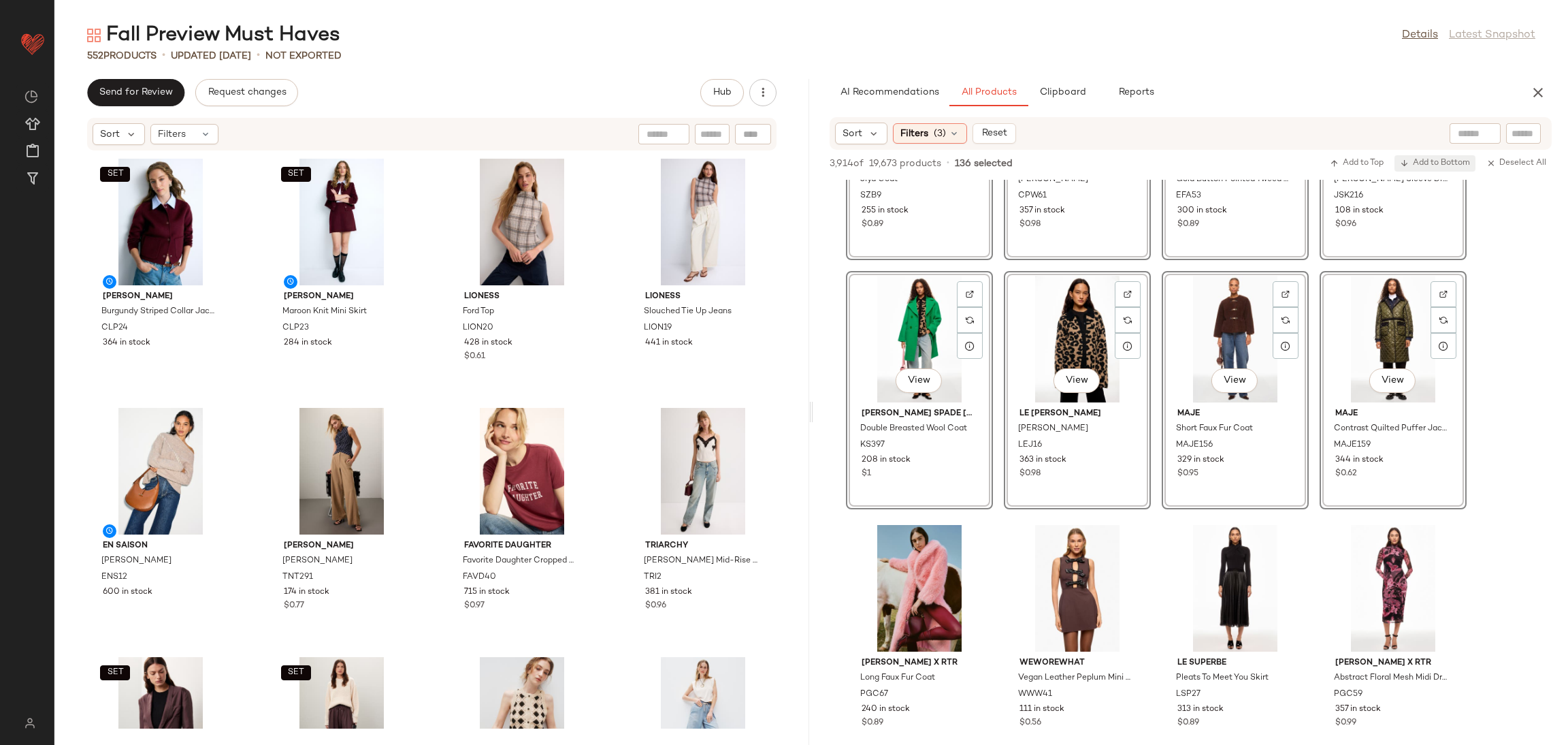
click at [1432, 168] on span "Add to Bottom" at bounding box center [1435, 164] width 70 height 10
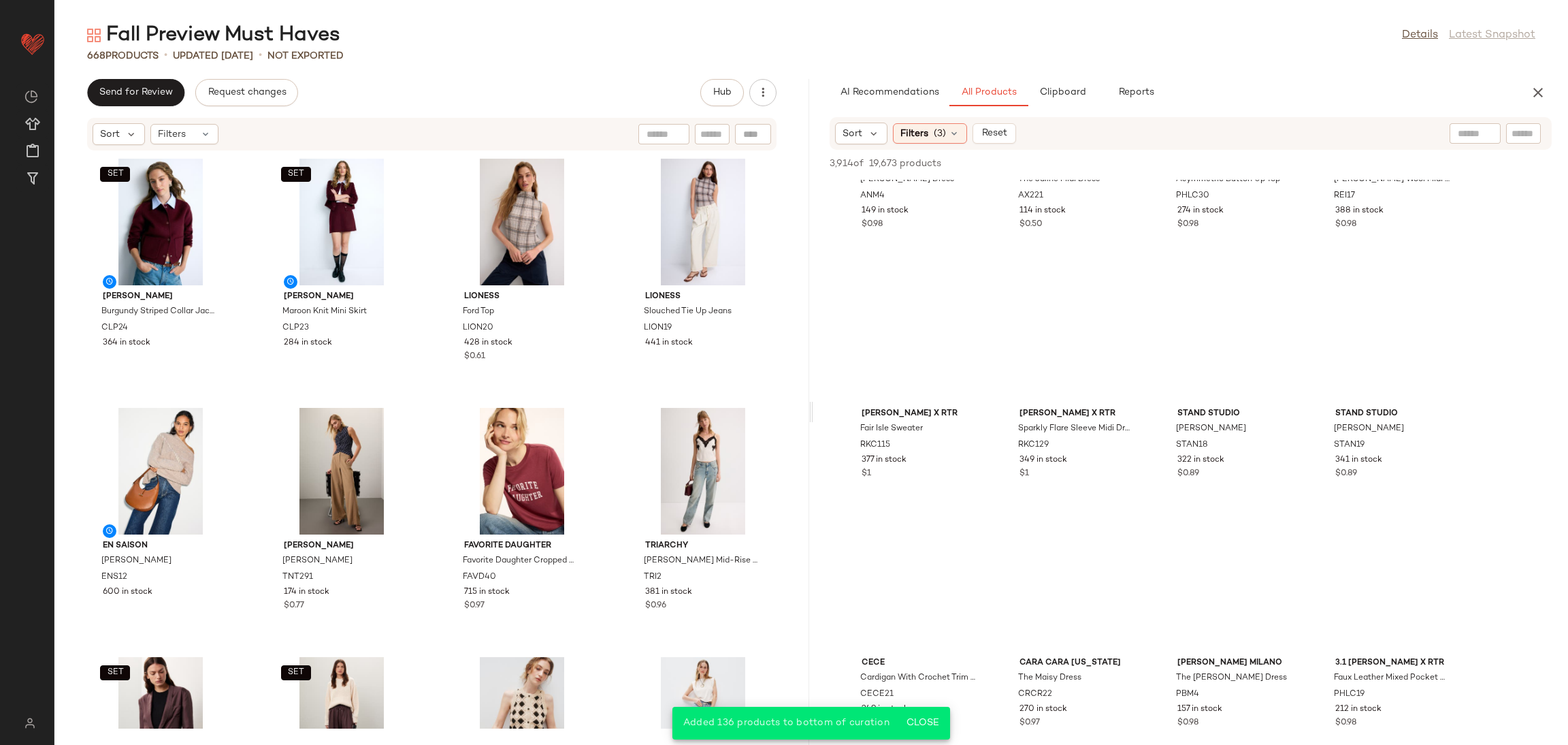
scroll to position [3648, 0]
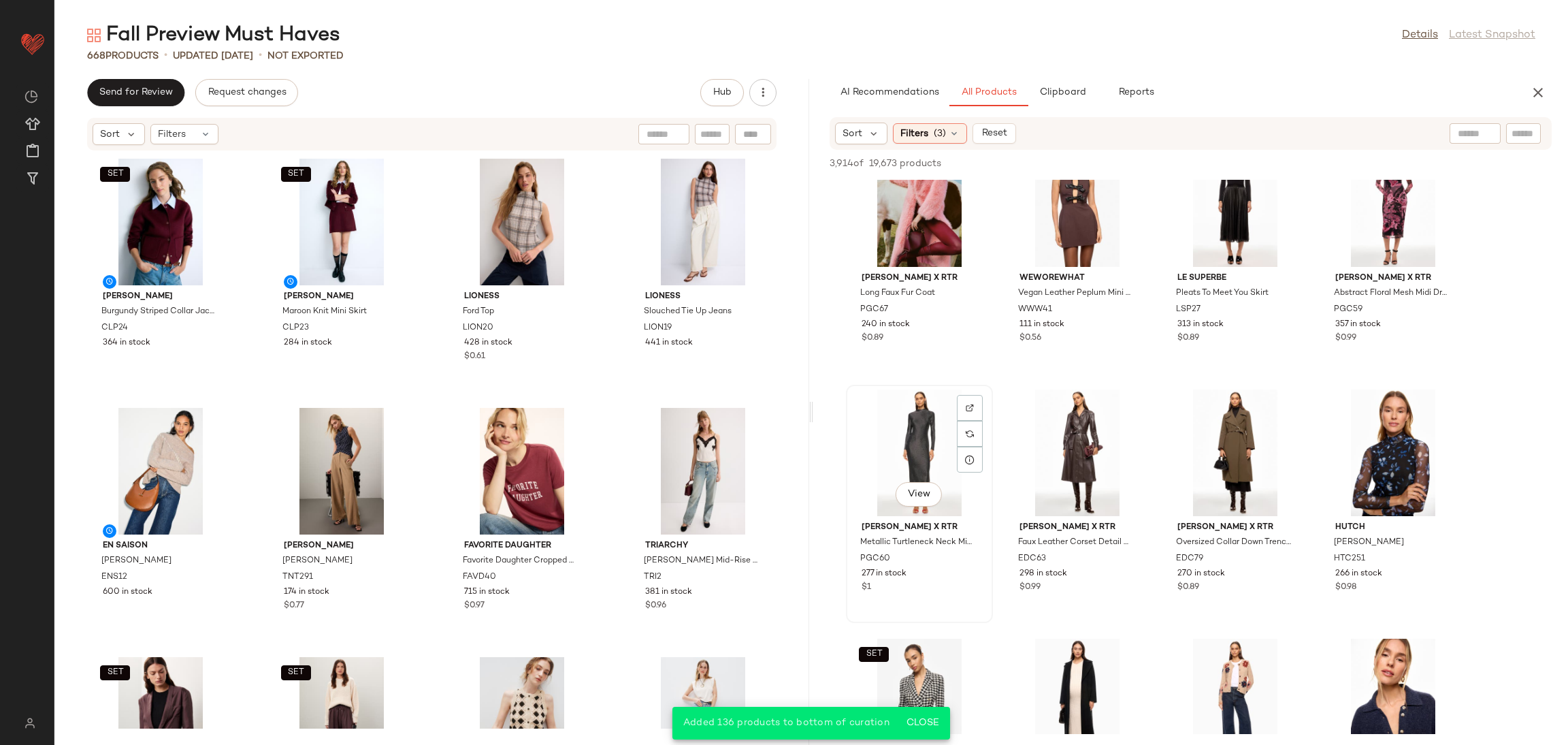
click at [903, 437] on div "View" at bounding box center [919, 453] width 137 height 127
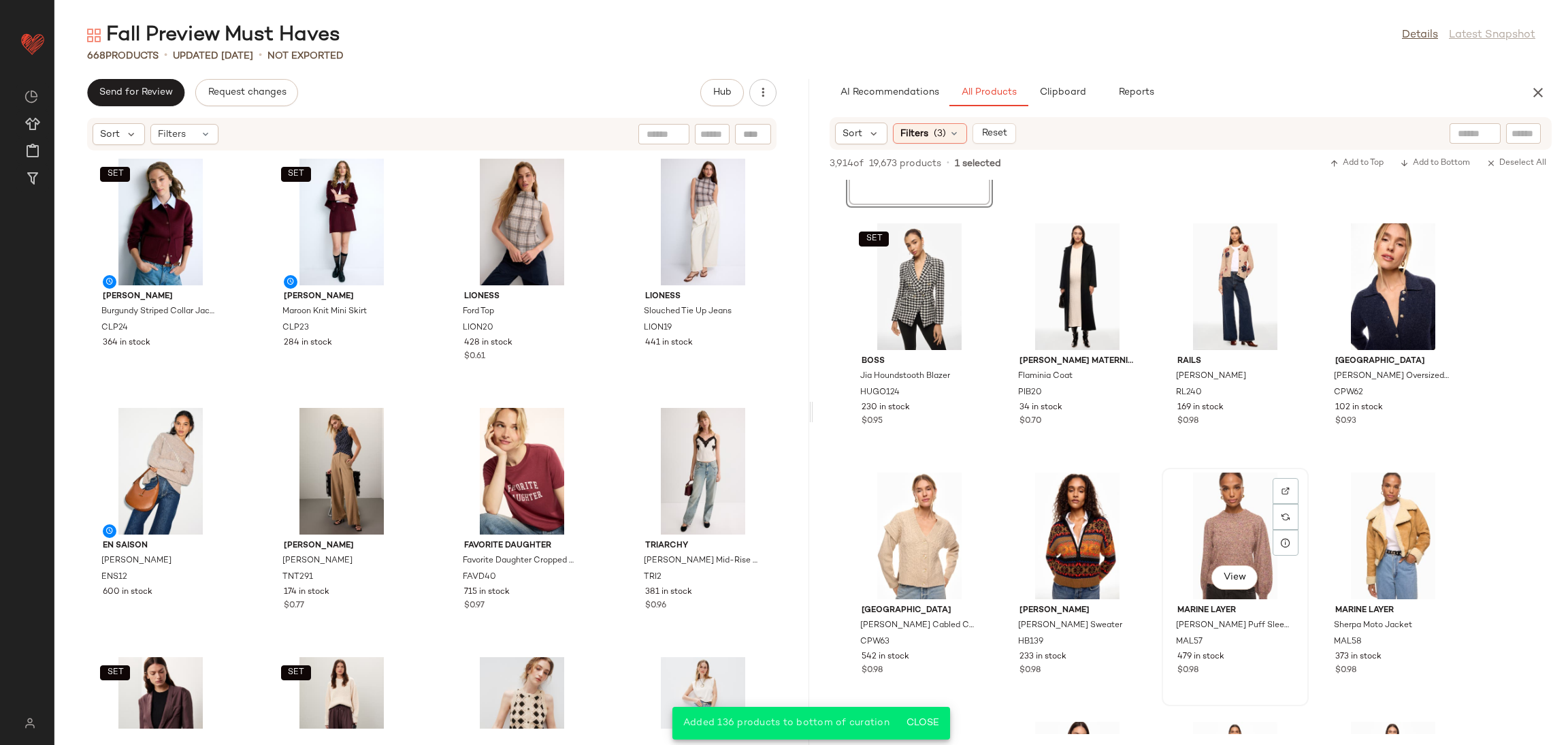
scroll to position [4451, 0]
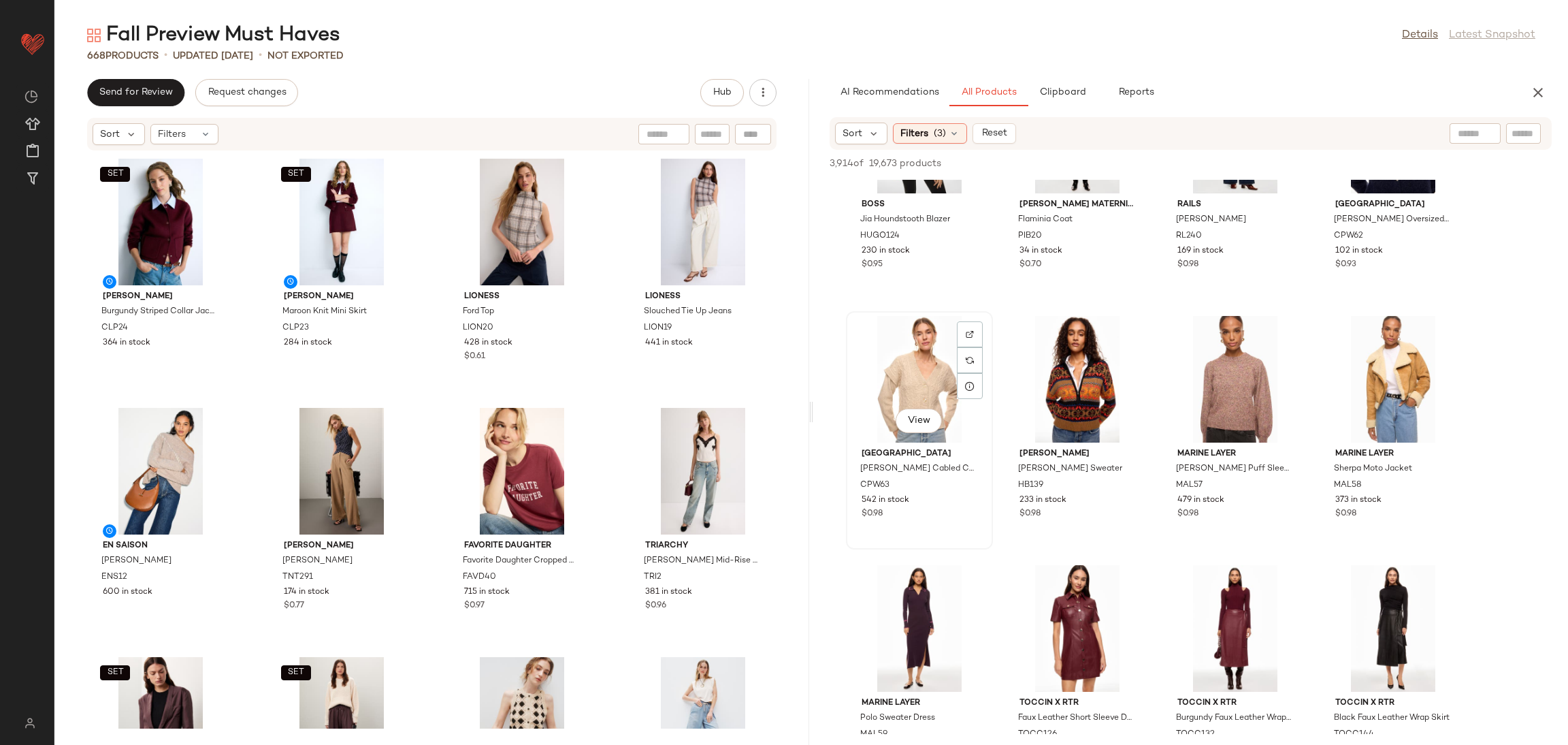
click at [899, 366] on div "View" at bounding box center [919, 379] width 137 height 127
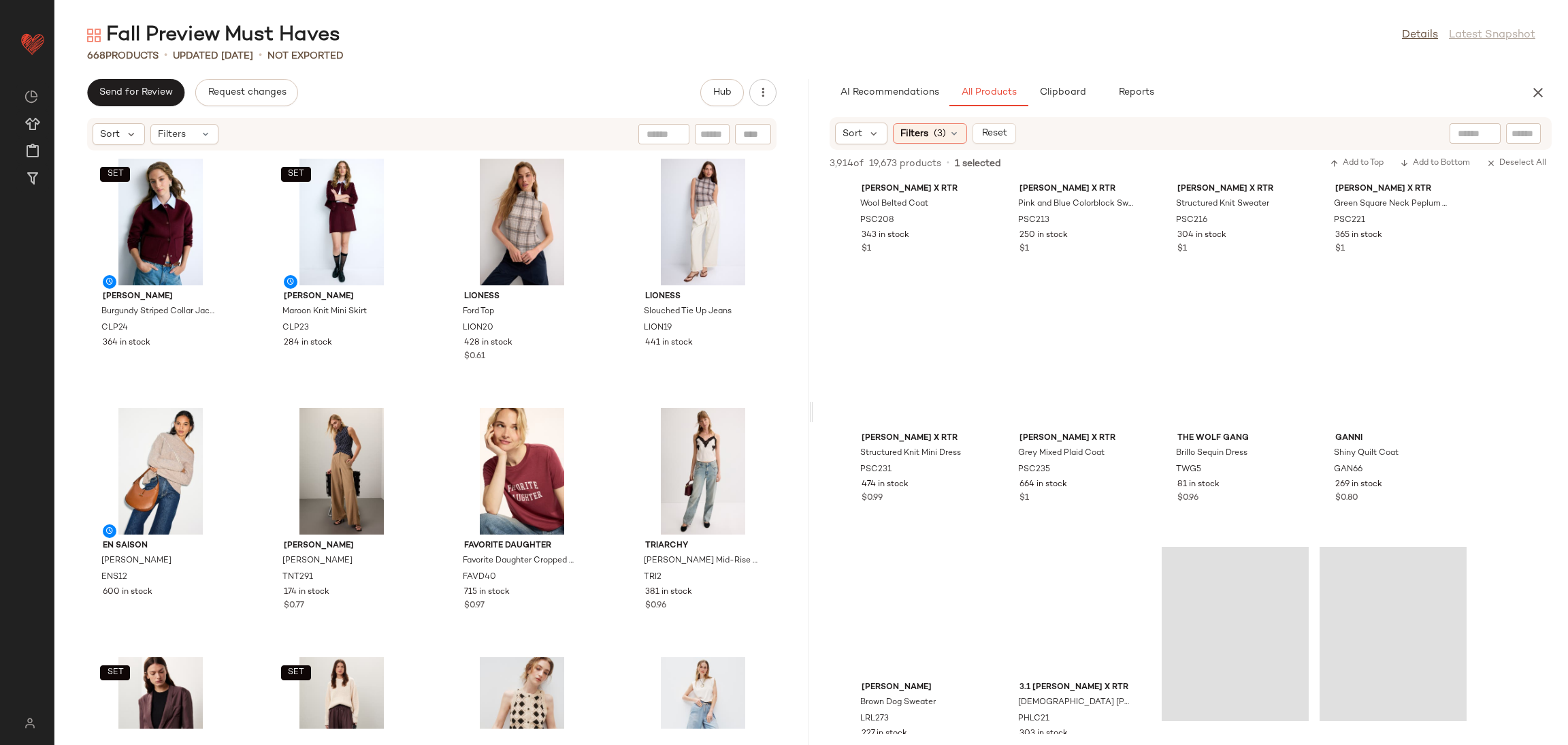
scroll to position [12480, 0]
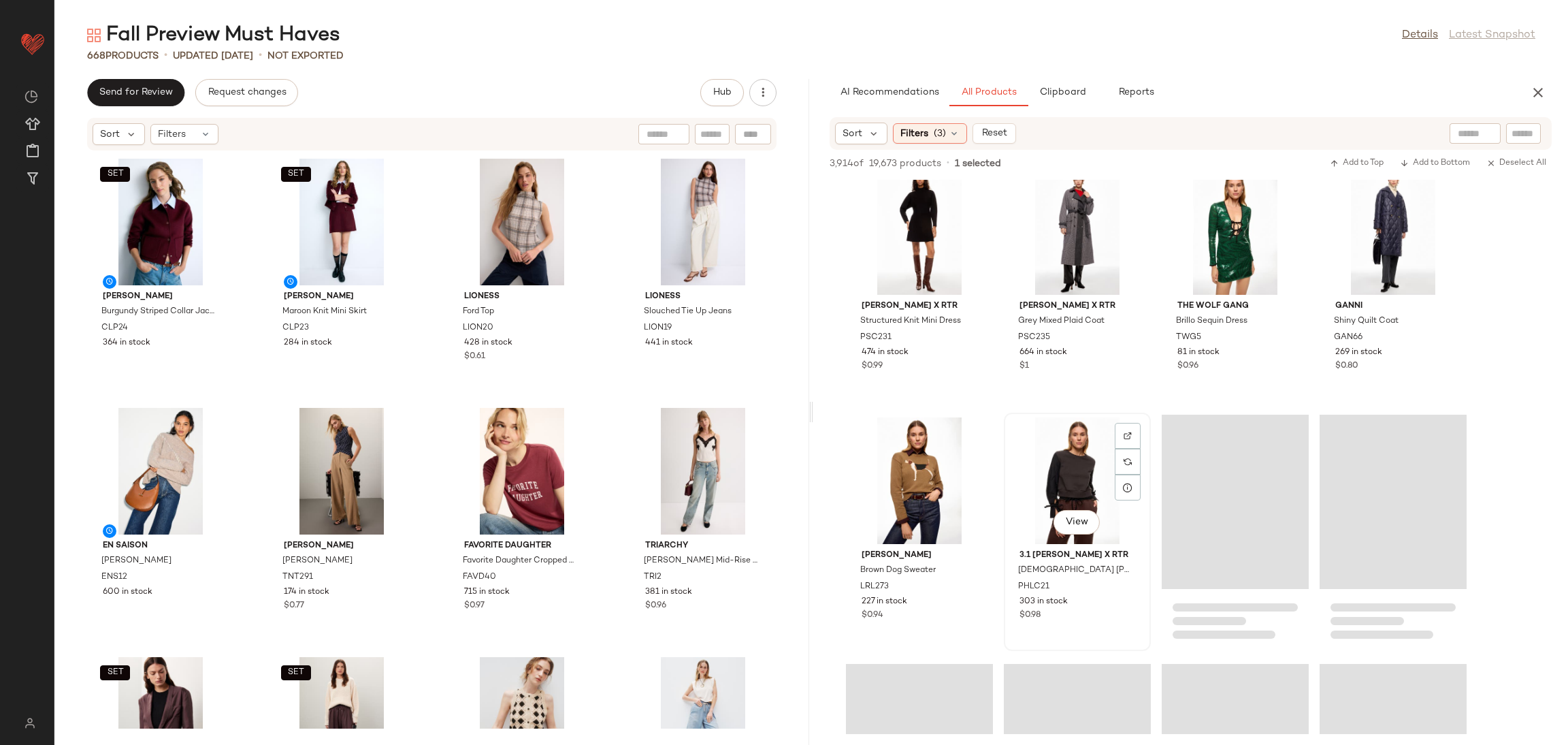
click at [1044, 465] on div "View" at bounding box center [1077, 481] width 137 height 127
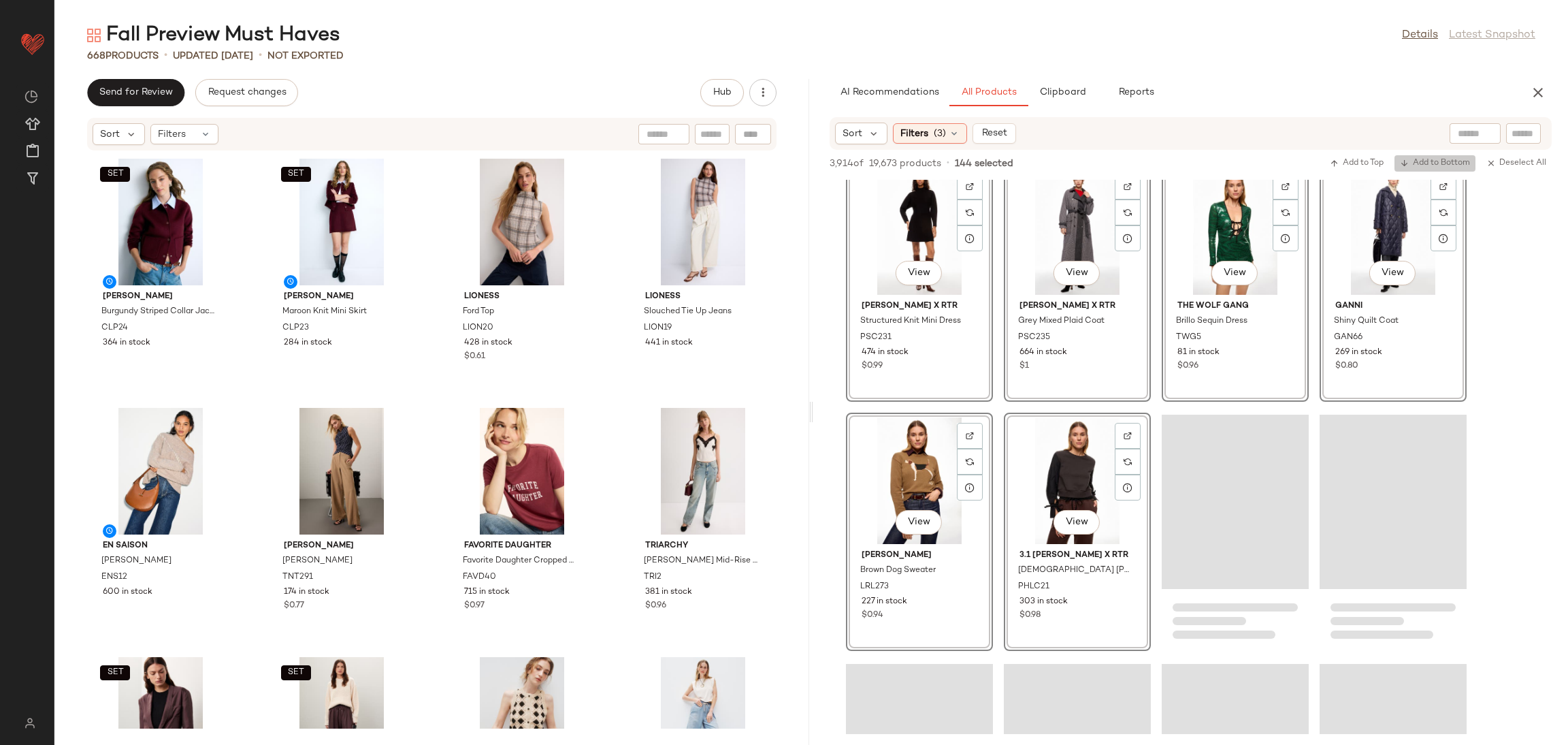
click at [1424, 164] on span "Add to Bottom" at bounding box center [1435, 164] width 70 height 10
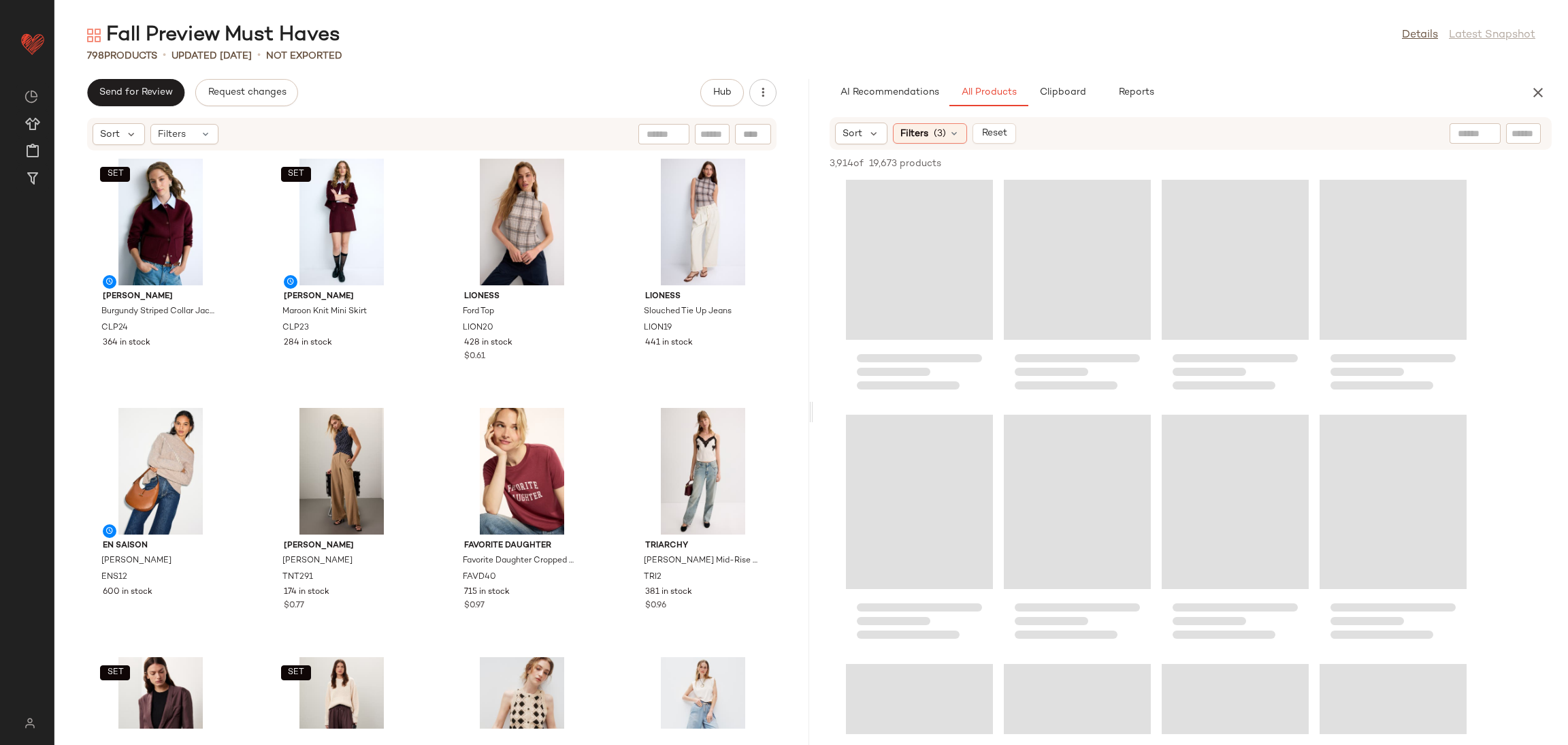
scroll to position [4504, 0]
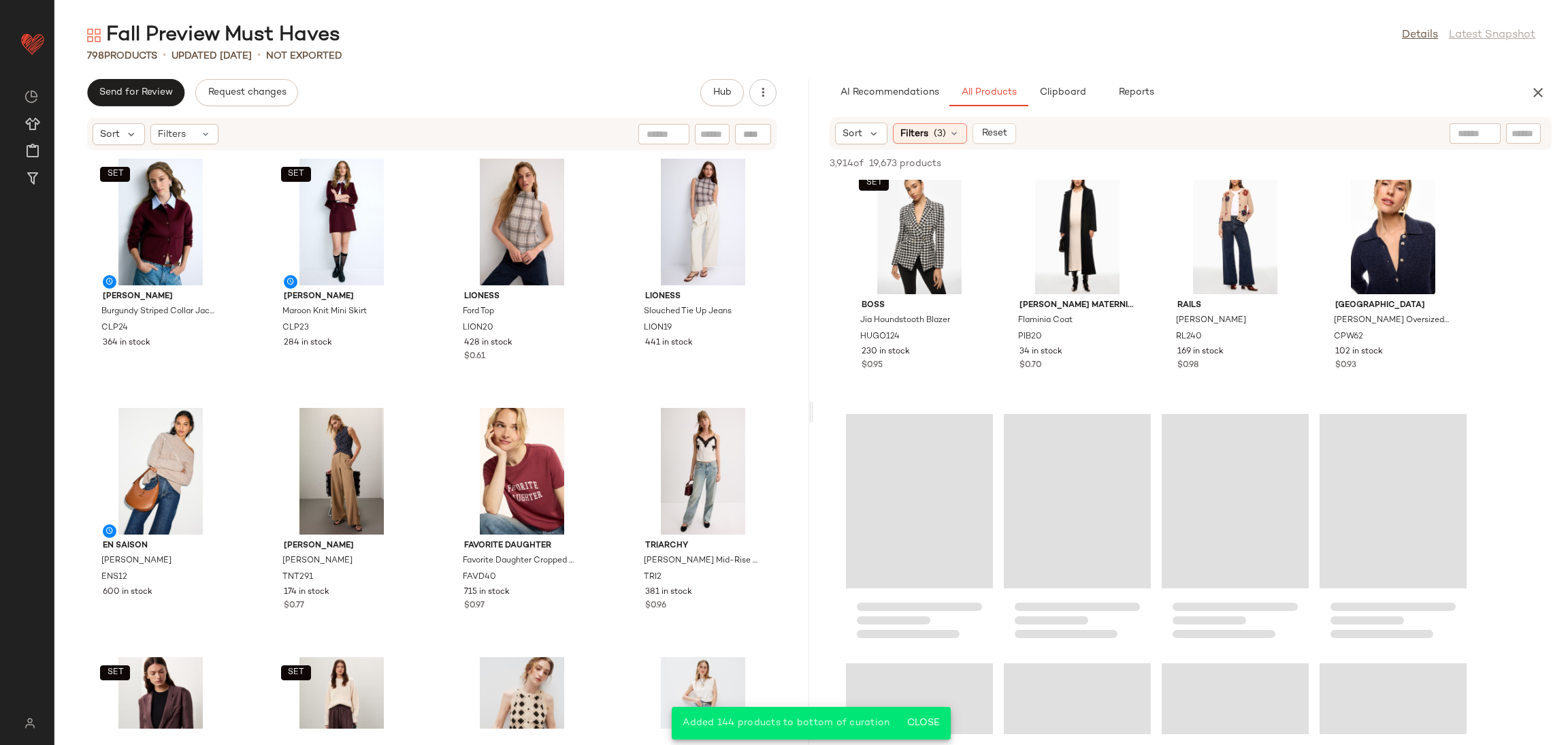
click at [1527, 234] on div "Claudie Pierlot Accessories Leather Bucket Bag CPA4 28 in stock $0.15 BLANKNYC …" at bounding box center [1191, 33] width 755 height 8713
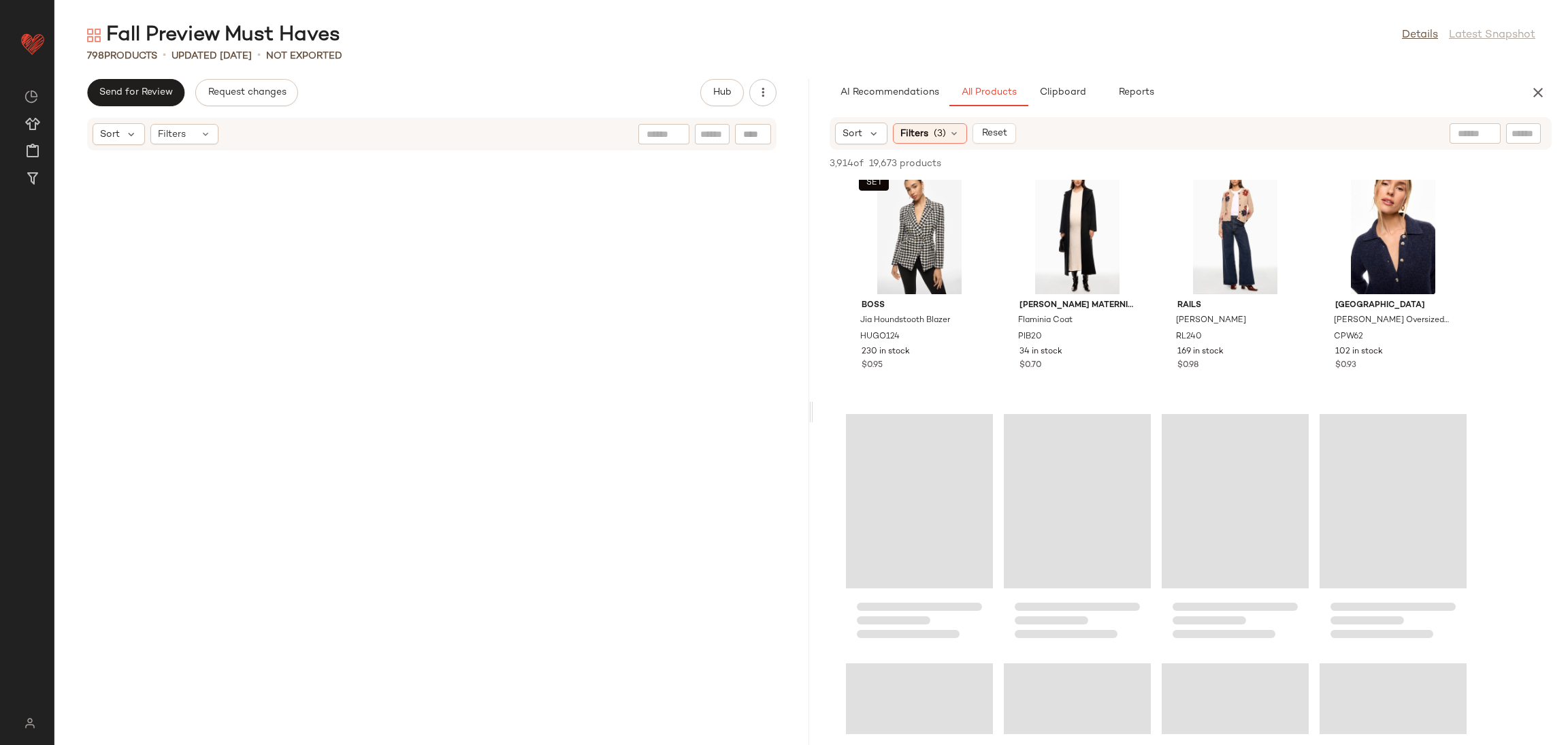
scroll to position [0, 0]
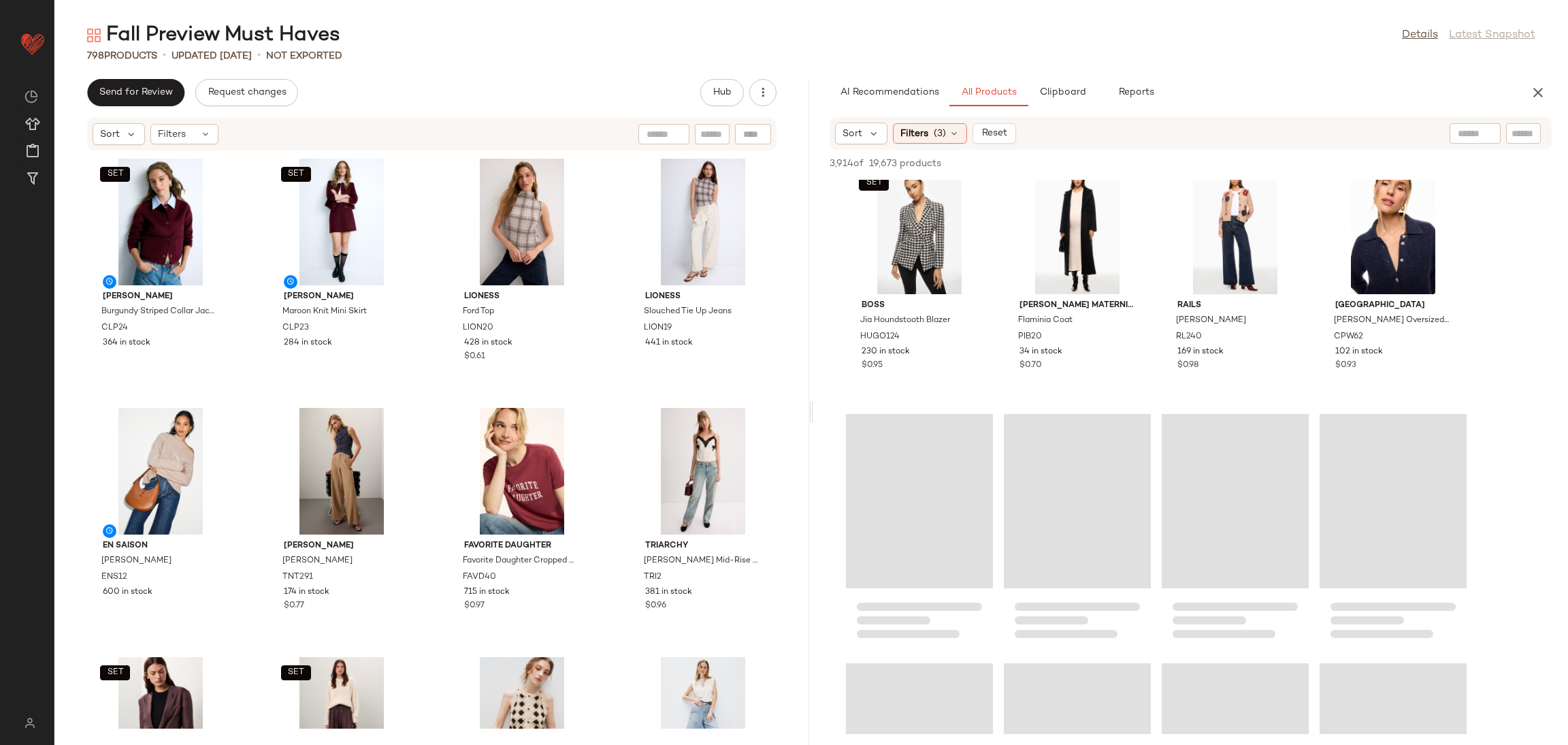
click at [1483, 307] on div "Claudie Pierlot Accessories Leather Bucket Bag CPA4 28 in stock $0.15 BLANKNYC …" at bounding box center [1191, 33] width 755 height 8713
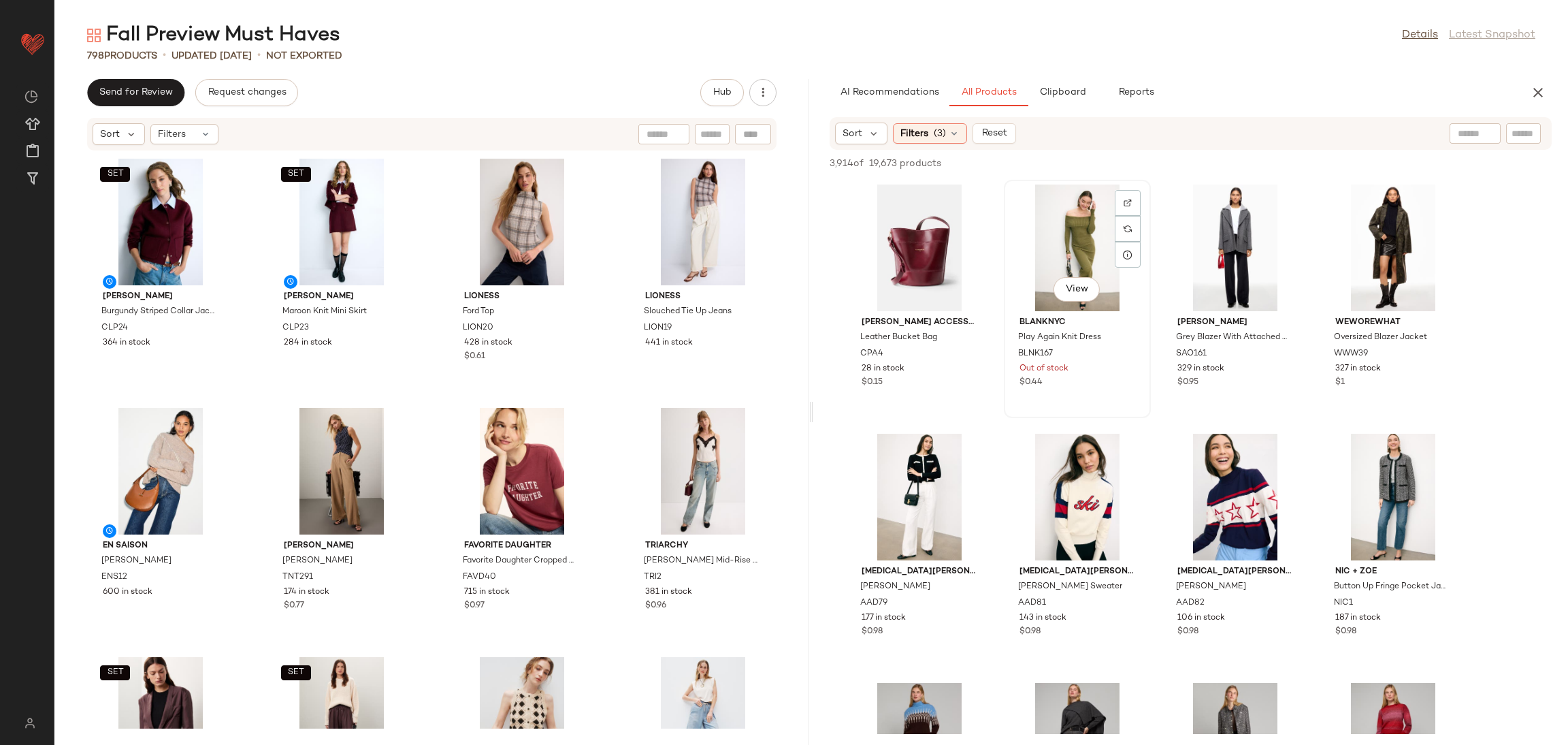
click at [1145, 237] on div "View" at bounding box center [1077, 248] width 137 height 127
click at [1163, 202] on div "View Sandro Grey Blazer With Attached Hoodie SAO161 329 in stock $0.95" at bounding box center [1235, 299] width 144 height 236
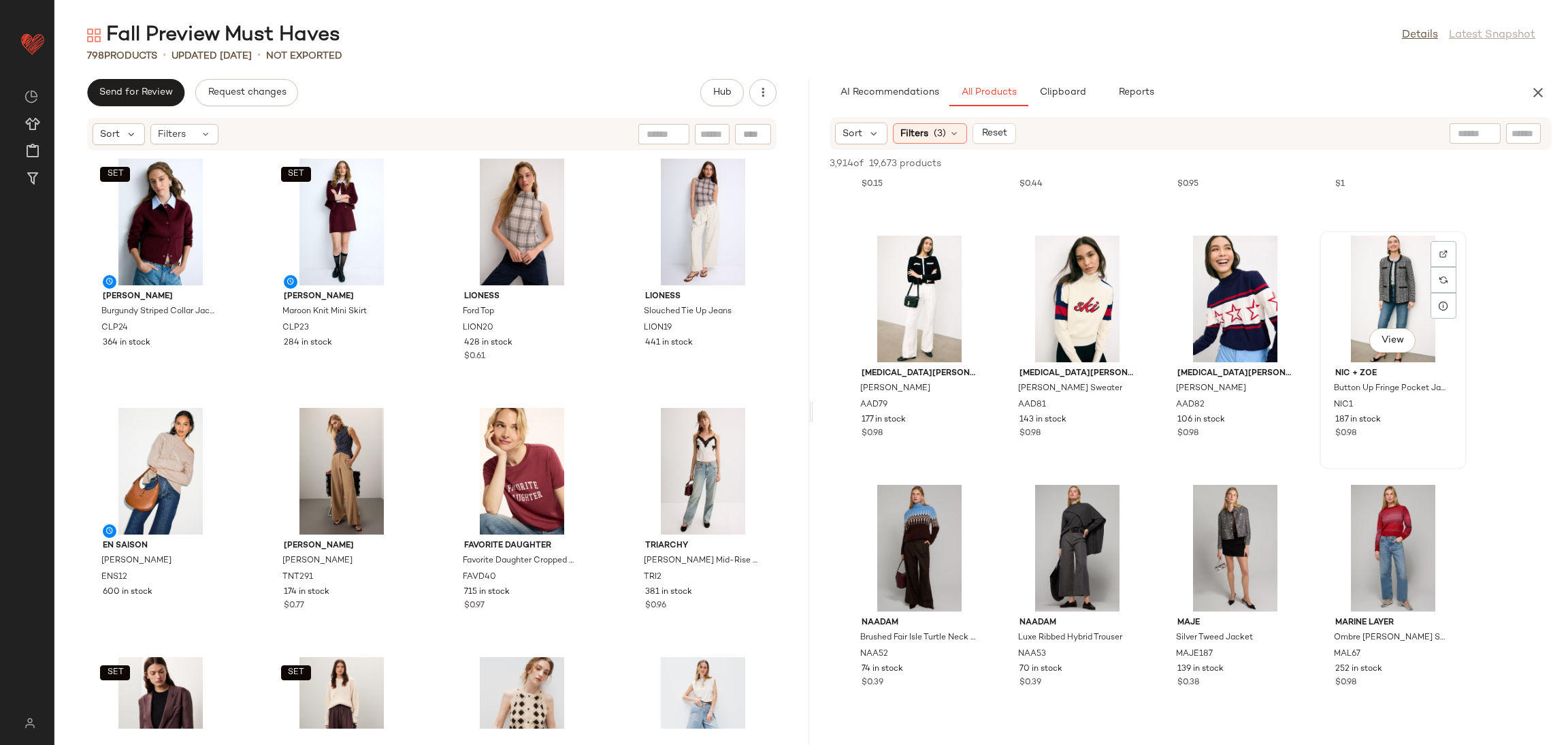
click at [1370, 330] on div "View" at bounding box center [1392, 342] width 46 height 27
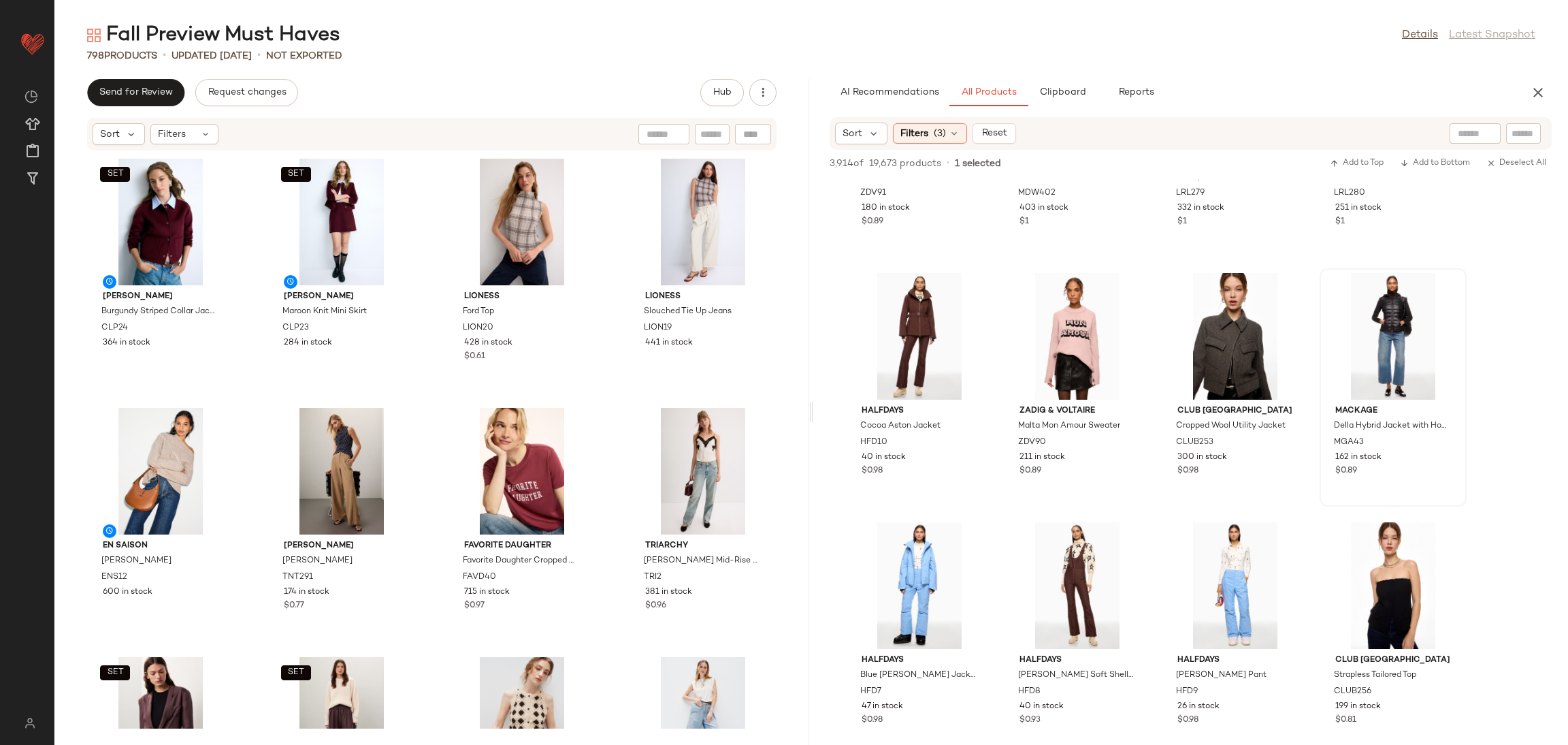
scroll to position [2642, 0]
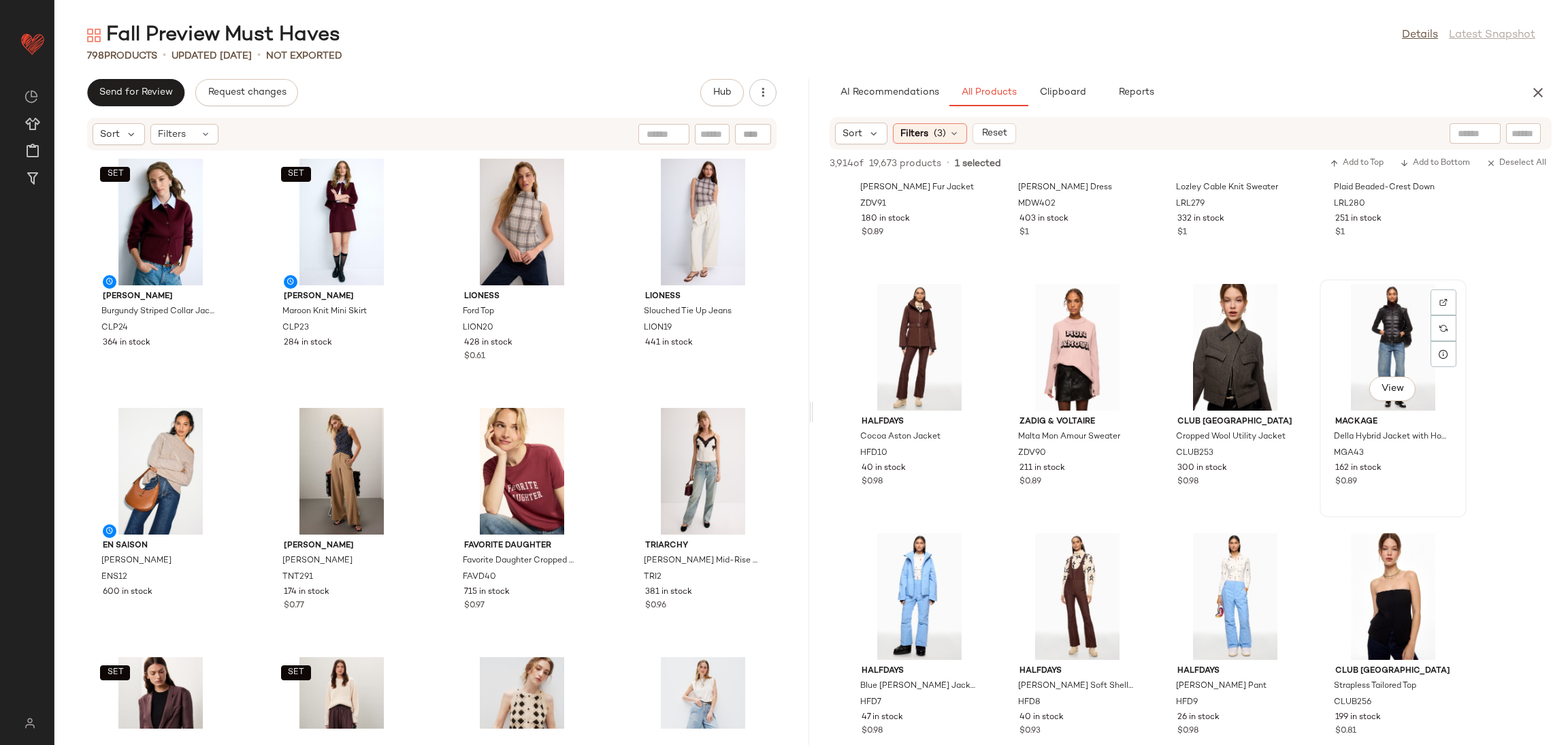
click at [1372, 319] on div "View" at bounding box center [1393, 347] width 137 height 127
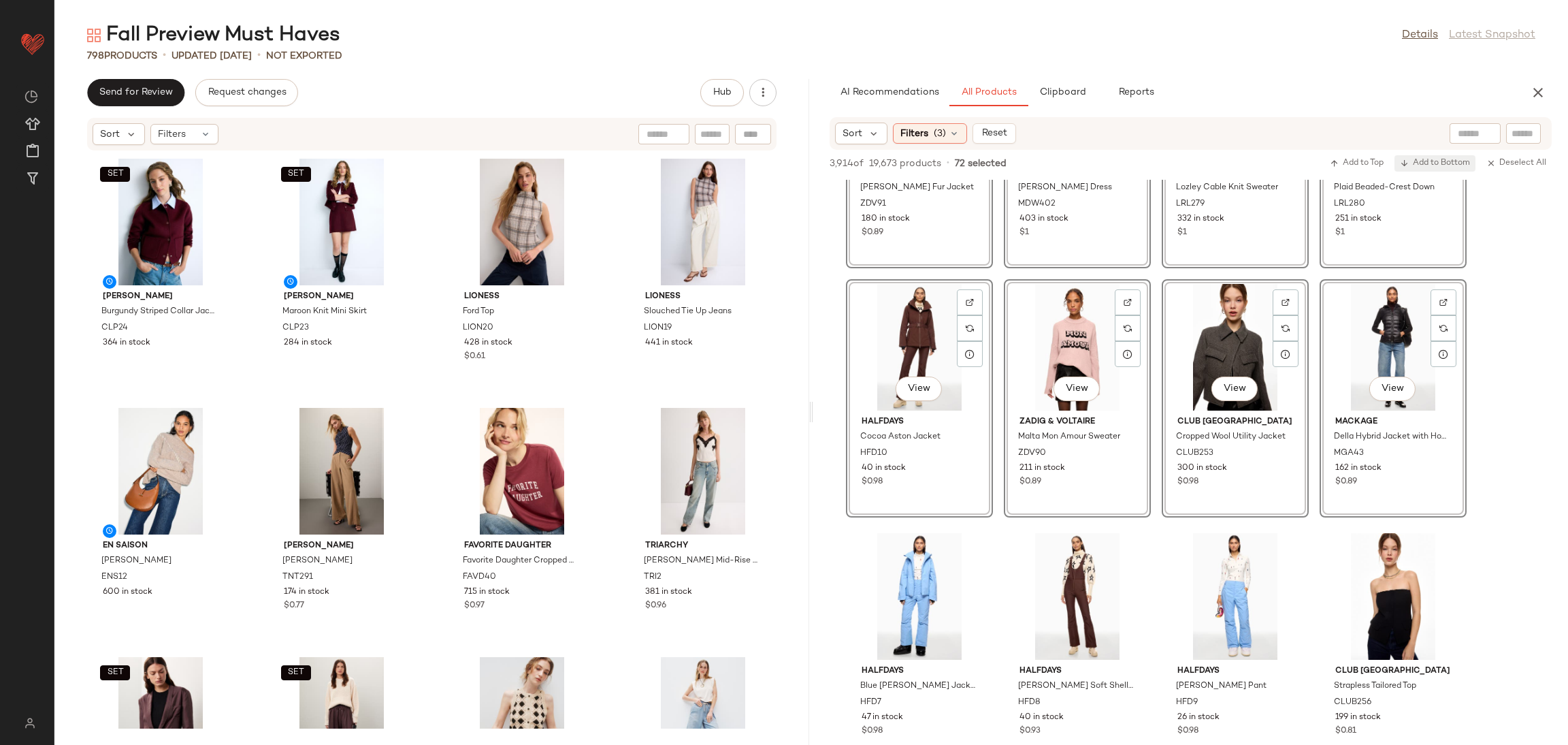
click at [1444, 164] on span "Add to Bottom" at bounding box center [1435, 164] width 70 height 10
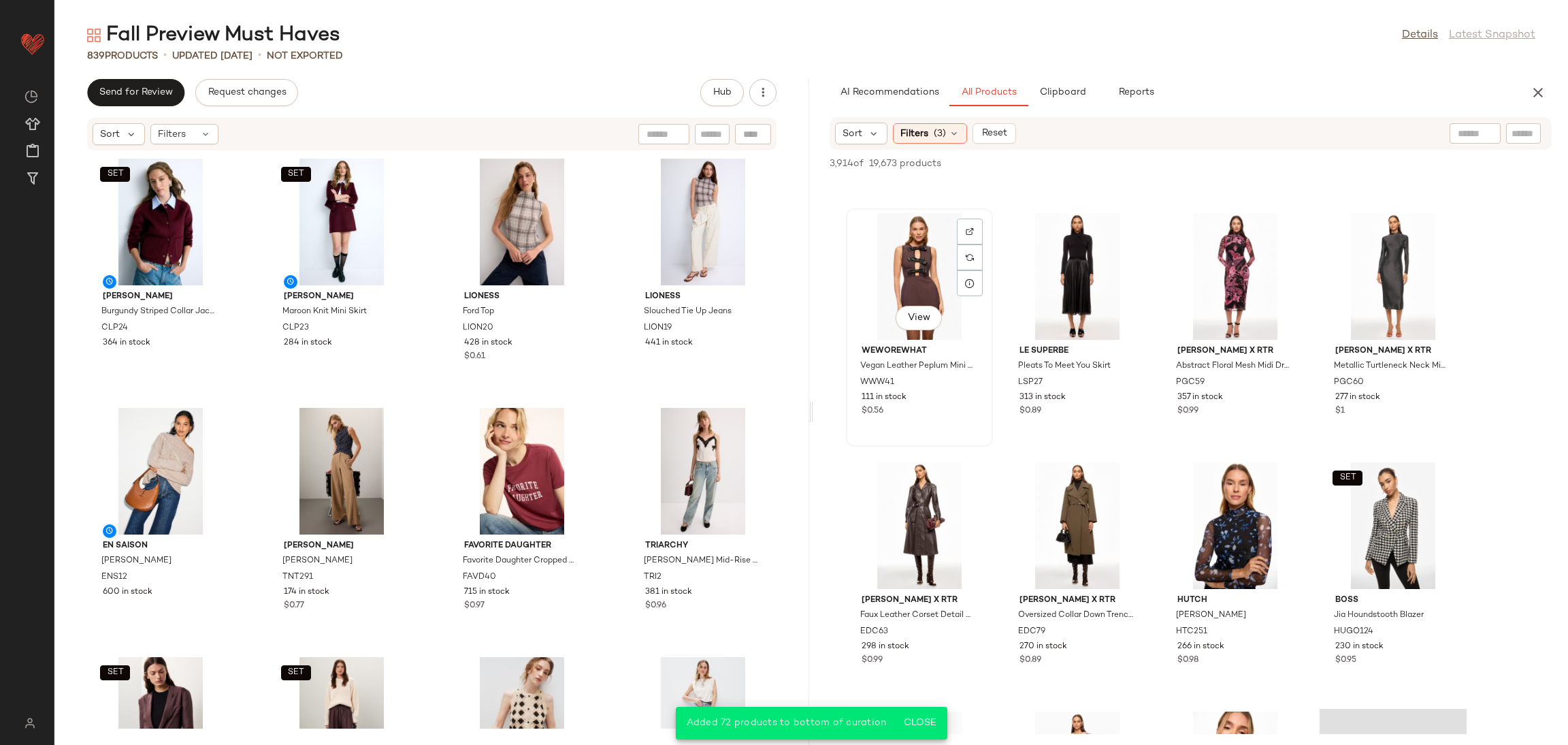
click at [917, 267] on div "View" at bounding box center [919, 276] width 137 height 127
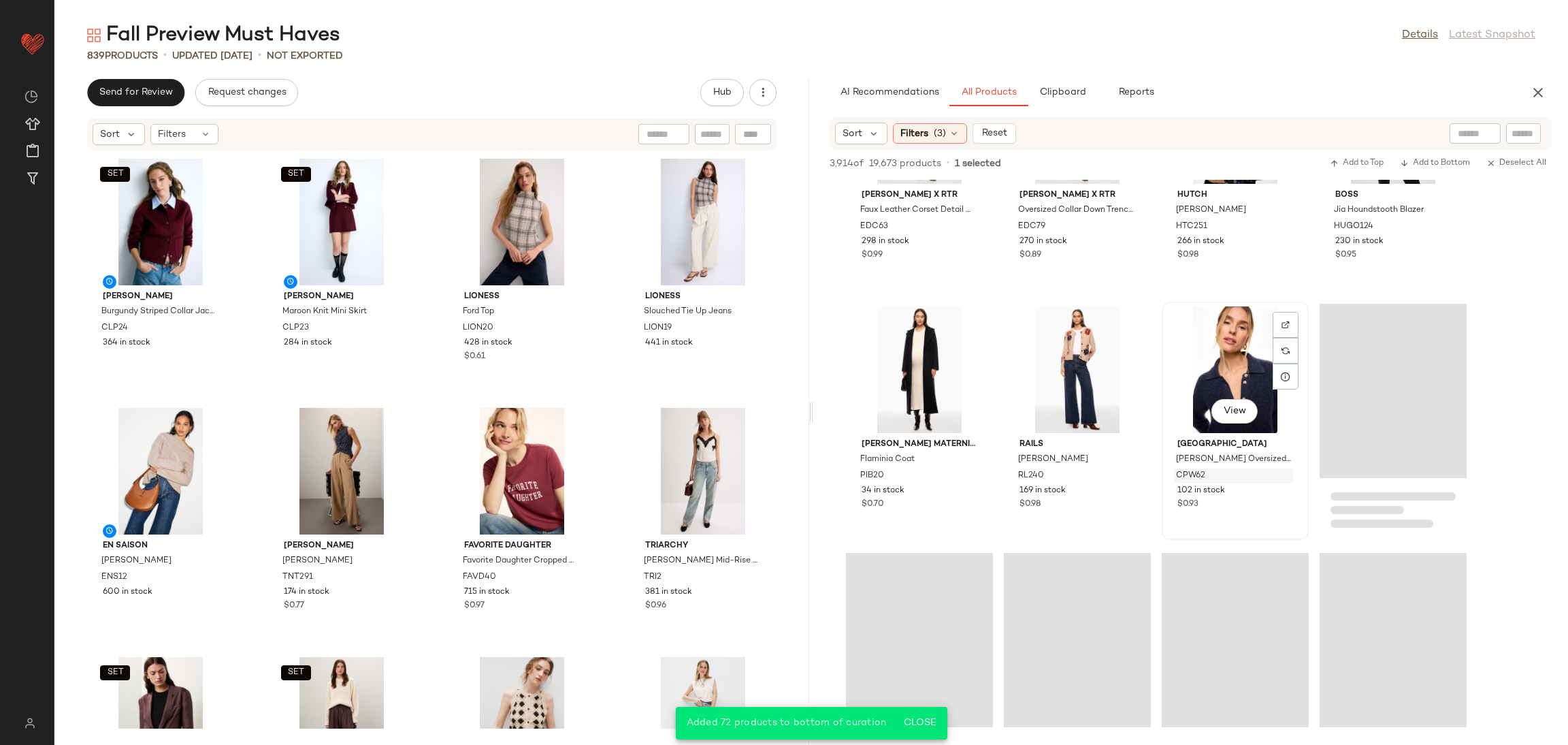
scroll to position [1899, 0]
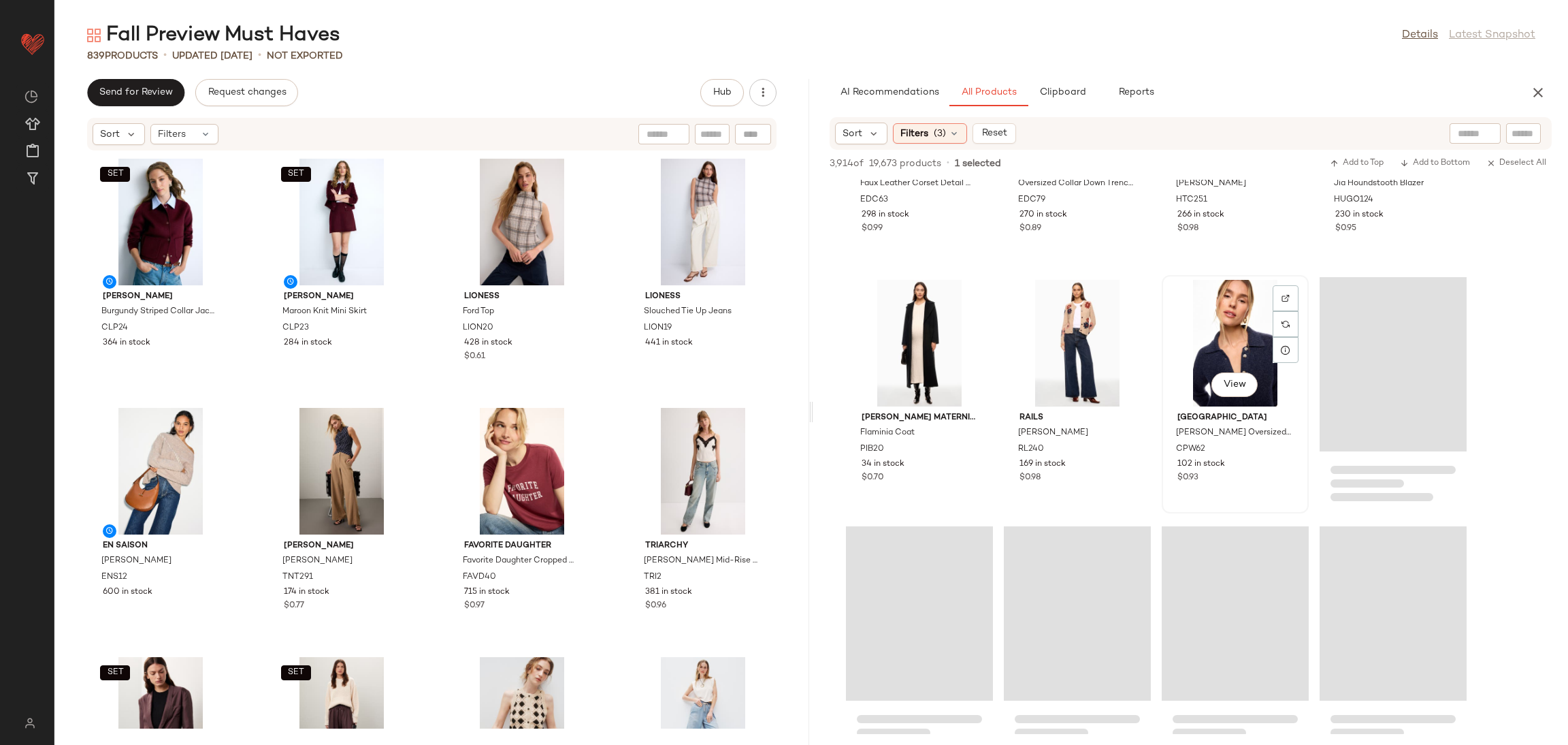
click at [1196, 331] on div "View" at bounding box center [1235, 343] width 137 height 127
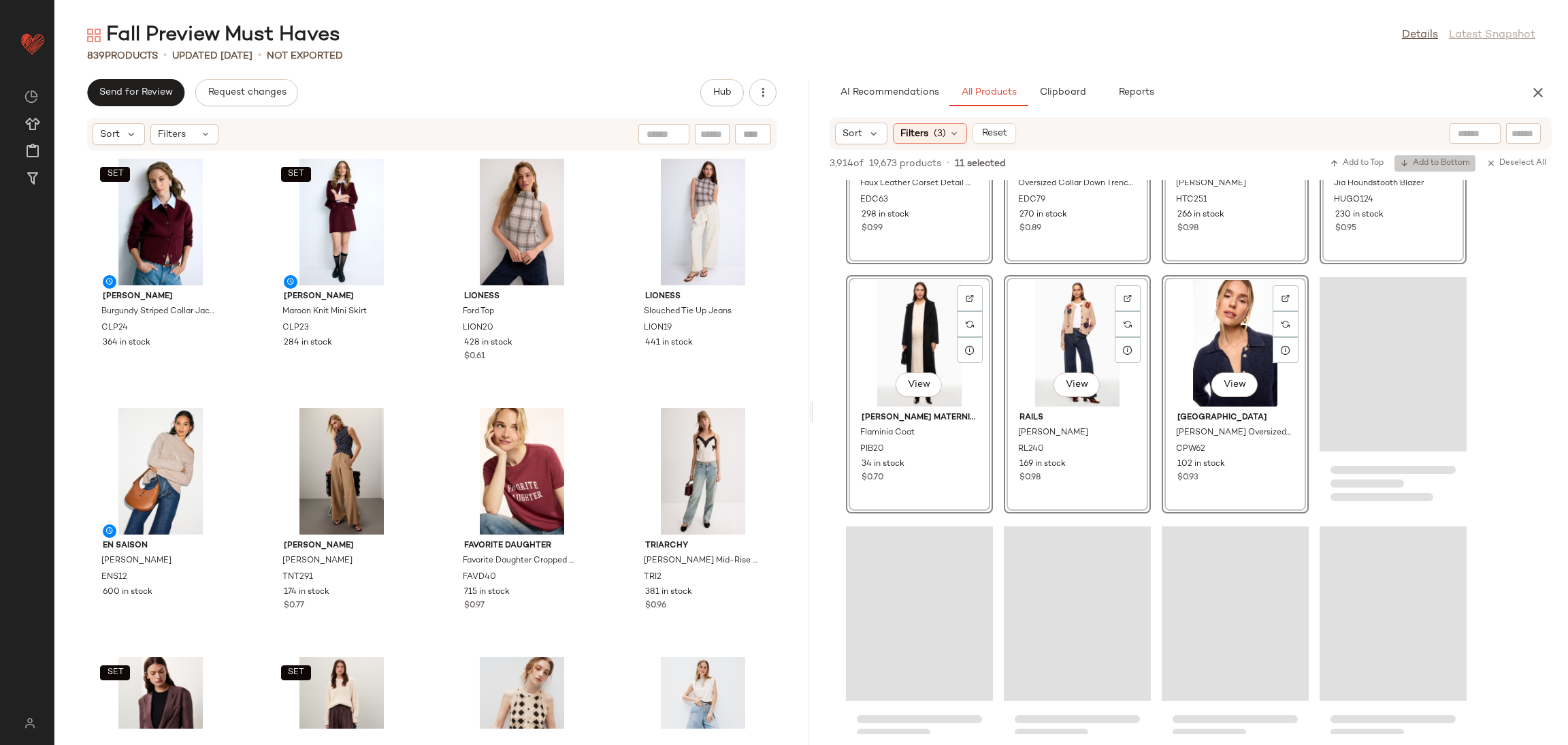
click at [1420, 161] on span "Add to Bottom" at bounding box center [1435, 164] width 70 height 10
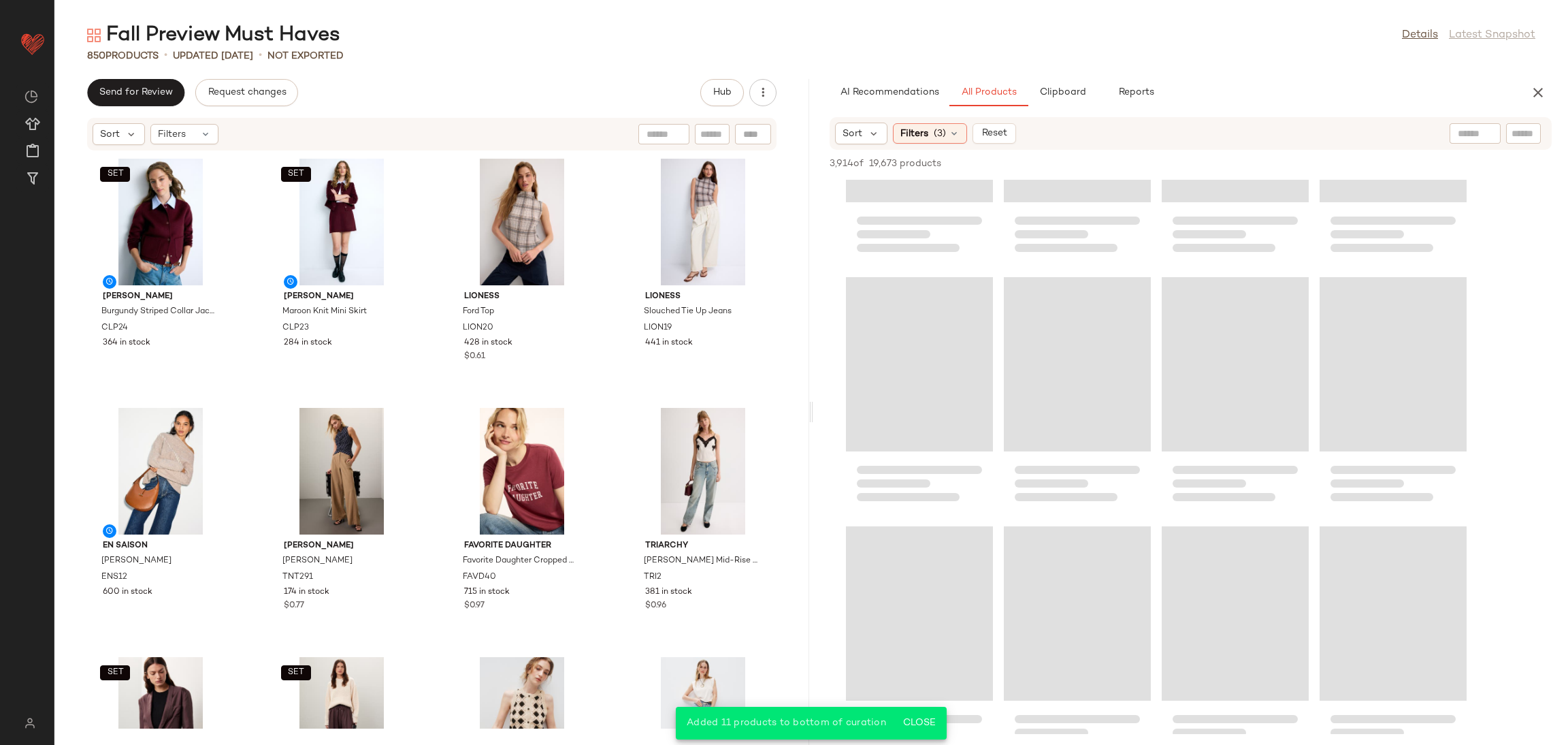
scroll to position [1401, 0]
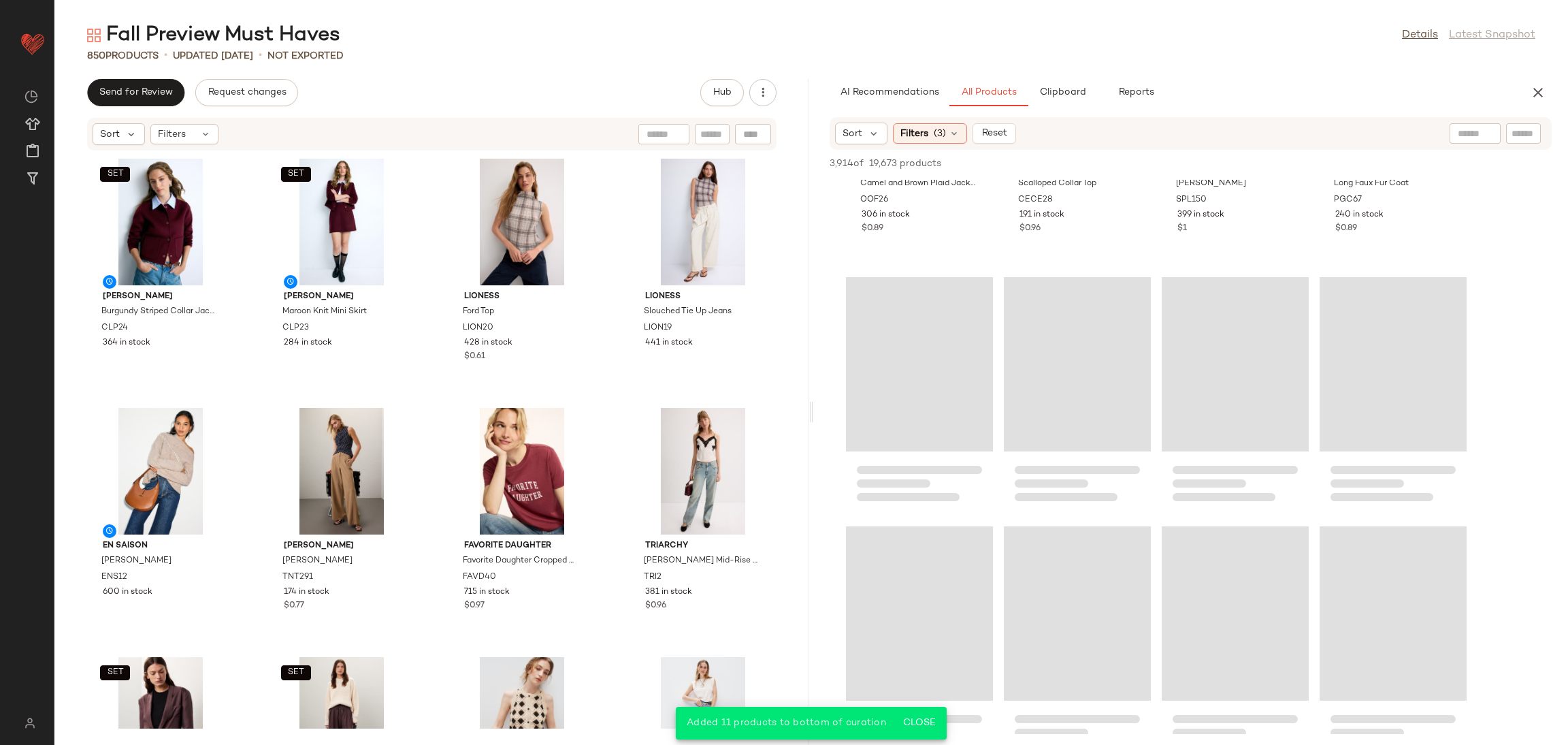
click at [1495, 289] on div "Claudie Pierlot Accessories Leather Bucket Bag CPA4 28 in stock $0.15 BLANKNYC …" at bounding box center [1191, 21] width 755 height 2482
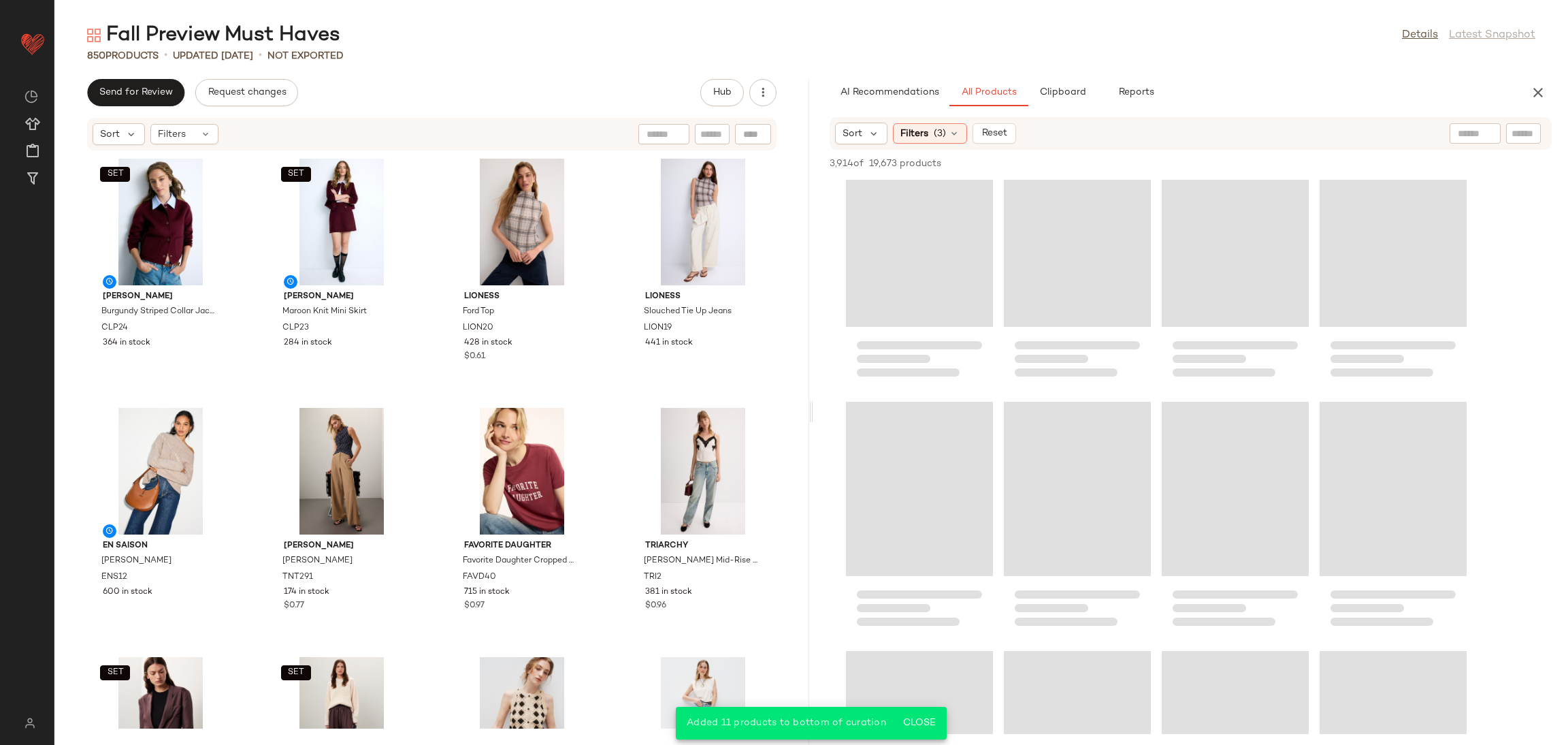
scroll to position [0, 0]
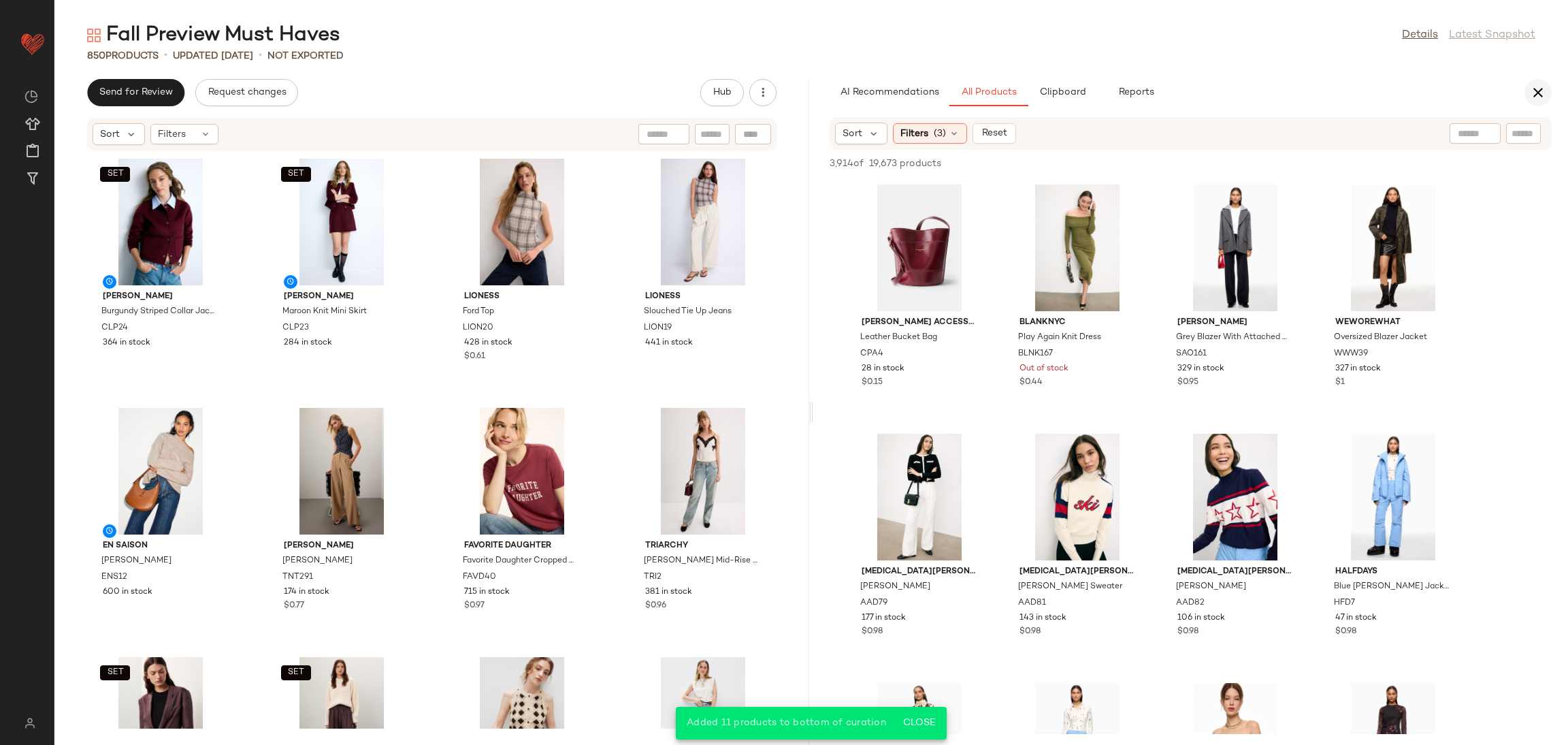
click at [1530, 94] on icon "button" at bounding box center [1538, 93] width 16 height 16
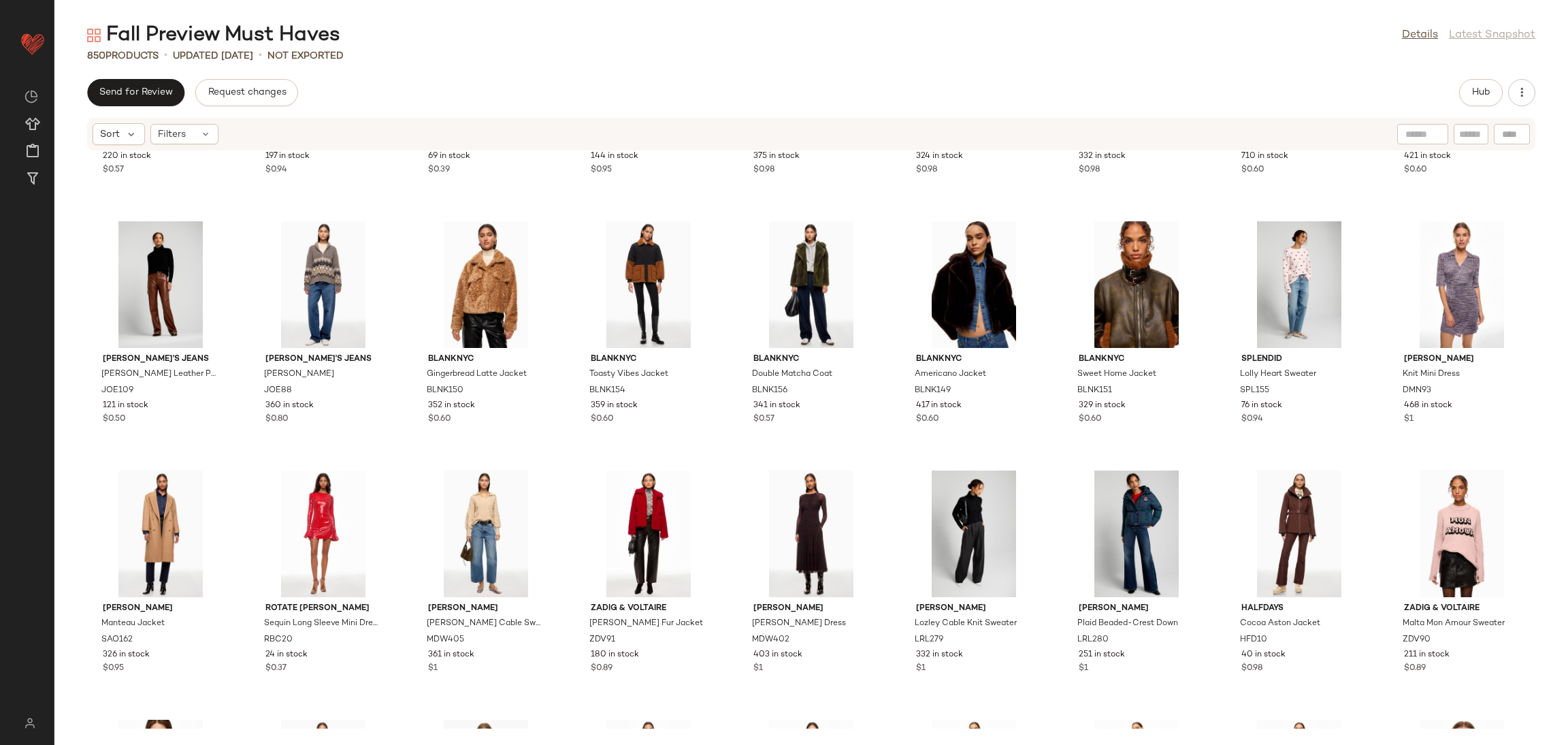
scroll to position [23105, 0]
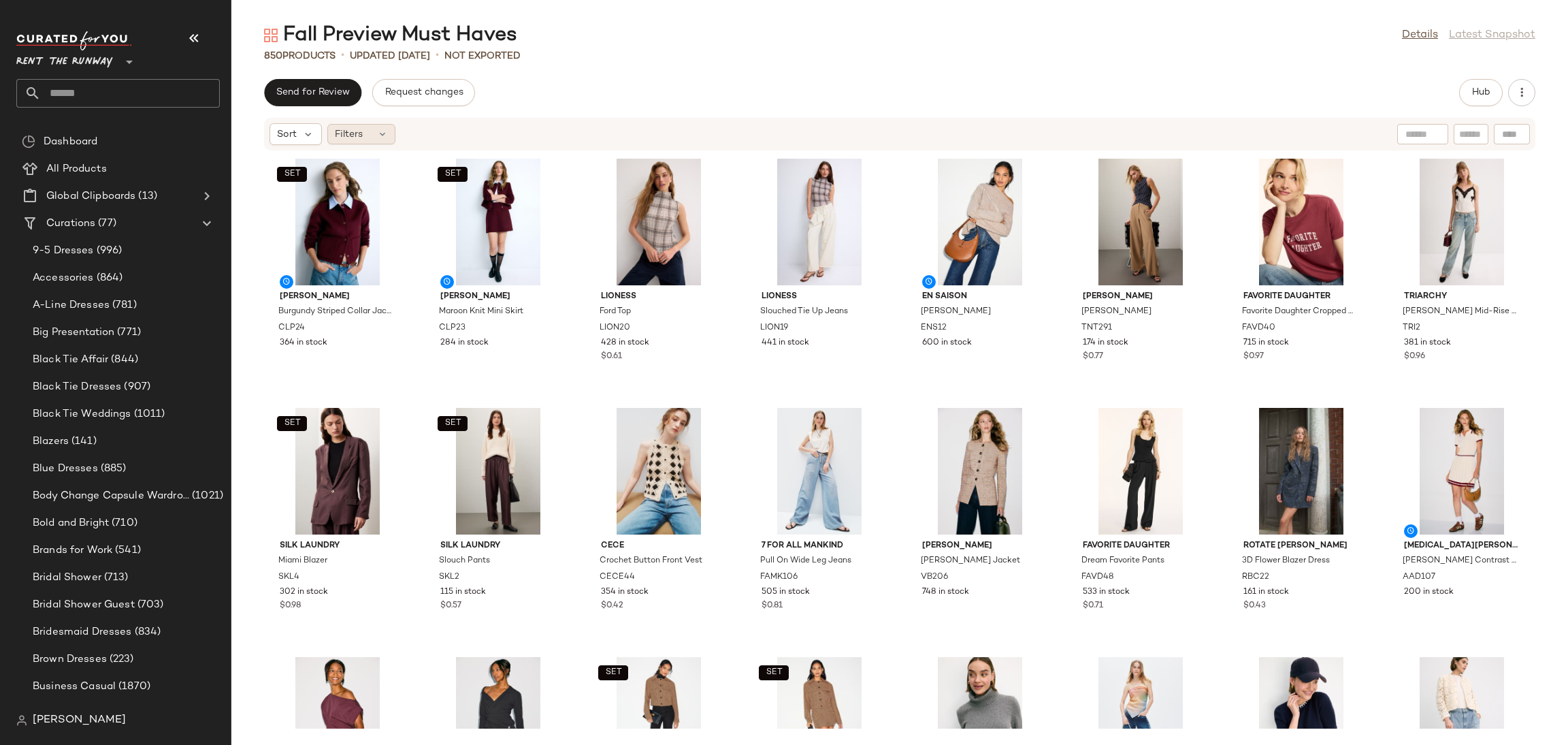
click at [338, 141] on span "Filters" at bounding box center [349, 134] width 28 height 14
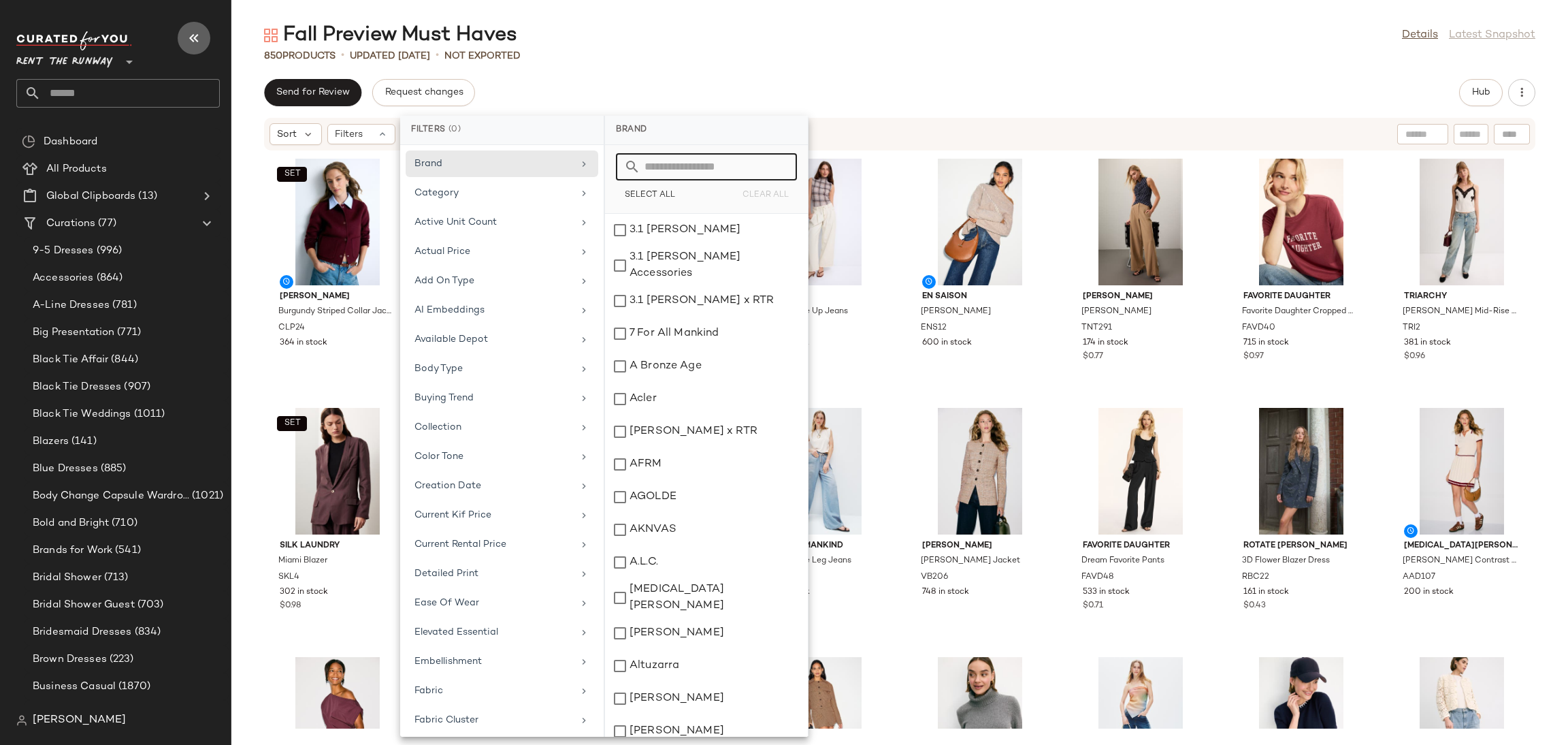
click at [190, 27] on button "button" at bounding box center [194, 38] width 33 height 33
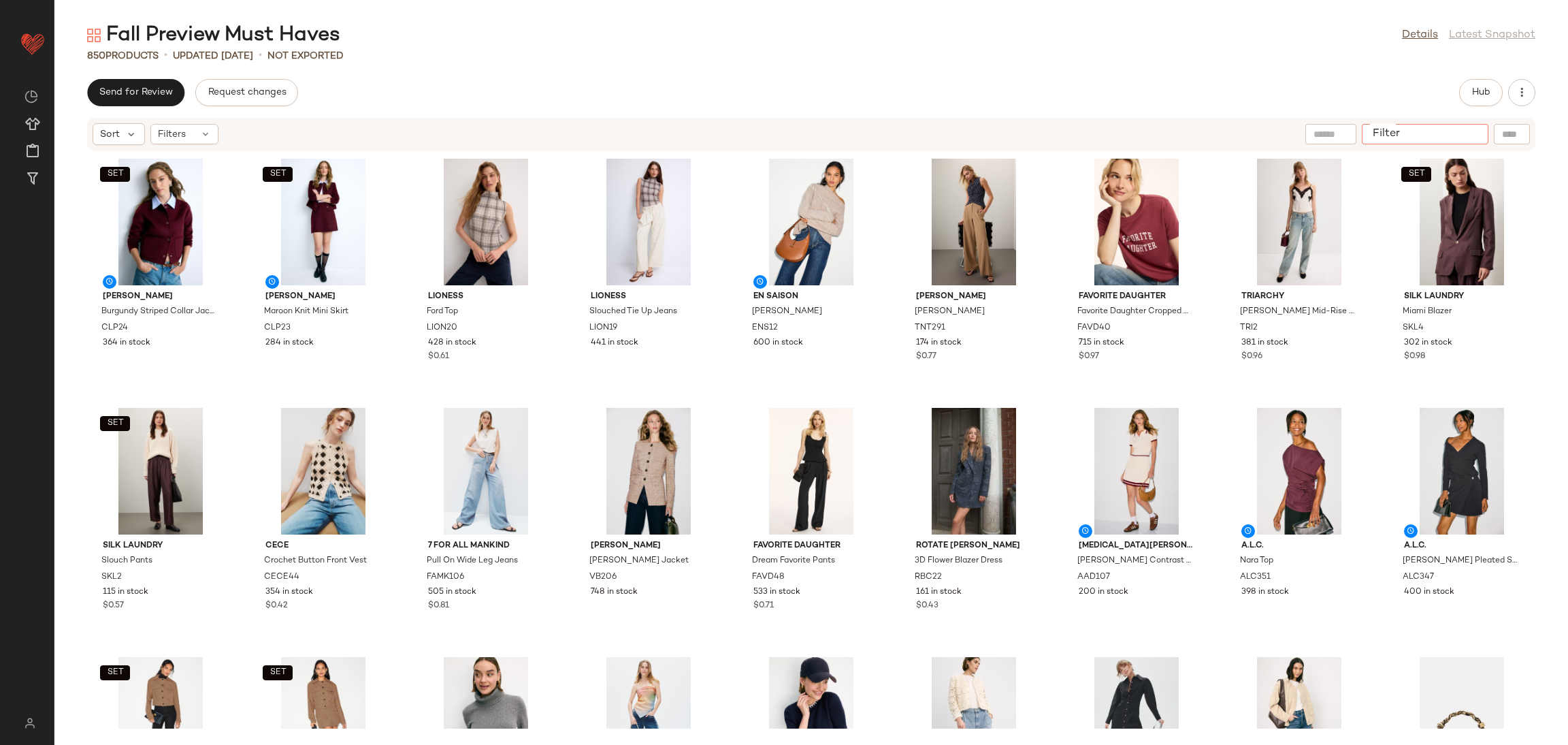
click at [1473, 138] on input "Filter" at bounding box center [1425, 134] width 116 height 14
type input "*********"
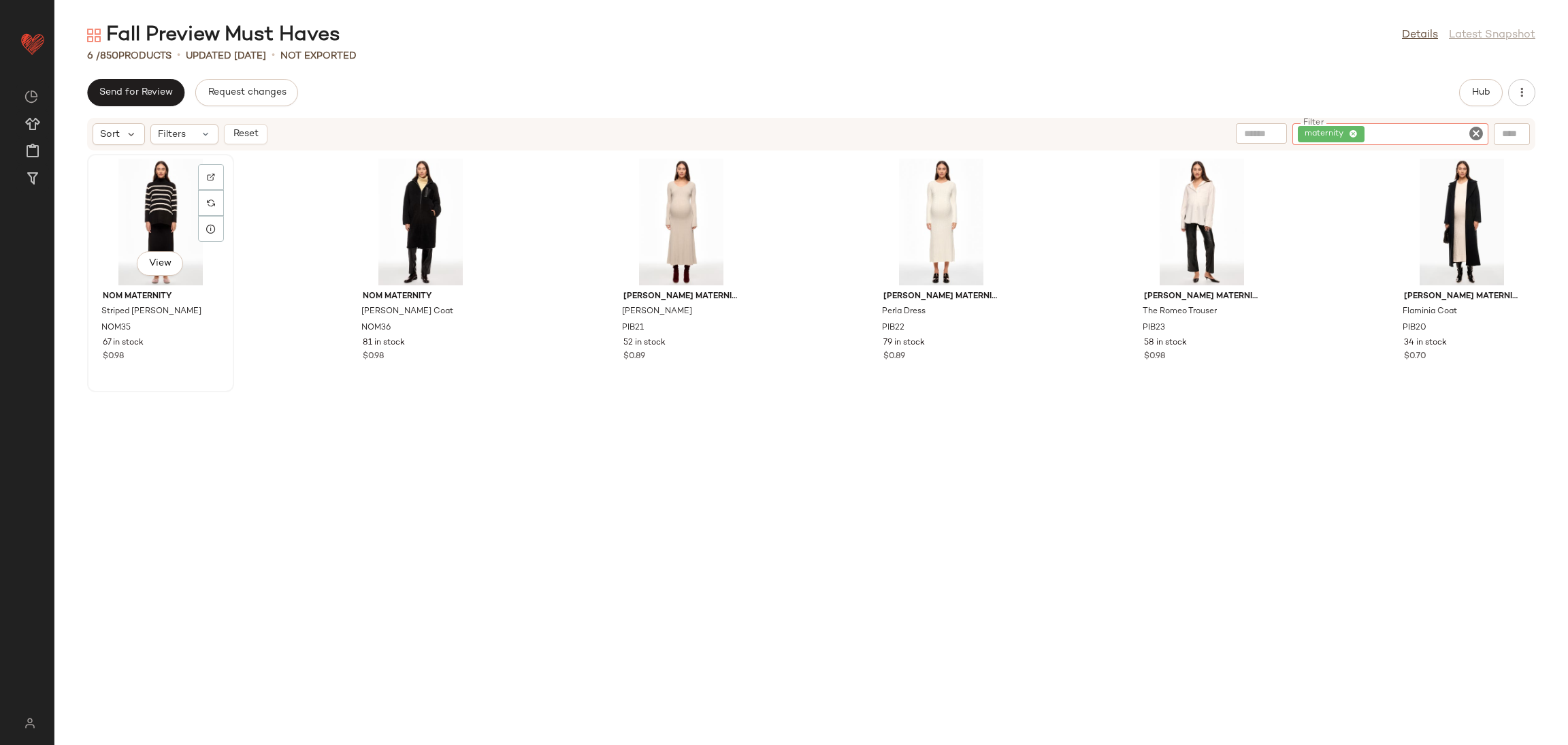
click at [136, 221] on div "View" at bounding box center [160, 222] width 137 height 127
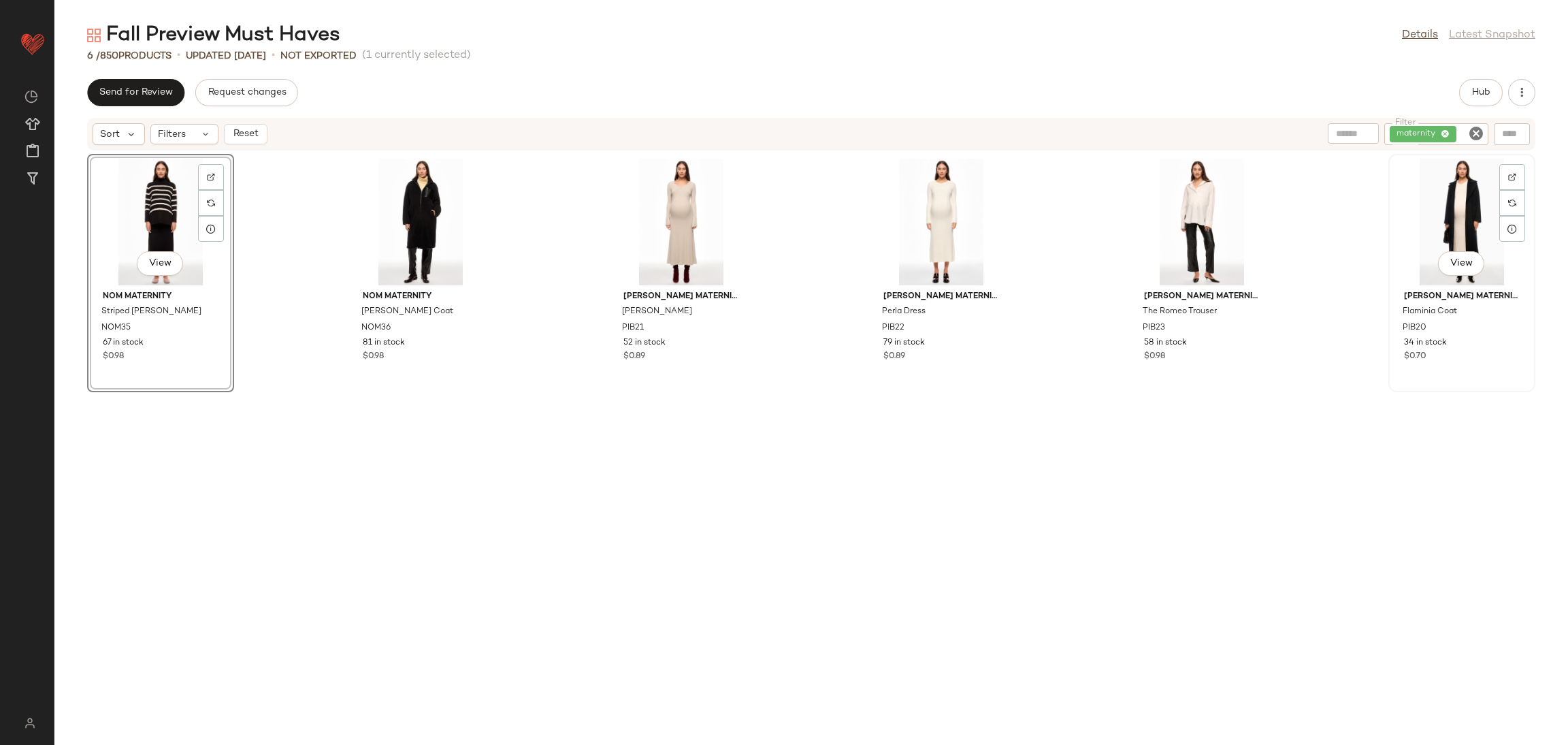
click at [1451, 196] on div "View" at bounding box center [1462, 222] width 137 height 127
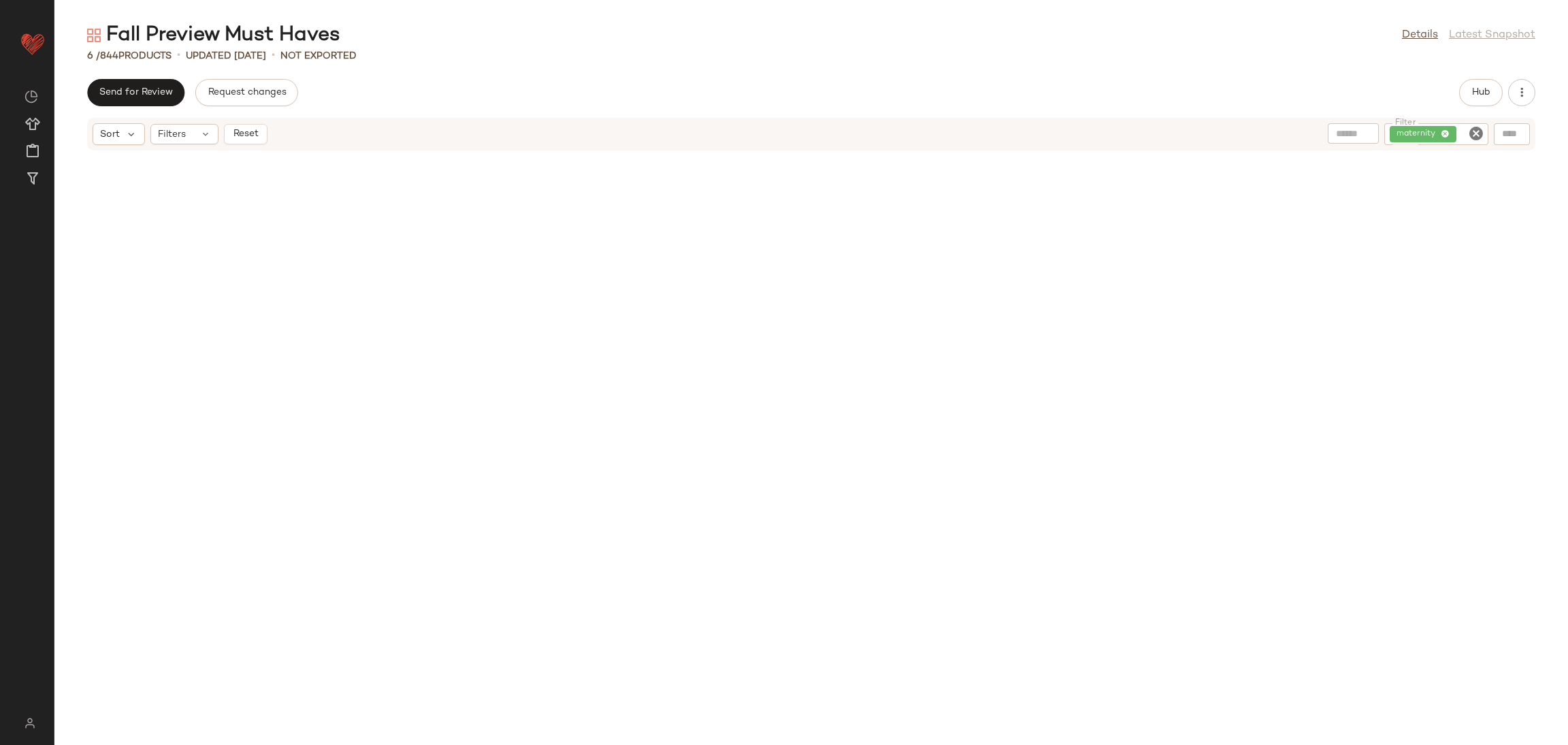
click at [1471, 127] on icon "Clear Filter" at bounding box center [1476, 133] width 16 height 16
click at [1433, 211] on div at bounding box center [811, 439] width 1514 height 577
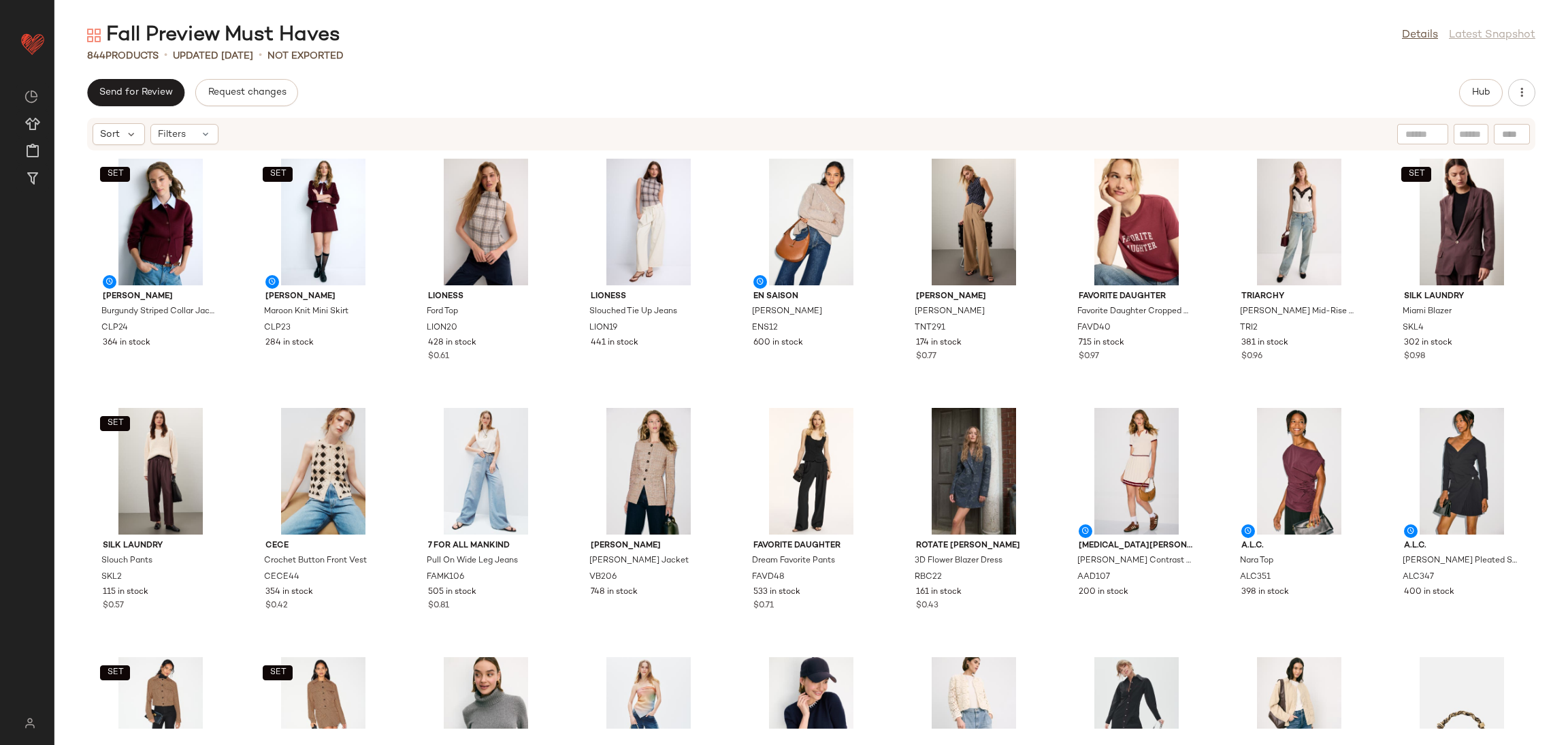
click at [731, 402] on div "SET [PERSON_NAME] Striped Collar Jacket CLP24 364 in stock SET [PERSON_NAME] Kn…" at bounding box center [811, 439] width 1514 height 577
